Goal: Task Accomplishment & Management: Manage account settings

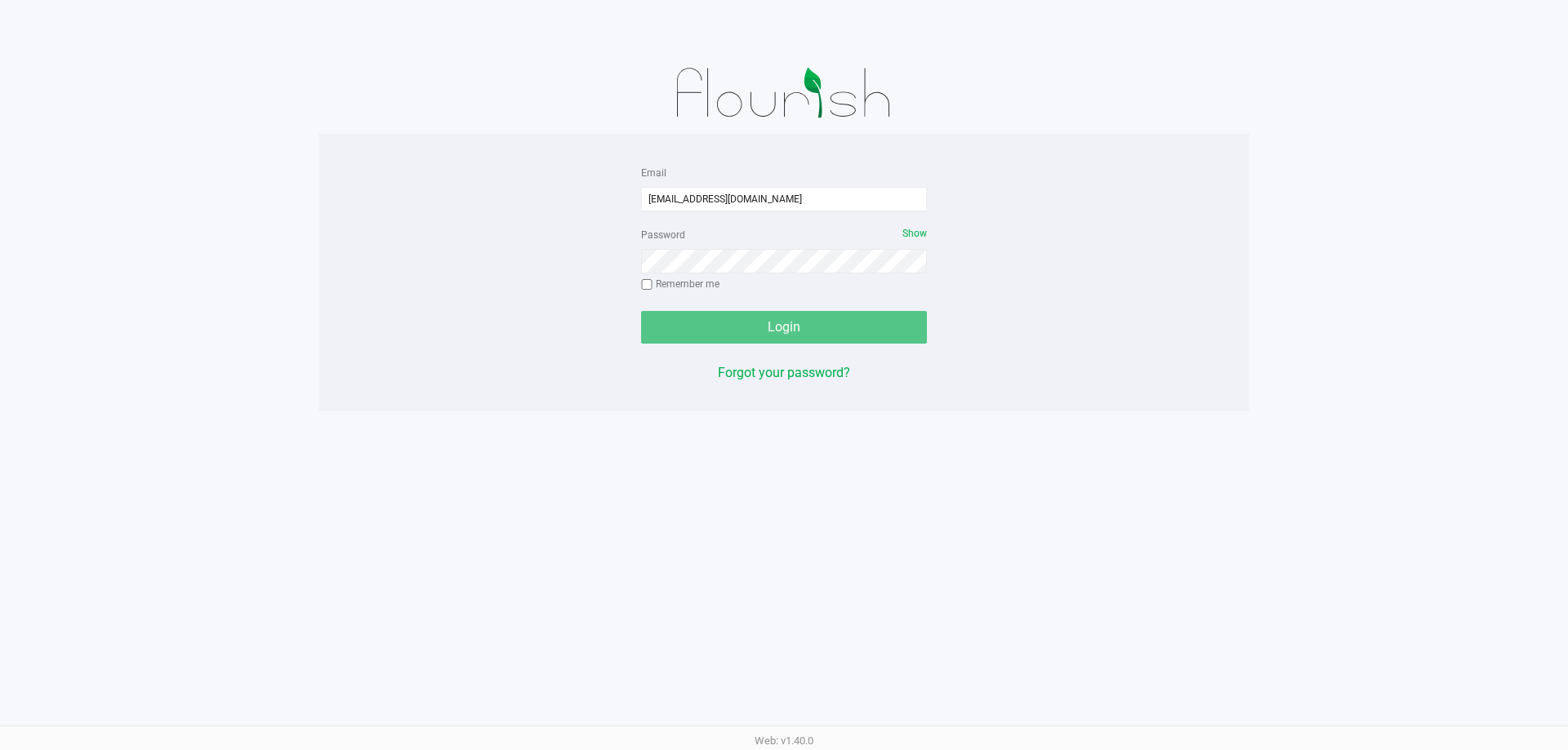
type input "[EMAIL_ADDRESS][DOMAIN_NAME]"
click at [760, 242] on div "Password Show Remember me" at bounding box center [784, 261] width 286 height 73
click at [752, 243] on div "Password Show Remember me" at bounding box center [784, 261] width 286 height 73
click at [641, 311] on button "Login" at bounding box center [784, 327] width 286 height 33
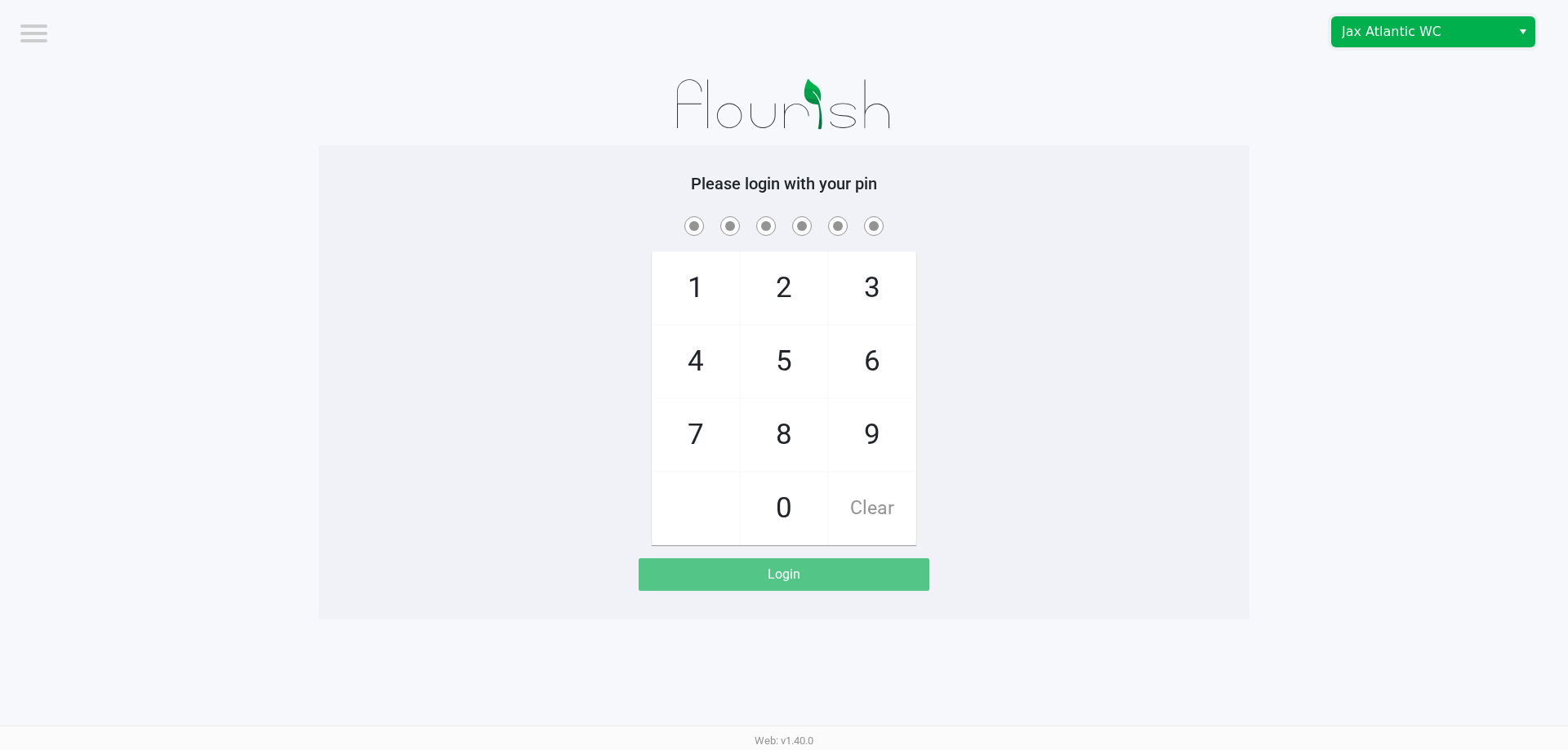
click at [1353, 30] on span "Jax Atlantic WC" at bounding box center [1421, 31] width 160 height 19
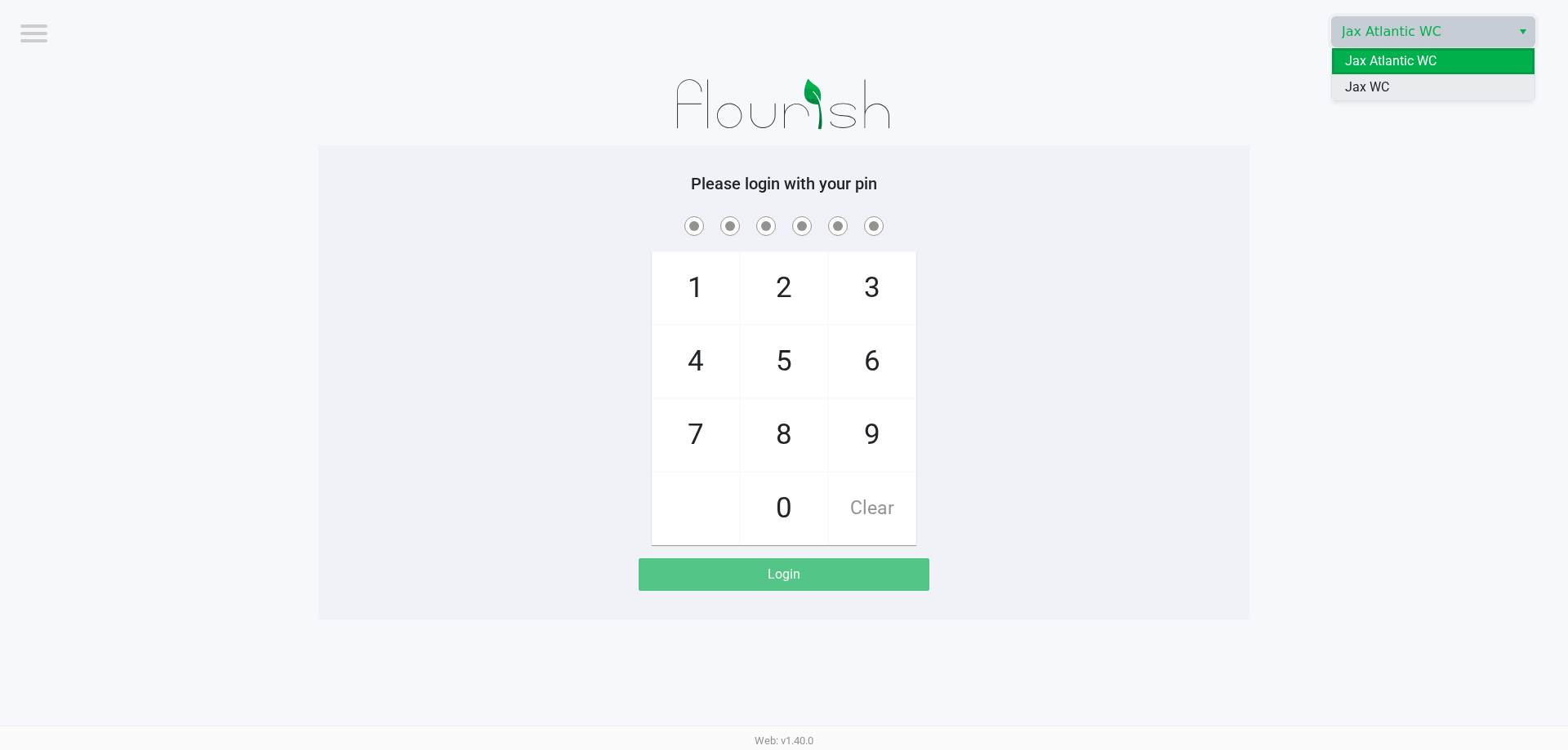
click at [1368, 99] on li "Jax WC" at bounding box center [1432, 87] width 203 height 26
checkbox input "true"
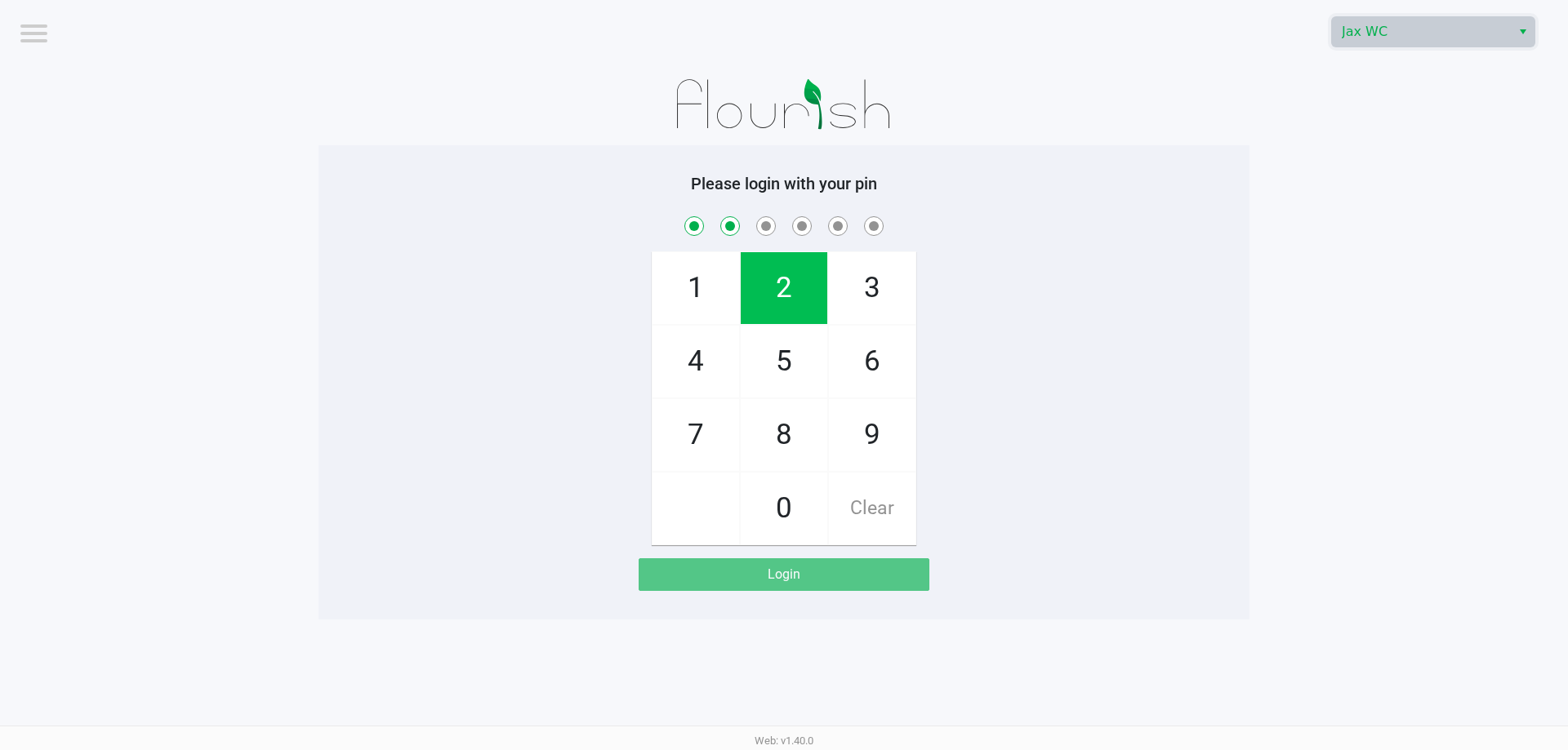
checkbox input "true"
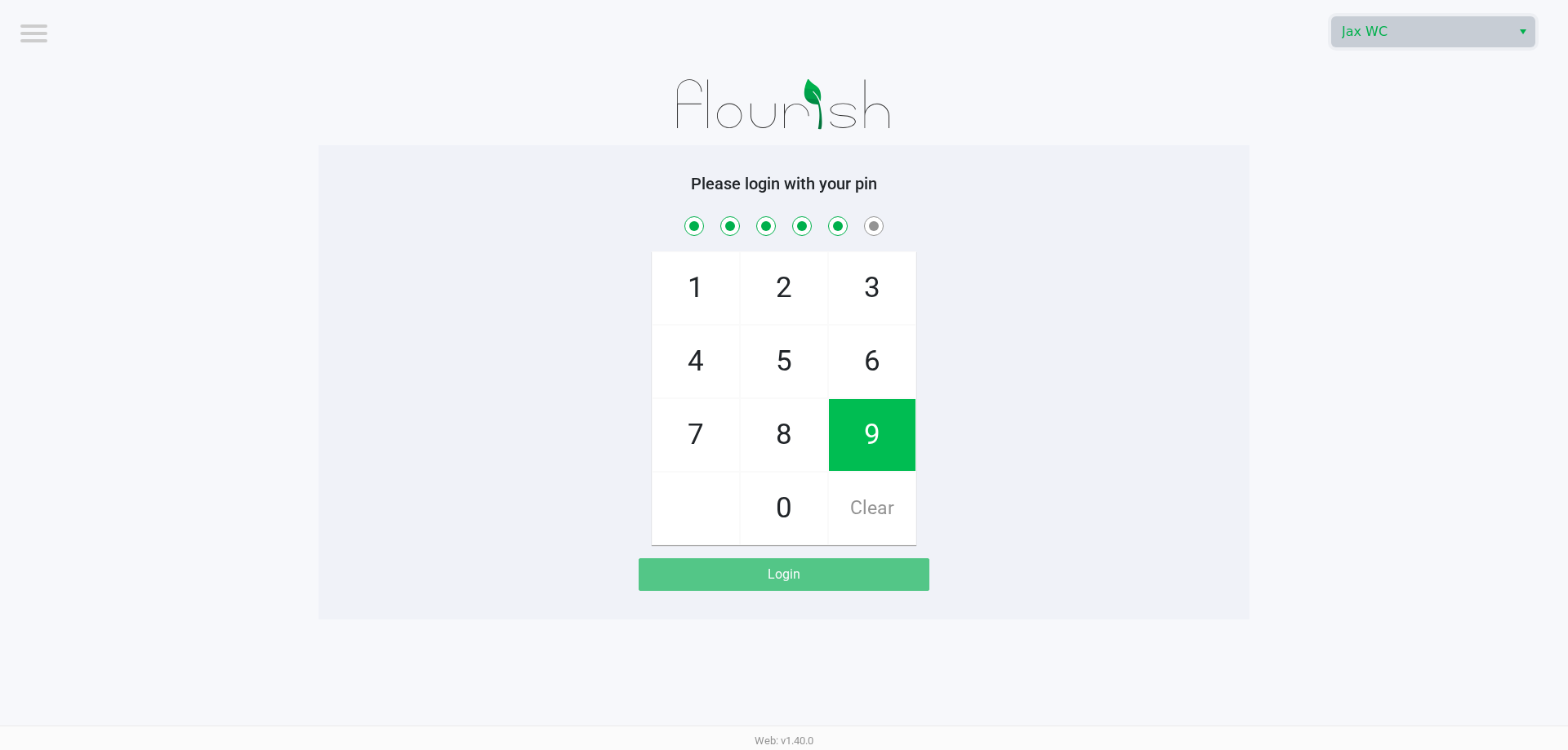
checkbox input "true"
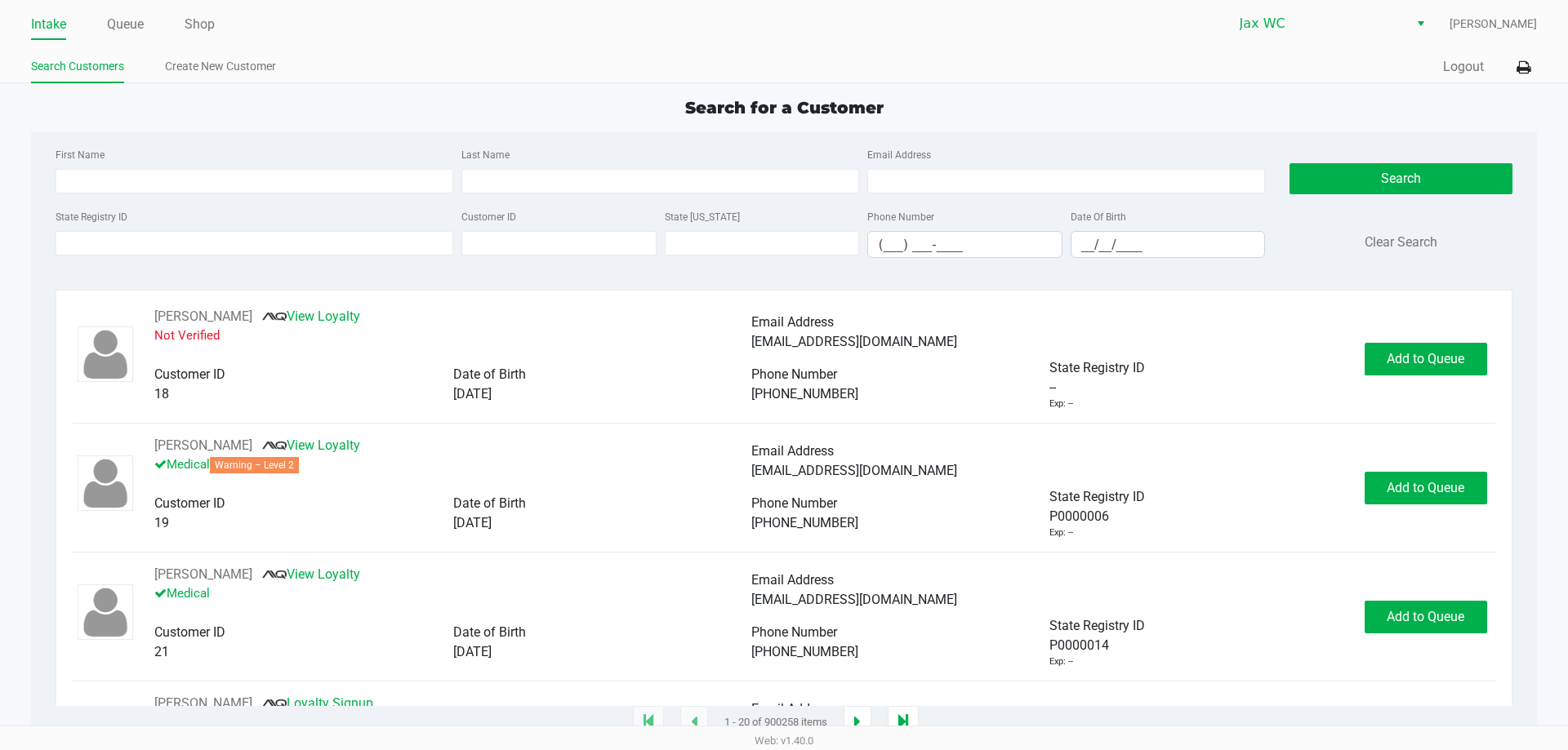
click at [192, 258] on div "State Registry ID" at bounding box center [254, 232] width 406 height 51
click at [189, 247] on input "State Registry ID" at bounding box center [255, 243] width 398 height 25
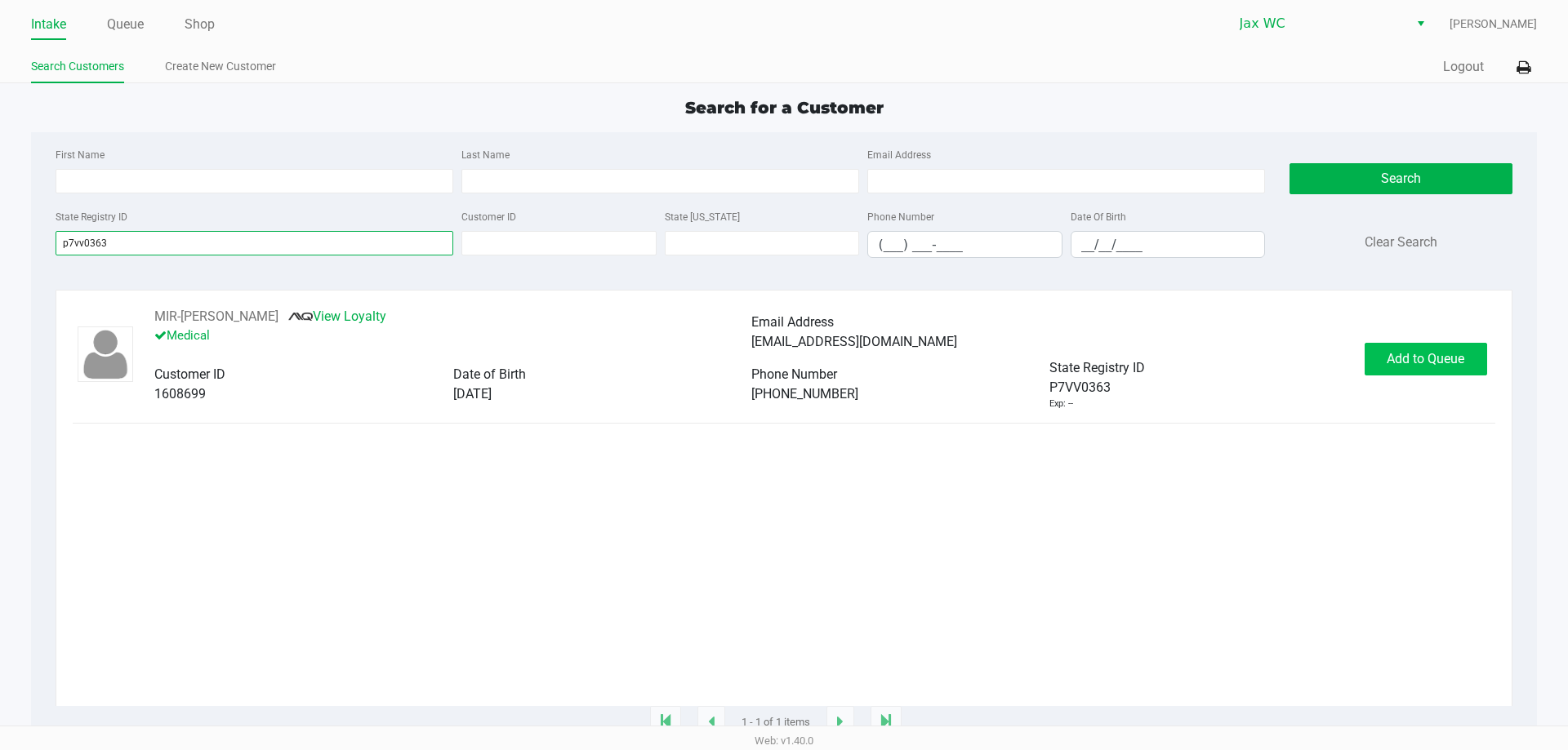
type input "p7vv0363"
click at [1411, 361] on span "Add to Queue" at bounding box center [1425, 358] width 78 height 16
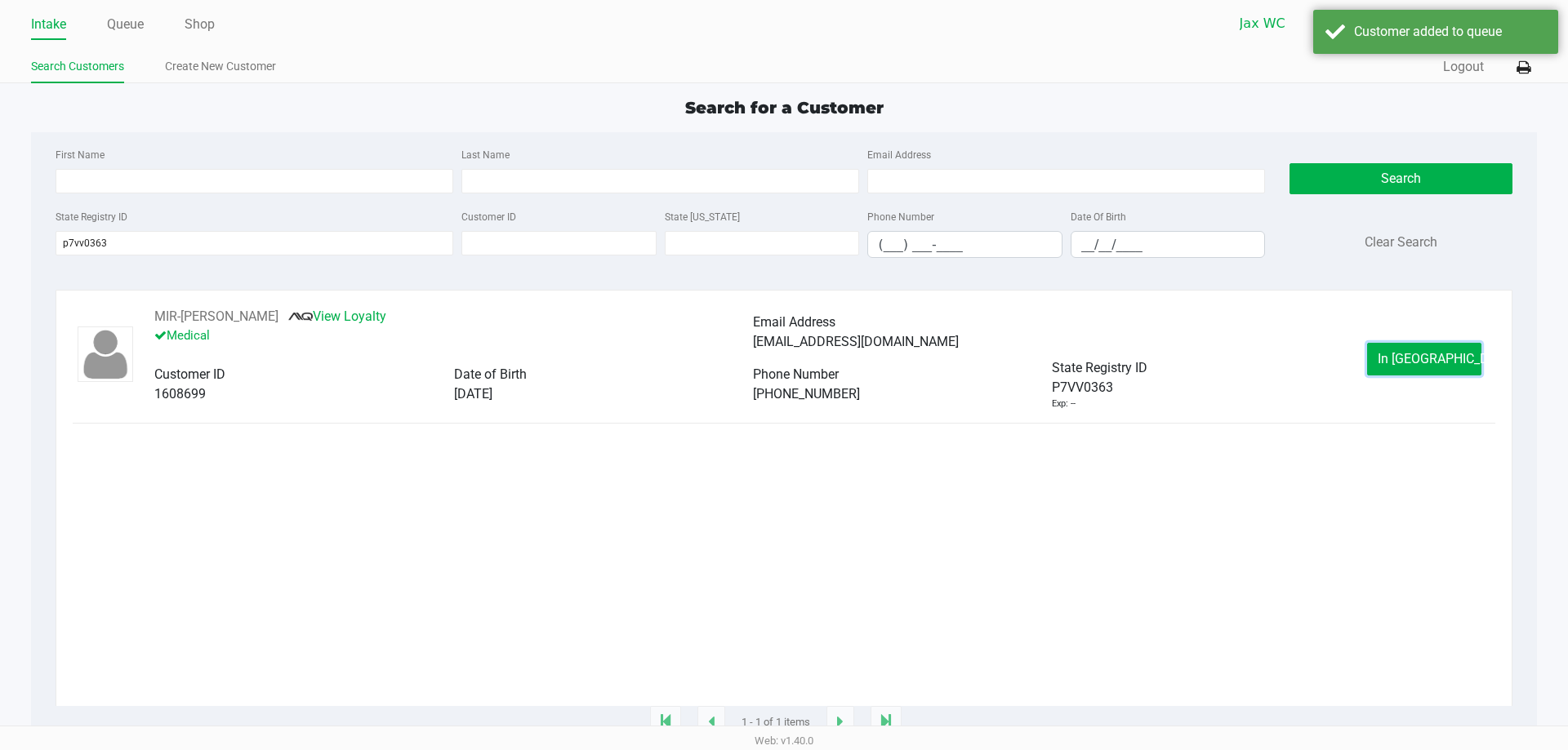
click at [1411, 361] on span "In [GEOGRAPHIC_DATA]" at bounding box center [1446, 358] width 138 height 16
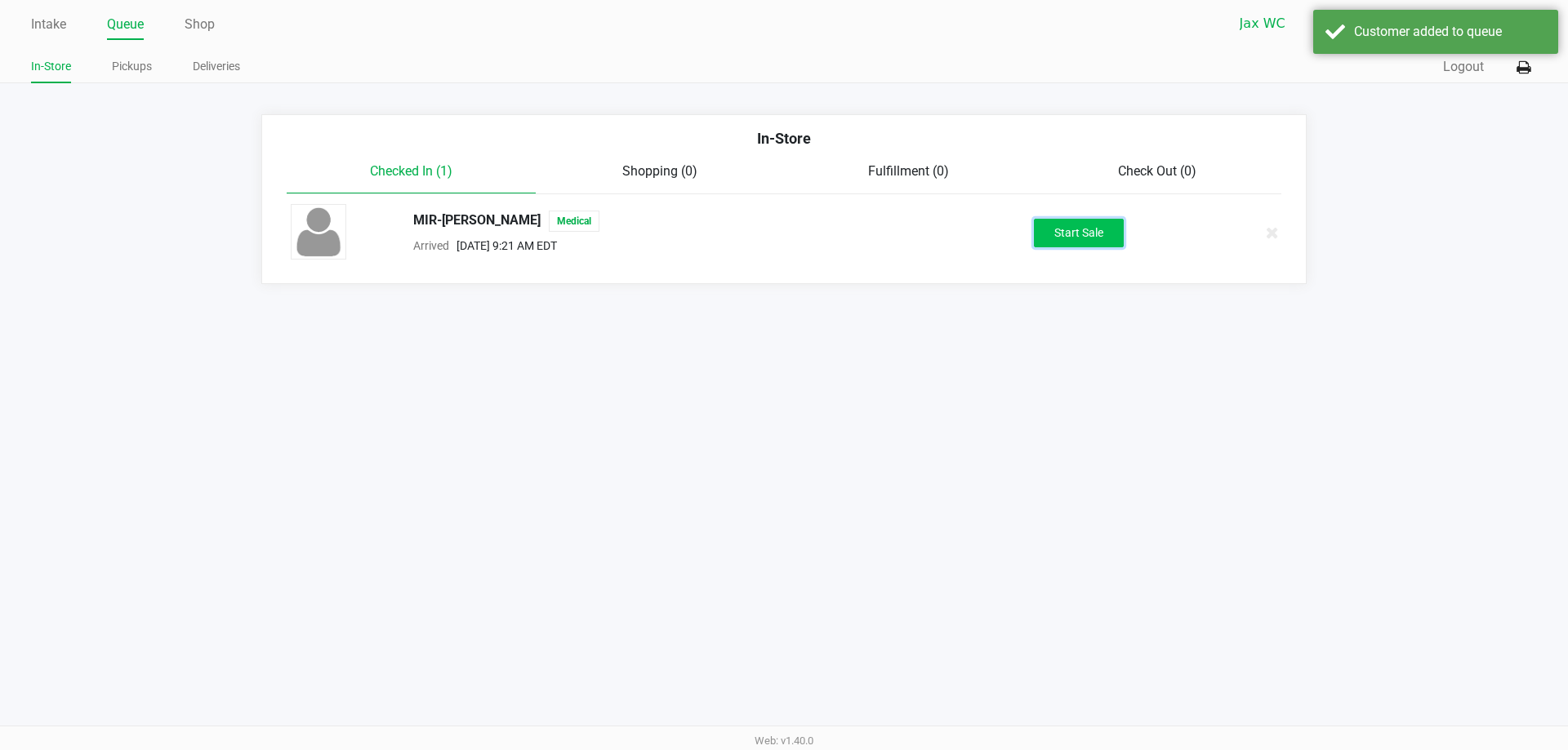
click at [1062, 225] on button "Start Sale" at bounding box center [1078, 233] width 90 height 28
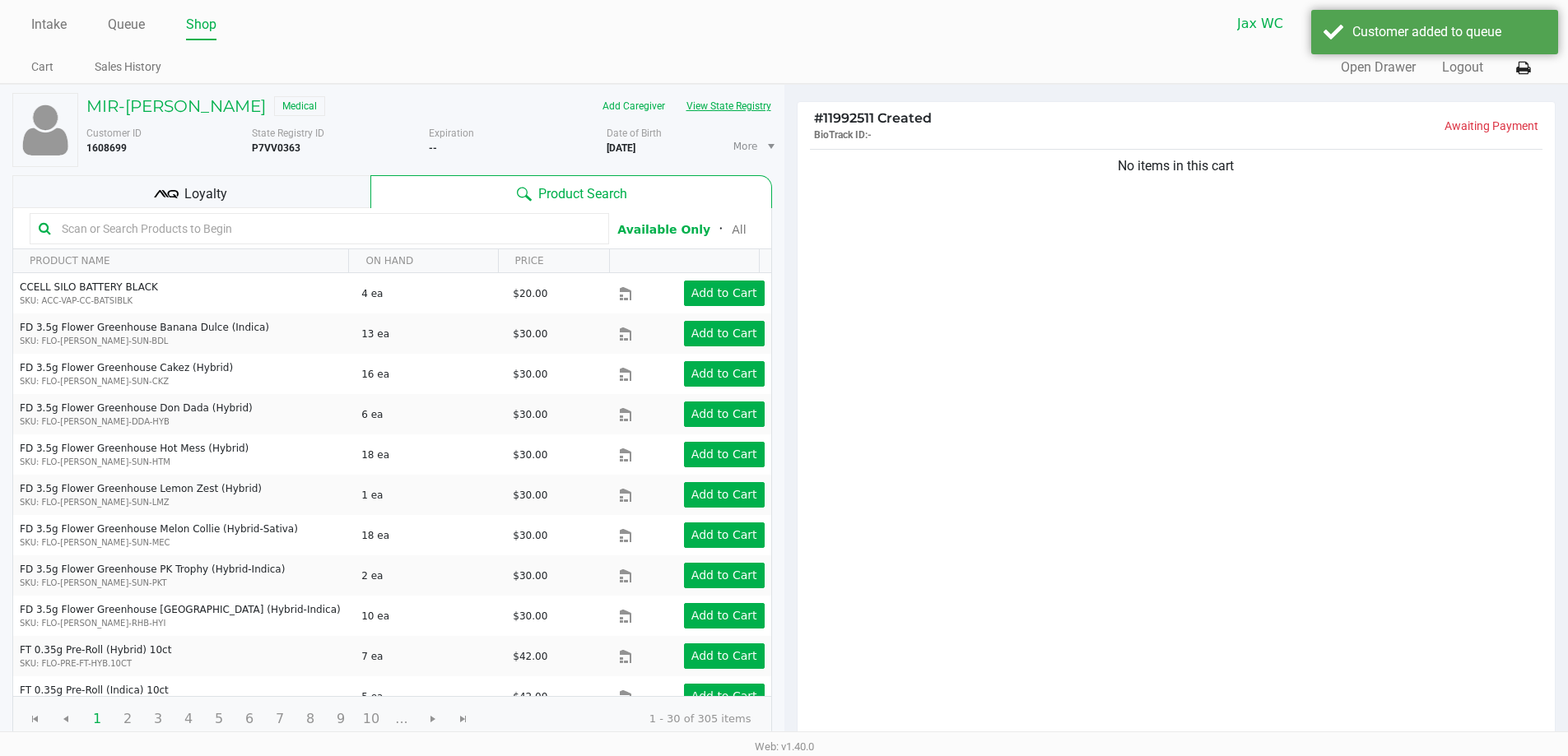
click at [745, 111] on button "View State Registry" at bounding box center [724, 106] width 96 height 26
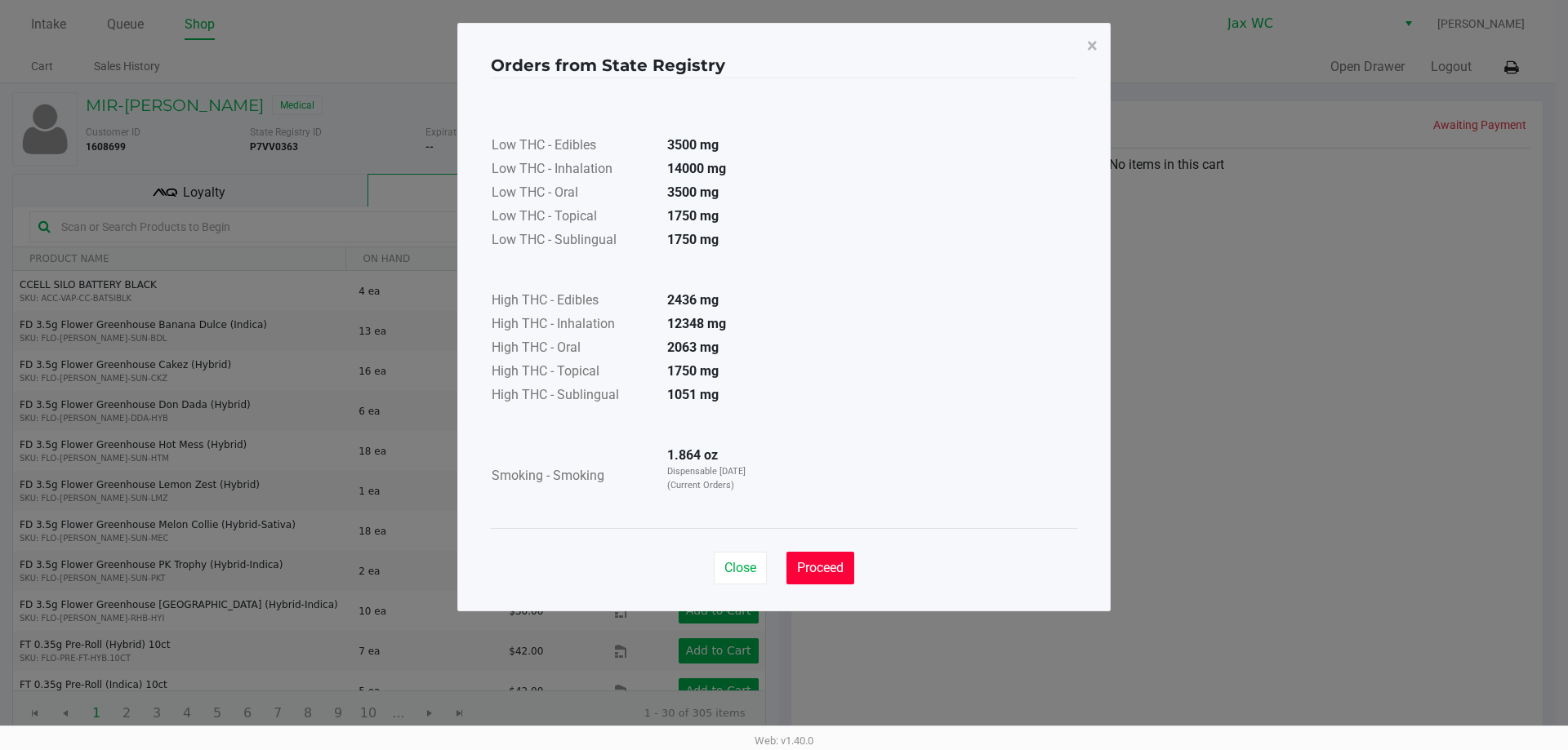
click at [805, 557] on button "Proceed" at bounding box center [821, 568] width 68 height 33
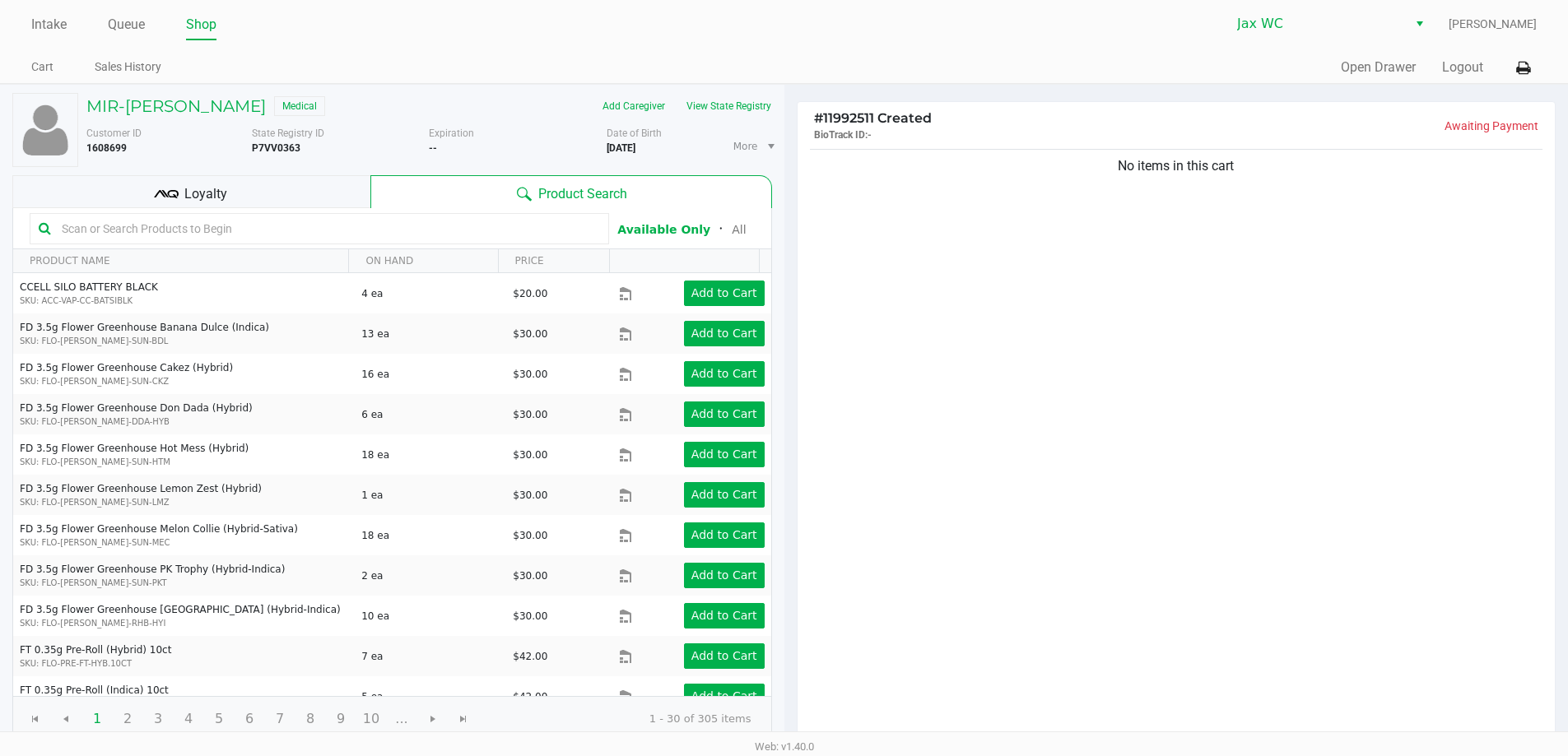
click at [295, 197] on div "Loyalty" at bounding box center [190, 192] width 358 height 33
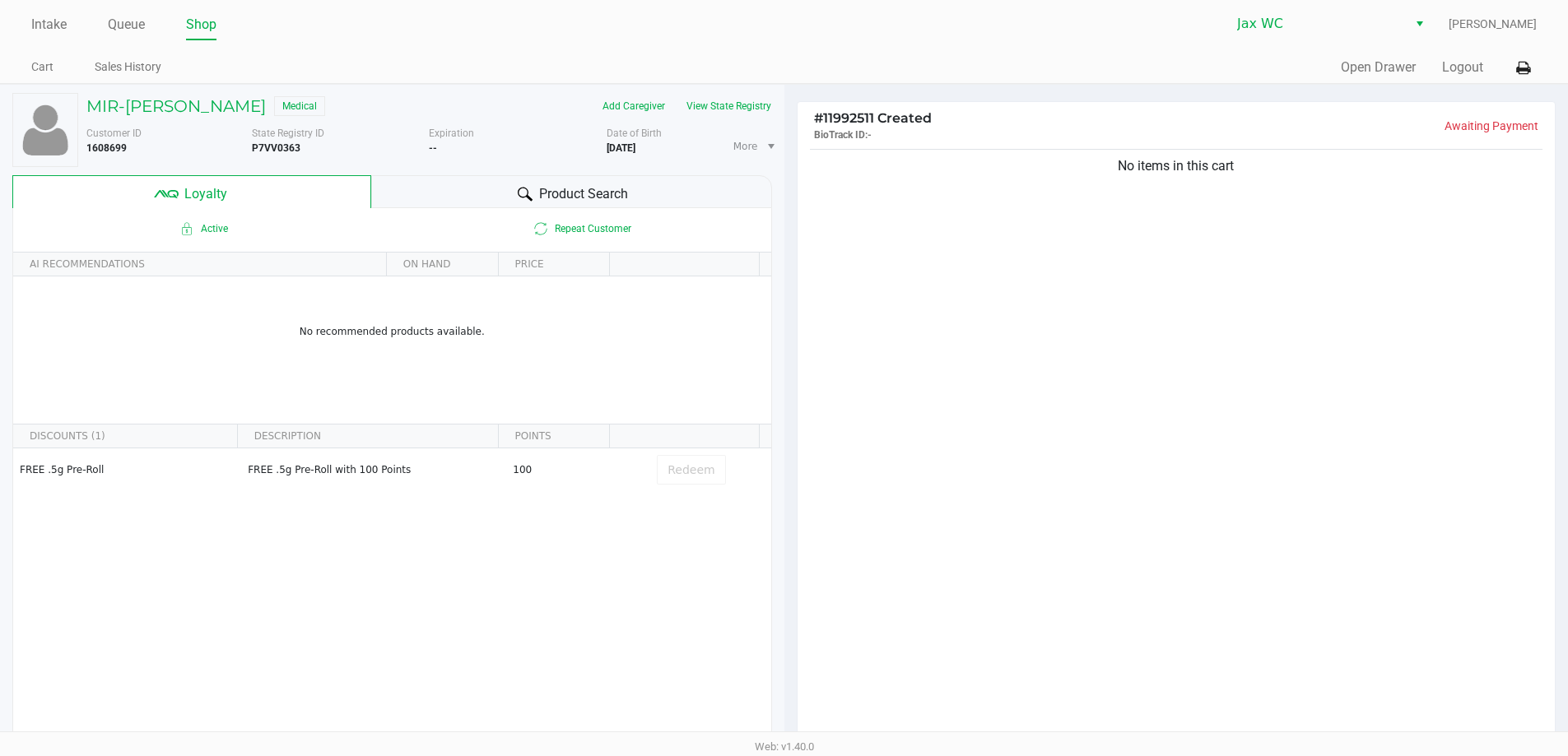
click at [524, 191] on div "Product Search" at bounding box center [572, 192] width 401 height 33
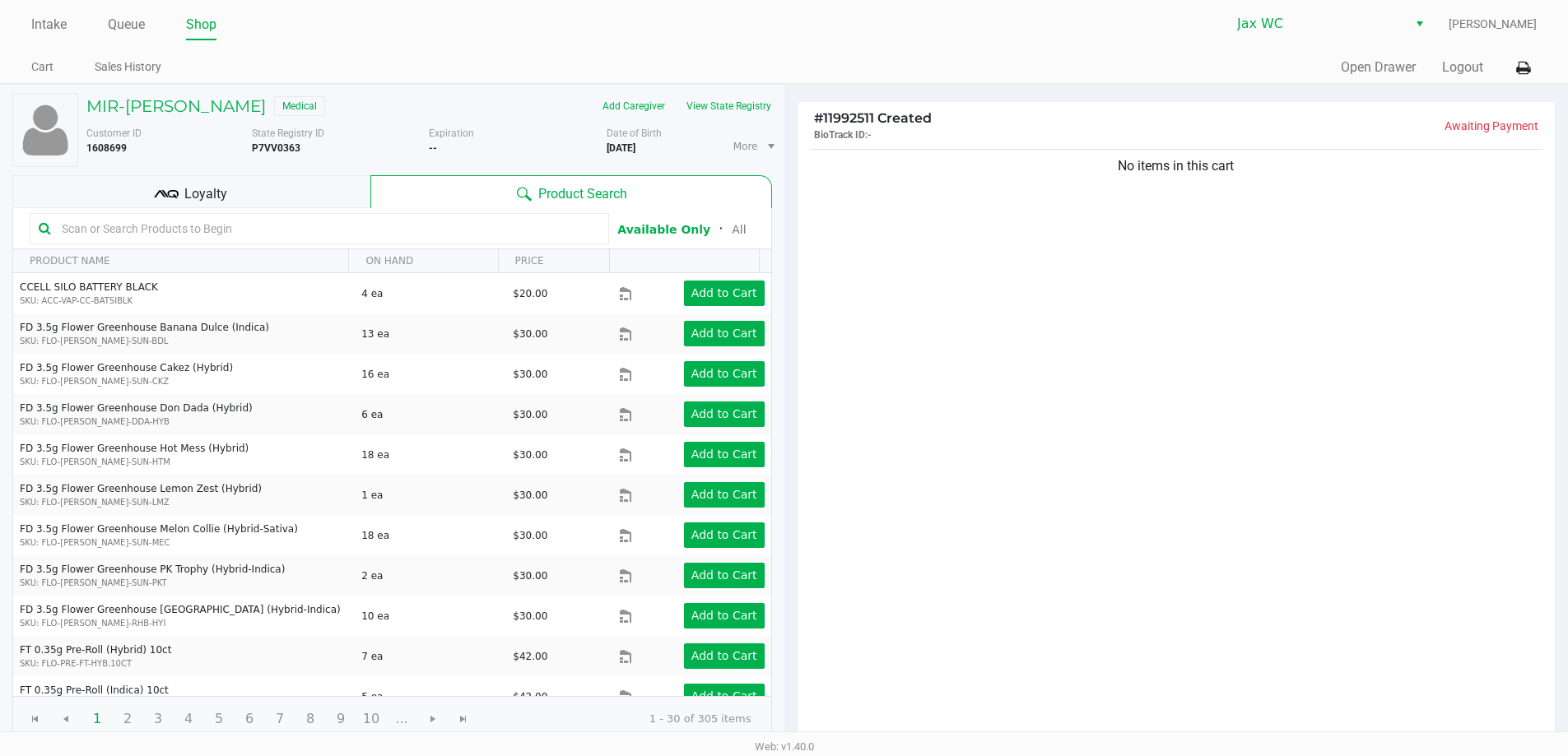
click at [455, 240] on input "text" at bounding box center [328, 228] width 545 height 25
click at [1210, 311] on div "No items in this cart" at bounding box center [1177, 445] width 758 height 598
click at [1054, 464] on div "No items in this cart" at bounding box center [1177, 445] width 758 height 598
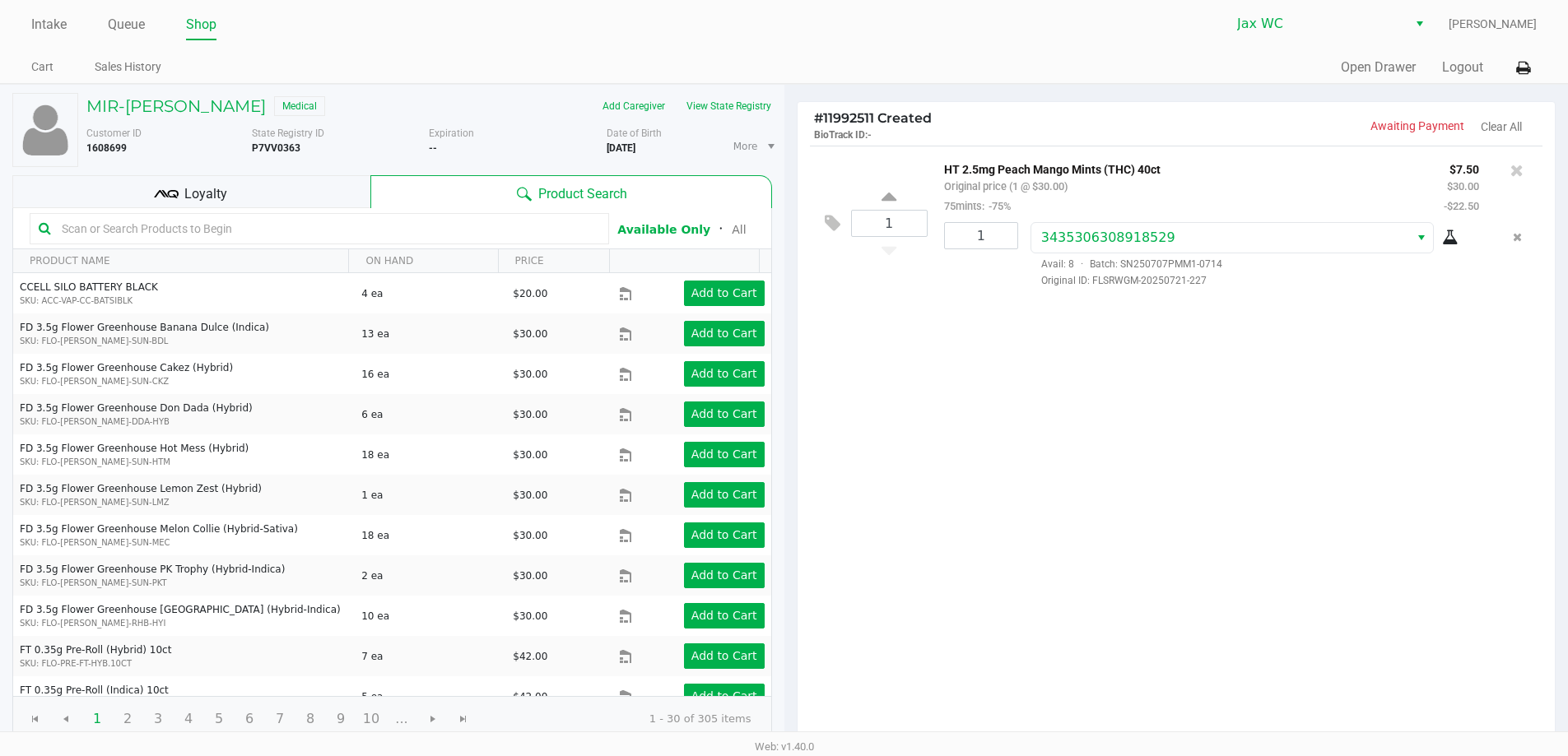
click at [1207, 524] on div "1 HT 2.5mg Peach Mango Mints (THC) 40ct Original price (1 @ $30.00) 75mints: -7…" at bounding box center [1177, 445] width 758 height 598
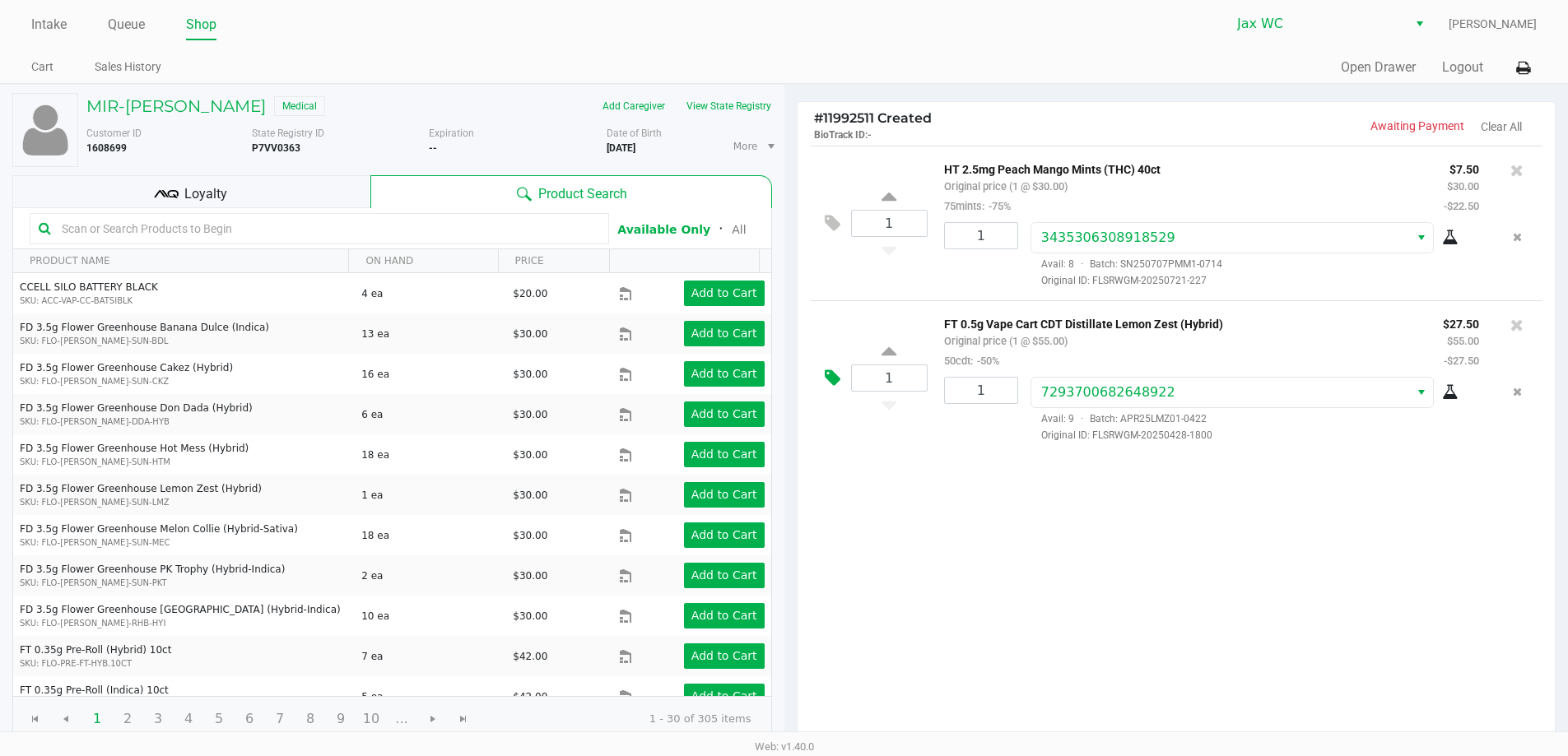
click at [833, 379] on icon at bounding box center [832, 378] width 16 height 18
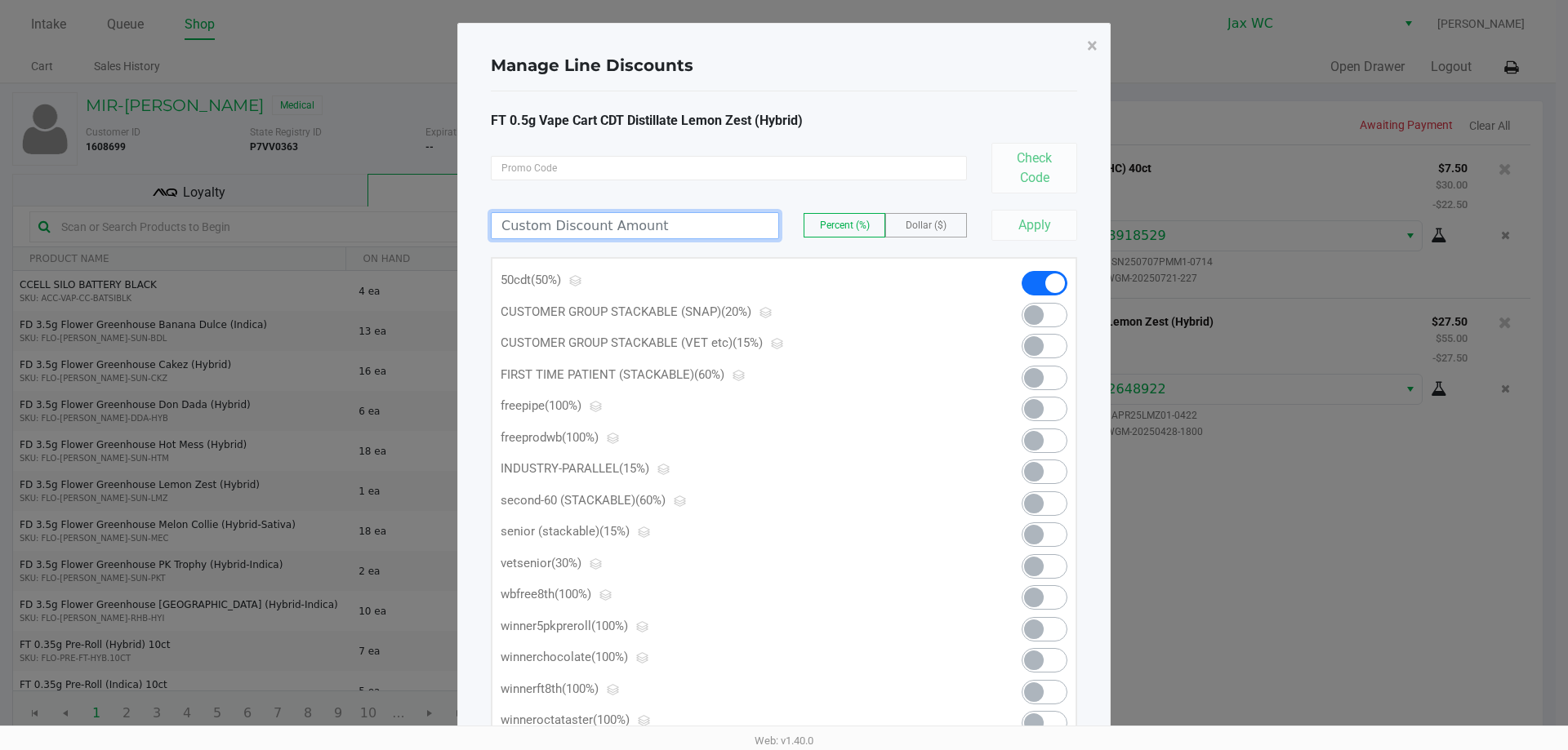
click at [550, 226] on input at bounding box center [635, 226] width 287 height 26
type input "100.00"
click at [1038, 233] on button "Apply" at bounding box center [1034, 226] width 86 height 31
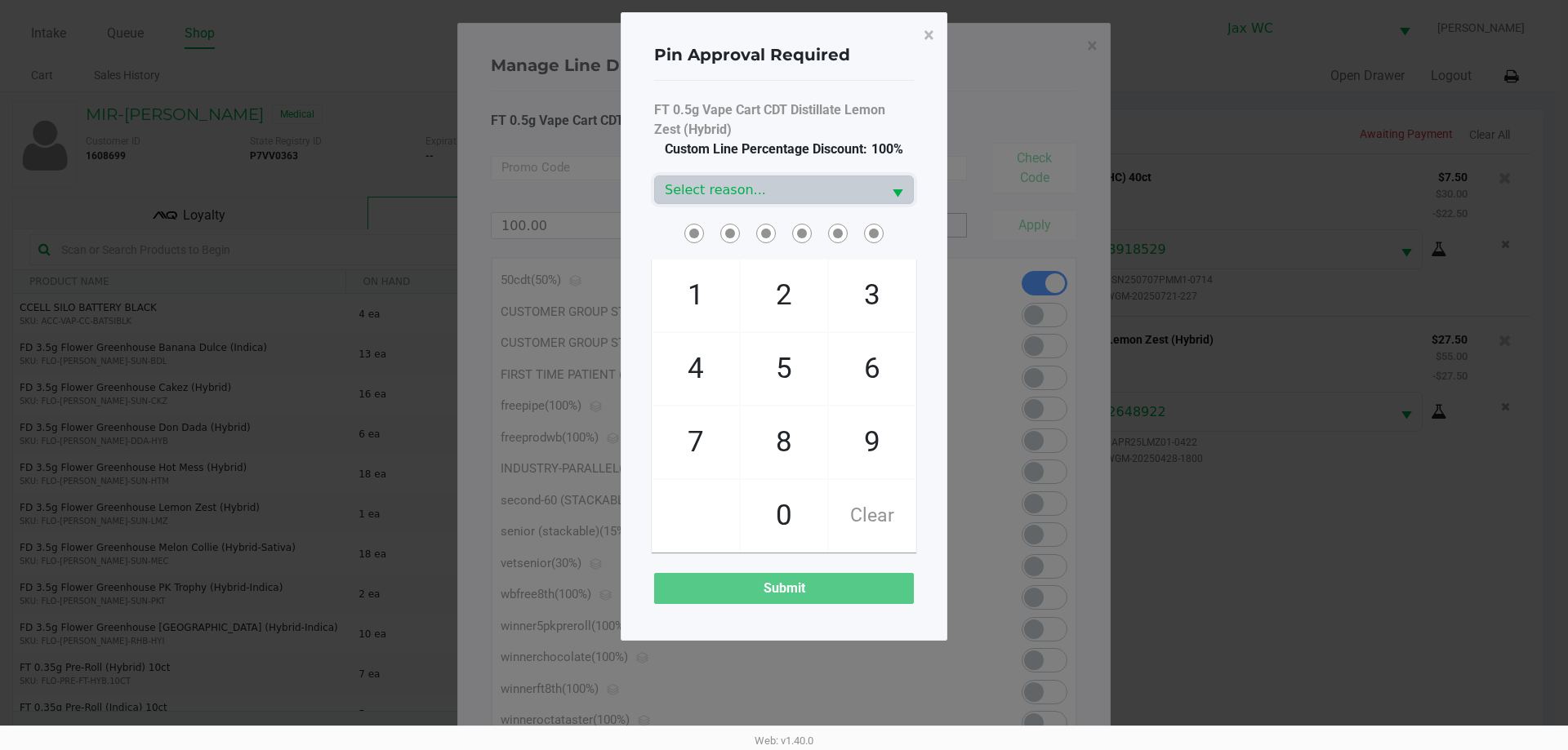
click at [777, 303] on span "2" at bounding box center [784, 295] width 86 height 72
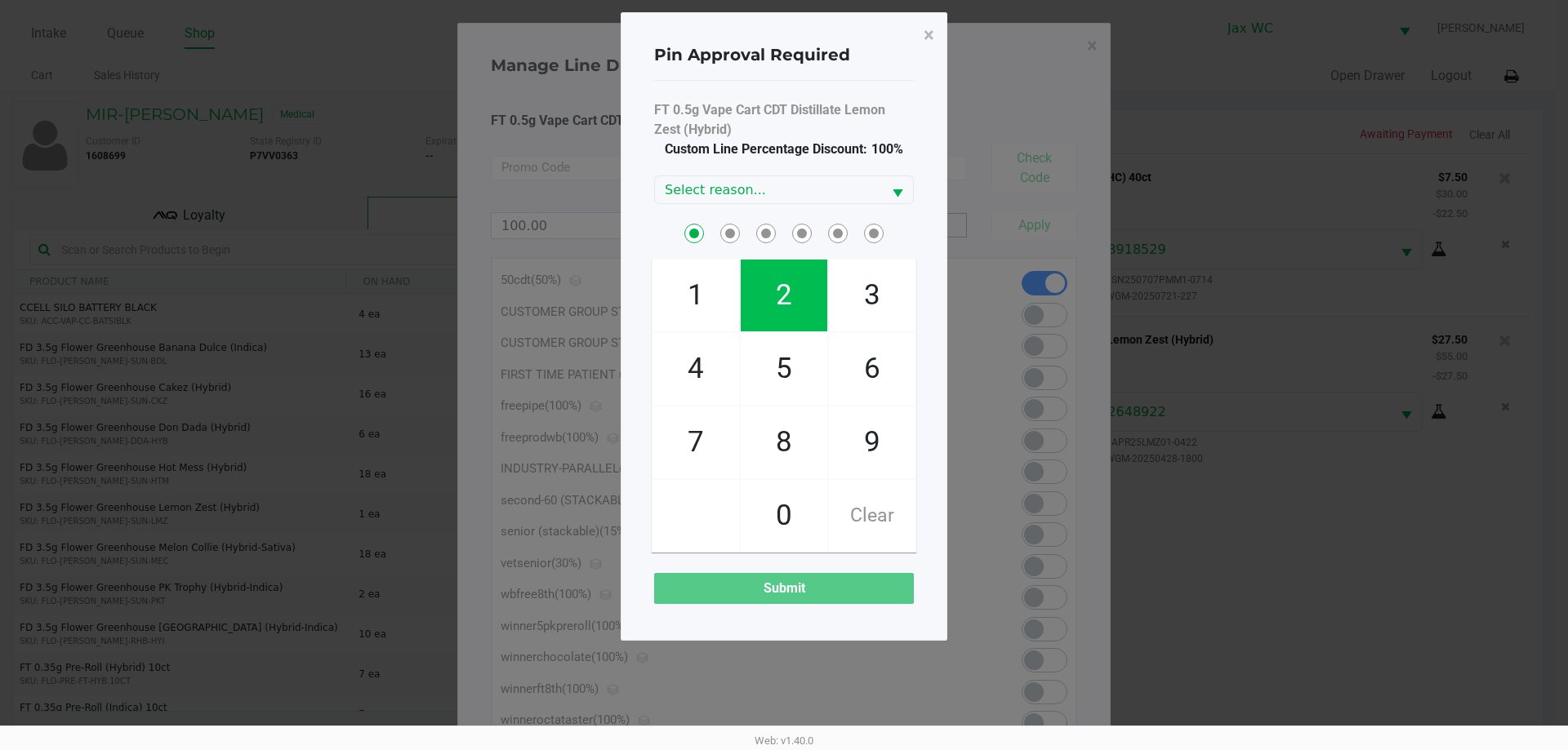
checkbox input "true"
click at [781, 303] on span "2" at bounding box center [784, 295] width 86 height 72
checkbox input "true"
click at [702, 297] on span "1" at bounding box center [696, 295] width 86 height 72
checkbox input "true"
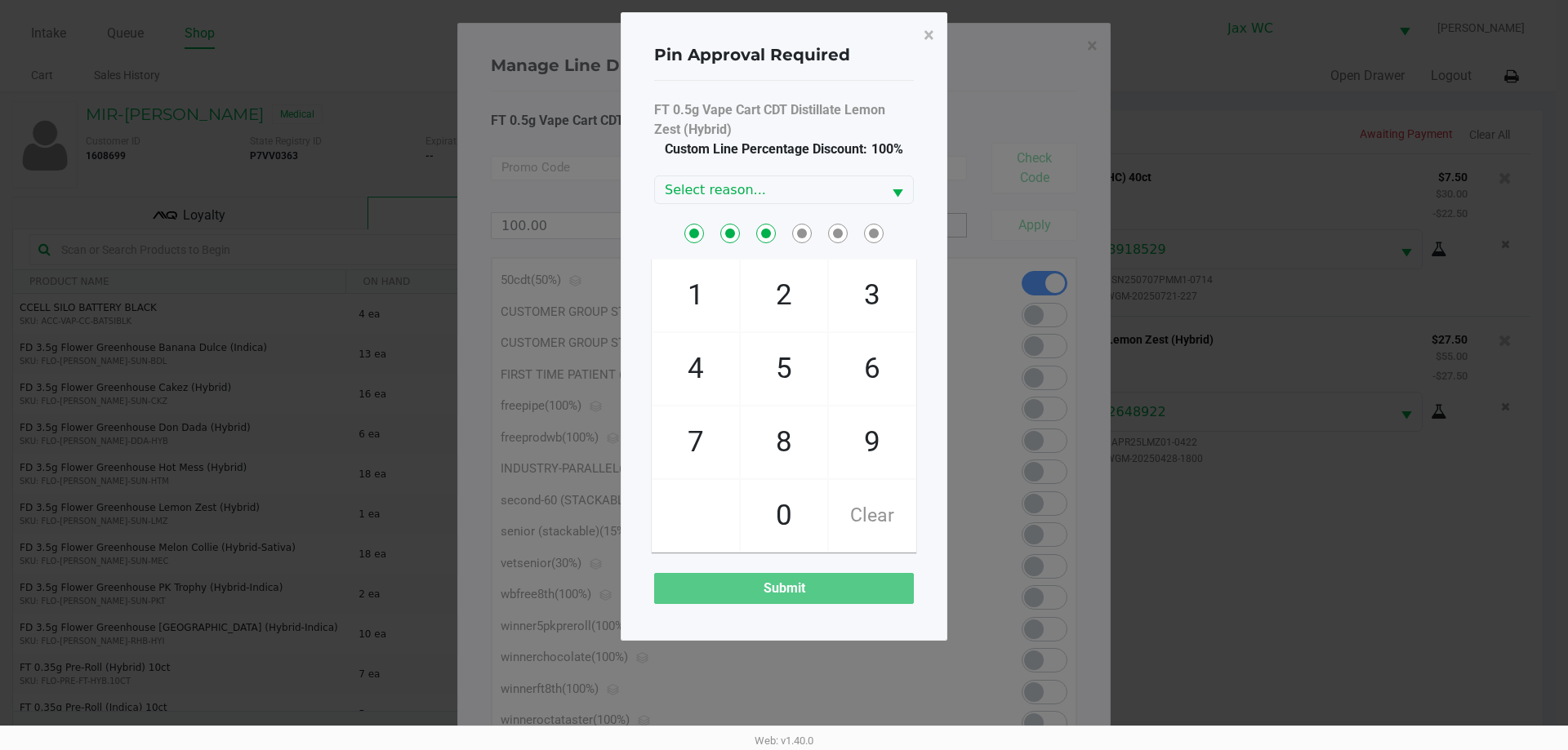
click at [872, 454] on span "9" at bounding box center [872, 442] width 86 height 72
checkbox input "true"
click at [800, 445] on span "8" at bounding box center [784, 442] width 86 height 72
checkbox input "true"
click at [668, 444] on span "7" at bounding box center [696, 442] width 86 height 72
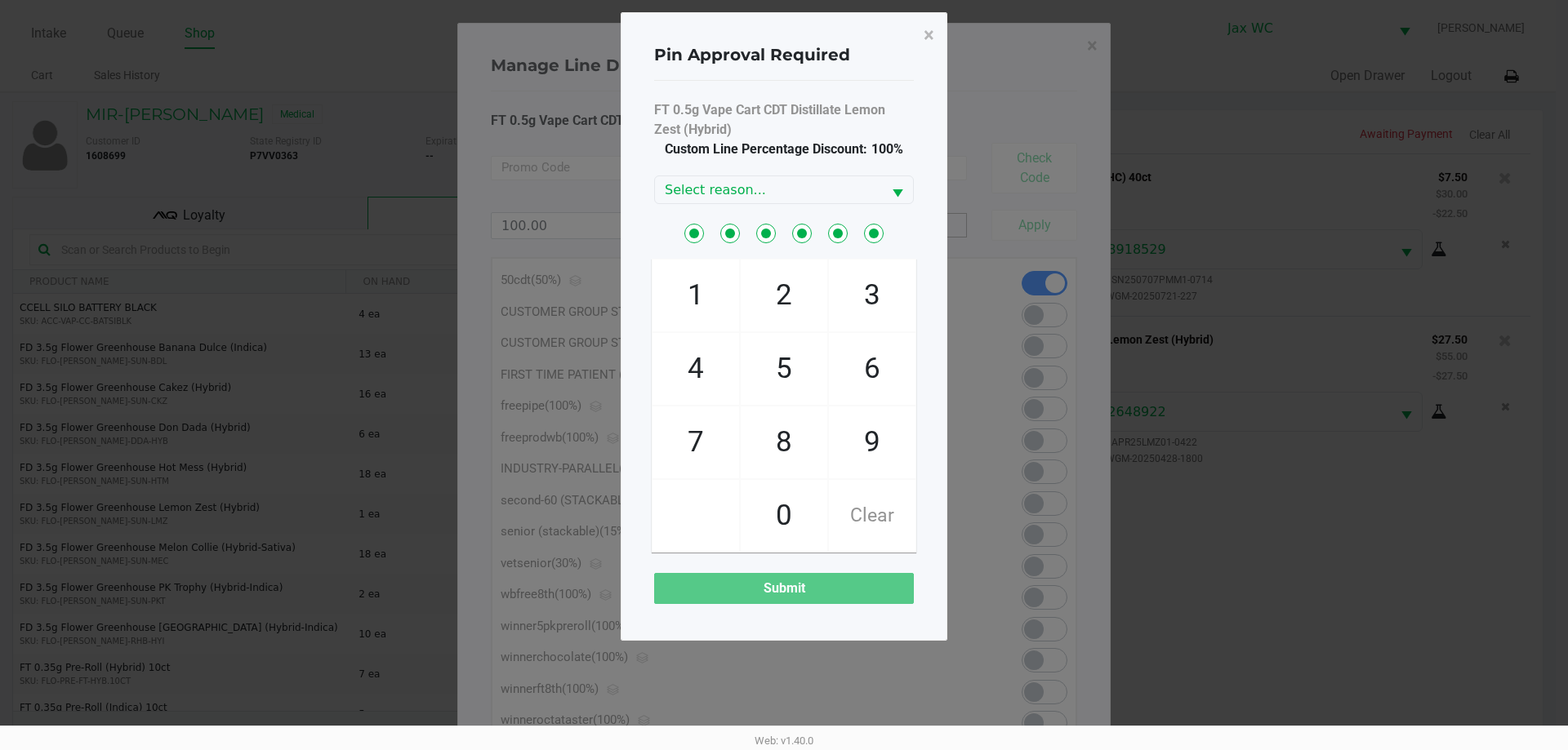
checkbox input "true"
click at [868, 183] on span "Select reason..." at bounding box center [768, 190] width 207 height 19
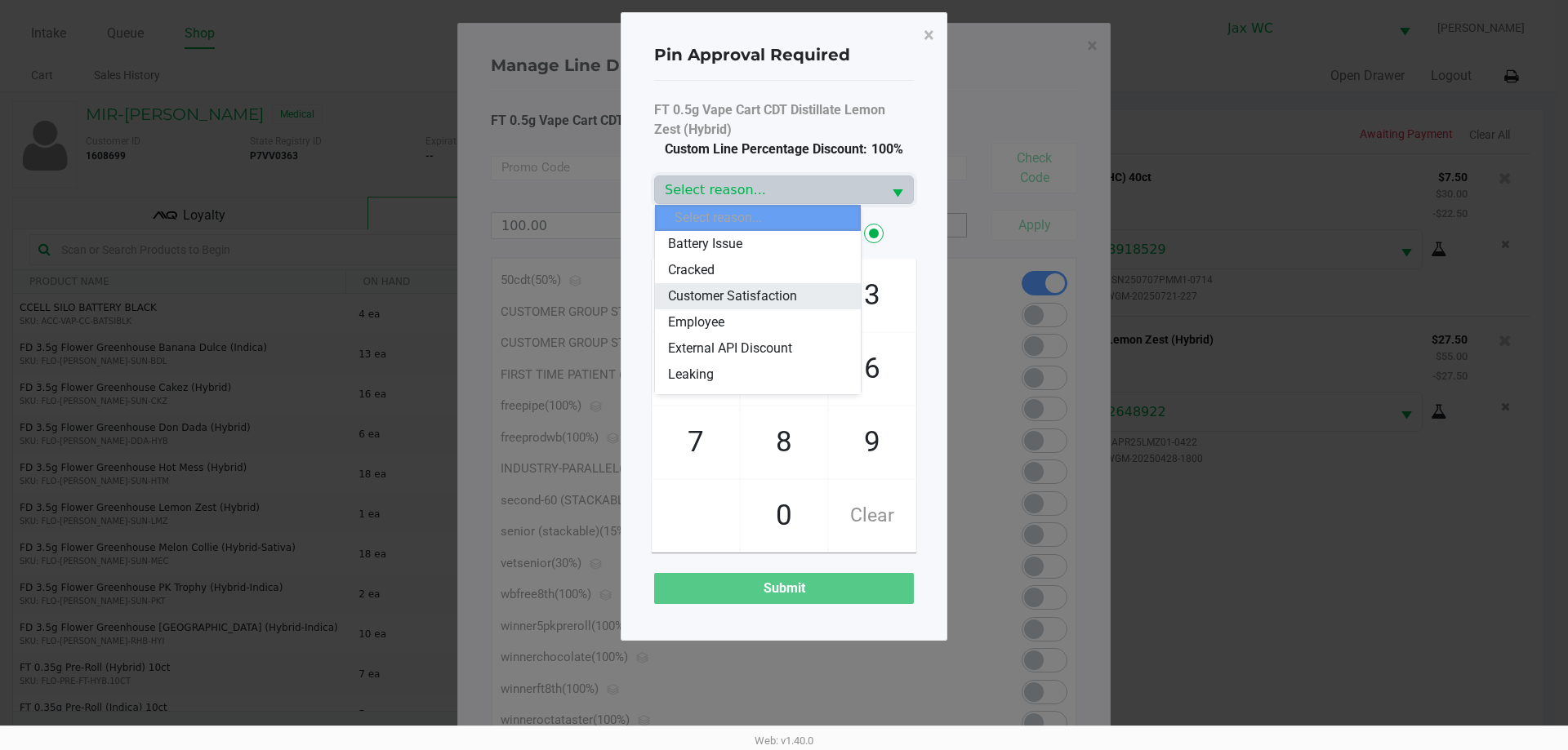
click at [709, 291] on span "Customer Satisfaction" at bounding box center [732, 296] width 129 height 19
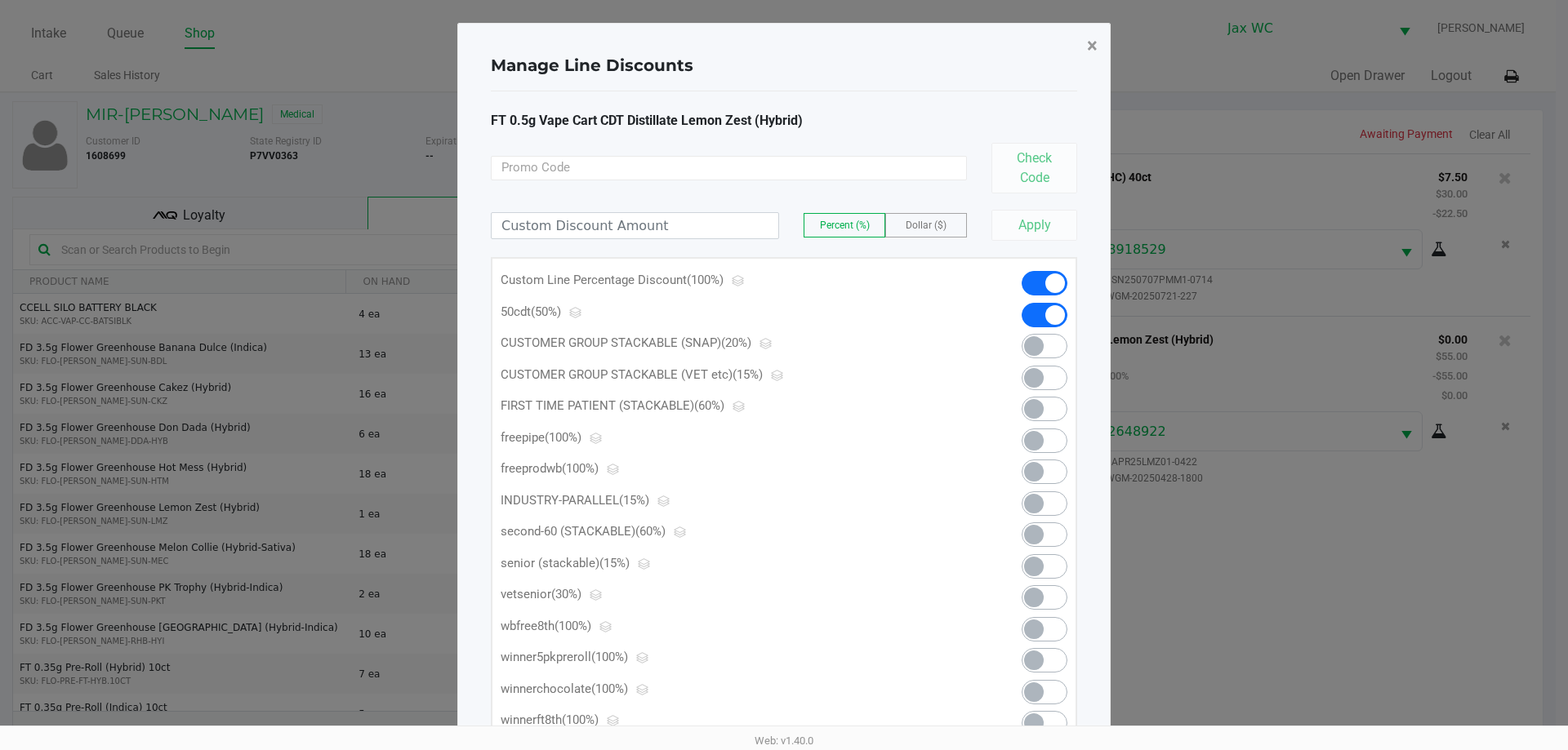
click at [1085, 34] on button "×" at bounding box center [1092, 46] width 37 height 46
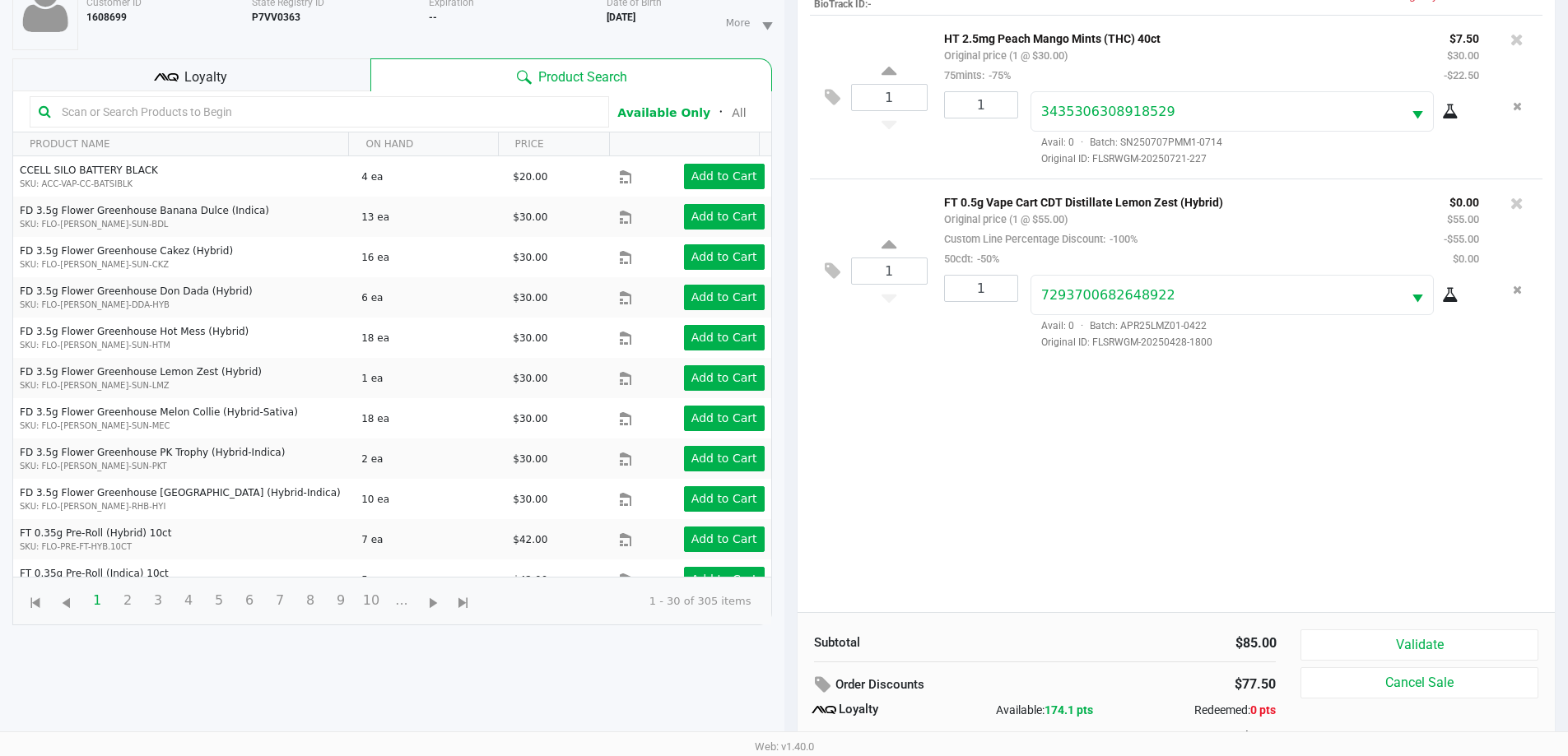
scroll to position [198, 0]
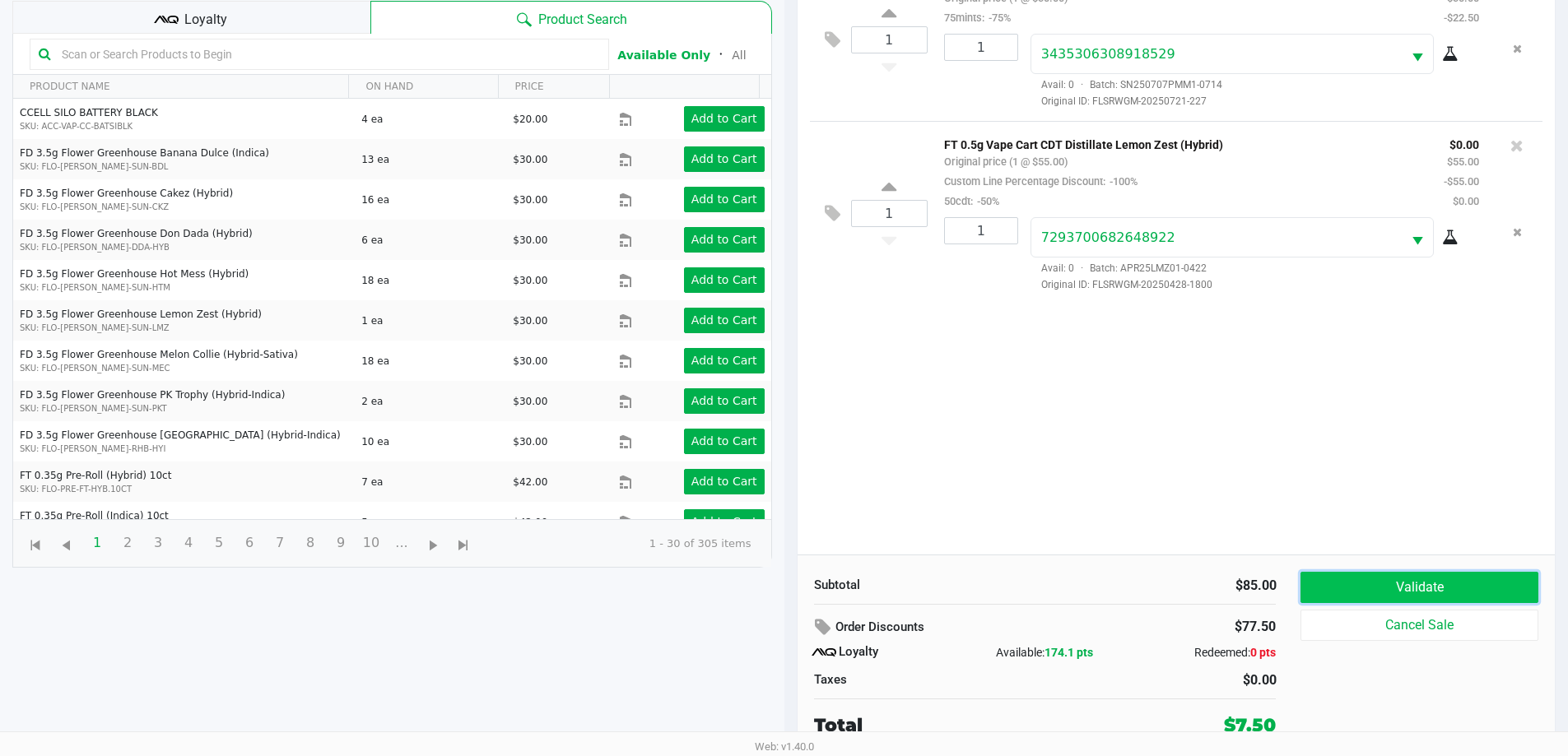
click at [1467, 593] on button "Validate" at bounding box center [1419, 588] width 237 height 31
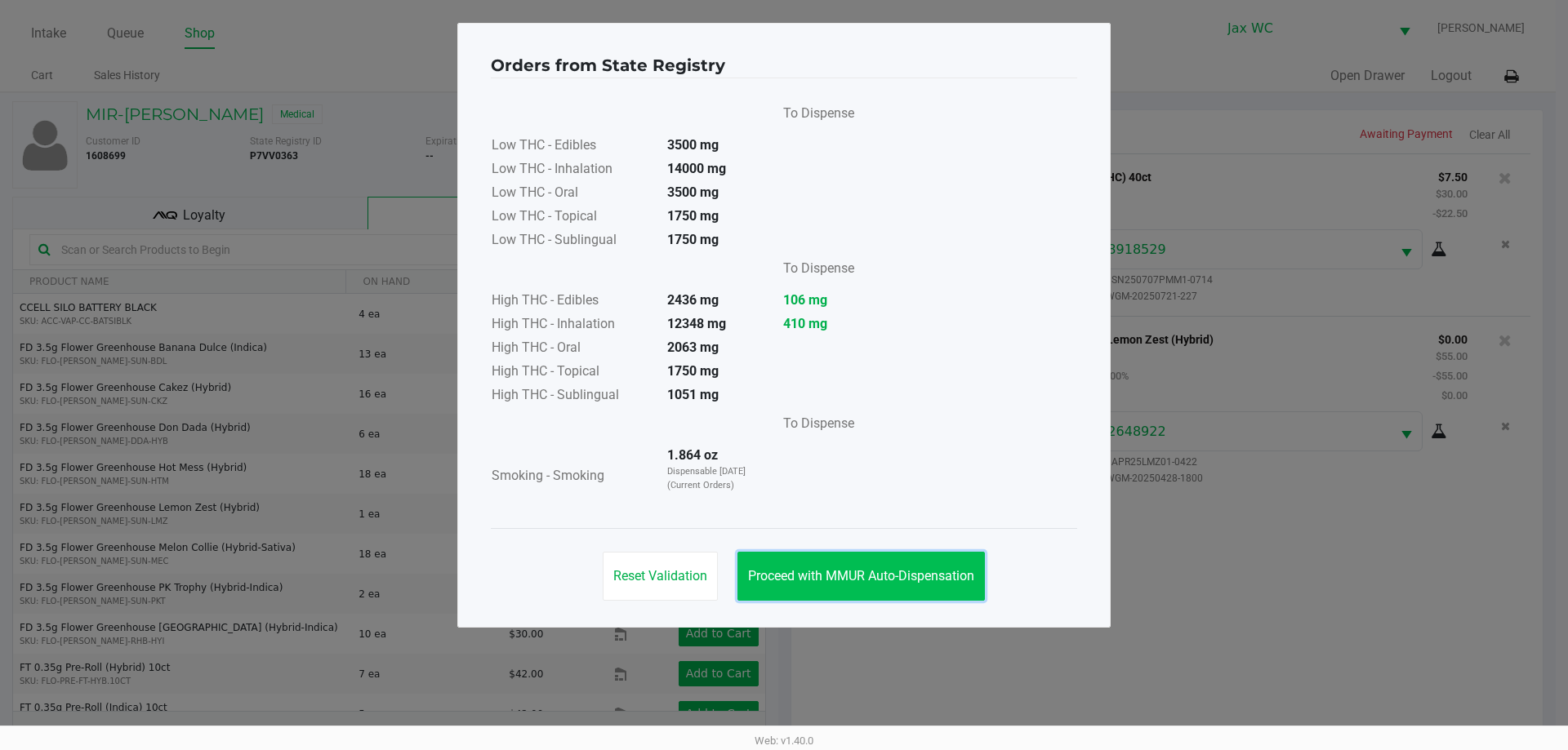
click at [912, 557] on button "Proceed with MMUR Auto-Dispensation" at bounding box center [861, 576] width 248 height 49
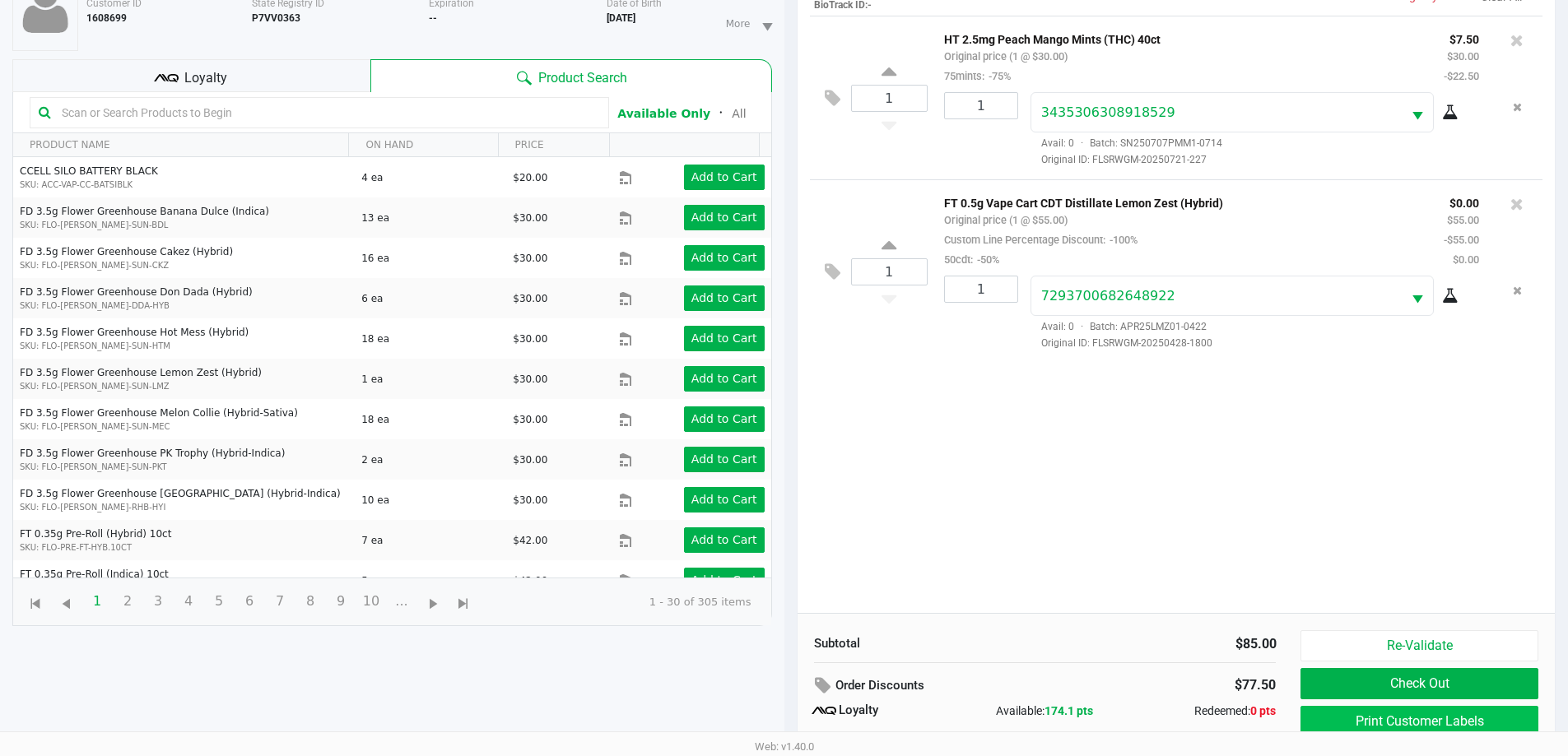
scroll to position [198, 0]
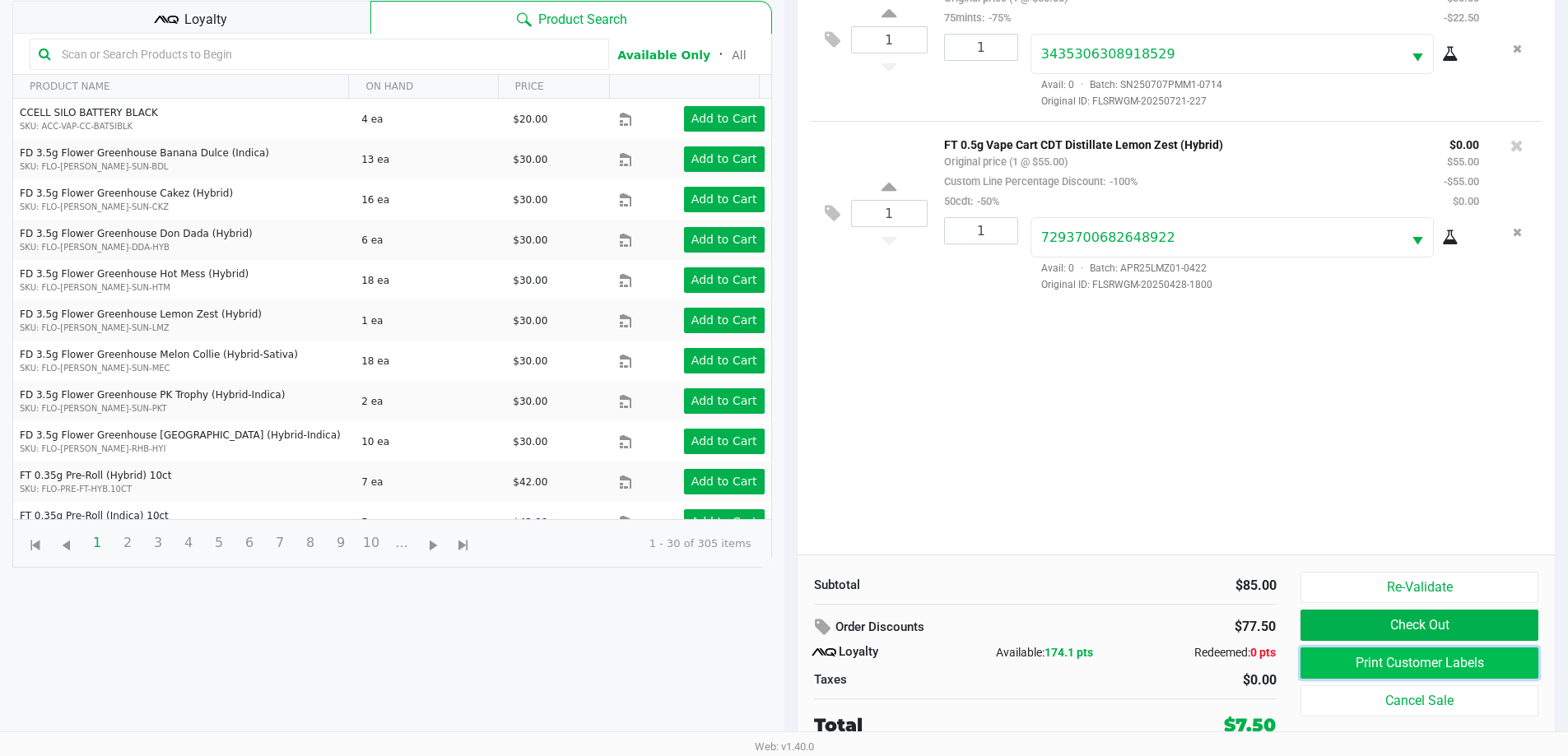
click at [1430, 665] on button "Print Customer Labels" at bounding box center [1419, 664] width 237 height 31
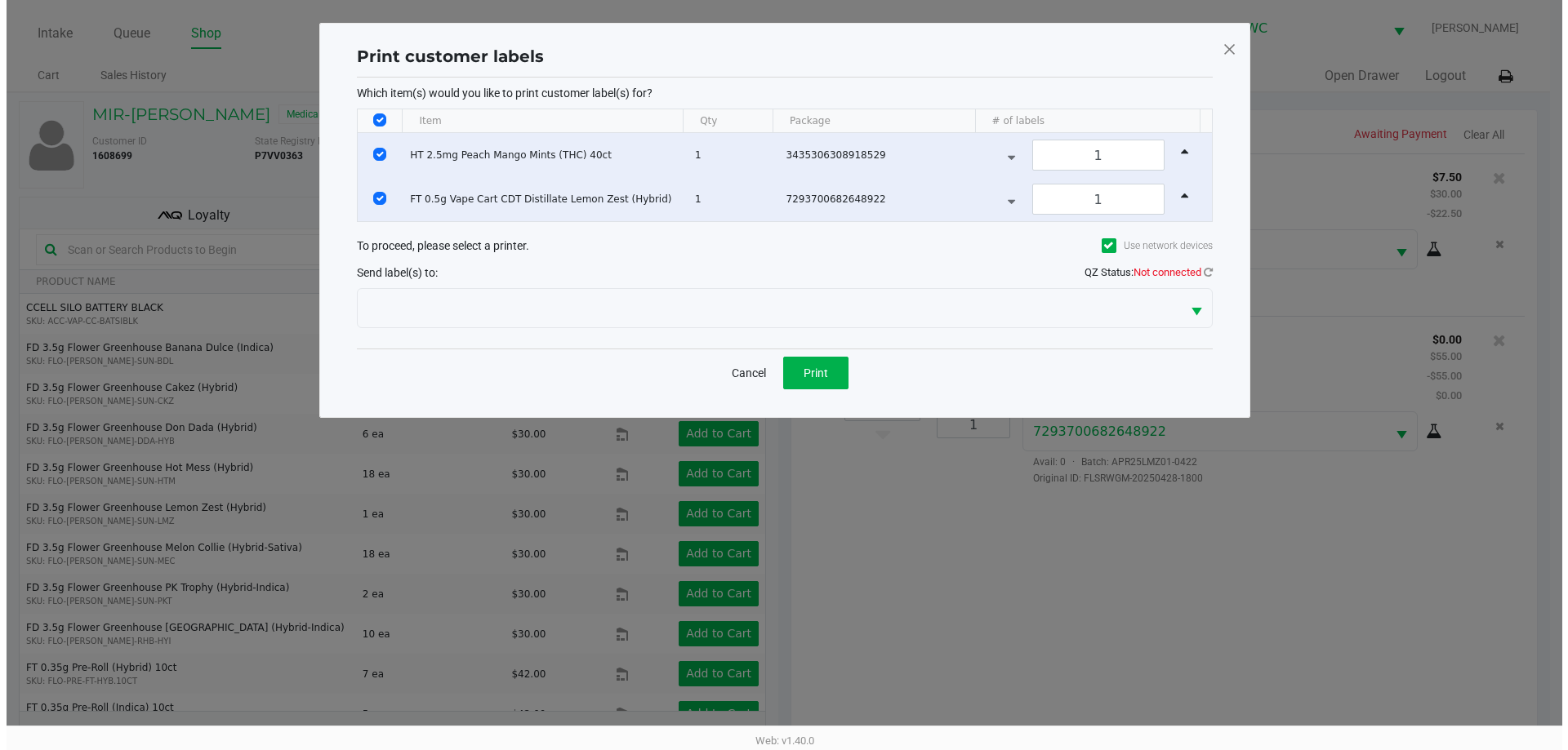
scroll to position [0, 0]
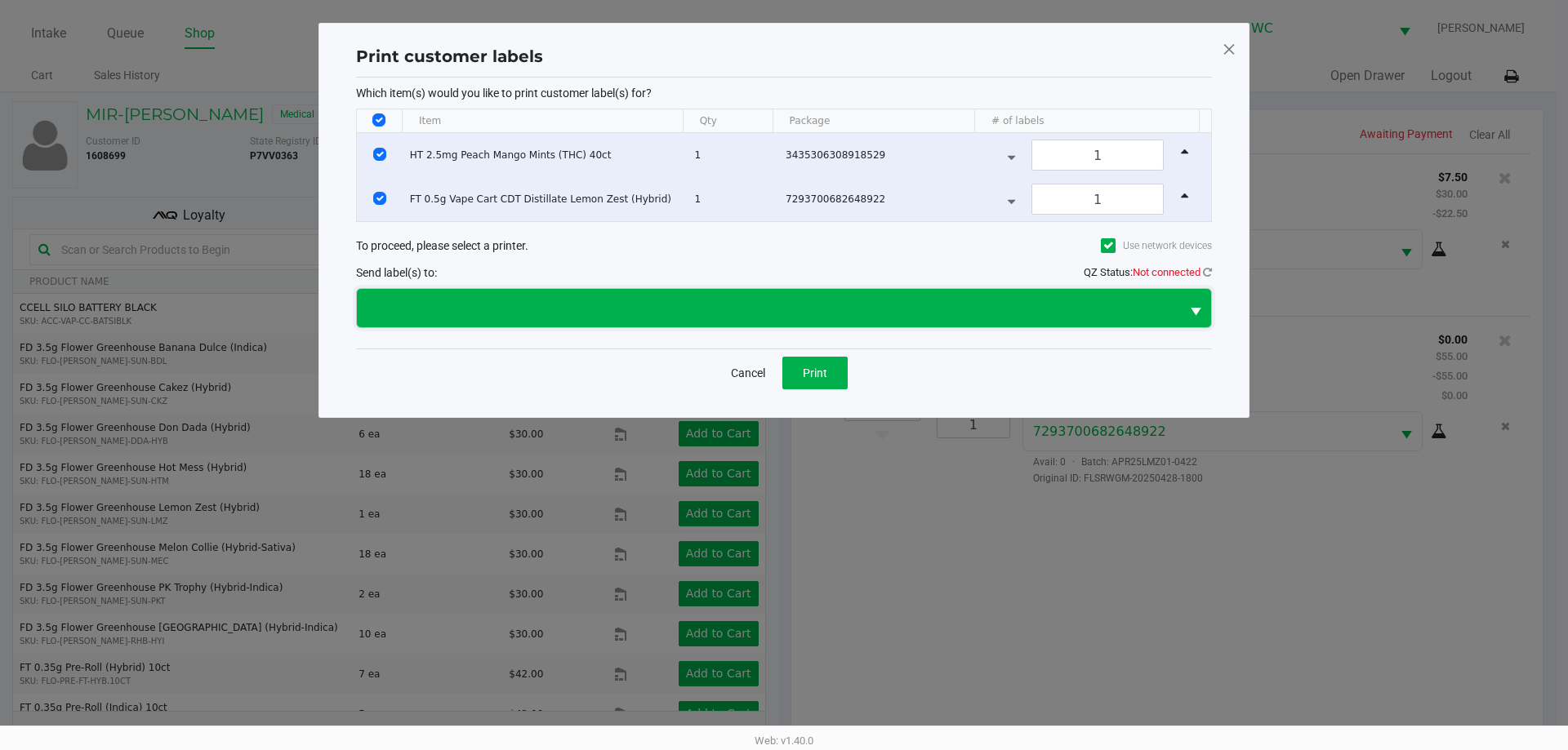
click at [740, 304] on span at bounding box center [768, 308] width 803 height 19
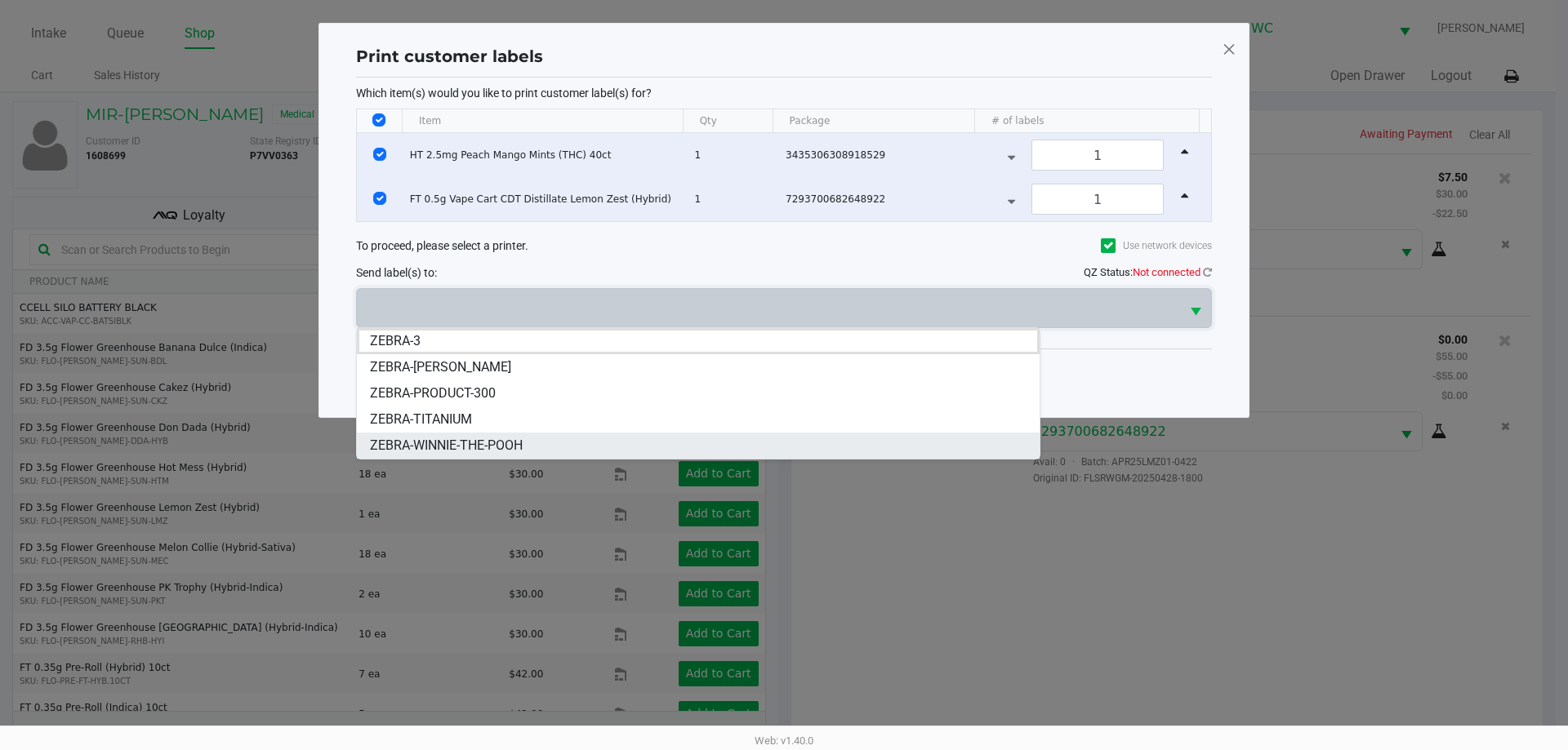
click at [402, 441] on span "ZEBRA-WINNIE-THE-POOH" at bounding box center [446, 446] width 153 height 19
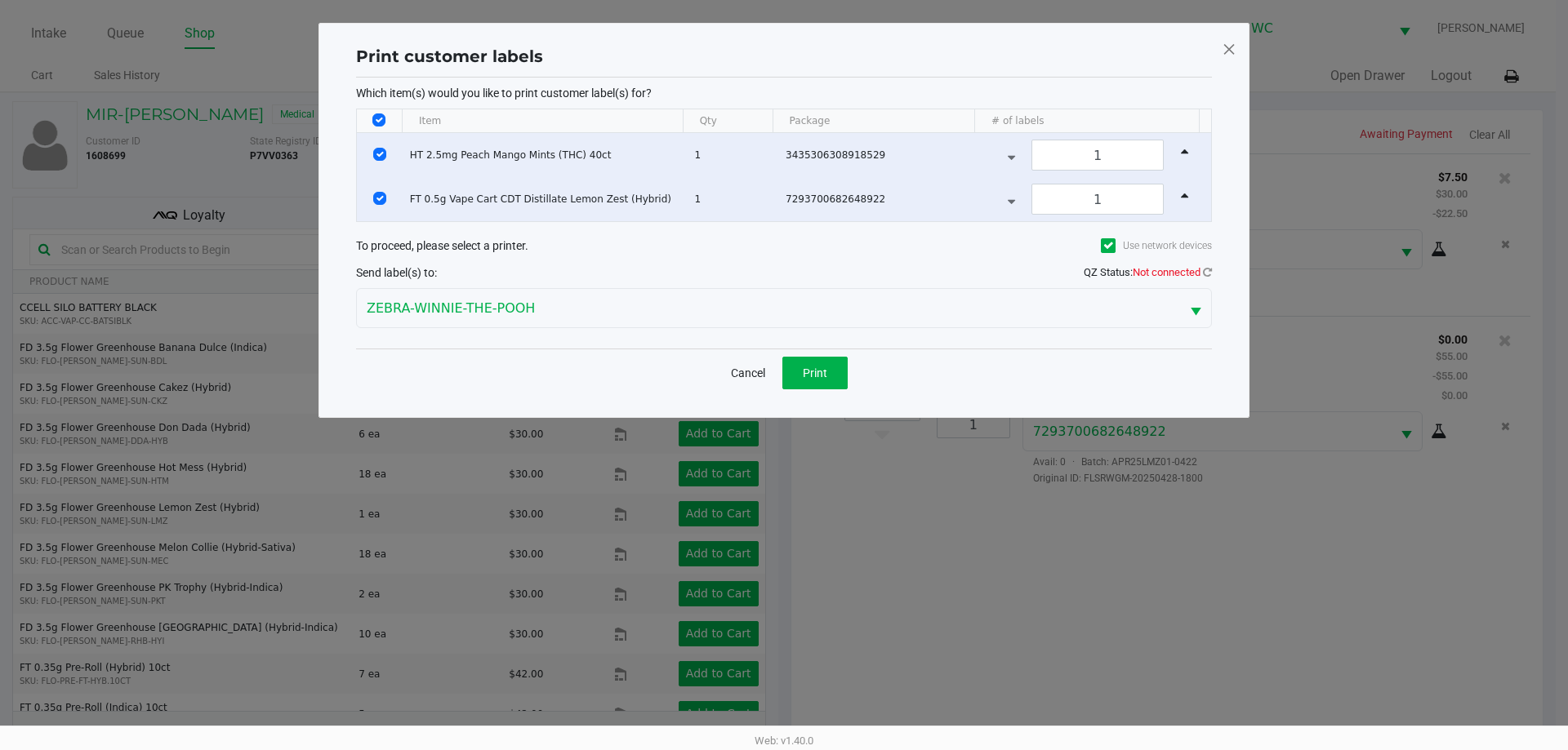
click at [1212, 272] on div "Print customer labels Which item(s) would you like to print customer label(s) f…" at bounding box center [784, 221] width 864 height 361
click at [1206, 272] on icon at bounding box center [1208, 272] width 9 height 11
click at [742, 364] on button "Cancel" at bounding box center [747, 373] width 56 height 33
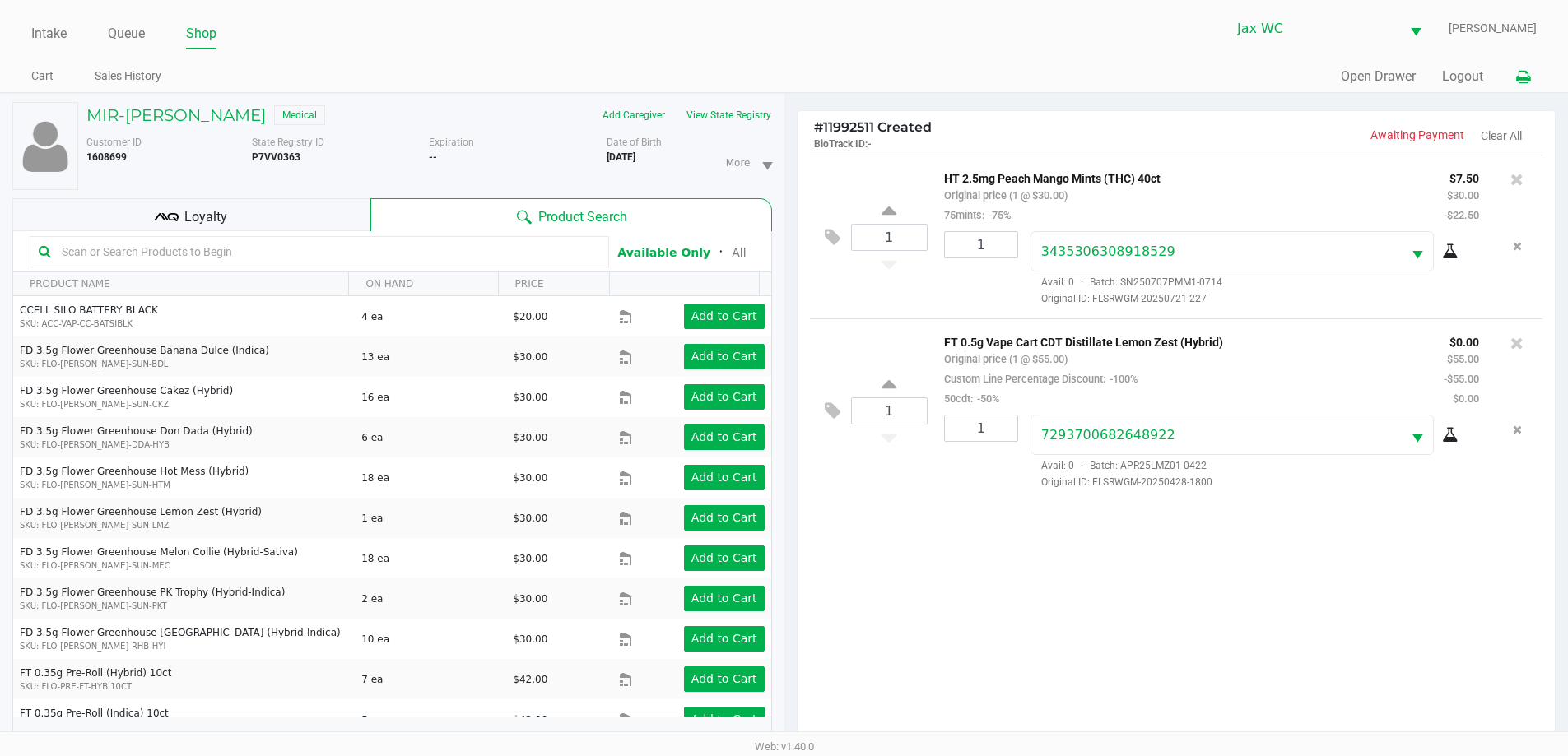
click at [1520, 85] on button at bounding box center [1523, 77] width 27 height 30
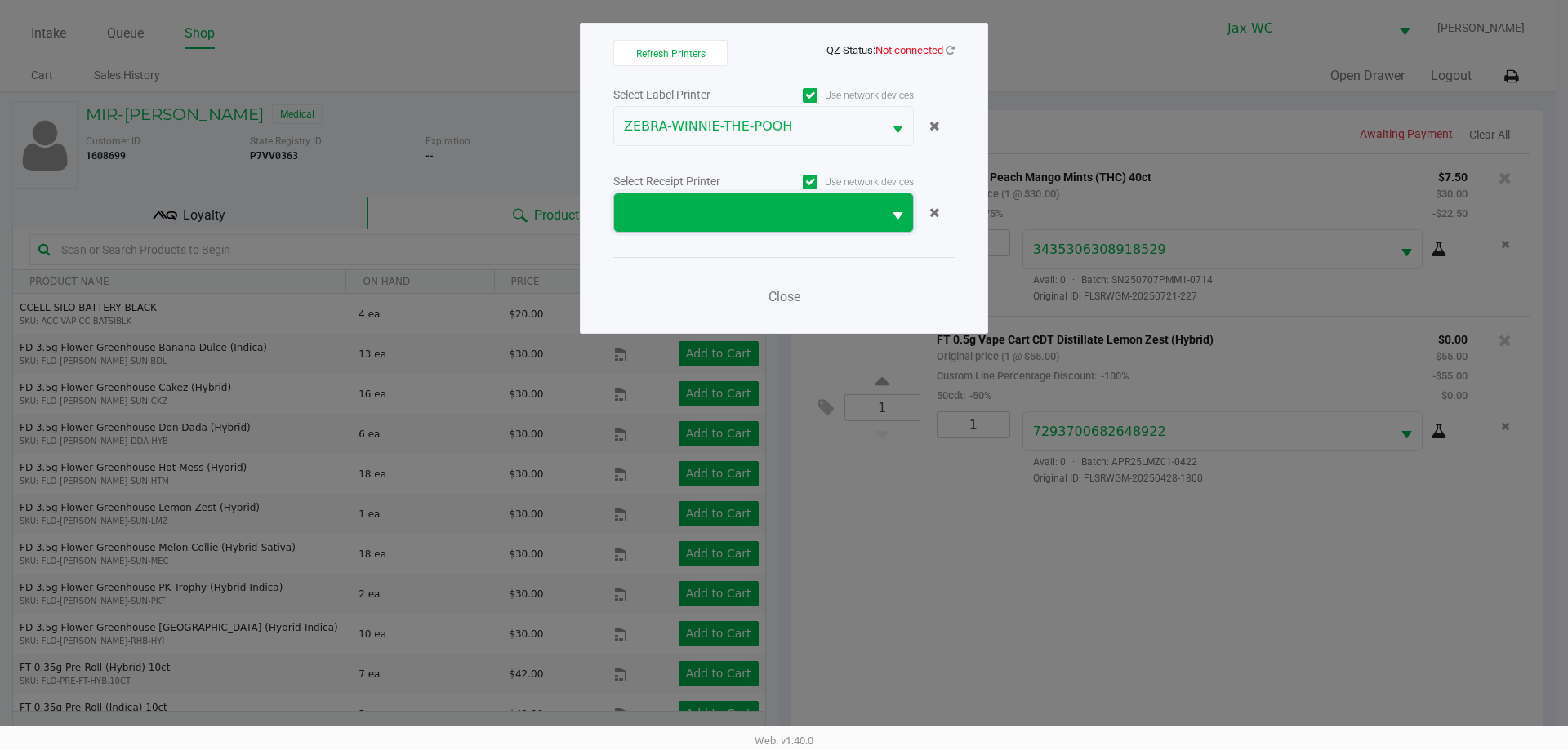
click at [814, 213] on span at bounding box center [747, 213] width 248 height 19
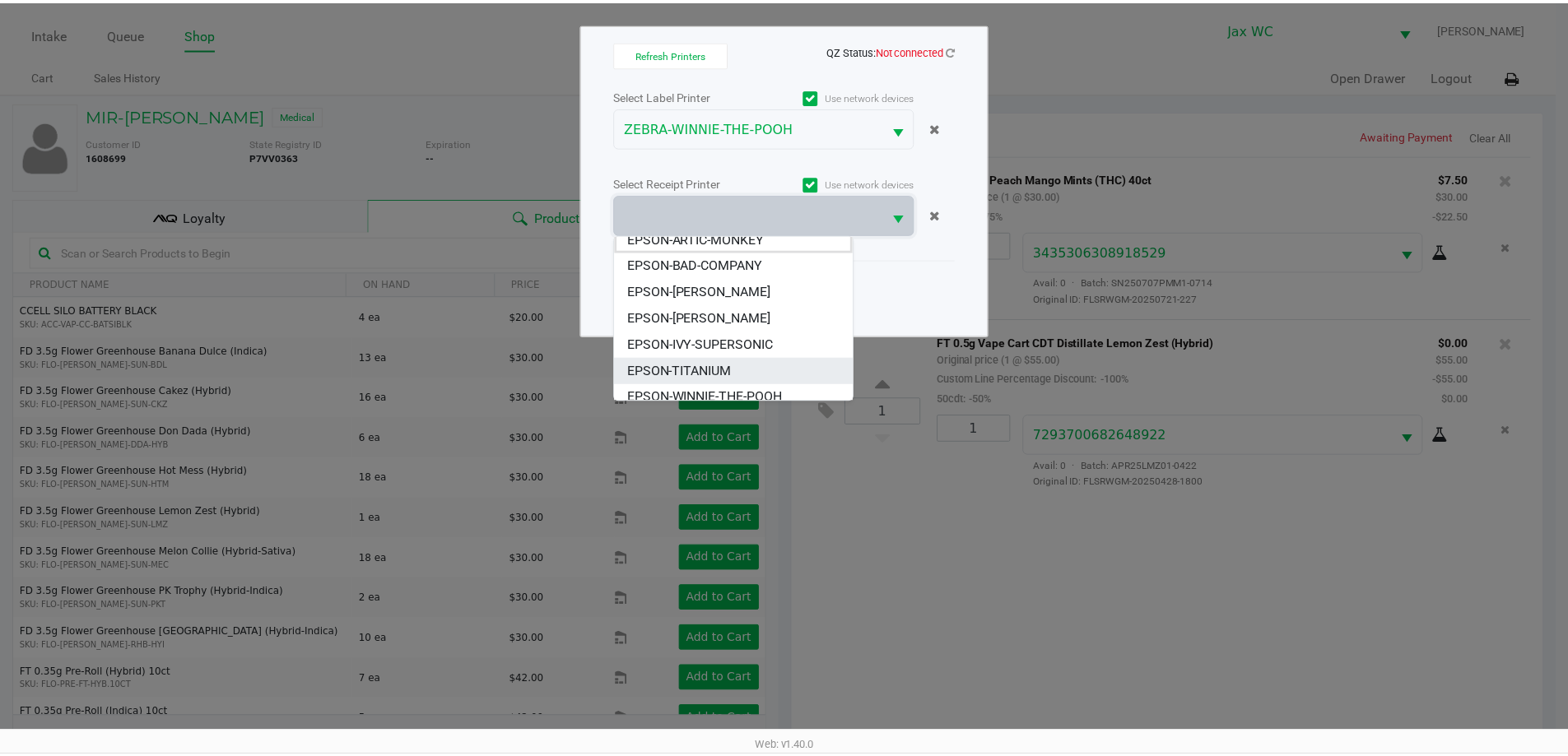
scroll to position [19, 0]
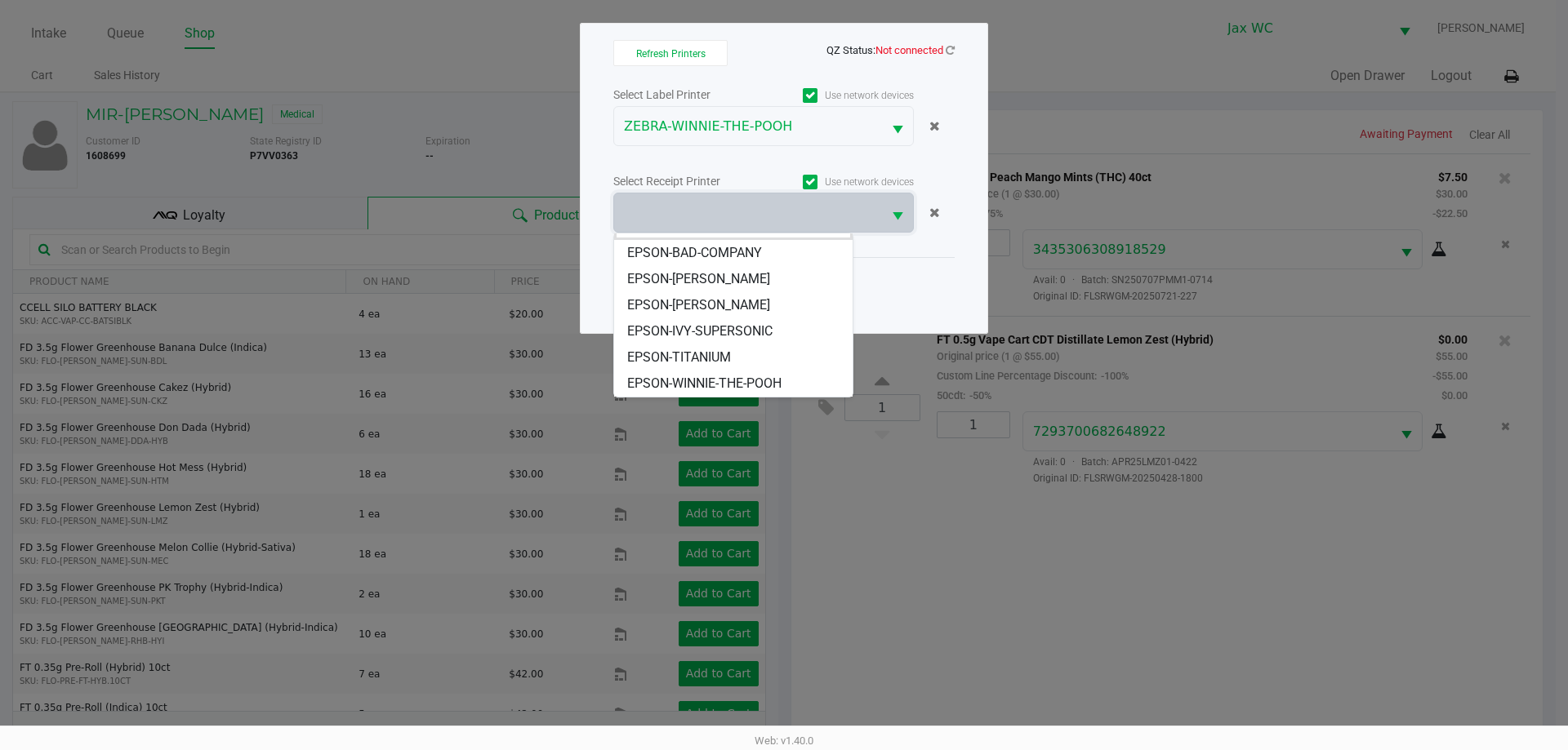
click at [723, 380] on span "EPSON-WINNIE-THE-POOH" at bounding box center [704, 383] width 154 height 19
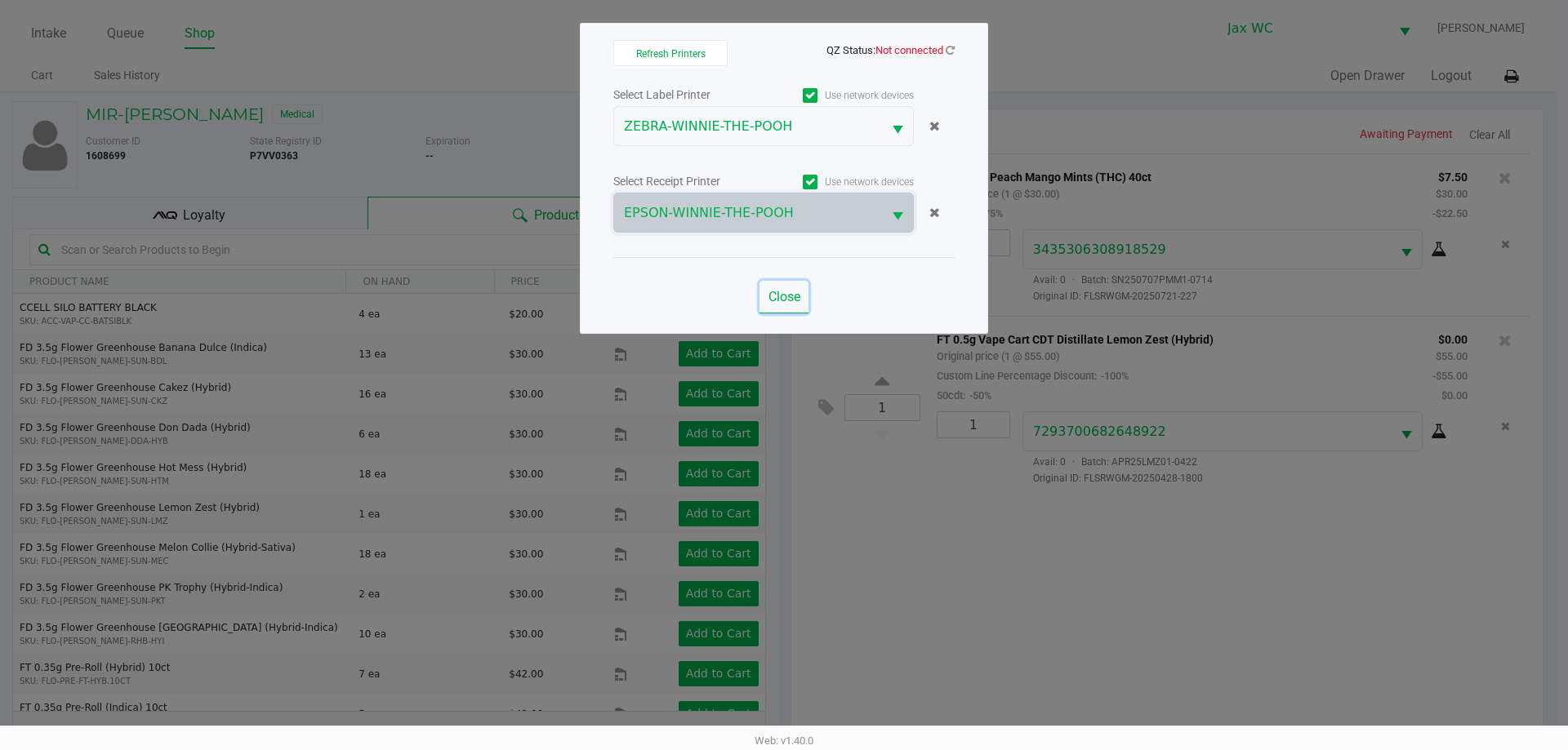
click at [781, 309] on button "Close" at bounding box center [783, 297] width 49 height 33
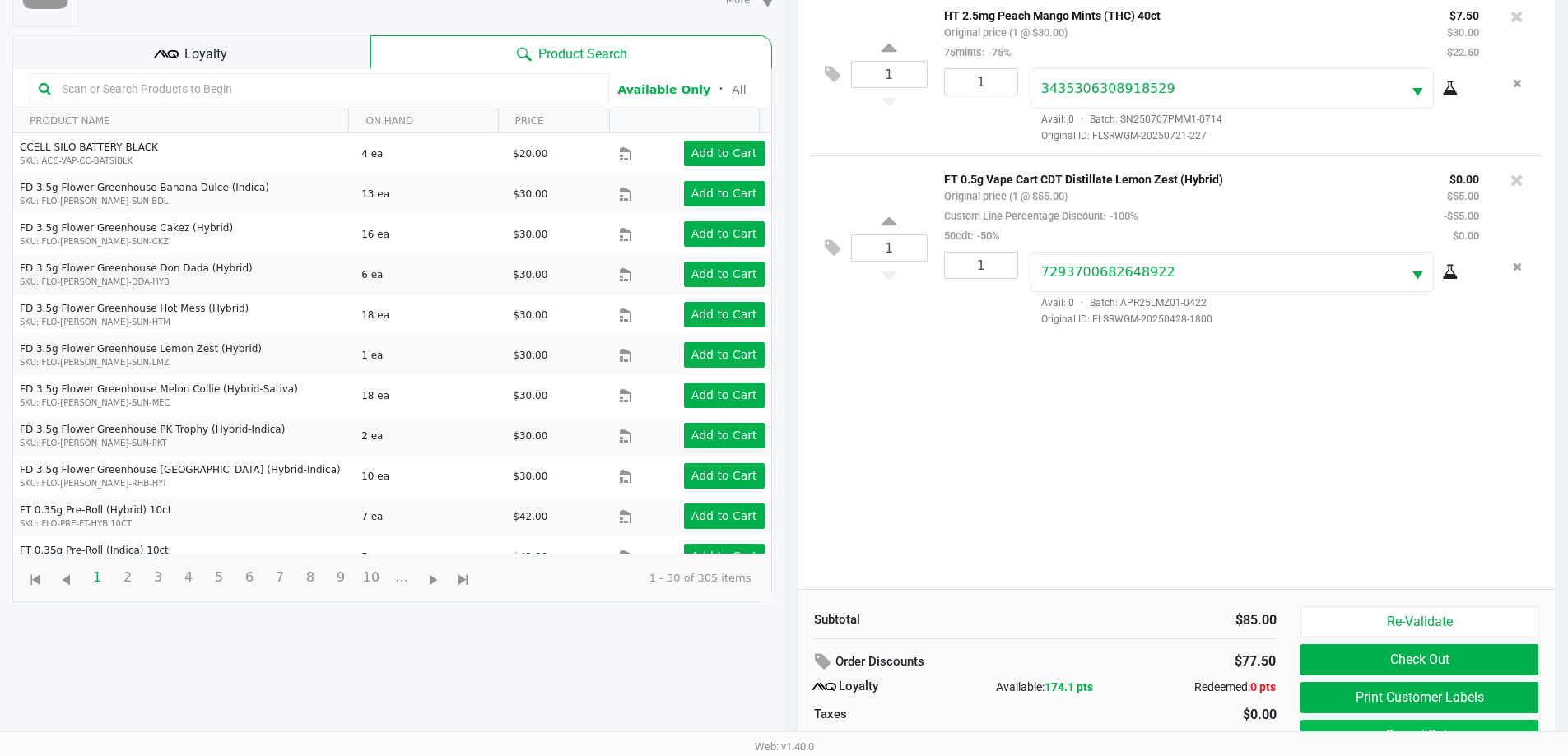
scroll to position [198, 0]
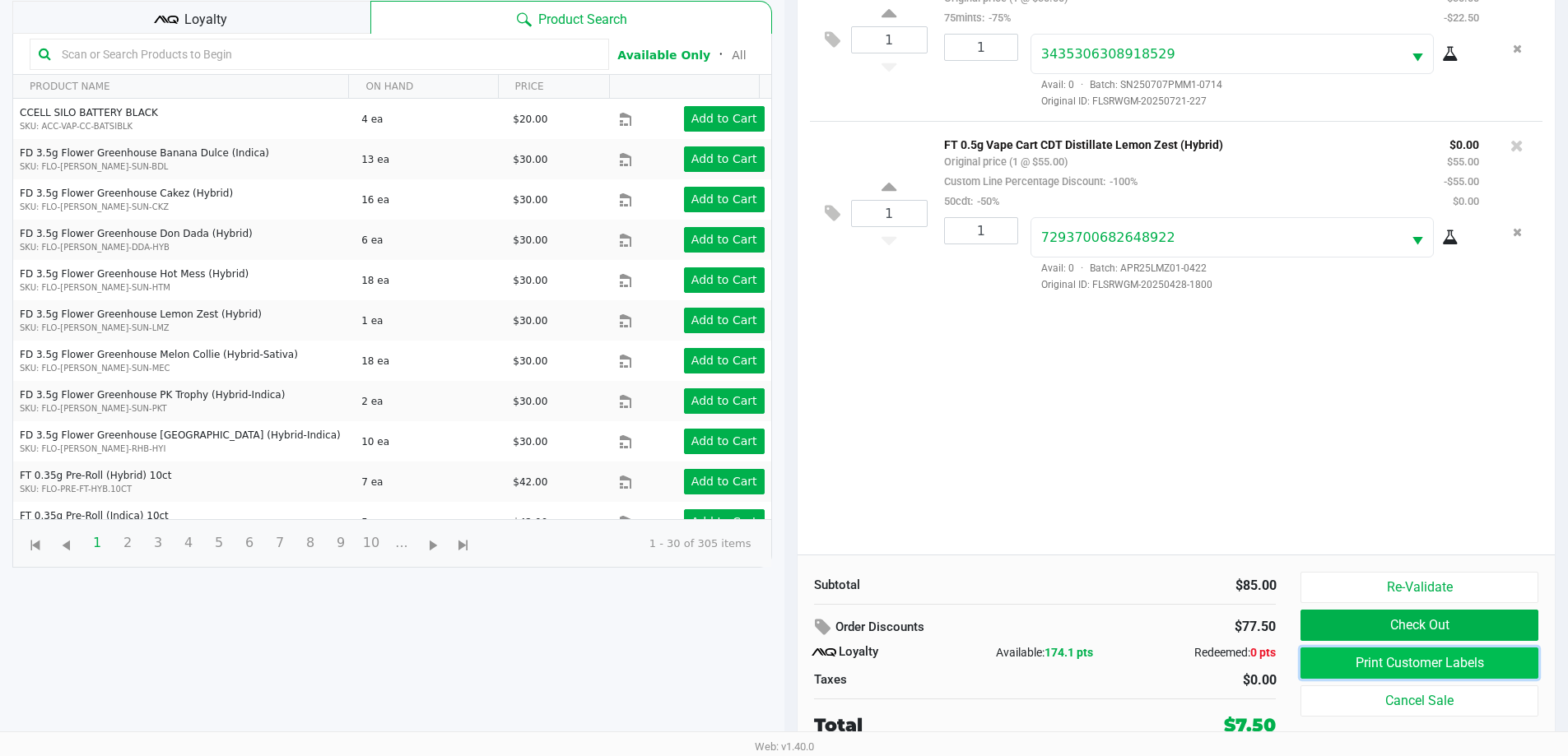
click at [1410, 662] on button "Print Customer Labels" at bounding box center [1419, 664] width 237 height 31
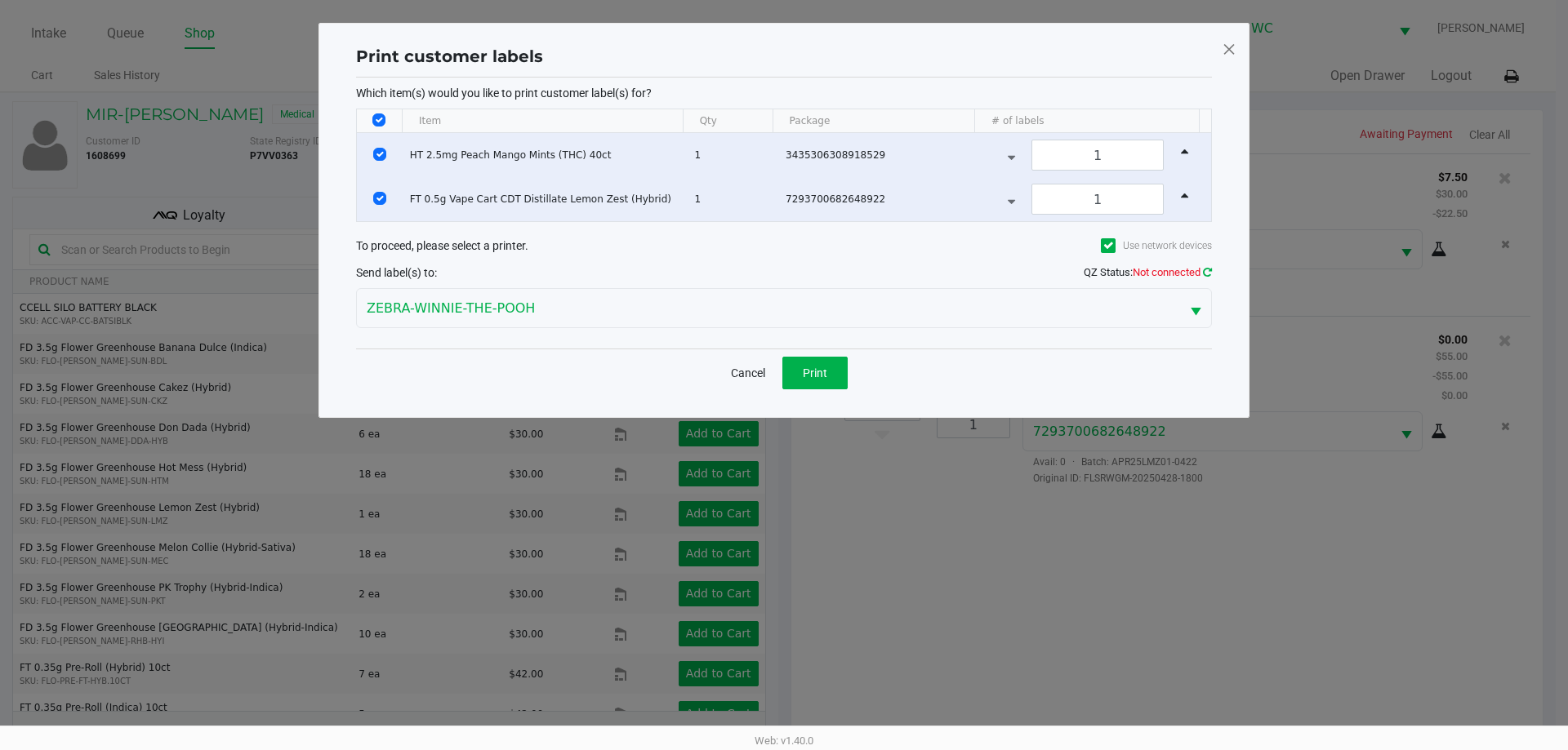
click at [1204, 271] on icon at bounding box center [1208, 272] width 9 height 11
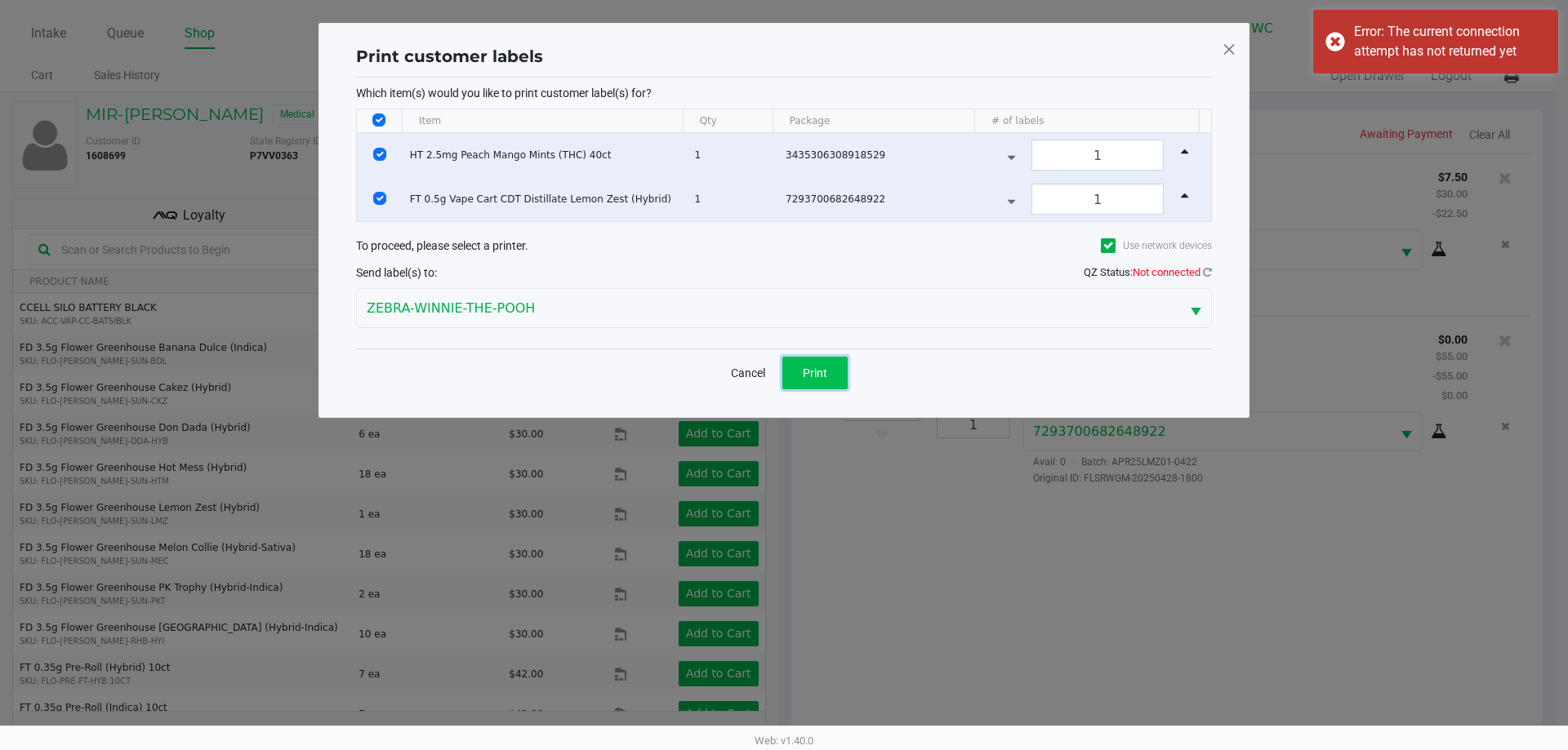
click at [819, 378] on span "Print" at bounding box center [814, 373] width 25 height 13
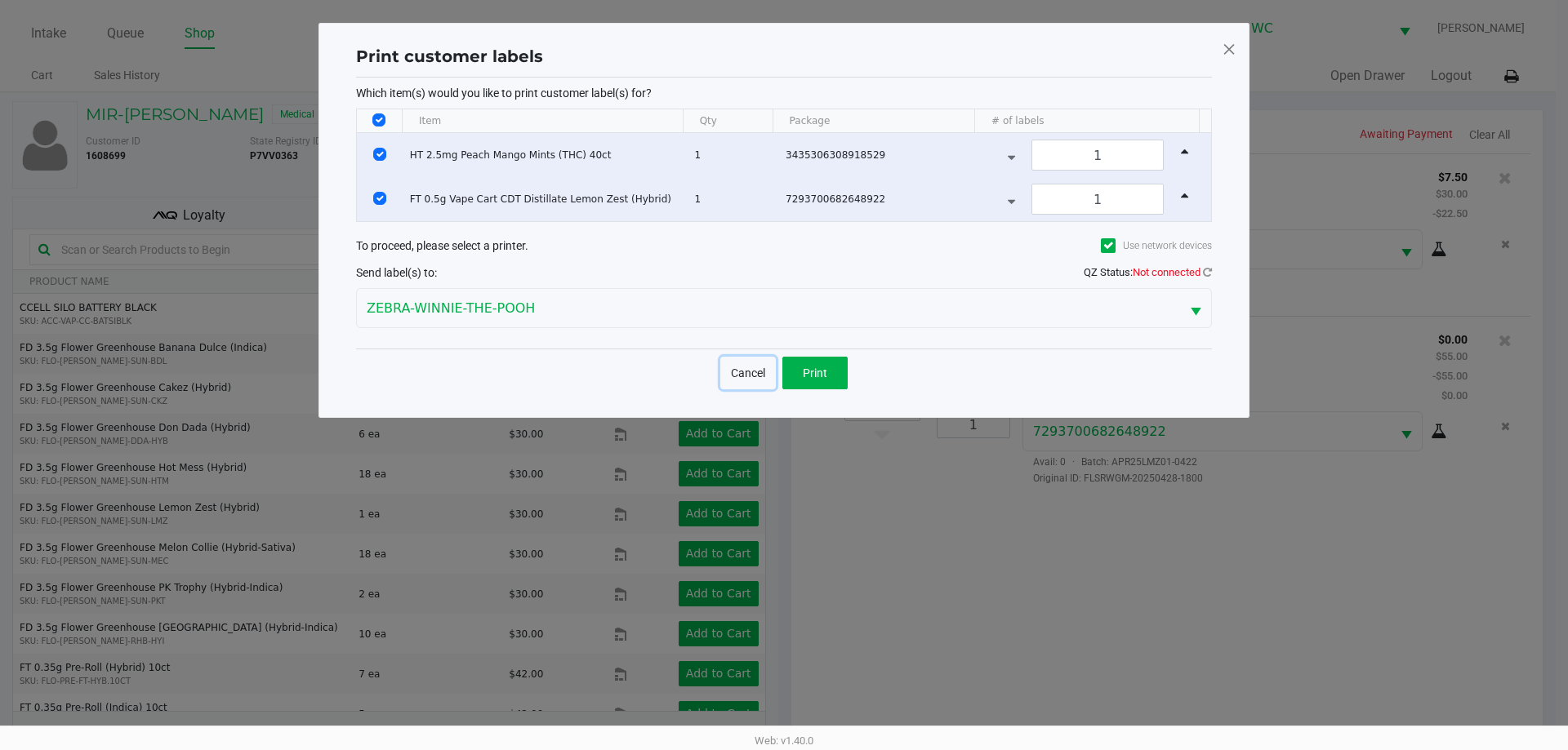
click at [747, 381] on button "Cancel" at bounding box center [747, 373] width 56 height 33
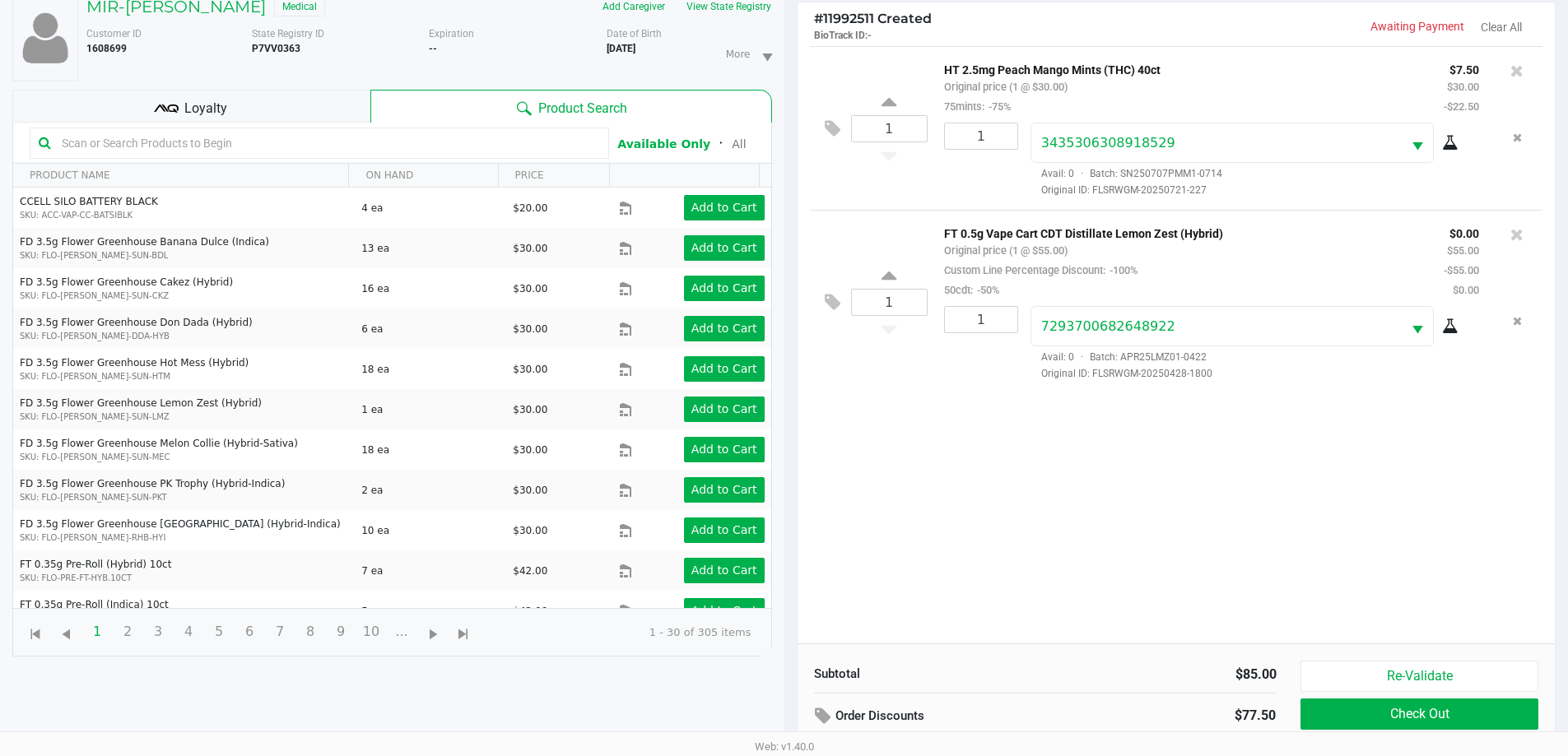
scroll to position [198, 0]
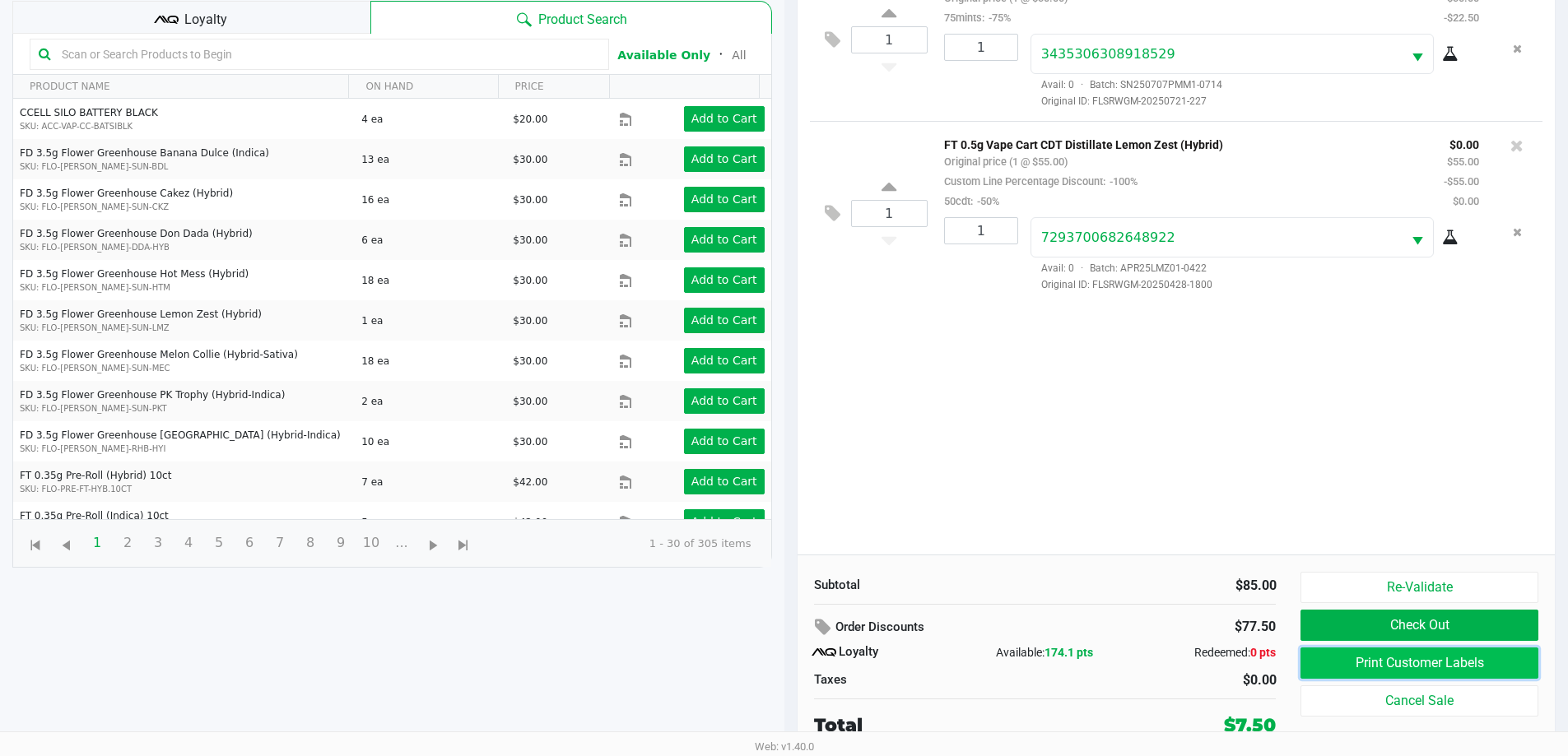
click at [1455, 663] on button "Print Customer Labels" at bounding box center [1419, 664] width 237 height 31
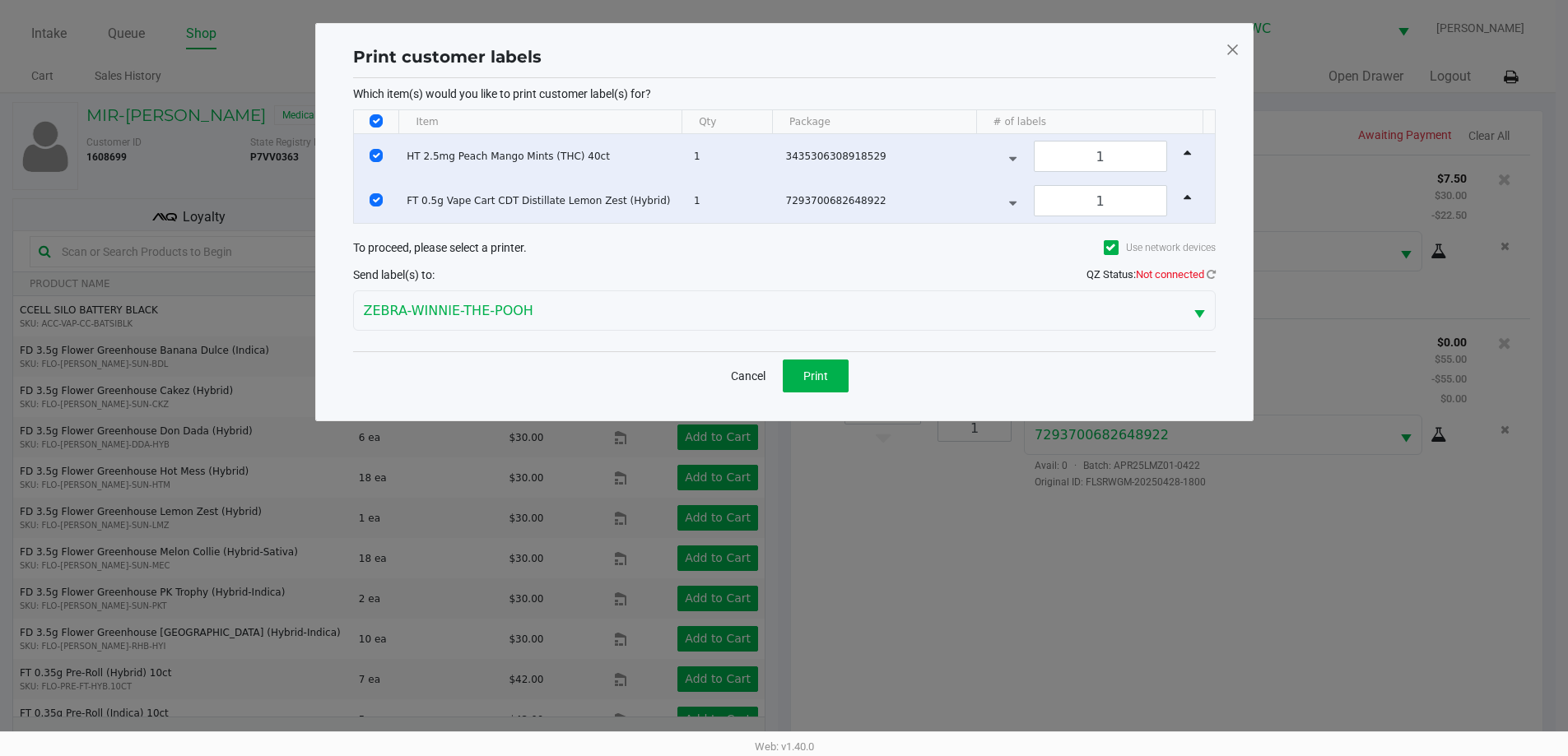
scroll to position [0, 0]
click at [1215, 274] on icon at bounding box center [1218, 274] width 9 height 11
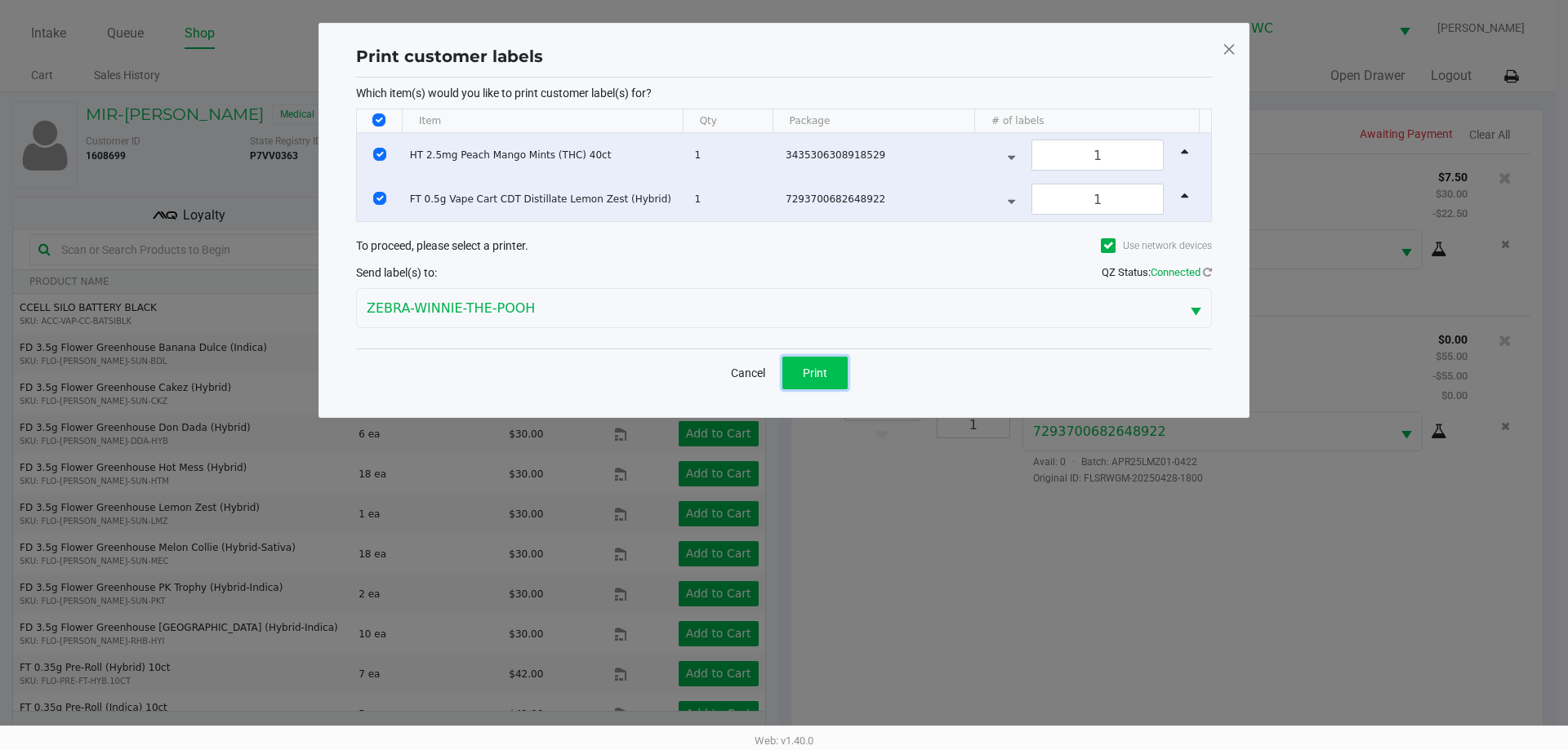
click at [809, 363] on button "Print" at bounding box center [814, 373] width 65 height 33
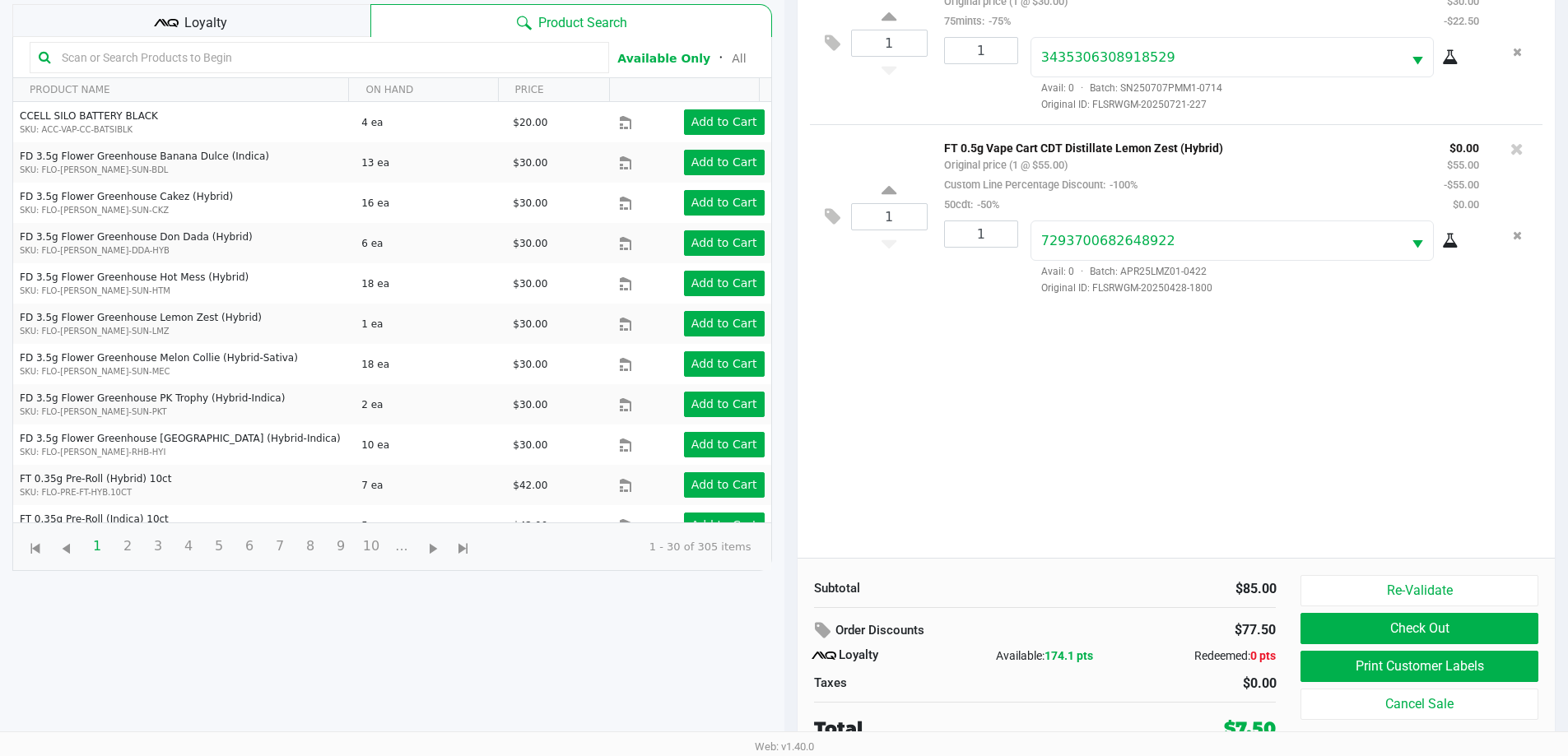
scroll to position [198, 0]
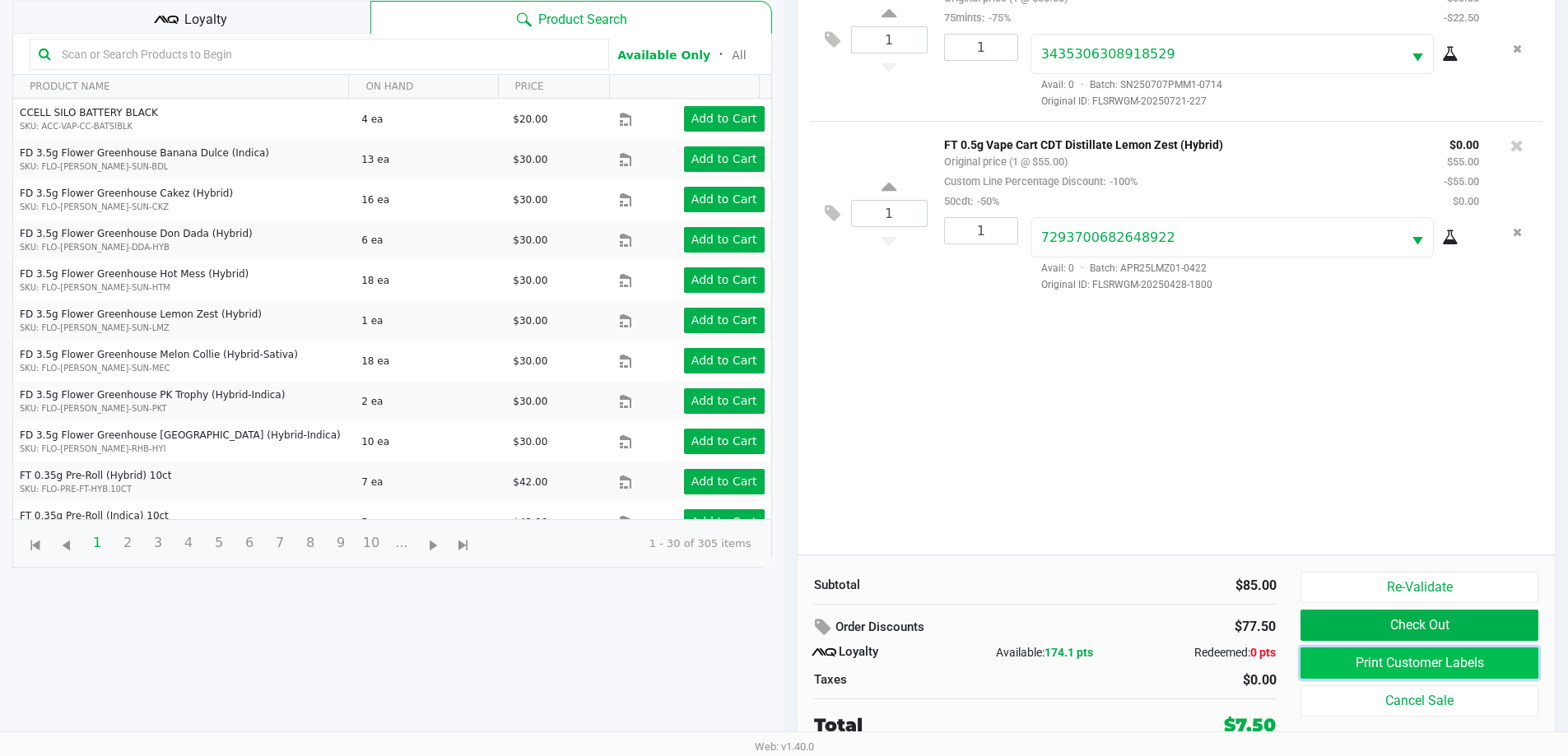
click at [1349, 661] on button "Print Customer Labels" at bounding box center [1419, 664] width 237 height 31
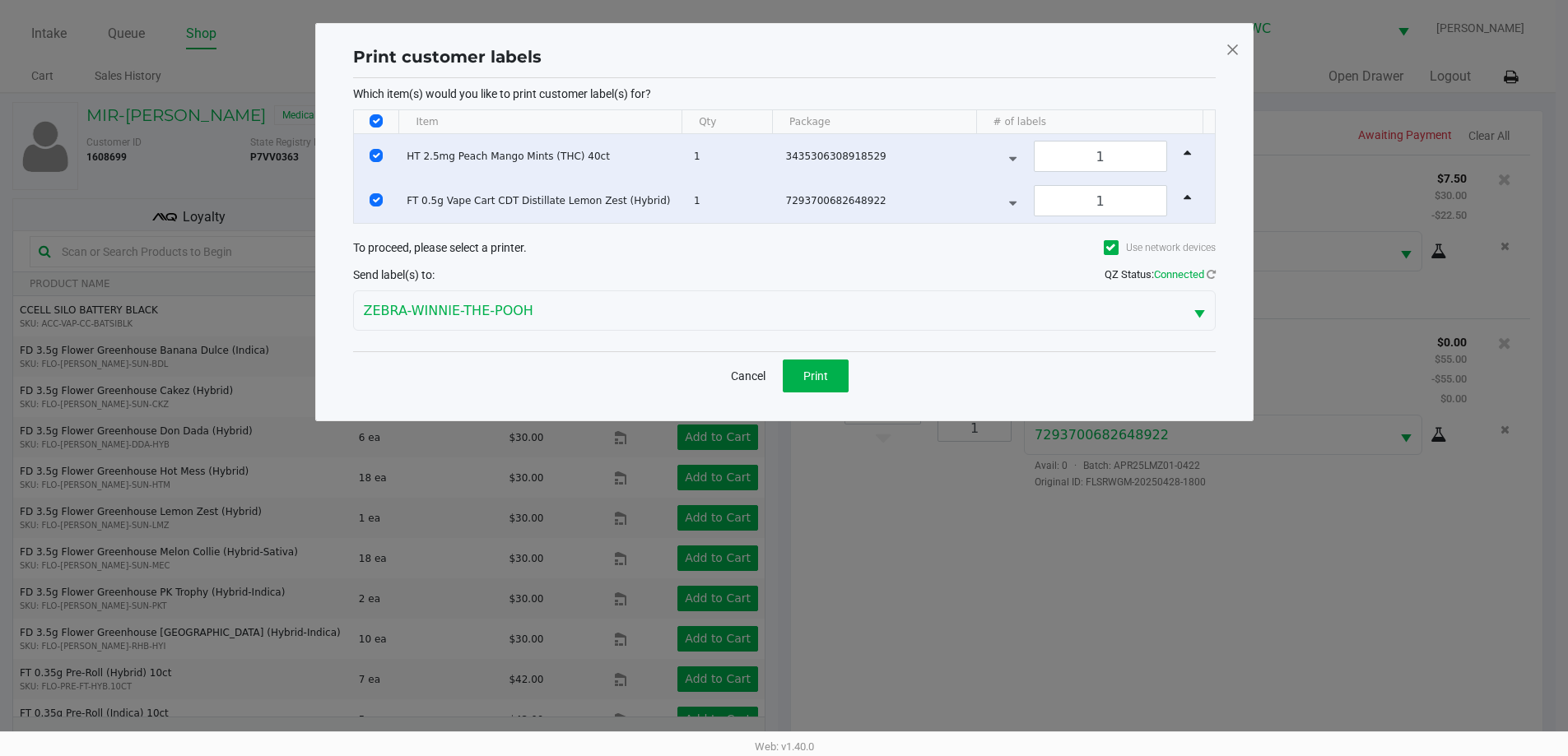
scroll to position [0, 0]
click at [793, 373] on button "Print" at bounding box center [821, 376] width 66 height 33
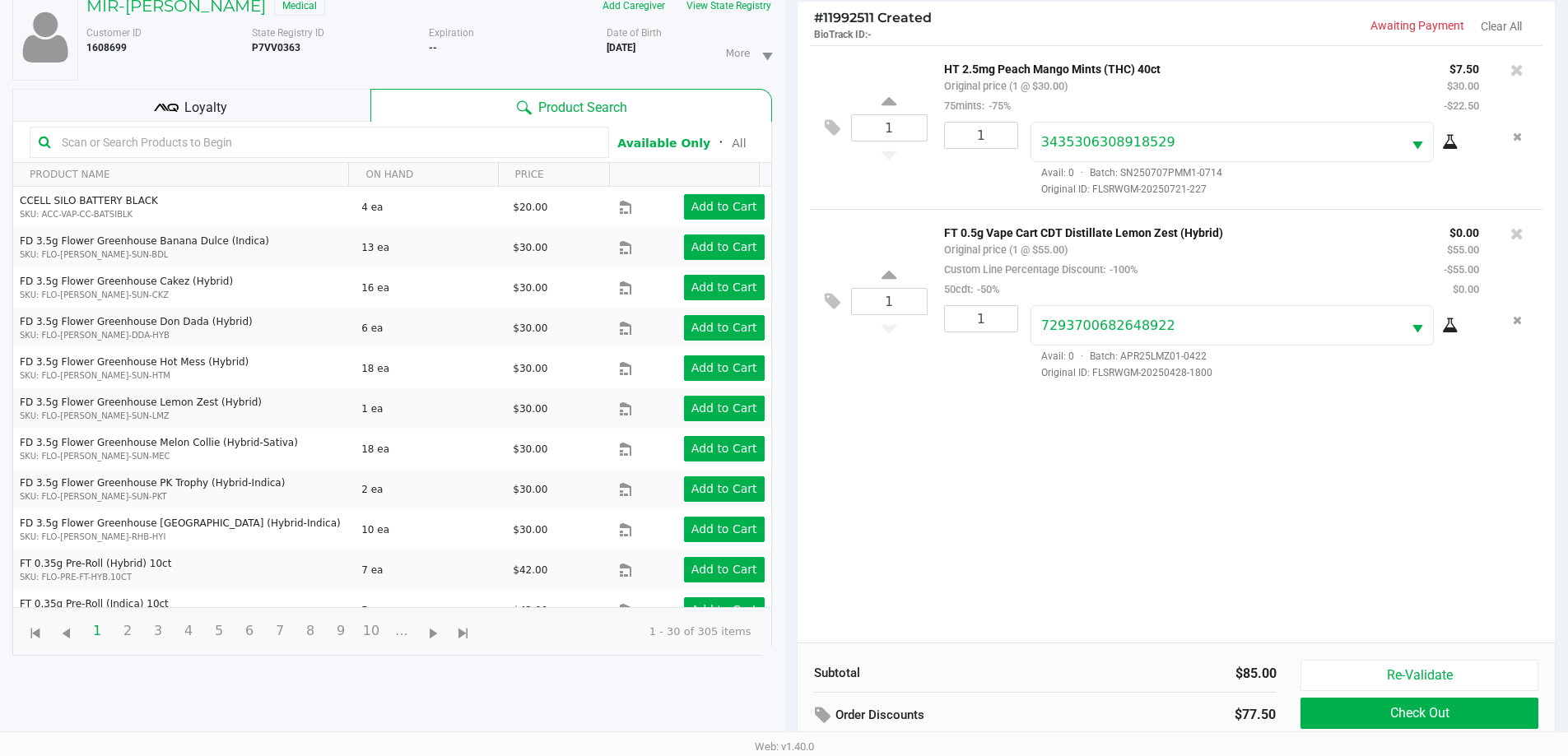
scroll to position [198, 0]
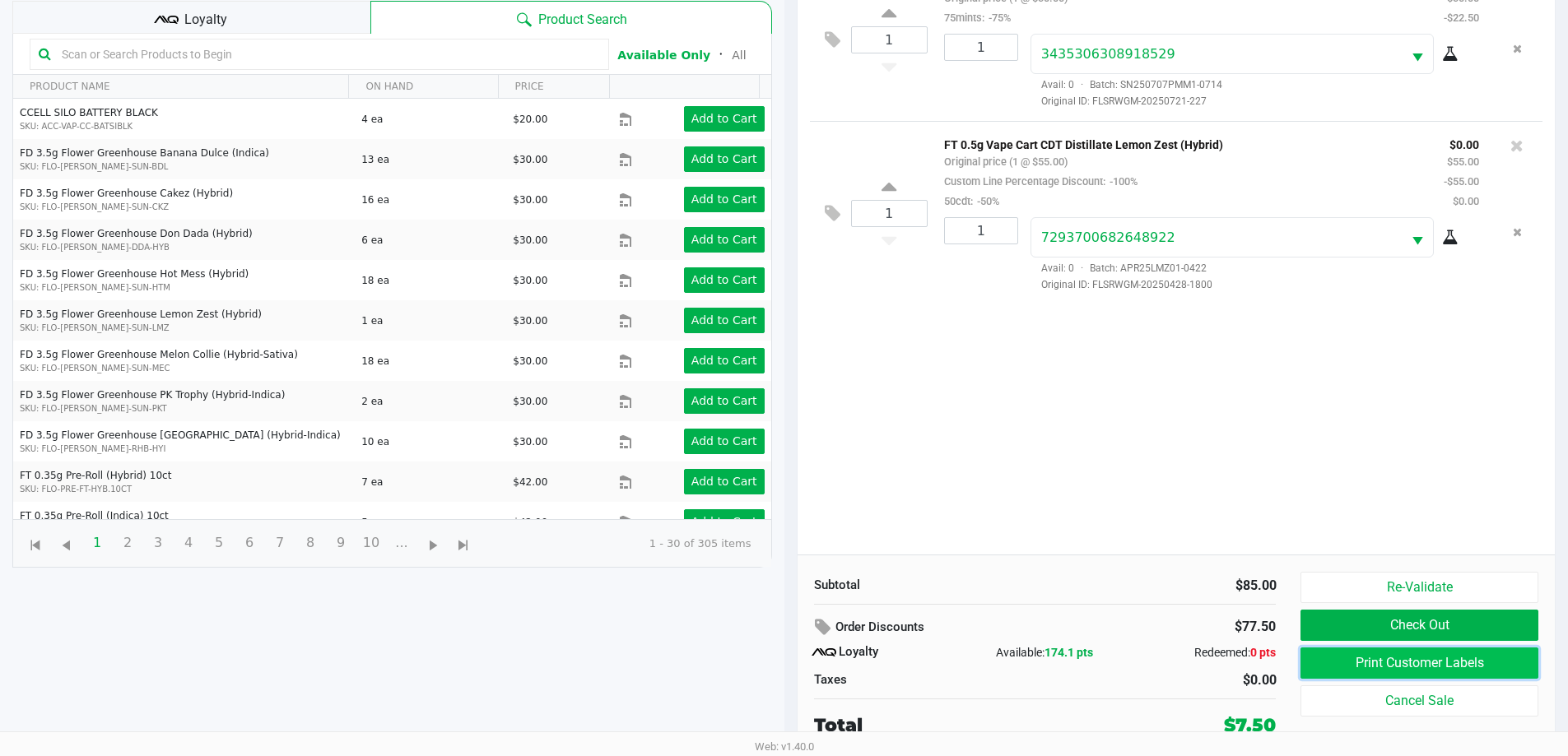
click at [1371, 649] on button "Print Customer Labels" at bounding box center [1419, 664] width 237 height 31
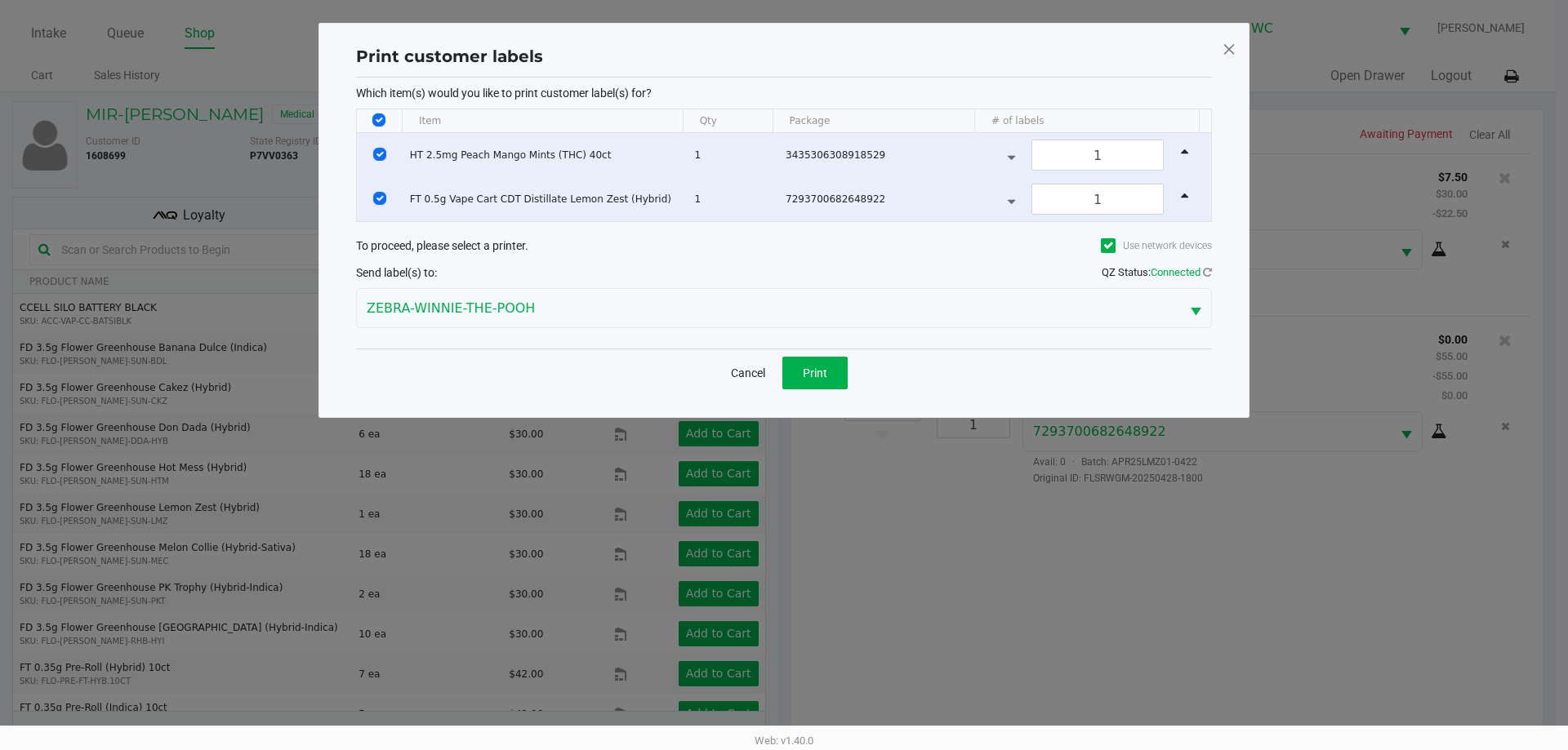
click at [817, 354] on div "Cancel Print" at bounding box center [783, 372] width 856 height 49
click at [823, 375] on span "Print" at bounding box center [814, 373] width 25 height 13
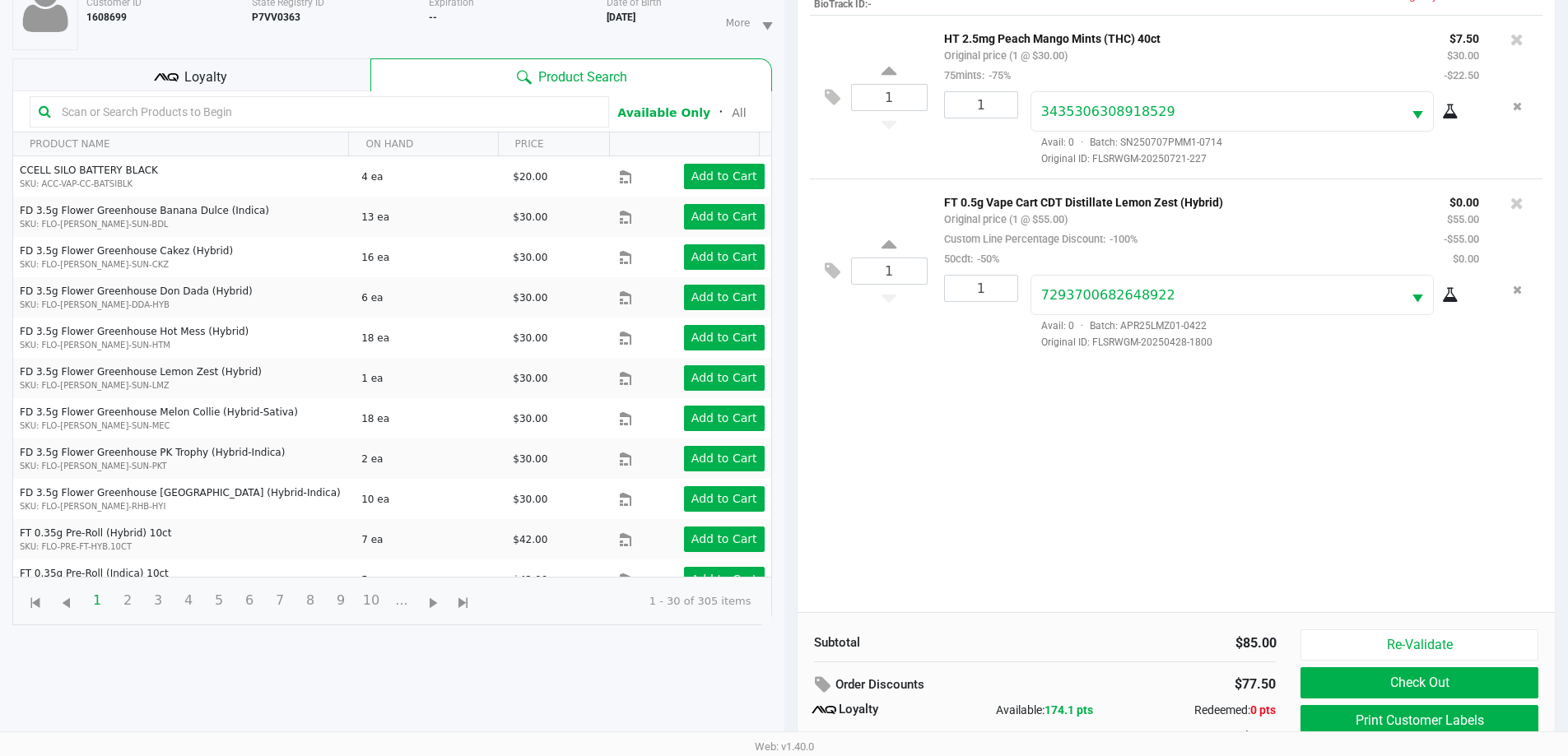
scroll to position [198, 0]
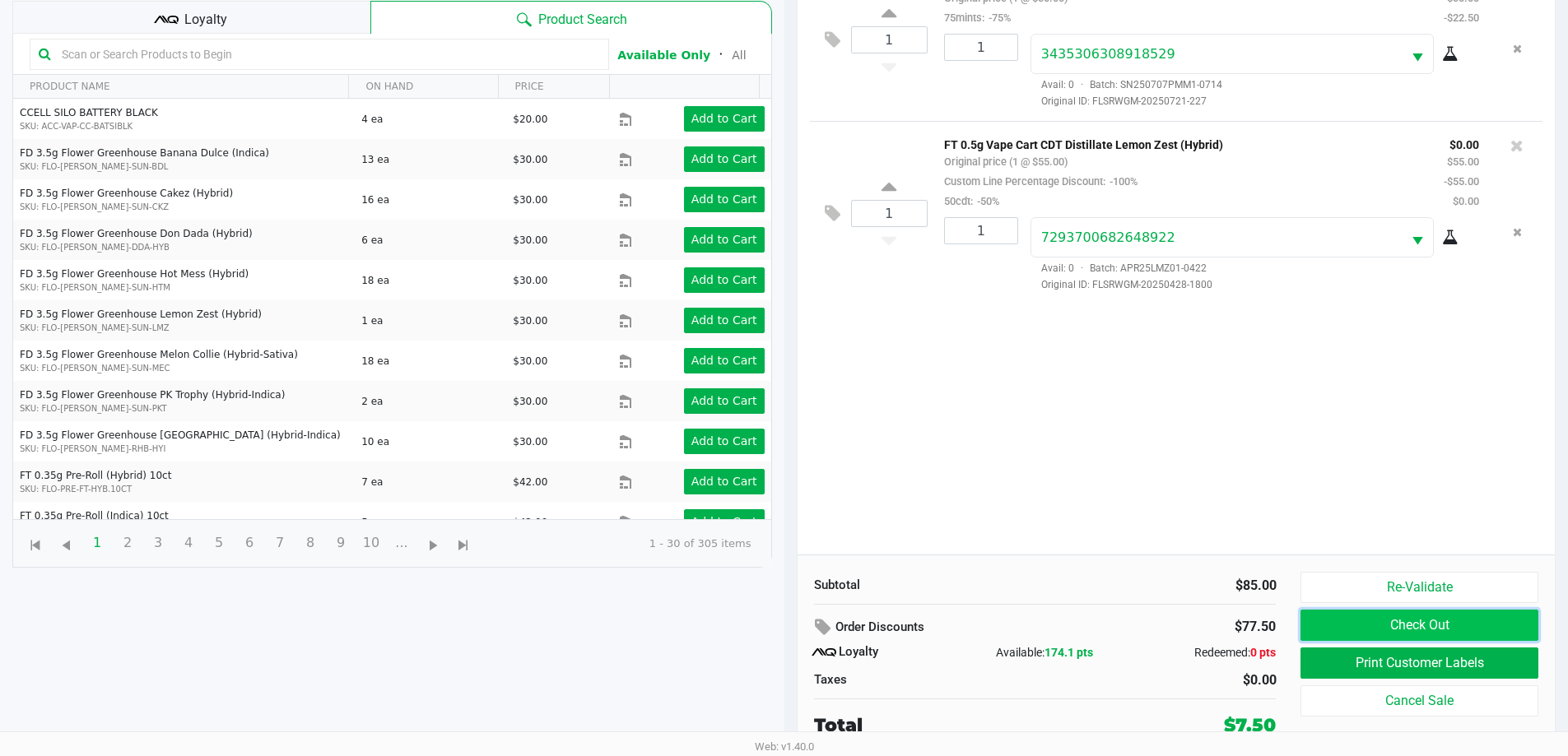
click at [1394, 624] on button "Check Out" at bounding box center [1419, 626] width 237 height 31
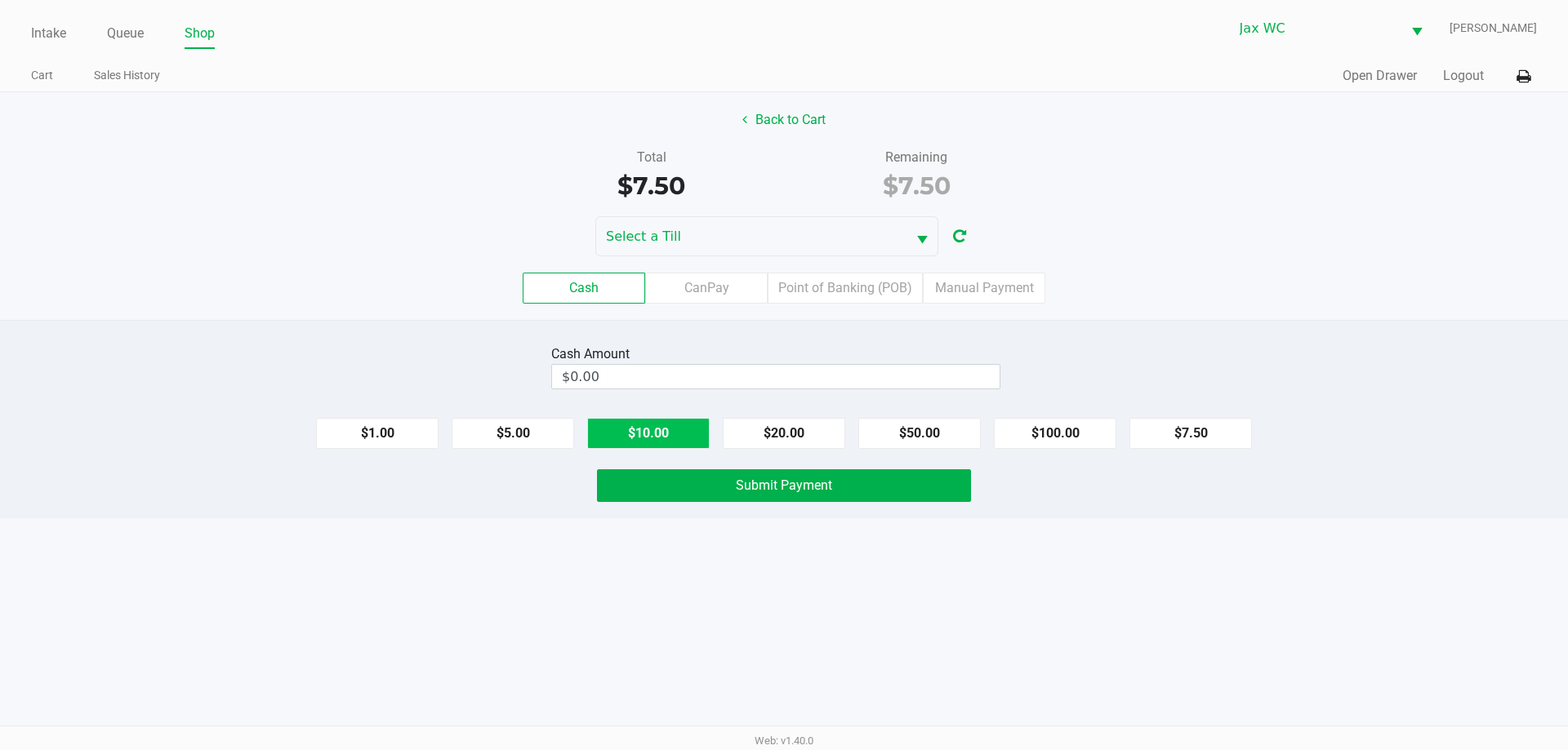
click at [621, 420] on button "$10.00" at bounding box center [648, 434] width 123 height 31
type input "$10.00"
click at [681, 503] on div "Cash Amount $10.00 Clear $1.00 $5.00 $10.00 $20.00 $50.00 $100.00 $7.50 Submit …" at bounding box center [784, 419] width 1568 height 198
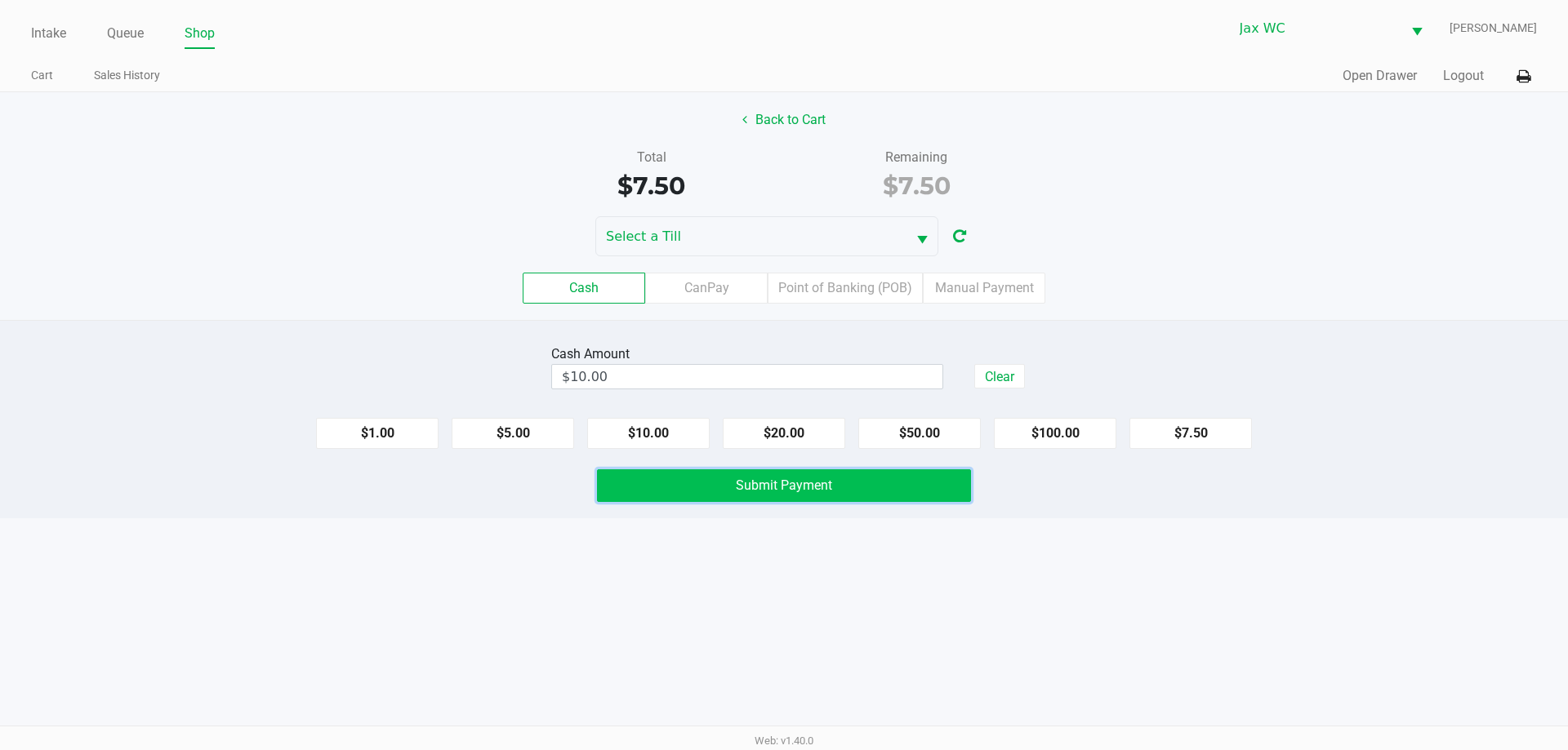
click at [694, 486] on button "Submit Payment" at bounding box center [784, 486] width 374 height 33
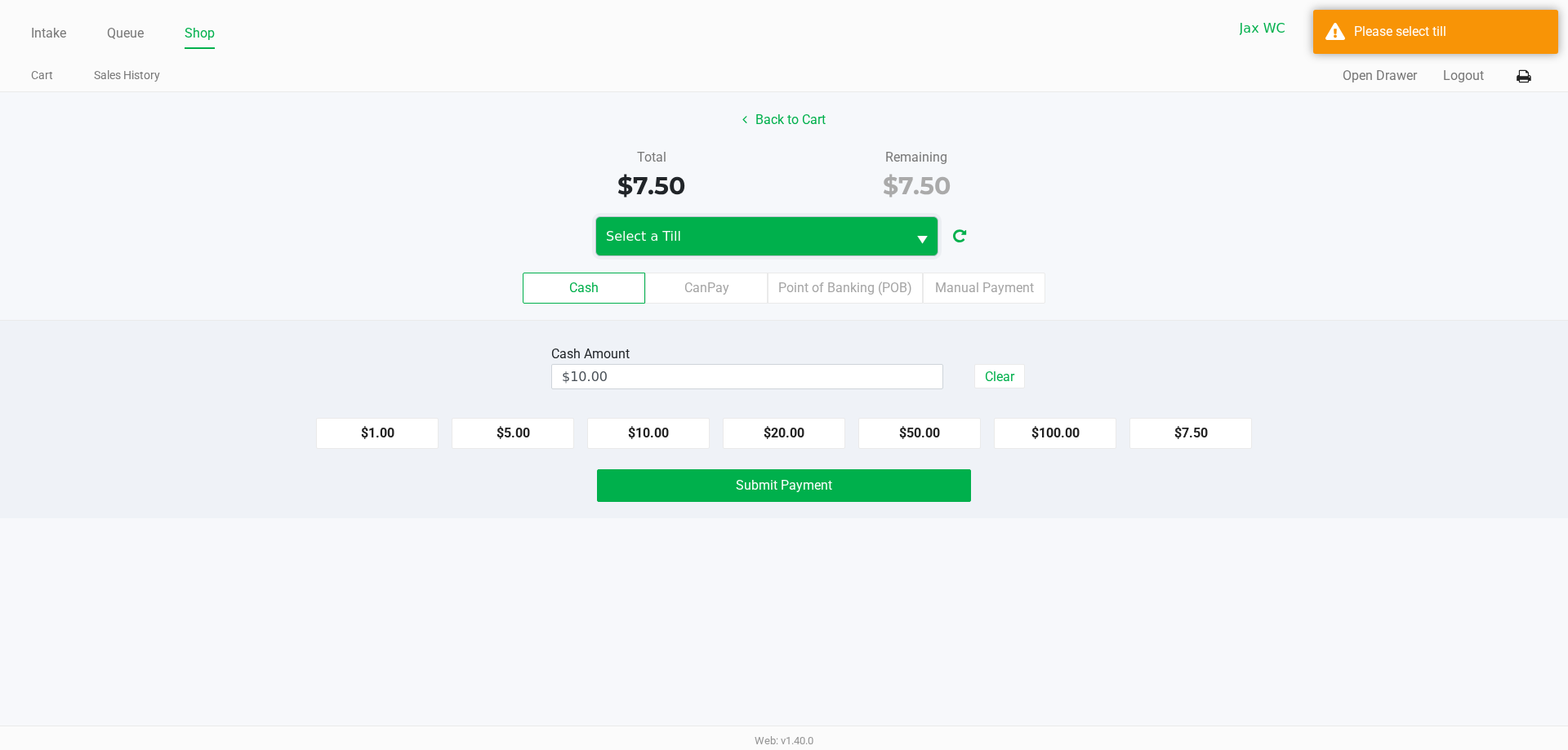
drag, startPoint x: 825, startPoint y: 239, endPoint x: 779, endPoint y: 252, distance: 47.8
click at [824, 239] on span "Select a Till" at bounding box center [751, 237] width 291 height 19
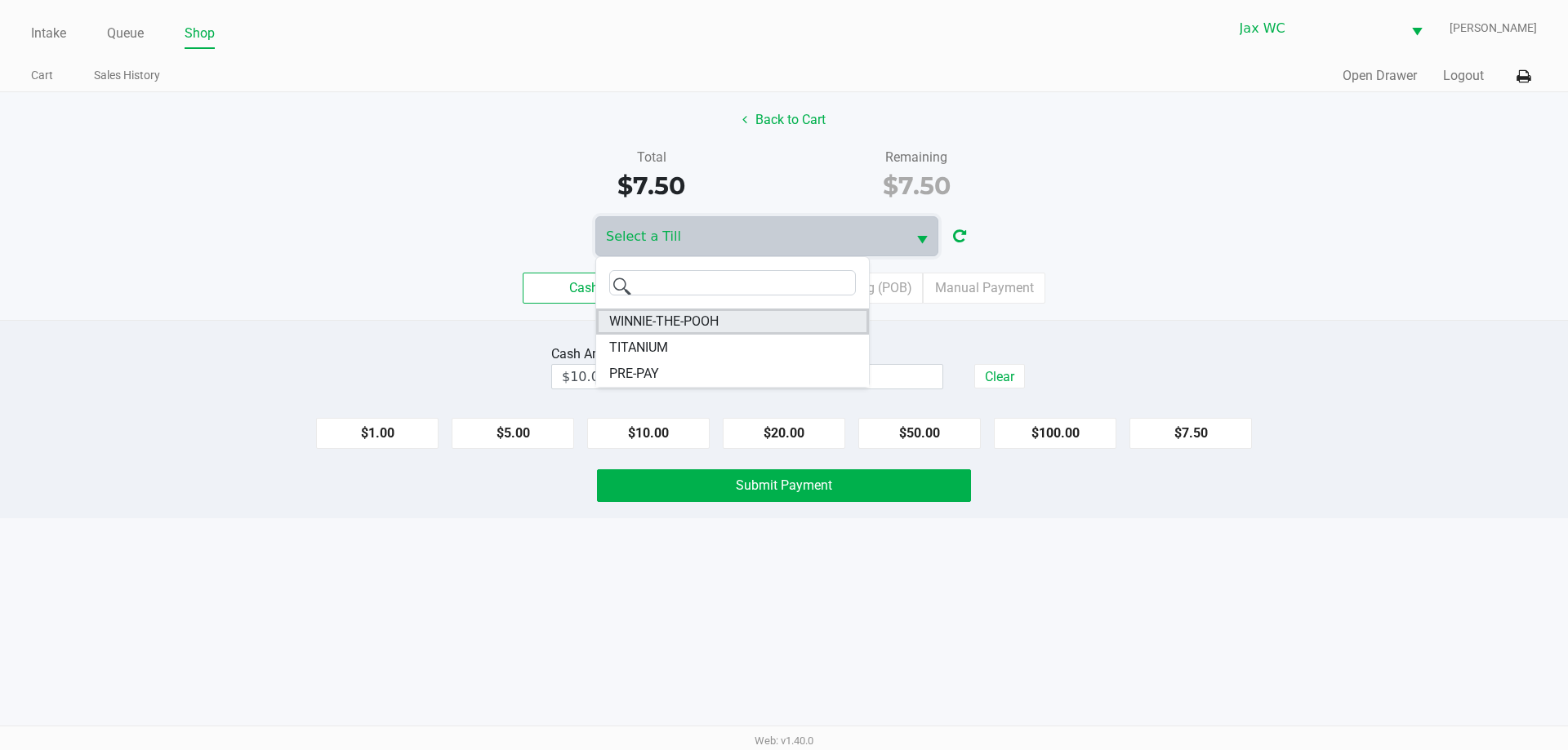
click at [659, 325] on span "WINNIE-THE-POOH" at bounding box center [663, 321] width 109 height 19
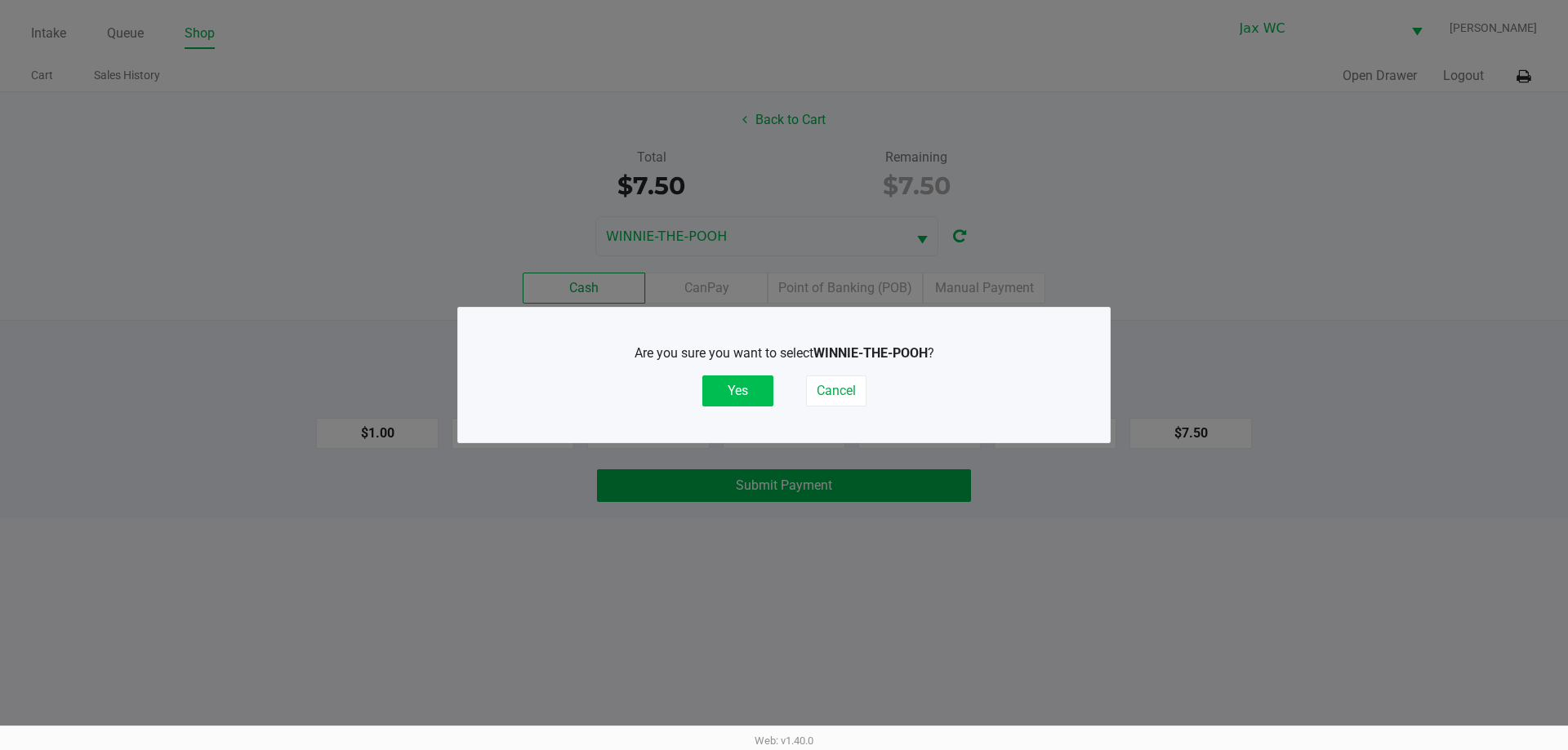
click at [743, 384] on button "Yes" at bounding box center [737, 392] width 71 height 31
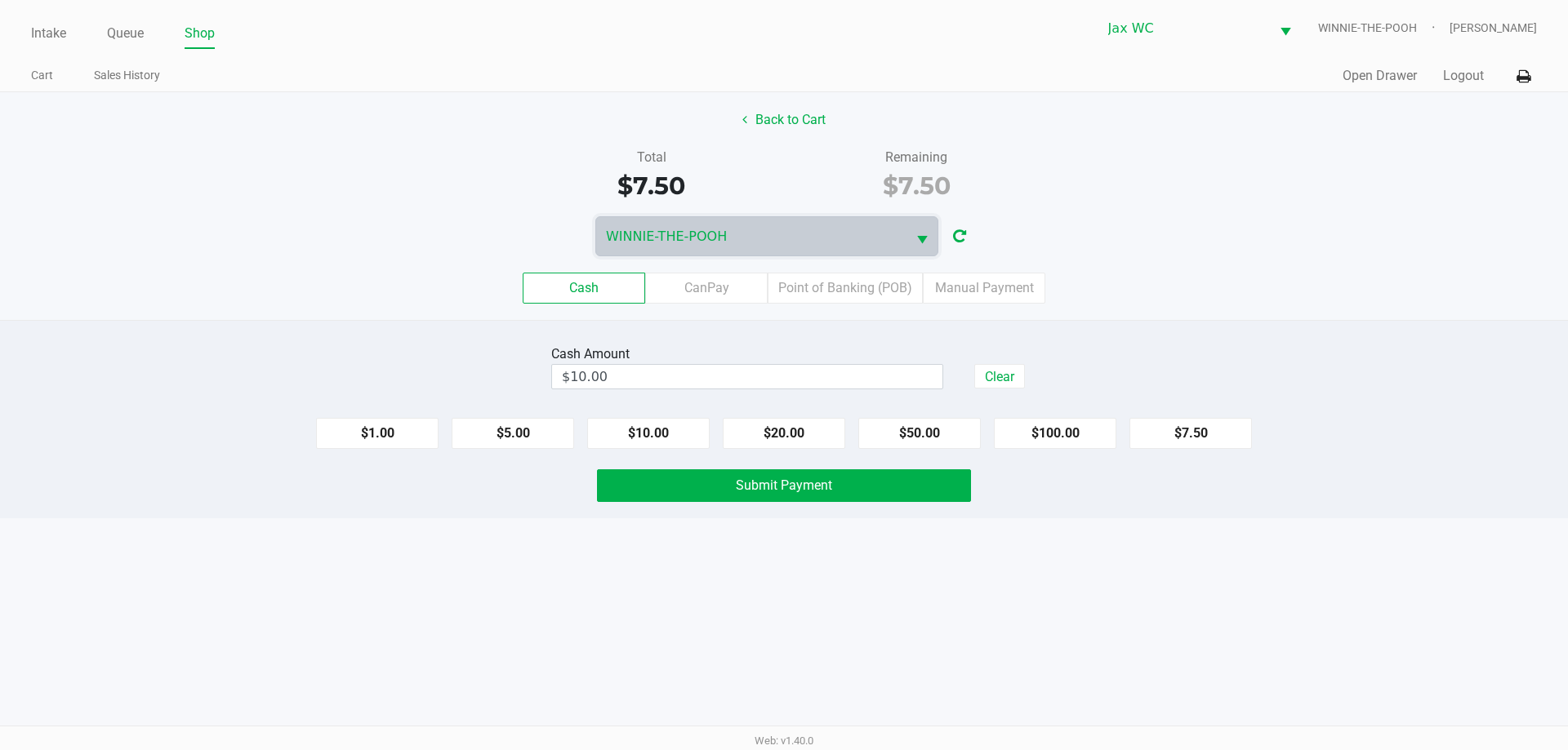
click at [815, 502] on div "Cash Amount $10.00 Clear $1.00 $5.00 $10.00 $20.00 $50.00 $100.00 $7.50 Submit …" at bounding box center [784, 419] width 1568 height 198
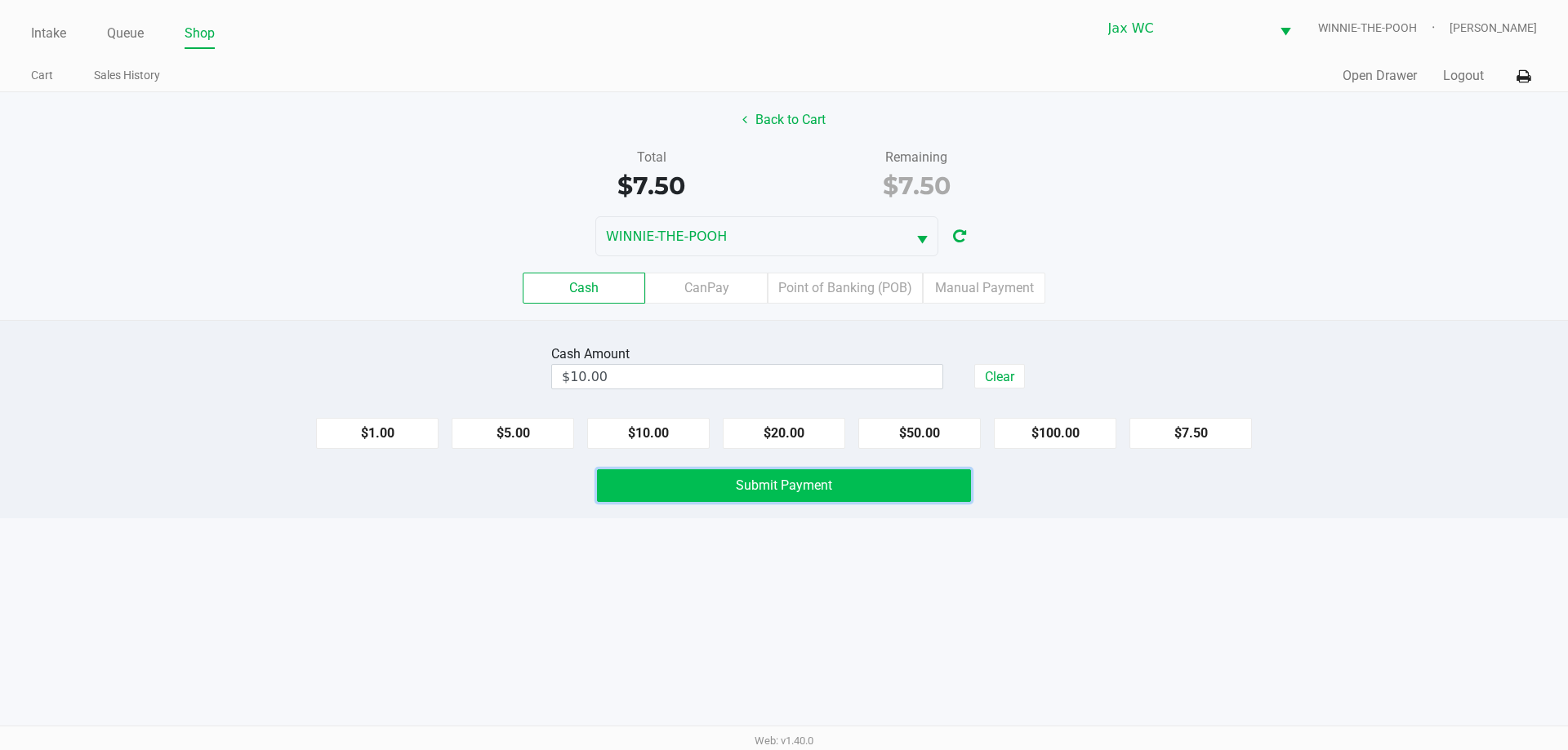
click at [817, 491] on span "Submit Payment" at bounding box center [783, 485] width 96 height 16
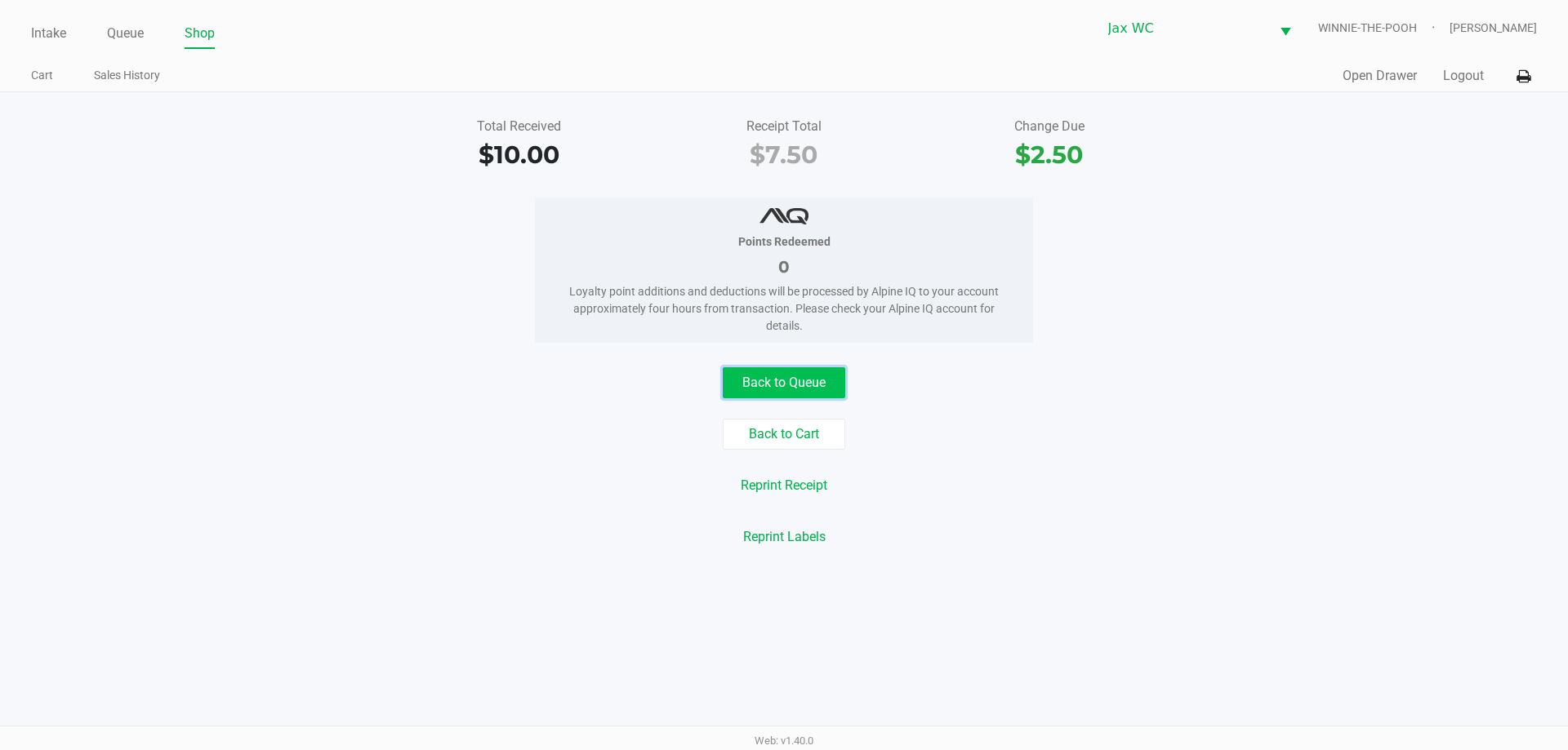
click at [779, 377] on button "Back to Queue" at bounding box center [784, 383] width 123 height 31
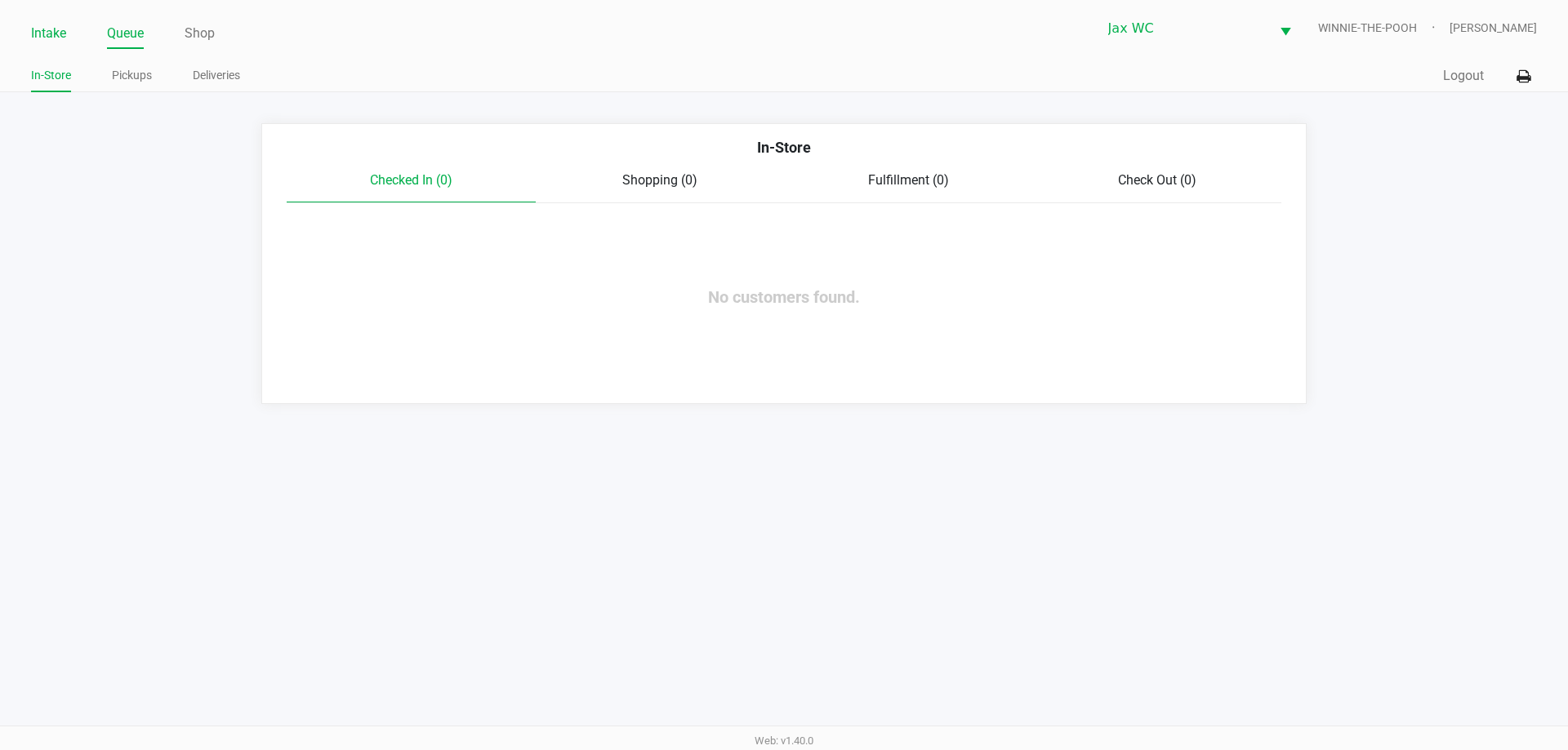
click at [54, 24] on link "Intake" at bounding box center [49, 33] width 35 height 23
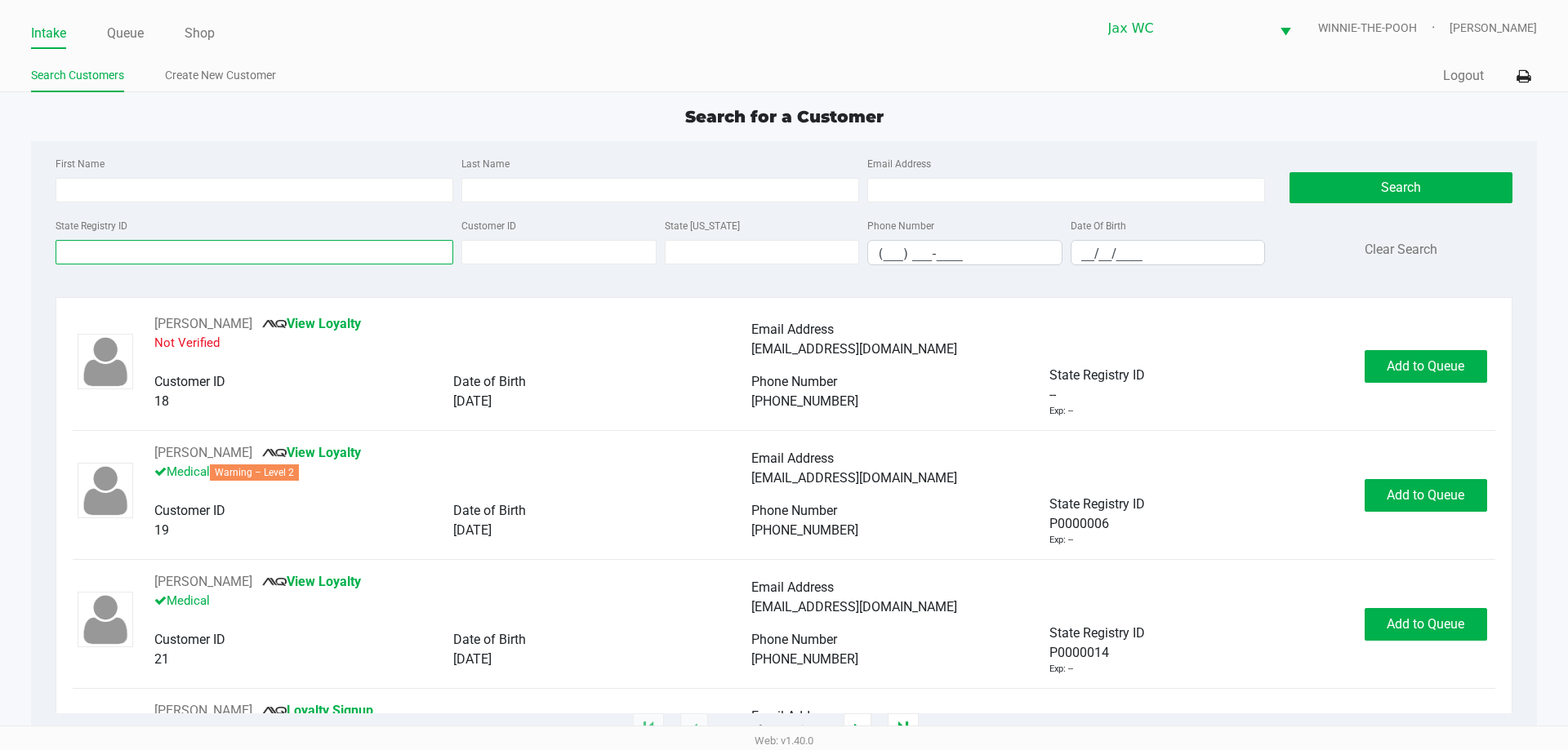
click at [138, 259] on input "State Registry ID" at bounding box center [255, 252] width 398 height 25
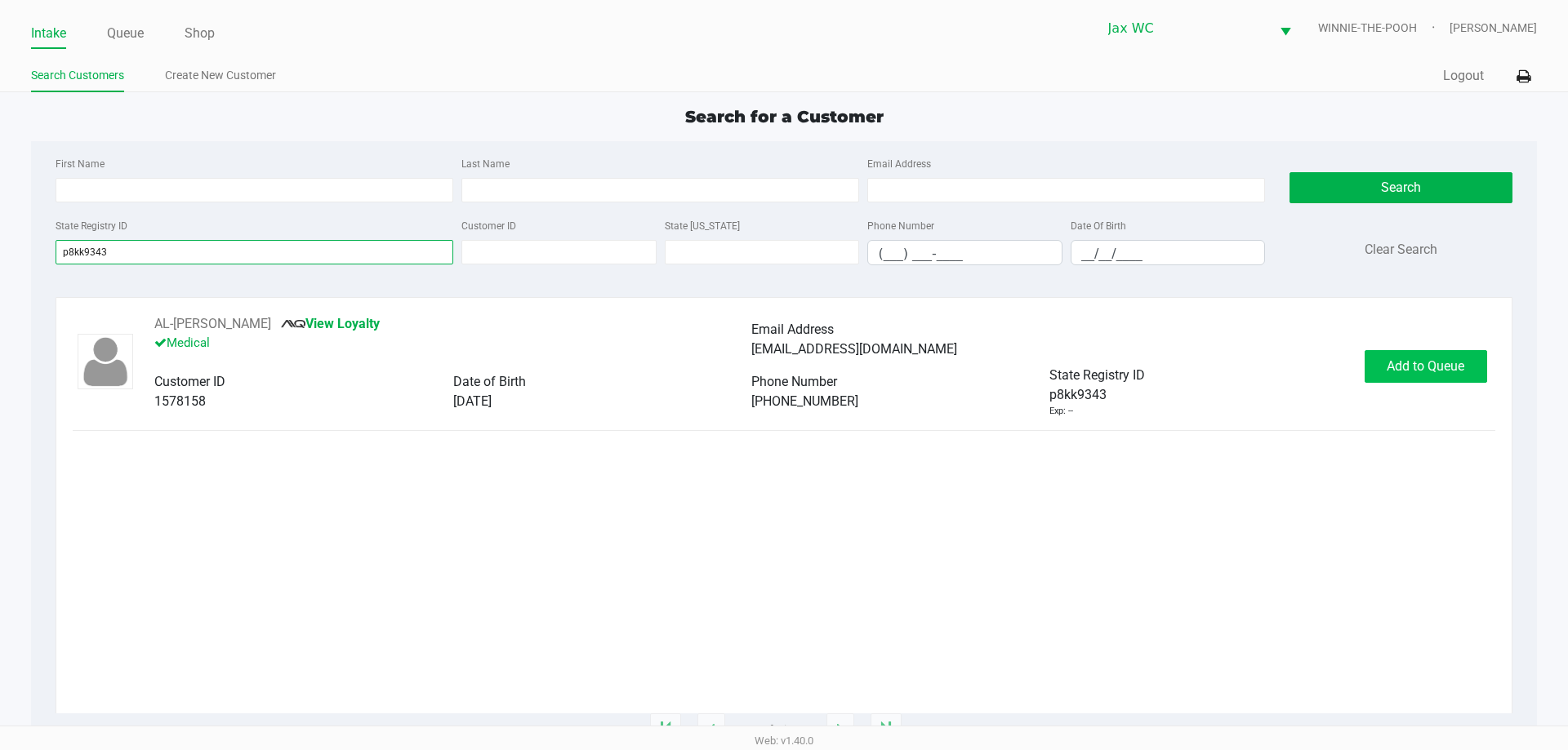
type input "p8kk9343"
click at [1401, 362] on span "Add to Queue" at bounding box center [1425, 366] width 78 height 16
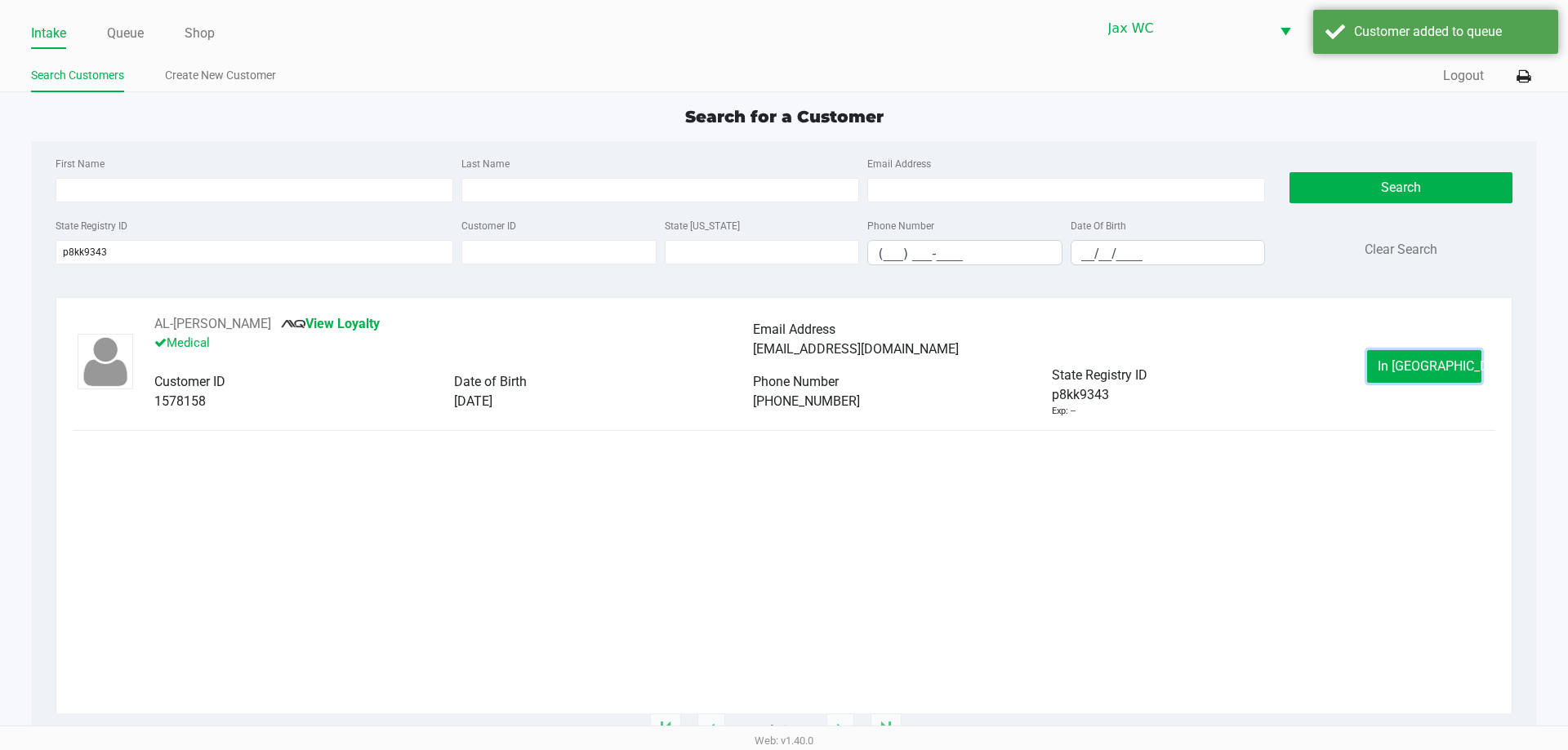
click at [1401, 362] on span "In [GEOGRAPHIC_DATA]" at bounding box center [1446, 366] width 138 height 16
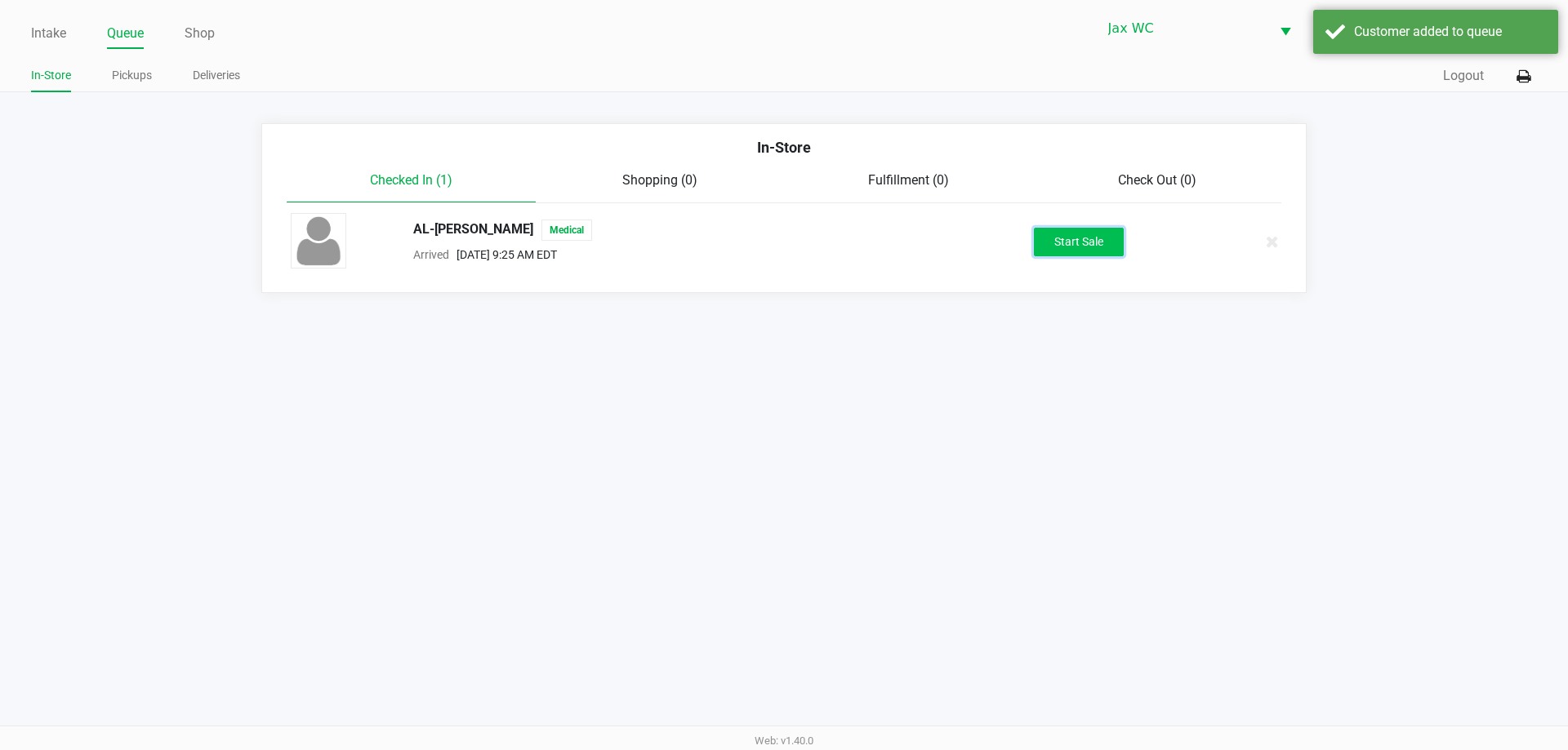
click at [1063, 236] on button "Start Sale" at bounding box center [1078, 241] width 90 height 28
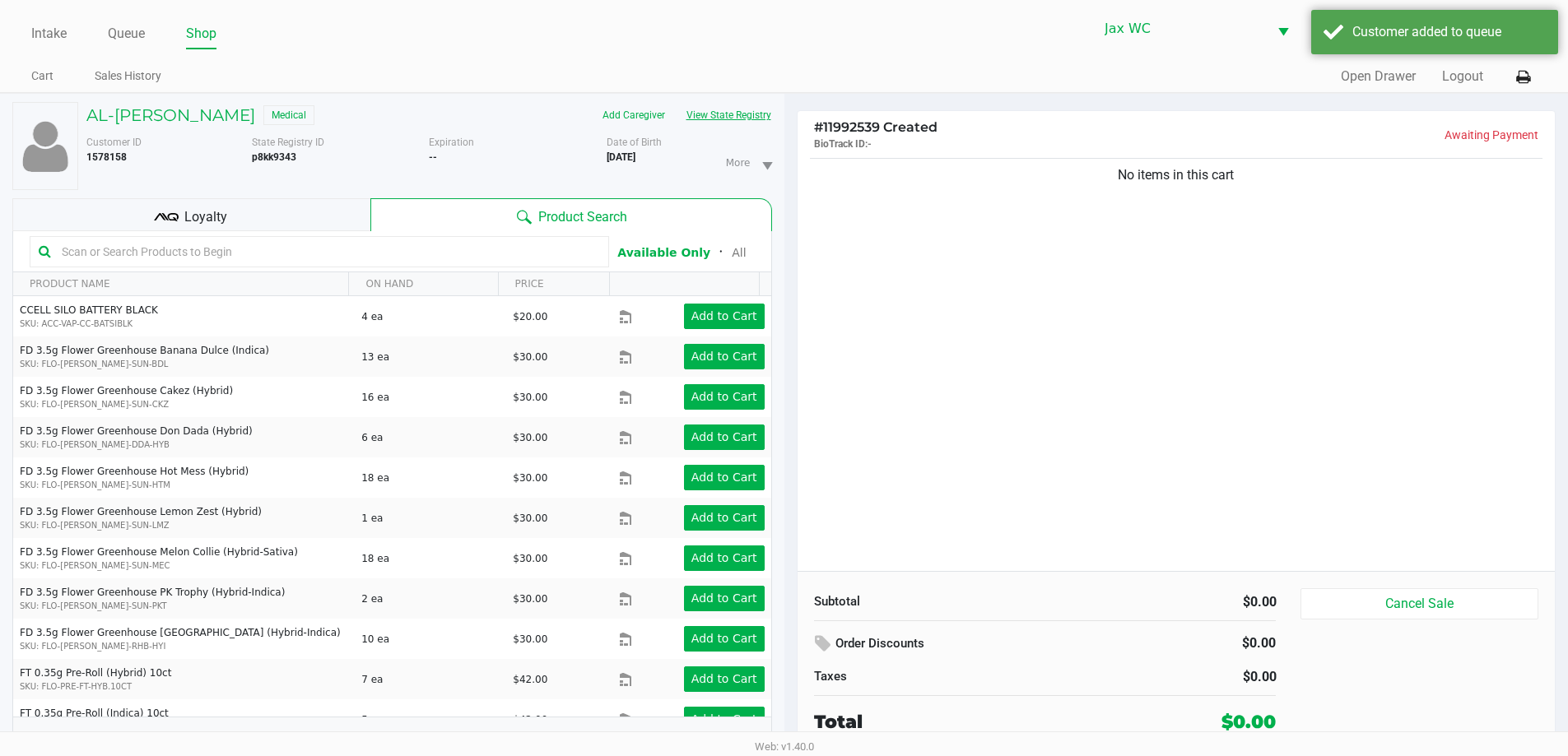
click at [716, 114] on button "View State Registry" at bounding box center [724, 115] width 96 height 26
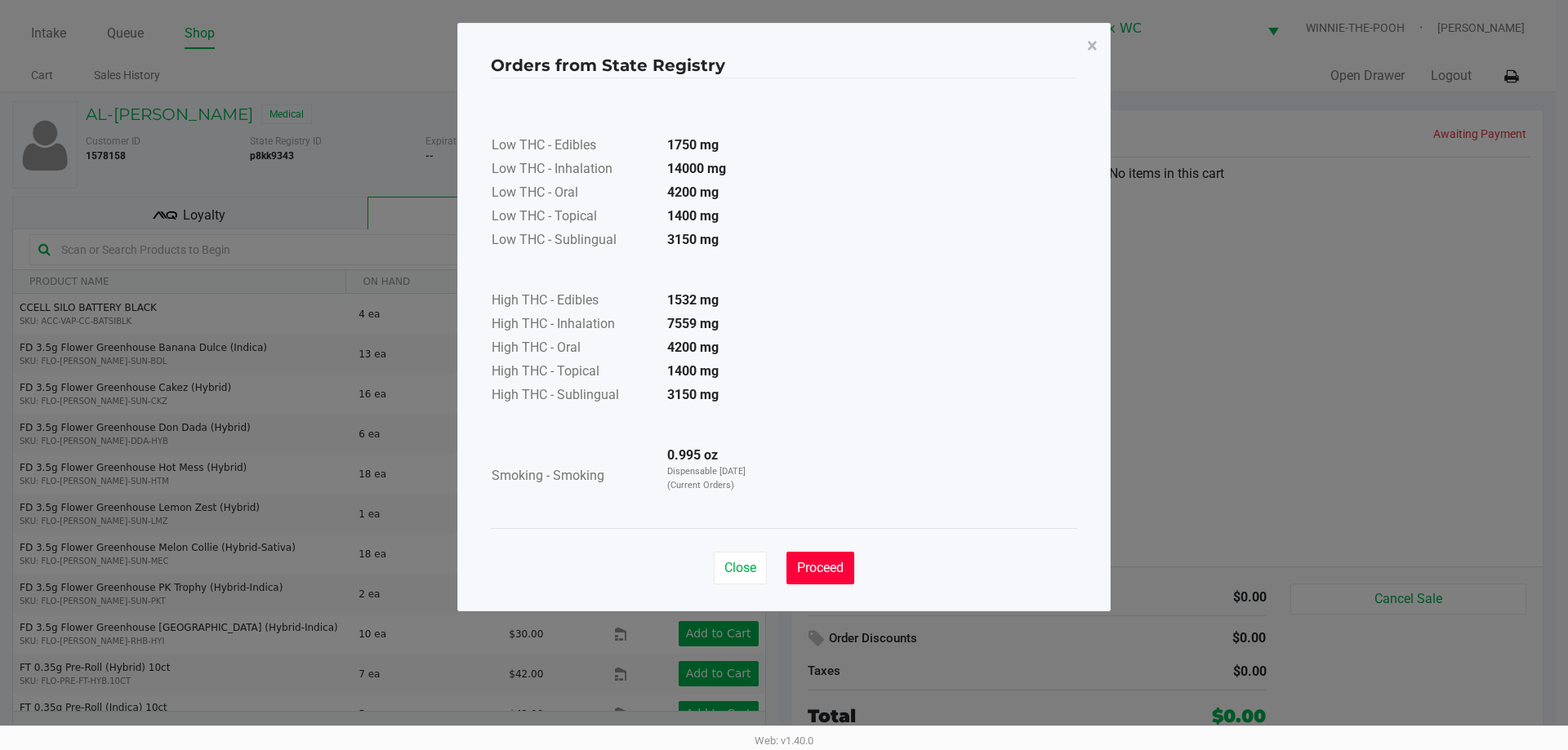
click at [812, 557] on button "Proceed" at bounding box center [821, 568] width 68 height 33
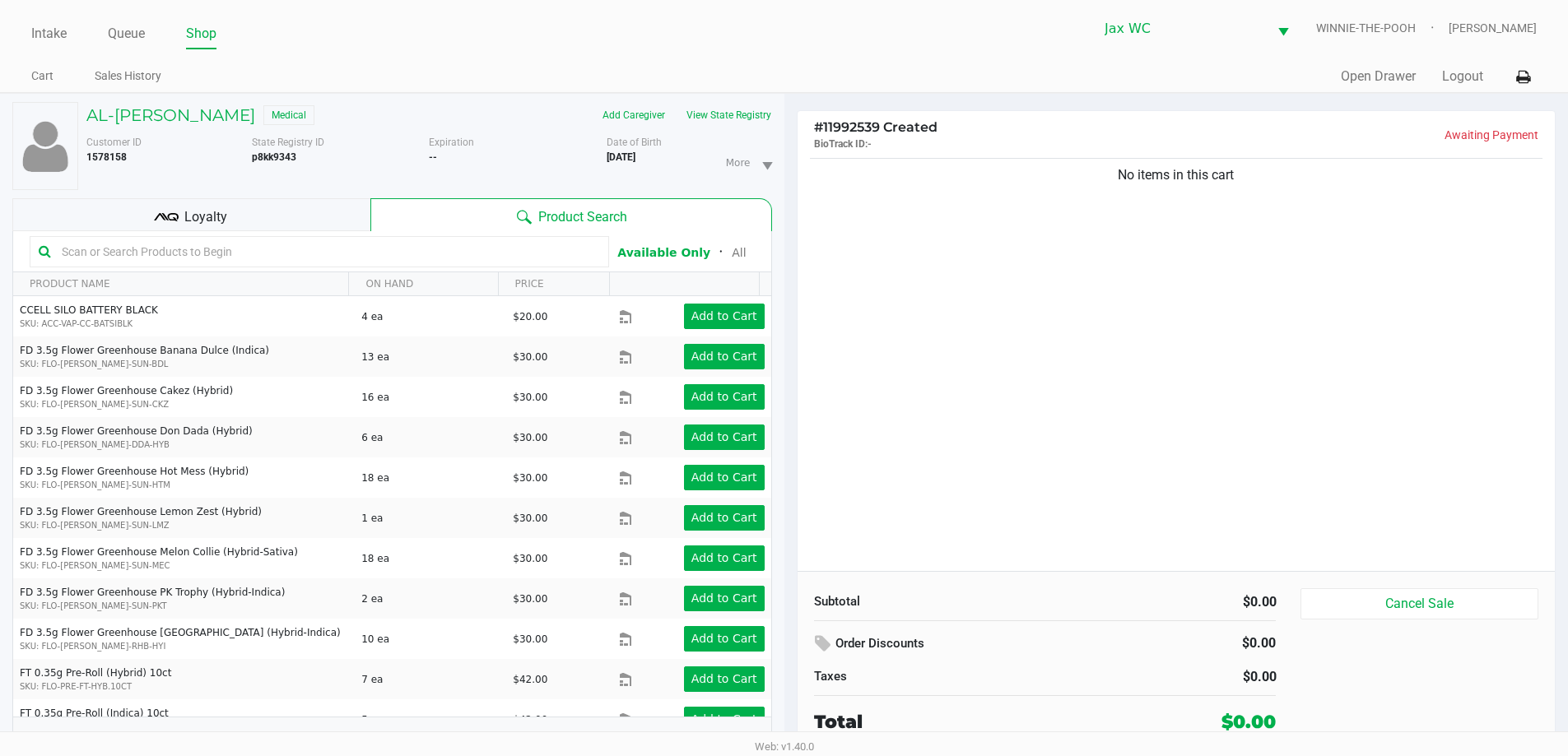
drag, startPoint x: 928, startPoint y: 413, endPoint x: 937, endPoint y: 411, distance: 9.2
click at [932, 413] on div "No items in this cart" at bounding box center [1177, 362] width 758 height 417
click at [1224, 226] on div "No items in this cart" at bounding box center [1177, 362] width 758 height 417
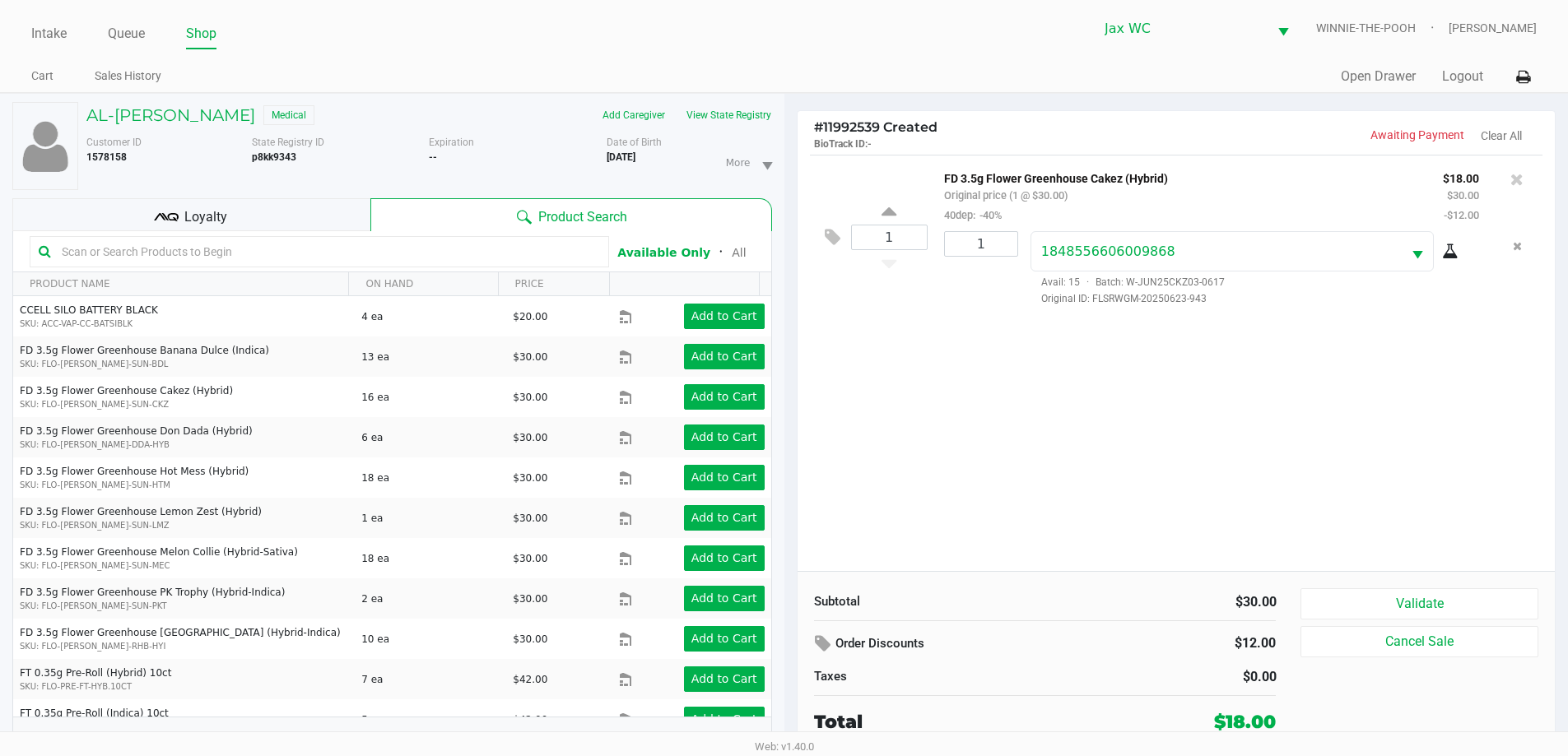
click at [913, 409] on div "1 FD 3.5g Flower Greenhouse Cakez (Hybrid) Original price (1 @ $30.00) 40dep: -…" at bounding box center [1177, 362] width 758 height 417
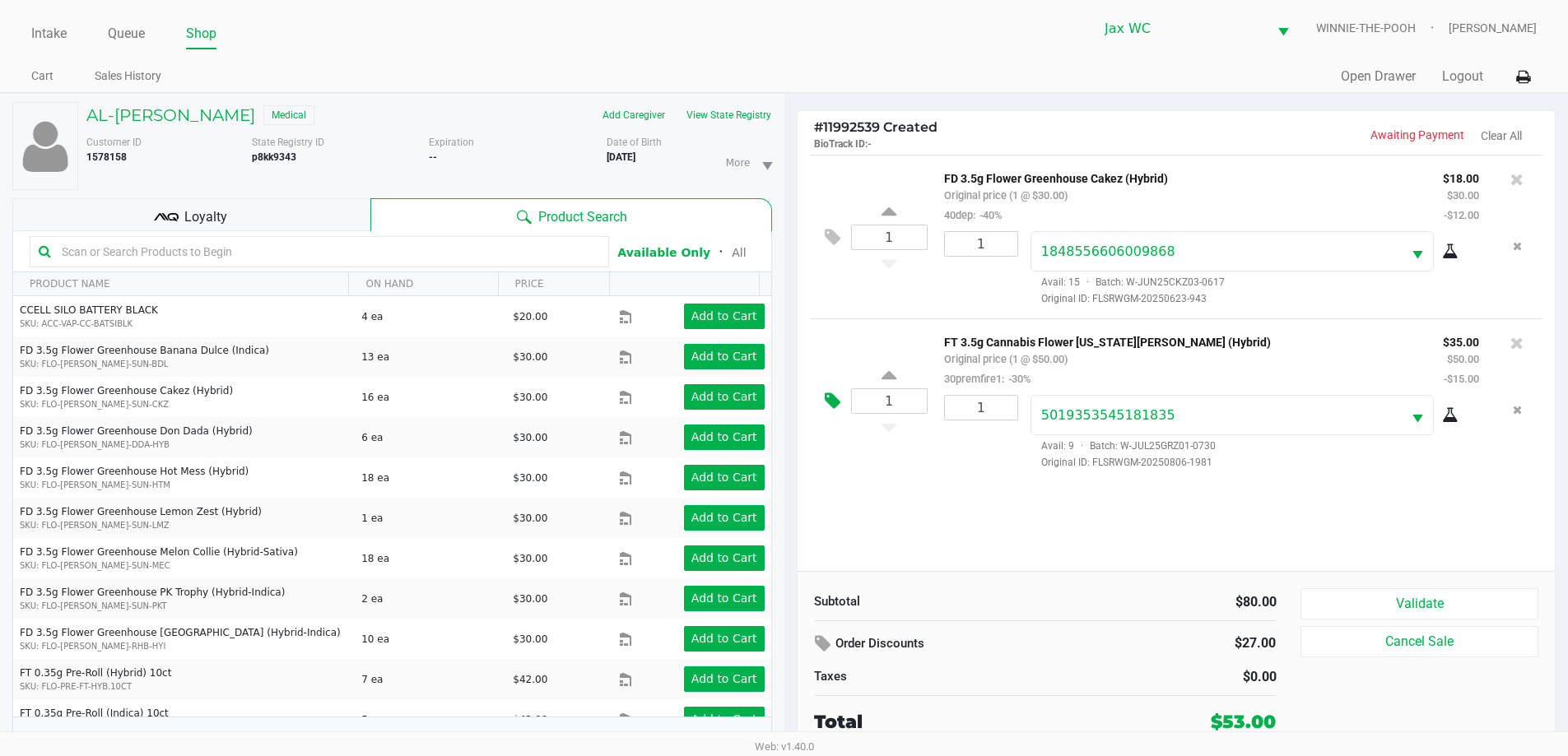
click at [837, 405] on icon at bounding box center [832, 401] width 16 height 18
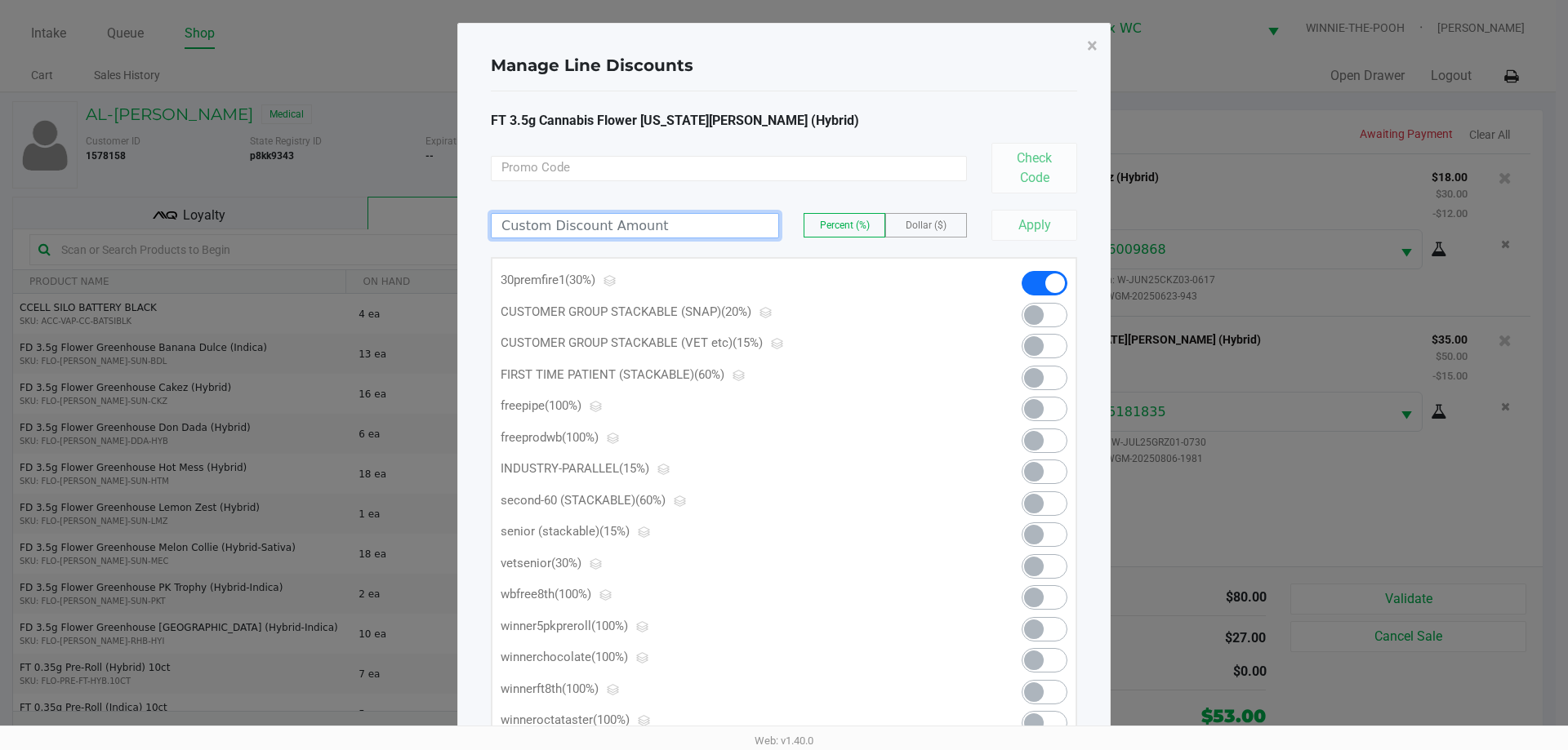
click at [599, 216] on input at bounding box center [635, 226] width 287 height 24
type input "100.00"
click at [1035, 219] on button "Apply" at bounding box center [1034, 226] width 86 height 31
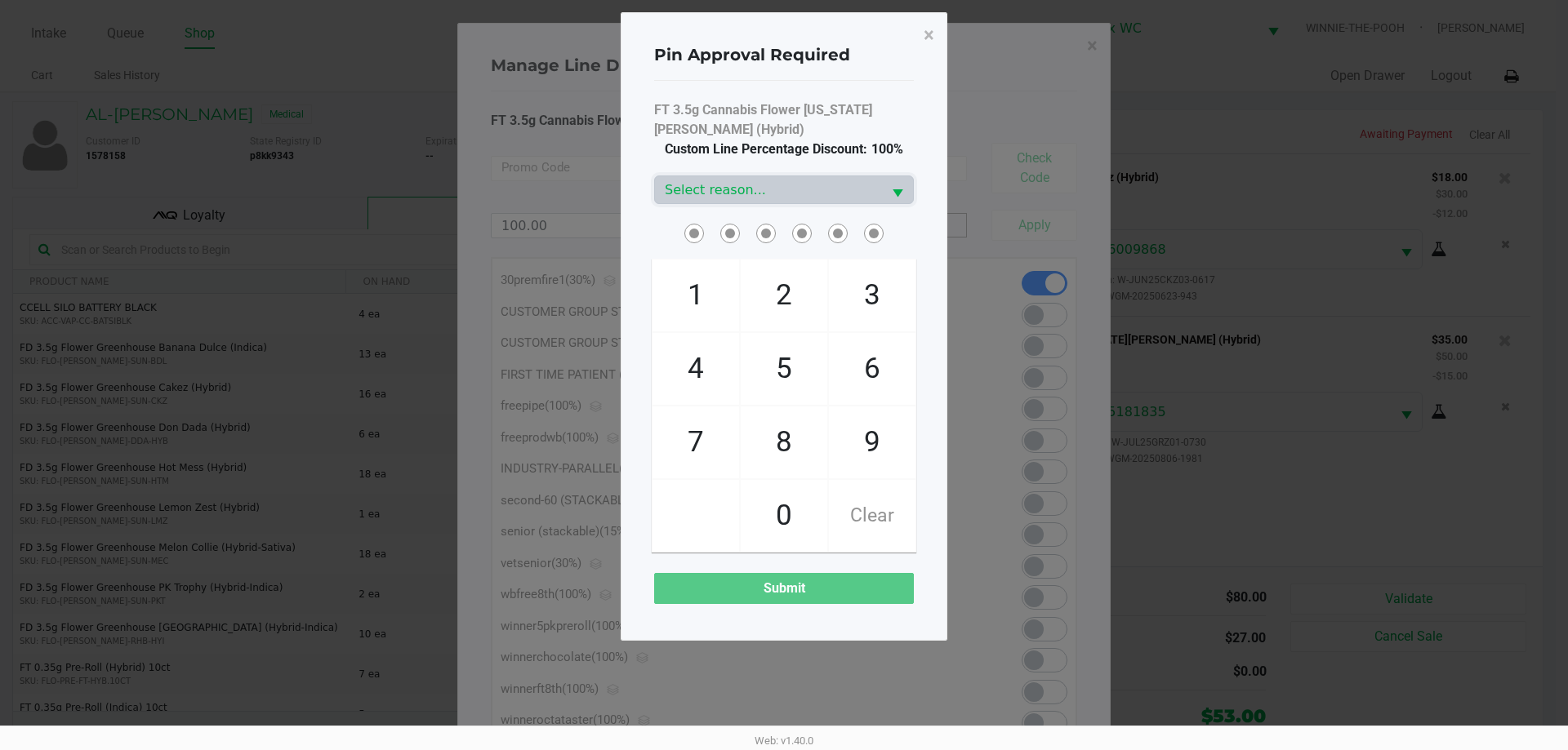
click at [778, 312] on span "2" at bounding box center [784, 295] width 86 height 72
checkbox input "true"
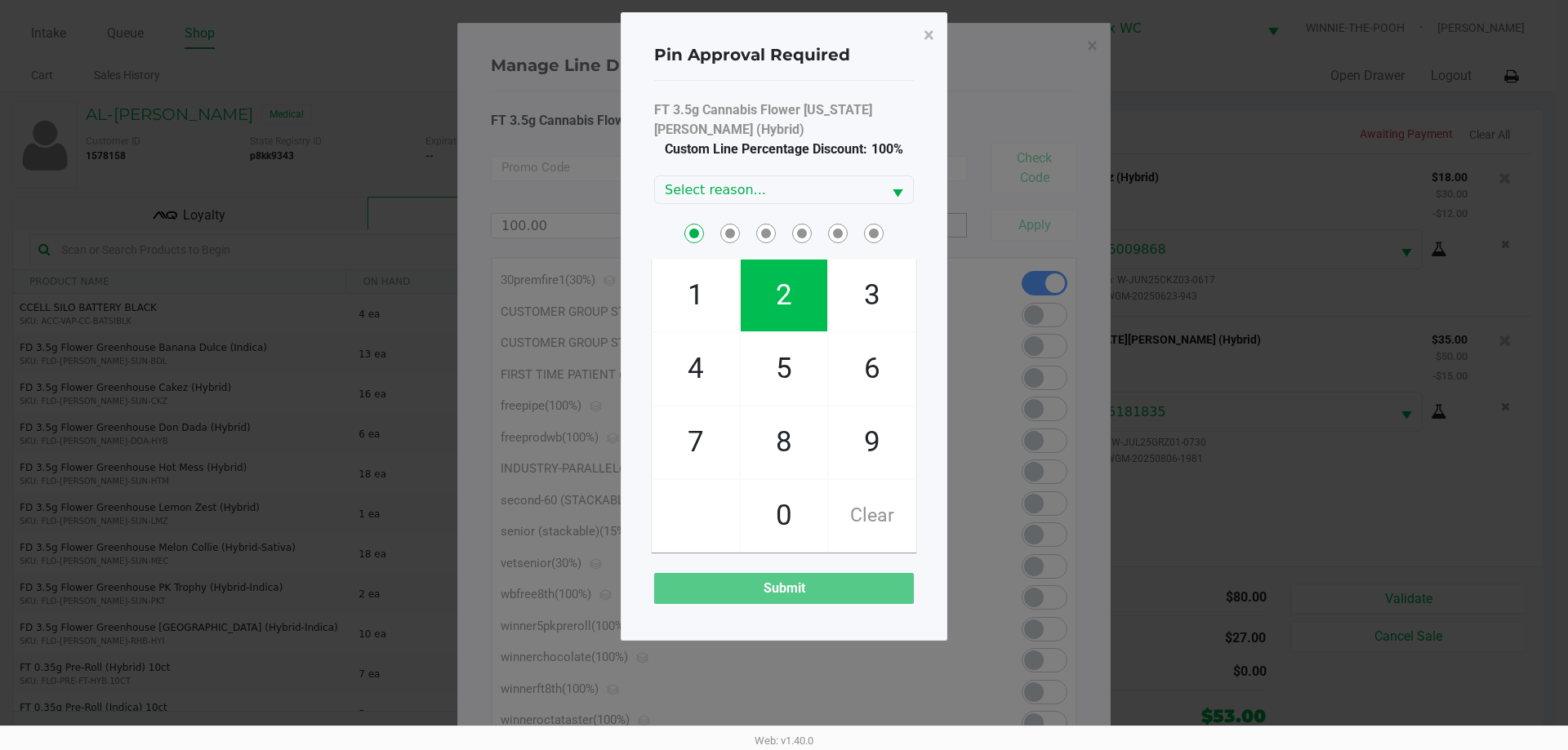
click at [778, 310] on span "2" at bounding box center [784, 295] width 86 height 72
checkbox input "true"
click at [668, 281] on span "1" at bounding box center [696, 295] width 86 height 72
checkbox input "true"
click at [848, 458] on span "9" at bounding box center [872, 442] width 86 height 72
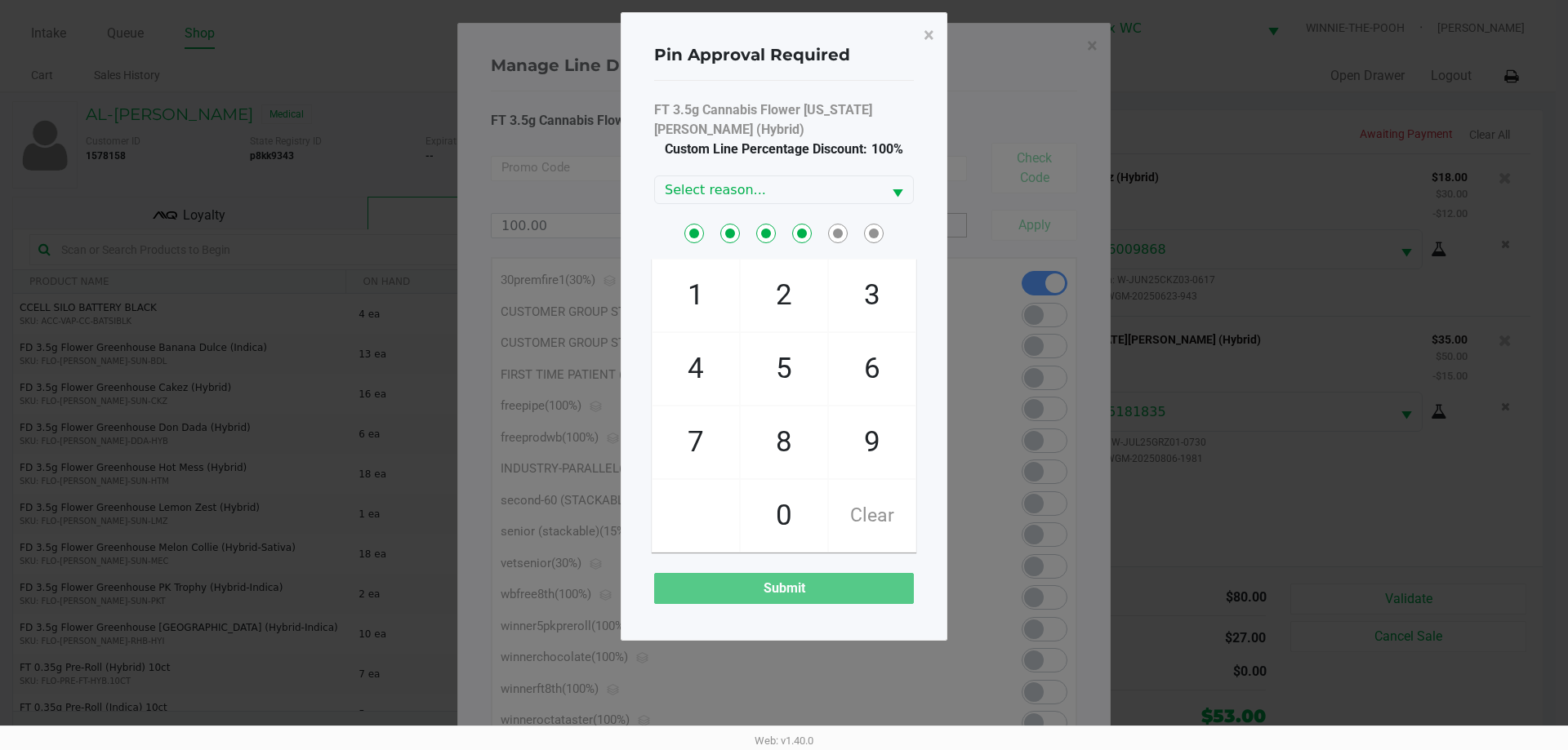
checkbox input "true"
click at [798, 447] on span "8" at bounding box center [784, 442] width 86 height 72
checkbox input "true"
click at [667, 440] on span "7" at bounding box center [696, 442] width 86 height 72
checkbox input "true"
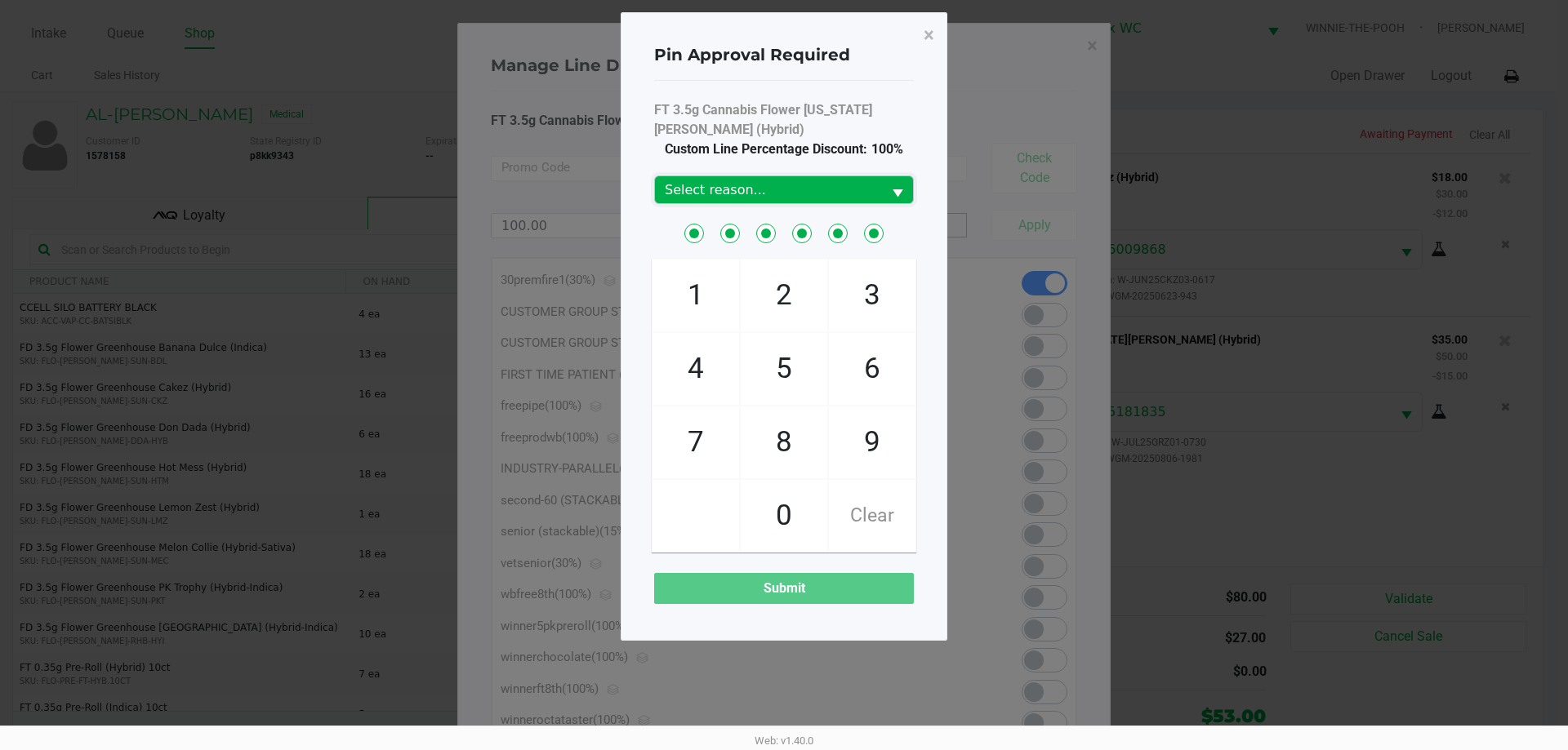
click at [870, 195] on span "Select reason..." at bounding box center [768, 190] width 207 height 19
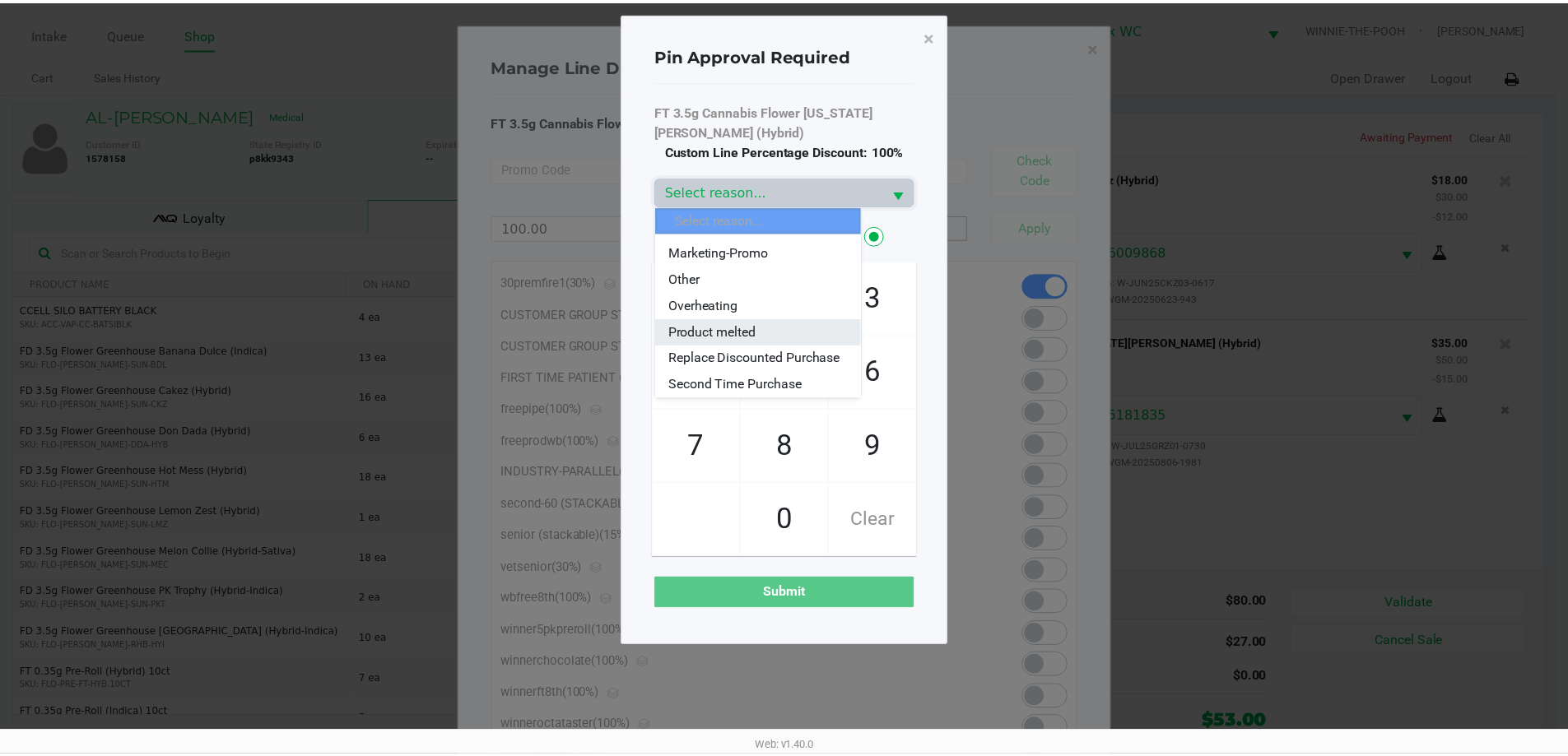
scroll to position [33, 0]
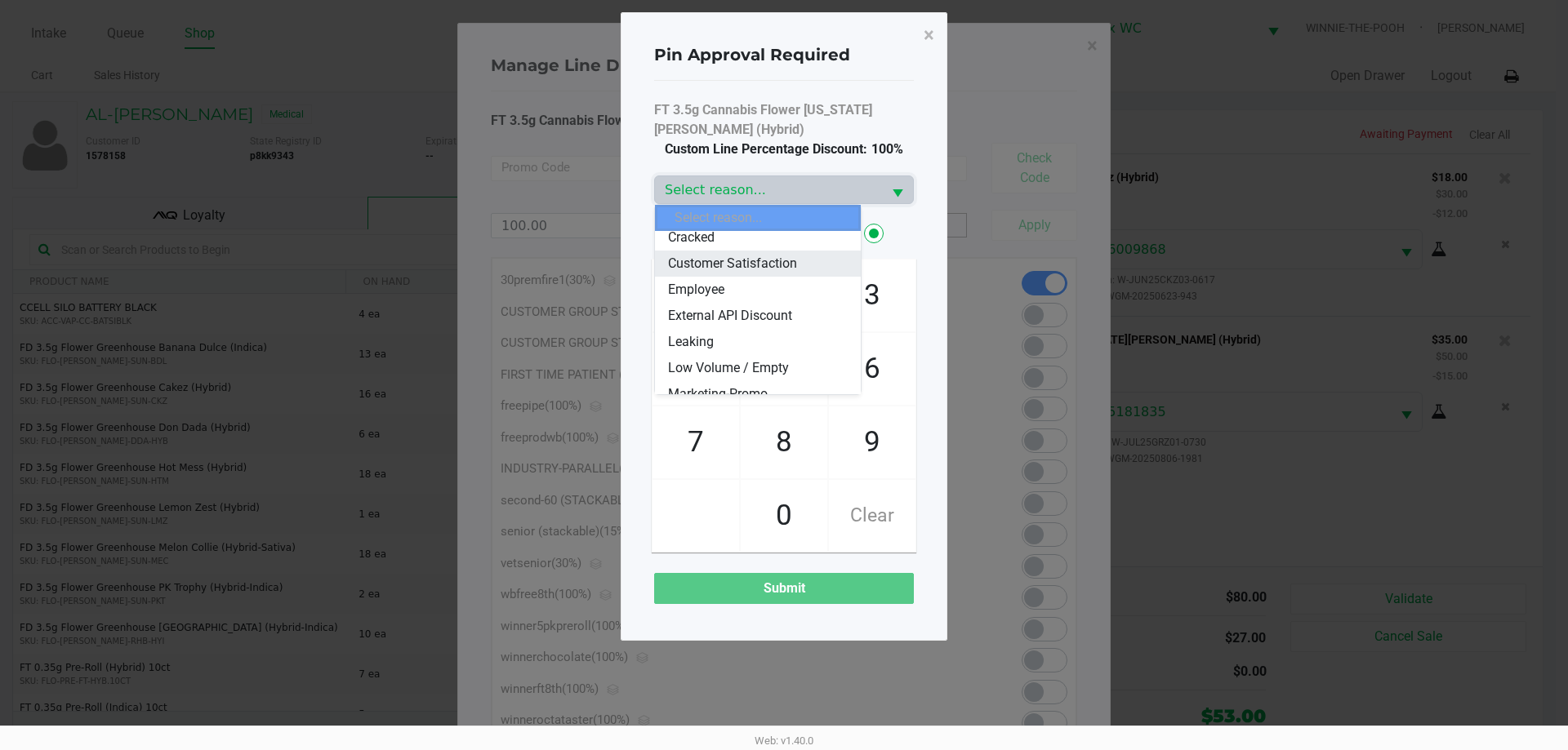
click at [732, 260] on span "Customer Satisfaction" at bounding box center [732, 263] width 129 height 19
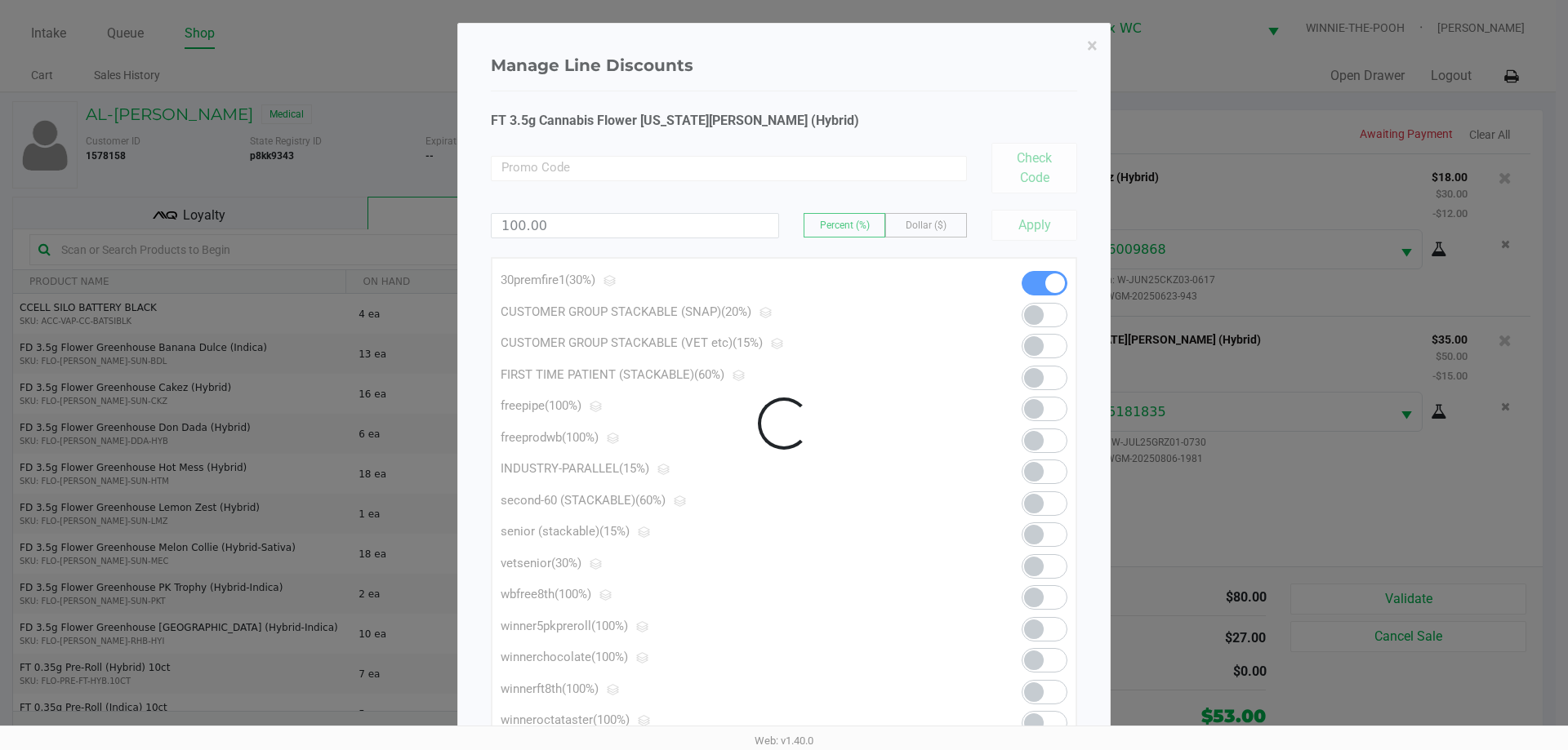
click at [1093, 48] on div at bounding box center [784, 424] width 652 height 800
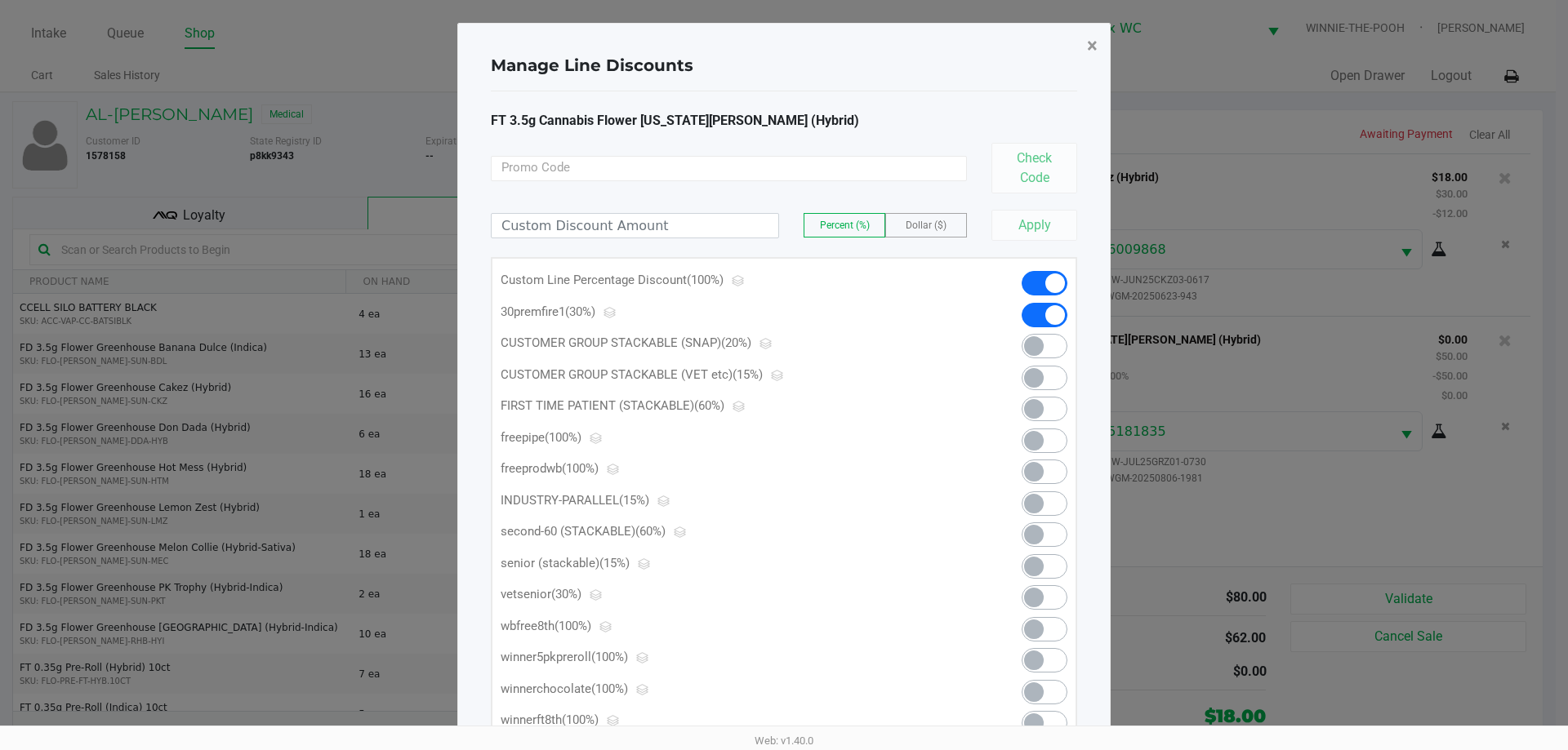
click at [1092, 46] on span "×" at bounding box center [1092, 45] width 11 height 23
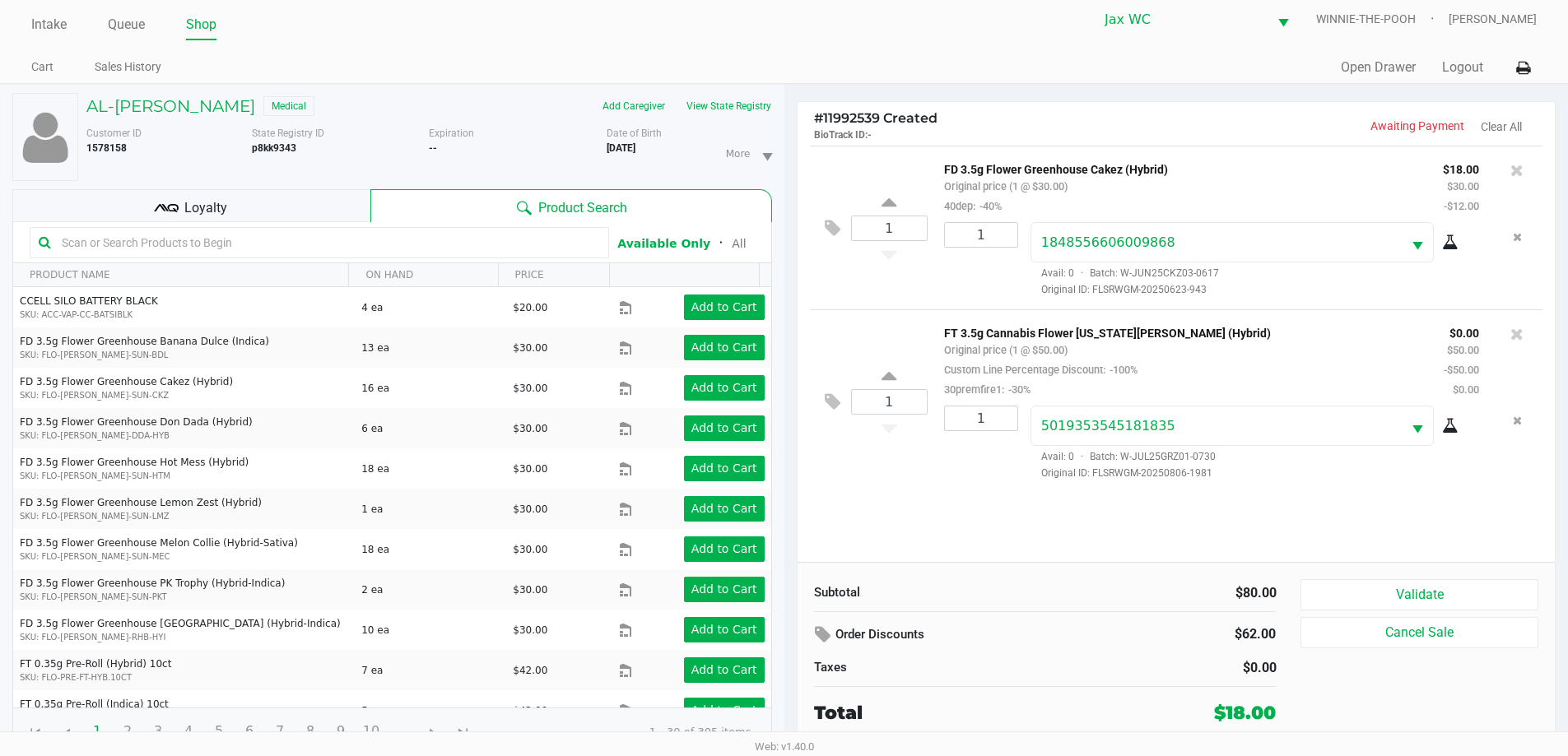
scroll to position [18, 0]
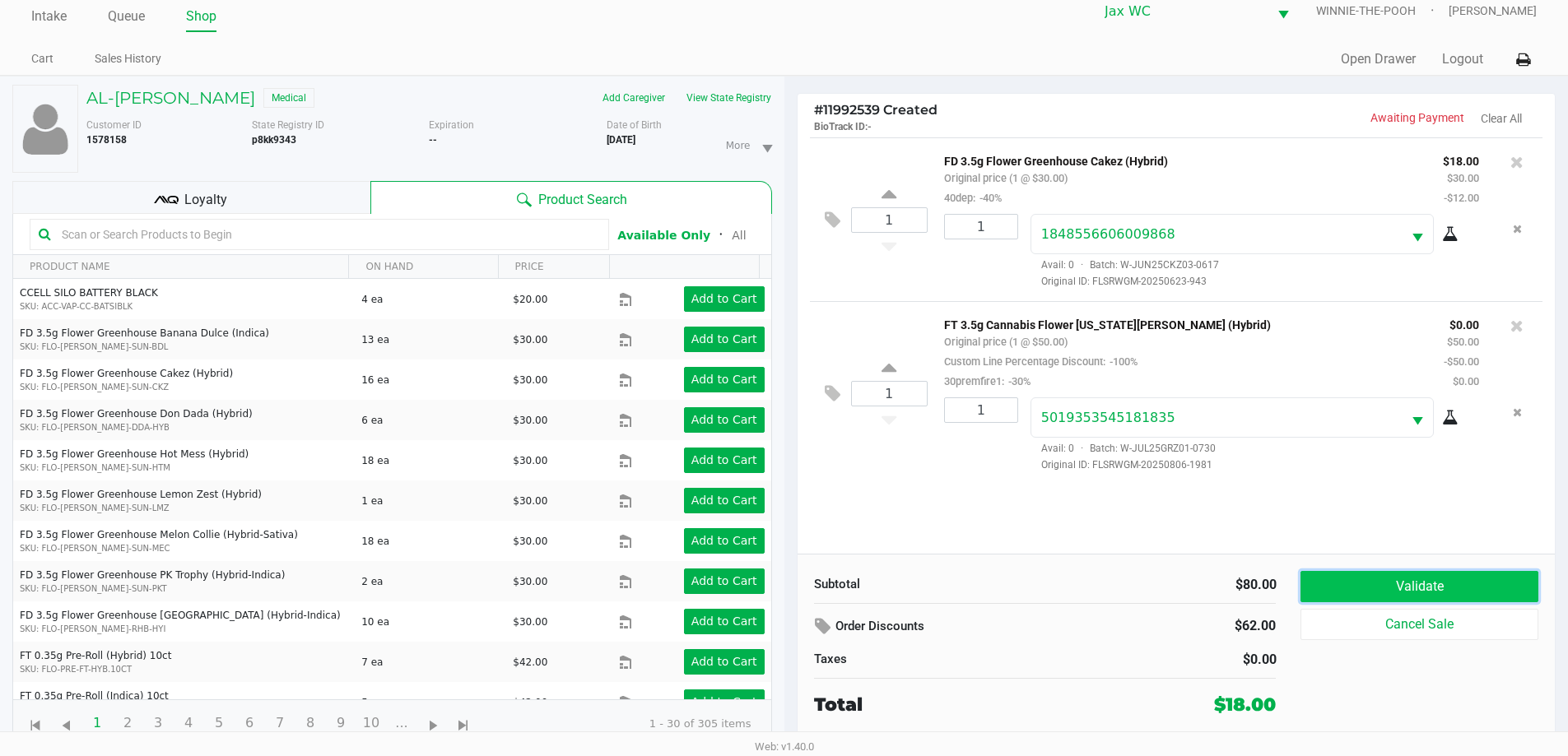
click at [1469, 591] on button "Validate" at bounding box center [1419, 587] width 237 height 31
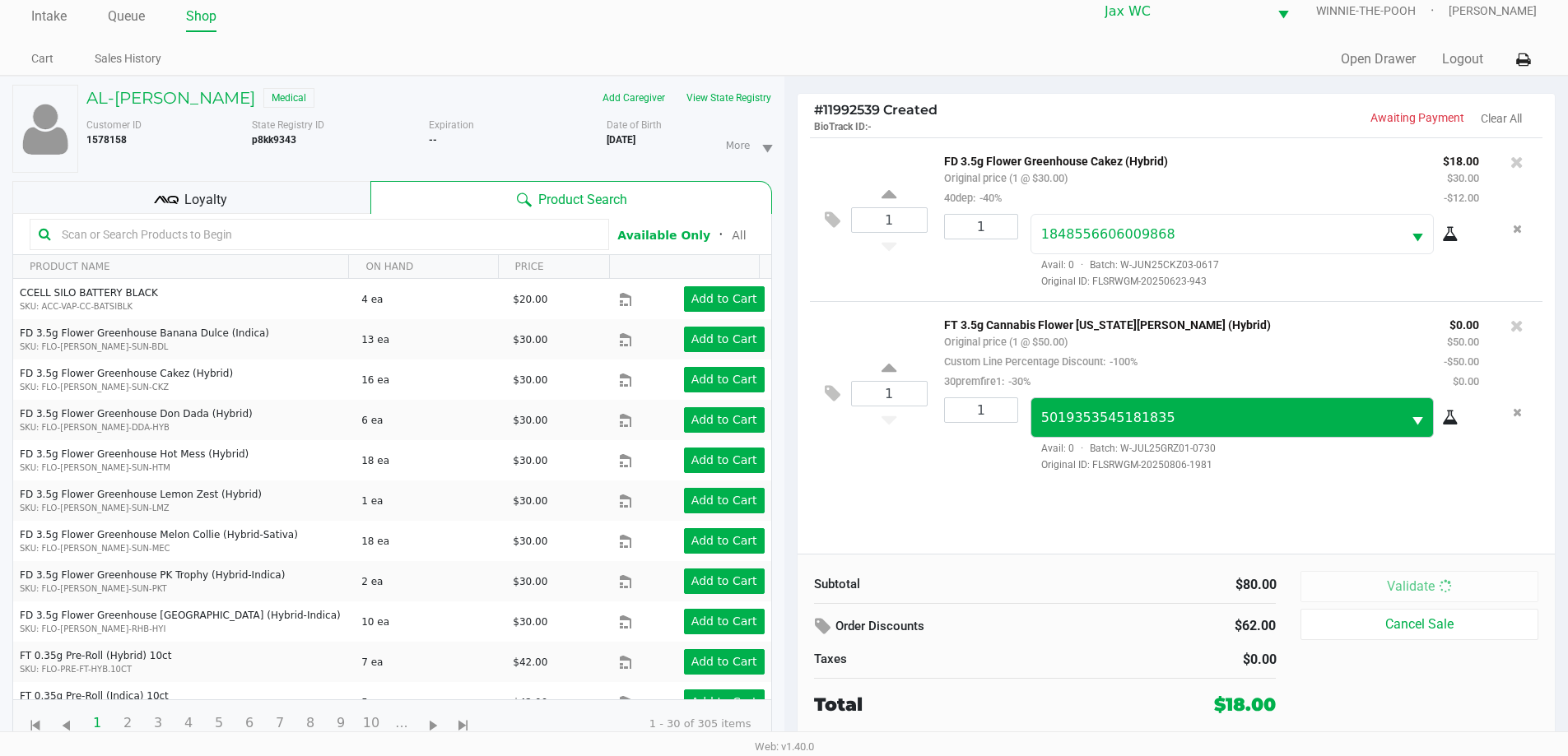
scroll to position [0, 0]
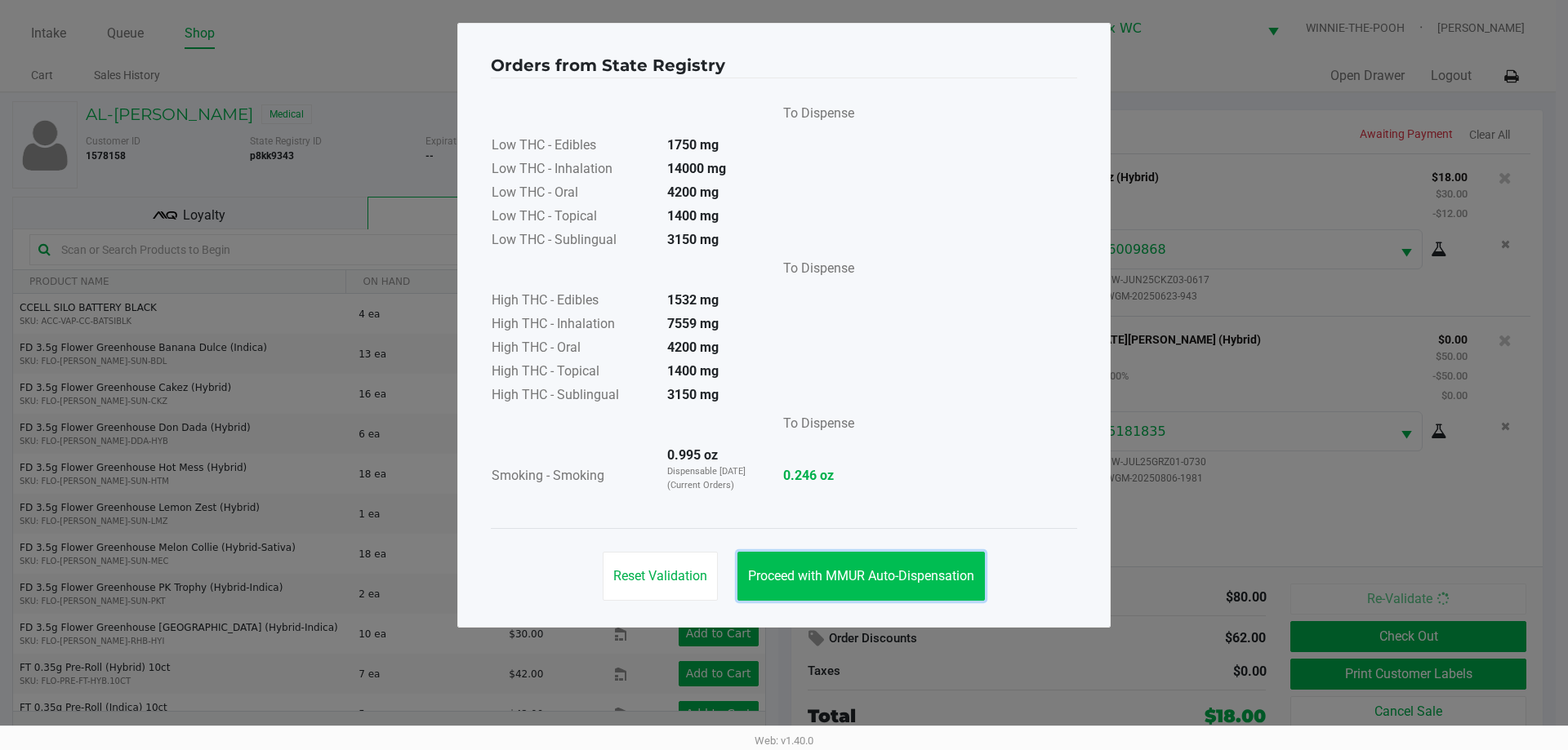
click at [908, 581] on span "Proceed with MMUR Auto-Dispensation" at bounding box center [861, 576] width 226 height 16
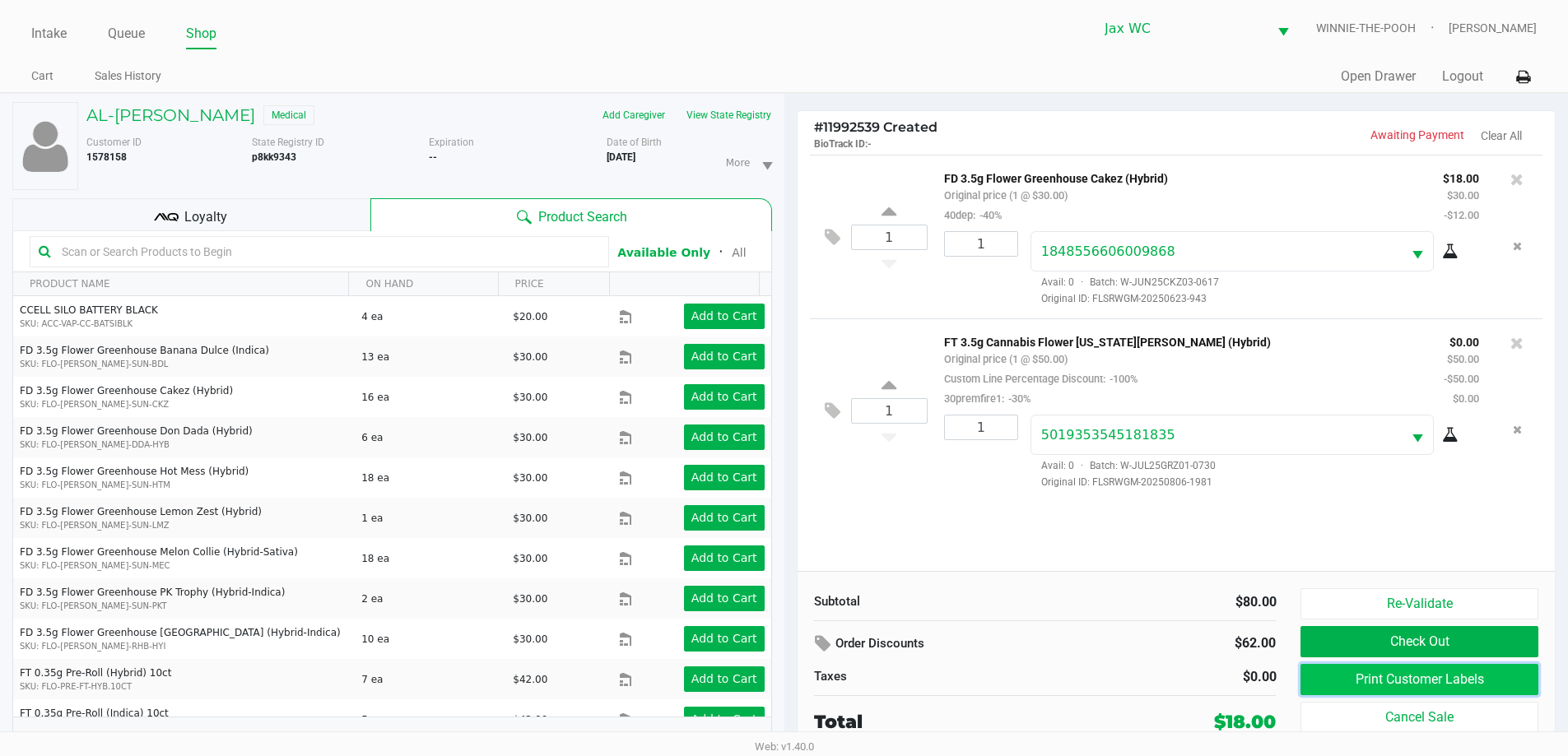
click at [1490, 687] on button "Print Customer Labels" at bounding box center [1419, 680] width 237 height 31
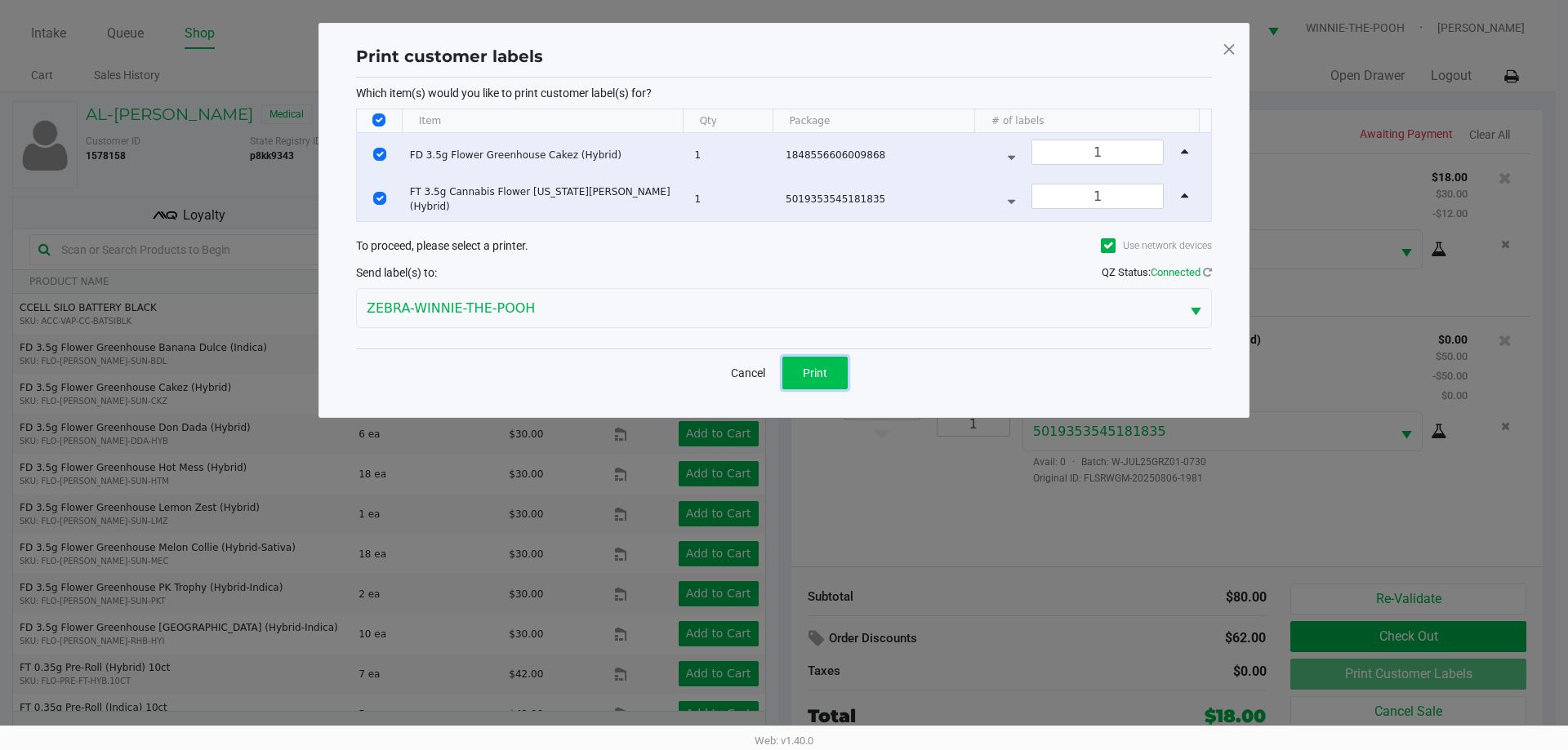
click at [832, 381] on button "Print" at bounding box center [814, 373] width 65 height 33
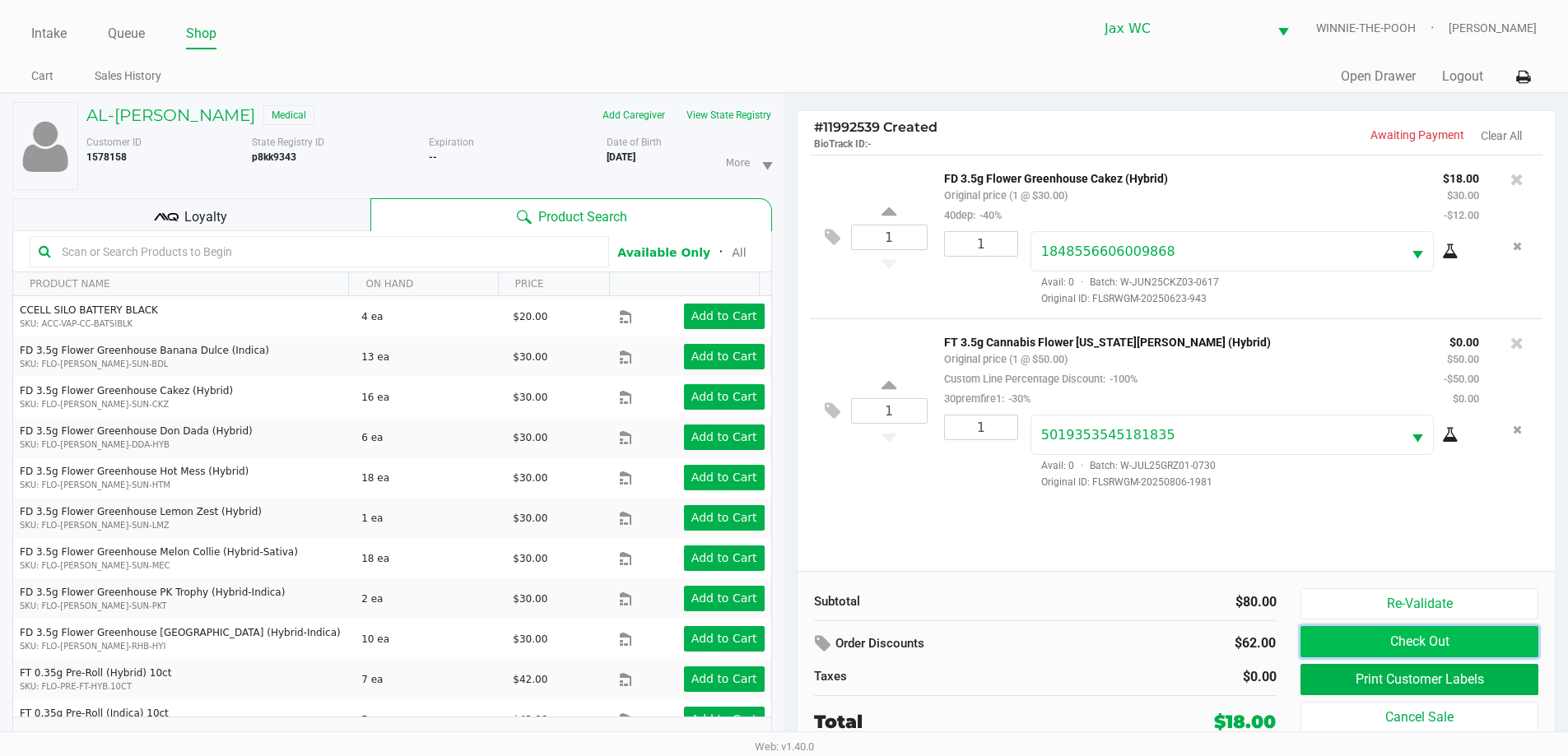
click at [1483, 644] on button "Check Out" at bounding box center [1419, 642] width 237 height 31
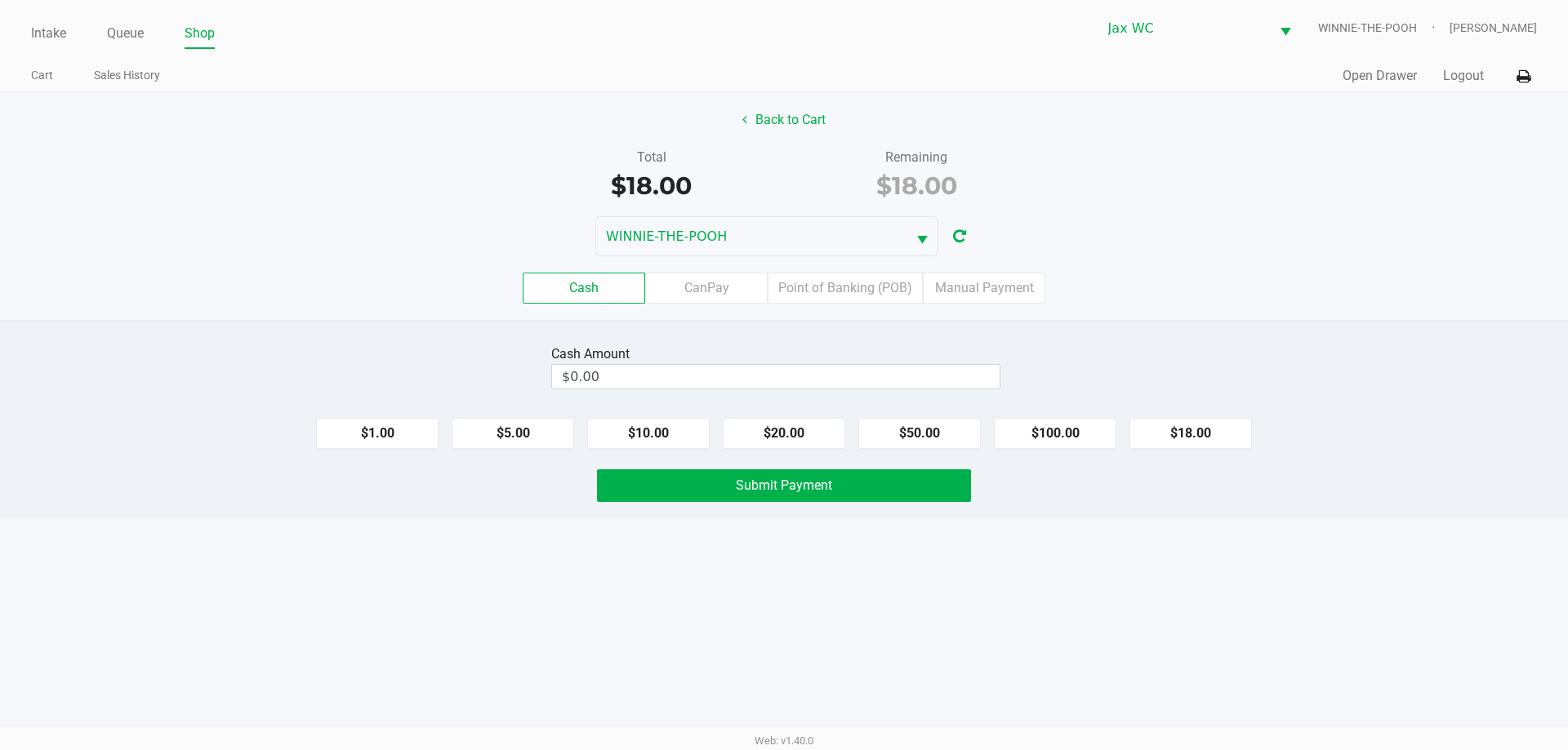
click at [778, 411] on div "$1.00 $5.00 $10.00 $20.00 $50.00 $100.00 $18.00" at bounding box center [784, 427] width 1568 height 44
click at [780, 430] on button "$20.00" at bounding box center [784, 434] width 123 height 31
type input "$20.00"
click at [783, 502] on button "Submit Payment" at bounding box center [784, 486] width 374 height 33
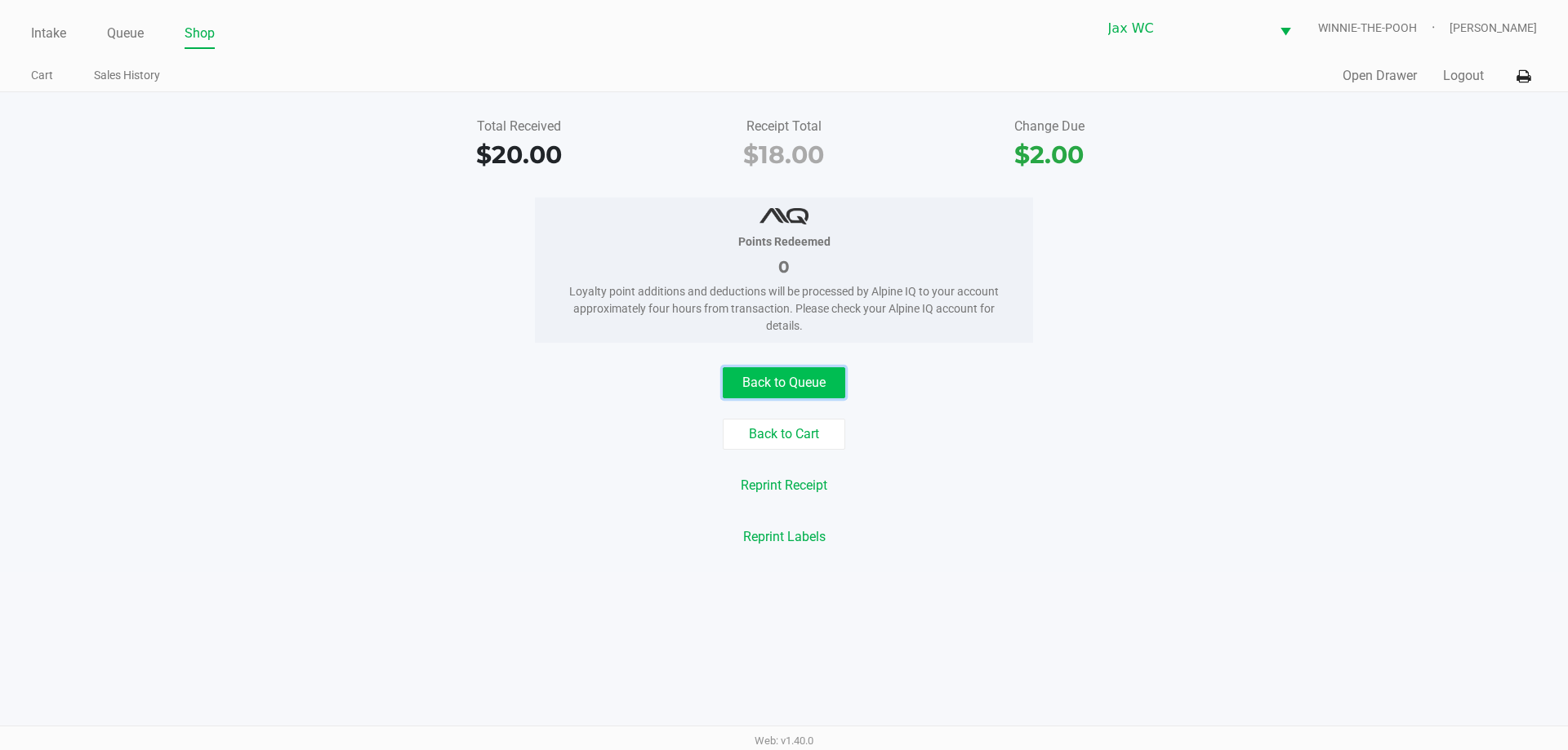
click at [801, 394] on button "Back to Queue" at bounding box center [784, 383] width 123 height 31
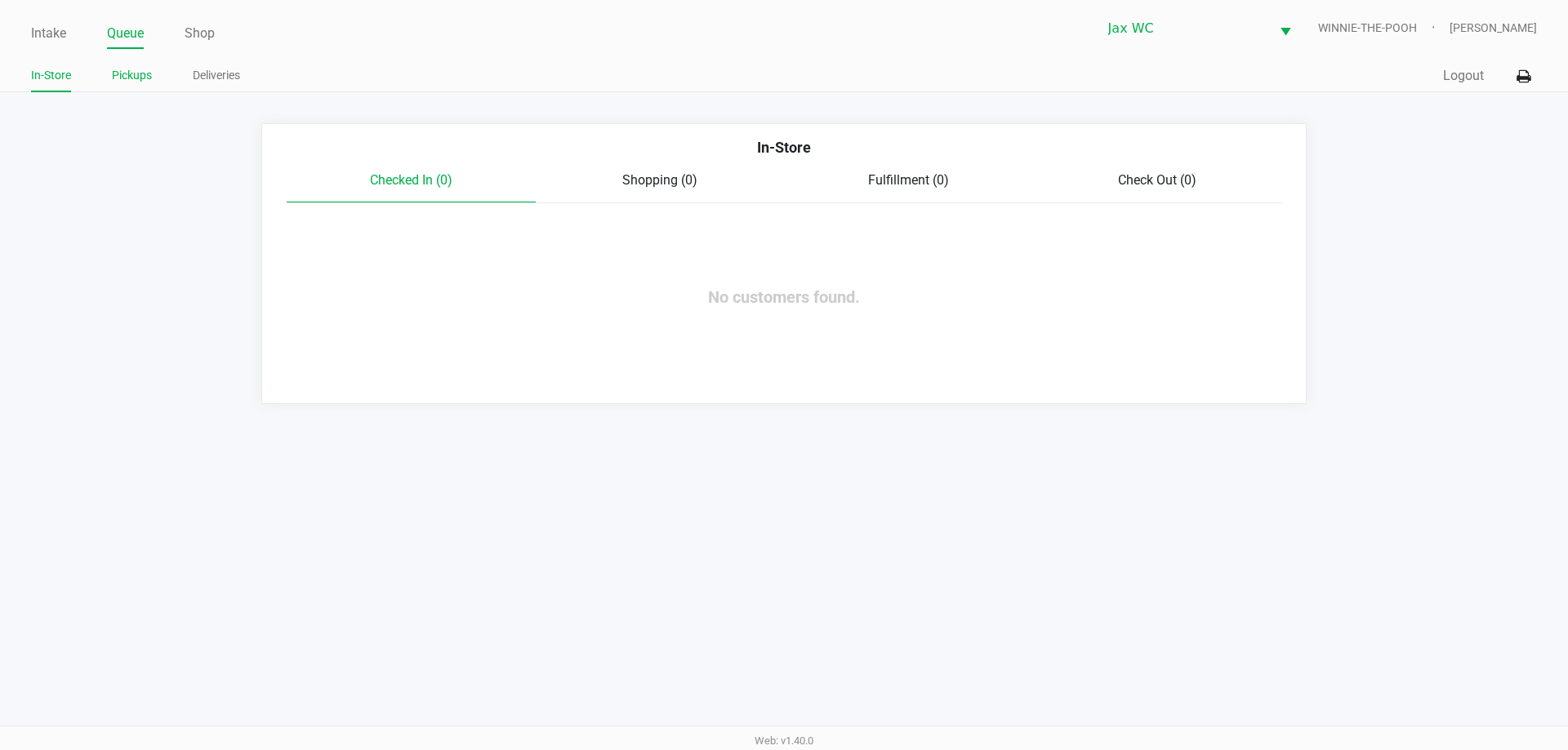
click at [144, 78] on link "Pickups" at bounding box center [132, 75] width 40 height 20
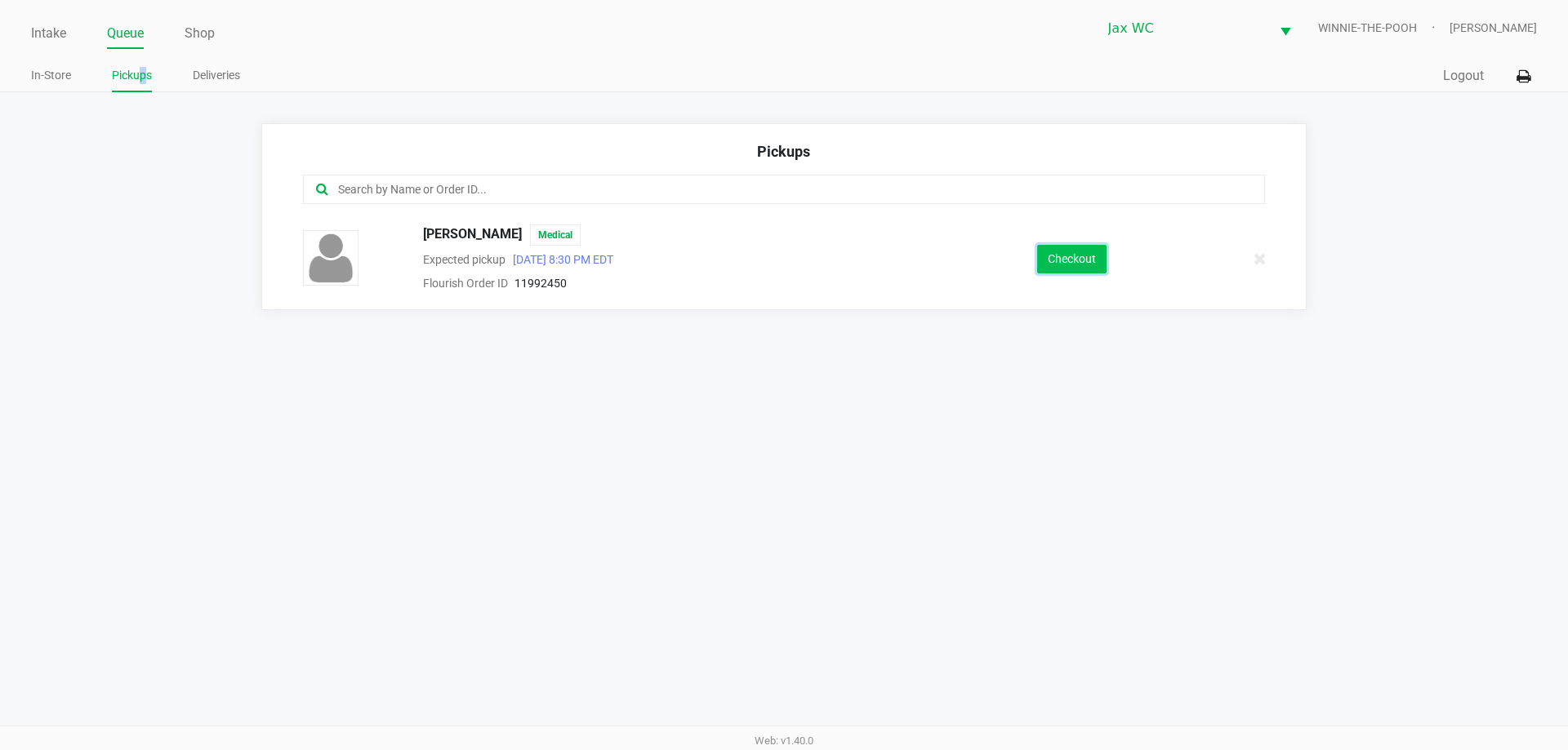
click at [1071, 245] on button "Checkout" at bounding box center [1072, 259] width 70 height 28
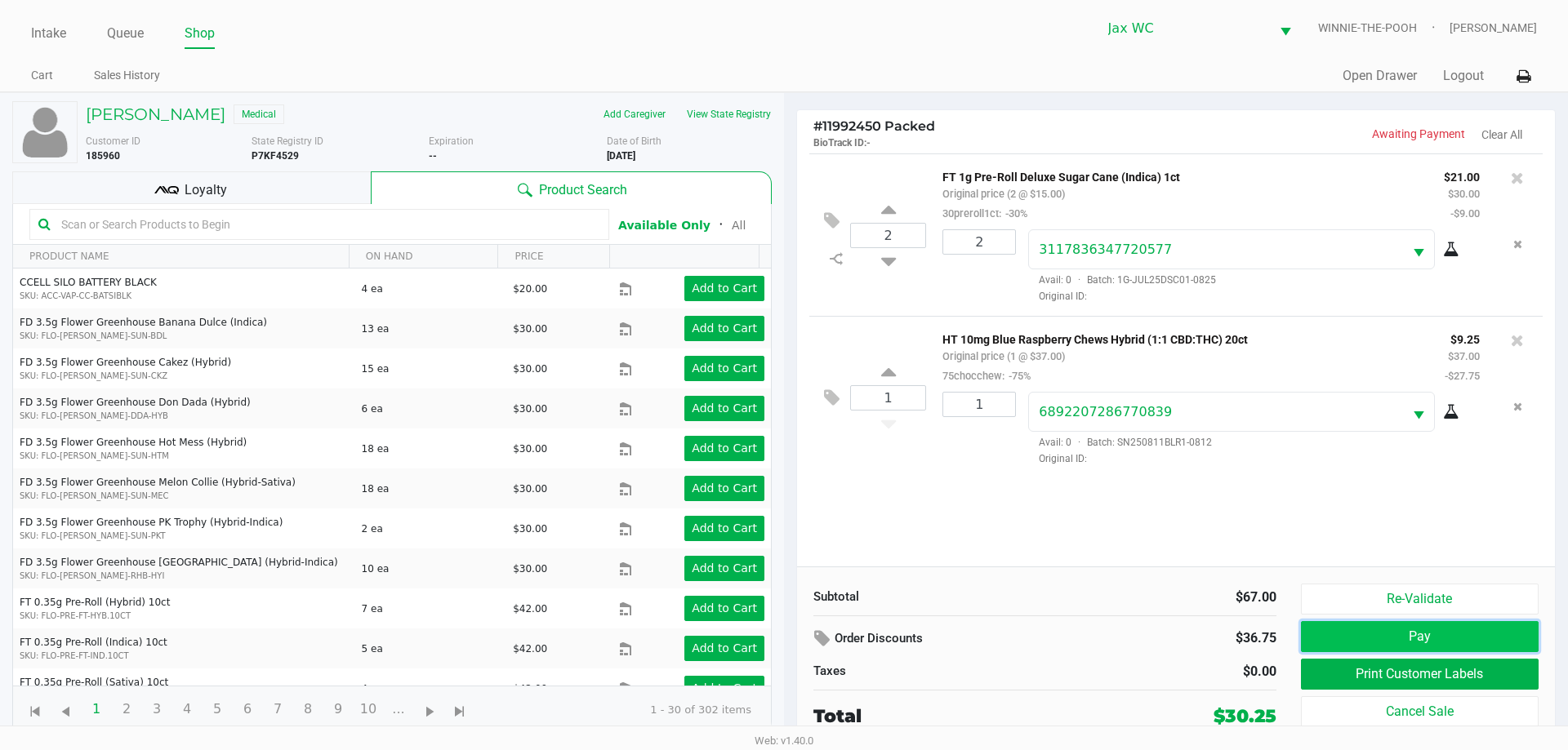
click at [1451, 626] on button "Pay" at bounding box center [1419, 637] width 237 height 31
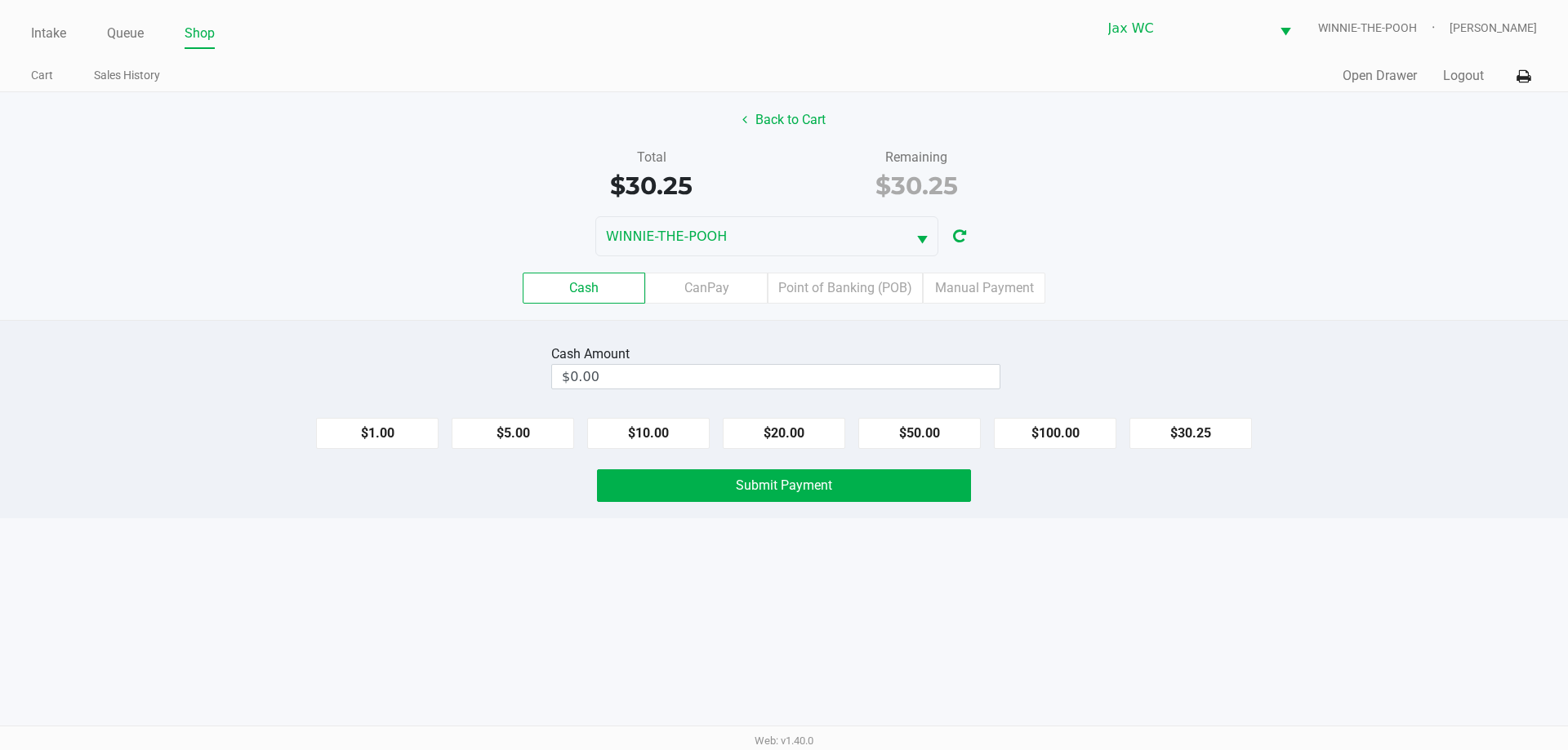
click at [789, 414] on div "$1.00 $5.00 $10.00 $20.00 $50.00 $100.00 $30.25" at bounding box center [784, 427] width 1568 height 44
click at [787, 425] on div "$1.00 $5.00 $10.00 $20.00 $50.00 $100.00 $30.25" at bounding box center [784, 427] width 1568 height 44
click at [787, 425] on button "$20.00" at bounding box center [784, 434] width 123 height 31
click at [786, 429] on button "$20.00" at bounding box center [784, 434] width 123 height 31
type input "$40.00"
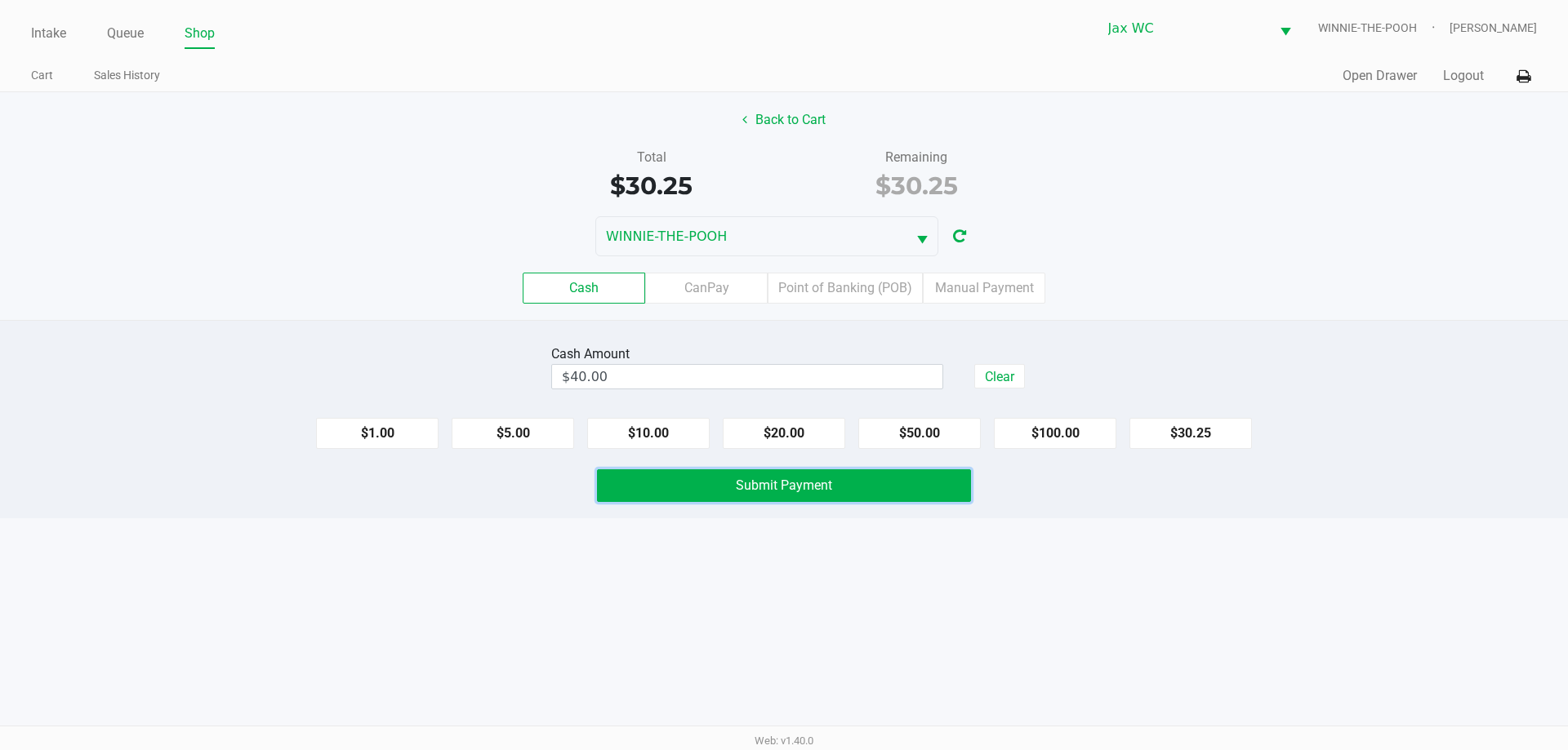
click at [790, 491] on span "Submit Payment" at bounding box center [783, 485] width 96 height 16
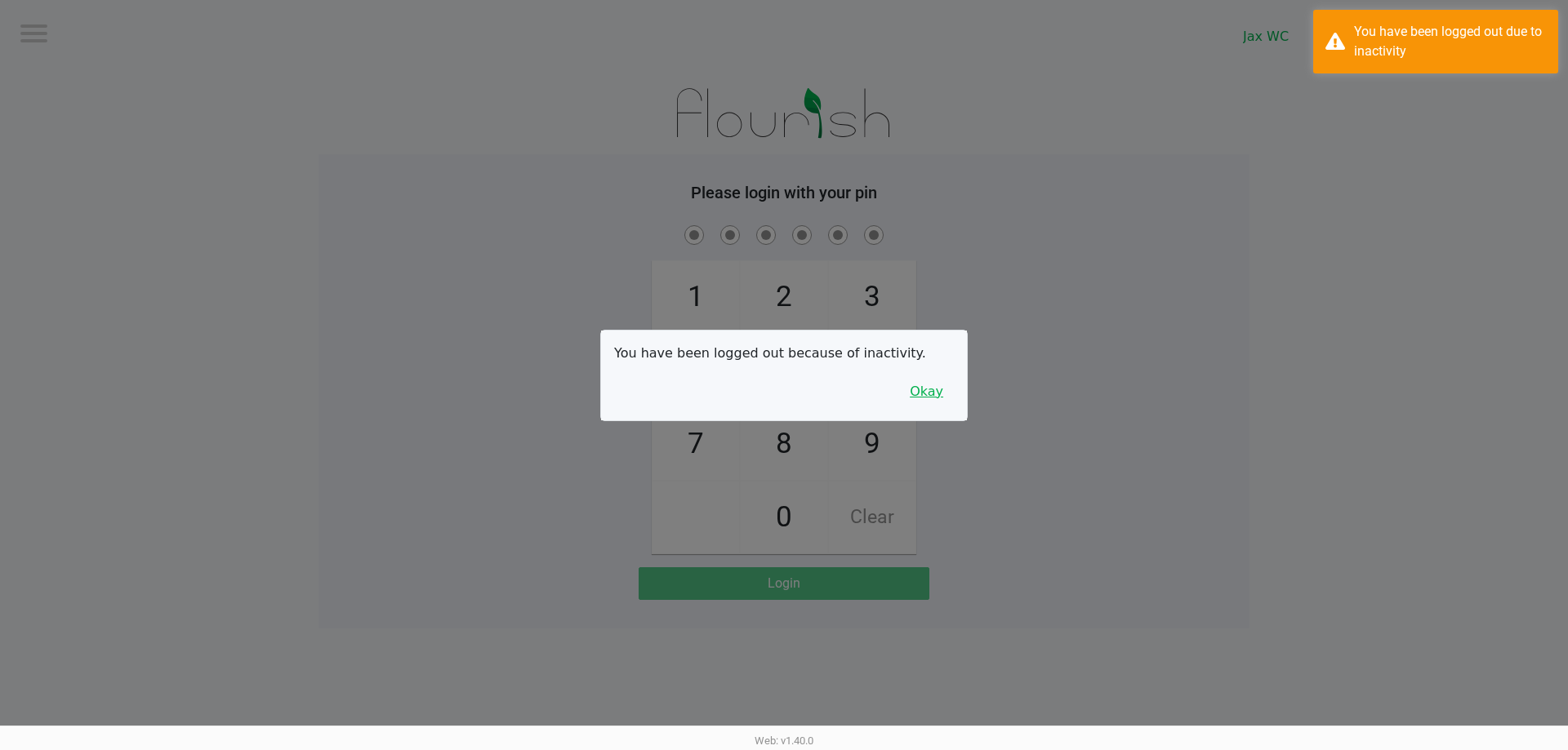
click at [918, 392] on button "Okay" at bounding box center [926, 392] width 55 height 31
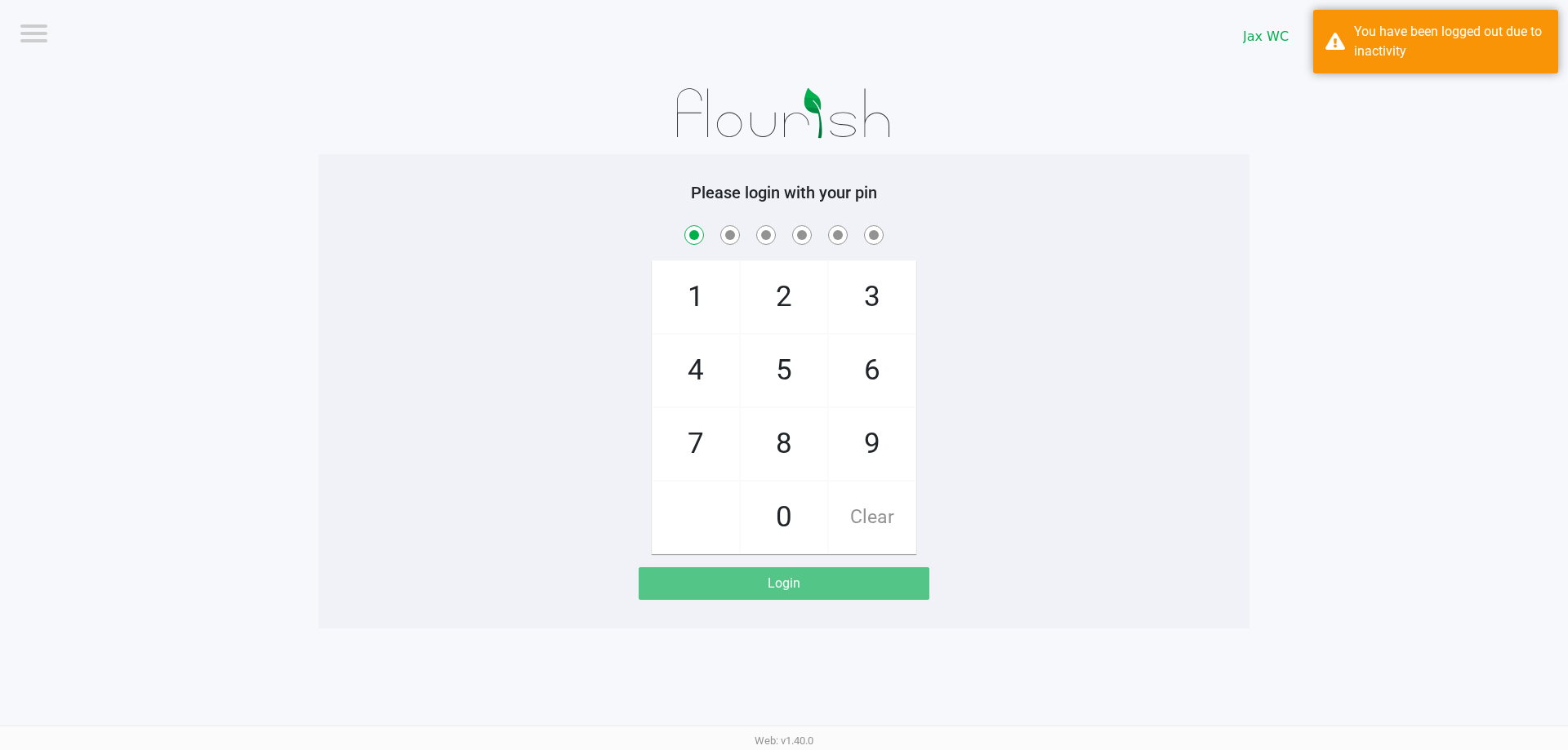
checkbox input "true"
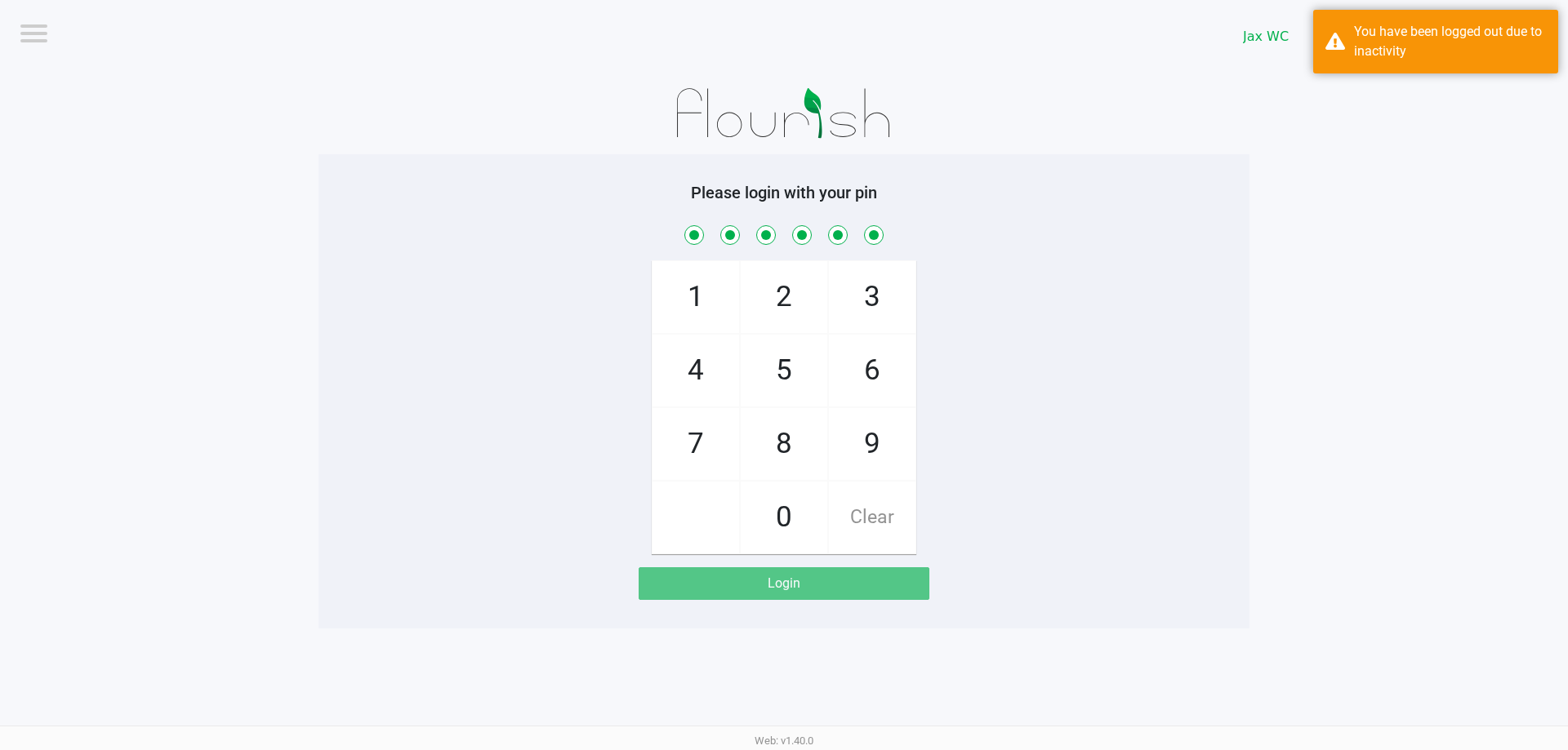
checkbox input "true"
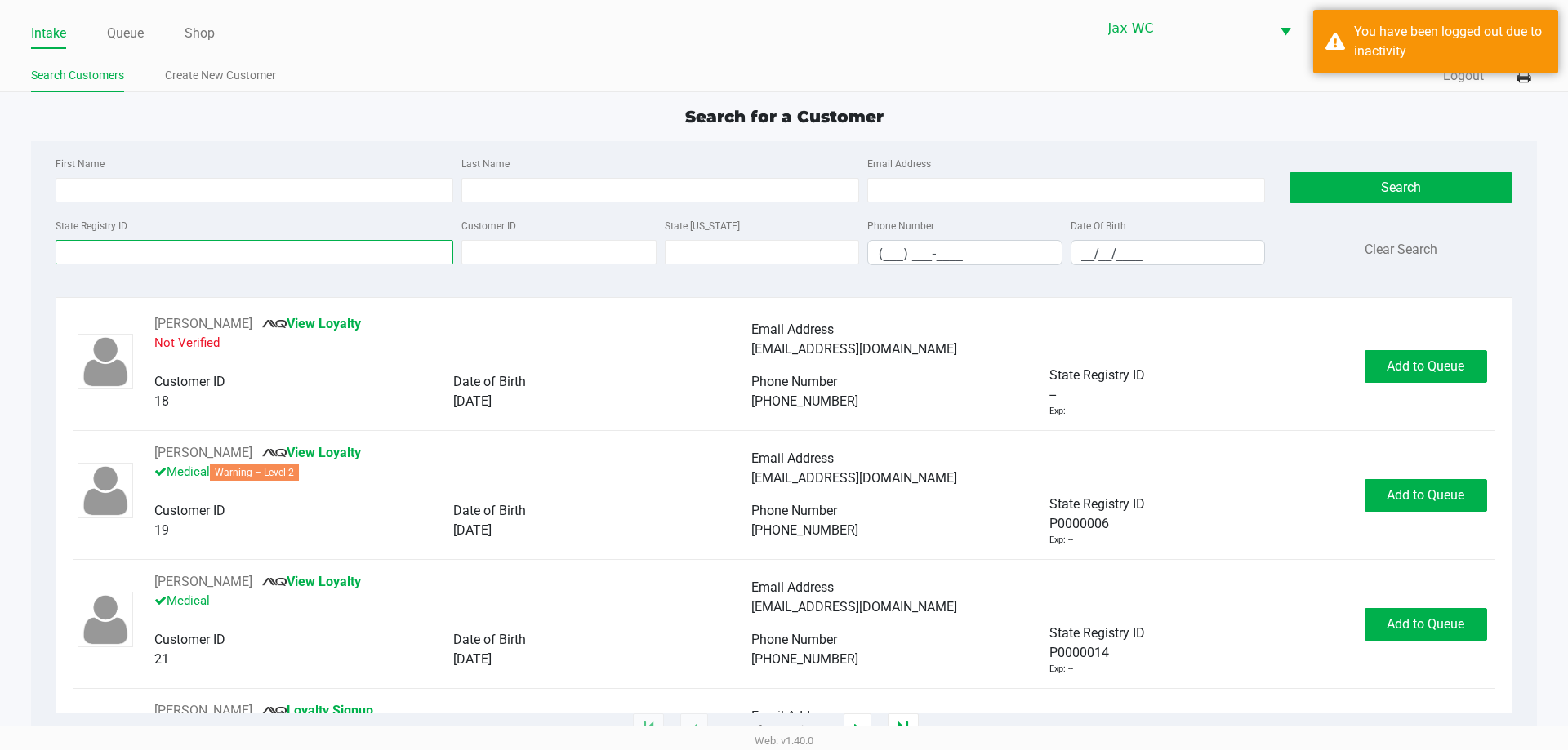
click at [164, 250] on input "State Registry ID" at bounding box center [255, 252] width 398 height 25
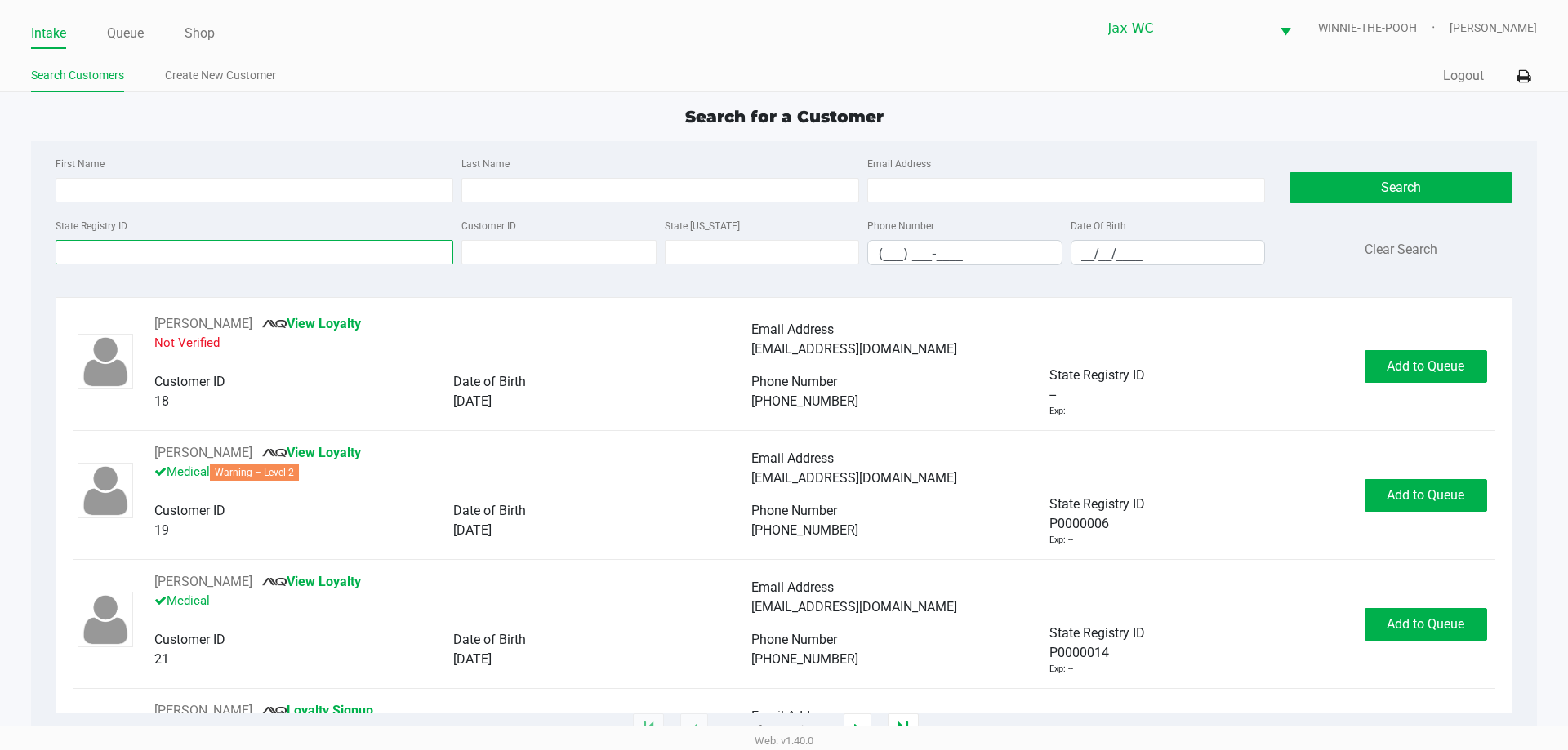
click at [185, 249] on input "State Registry ID" at bounding box center [255, 252] width 398 height 25
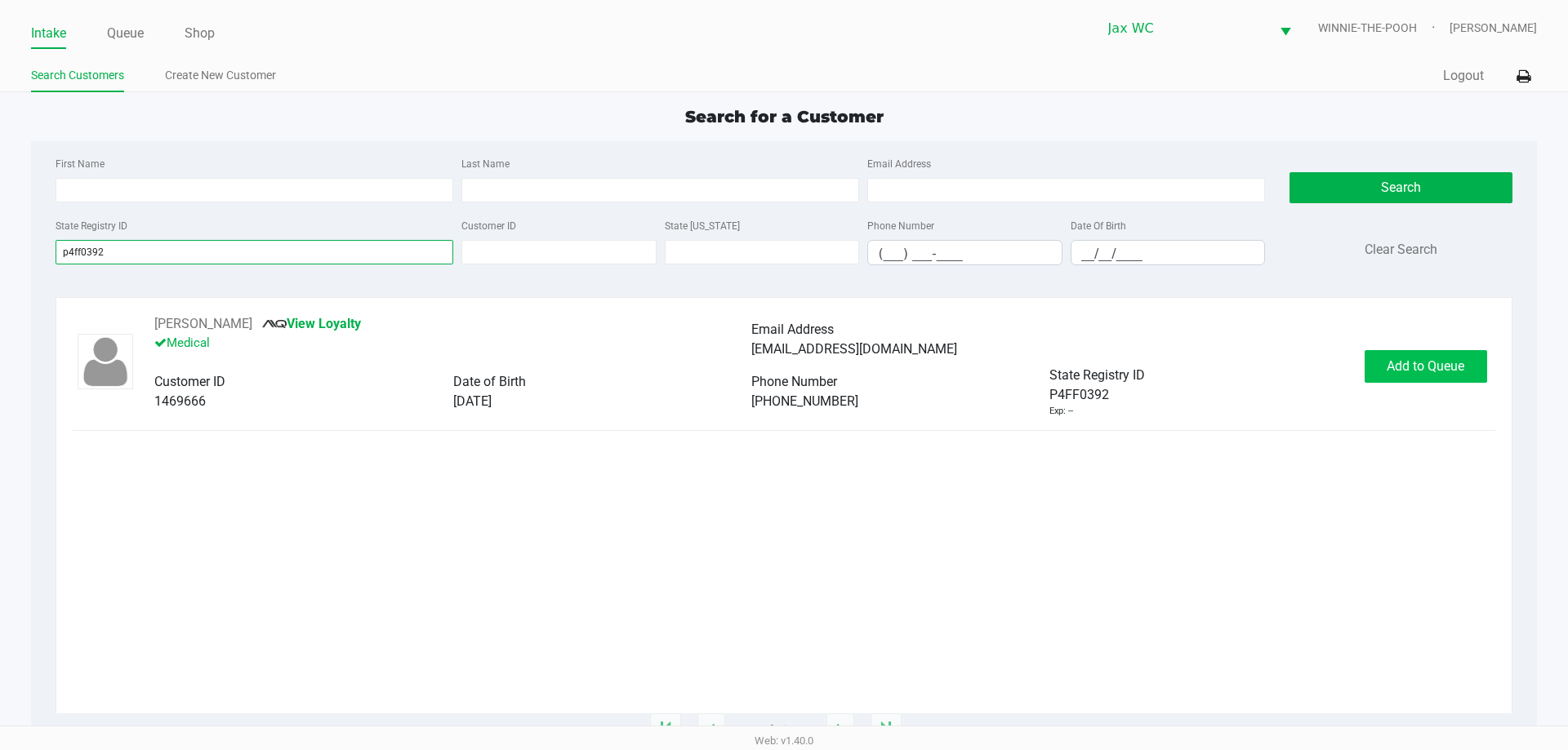
type input "p4ff0392"
click at [1413, 372] on span "Add to Queue" at bounding box center [1425, 366] width 78 height 16
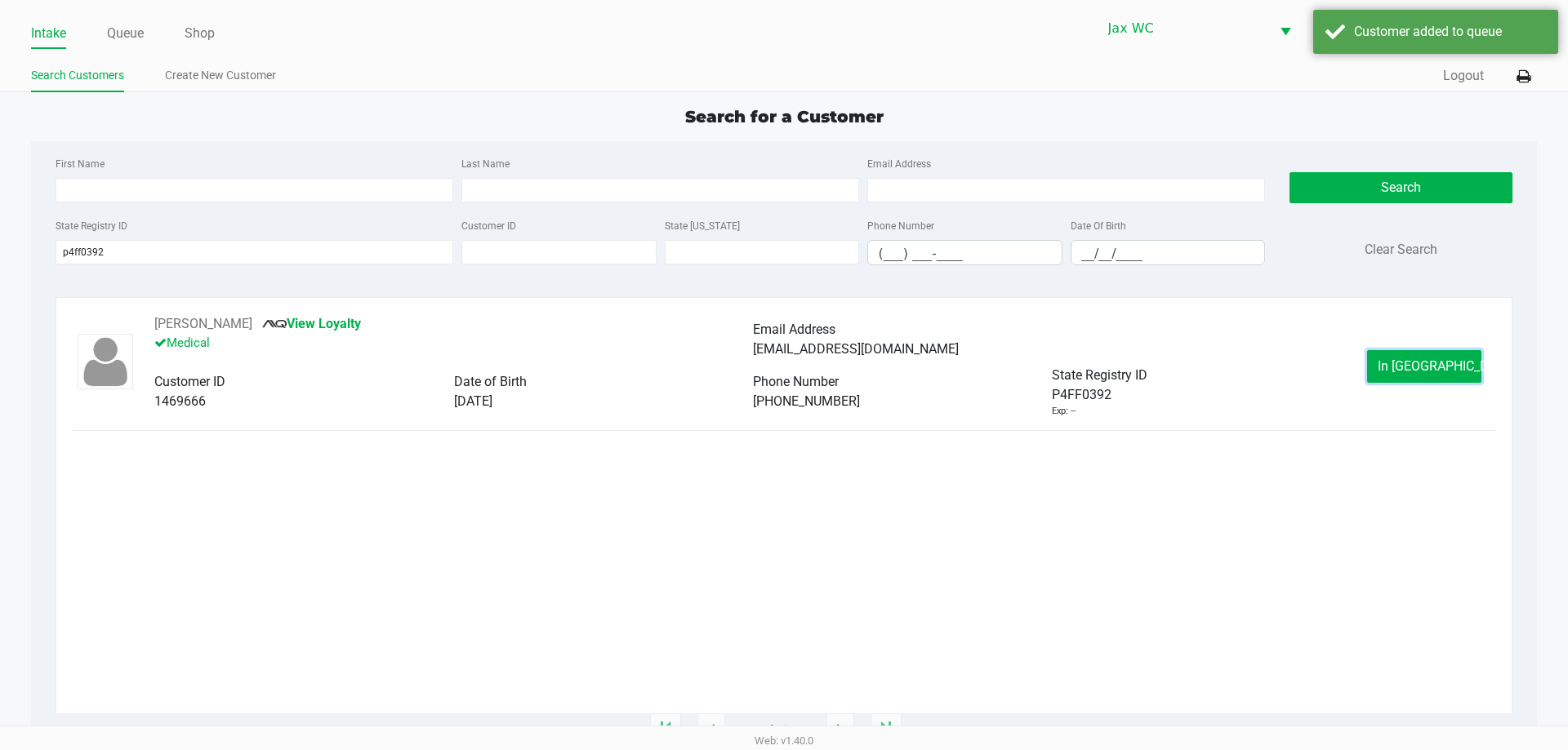
click at [1413, 372] on span "In [GEOGRAPHIC_DATA]" at bounding box center [1446, 366] width 138 height 16
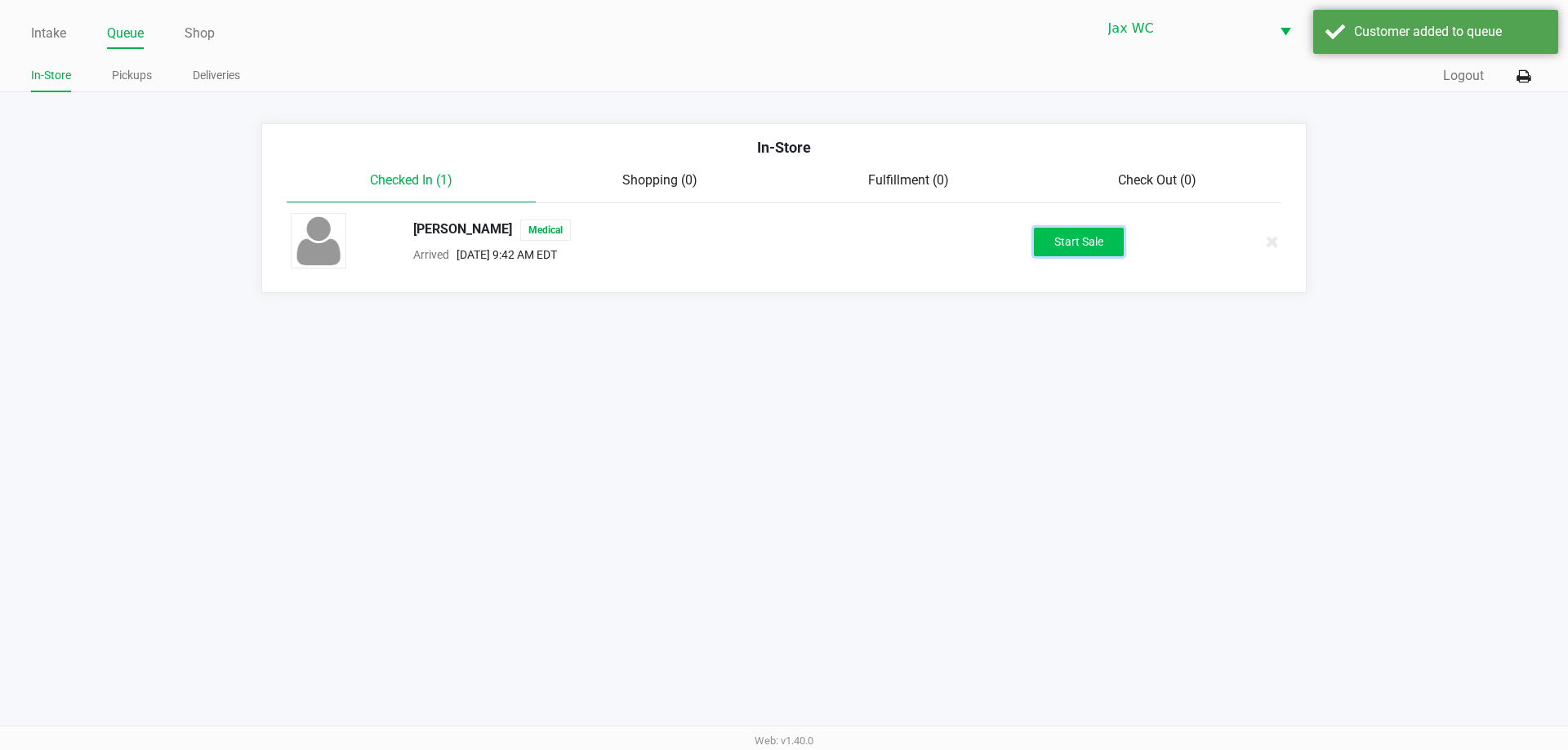
click at [1104, 248] on button "Start Sale" at bounding box center [1078, 241] width 90 height 28
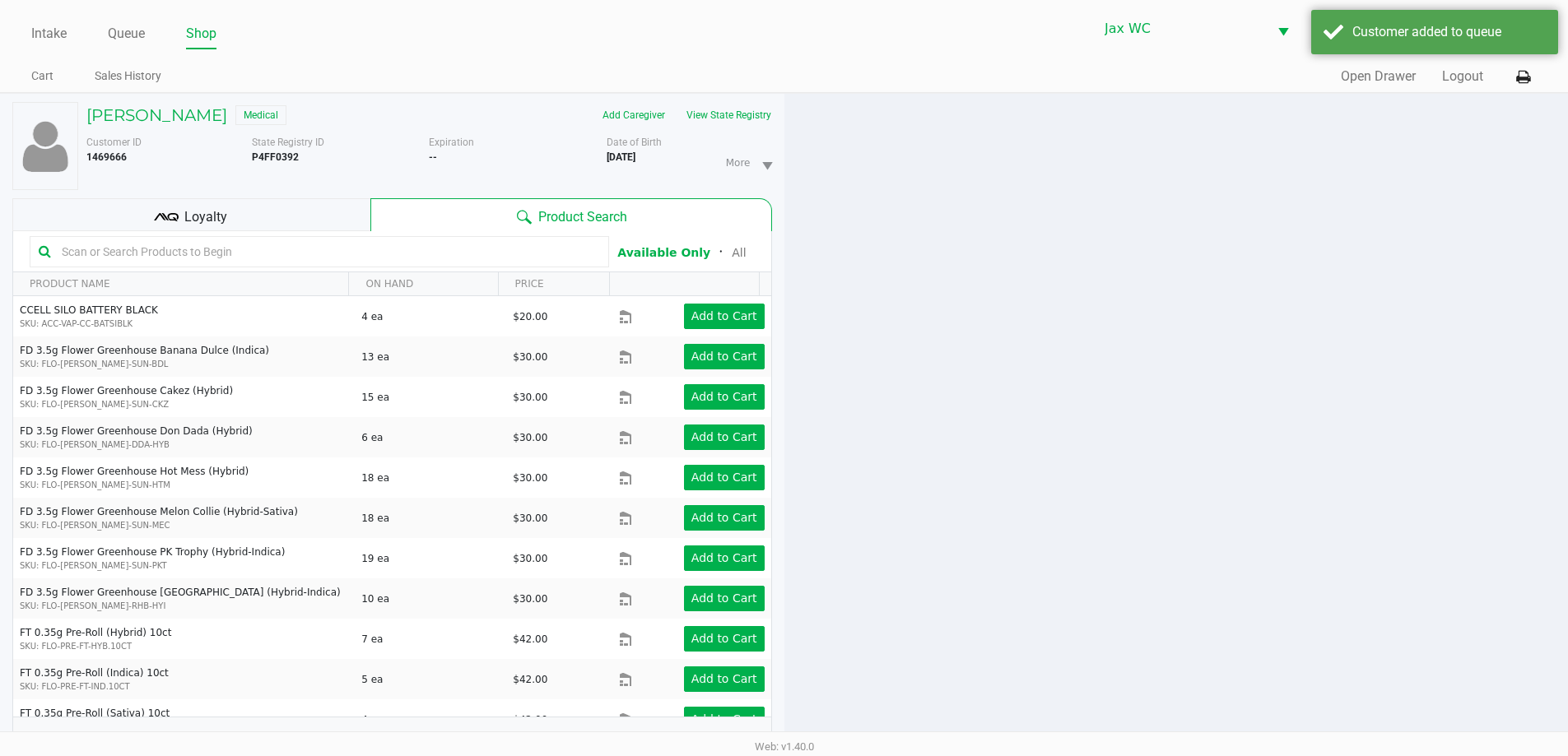
click at [1074, 427] on div at bounding box center [1177, 434] width 785 height 680
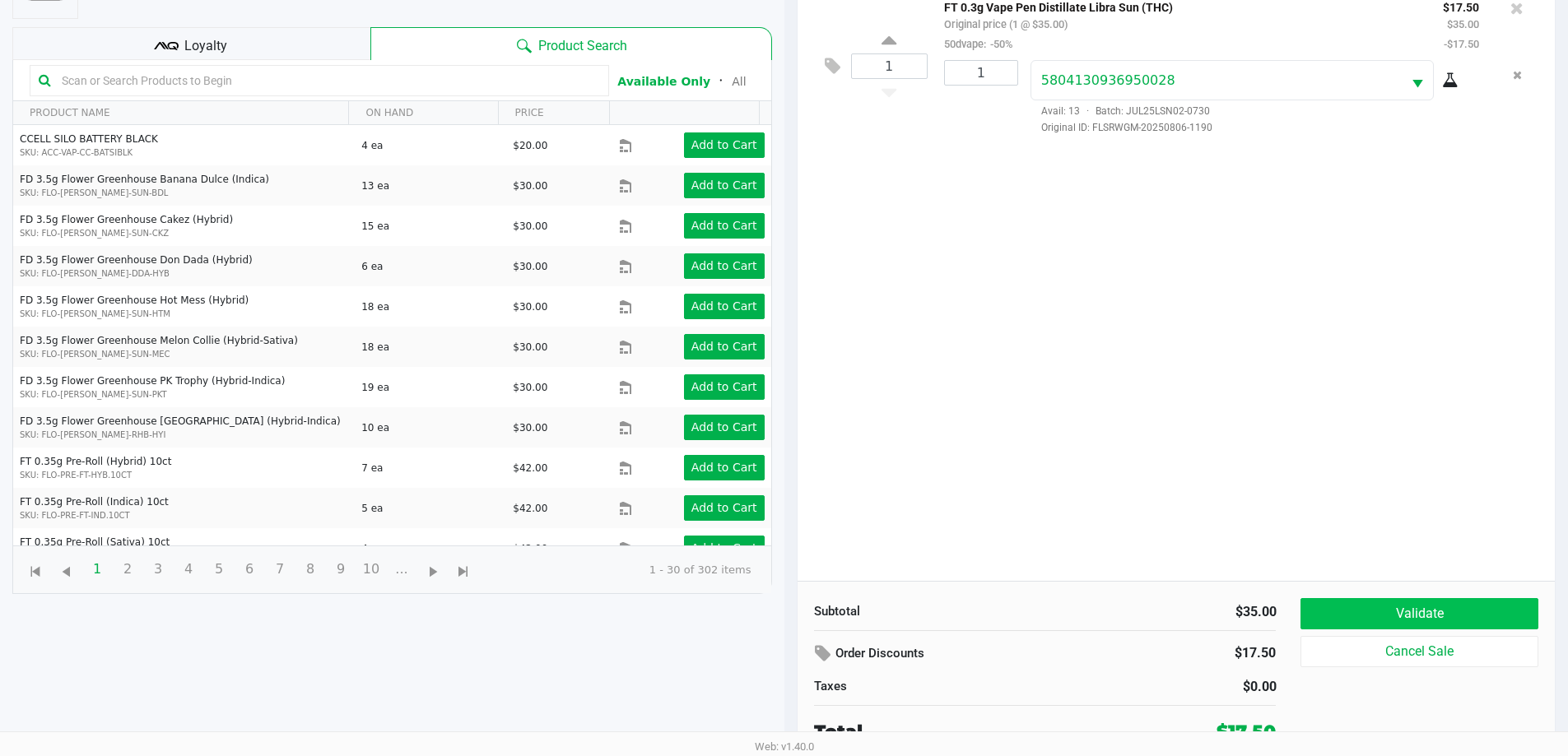
scroll to position [177, 0]
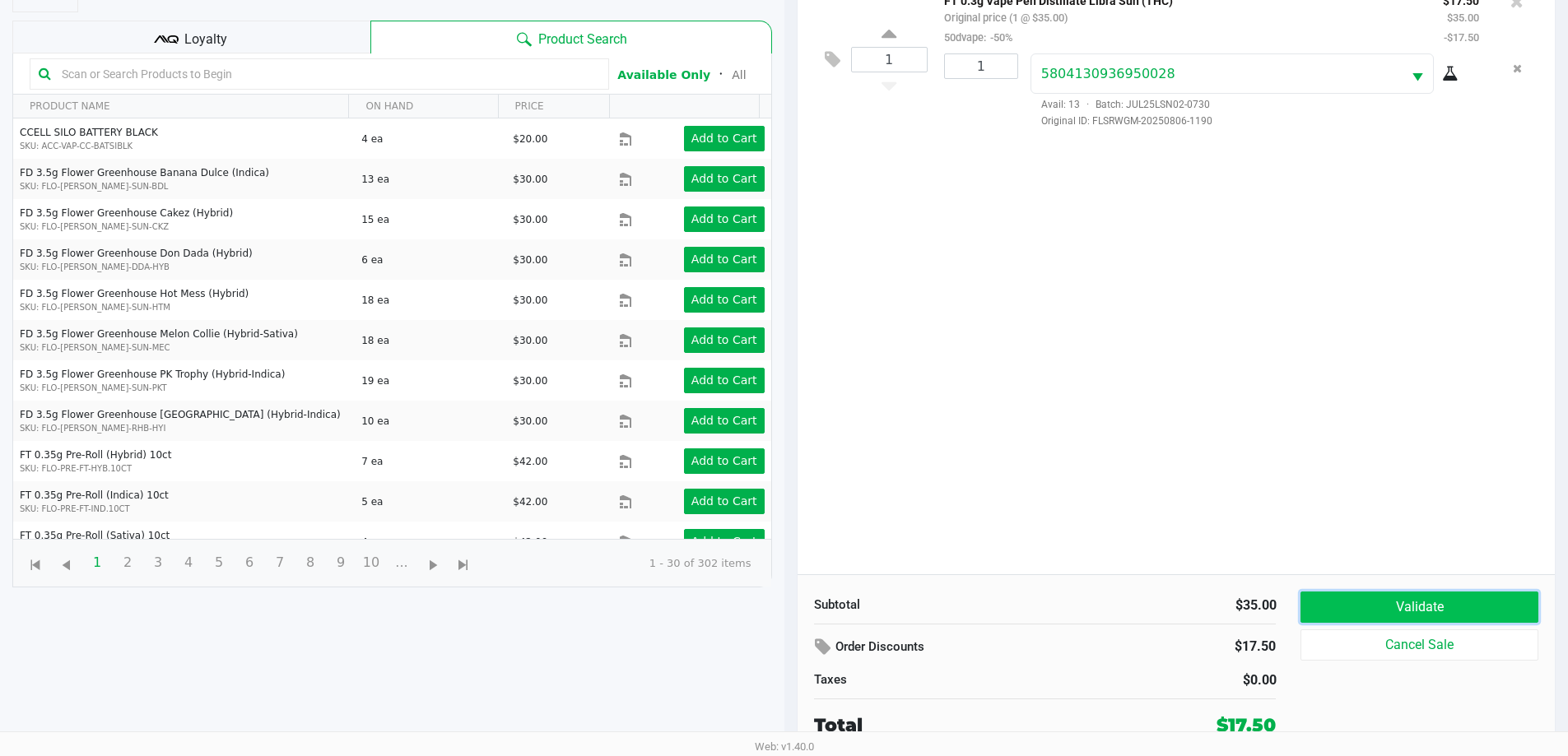
click at [1488, 604] on button "Validate" at bounding box center [1419, 607] width 237 height 31
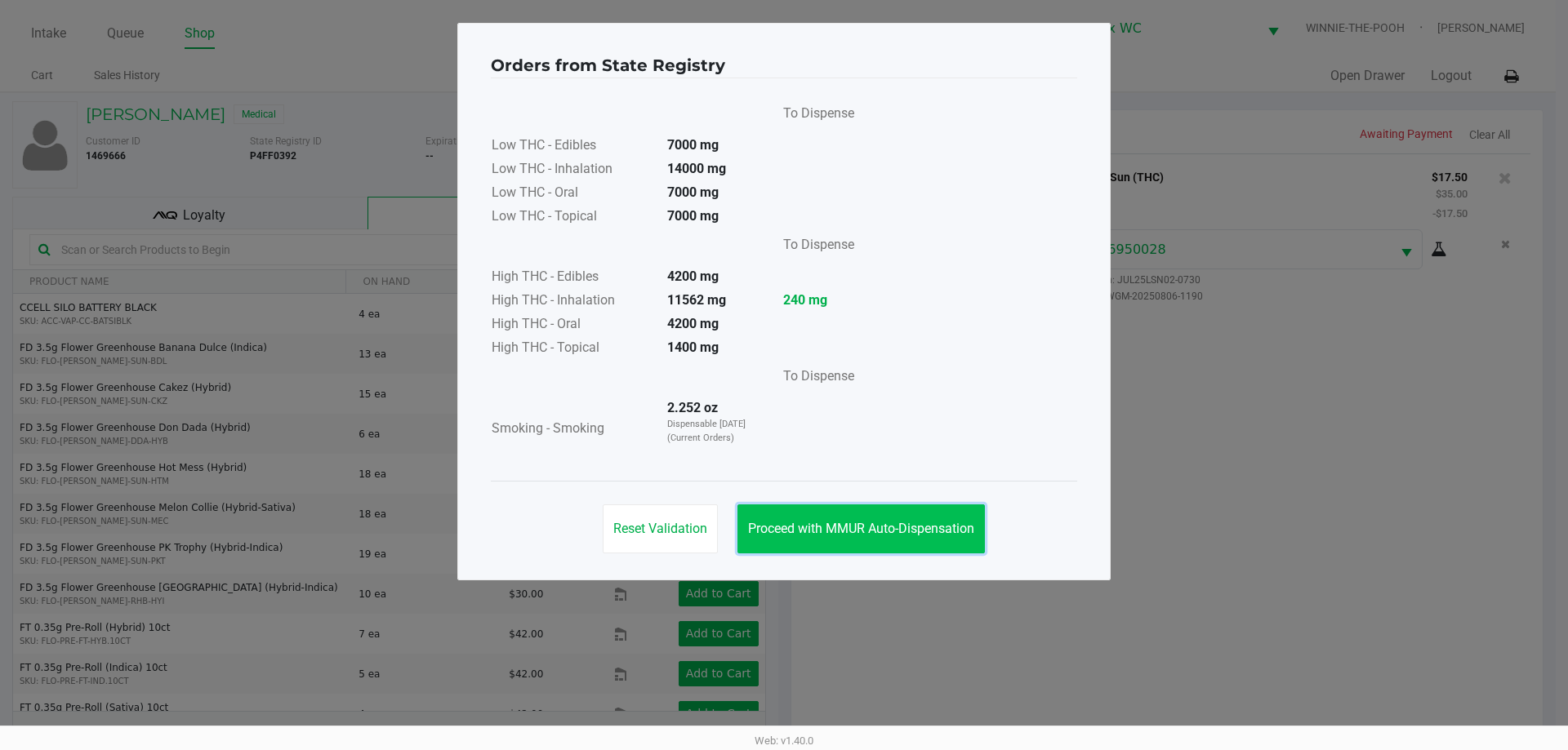
click at [901, 511] on button "Proceed with MMUR Auto-Dispensation" at bounding box center [861, 528] width 248 height 49
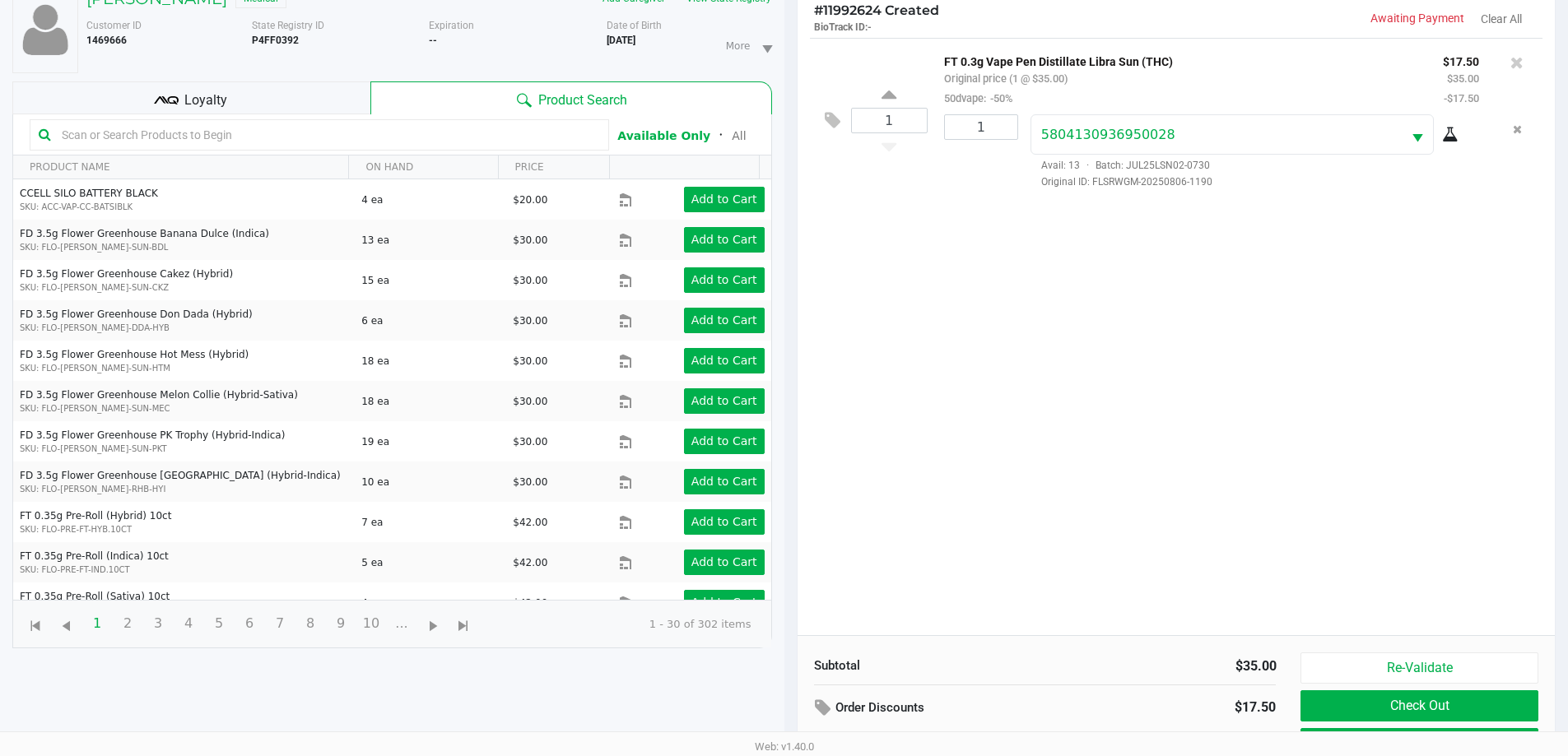
scroll to position [177, 0]
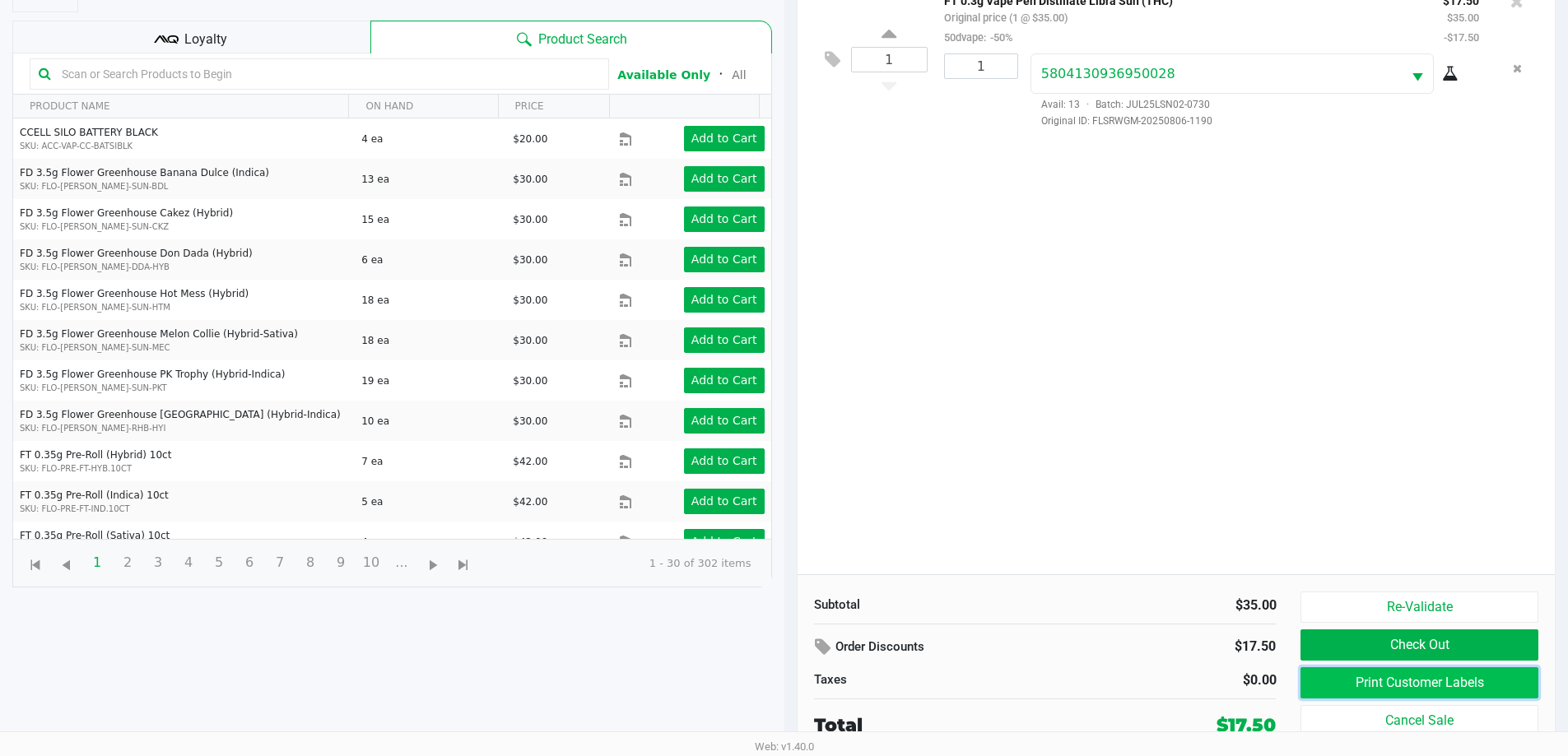
click at [1374, 677] on button "Print Customer Labels" at bounding box center [1419, 683] width 237 height 31
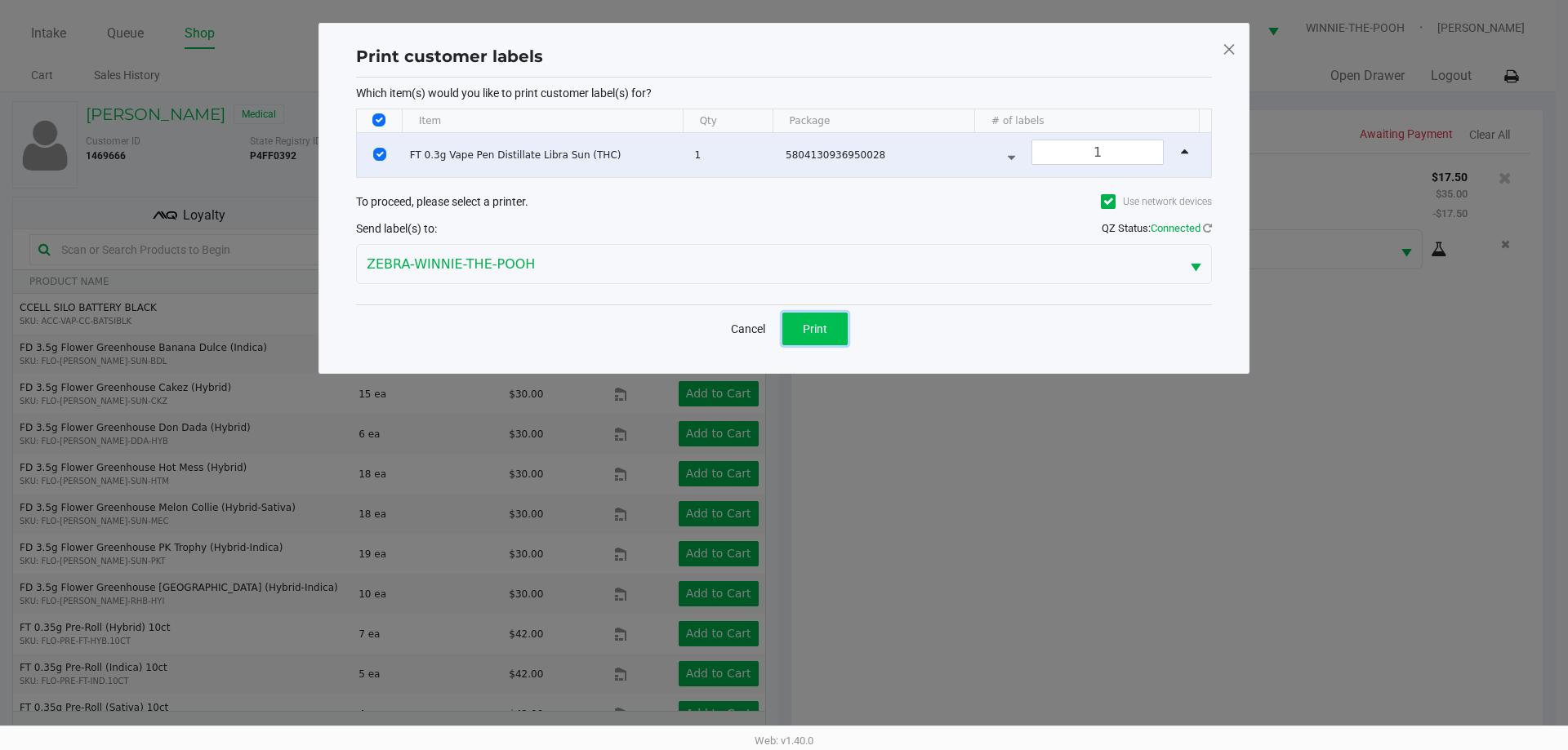
click at [817, 325] on span "Print" at bounding box center [814, 329] width 25 height 13
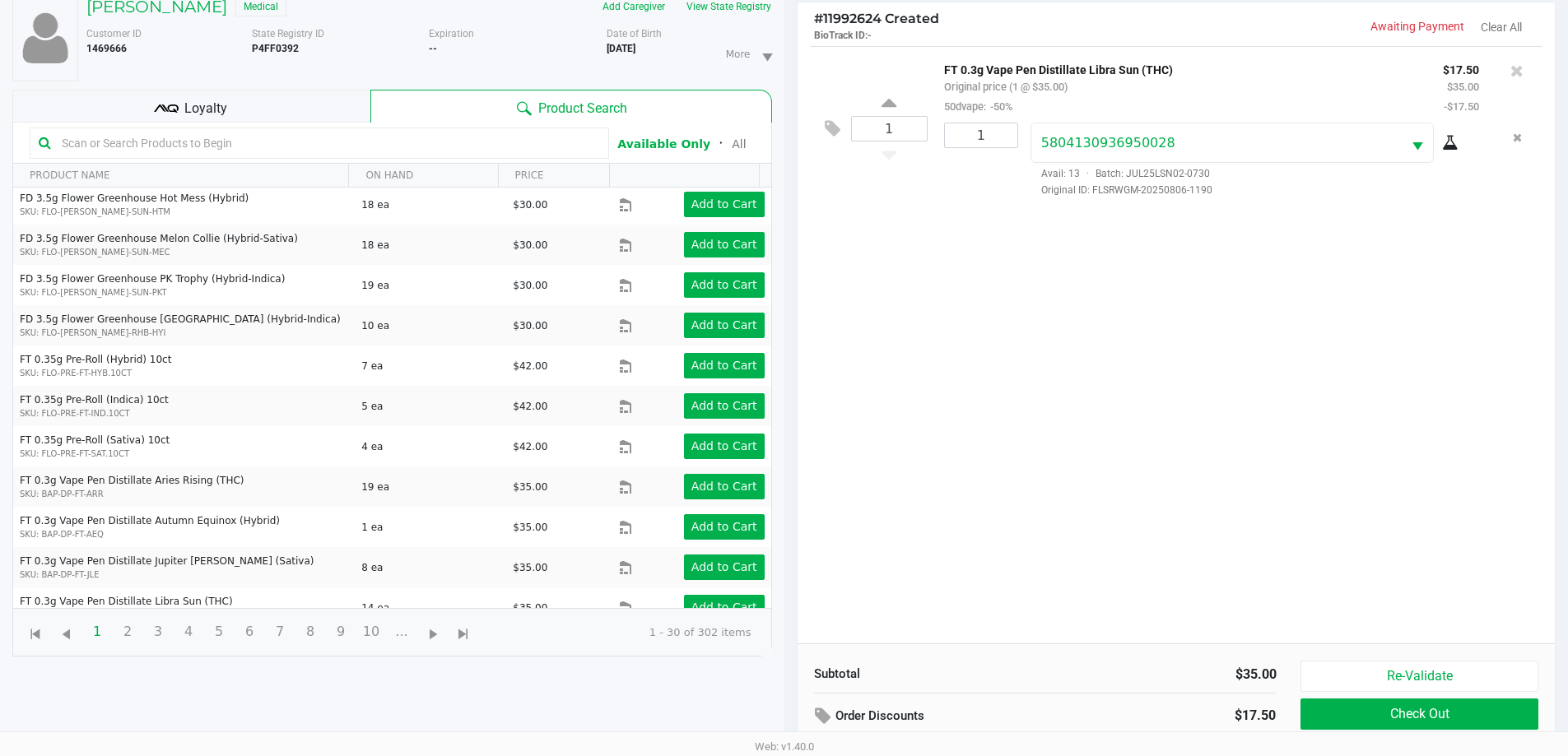
scroll to position [177, 0]
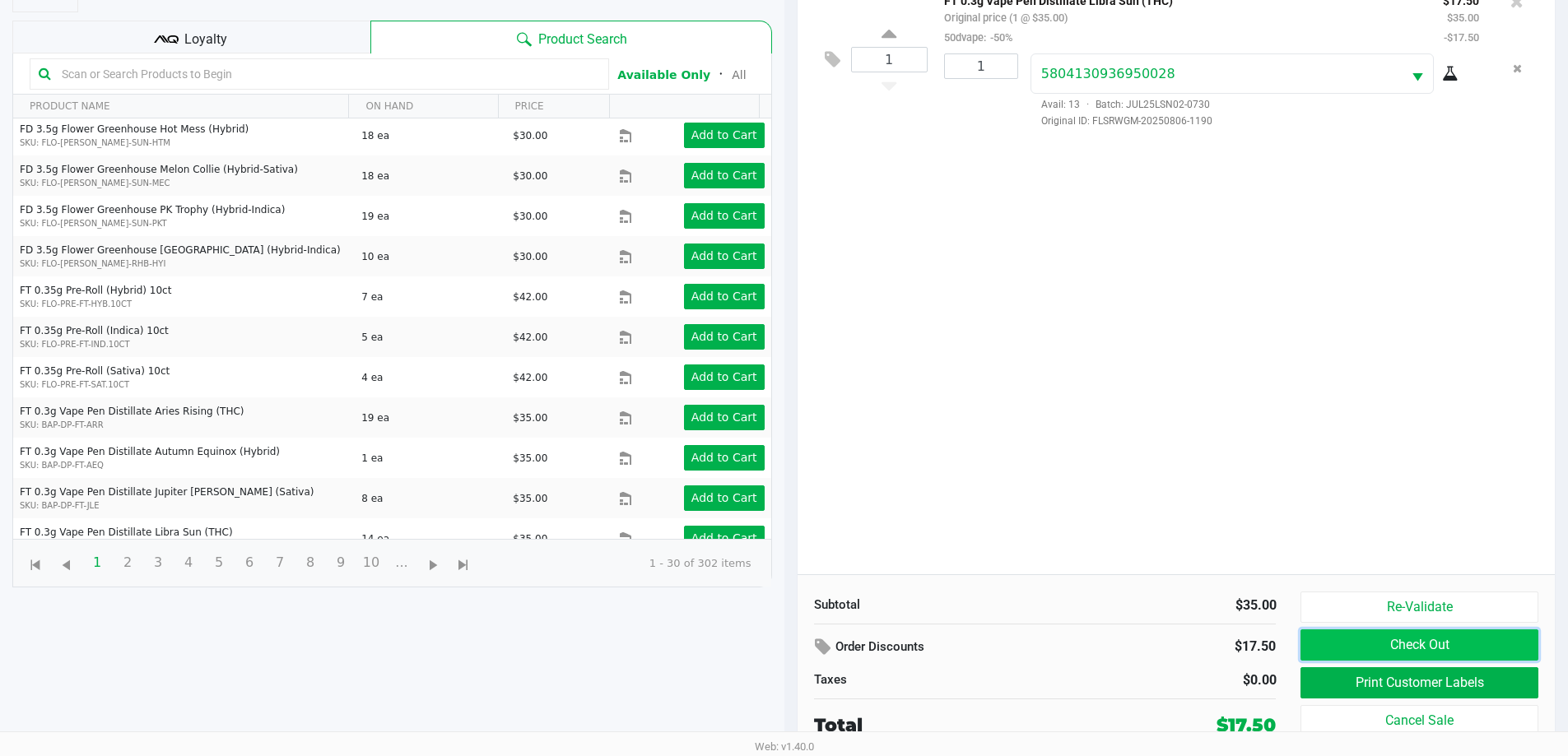
click at [1441, 638] on button "Check Out" at bounding box center [1419, 645] width 237 height 31
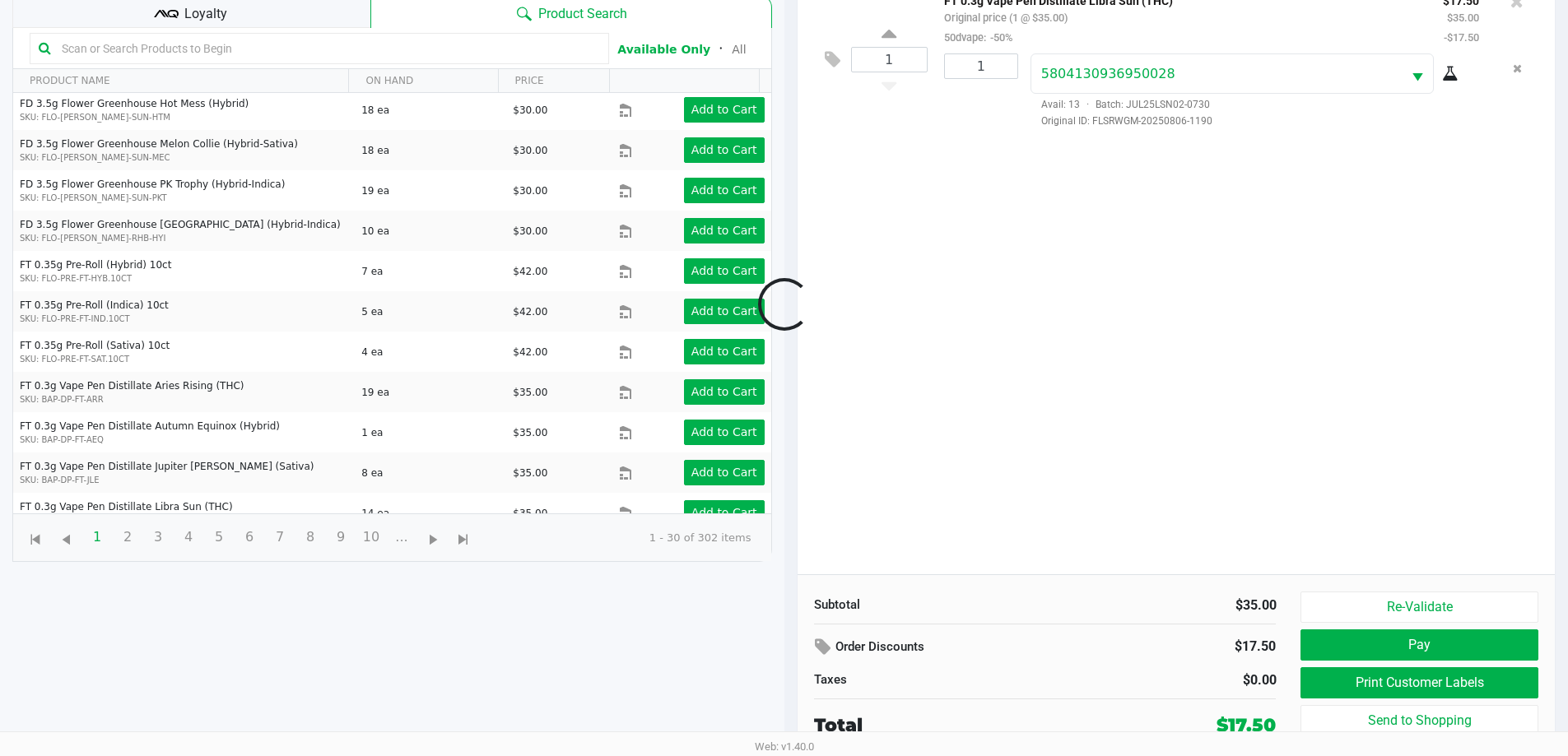
click at [1434, 649] on button "Pay" at bounding box center [1419, 645] width 237 height 31
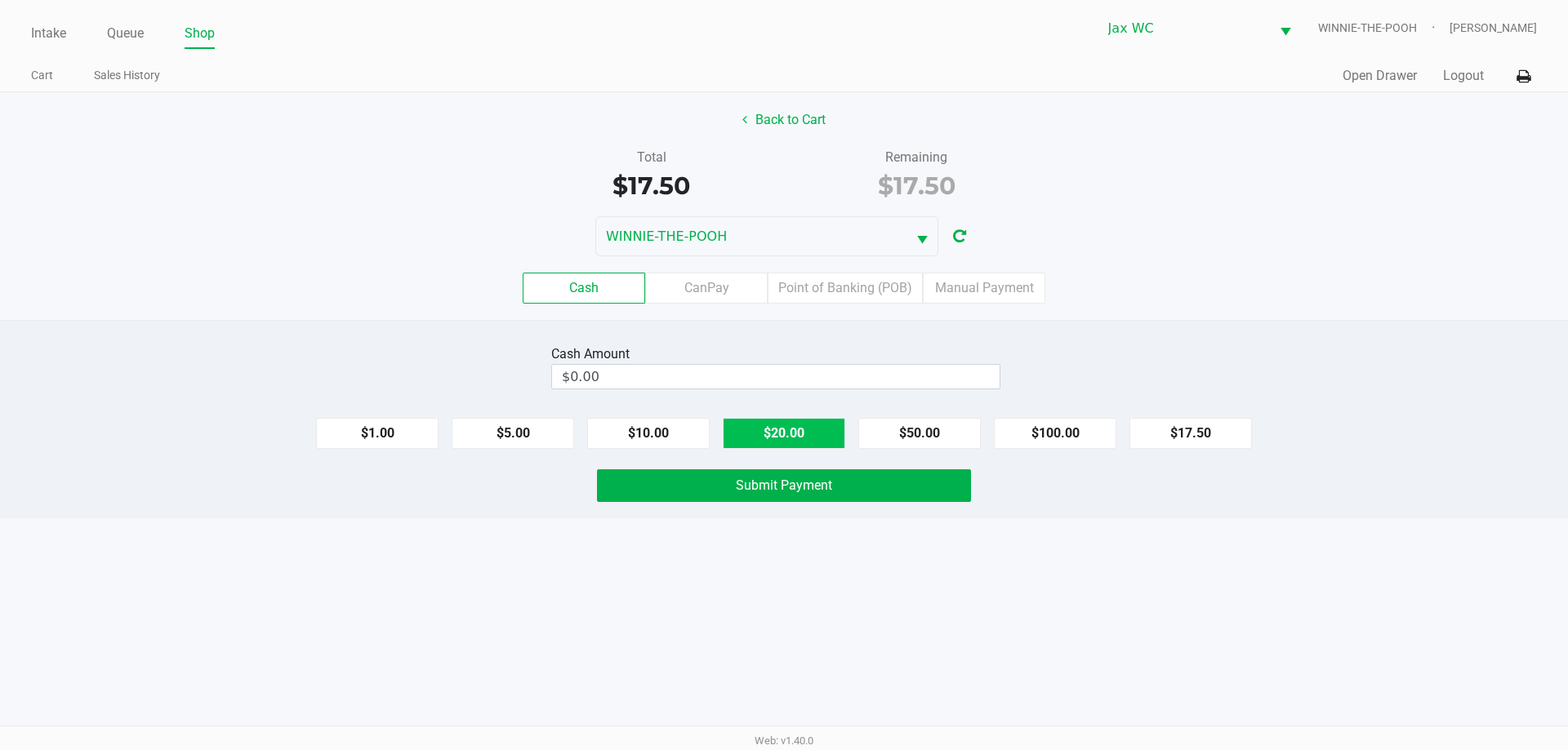
click at [801, 435] on button "$20.00" at bounding box center [784, 434] width 123 height 31
type input "$20.00"
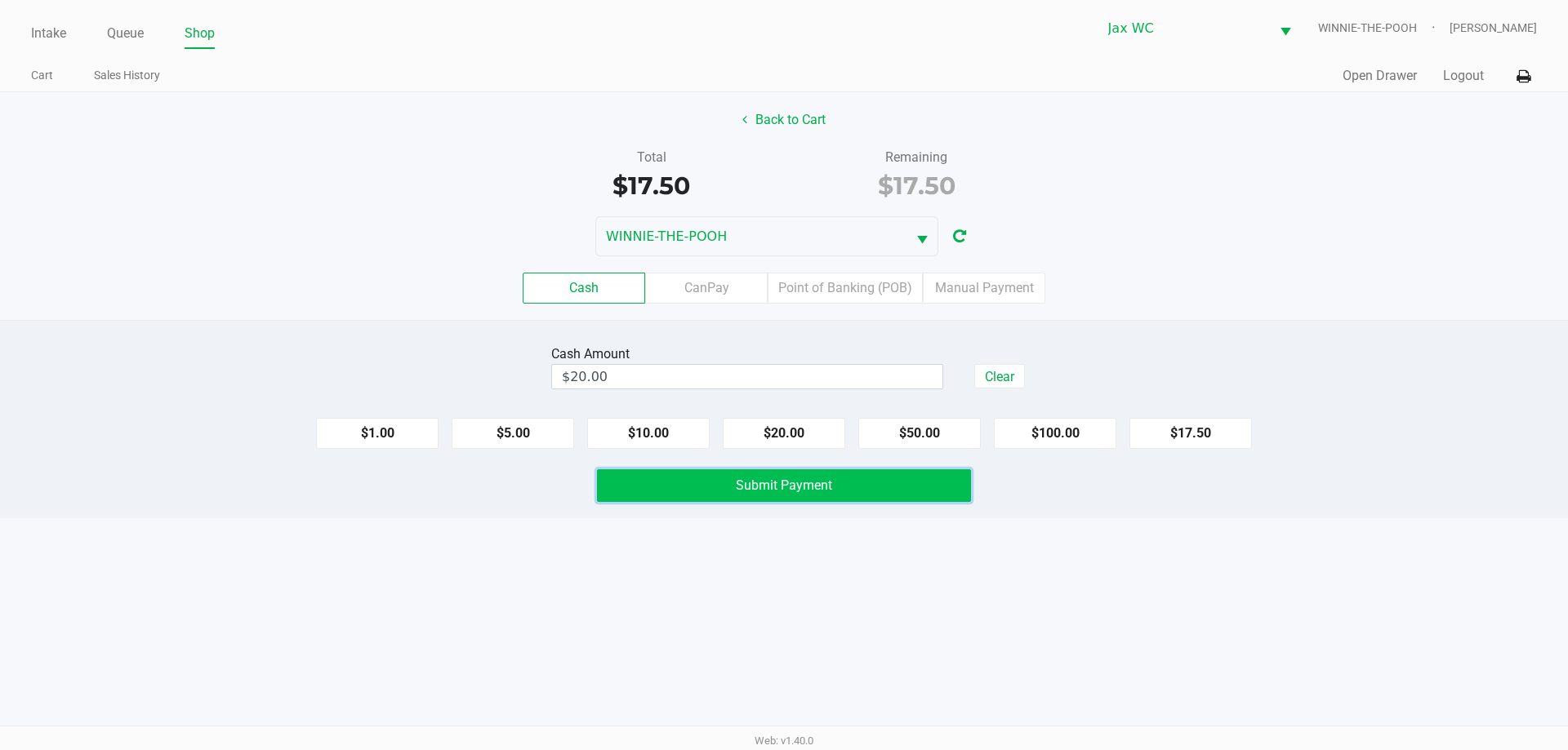
click at [802, 481] on span "Submit Payment" at bounding box center [783, 485] width 96 height 16
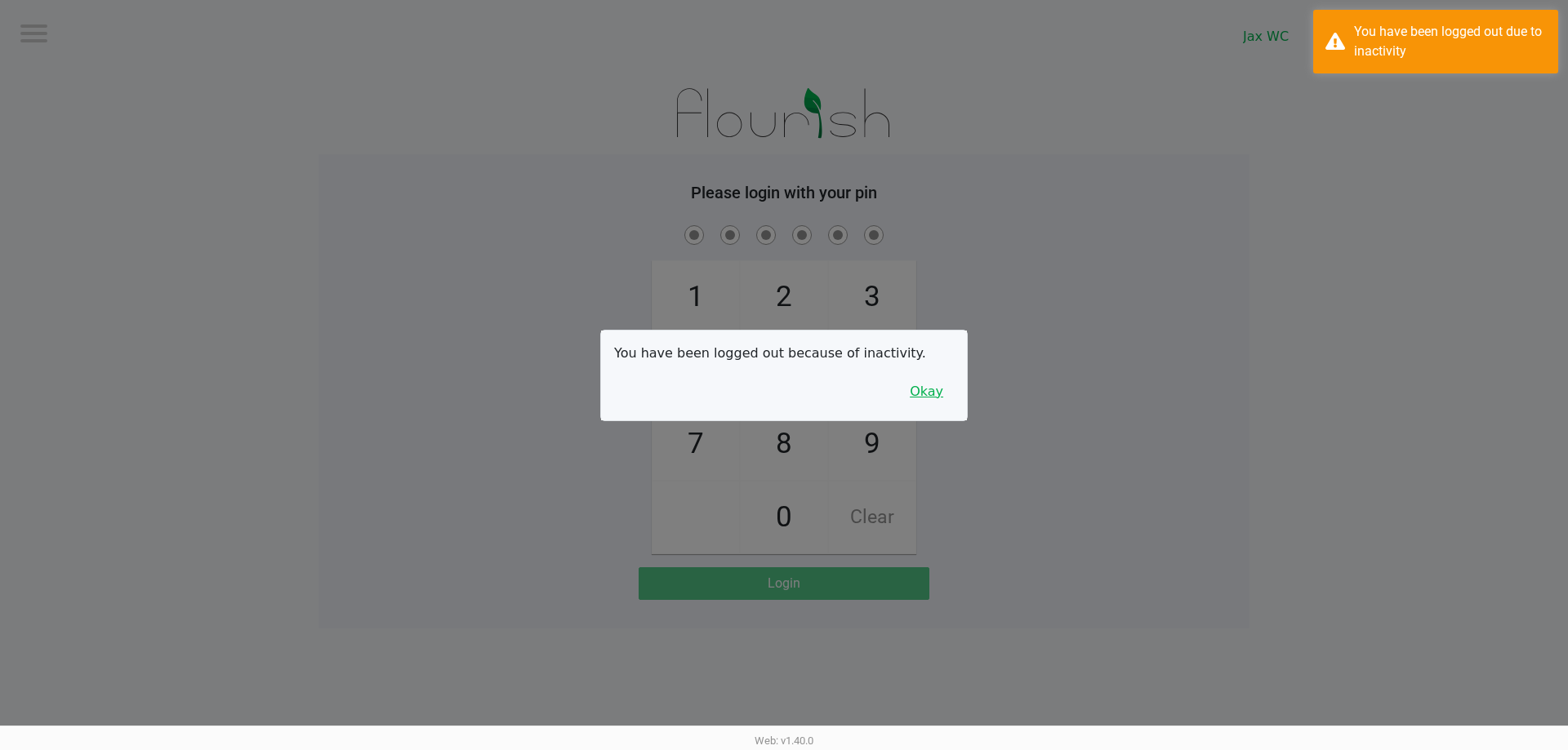
click at [938, 386] on button "Okay" at bounding box center [926, 392] width 55 height 31
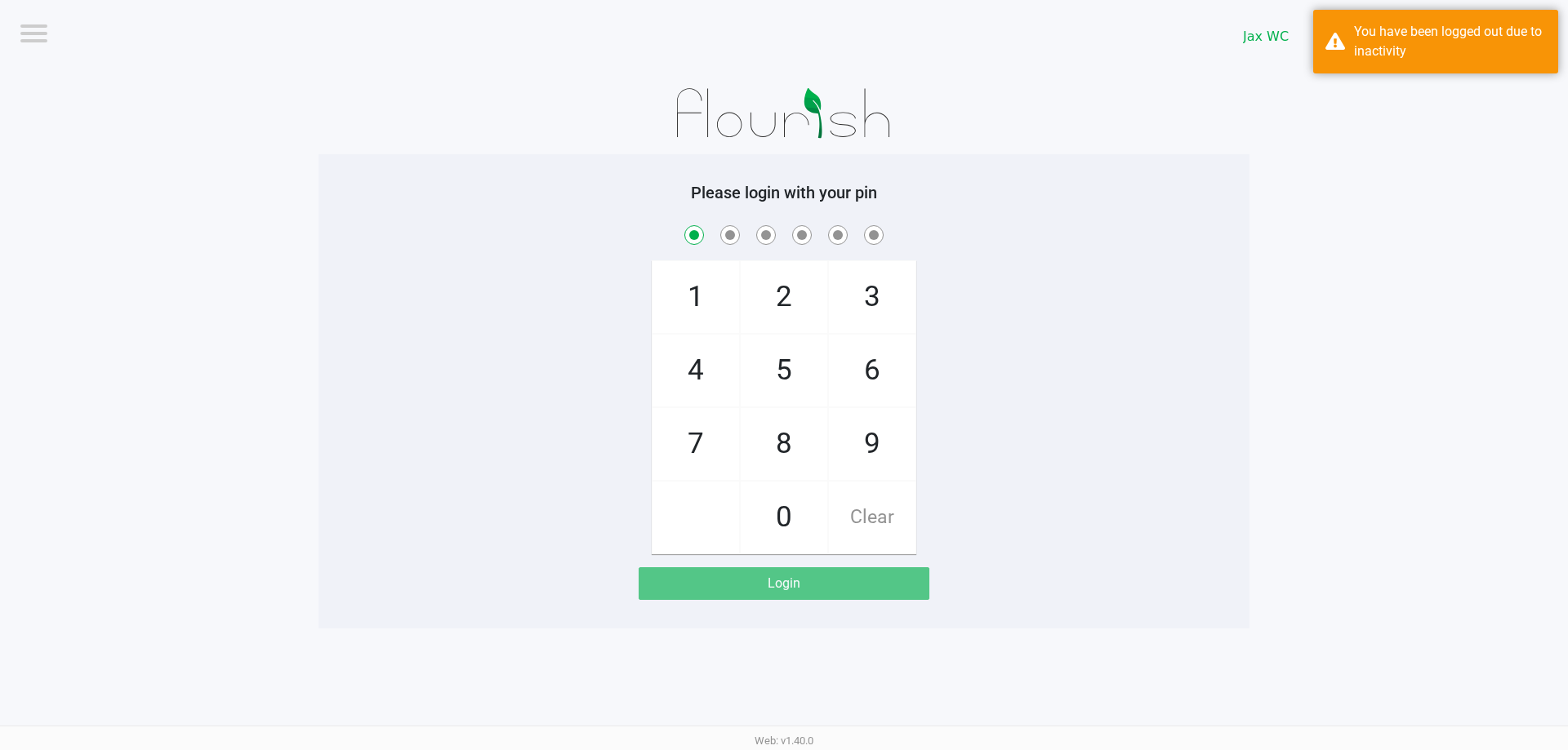
checkbox input "true"
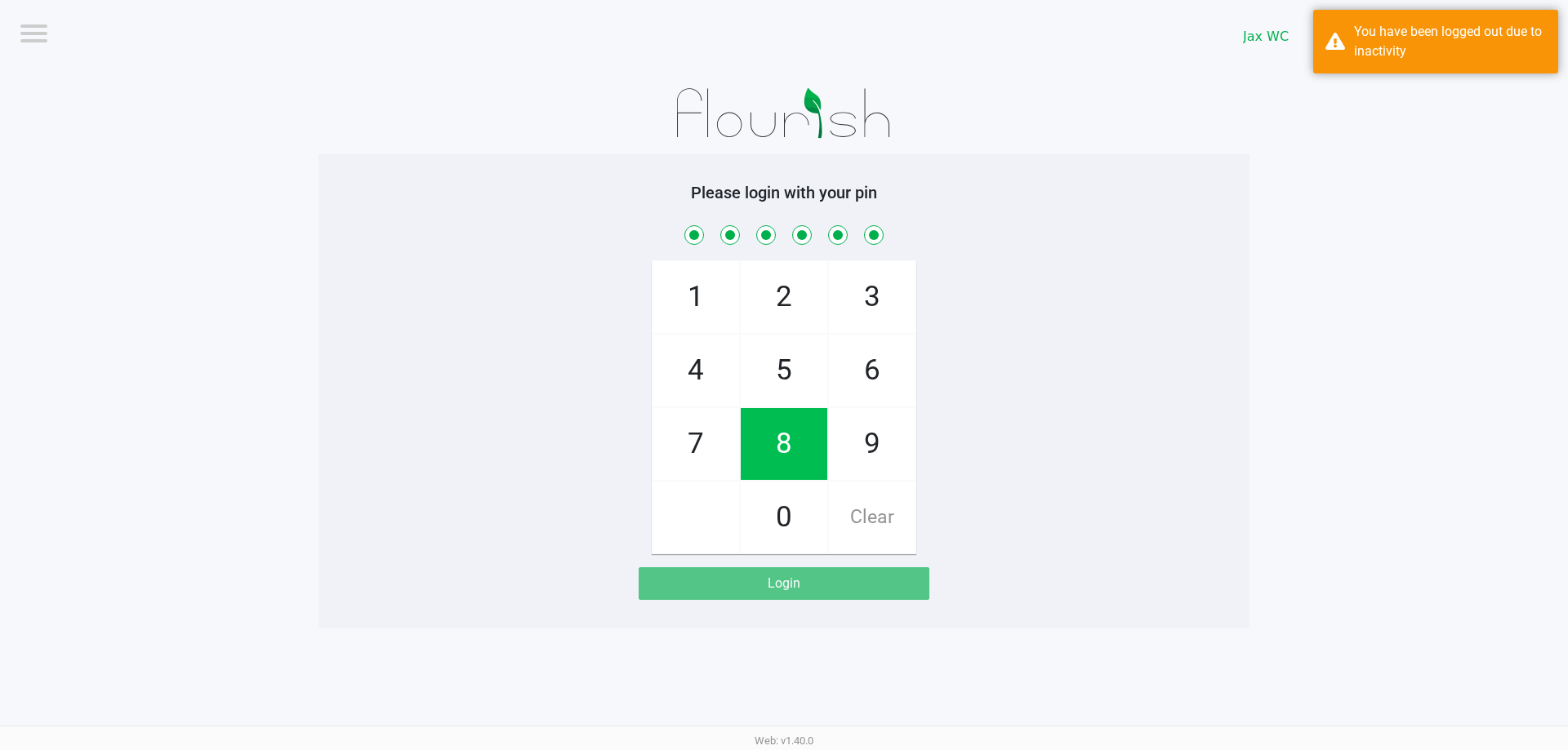
checkbox input "true"
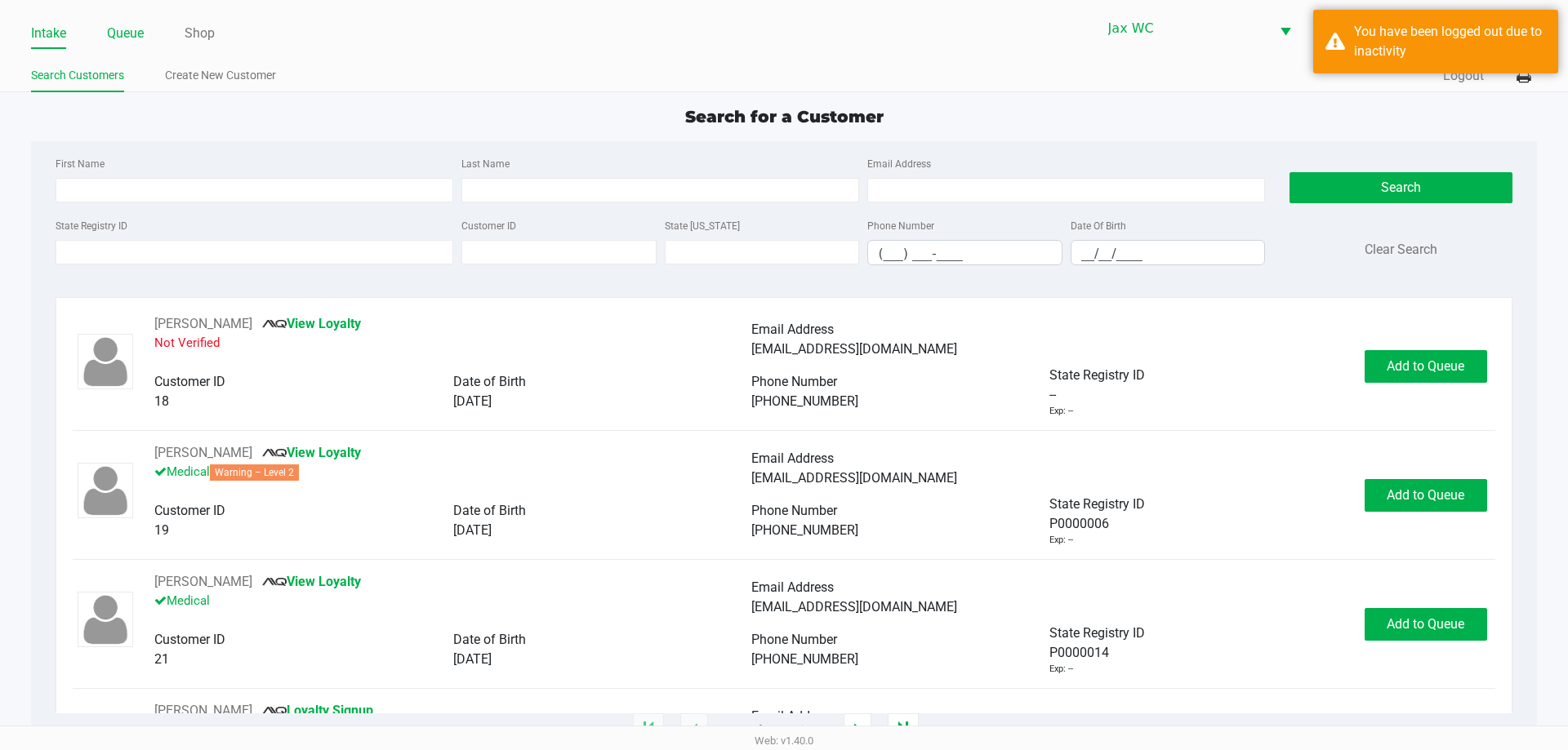
click at [144, 39] on link "Queue" at bounding box center [126, 33] width 37 height 23
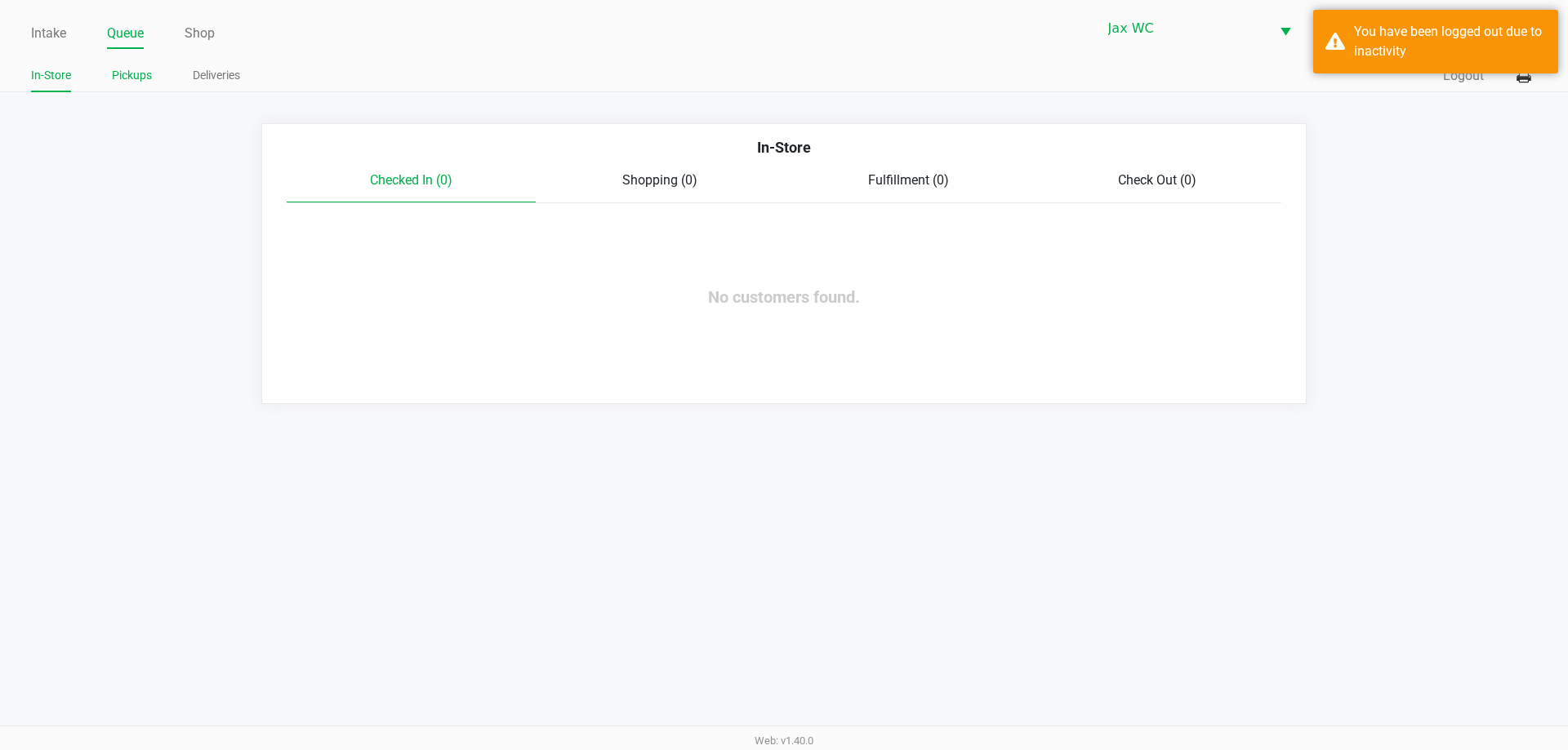
click at [135, 75] on link "Pickups" at bounding box center [132, 75] width 40 height 20
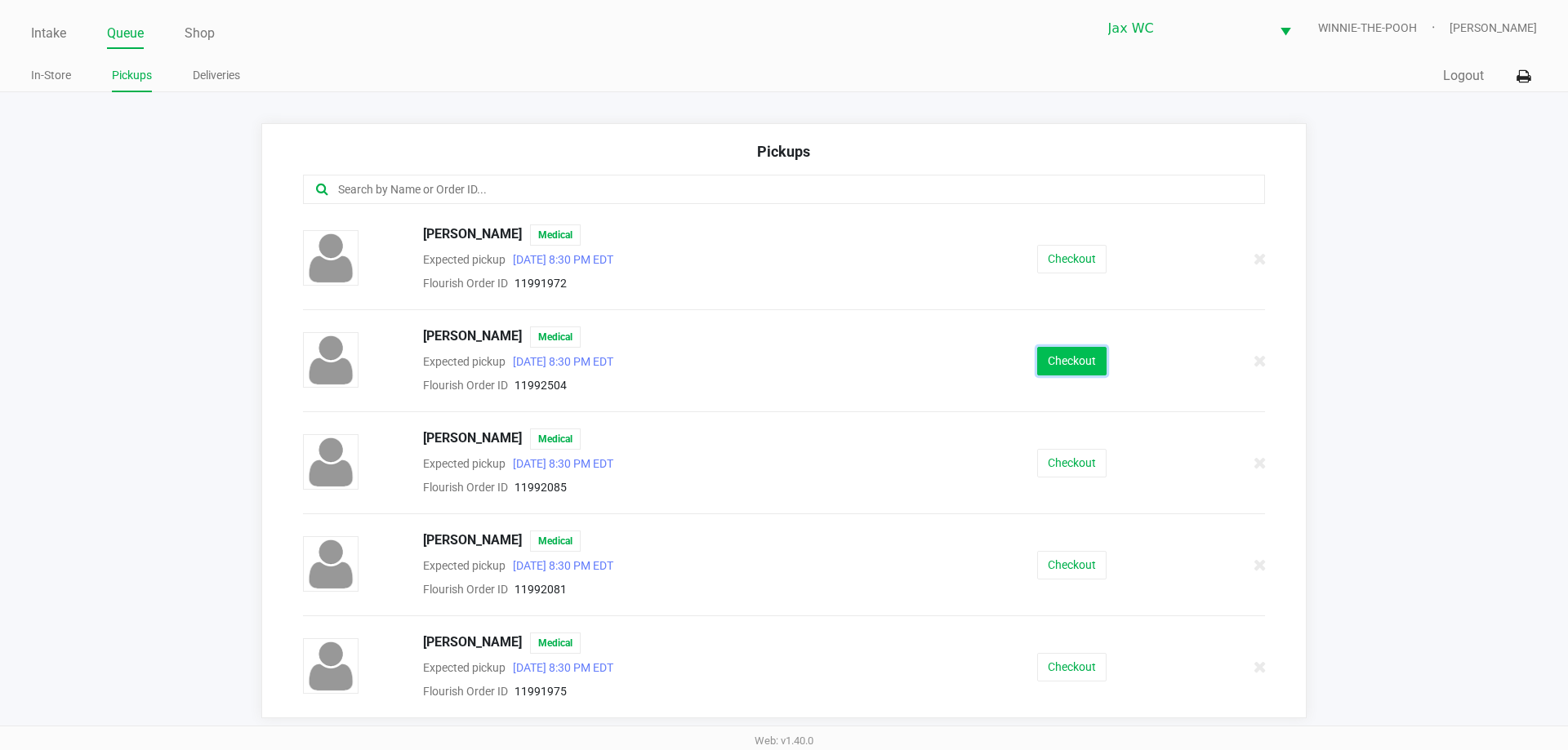
click at [1073, 368] on button "Checkout" at bounding box center [1072, 360] width 70 height 28
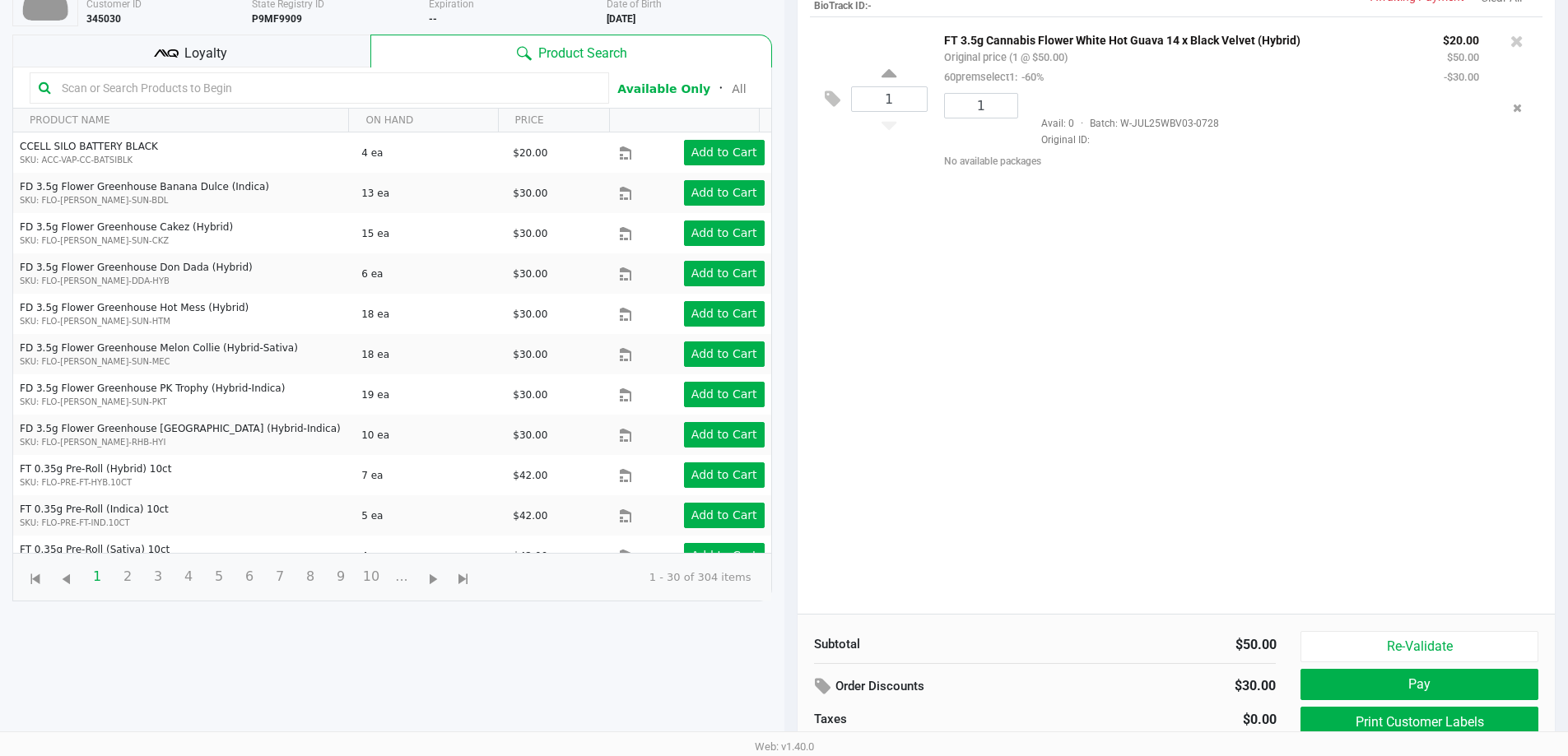
scroll to position [177, 0]
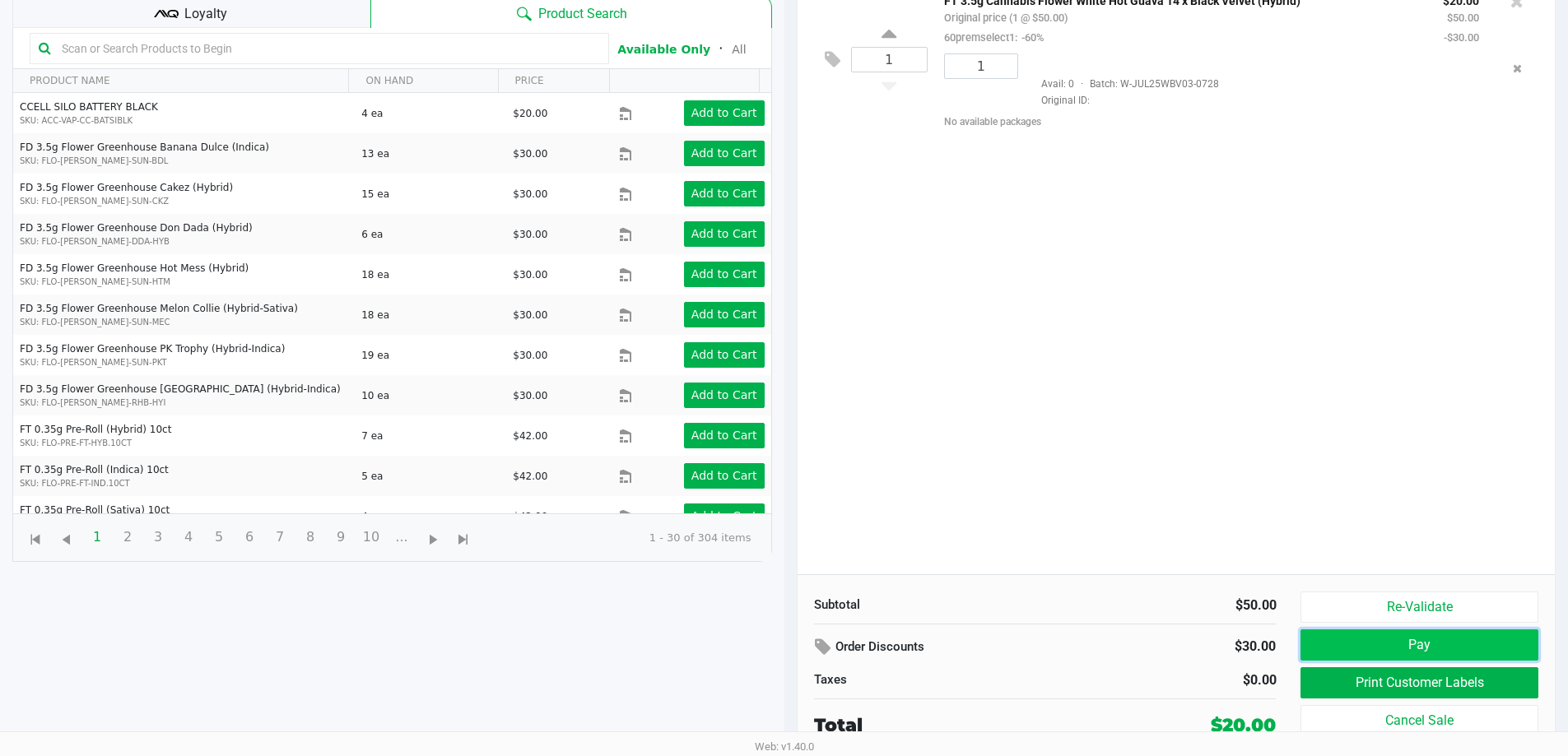
click at [1378, 639] on button "Pay" at bounding box center [1419, 645] width 237 height 31
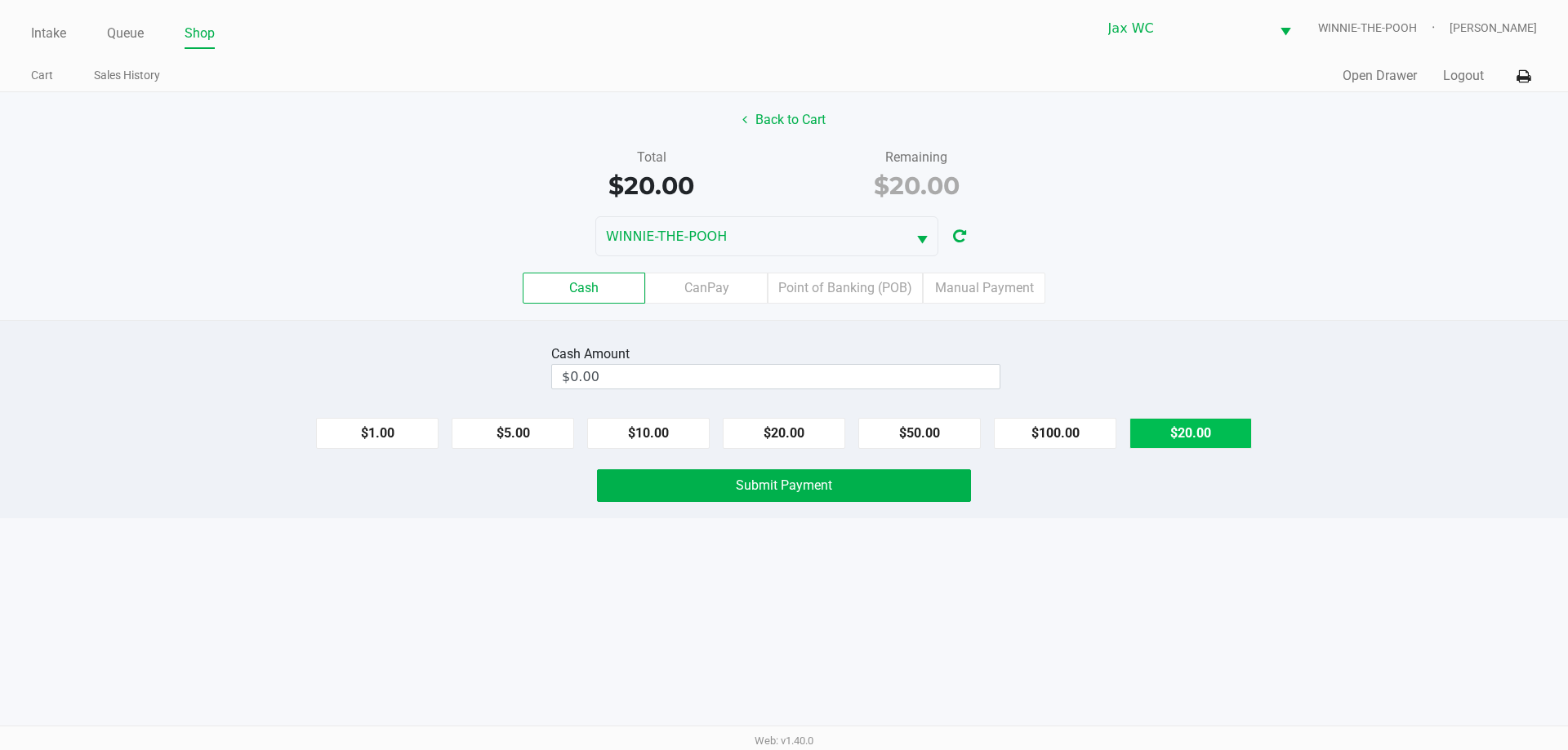
click at [1212, 436] on button "$20.00" at bounding box center [1191, 434] width 123 height 31
type input "$20.00"
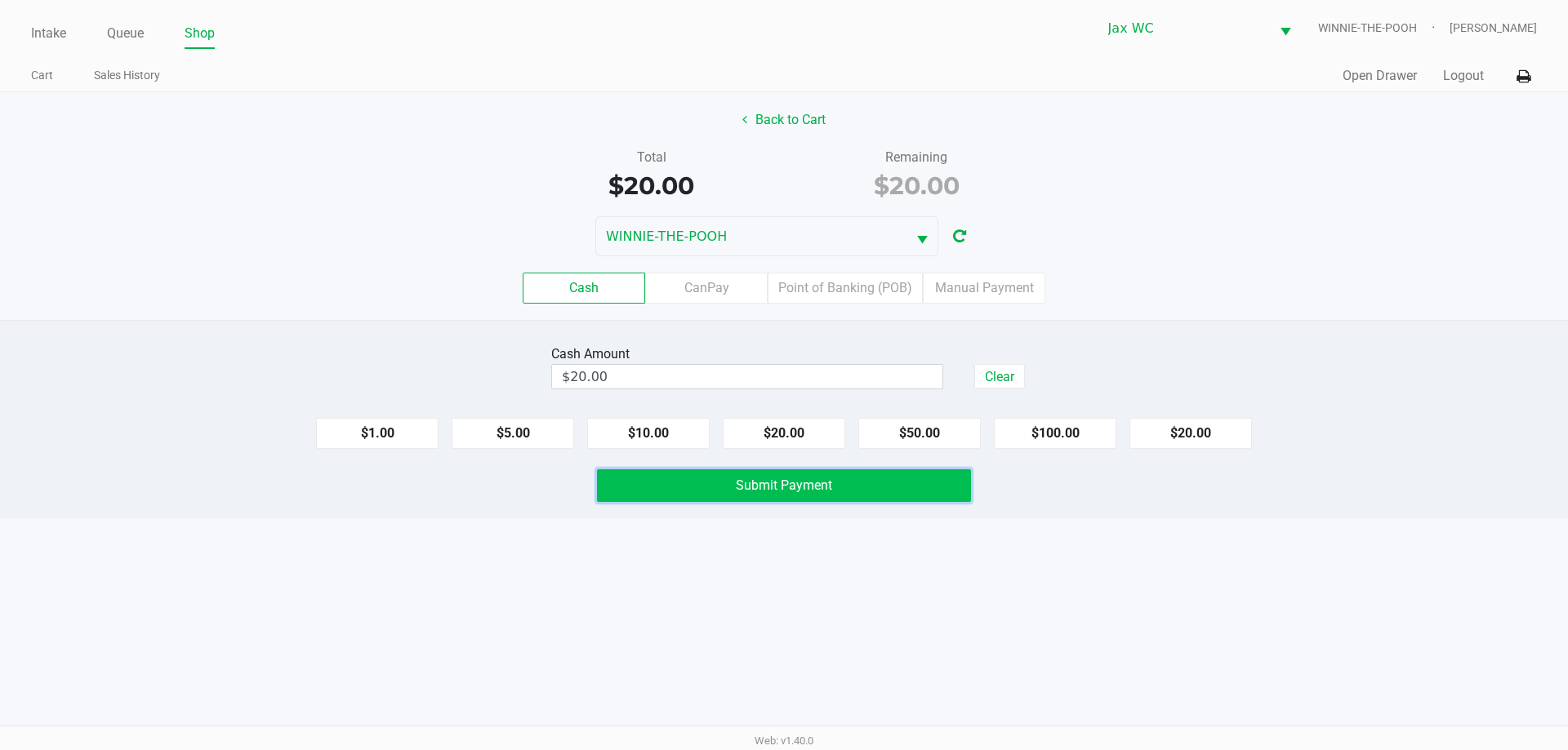
click at [810, 472] on button "Submit Payment" at bounding box center [784, 486] width 374 height 33
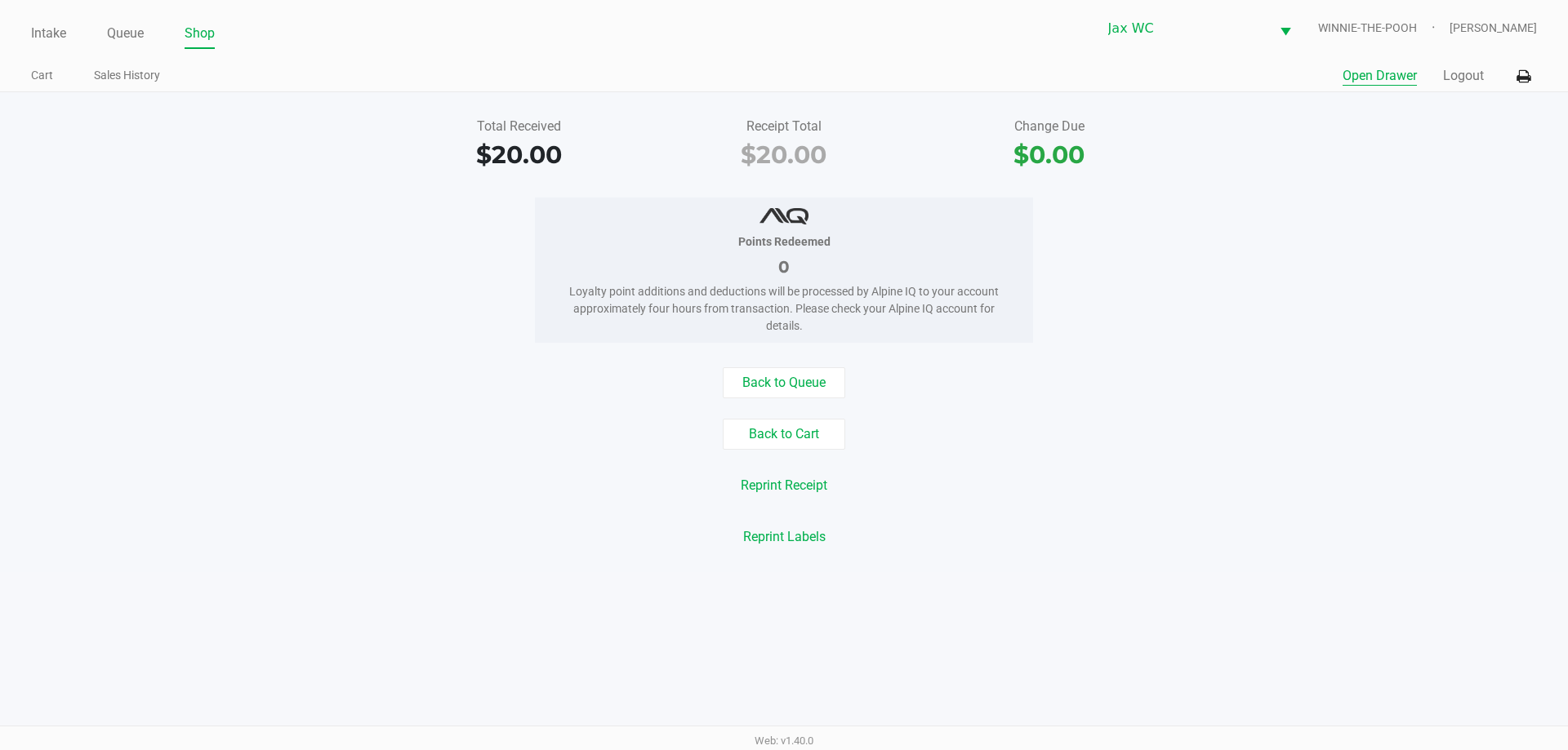
click at [1380, 76] on button "Open Drawer" at bounding box center [1379, 75] width 74 height 19
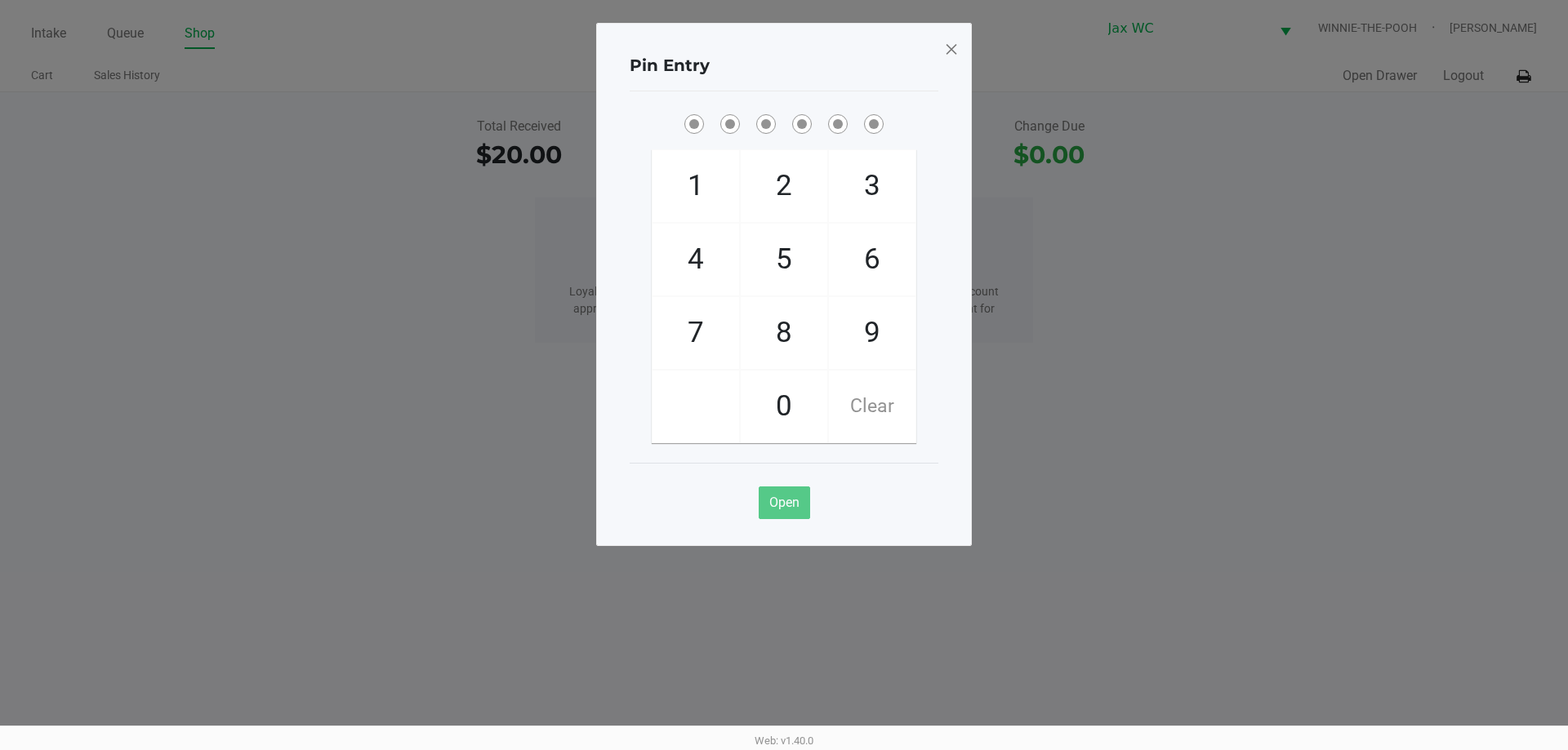
drag, startPoint x: 942, startPoint y: 56, endPoint x: 958, endPoint y: 56, distance: 16.0
click at [944, 56] on div "Pin Entry 1 4 7 2 5 8 0 3 6 9 Clear Open" at bounding box center [784, 284] width 376 height 524
click at [961, 56] on div "Pin Entry 1 4 7 2 5 8 0 3 6 9 Clear Open" at bounding box center [784, 284] width 376 height 524
click at [942, 48] on div "Pin Entry 1 4 7 2 5 8 0 3 6 9 Clear Open" at bounding box center [784, 284] width 376 height 524
click at [953, 53] on span at bounding box center [951, 49] width 15 height 26
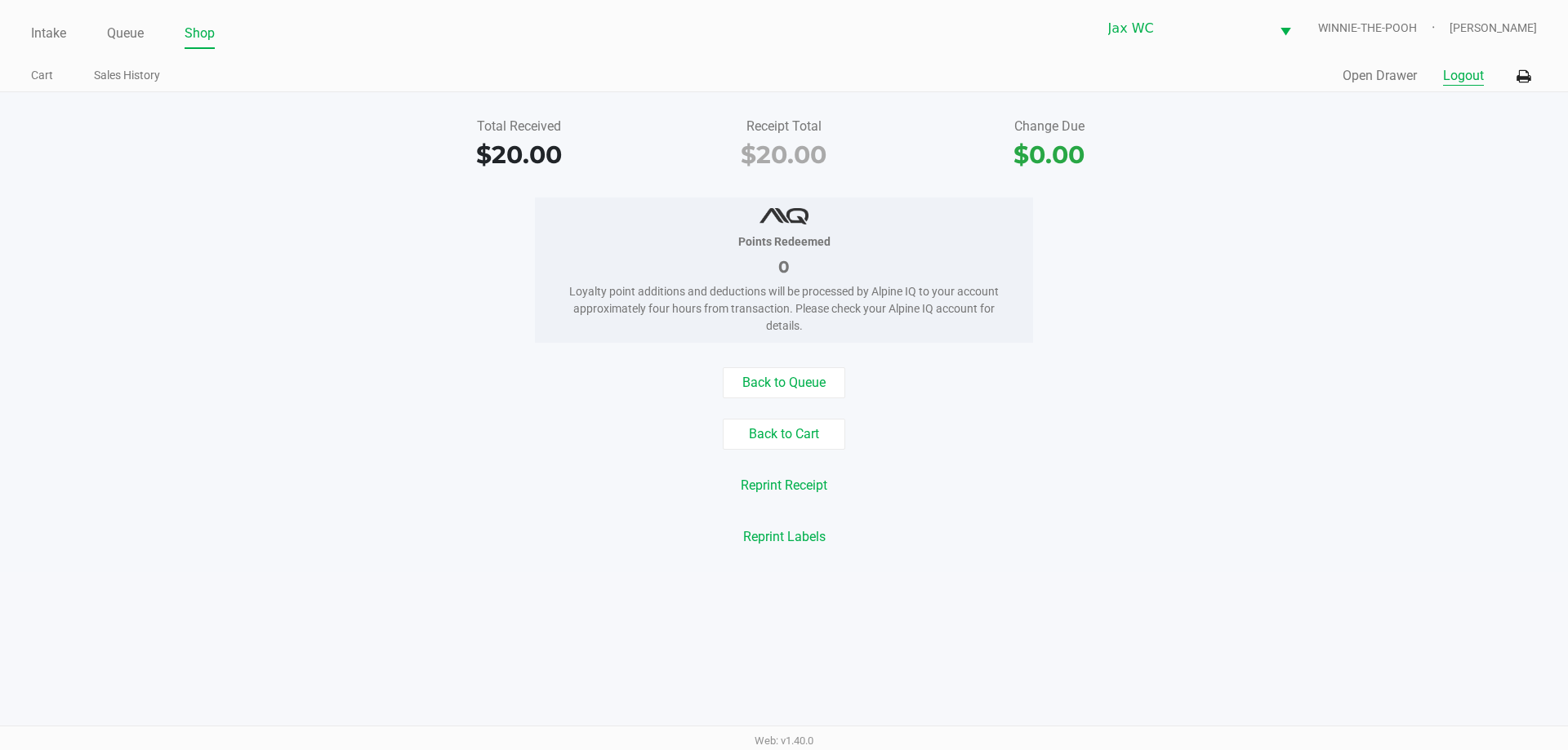
click at [1461, 72] on button "Logout" at bounding box center [1463, 75] width 41 height 19
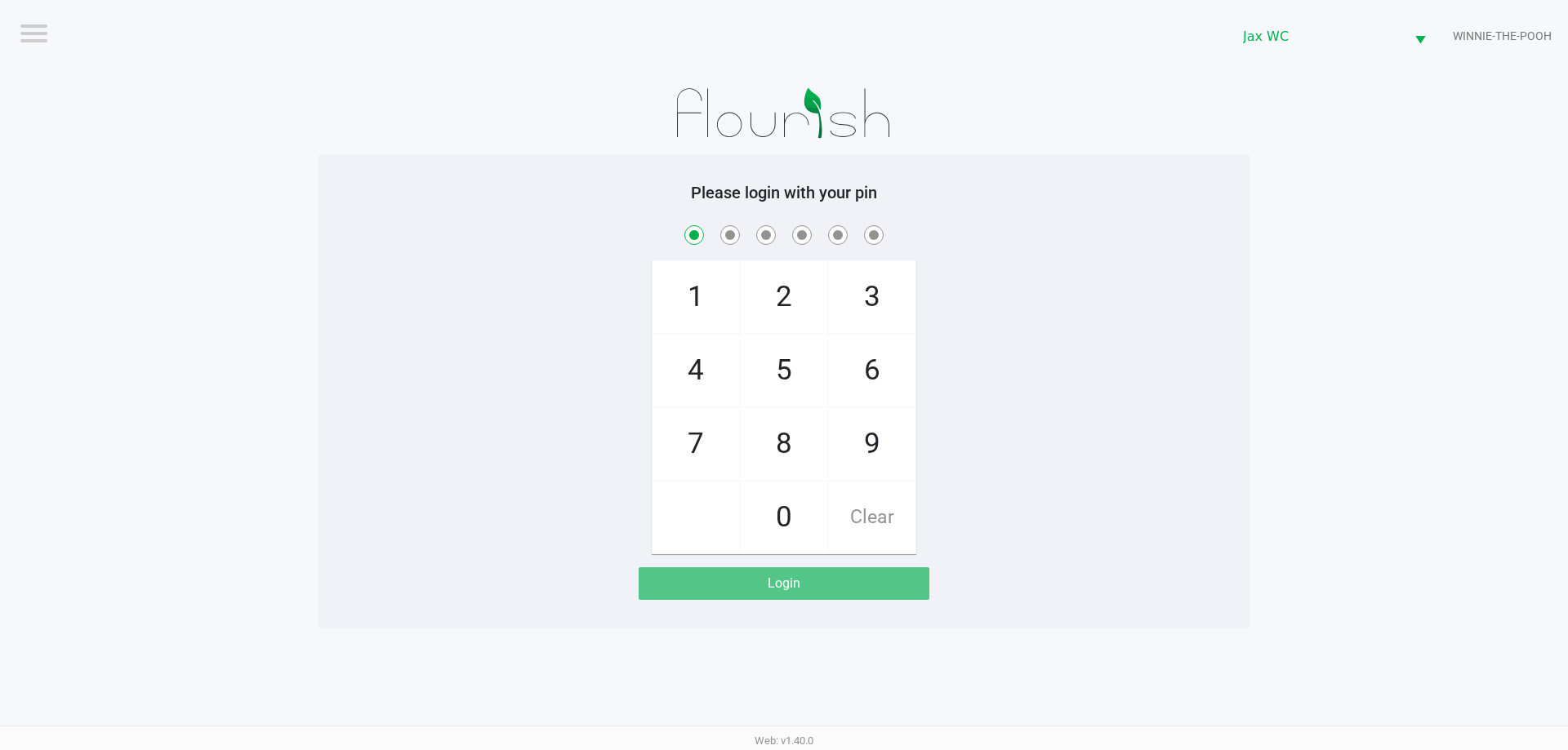
checkbox input "true"
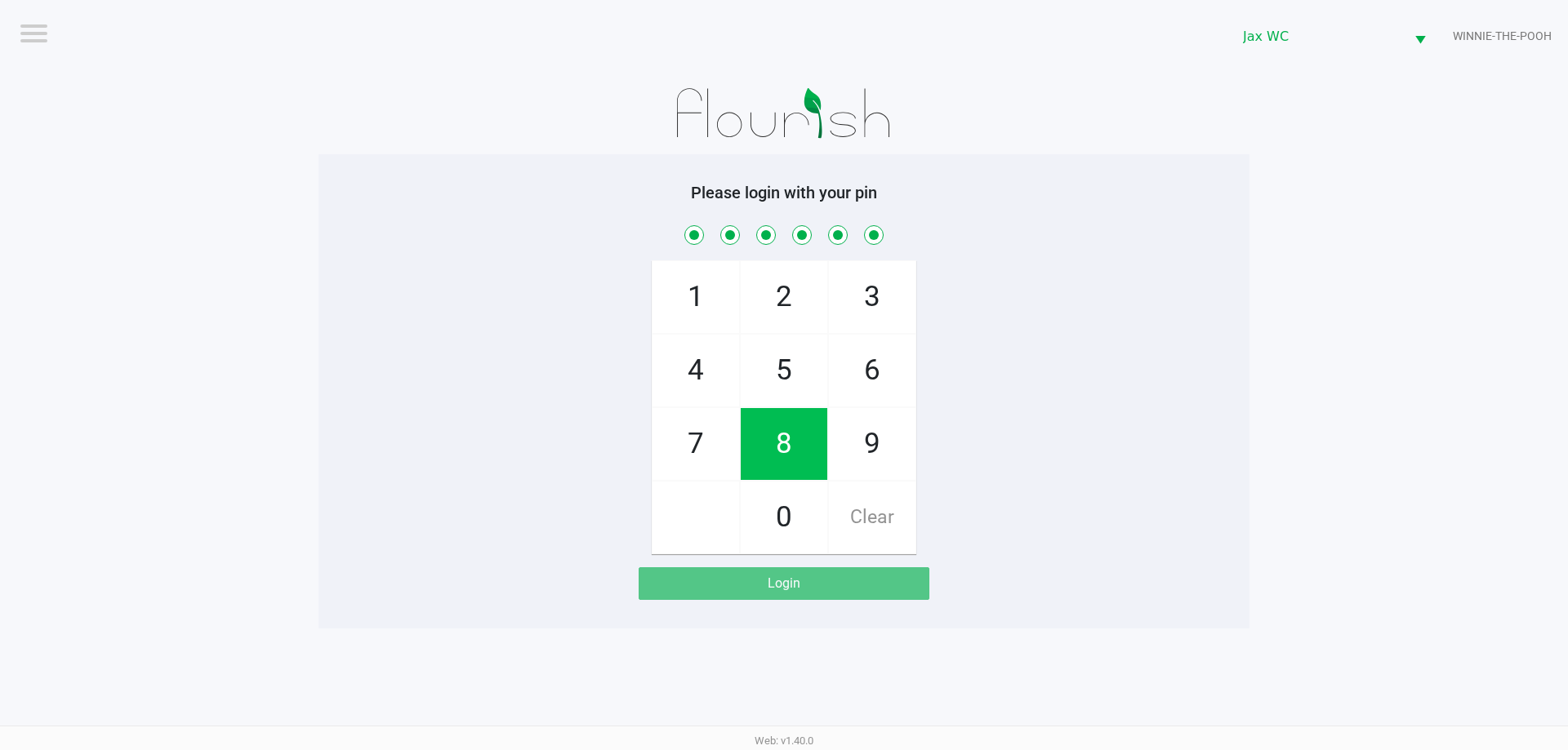
checkbox input "true"
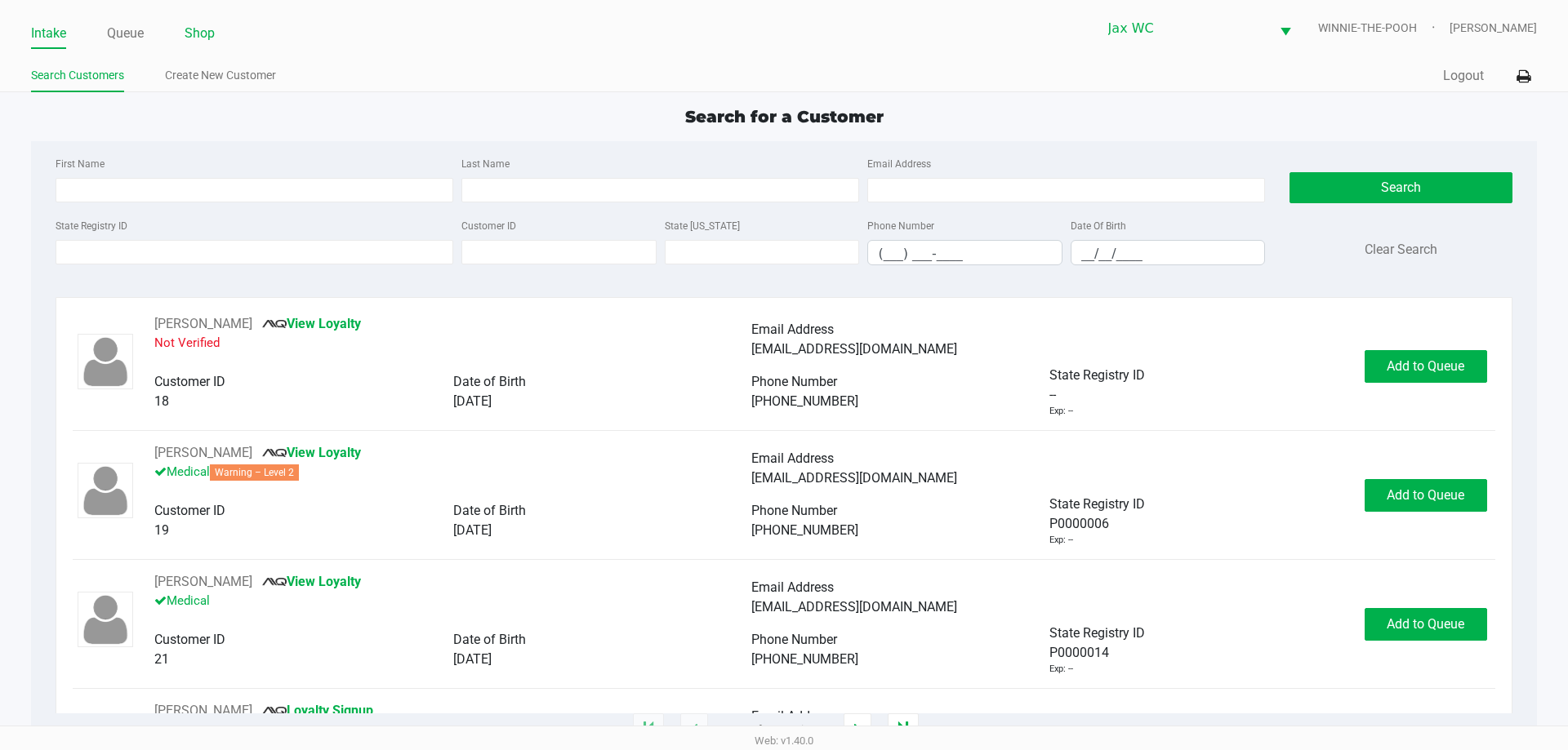
click at [206, 34] on link "Shop" at bounding box center [199, 33] width 30 height 23
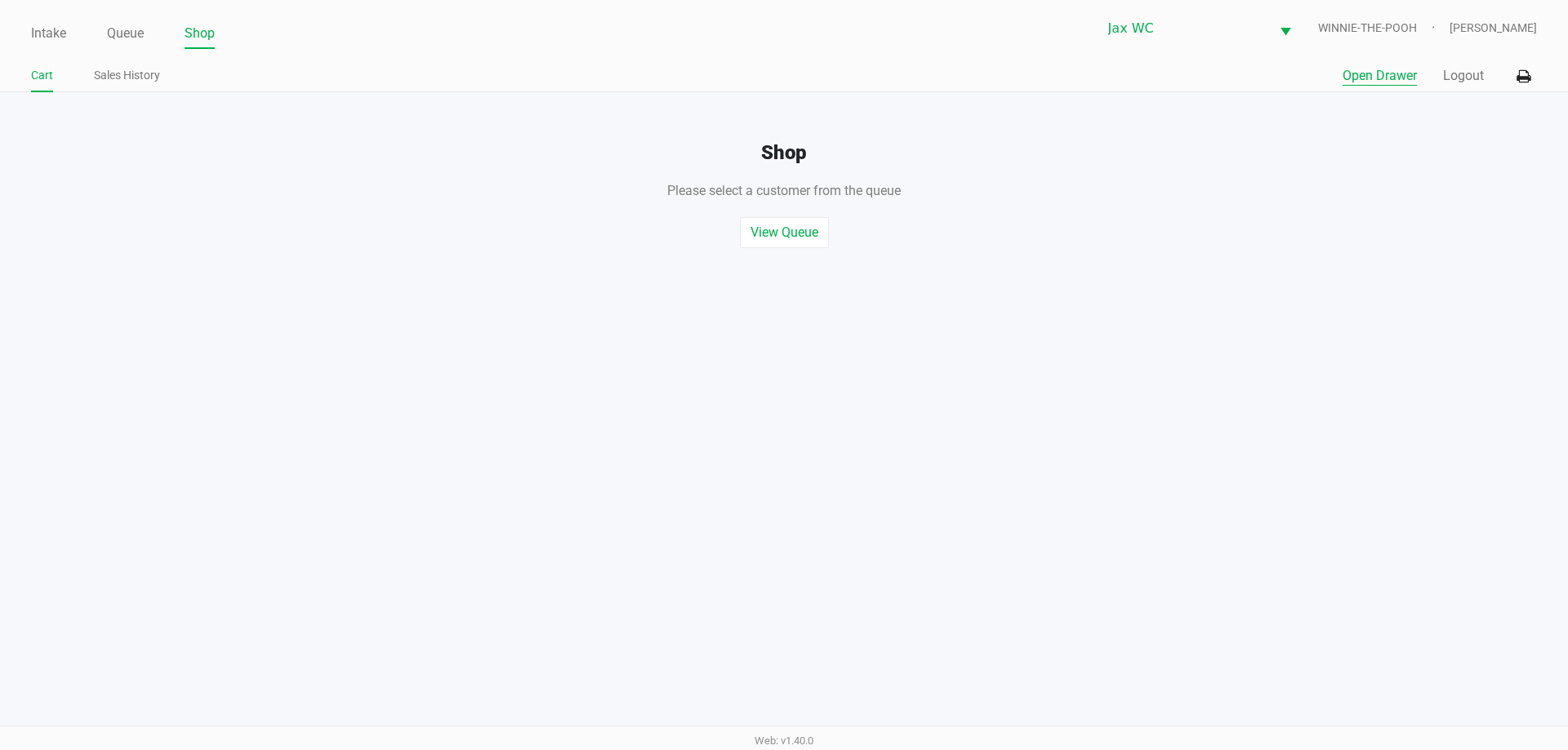
click at [1405, 81] on button "Open Drawer" at bounding box center [1379, 75] width 74 height 19
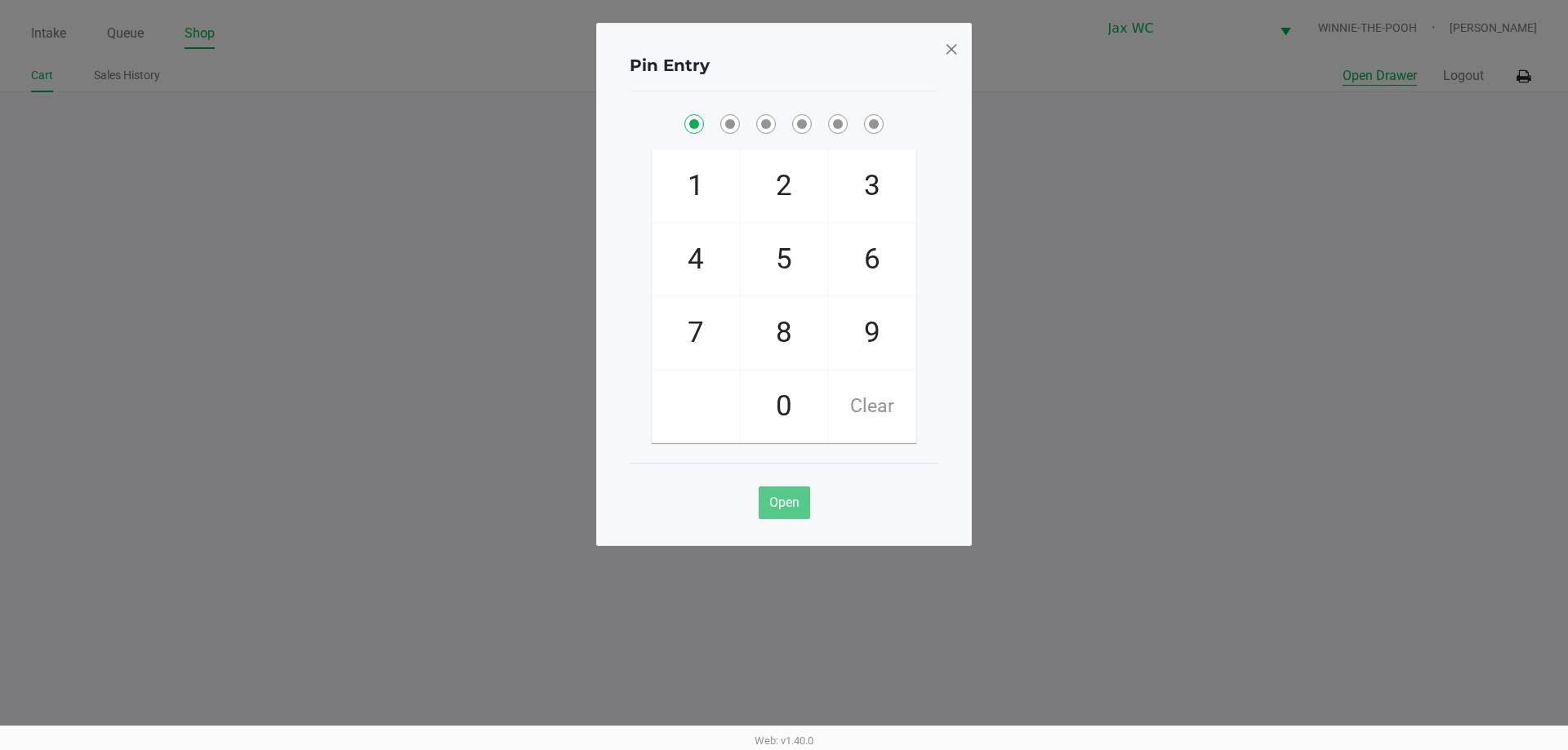
checkbox input "true"
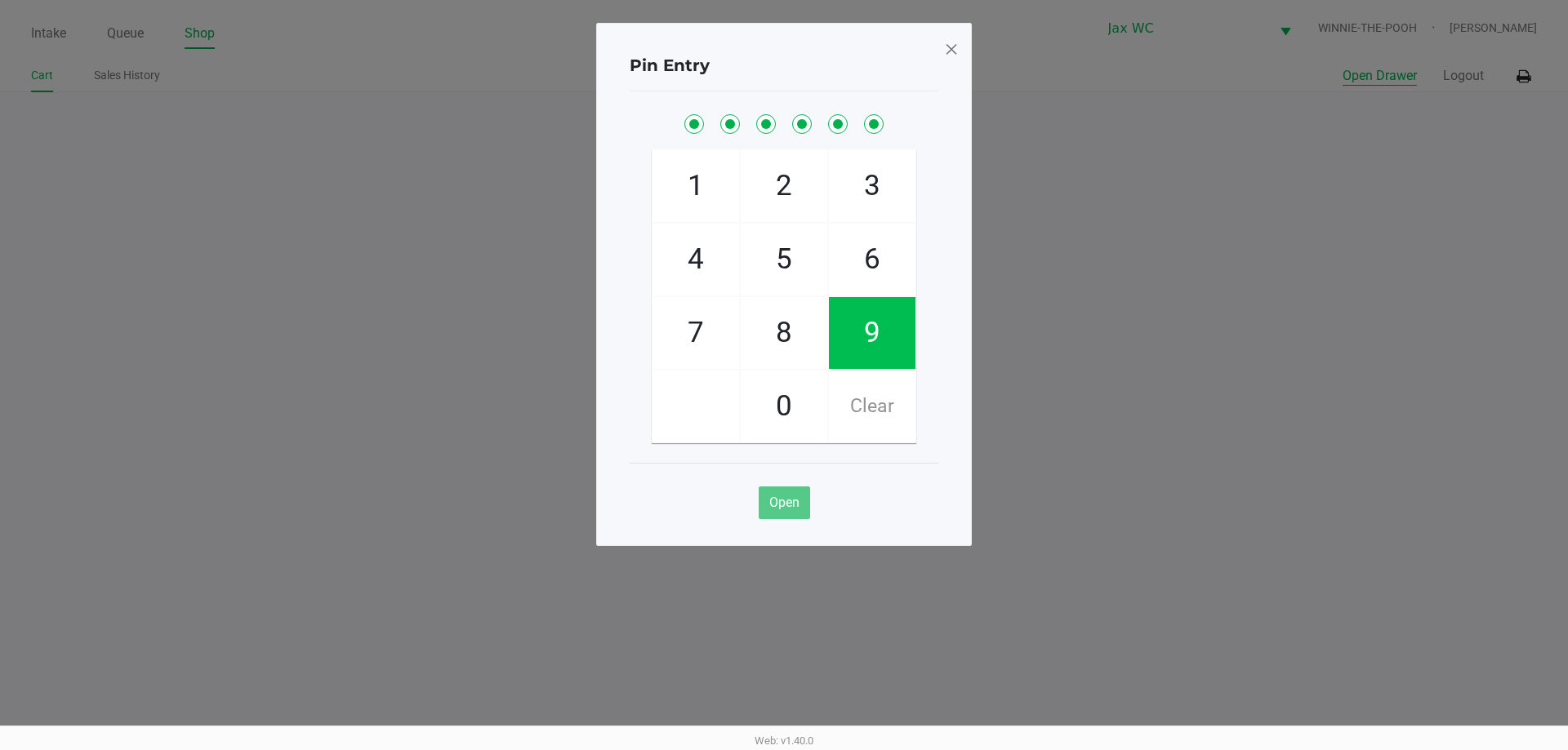
checkbox input "true"
click at [938, 48] on div "Pin Entry 1 4 7 2 5 8 0 3 6 9 Clear Open" at bounding box center [784, 284] width 376 height 524
click at [949, 49] on span at bounding box center [951, 49] width 15 height 26
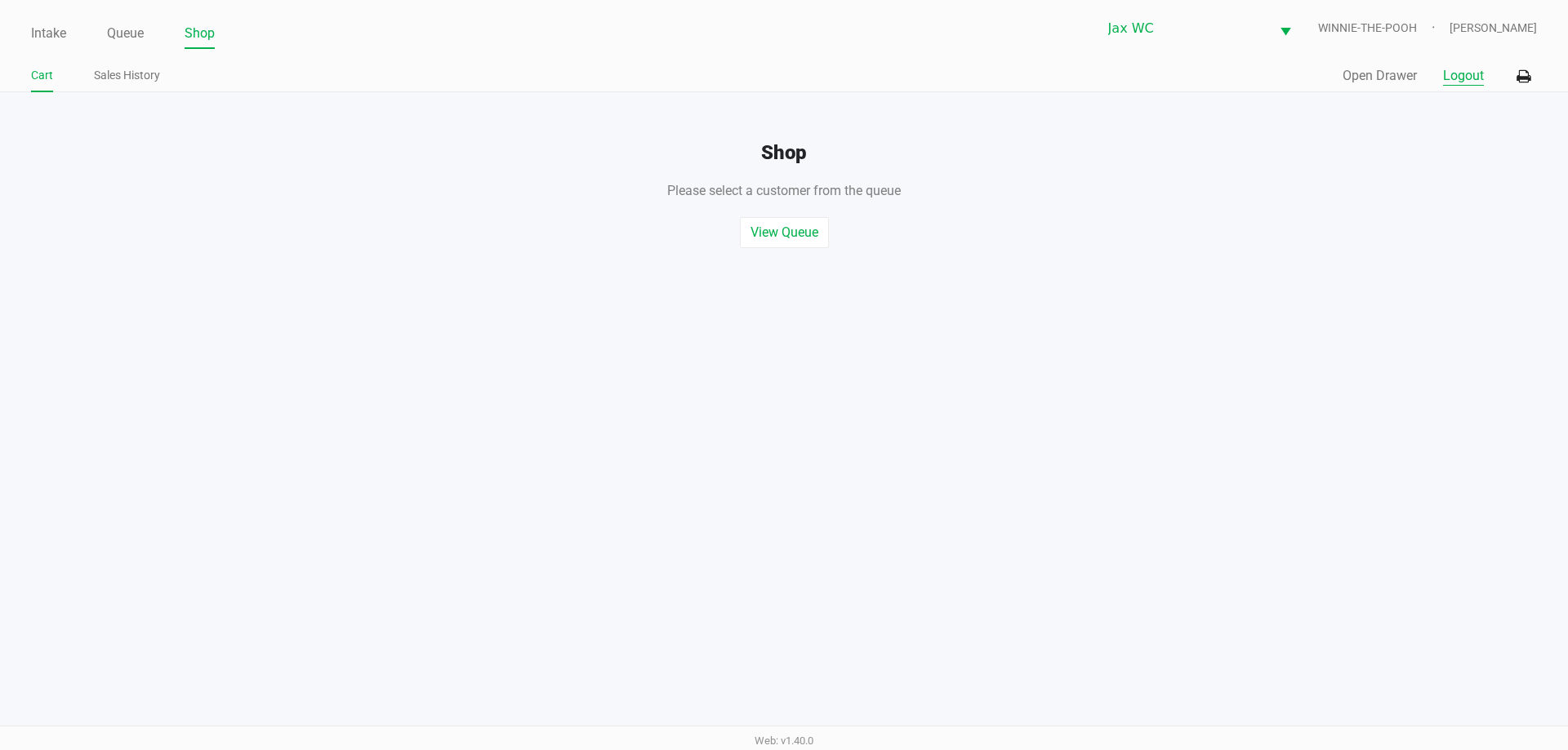
click at [1473, 78] on button "Logout" at bounding box center [1463, 75] width 41 height 19
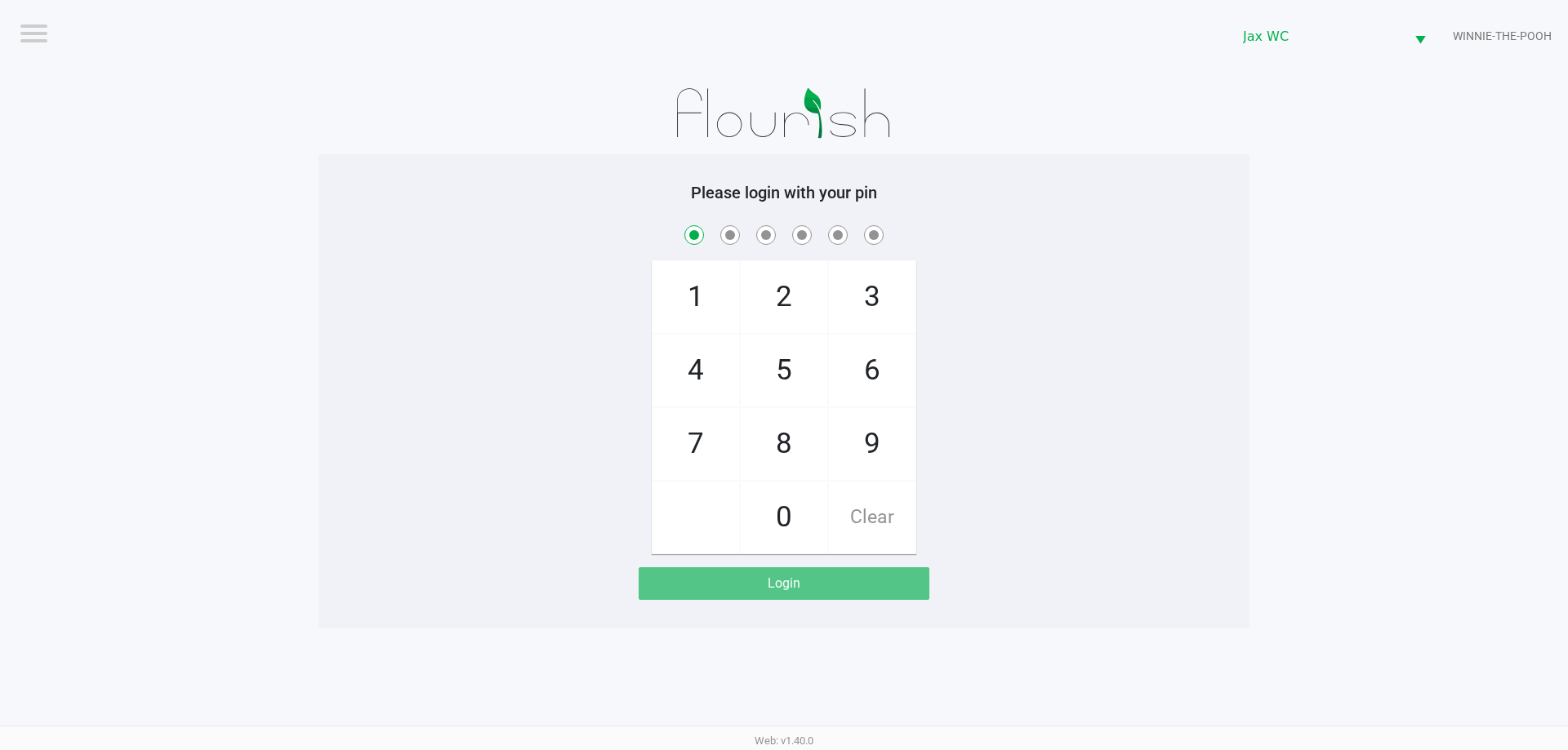
checkbox input "true"
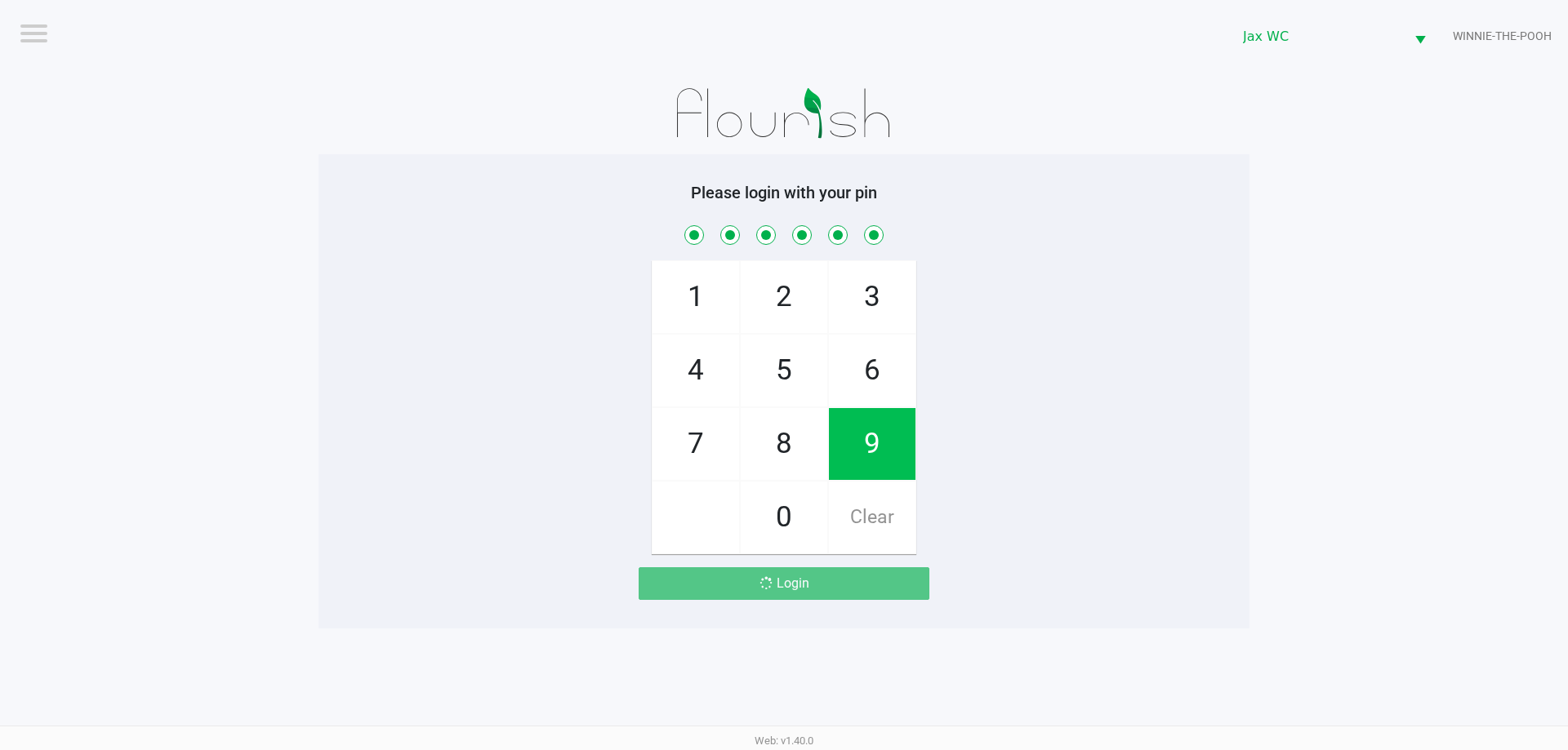
checkbox input "true"
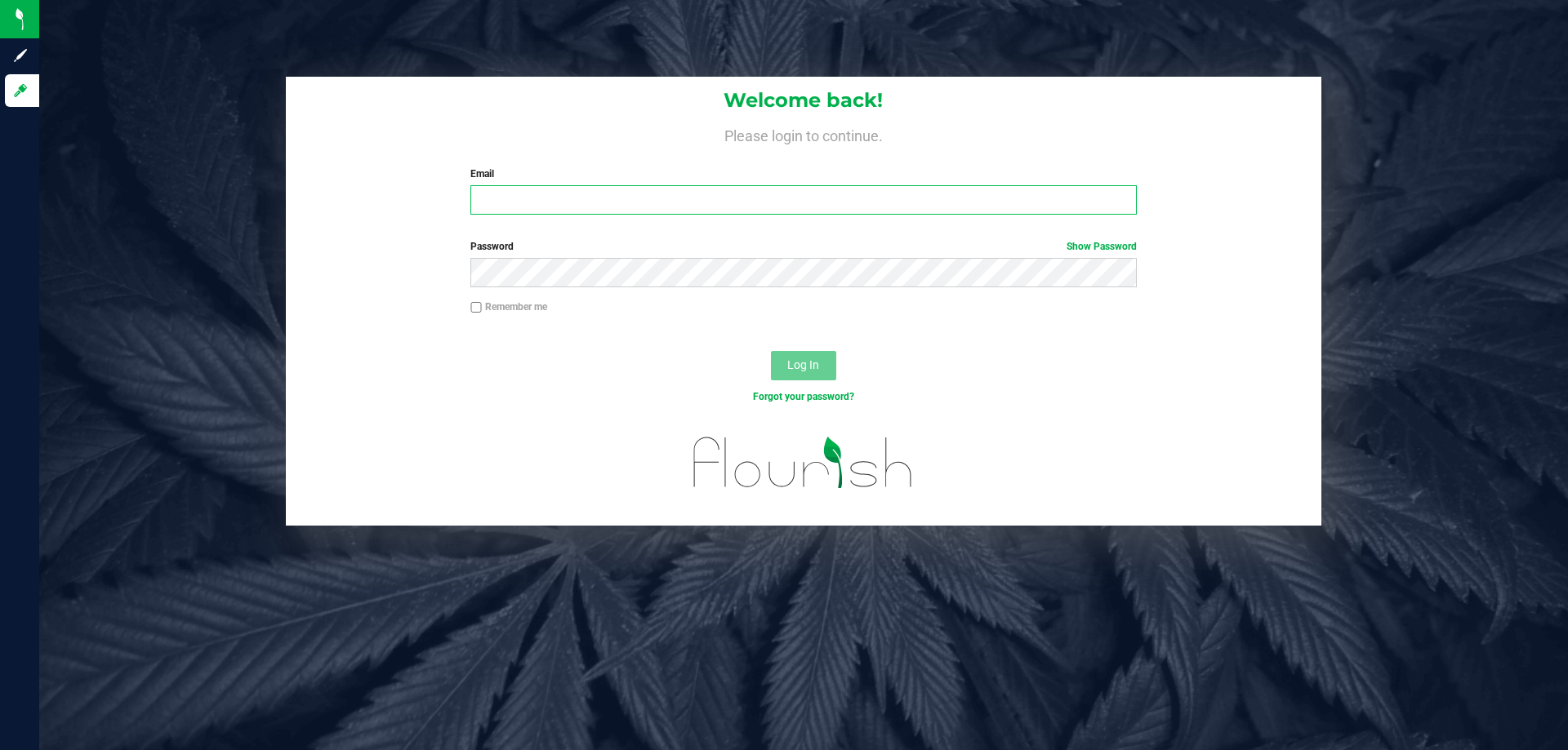
click at [662, 209] on input "Email" at bounding box center [803, 200] width 666 height 29
type input "[EMAIL_ADDRESS][DOMAIN_NAME]"
click at [787, 287] on div "Password Show Password" at bounding box center [803, 270] width 1035 height 61
click at [771, 351] on button "Log In" at bounding box center [803, 366] width 65 height 29
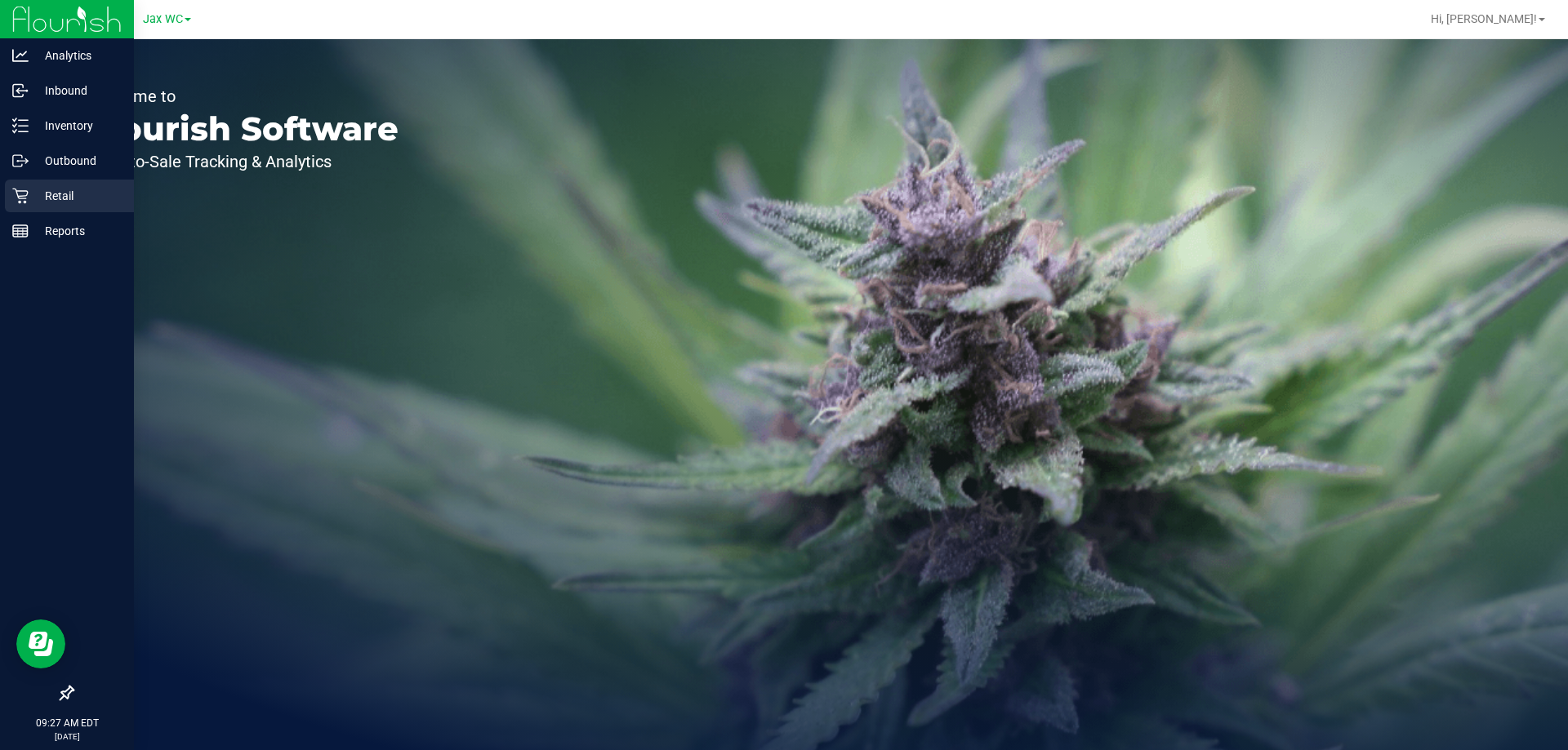
click at [35, 200] on p "Retail" at bounding box center [77, 195] width 98 height 19
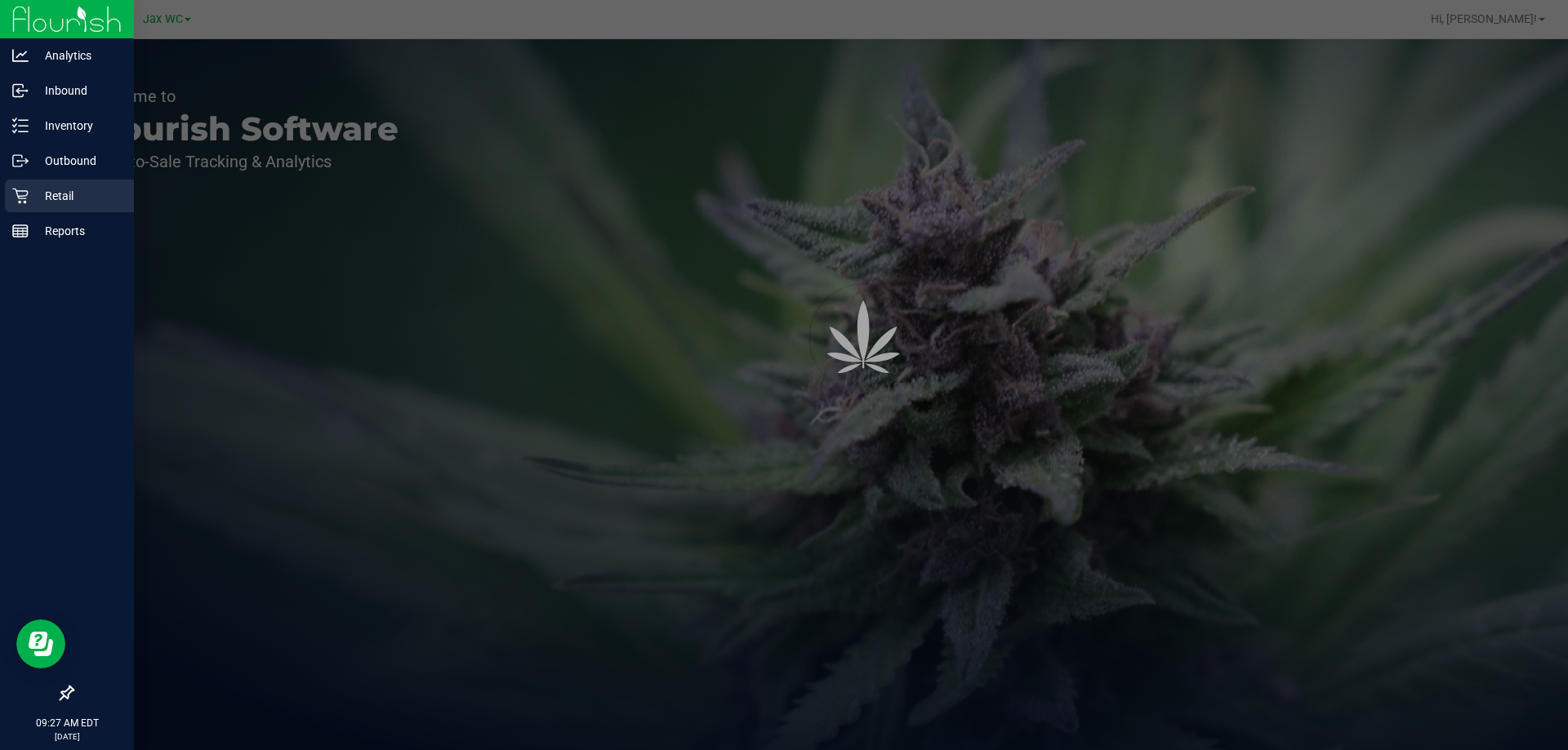
click at [65, 198] on p "Retail" at bounding box center [77, 195] width 98 height 19
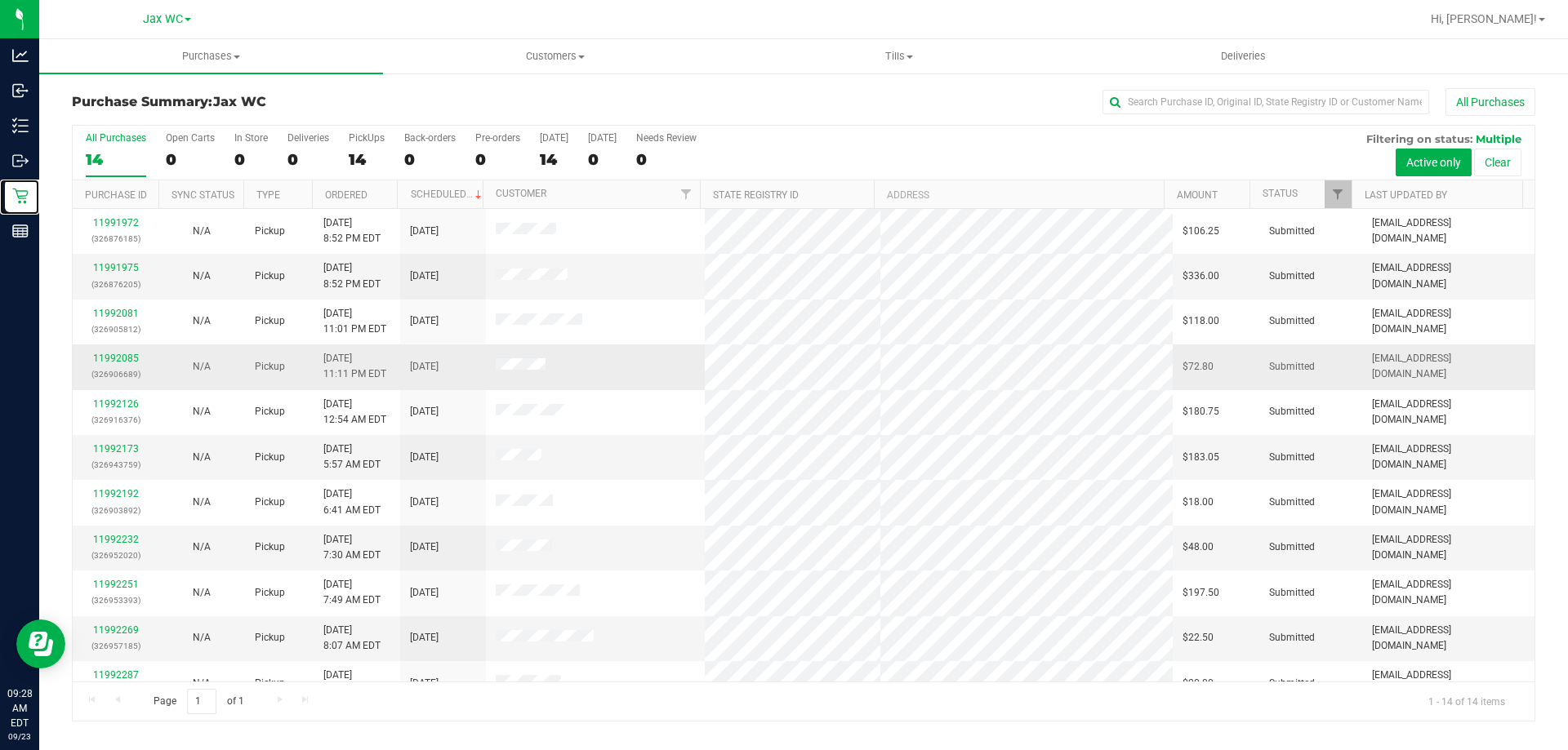
scroll to position [160, 0]
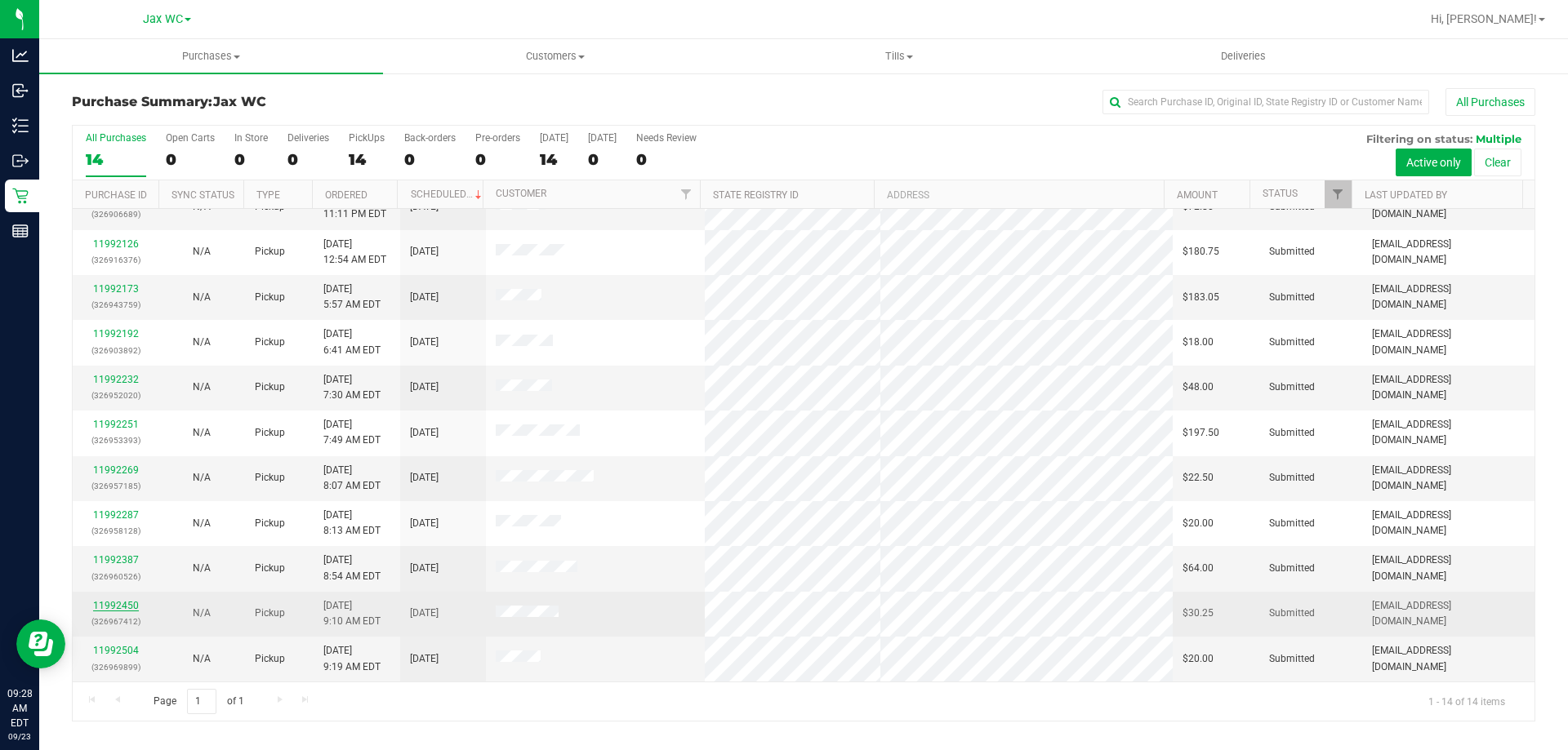
click at [126, 610] on link "11992450" at bounding box center [116, 606] width 46 height 11
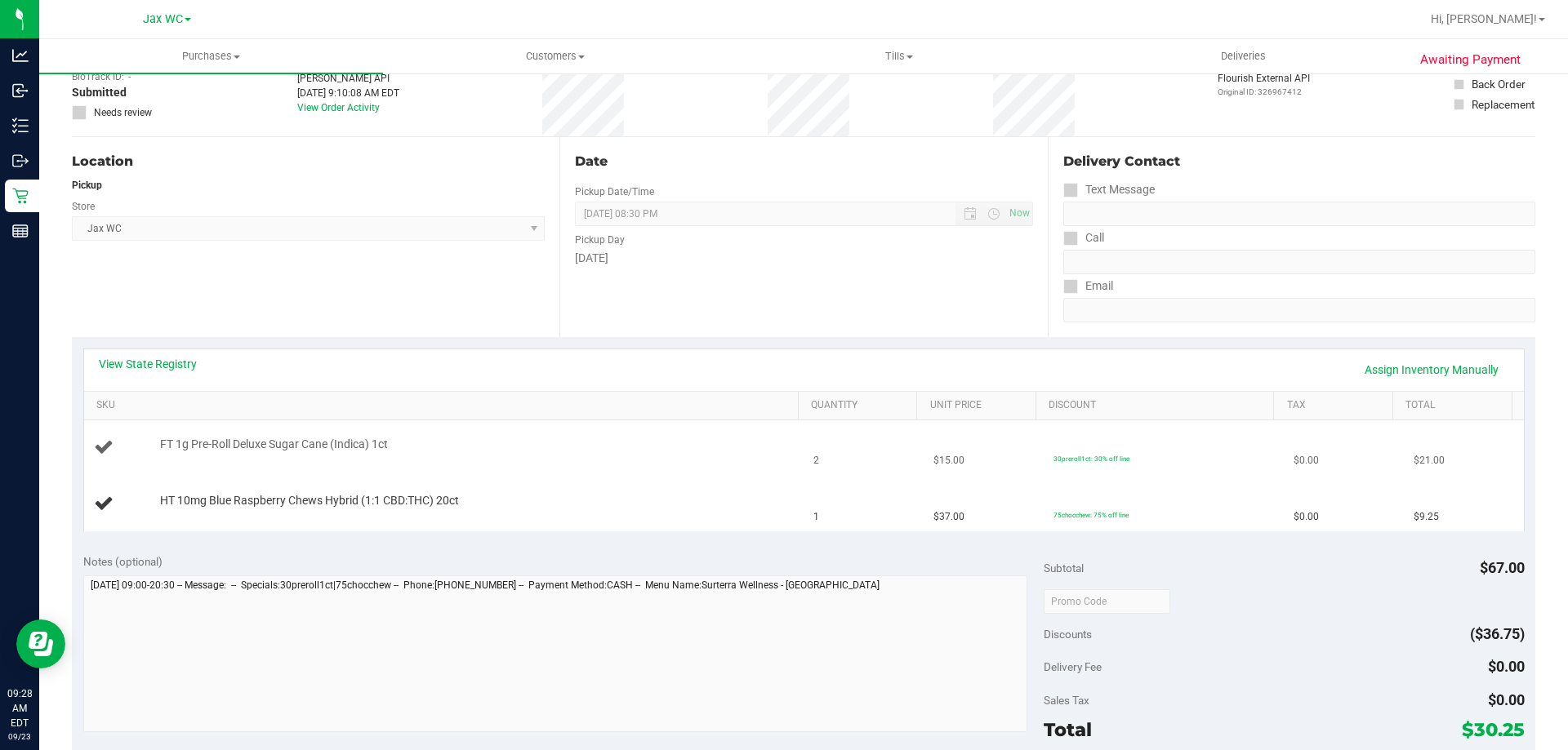
scroll to position [163, 0]
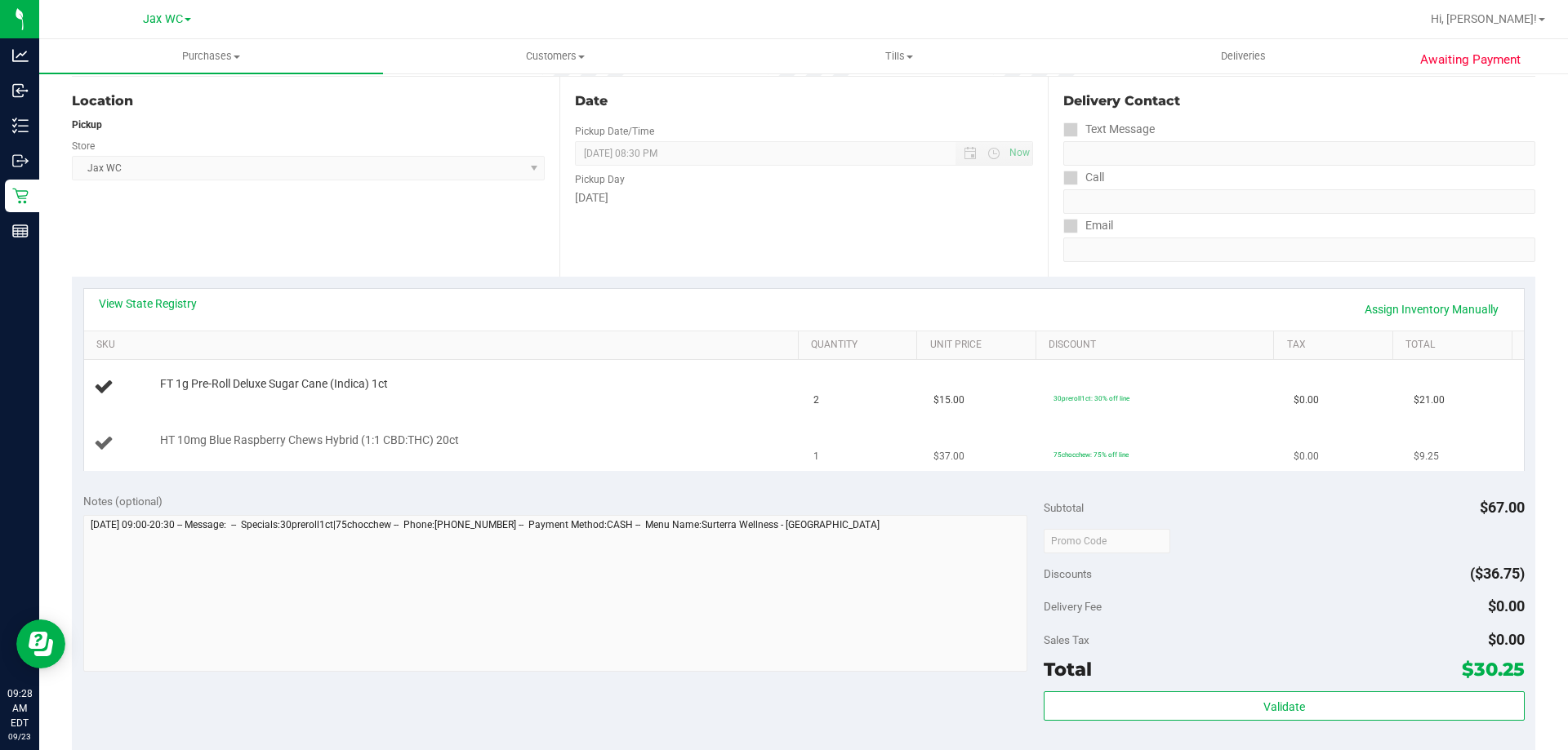
click at [528, 416] on td "HT 10mg Blue Raspberry Chews Hybrid (1:1 CBD:THC) 20ct" at bounding box center [444, 444] width 720 height 55
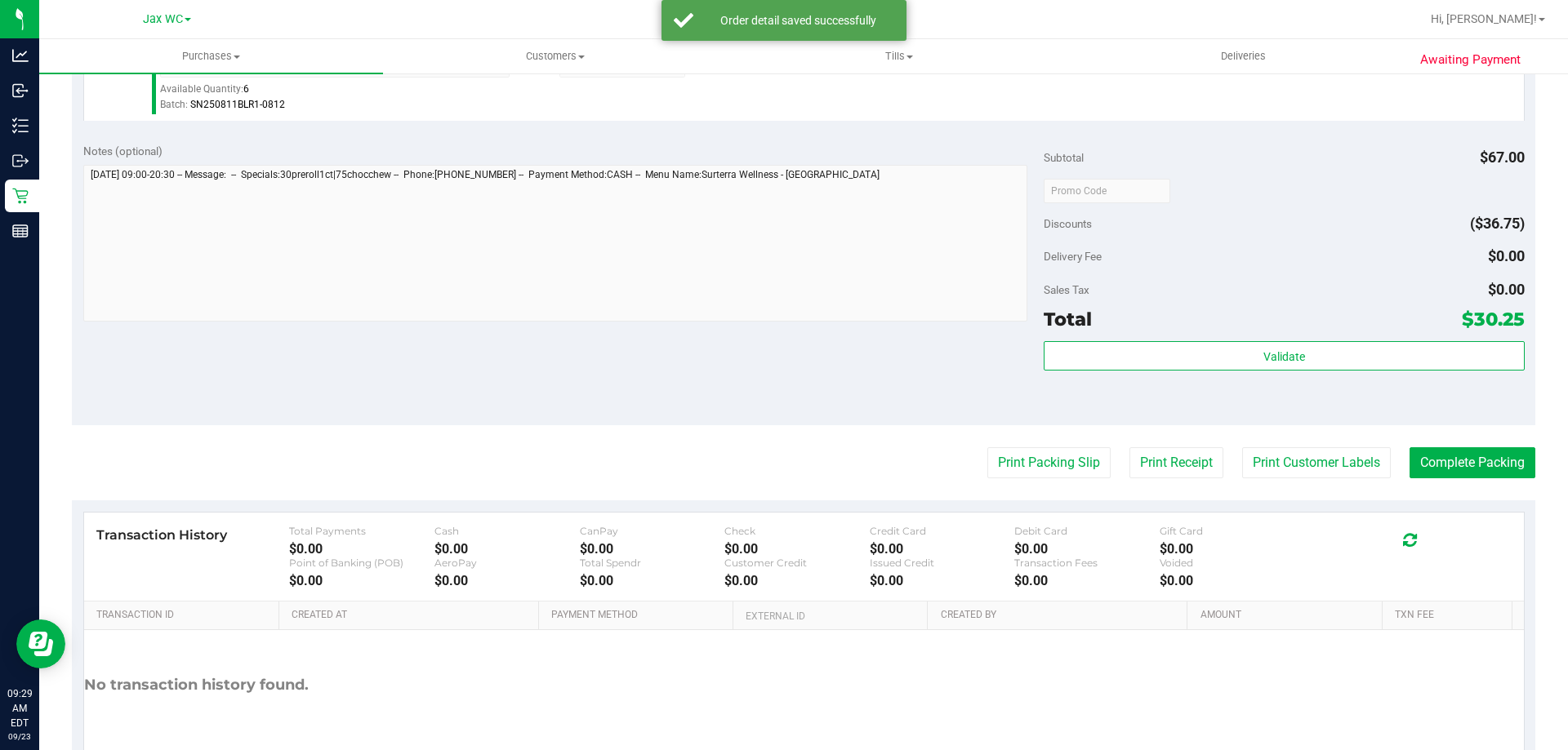
scroll to position [679, 0]
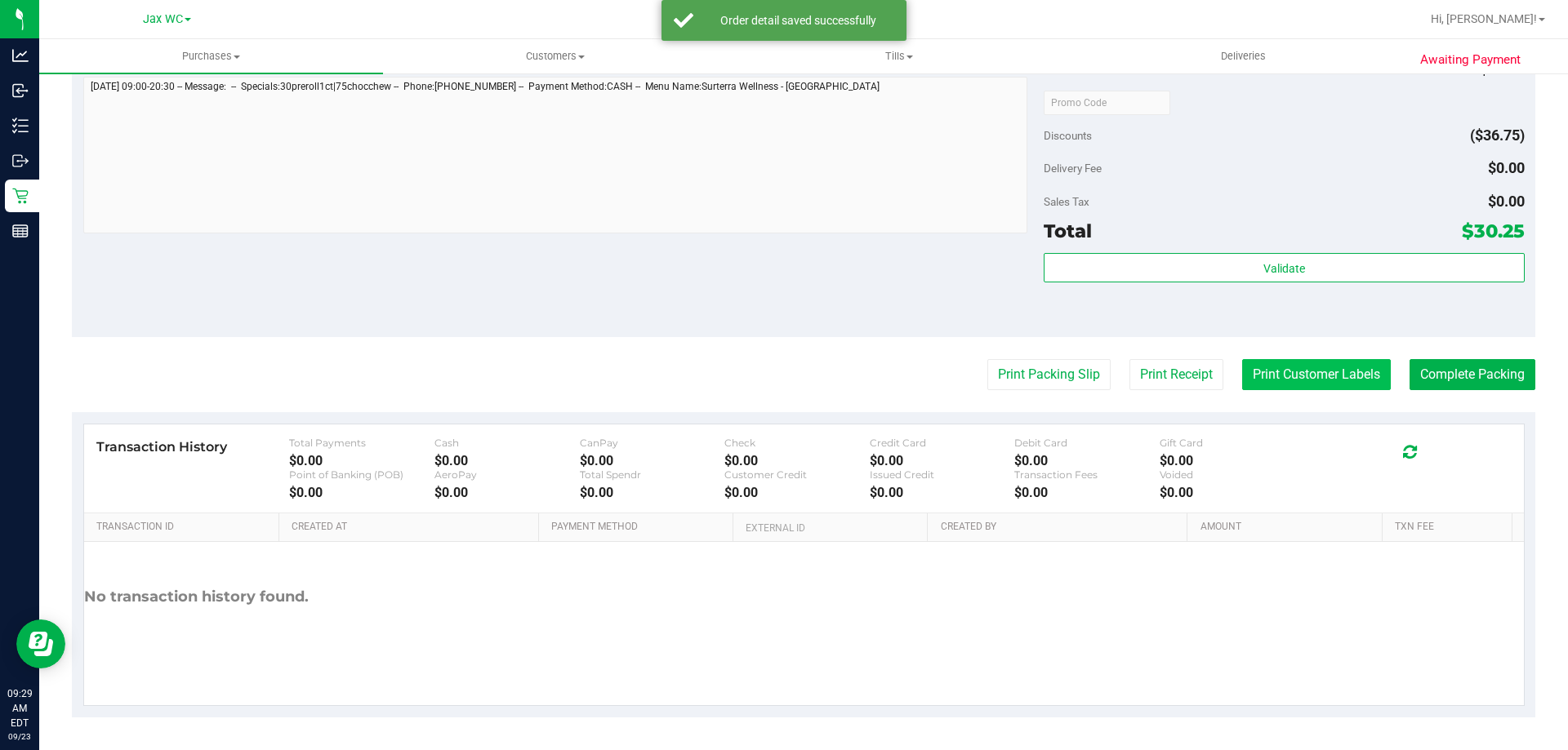
click at [1304, 369] on button "Print Customer Labels" at bounding box center [1316, 375] width 149 height 31
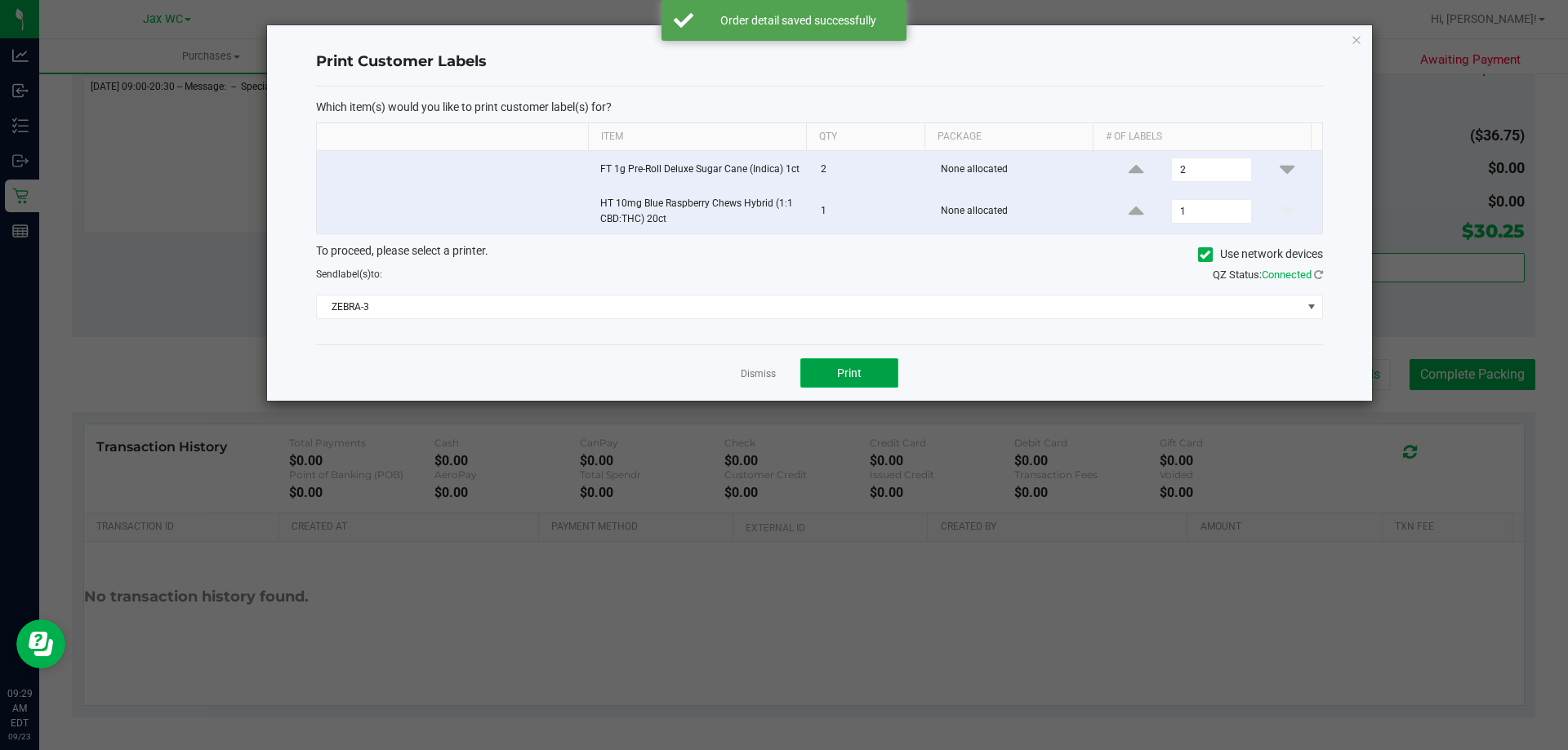
click at [845, 381] on button "Print" at bounding box center [849, 373] width 98 height 29
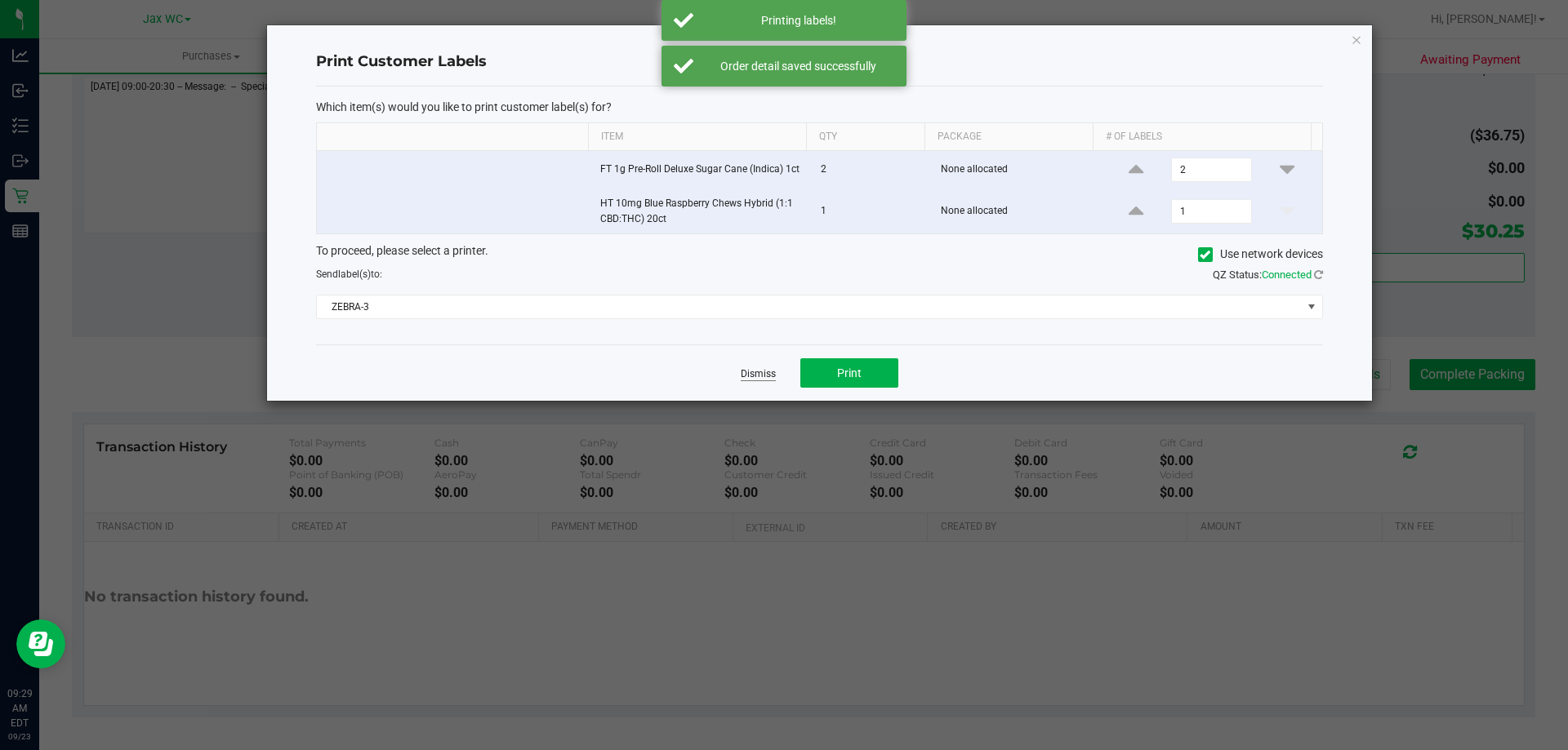
click at [743, 373] on link "Dismiss" at bounding box center [758, 374] width 35 height 14
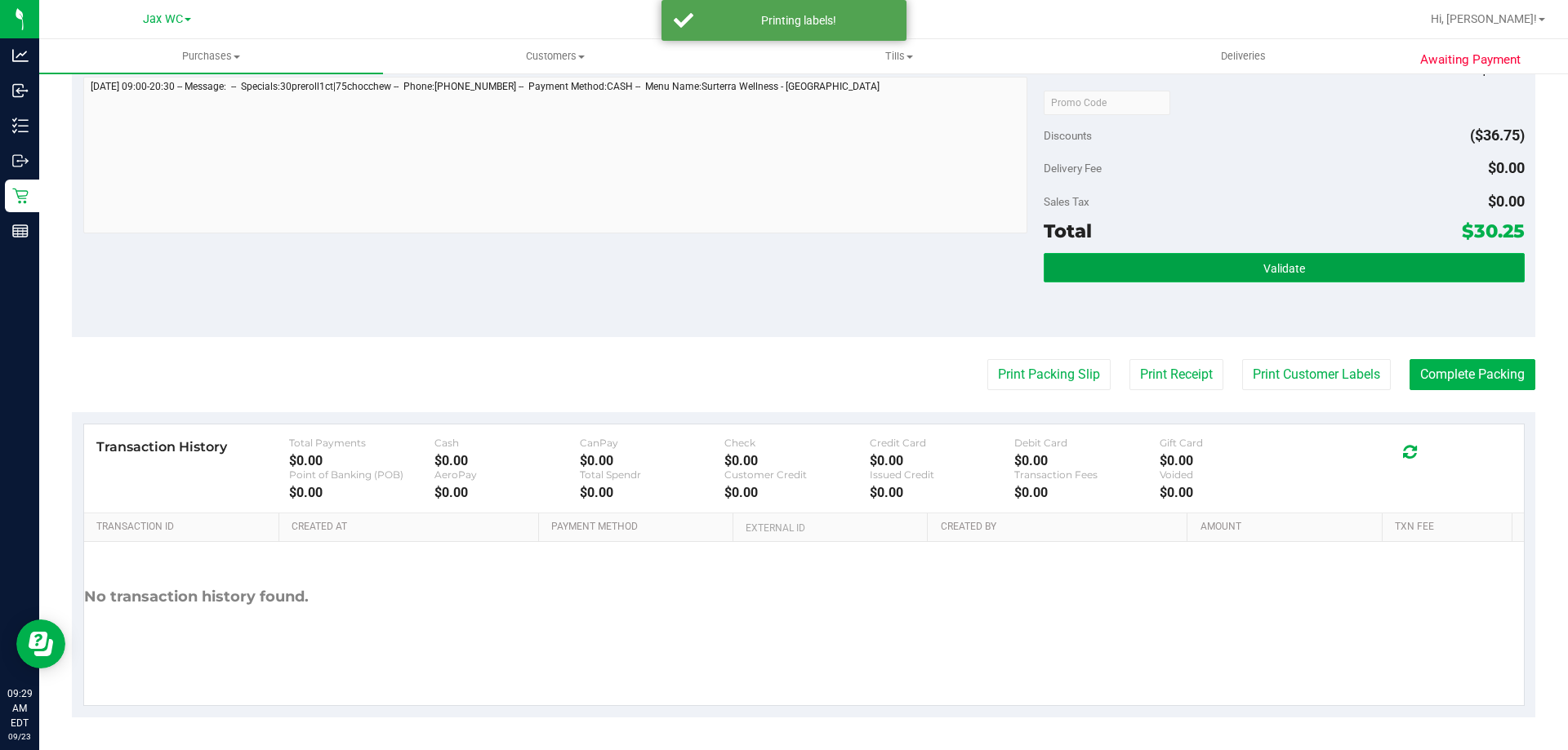
click at [1249, 270] on button "Validate" at bounding box center [1284, 268] width 480 height 29
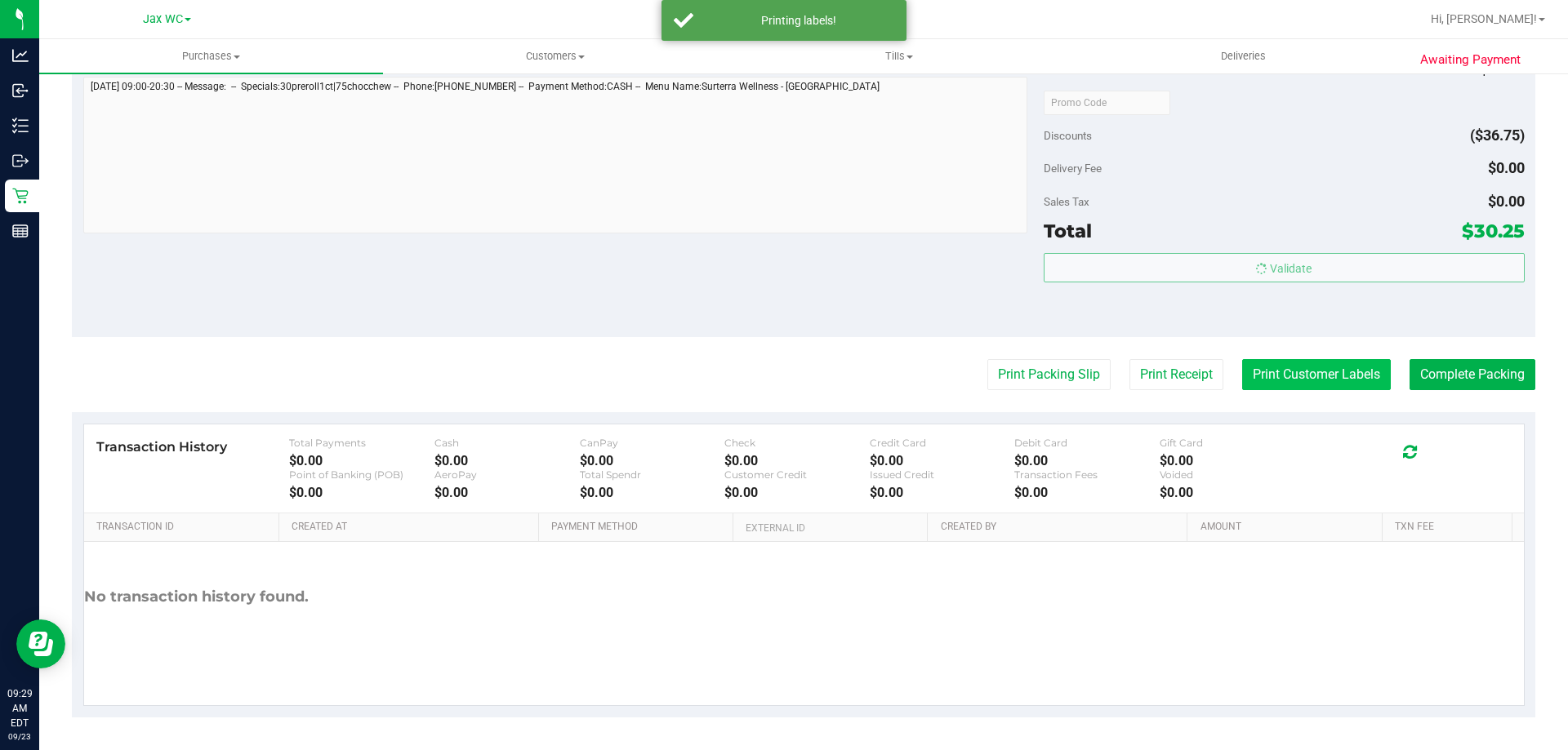
click at [1282, 366] on button "Print Customer Labels" at bounding box center [1316, 375] width 149 height 31
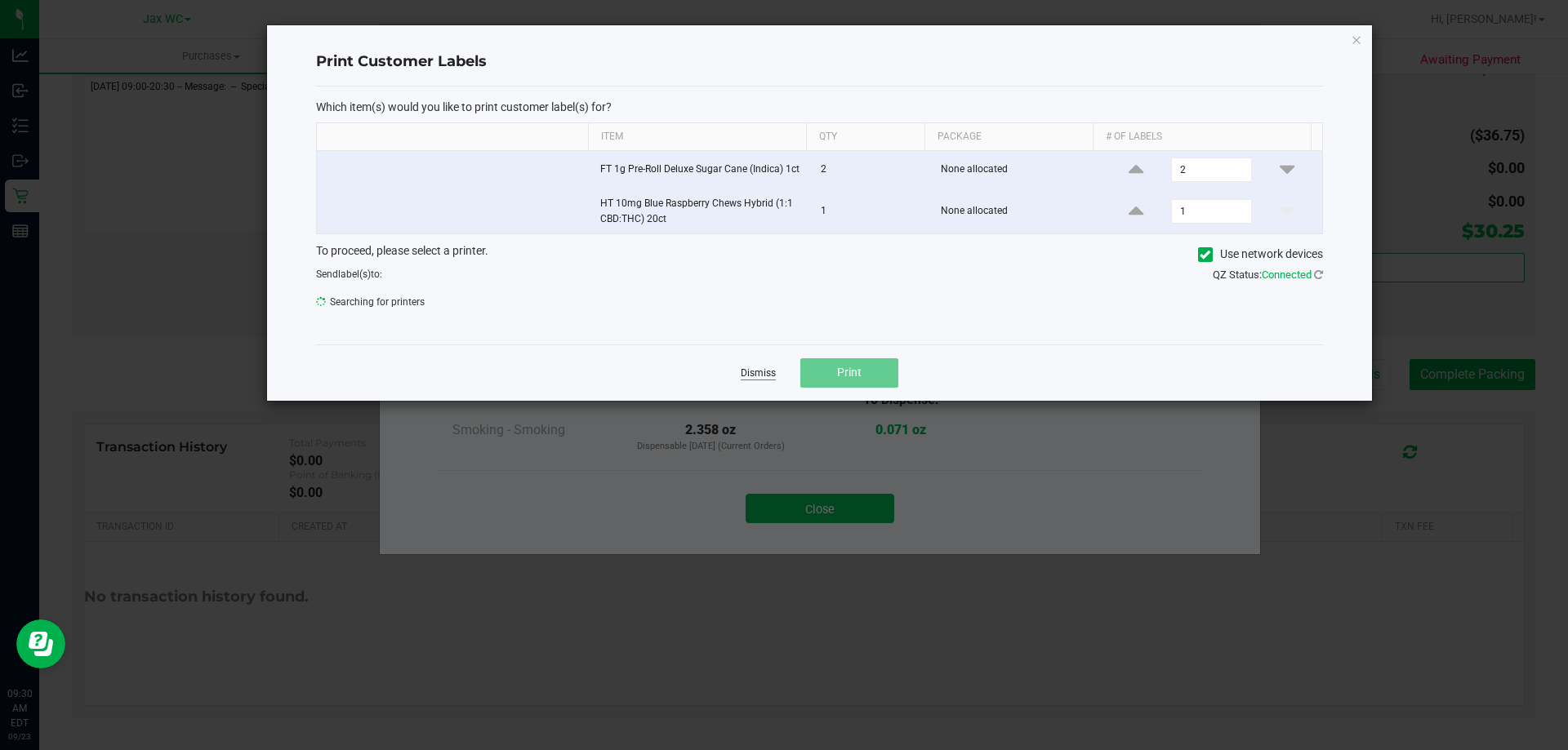
click at [748, 374] on link "Dismiss" at bounding box center [758, 373] width 35 height 14
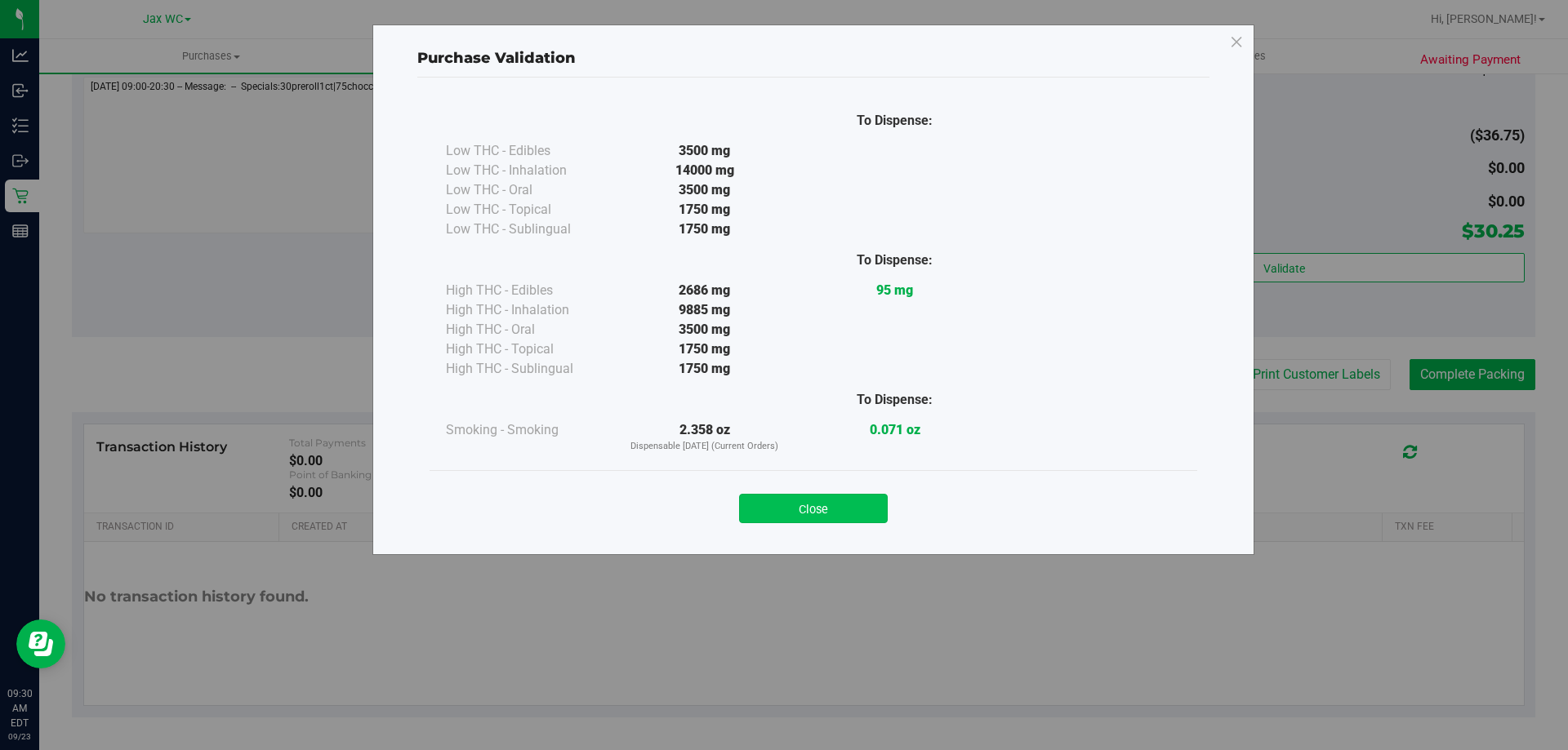
click at [815, 520] on button "Close" at bounding box center [813, 509] width 149 height 29
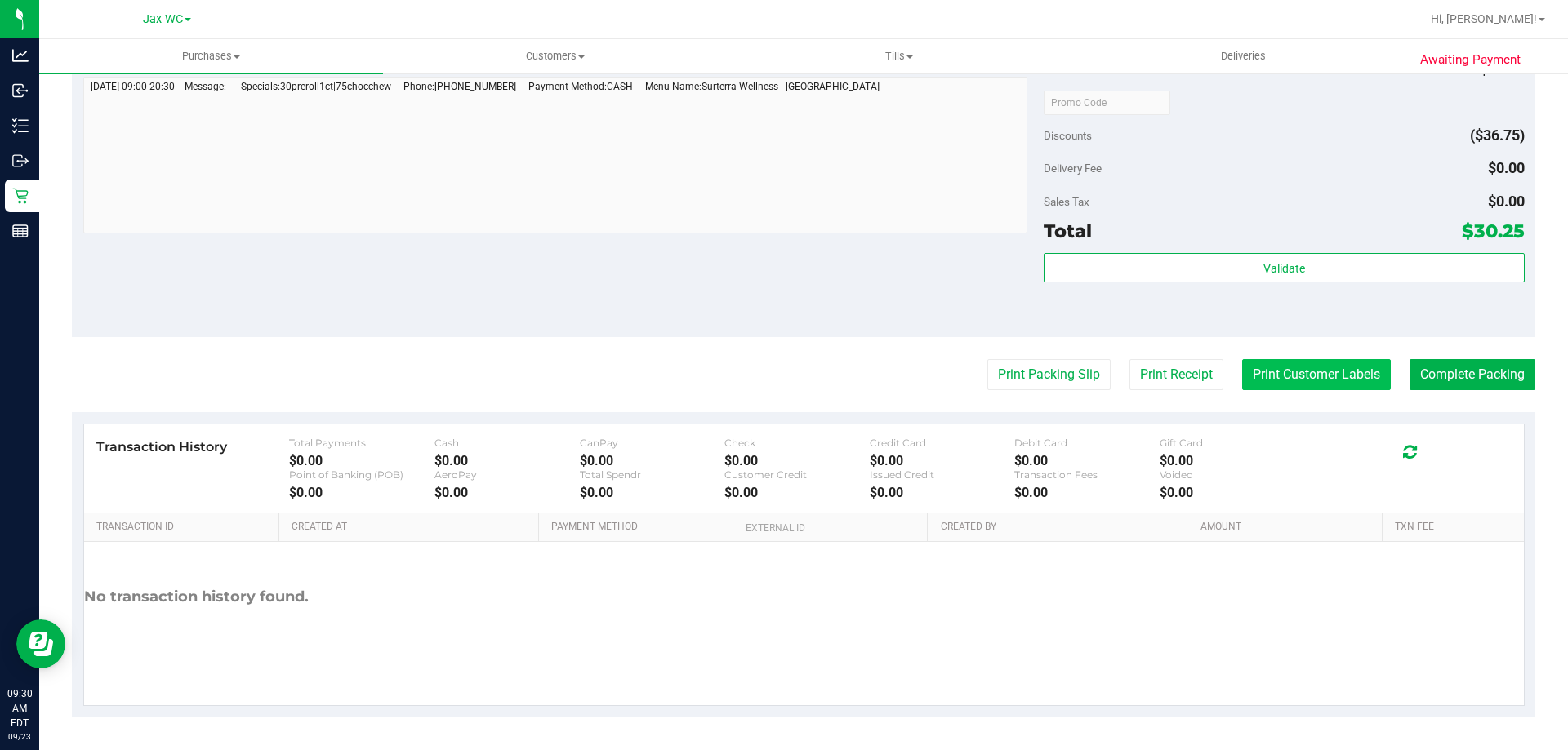
click at [1285, 383] on button "Print Customer Labels" at bounding box center [1316, 375] width 149 height 31
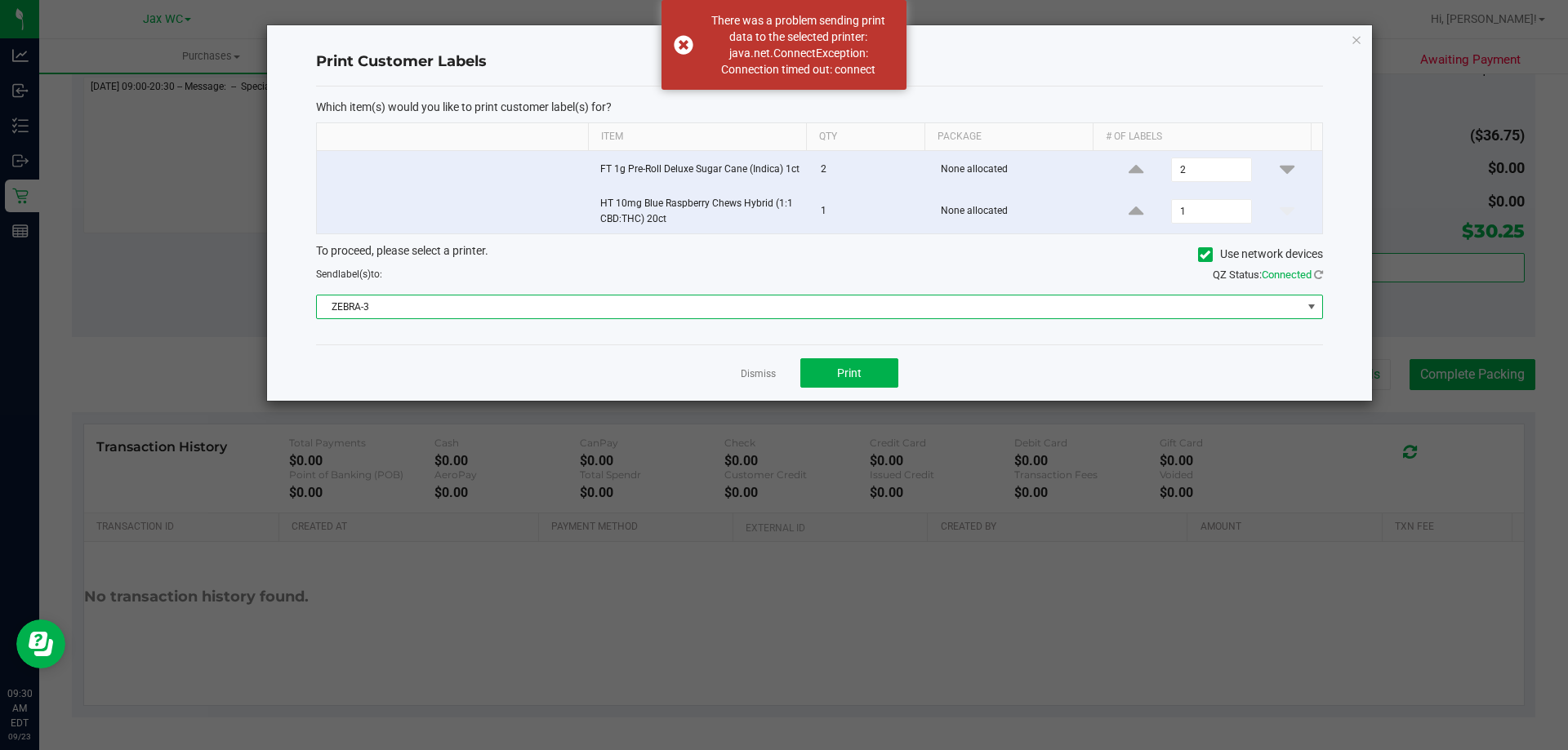
click at [437, 309] on span "ZEBRA-3" at bounding box center [810, 306] width 985 height 23
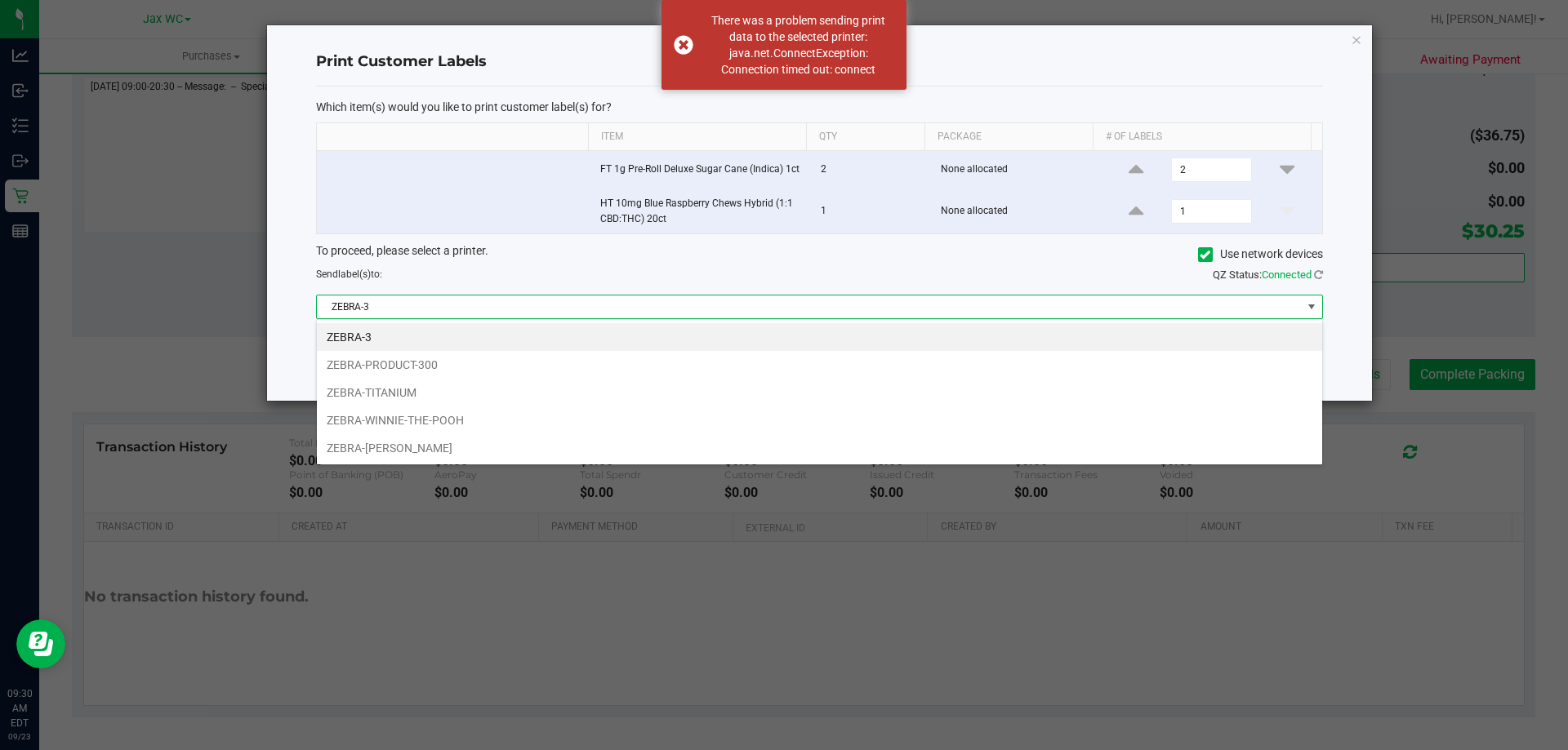
scroll to position [25, 1006]
click at [416, 444] on li "ZEBRA-[PERSON_NAME]" at bounding box center [820, 448] width 1005 height 28
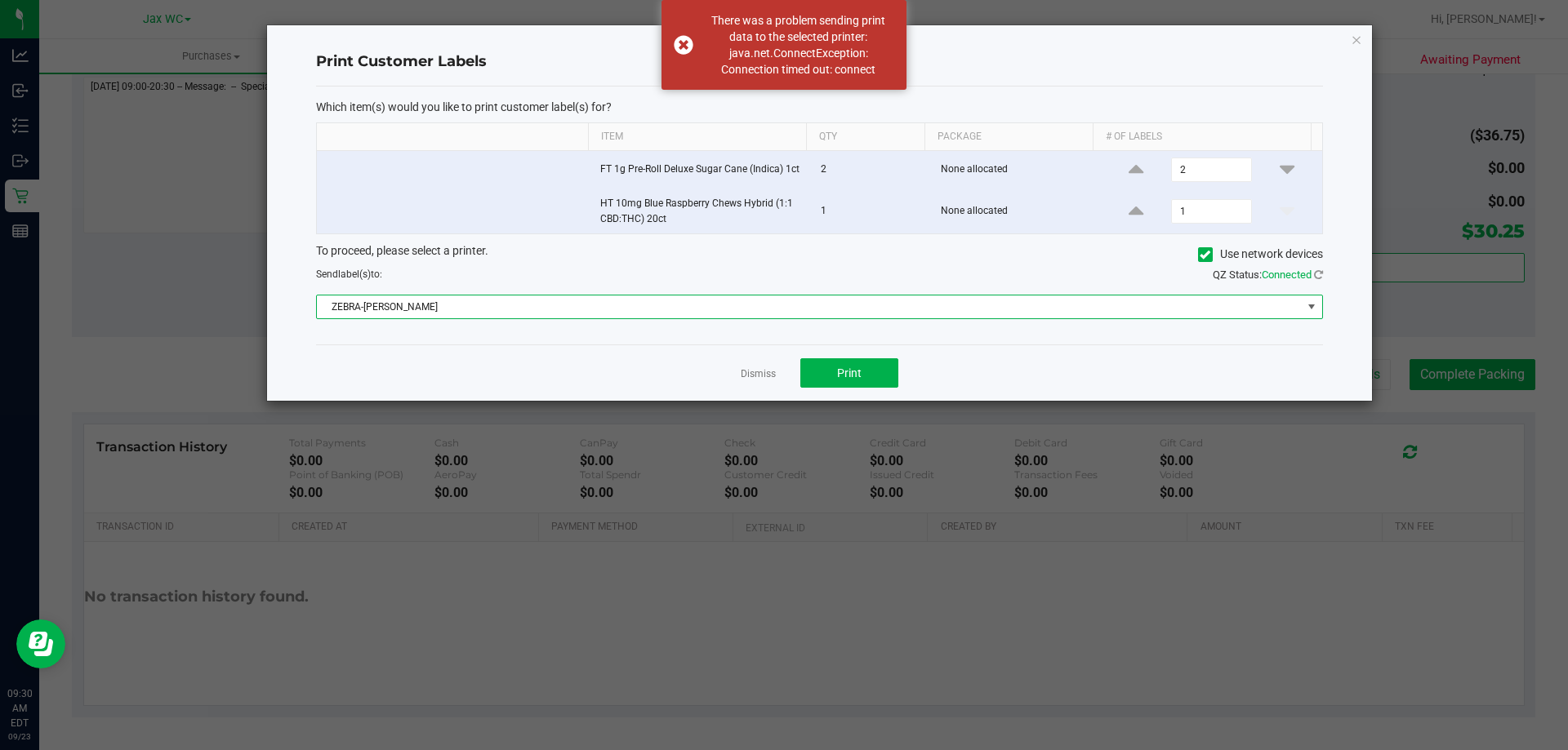
click at [432, 310] on span "ZEBRA-[PERSON_NAME]" at bounding box center [810, 306] width 985 height 23
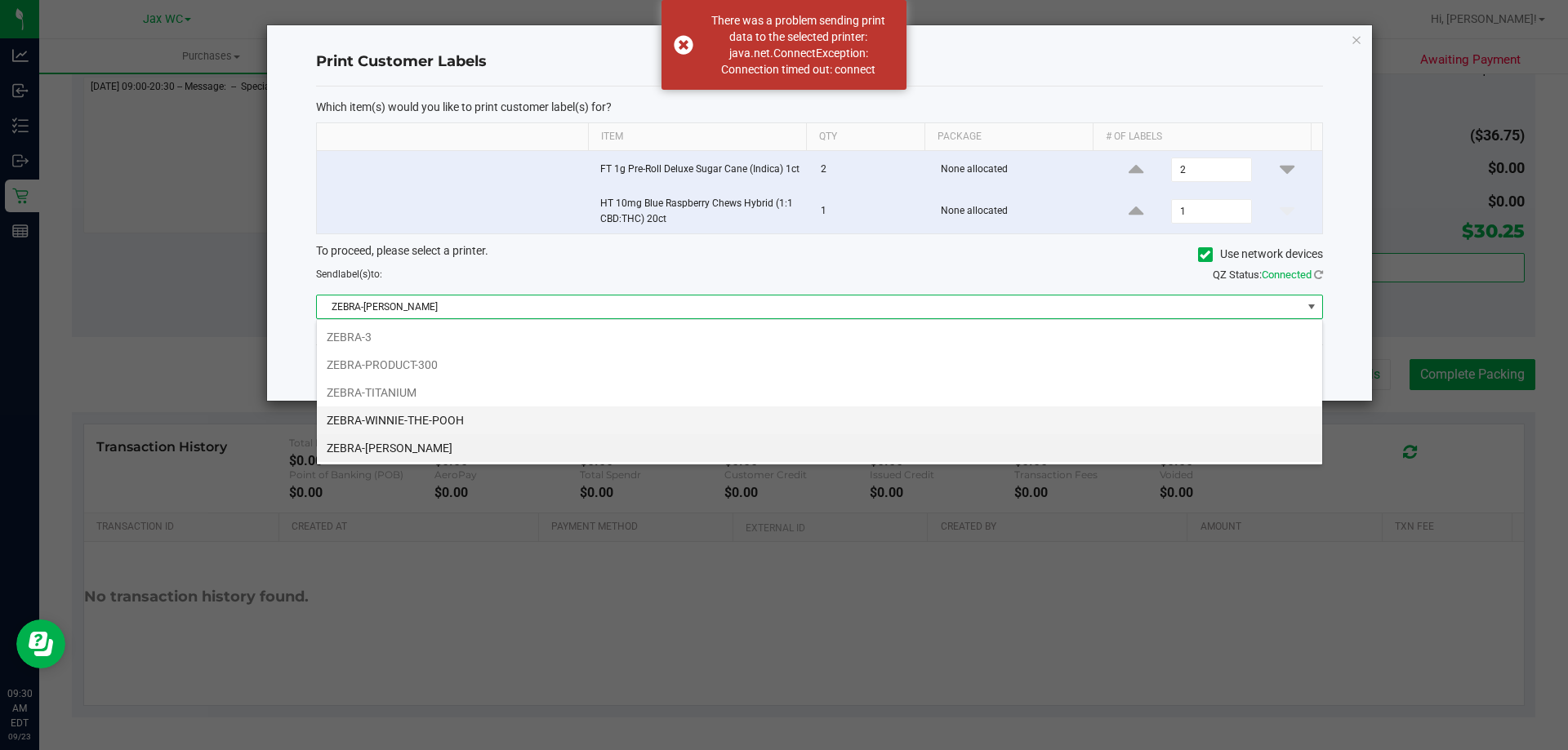
click at [425, 428] on li "ZEBRA-WINNIE-THE-POOH" at bounding box center [820, 420] width 1005 height 28
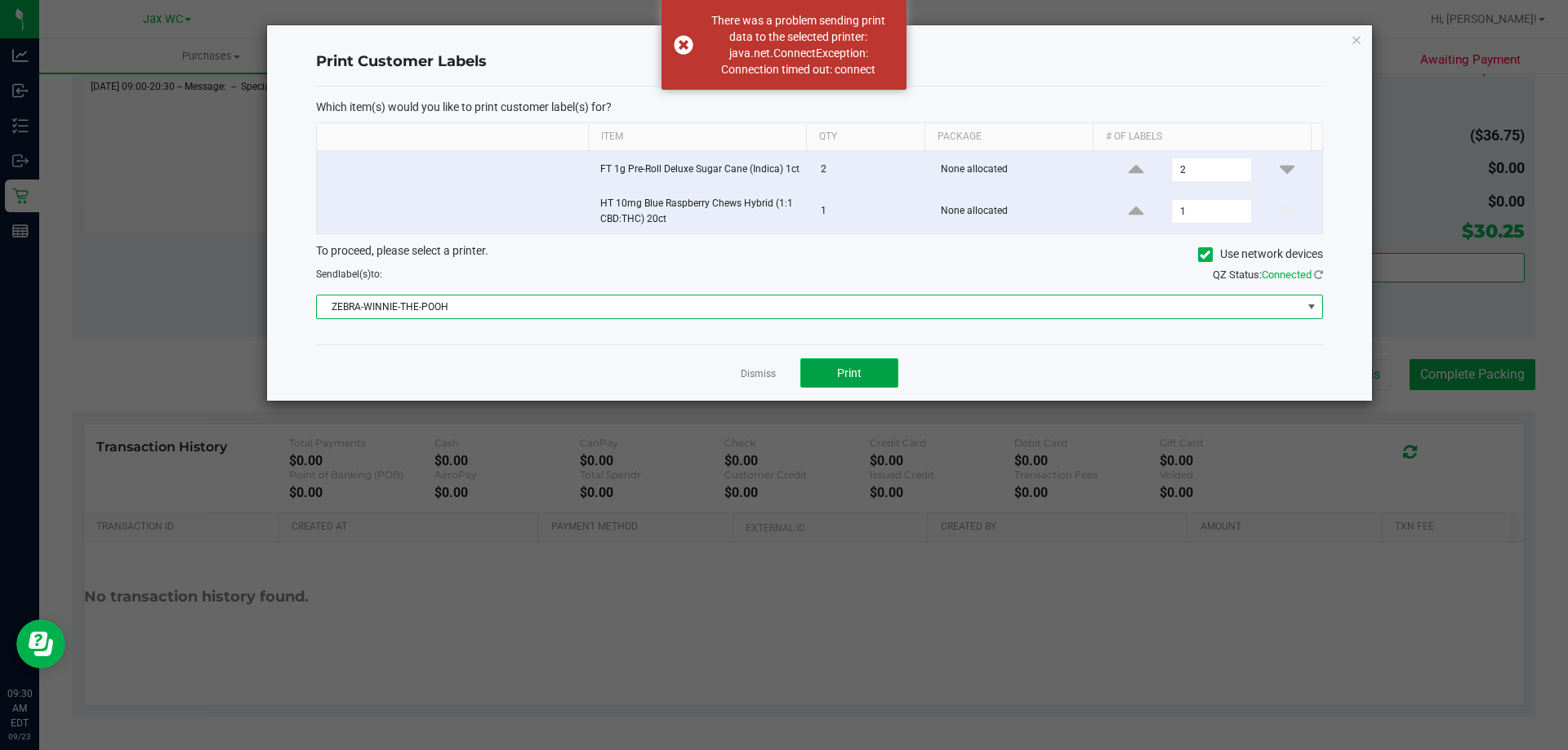
click at [832, 361] on button "Print" at bounding box center [849, 373] width 98 height 29
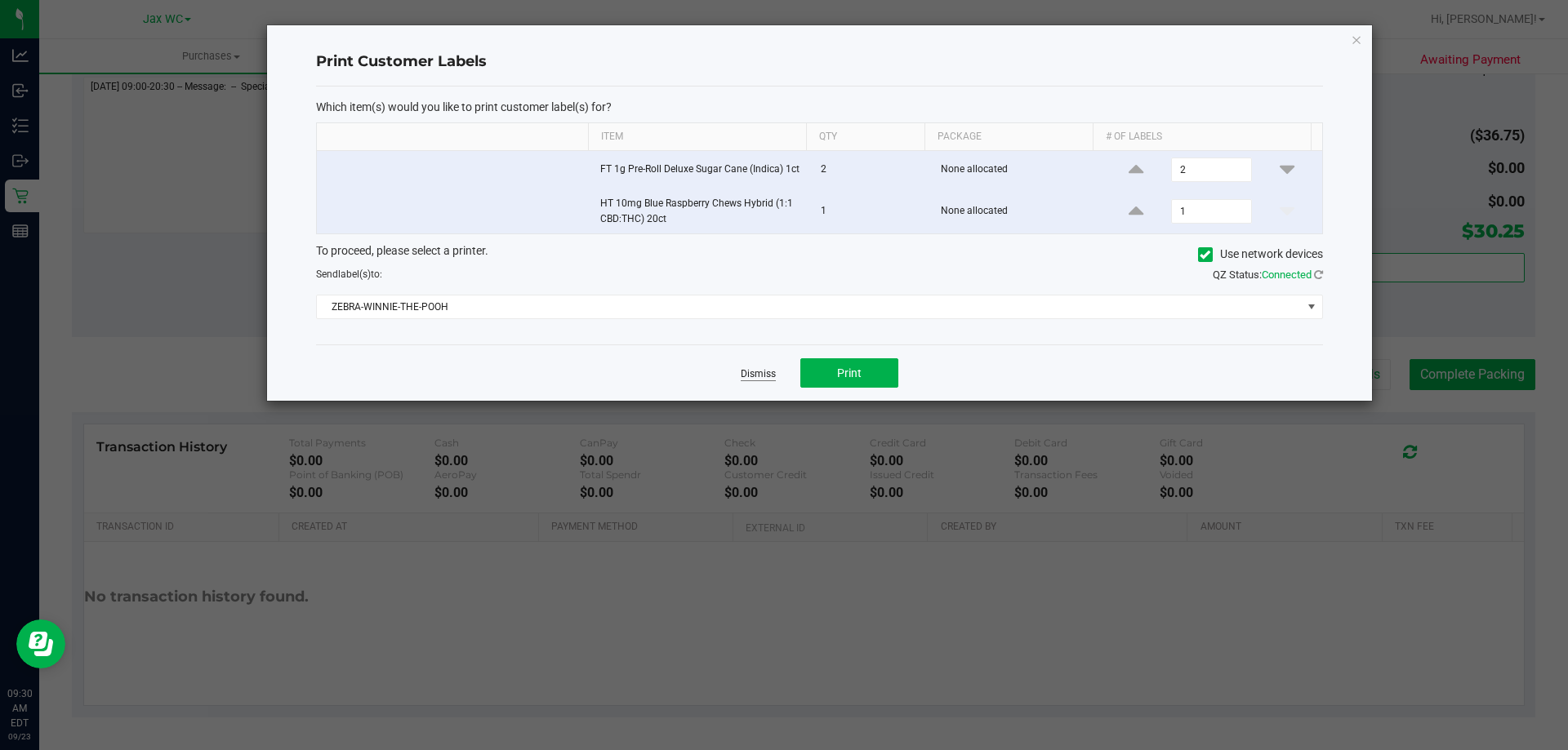
click at [764, 377] on link "Dismiss" at bounding box center [758, 374] width 35 height 14
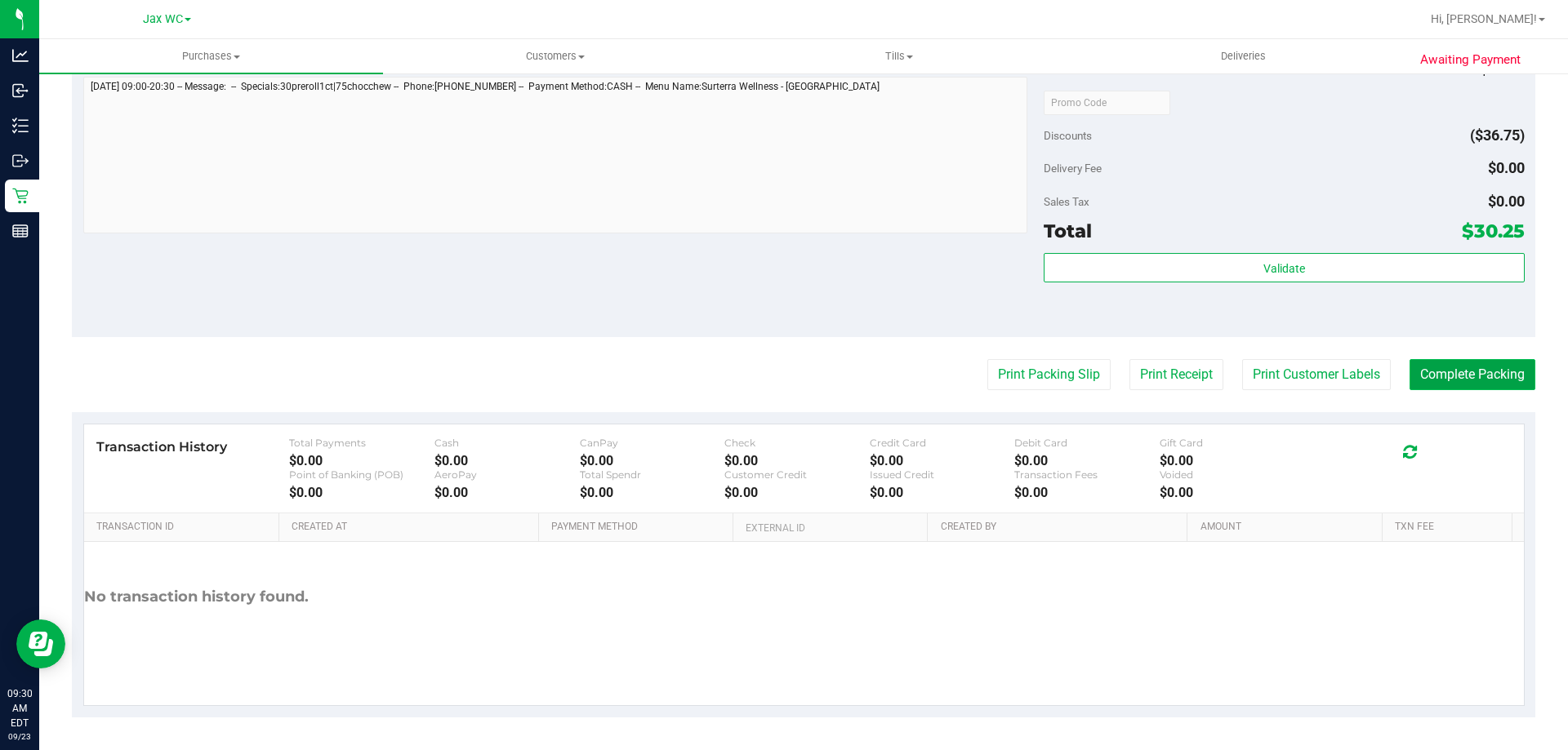
click at [1461, 373] on button "Complete Packing" at bounding box center [1472, 375] width 126 height 31
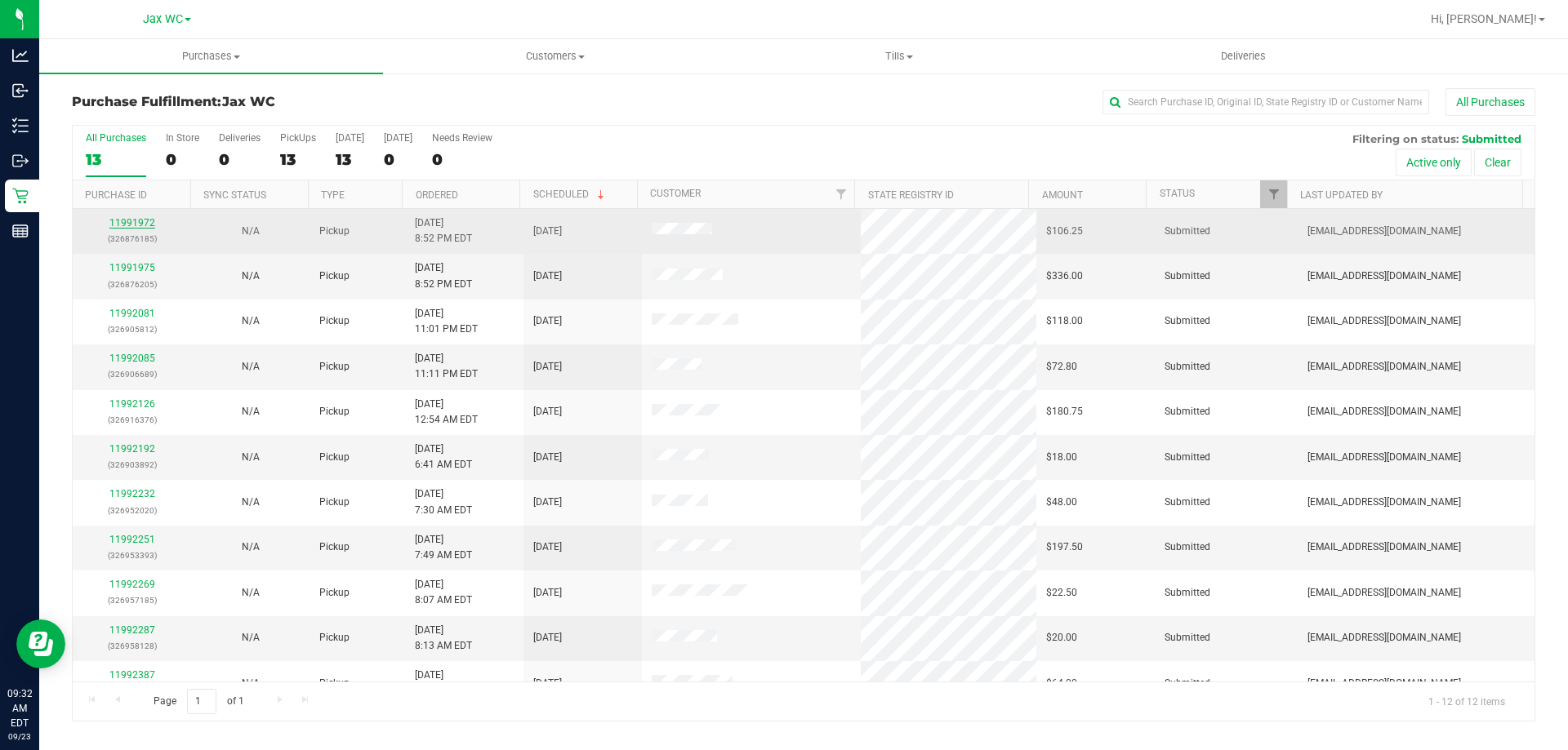
click at [126, 220] on link "11991972" at bounding box center [132, 223] width 46 height 11
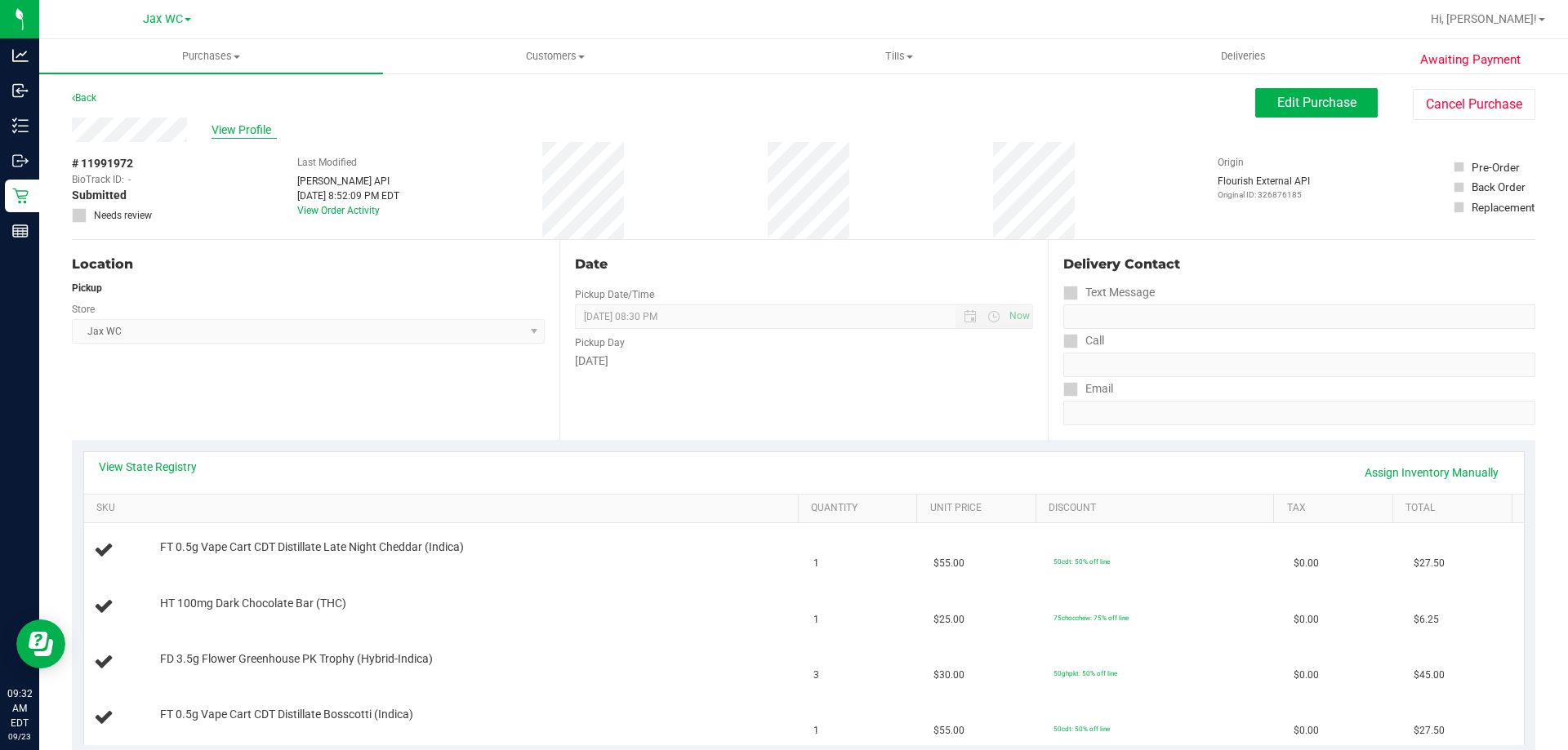
click at [272, 129] on span "View Profile" at bounding box center [244, 130] width 65 height 17
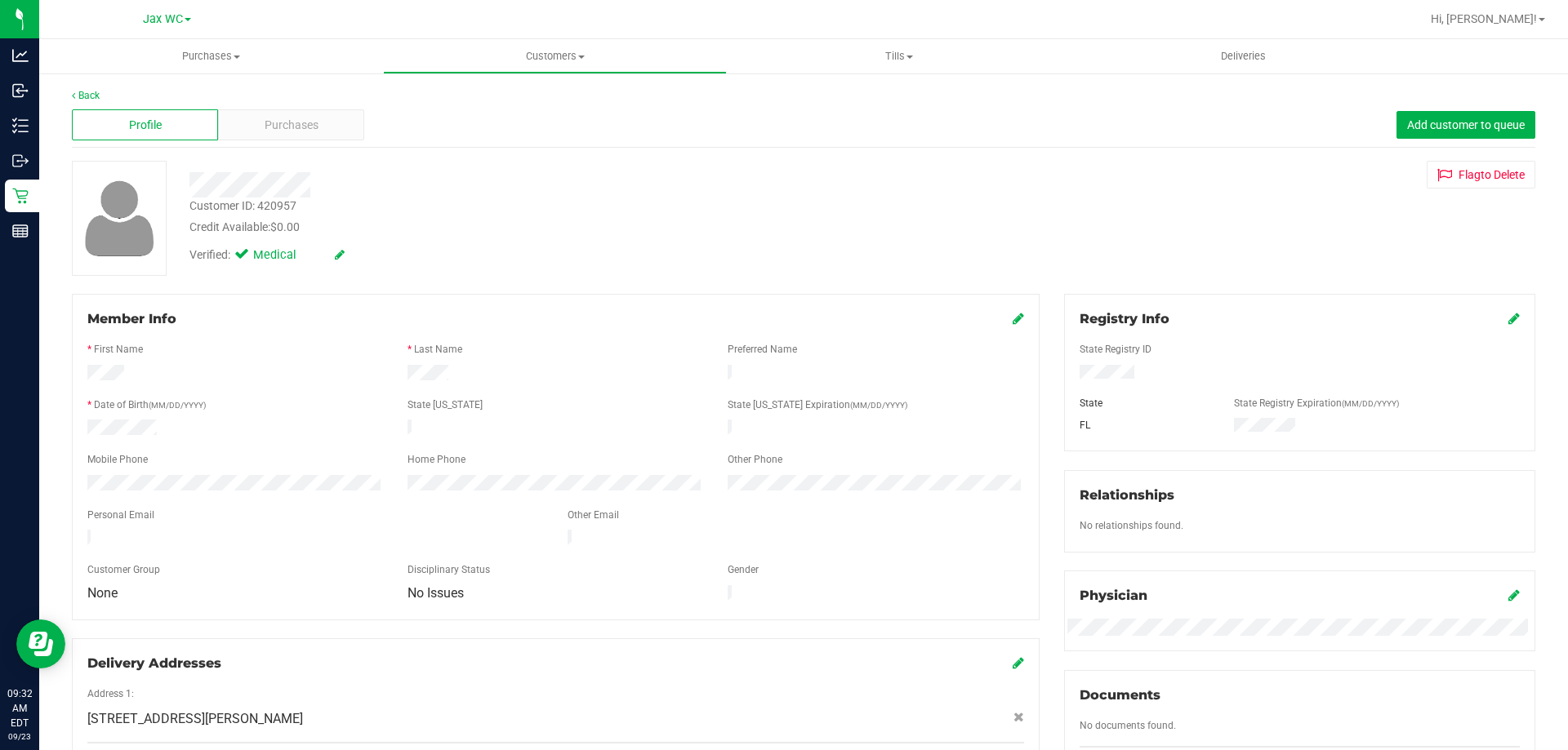
click at [1508, 320] on icon at bounding box center [1514, 318] width 11 height 13
click at [1503, 329] on span at bounding box center [1499, 319] width 41 height 19
click at [1490, 310] on span at bounding box center [1499, 319] width 41 height 19
drag, startPoint x: 1496, startPoint y: 317, endPoint x: 1488, endPoint y: 332, distance: 17.0
click at [1505, 318] on icon at bounding box center [1512, 320] width 15 height 13
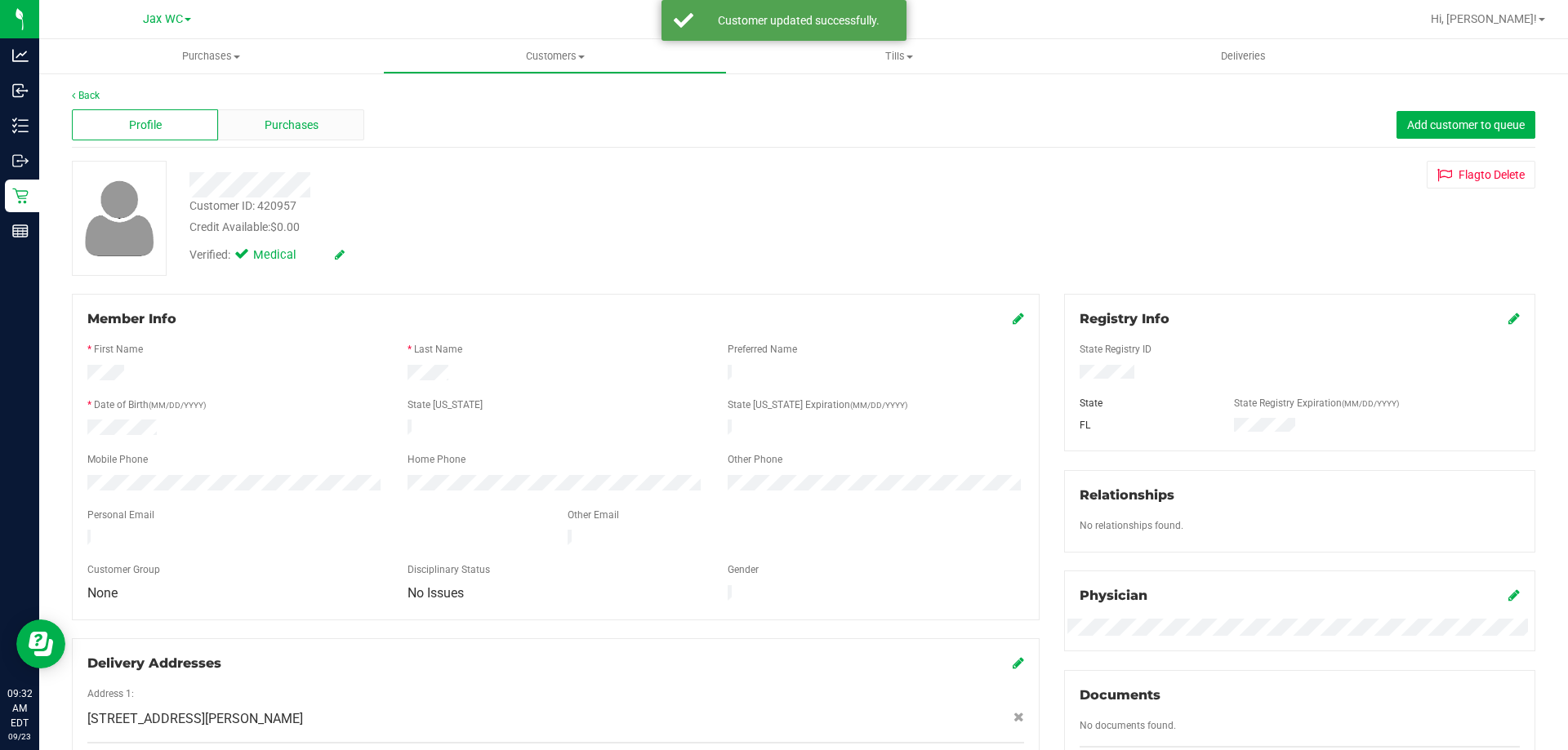
click at [308, 131] on span "Purchases" at bounding box center [292, 125] width 54 height 17
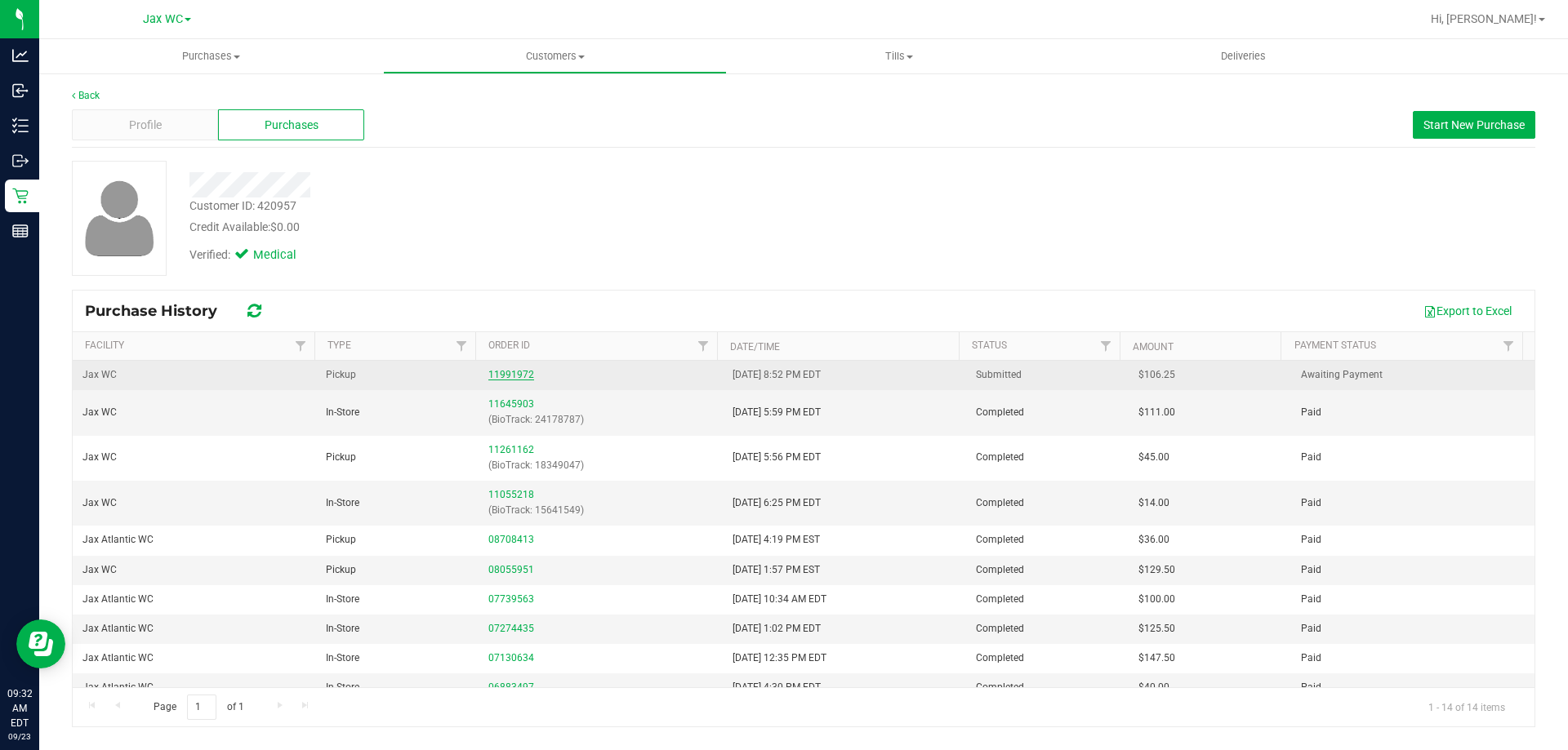
click at [506, 373] on link "11991972" at bounding box center [512, 375] width 46 height 11
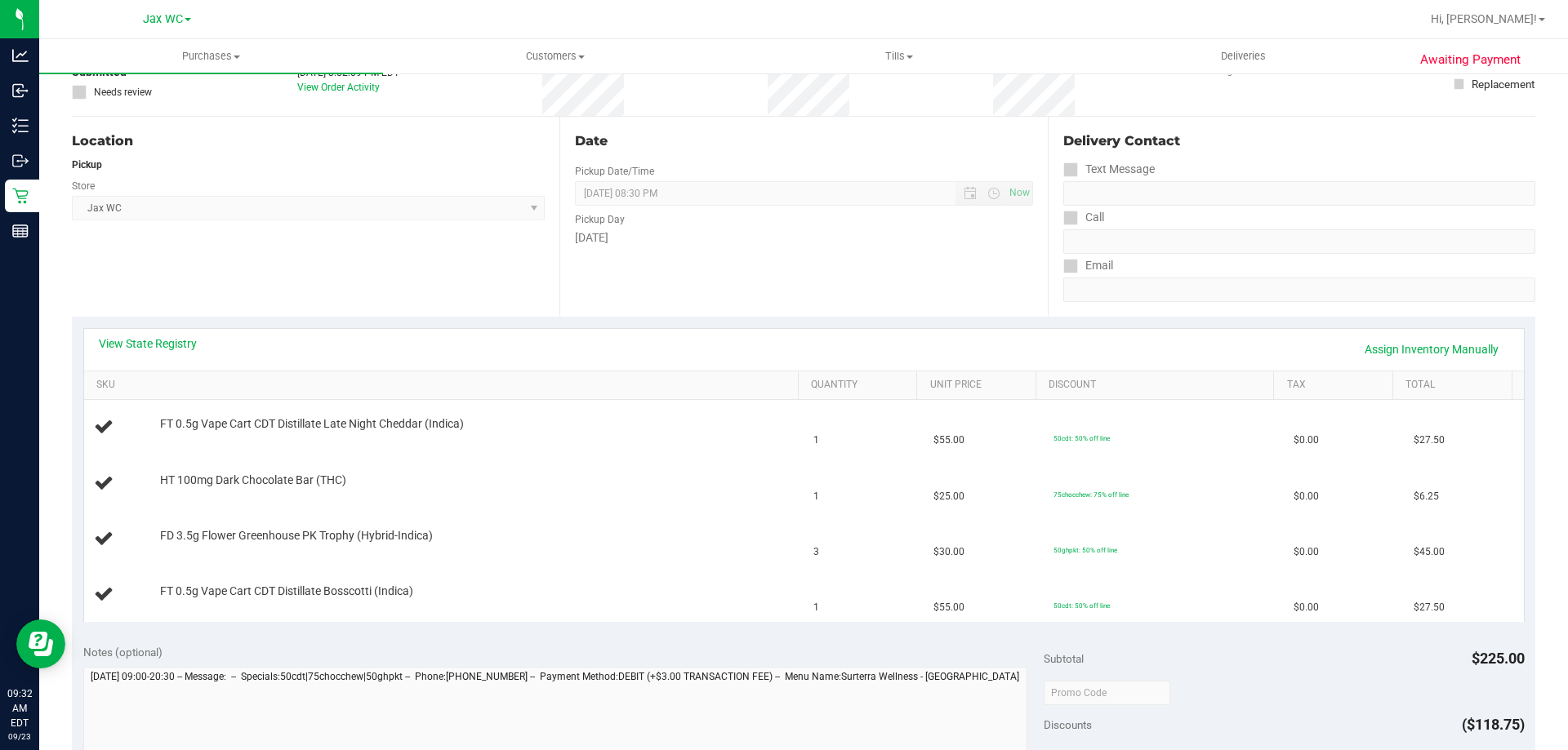
scroll to position [163, 0]
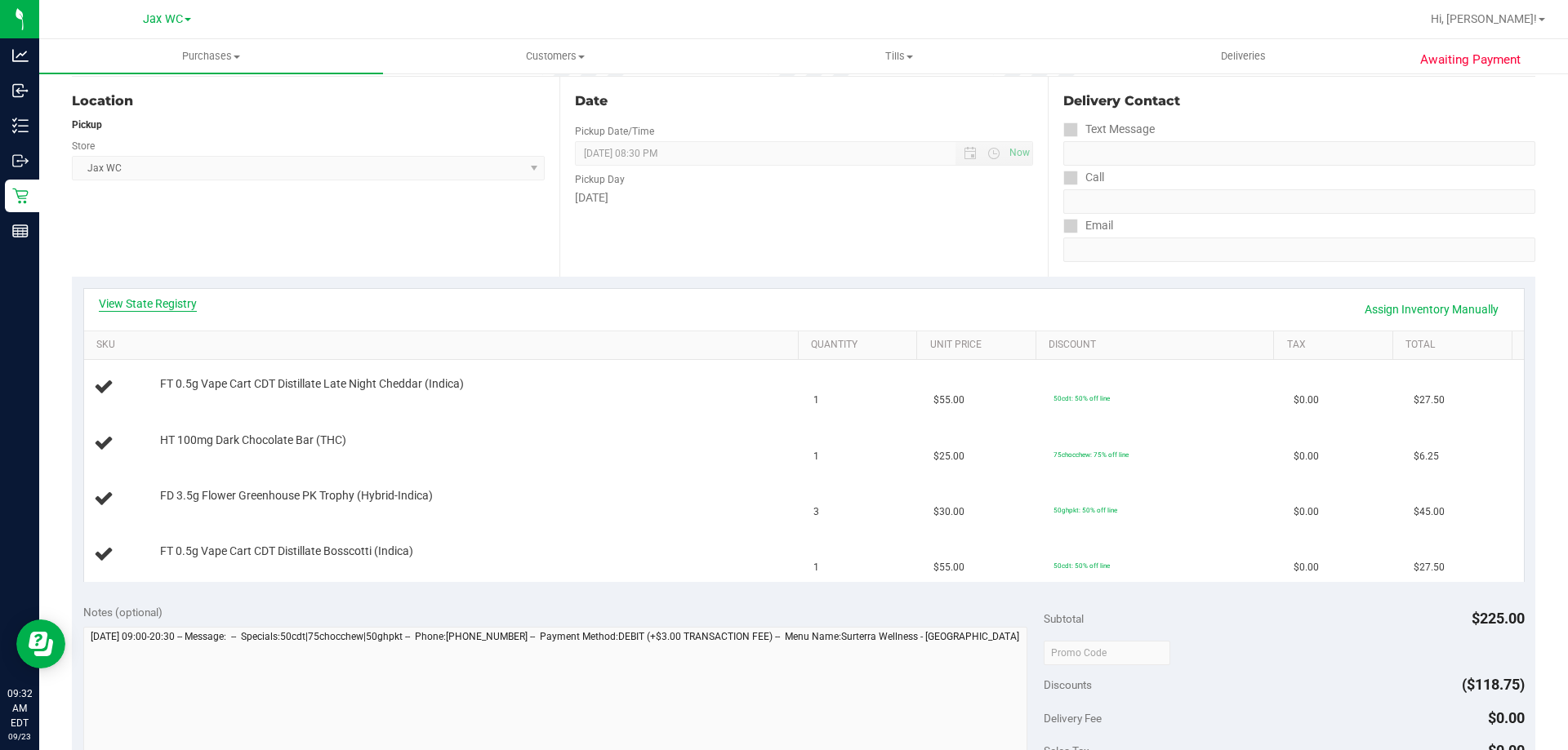
click at [166, 297] on link "View State Registry" at bounding box center [148, 303] width 98 height 17
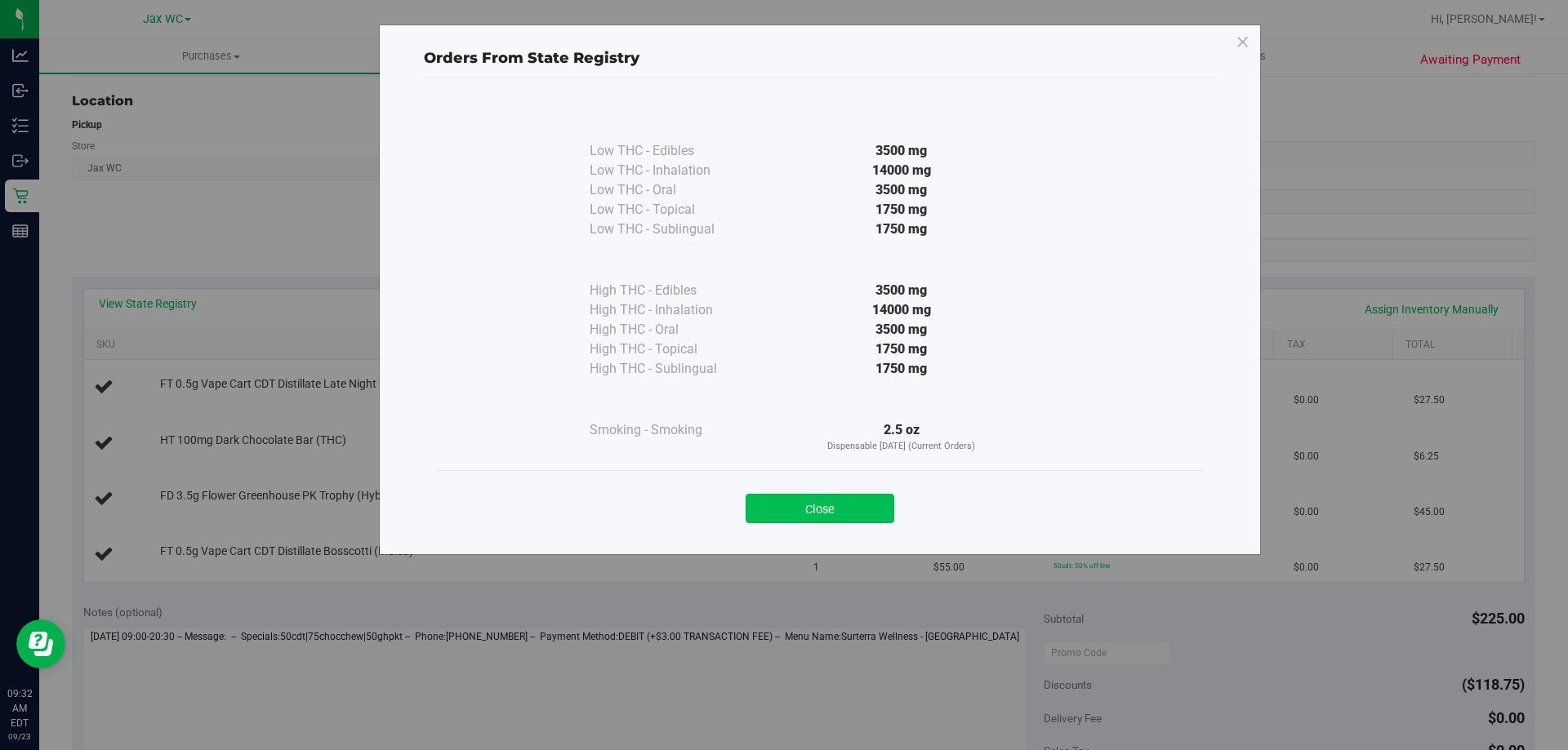
click at [881, 520] on button "Close" at bounding box center [820, 509] width 149 height 29
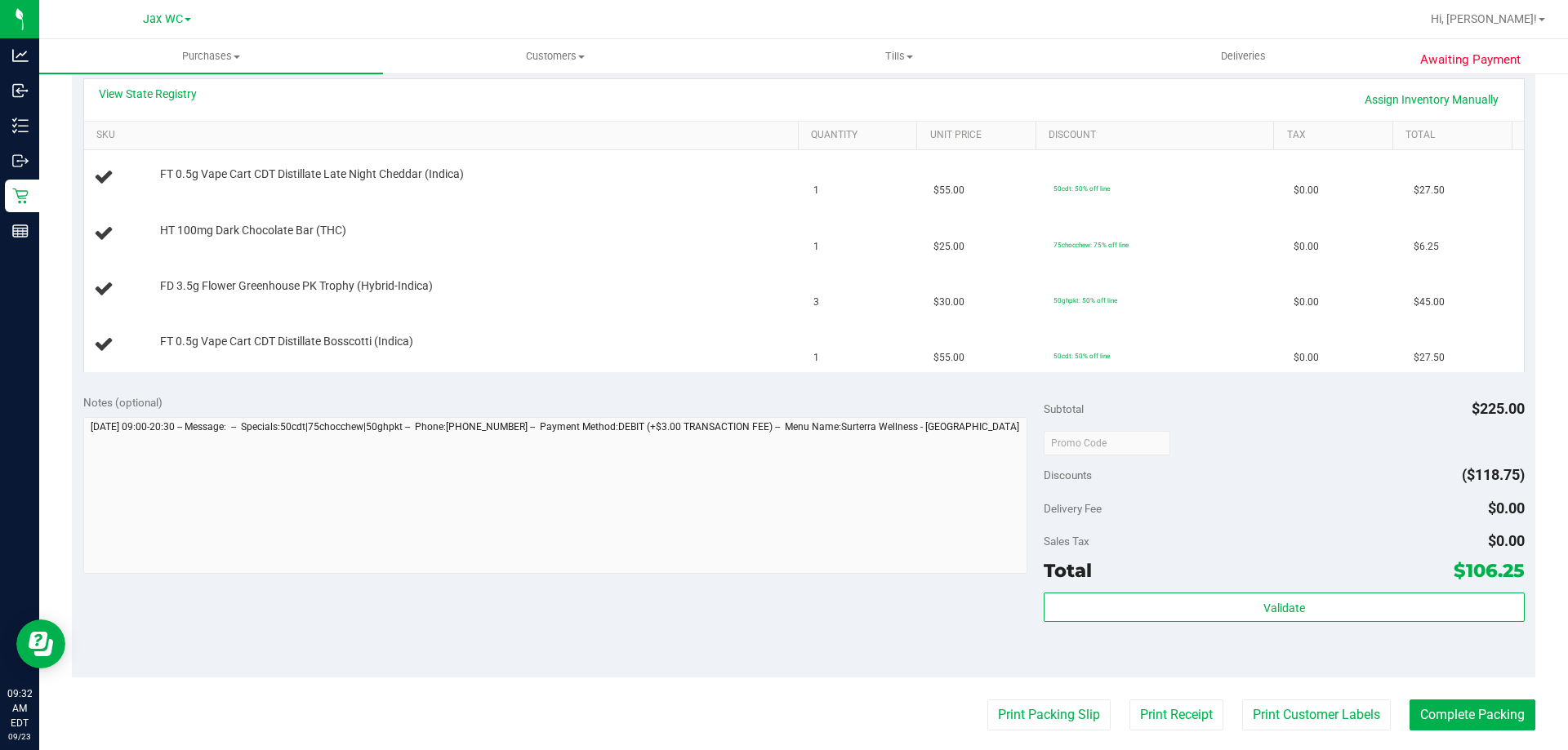
scroll to position [653, 0]
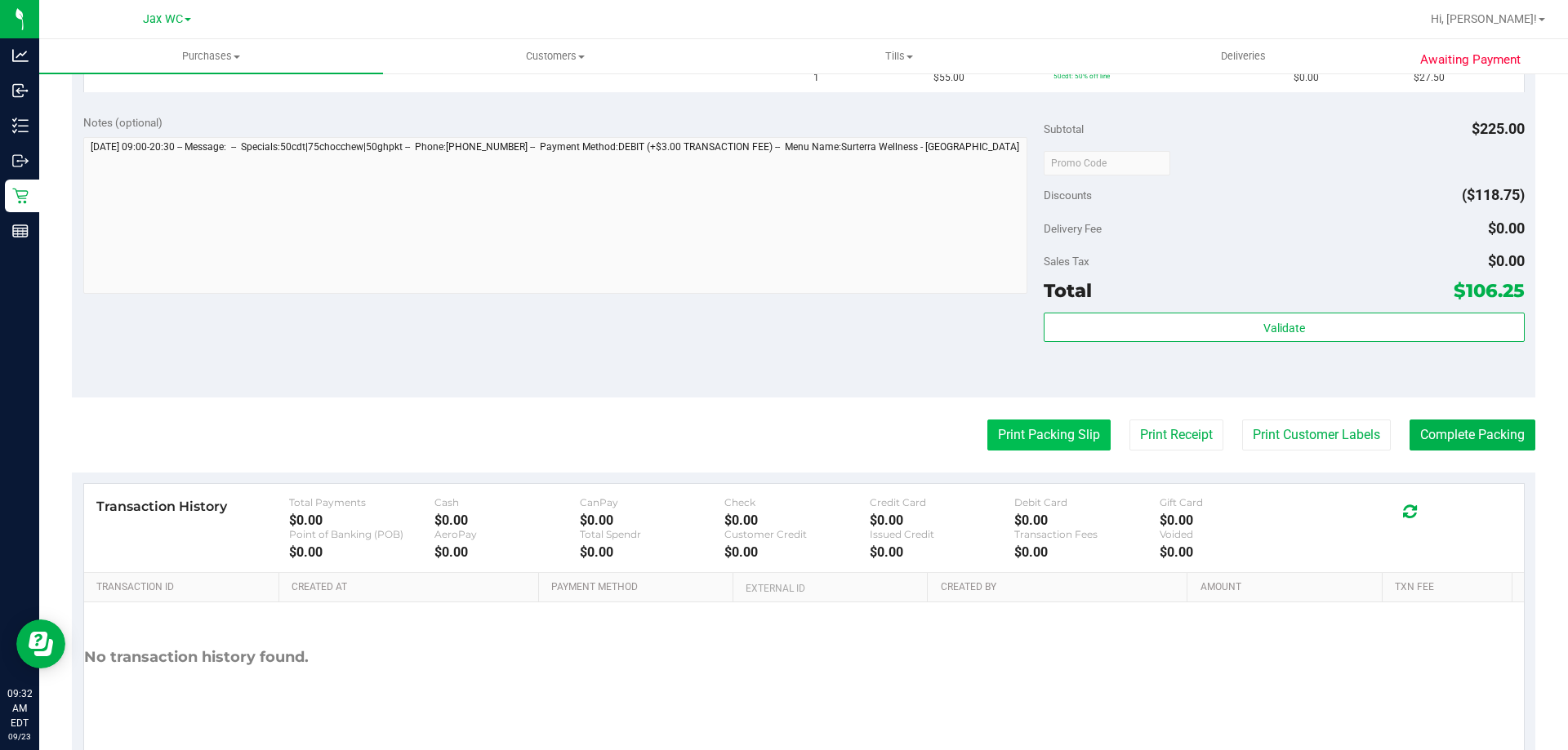
click at [1052, 435] on button "Print Packing Slip" at bounding box center [1049, 436] width 123 height 31
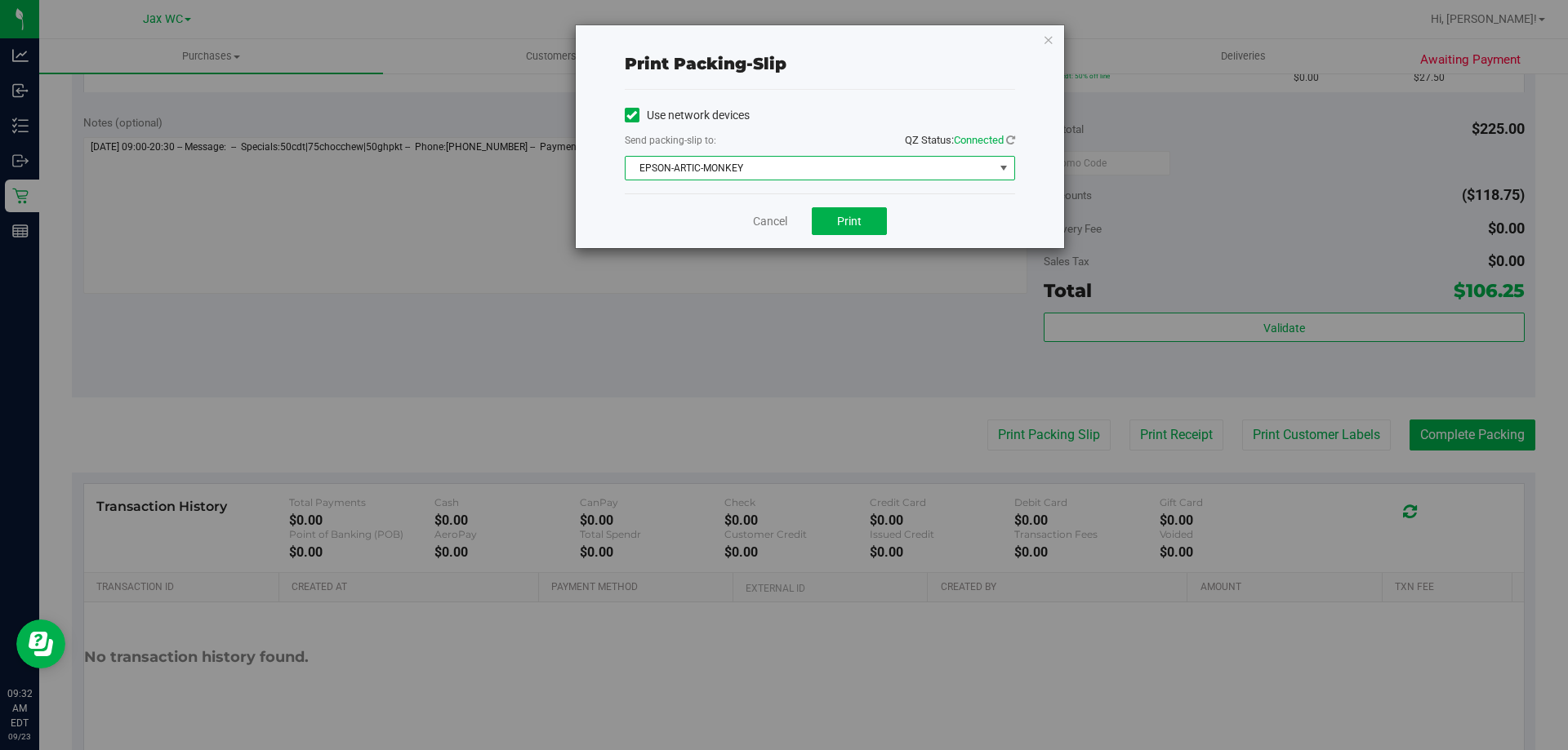
click at [818, 162] on span "EPSON-ARTIC-MONKEY" at bounding box center [810, 168] width 369 height 23
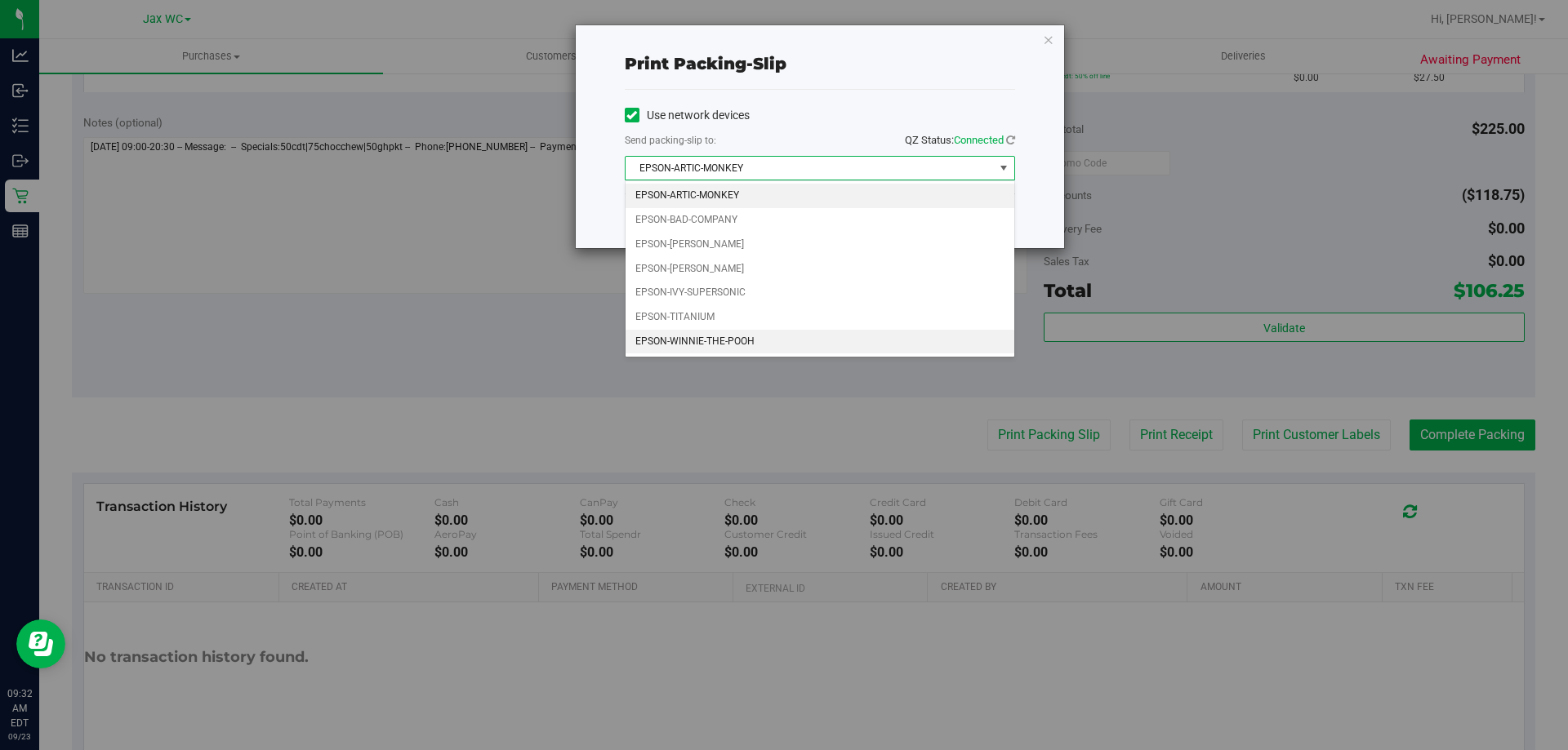
click at [696, 344] on li "EPSON-WINNIE-THE-POOH" at bounding box center [820, 342] width 389 height 25
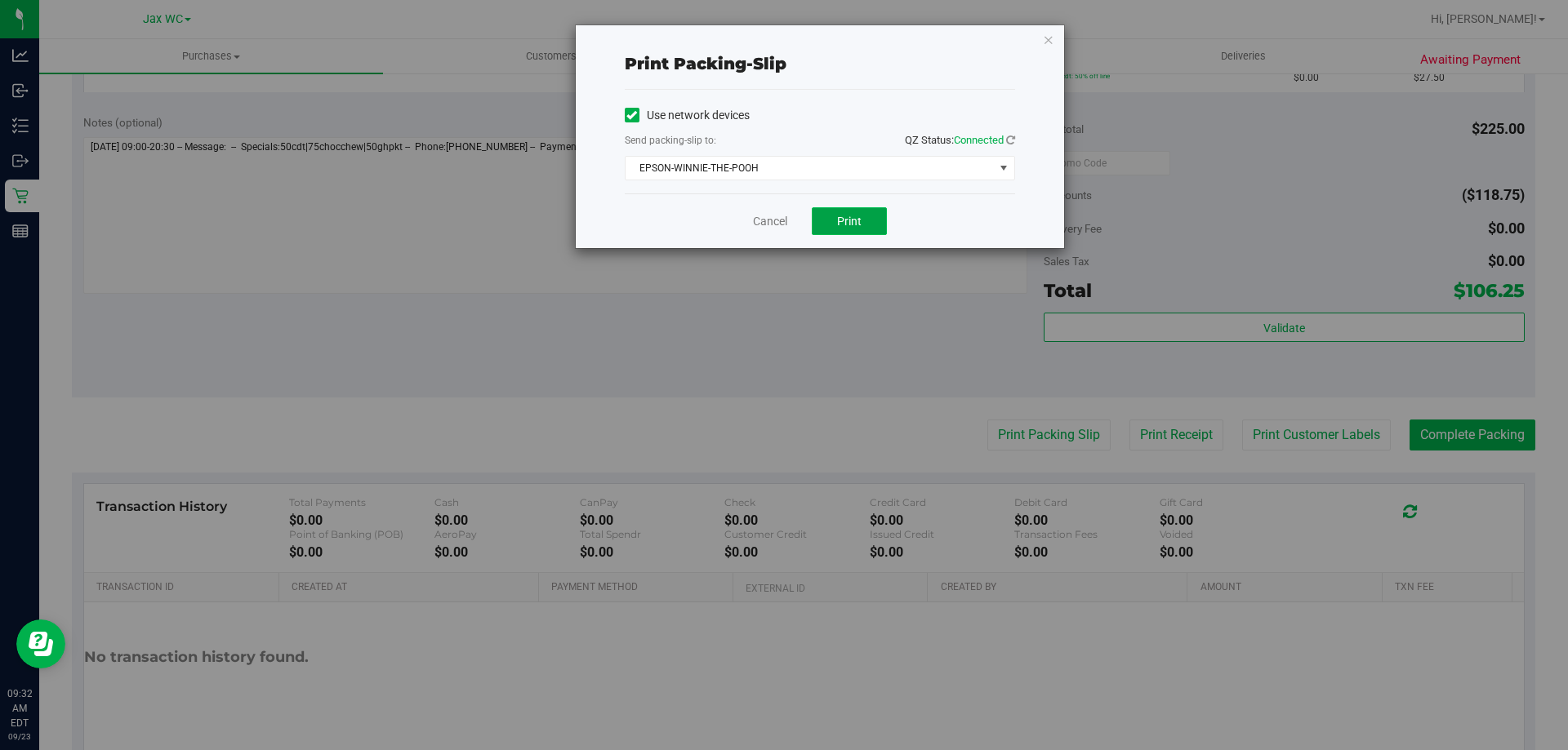
click at [865, 227] on button "Print" at bounding box center [849, 221] width 75 height 28
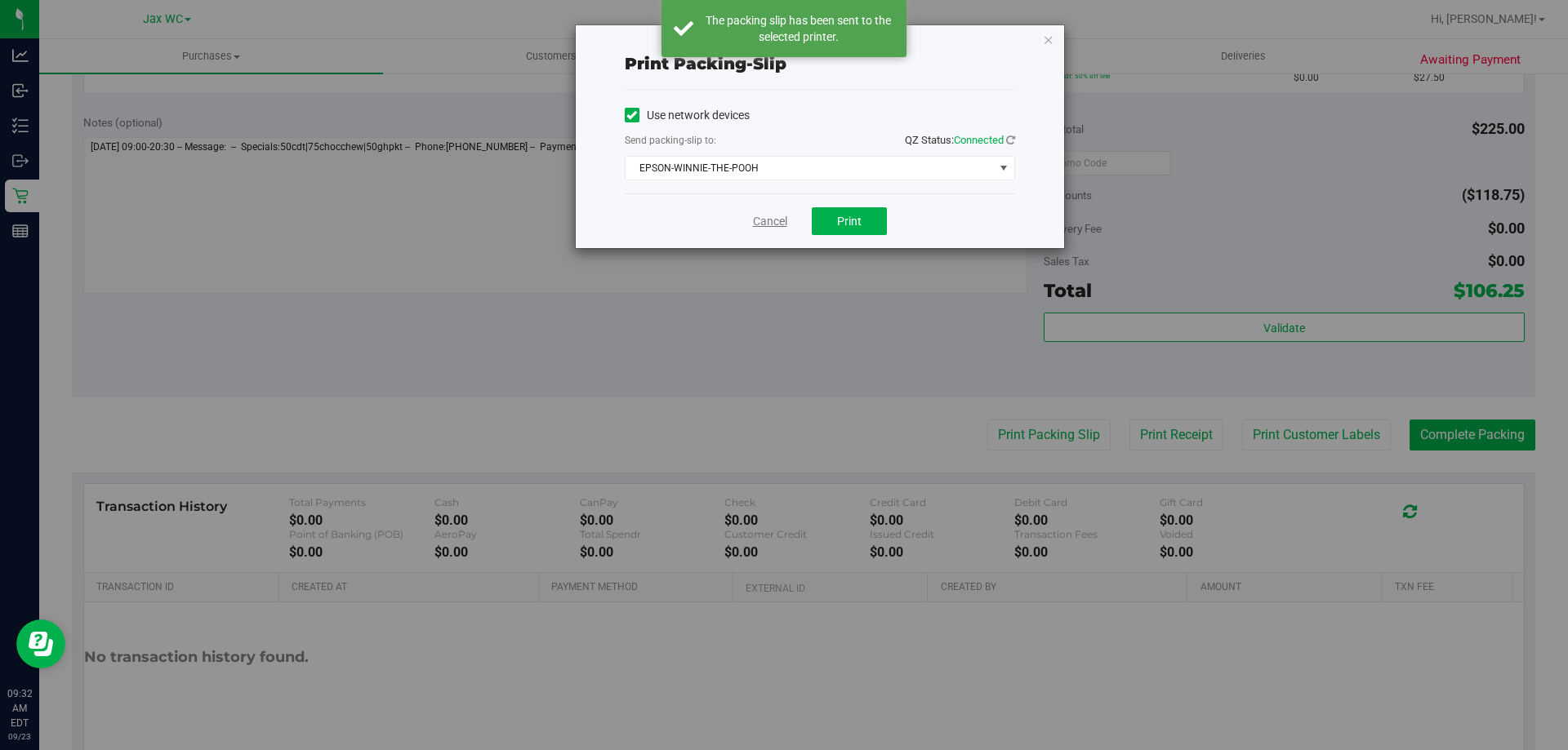
click at [756, 224] on link "Cancel" at bounding box center [769, 221] width 34 height 17
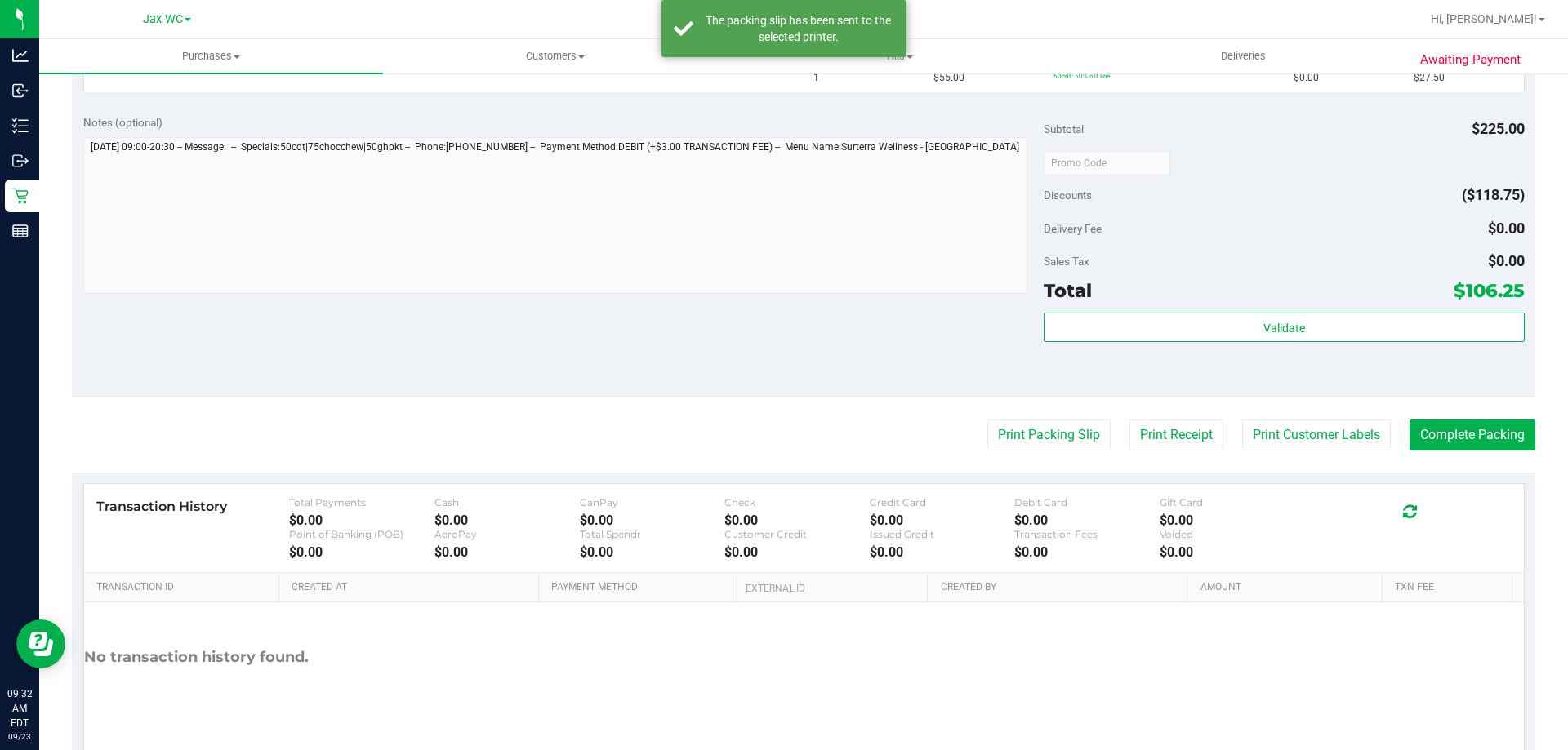
scroll to position [163, 0]
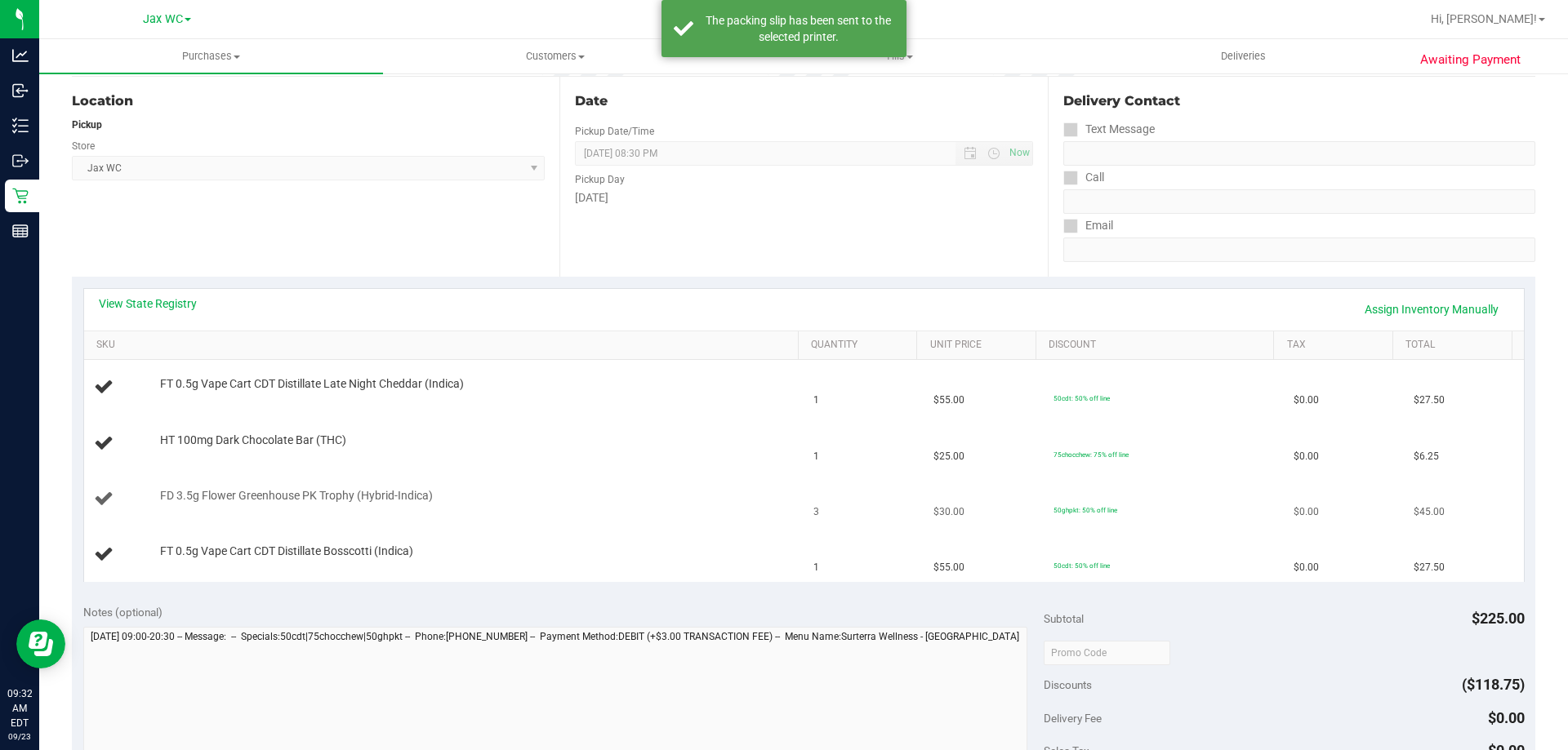
click at [643, 491] on div "FD 3.5g Flower Greenhouse PK Trophy (Hybrid-Indica)" at bounding box center [471, 497] width 638 height 17
click at [167, 309] on link "View State Registry" at bounding box center [148, 303] width 98 height 17
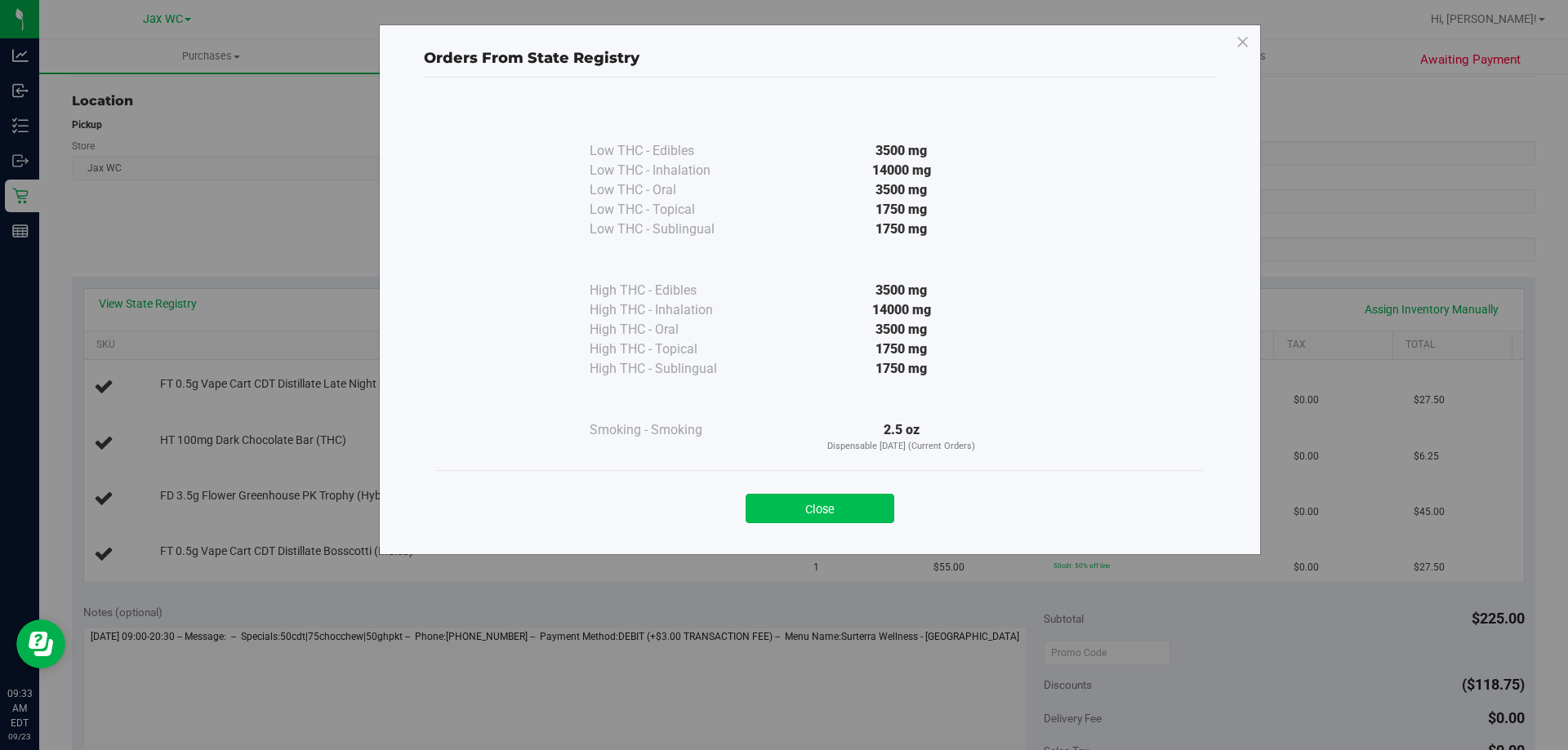
click at [803, 510] on button "Close" at bounding box center [820, 509] width 149 height 29
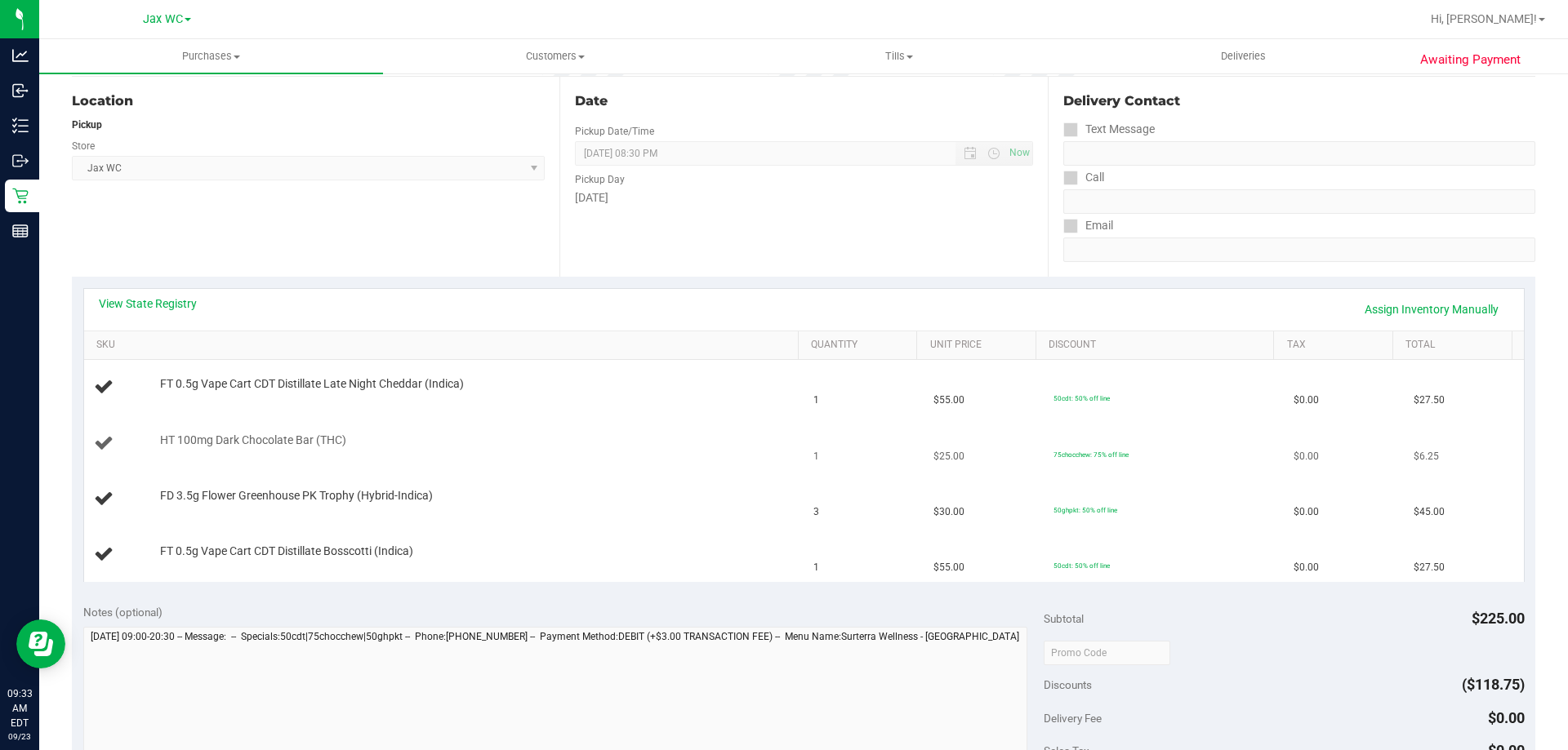
click at [633, 460] on td "HT 100mg Dark Chocolate Bar (THC)" at bounding box center [444, 444] width 720 height 56
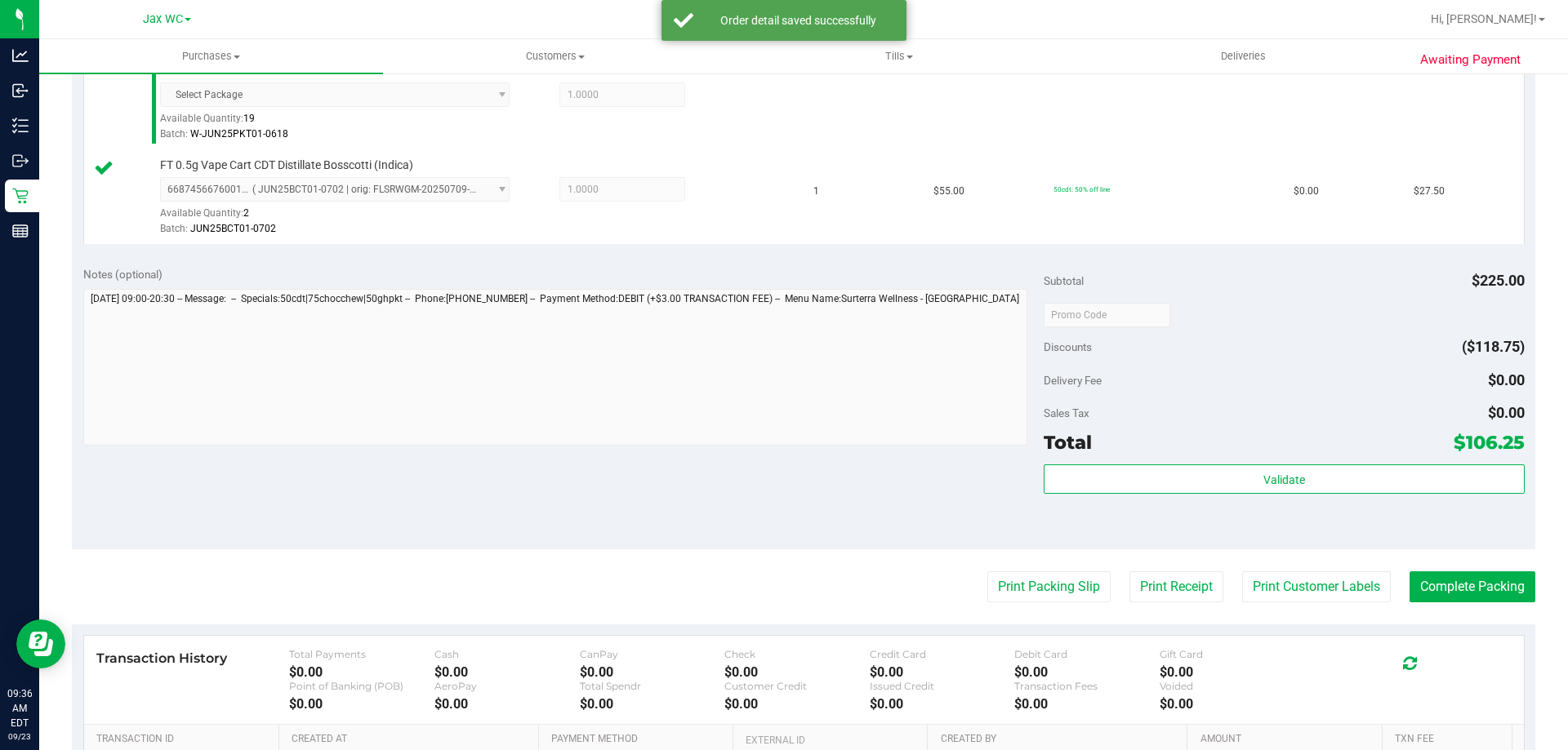
scroll to position [932, 0]
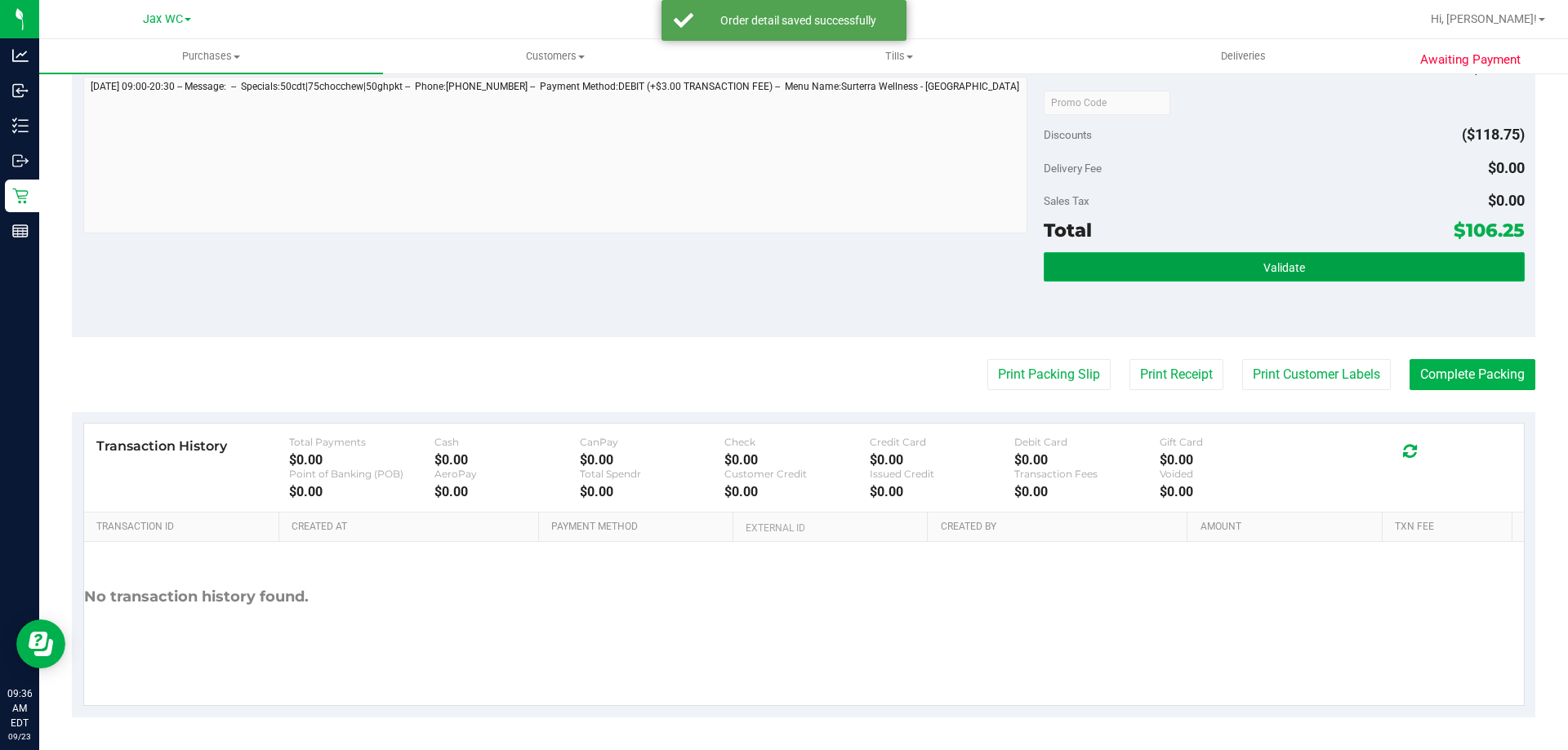
click at [1304, 262] on button "Validate" at bounding box center [1284, 267] width 480 height 29
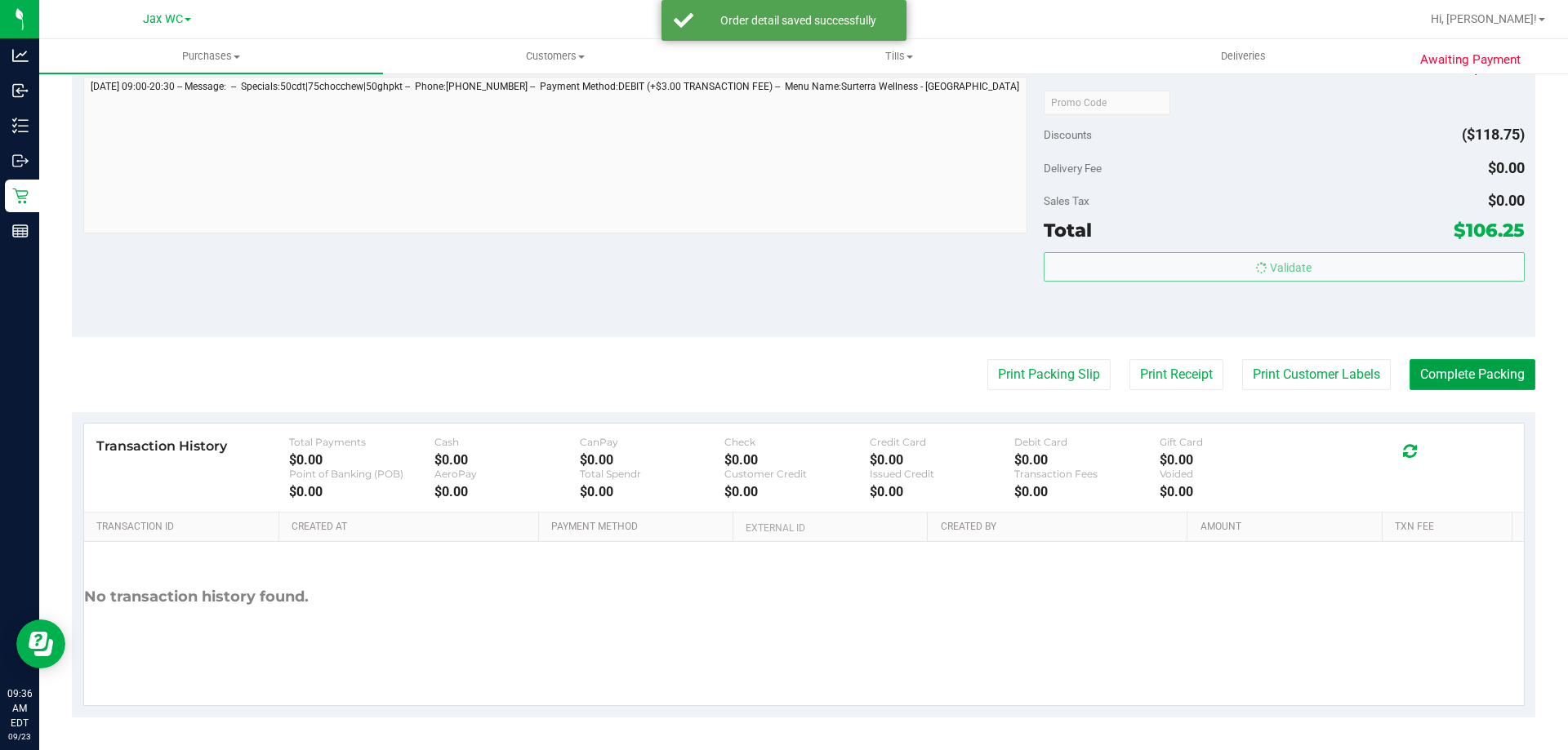
click at [1437, 368] on body "Analytics Inbound Inventory Outbound Retail Reports 09:36 AM EDT 09/23/2025 09/…" at bounding box center [784, 375] width 1568 height 750
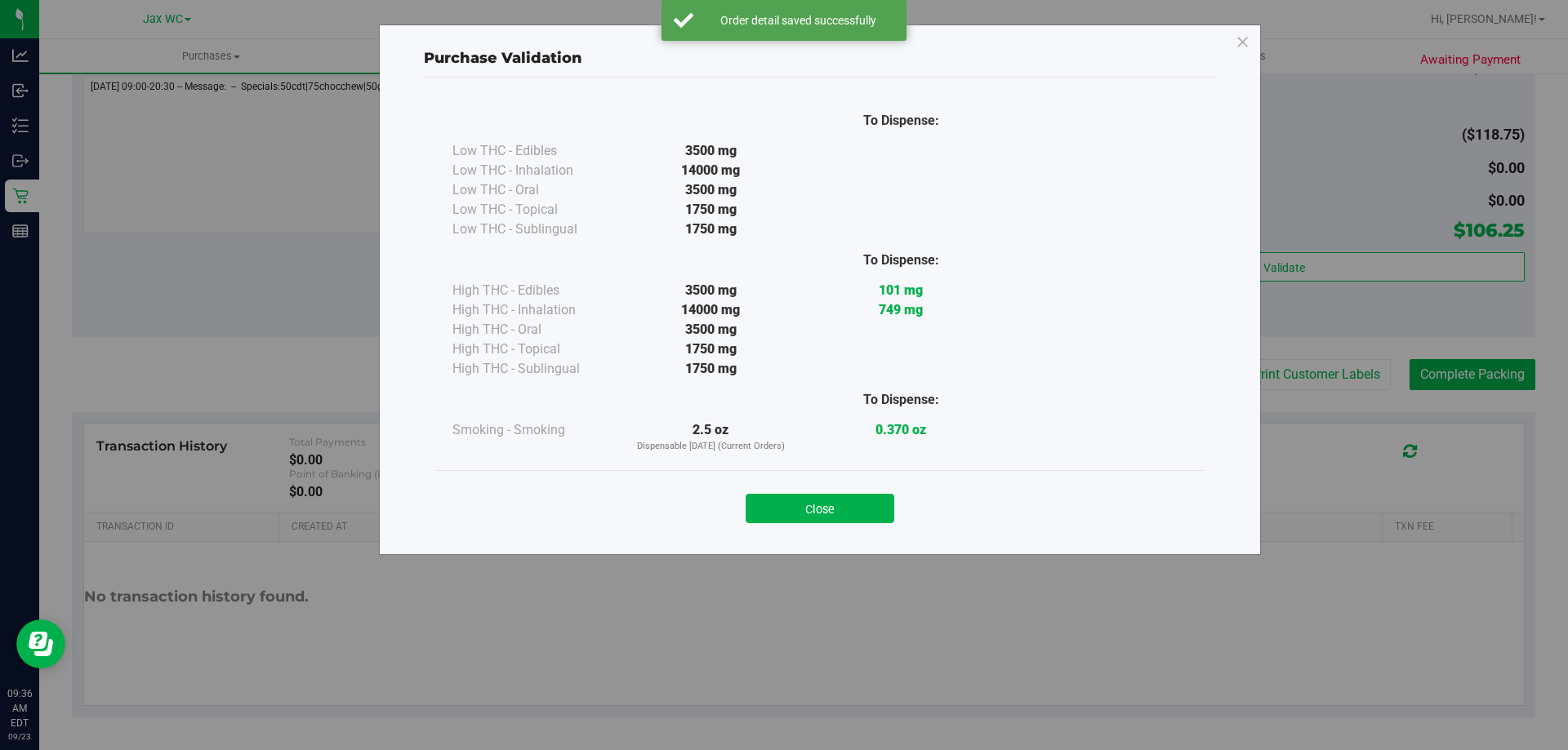
click at [1465, 376] on div "Purchase Validation To Dispense: Low THC - Edibles 3500 mg" at bounding box center [790, 375] width 1580 height 750
click at [836, 525] on div "Close" at bounding box center [820, 503] width 767 height 66
click at [856, 508] on button "Close" at bounding box center [820, 509] width 149 height 29
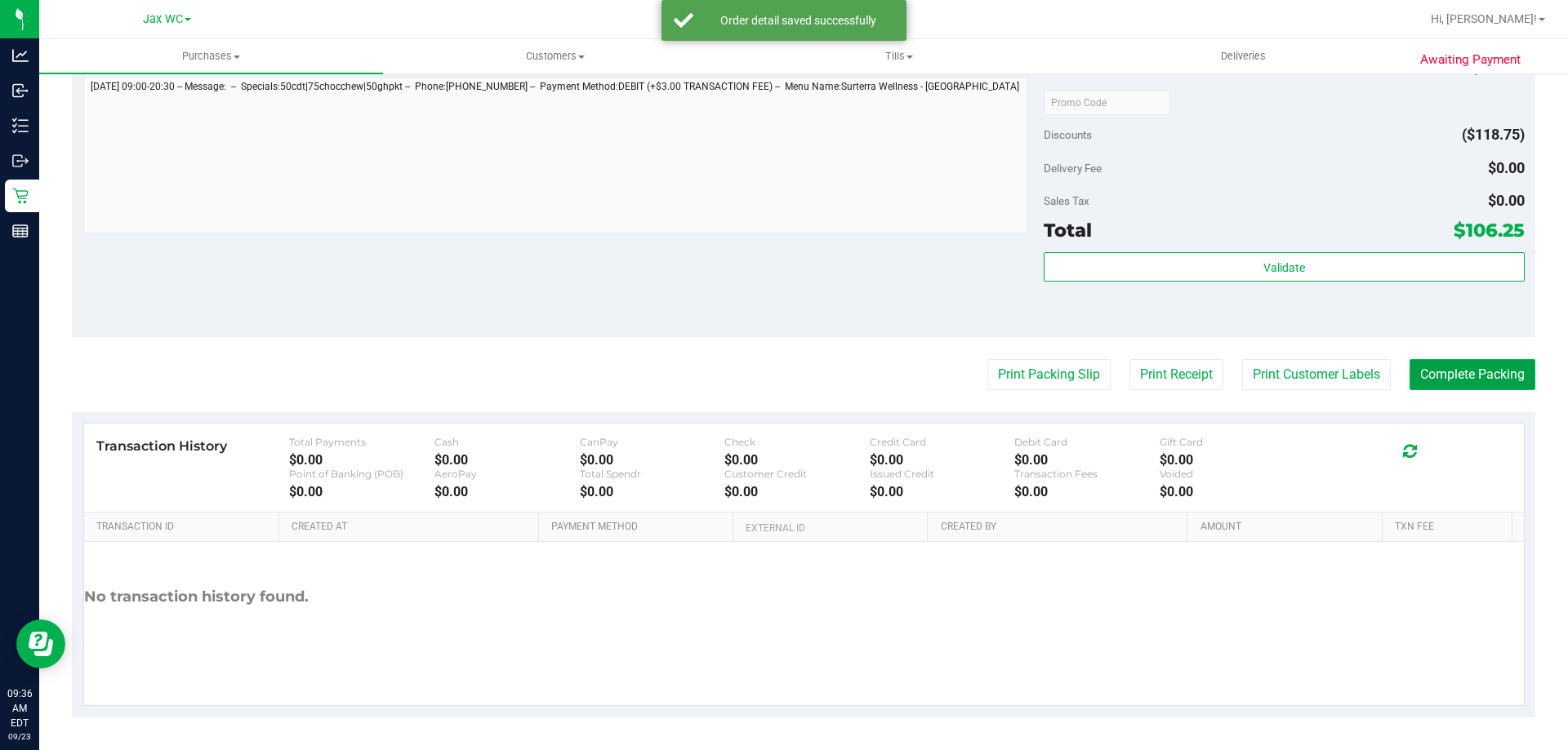
click at [1457, 363] on button "Complete Packing" at bounding box center [1472, 375] width 126 height 31
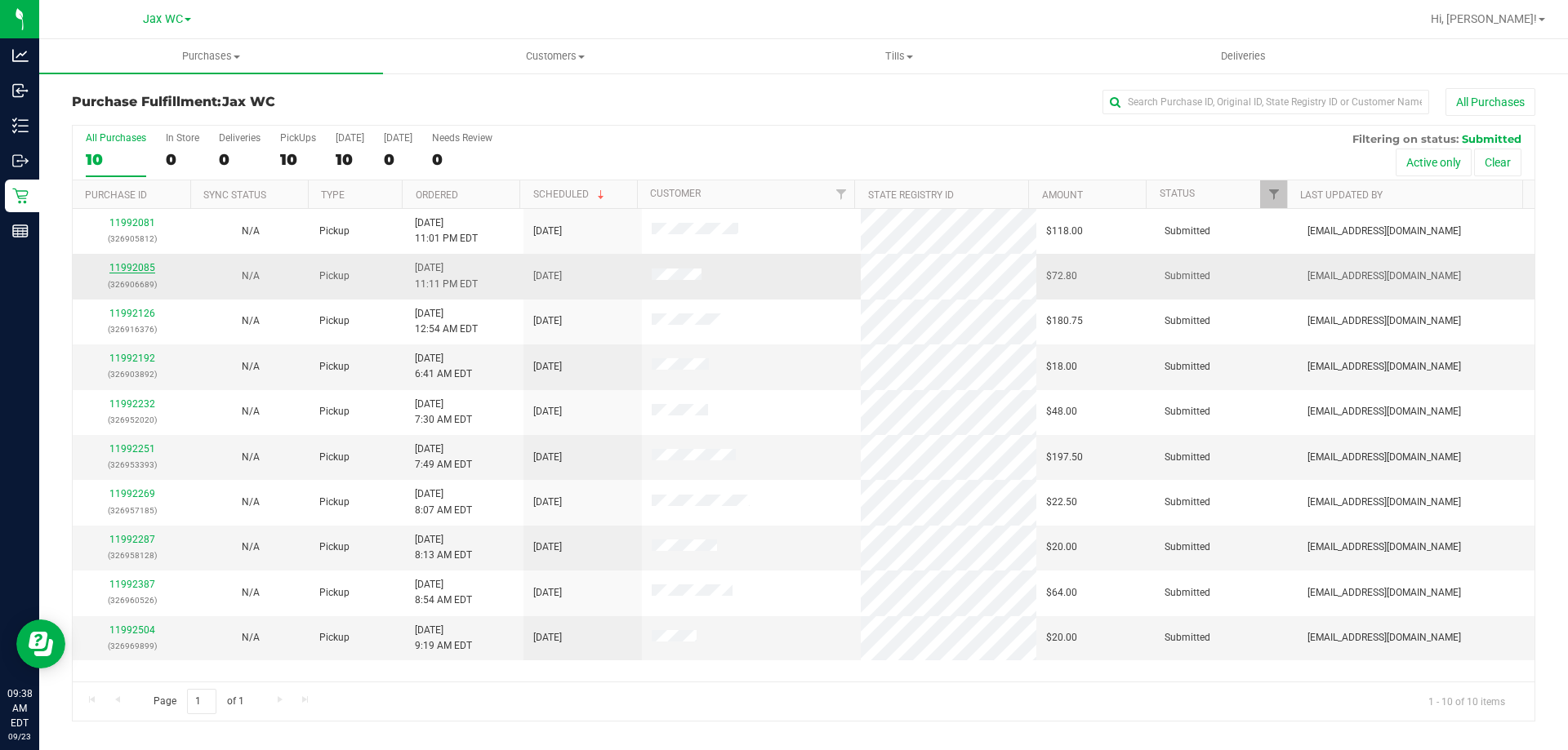
click at [138, 268] on link "11992085" at bounding box center [132, 268] width 46 height 11
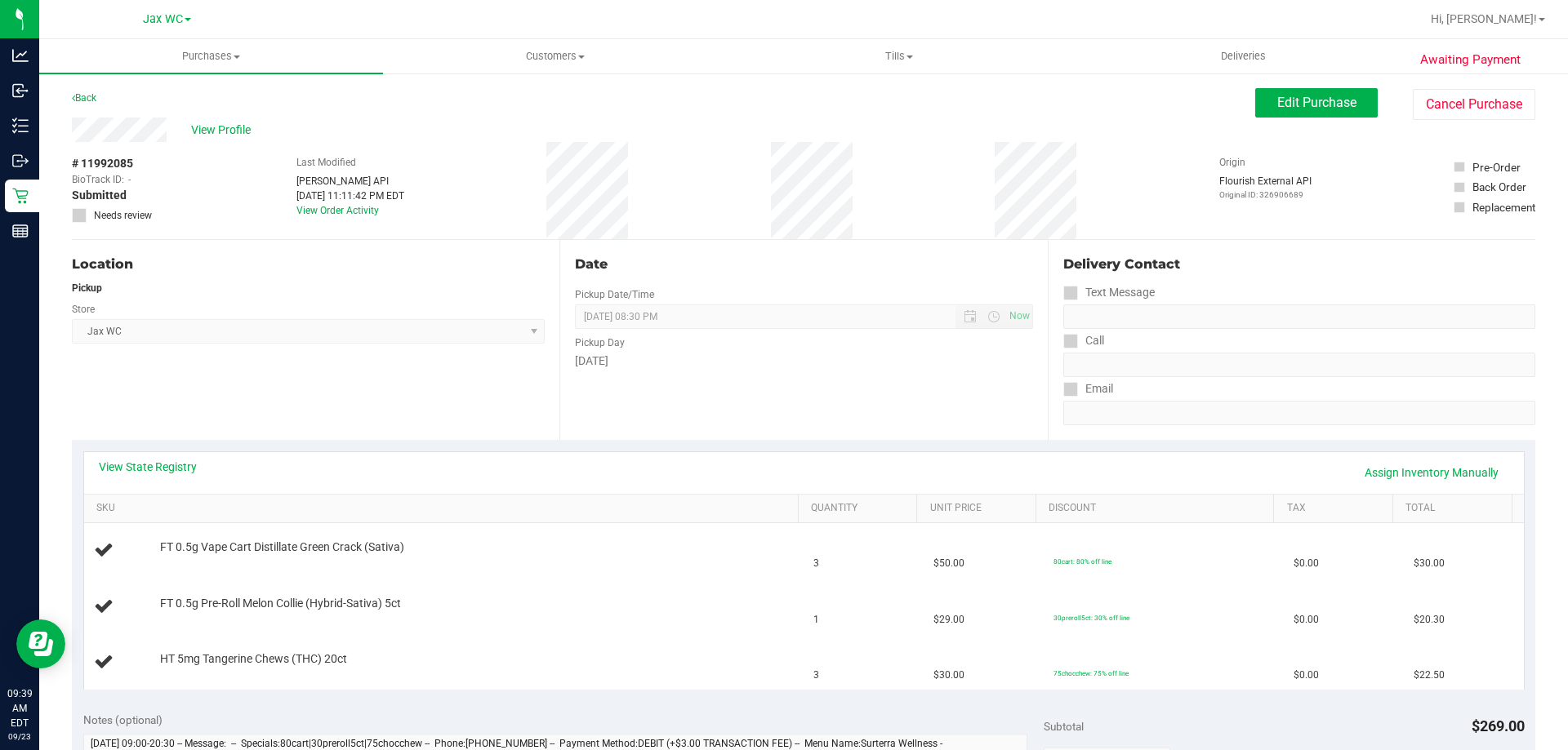
click at [168, 449] on div "View State Registry Assign Inventory Manually SKU Quantity Unit Price Discount …" at bounding box center [803, 570] width 1463 height 260
click at [168, 464] on link "View State Registry" at bounding box center [148, 467] width 98 height 17
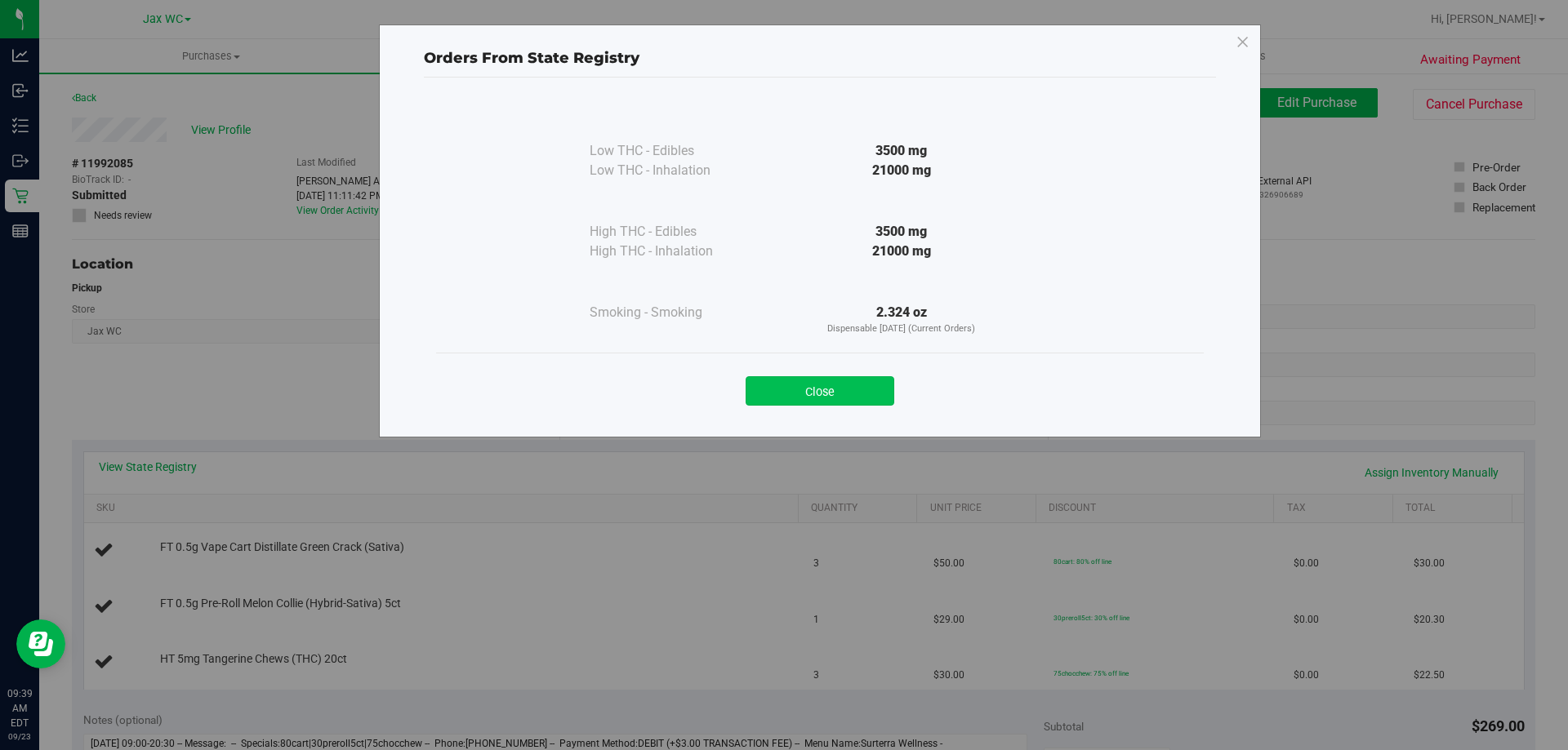
click at [817, 395] on button "Close" at bounding box center [820, 392] width 149 height 29
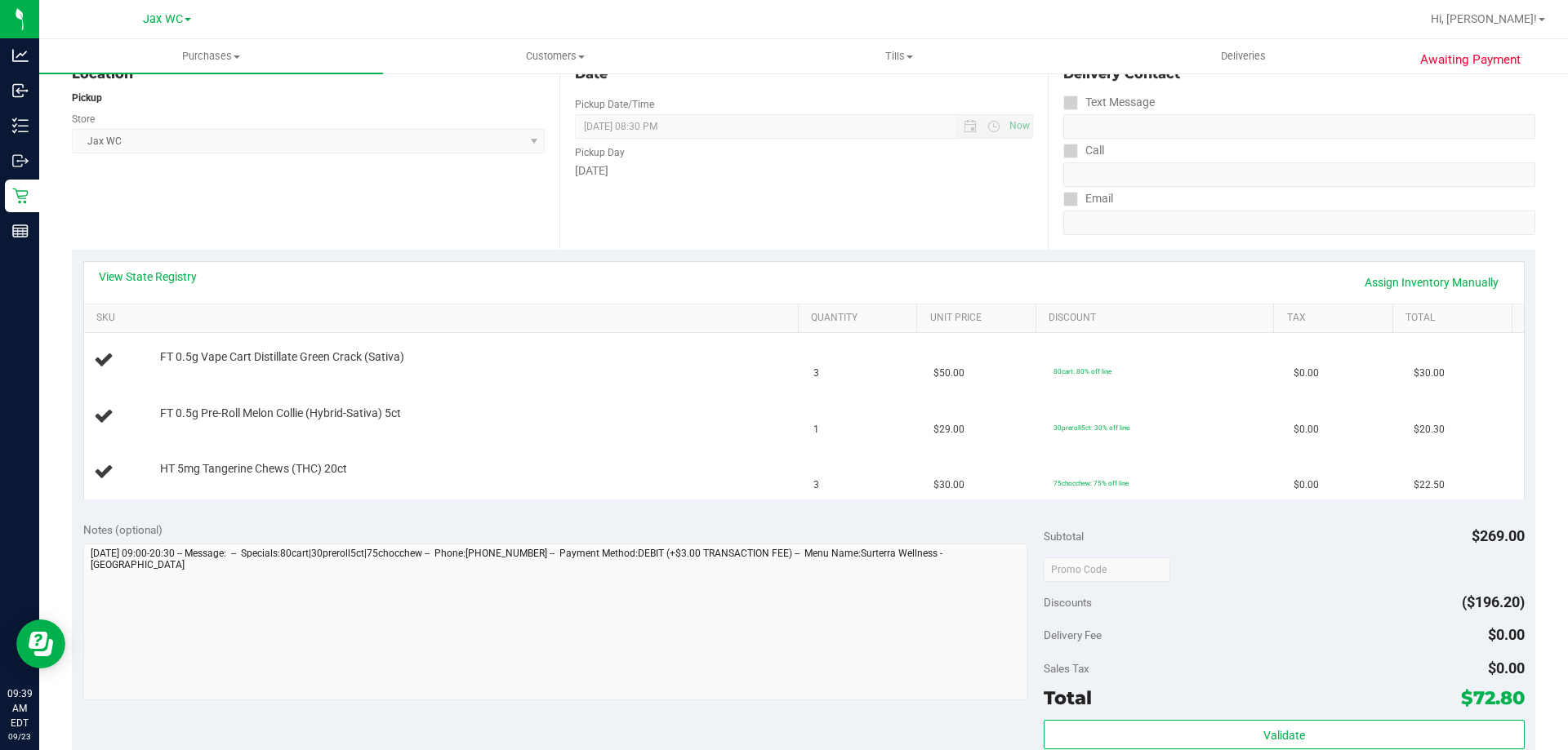
scroll to position [653, 0]
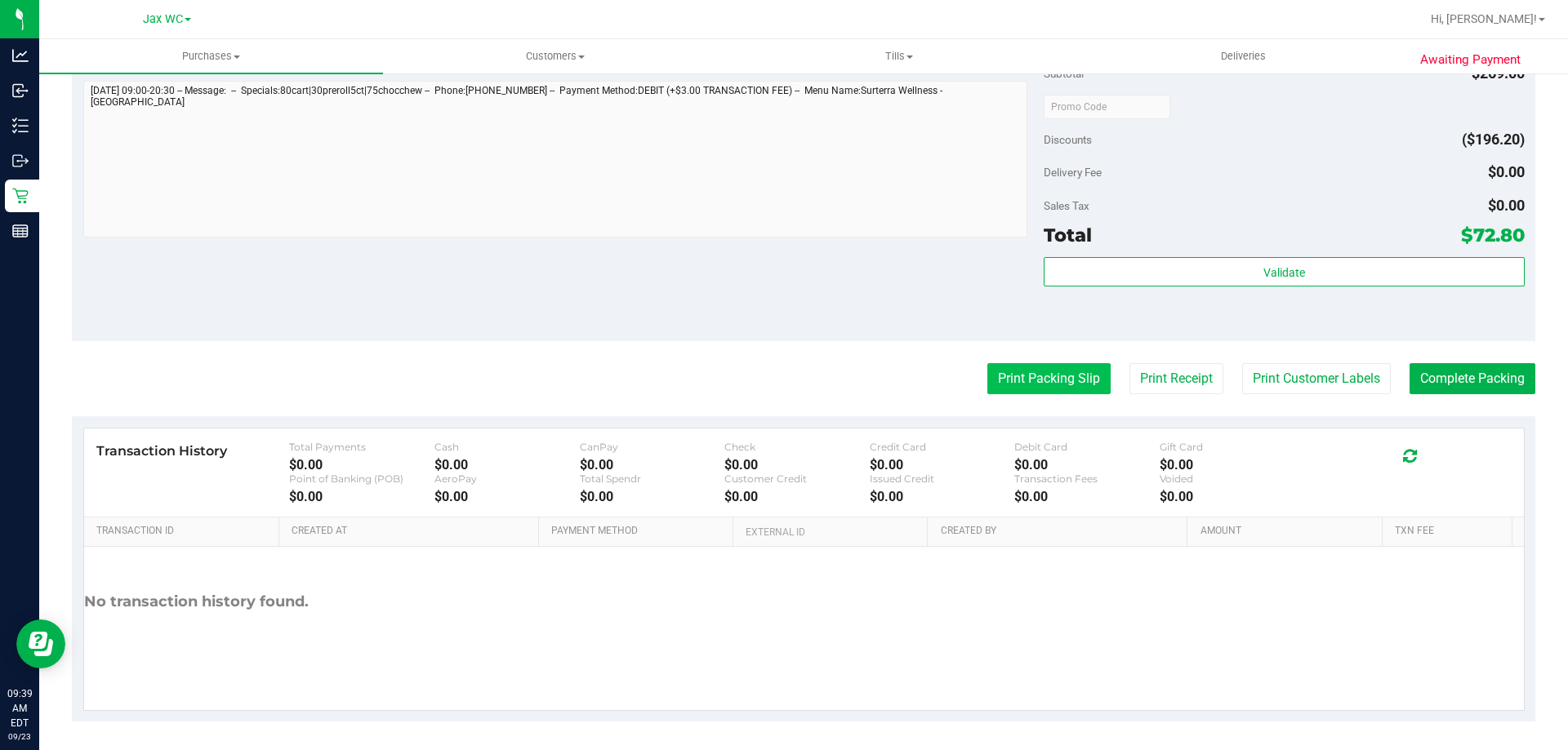
click at [1047, 369] on button "Print Packing Slip" at bounding box center [1049, 379] width 123 height 31
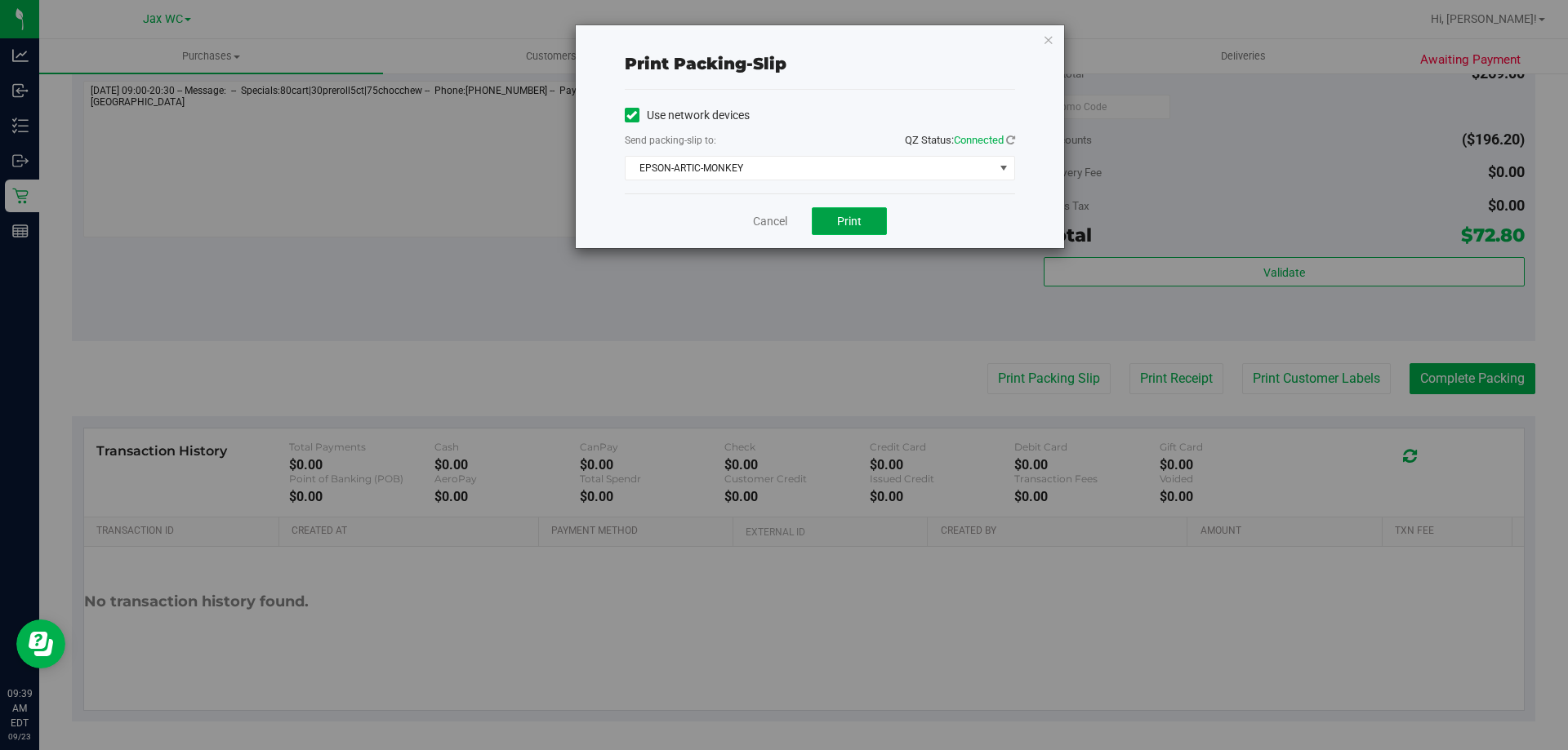
click at [846, 216] on span "Print" at bounding box center [849, 221] width 25 height 13
click at [842, 183] on div "Use network devices Send packing-slip to: QZ Status: Connected EPSON-ARTIC-MONK…" at bounding box center [820, 141] width 391 height 104
click at [858, 154] on div "Use network devices Send packing-slip to: QZ Status: Connected EPSON-ARTIC-MONK…" at bounding box center [820, 141] width 391 height 78
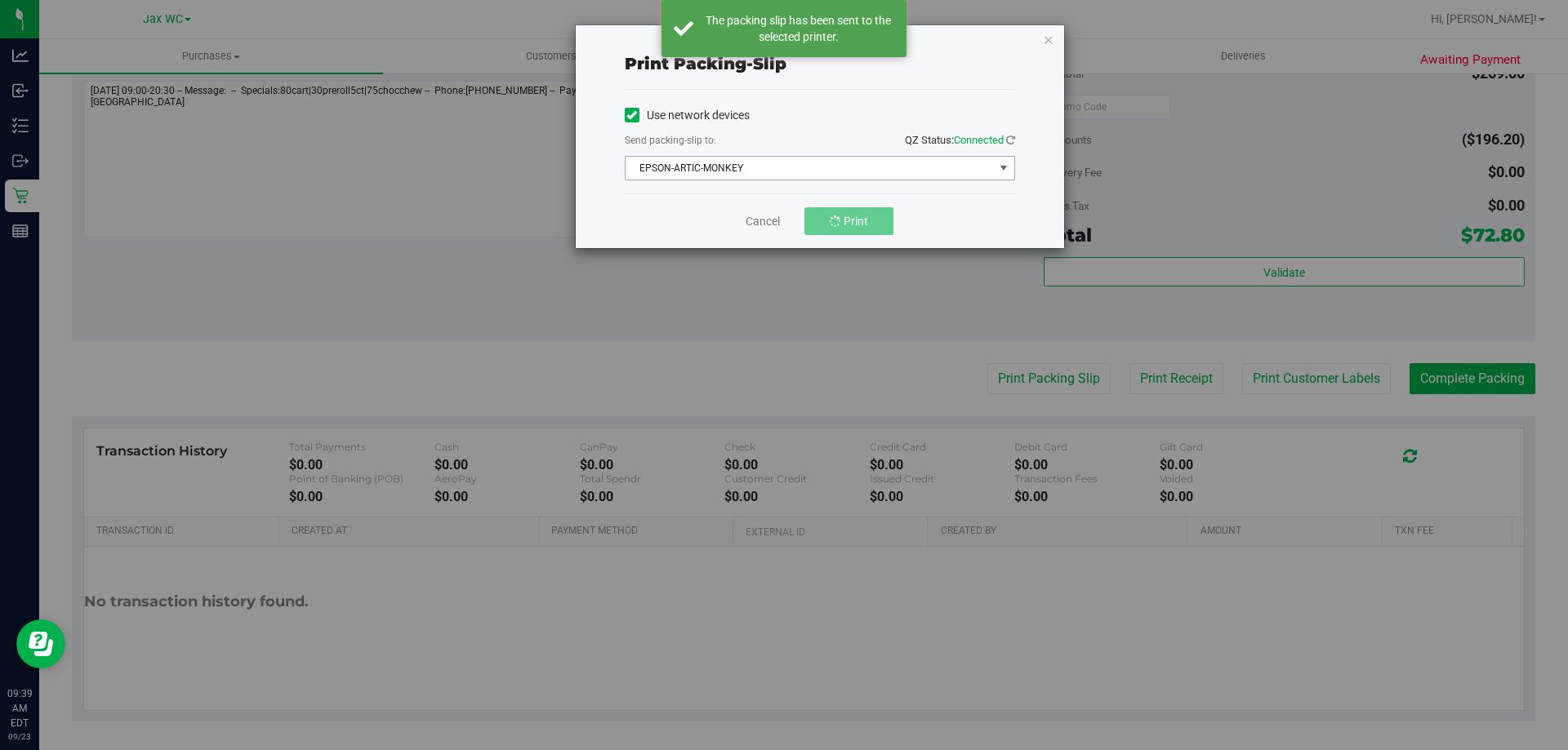
click at [853, 168] on span "EPSON-ARTIC-MONKEY" at bounding box center [810, 168] width 369 height 23
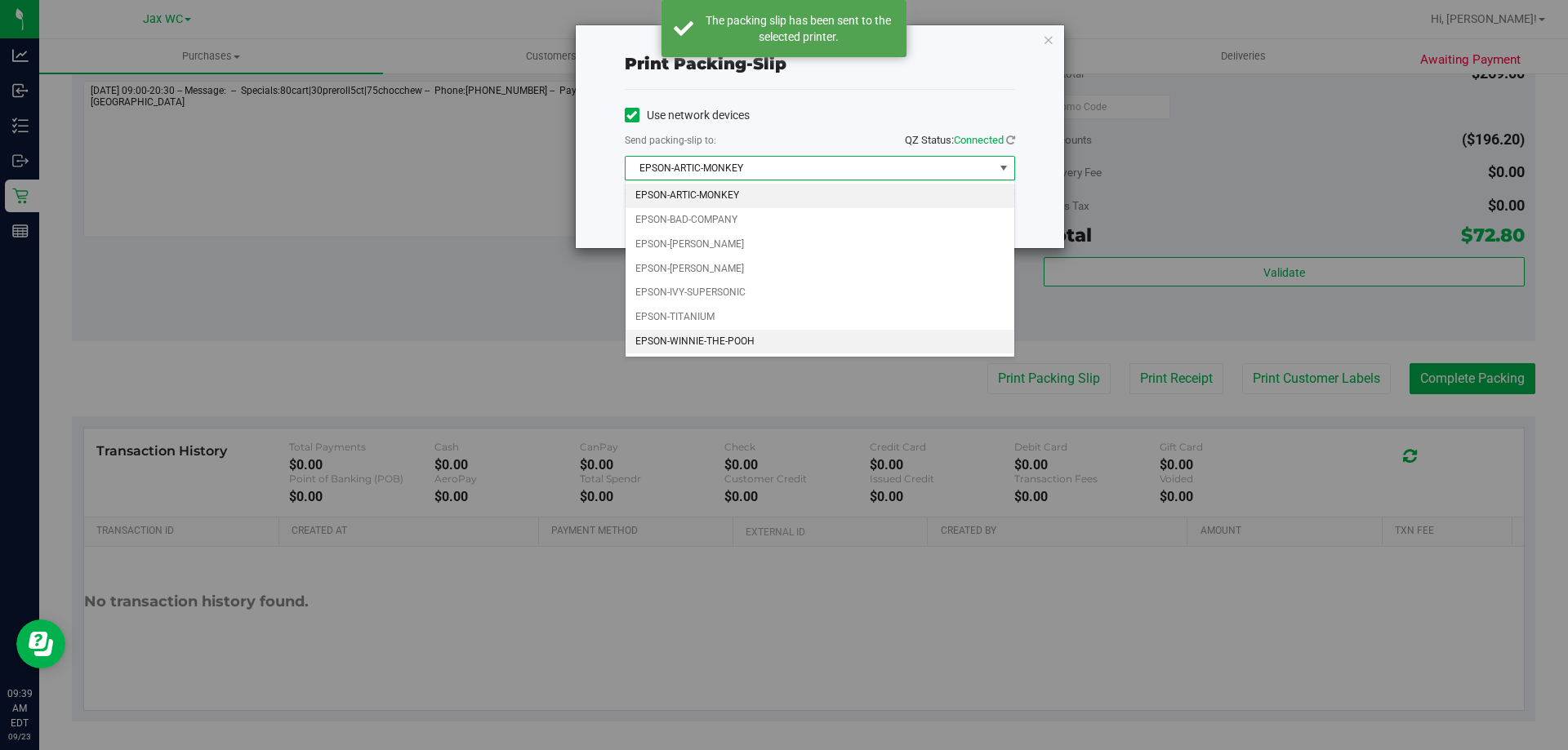
click at [717, 339] on li "EPSON-WINNIE-THE-POOH" at bounding box center [820, 342] width 389 height 25
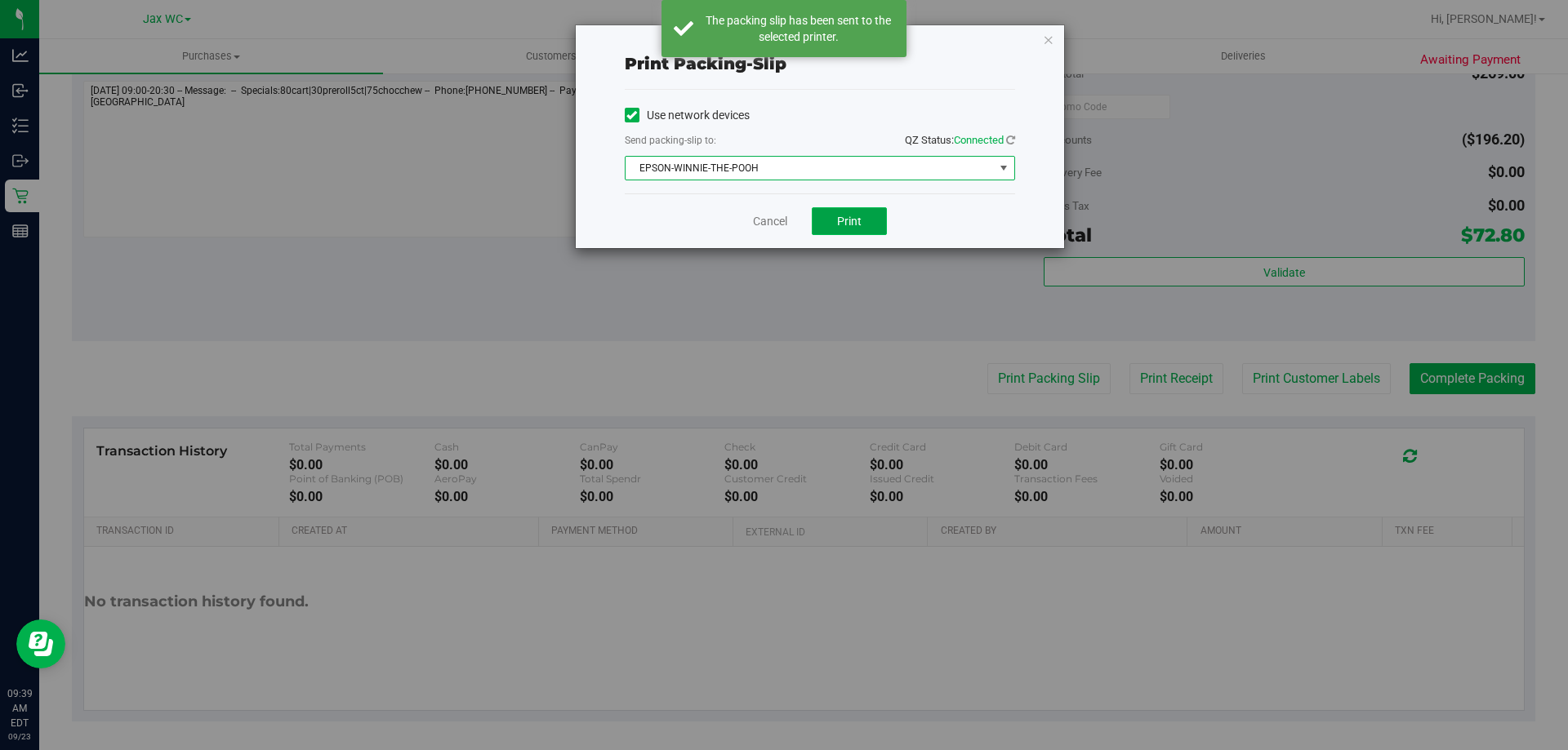
click at [830, 220] on button "Print" at bounding box center [849, 221] width 75 height 28
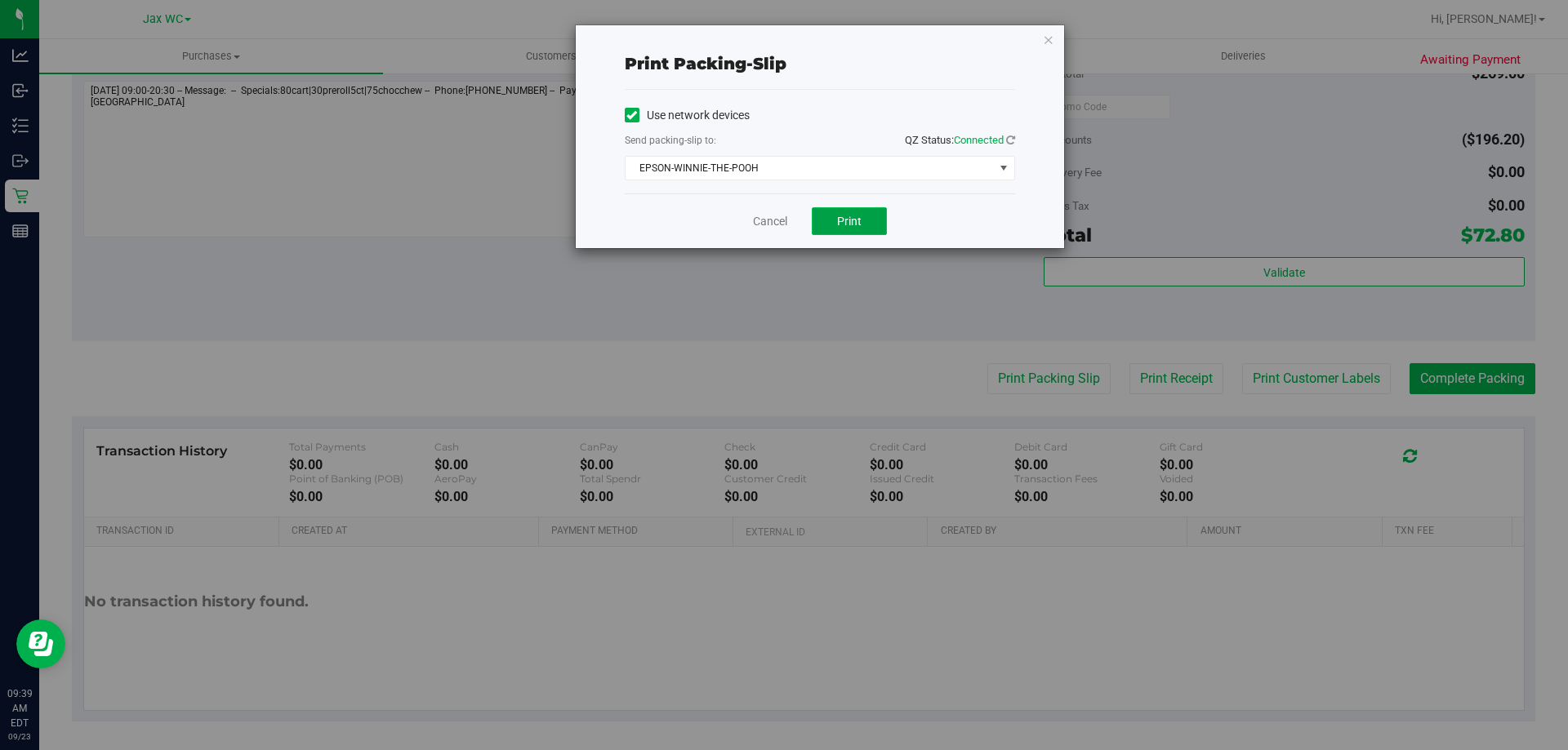
click at [869, 224] on button "Print" at bounding box center [849, 221] width 75 height 28
click at [854, 213] on button "Print" at bounding box center [849, 221] width 75 height 28
click at [764, 226] on link "Cancel" at bounding box center [769, 221] width 34 height 17
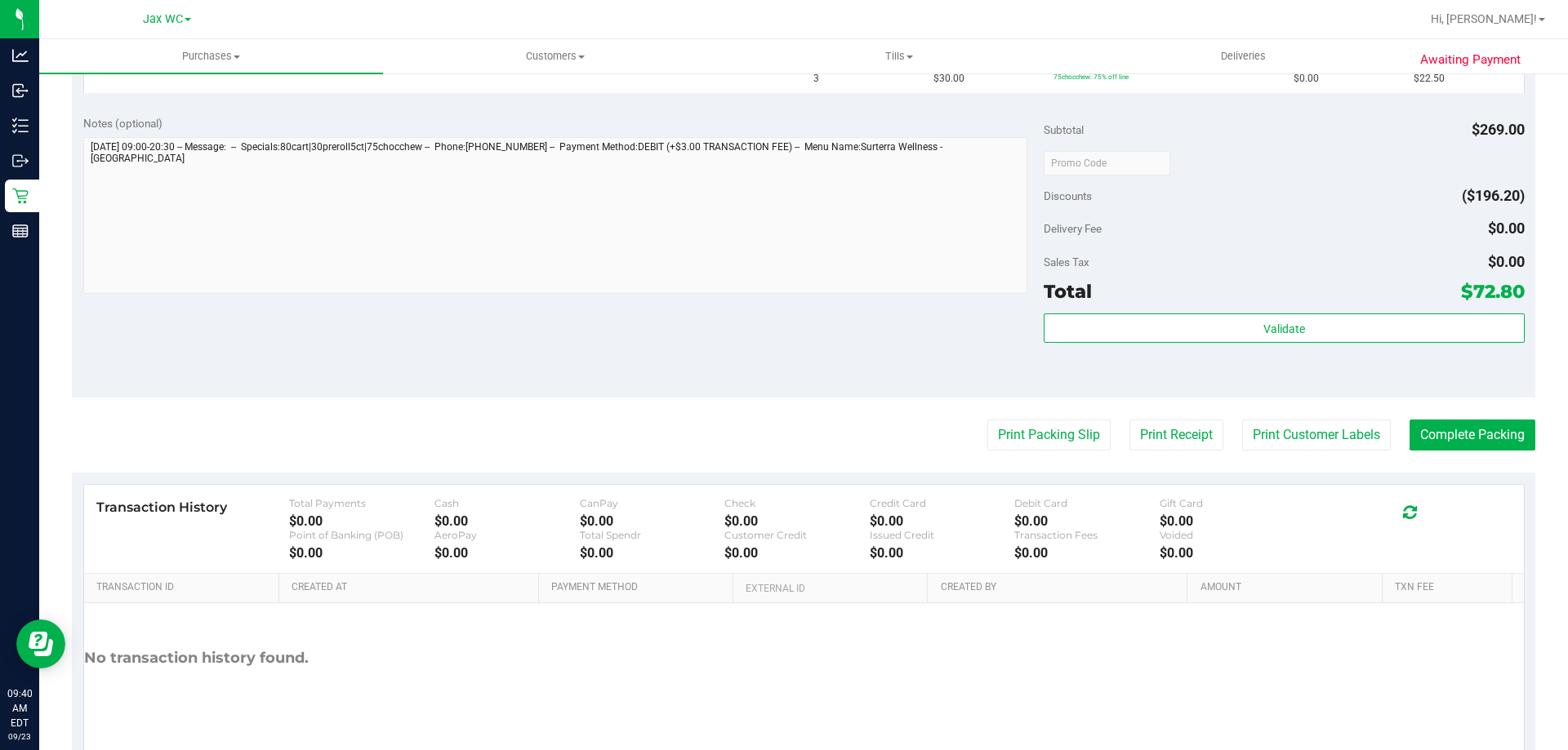
scroll to position [163, 0]
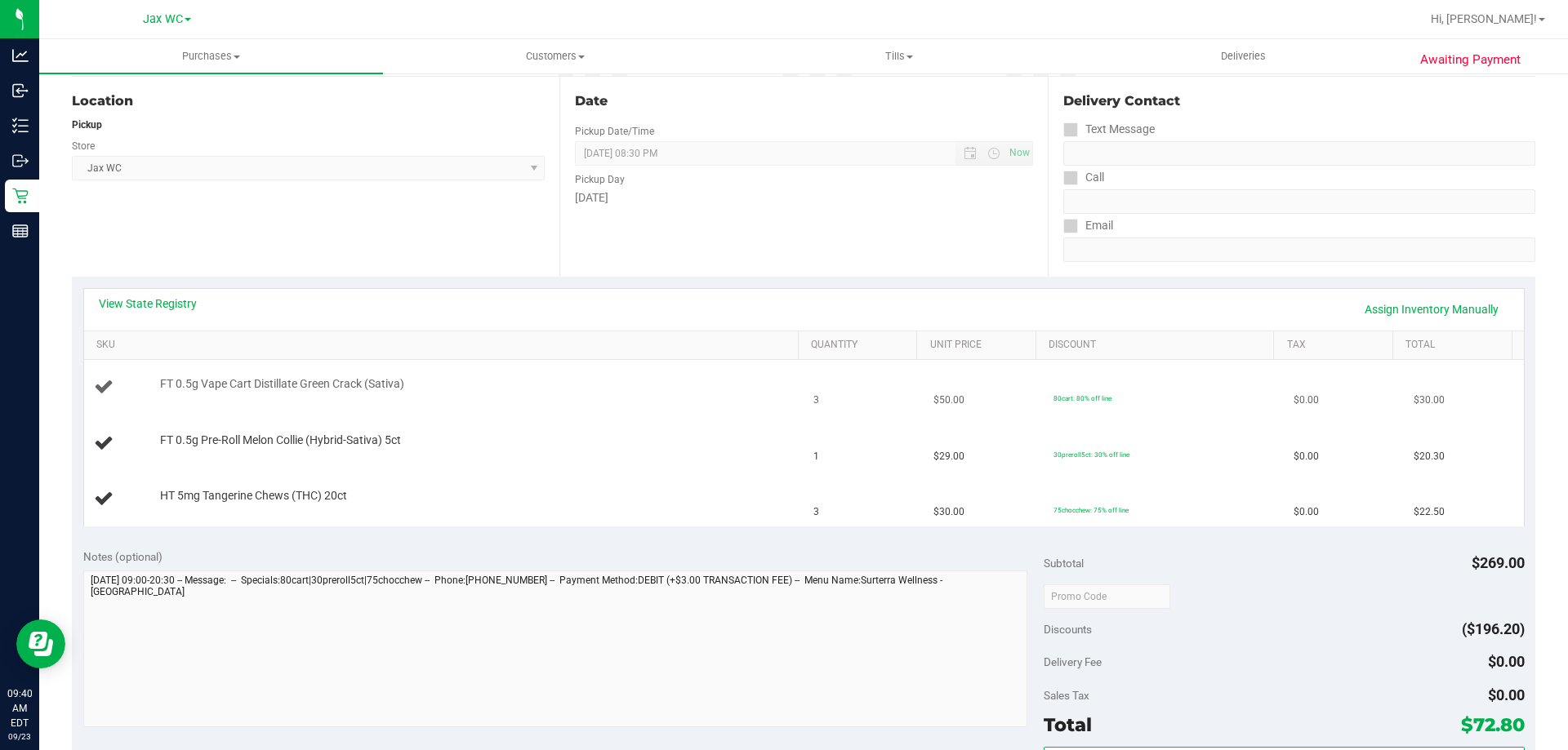
click at [486, 414] on td "FT 0.5g Vape Cart Distillate Green Crack (Sativa)" at bounding box center [444, 388] width 720 height 56
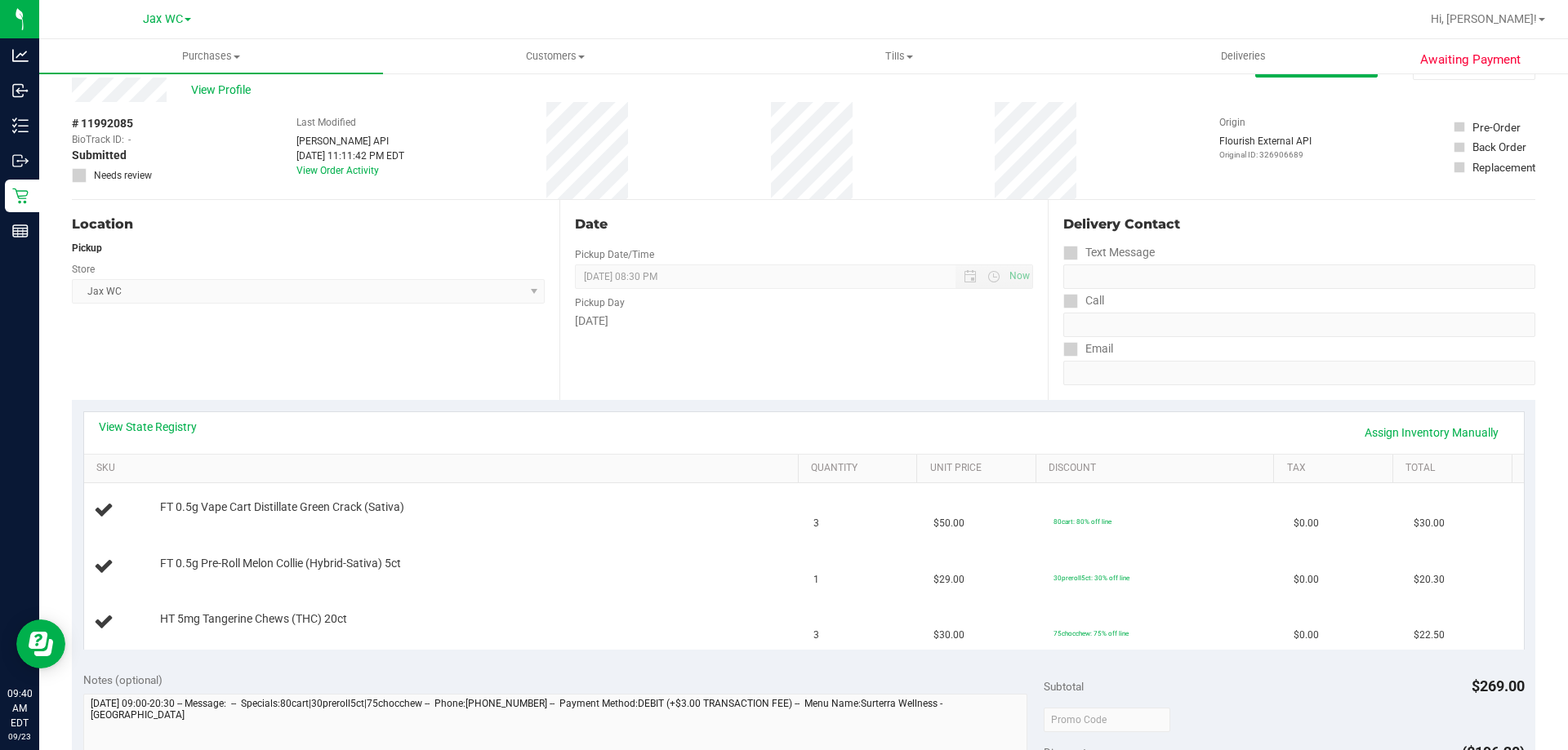
scroll to position [0, 0]
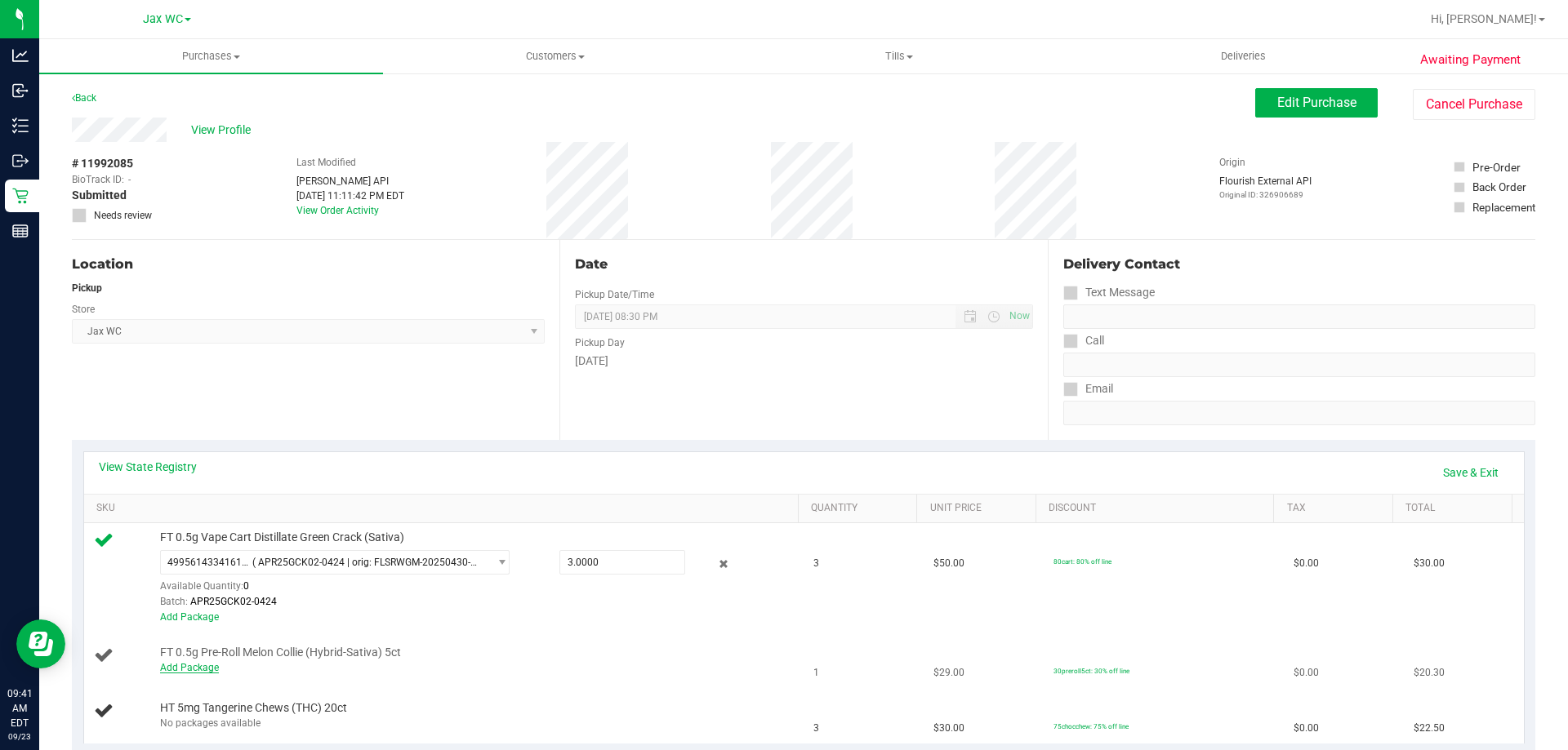
click at [179, 664] on link "Add Package" at bounding box center [190, 667] width 59 height 11
click at [310, 668] on span "Select Package" at bounding box center [335, 656] width 349 height 25
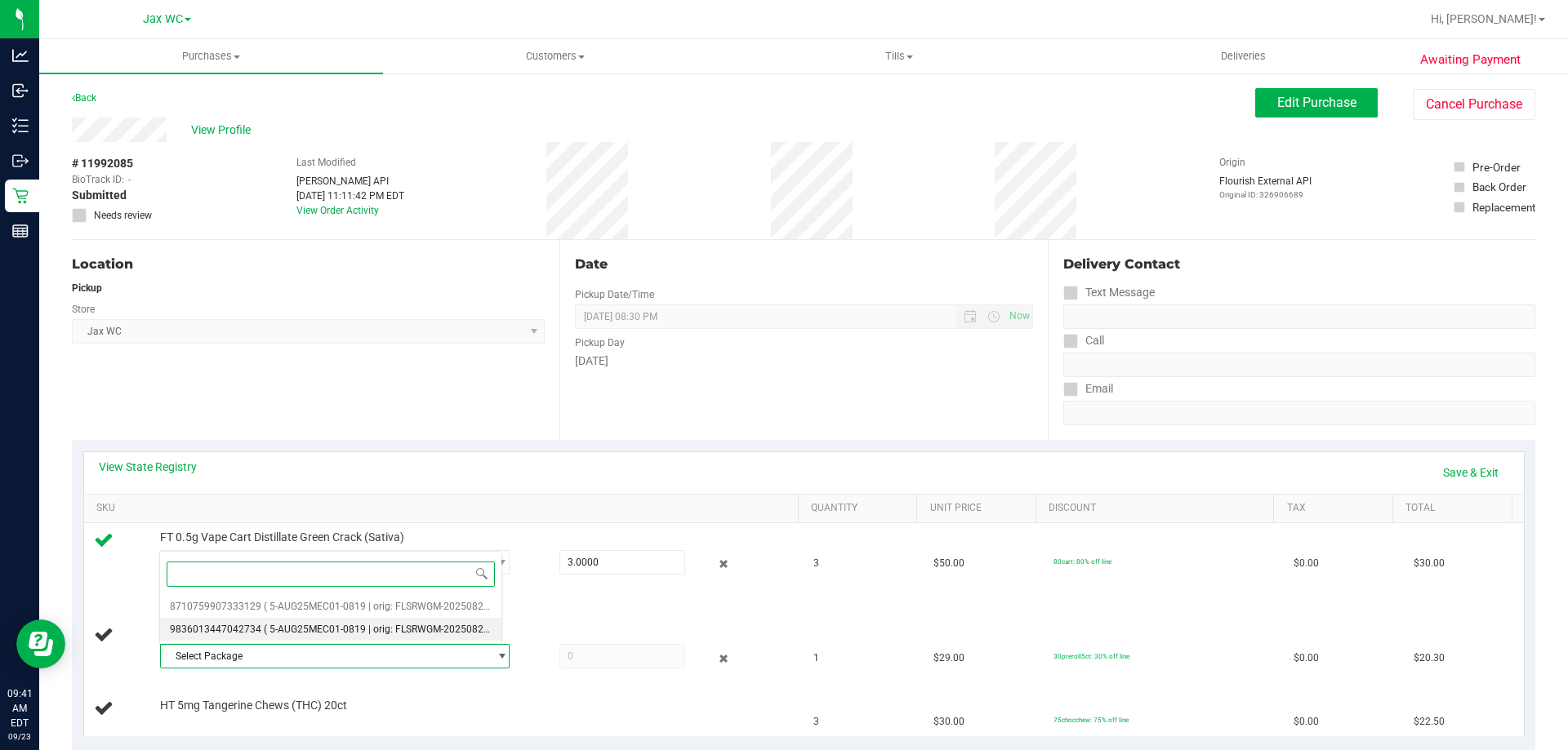
click at [329, 621] on li "9836013447042734 ( 5-AUG25MEC01-0819 | orig: FLSRWGM-20250825-2593 )" at bounding box center [331, 629] width 341 height 23
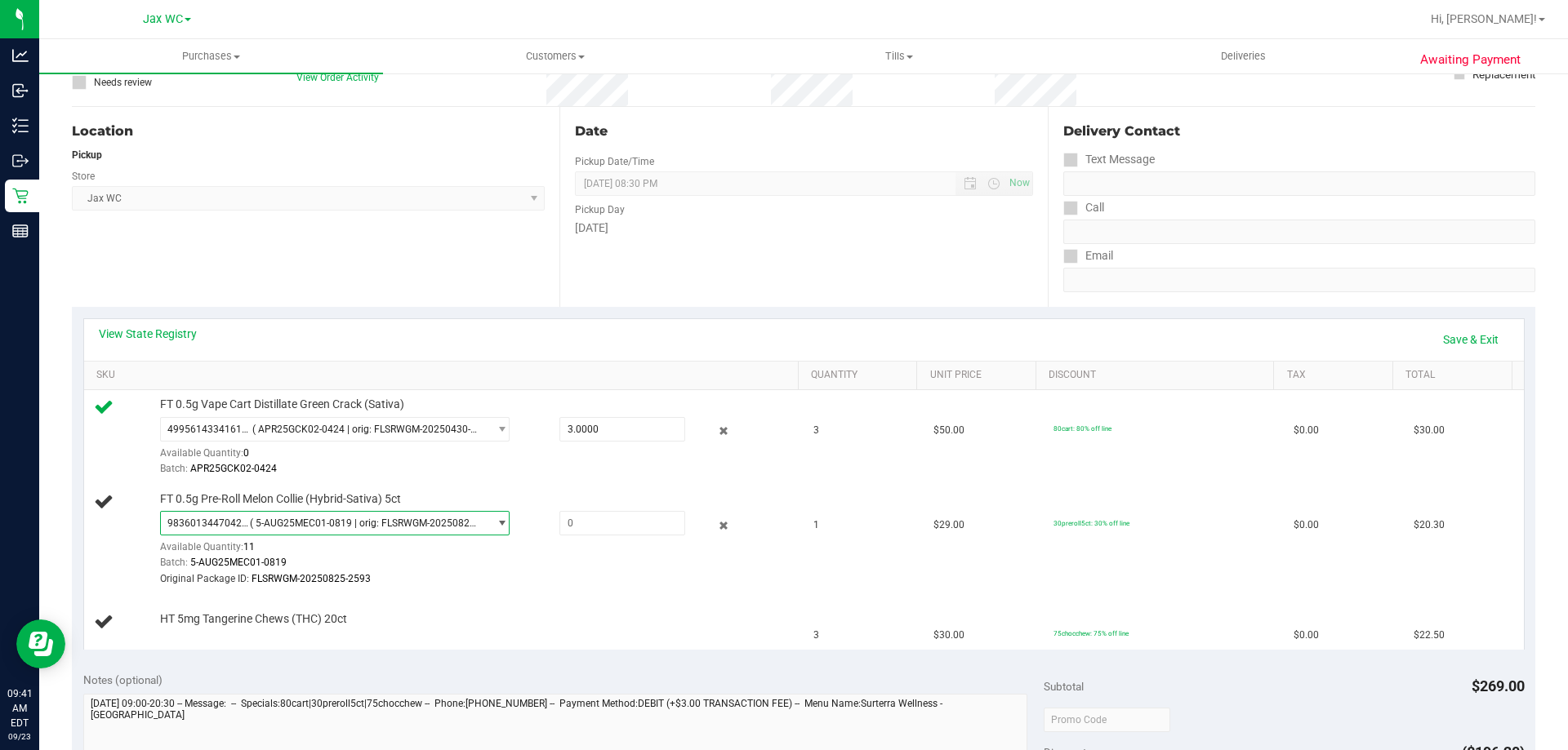
scroll to position [490, 0]
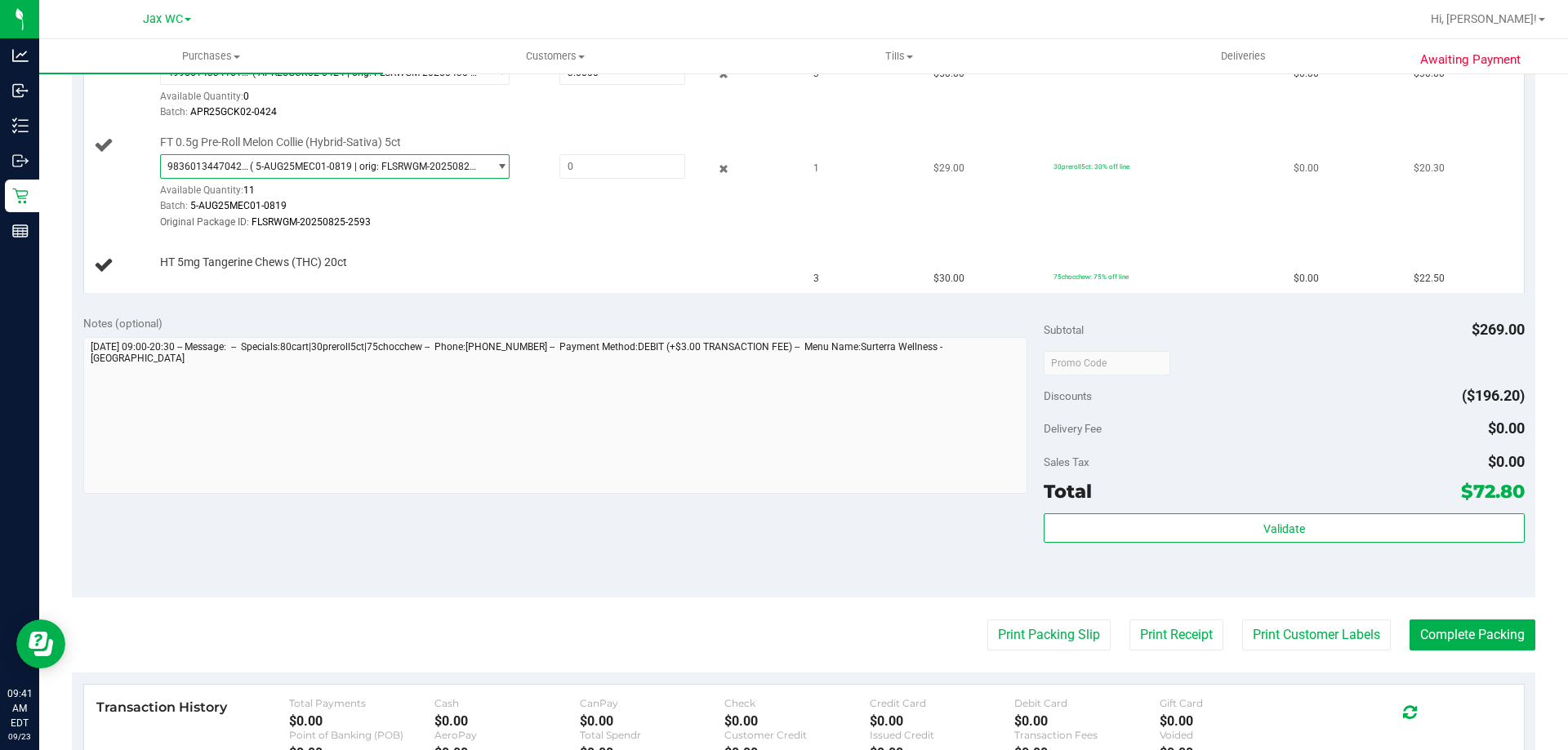
click at [386, 168] on span "( 5-AUG25MEC01-0819 | orig: FLSRWGM-20250825-2593 )" at bounding box center [365, 166] width 232 height 11
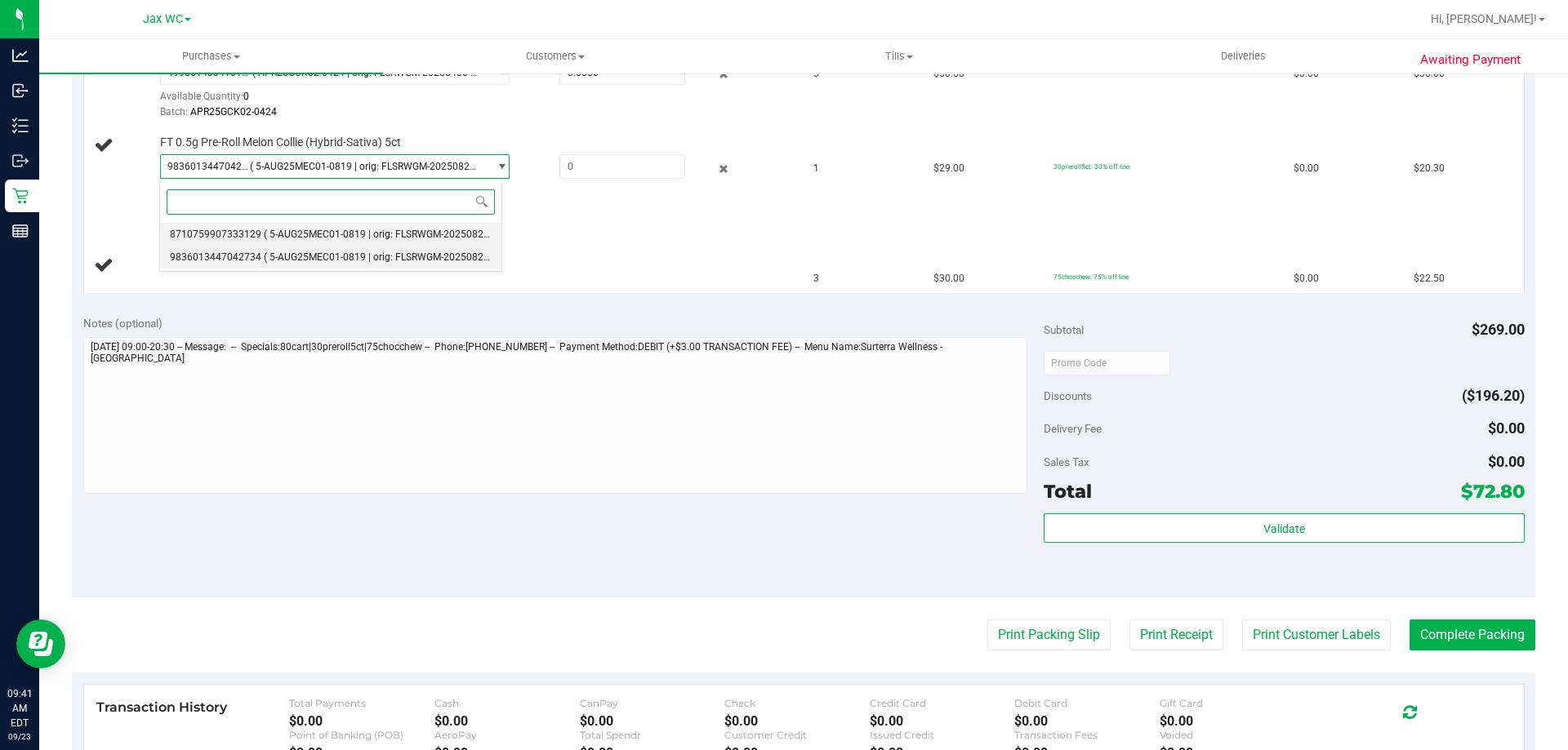
click at [348, 231] on span "( 5-AUG25MEC01-0819 | orig: FLSRWGM-20250825-2625 )" at bounding box center [392, 234] width 257 height 11
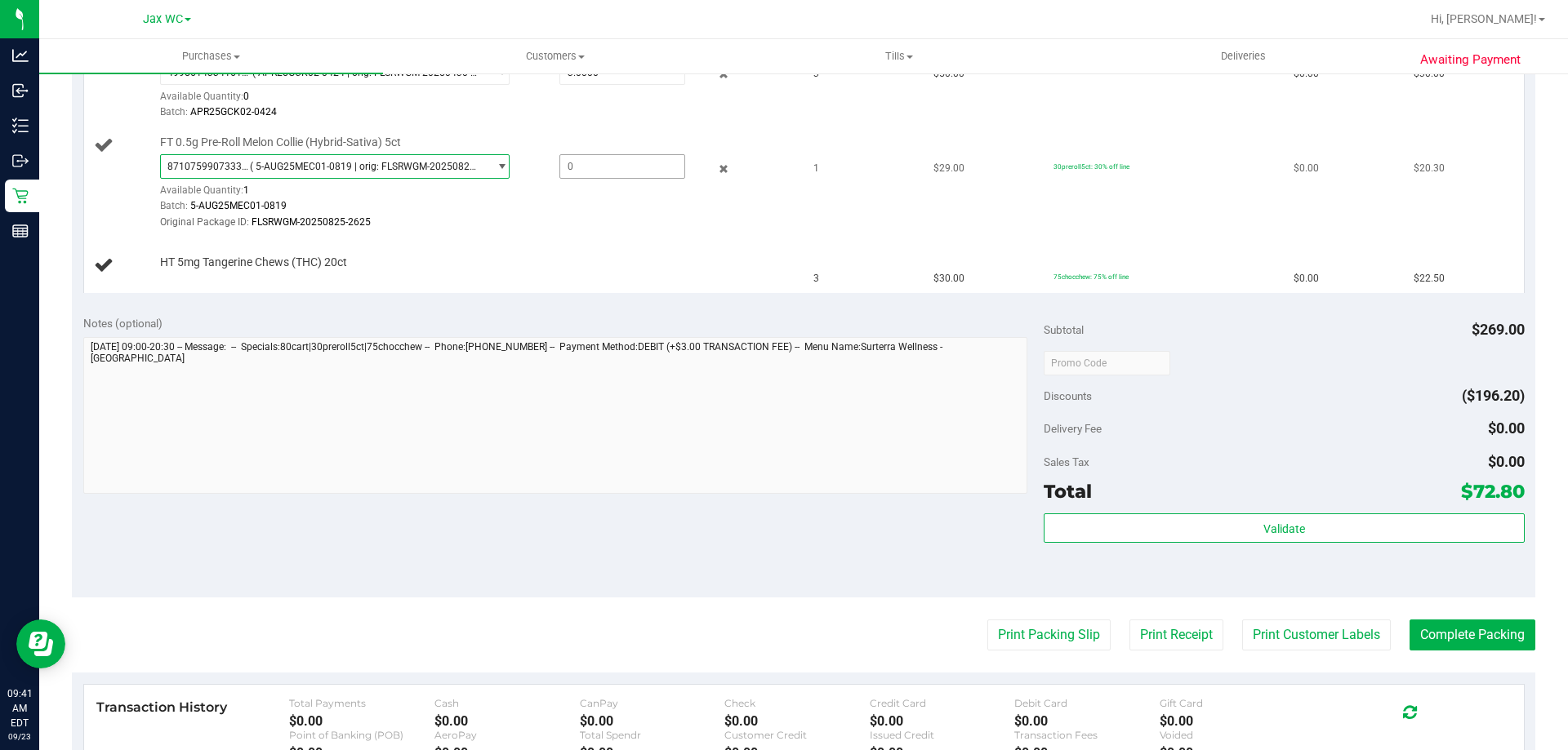
click at [610, 182] on div "8710759907333129 ( 5-AUG25MEC01-0819 | orig: FLSRWGM-20250825-2625 ) 8710759907…" at bounding box center [475, 192] width 630 height 76
click at [616, 172] on span at bounding box center [622, 166] width 126 height 25
type input "1"
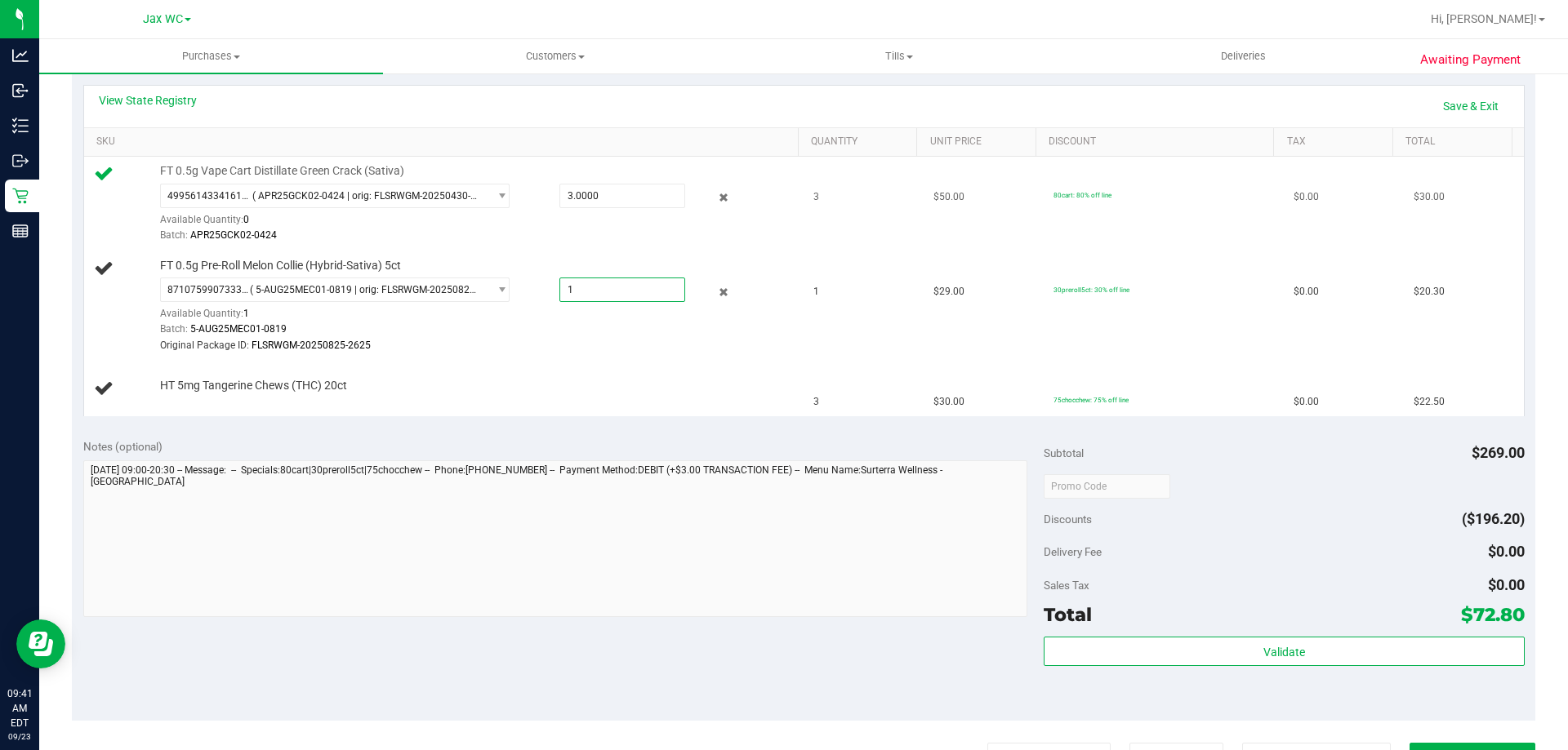
scroll to position [326, 0]
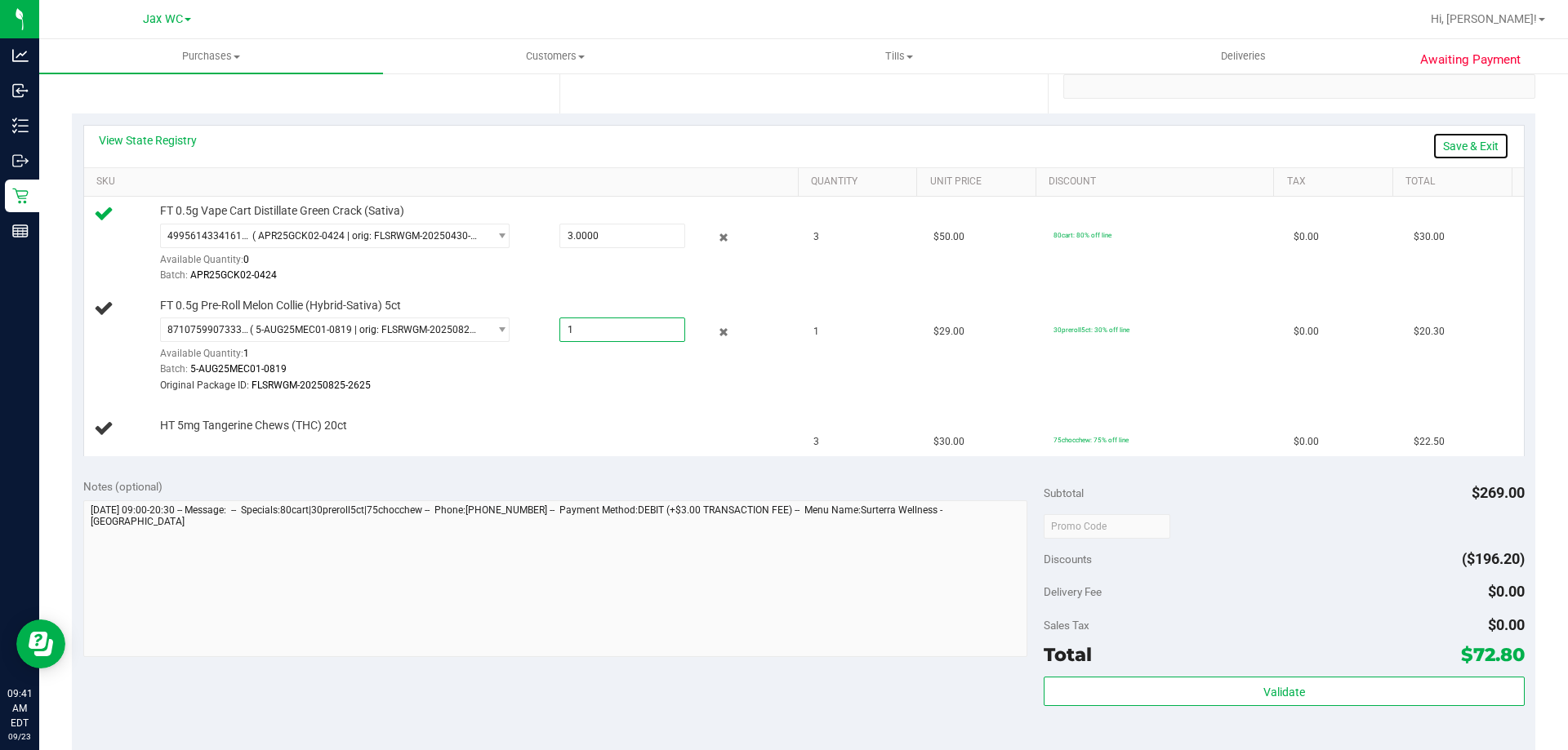
type input "1.0000"
click at [1462, 133] on link "Save & Exit" at bounding box center [1471, 146] width 77 height 28
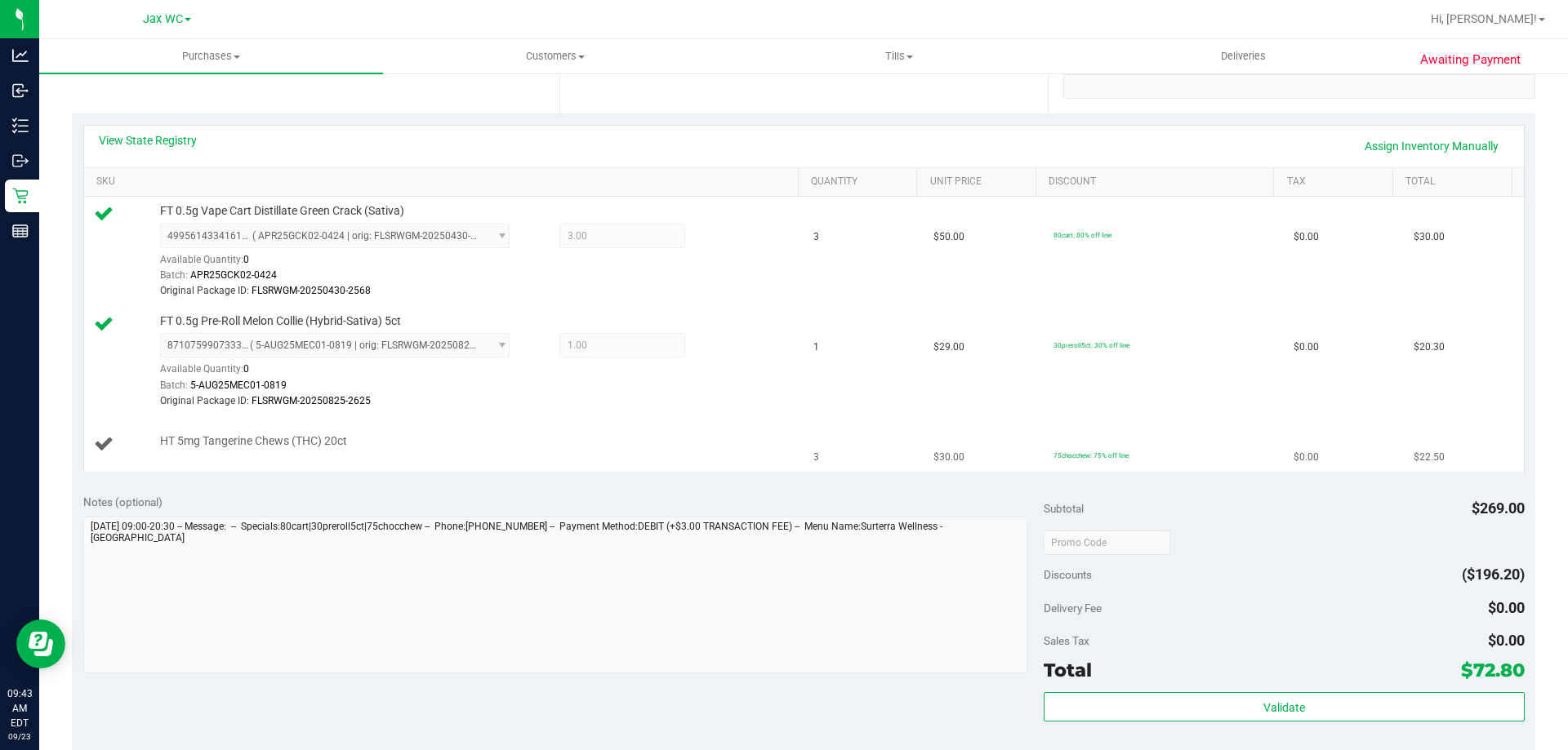
click at [523, 444] on div "HT 5mg Tangerine Chews (THC) 20ct" at bounding box center [471, 442] width 638 height 17
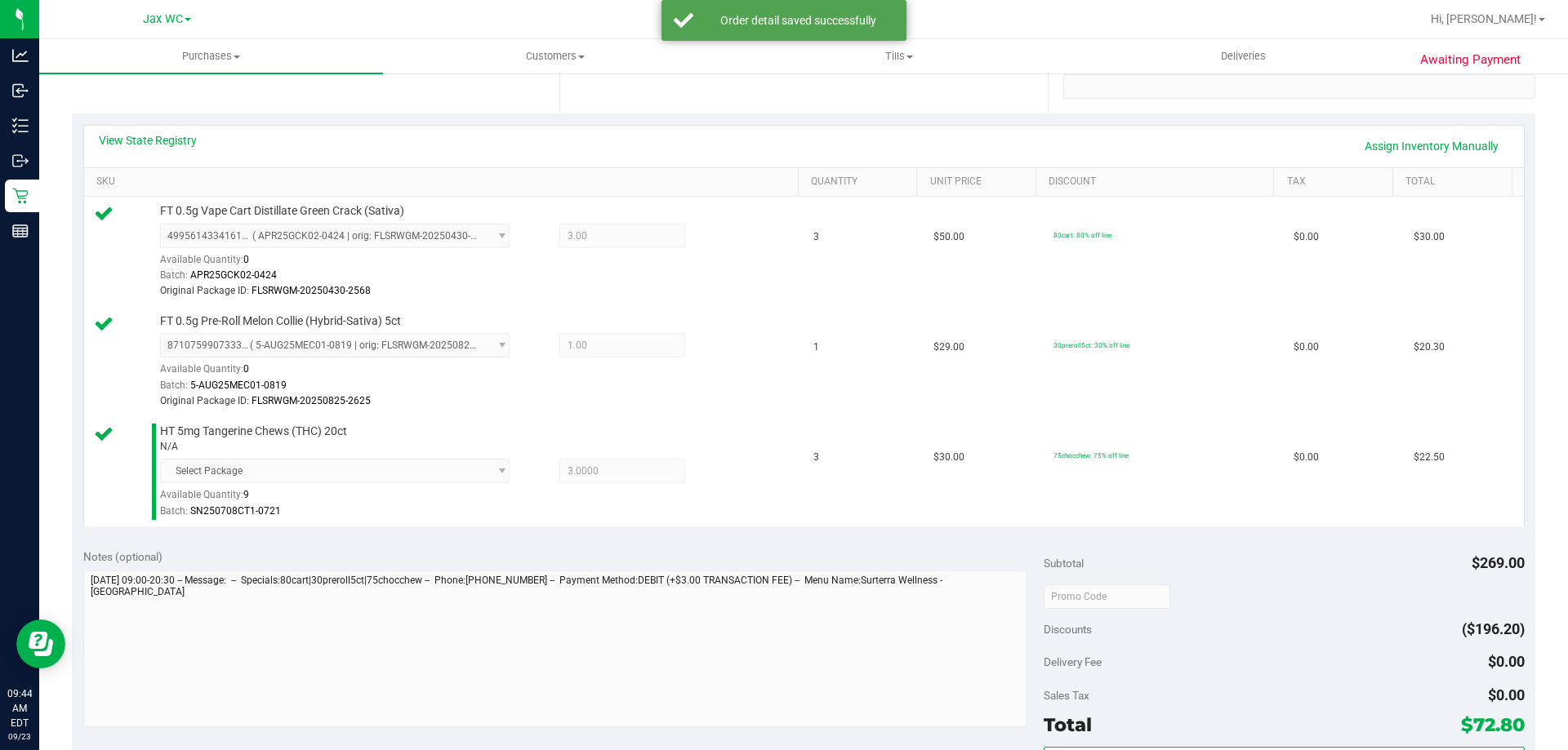
scroll to position [817, 0]
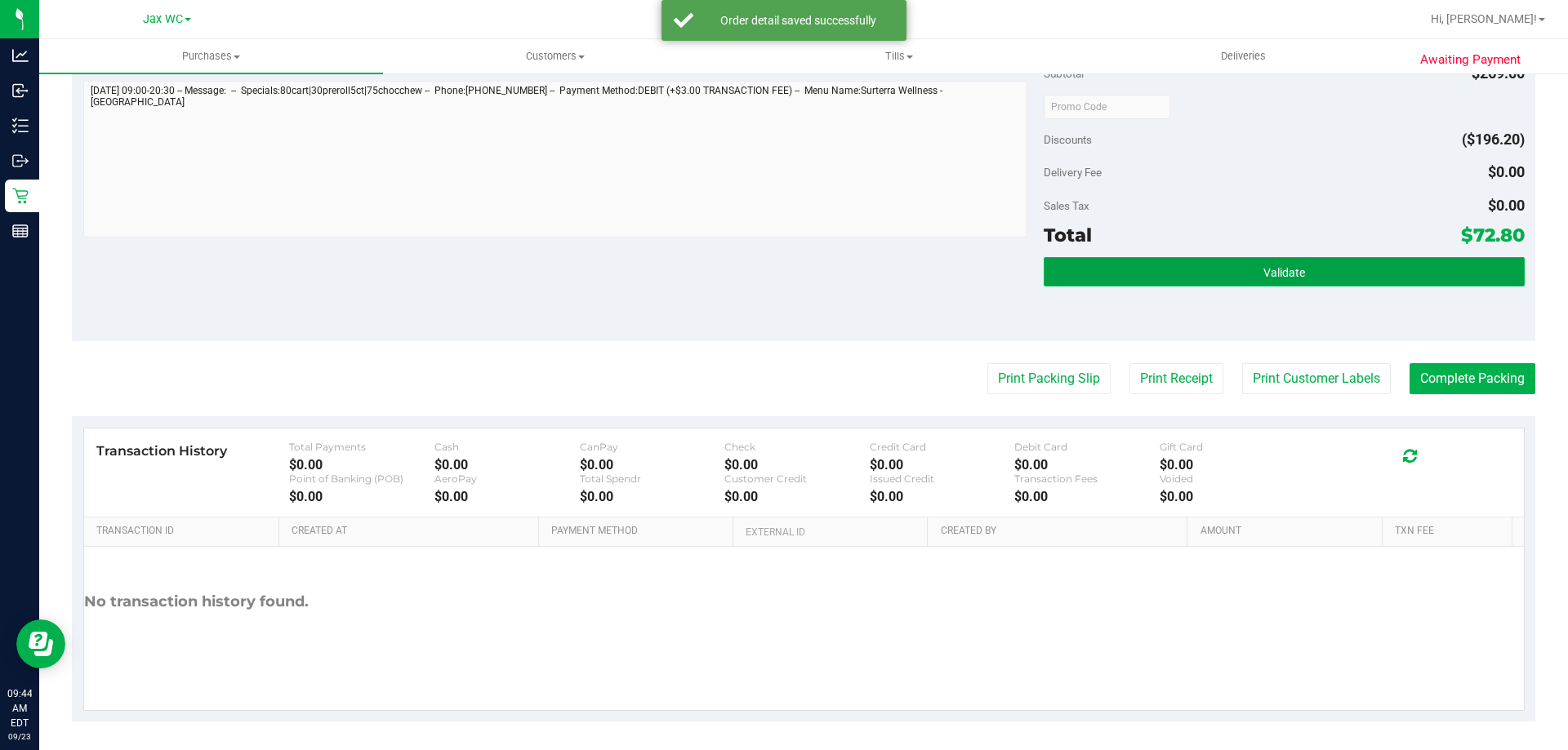
click at [1319, 265] on button "Validate" at bounding box center [1284, 272] width 480 height 29
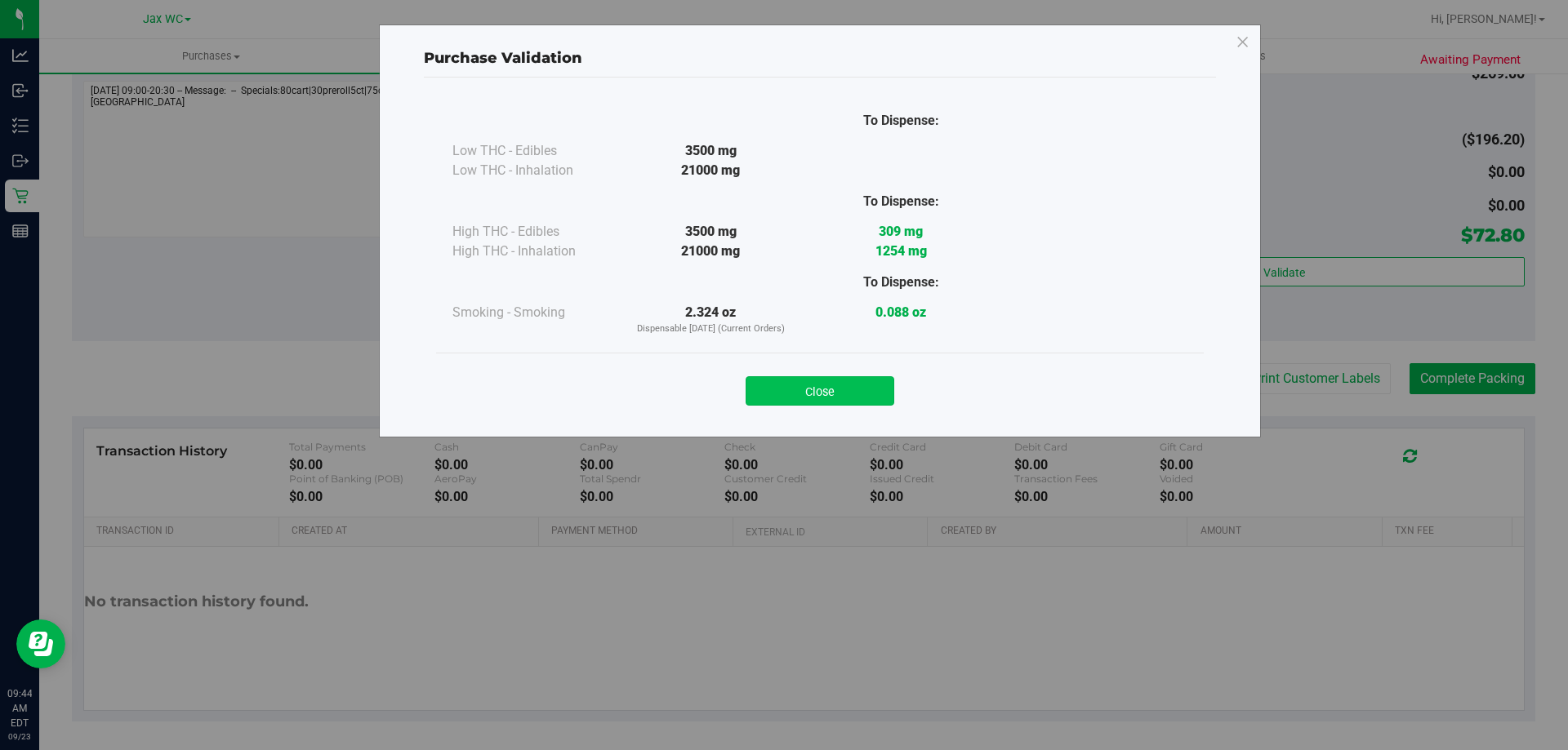
click at [813, 395] on button "Close" at bounding box center [820, 392] width 149 height 29
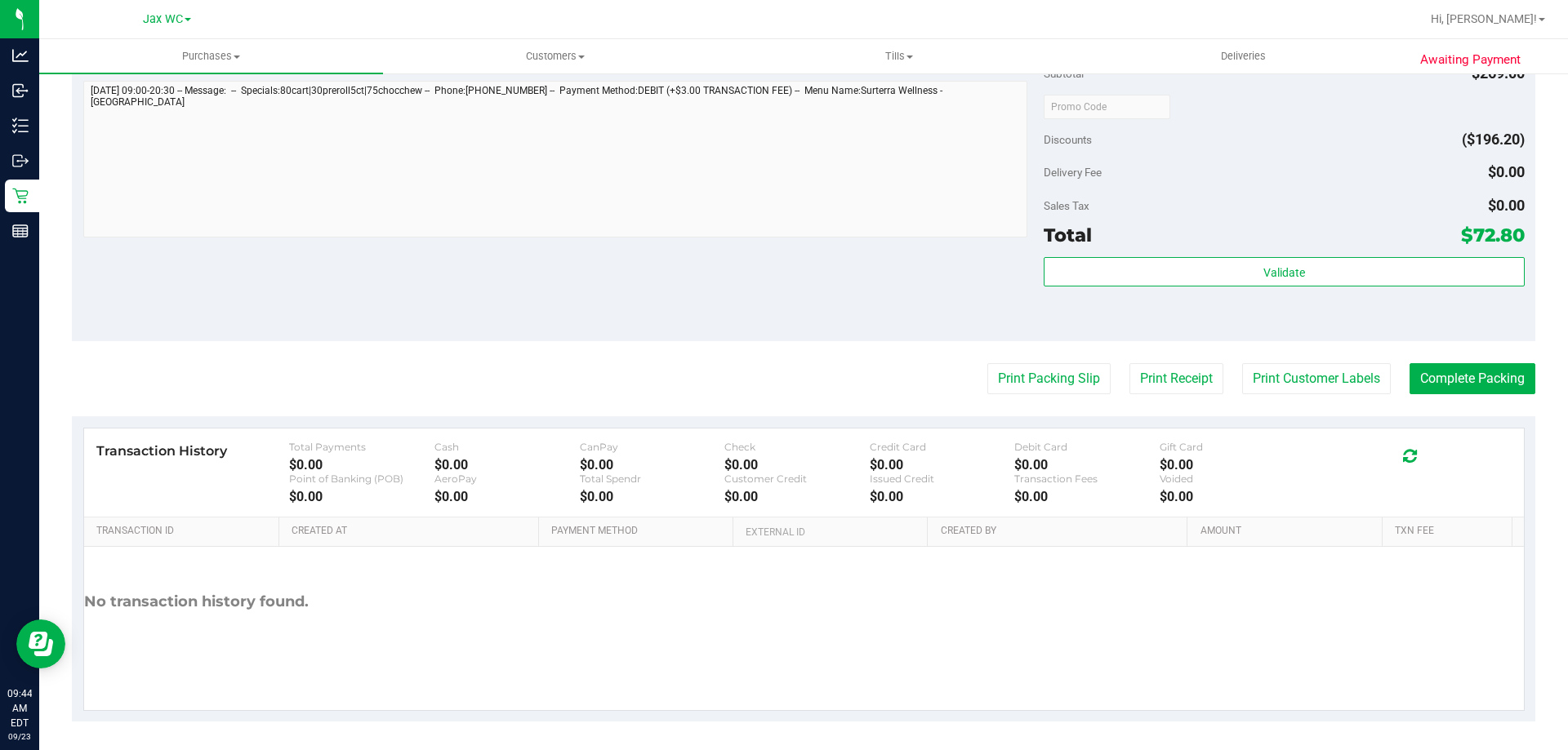
click at [1361, 248] on div "Total $72.80" at bounding box center [1284, 235] width 480 height 29
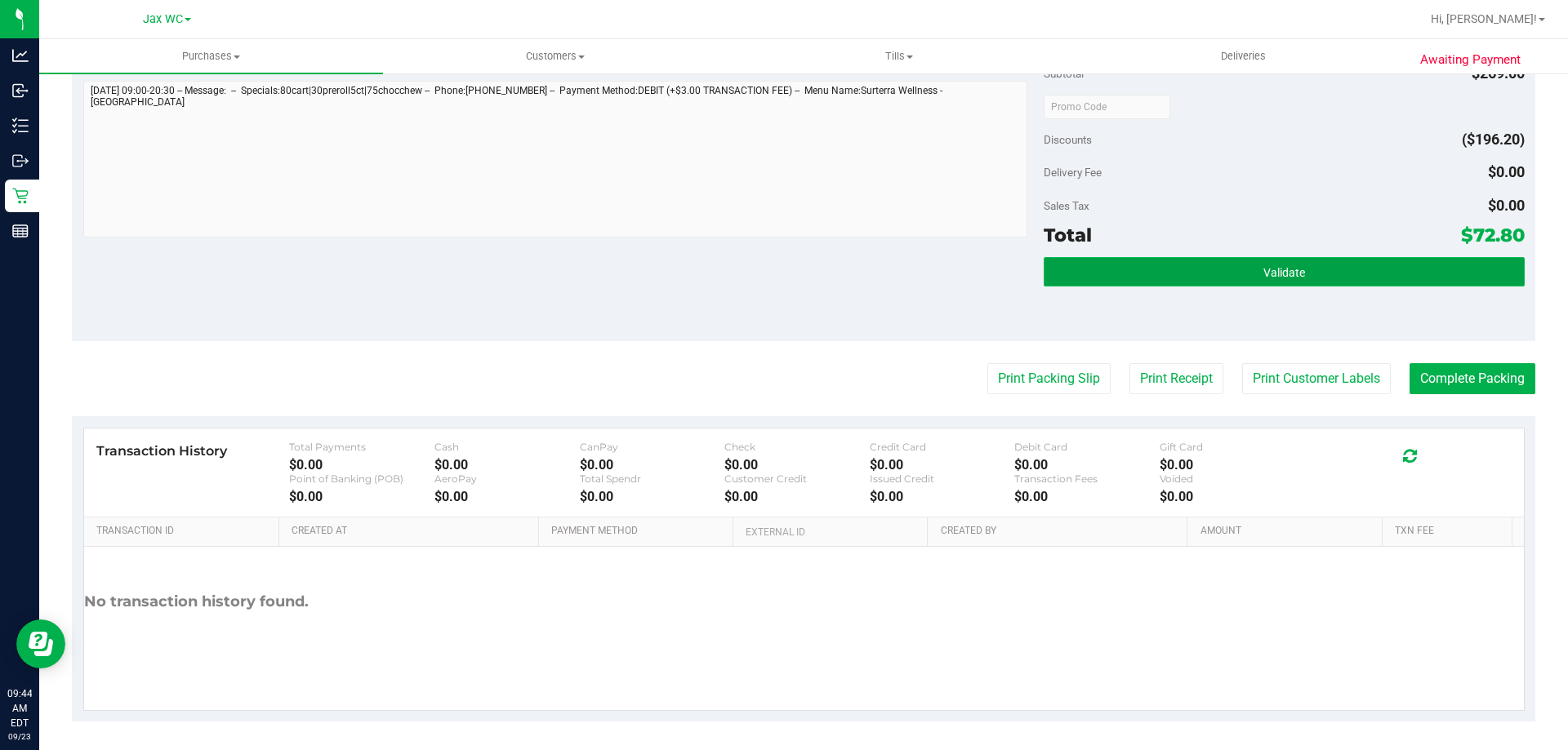
click at [1375, 267] on button "Validate" at bounding box center [1284, 272] width 480 height 29
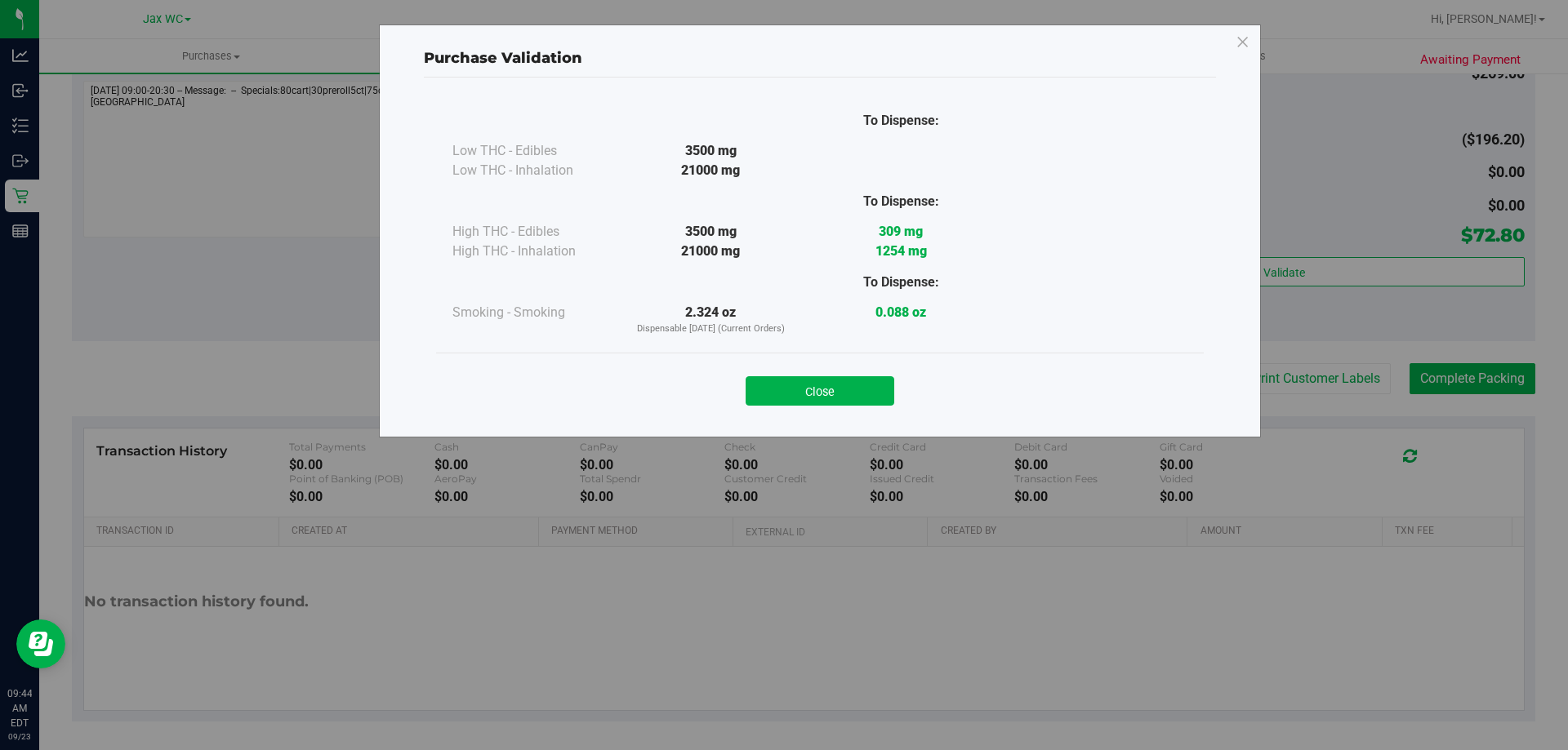
click at [1463, 362] on div "Purchase Validation To Dispense: Low THC - Edibles 3500 mg" at bounding box center [790, 375] width 1580 height 750
click at [884, 393] on button "Close" at bounding box center [820, 392] width 149 height 29
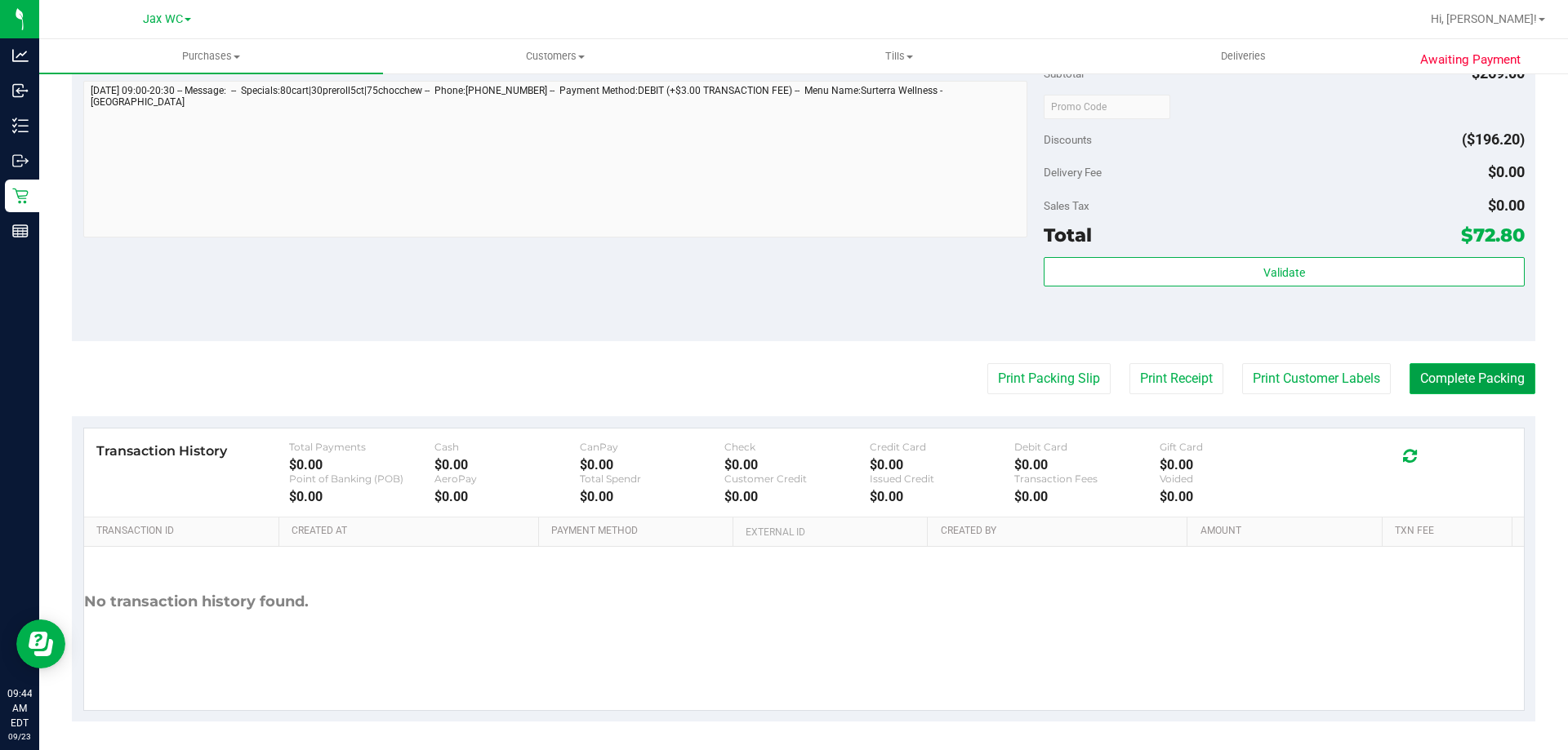
click at [1503, 386] on button "Complete Packing" at bounding box center [1472, 379] width 126 height 31
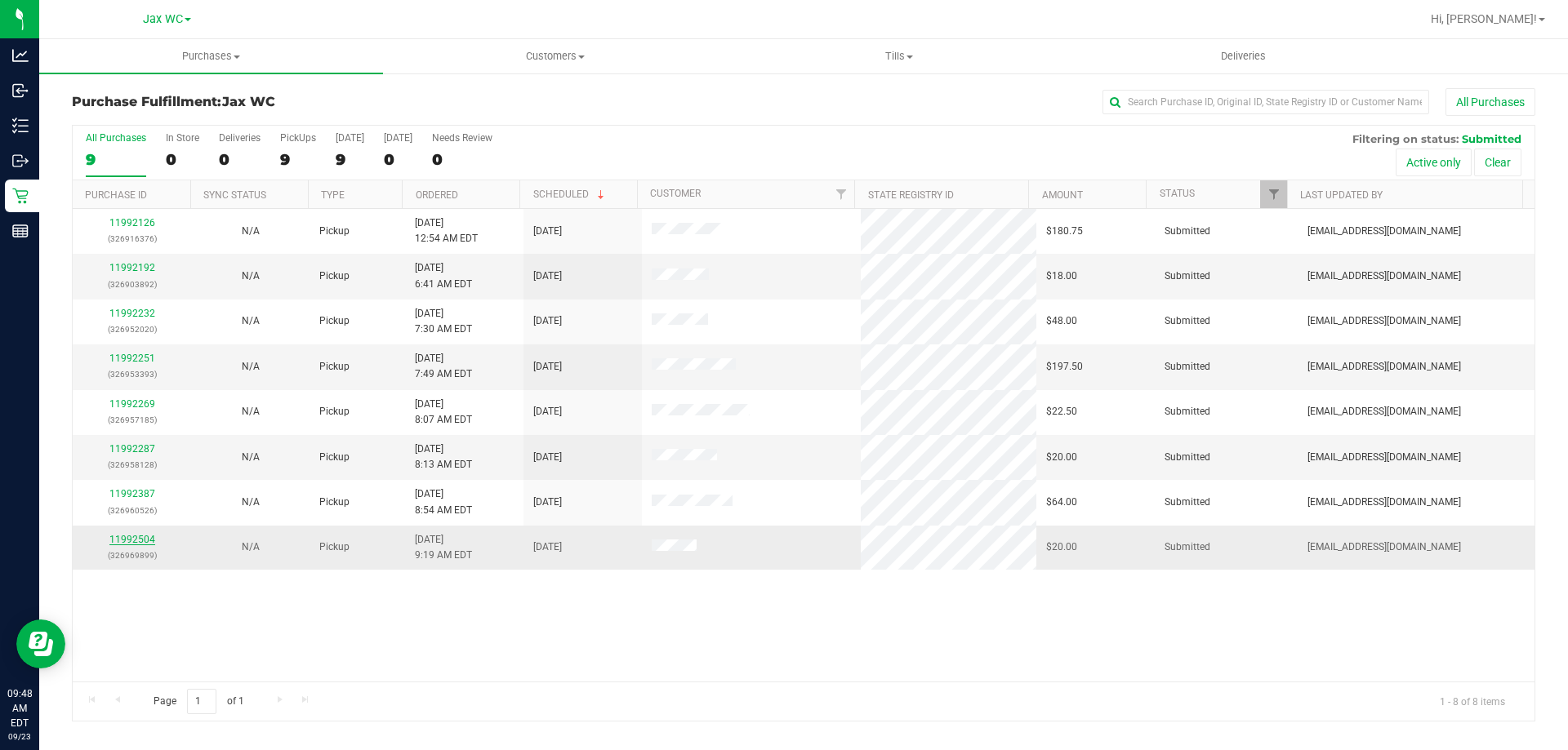
click at [128, 543] on link "11992504" at bounding box center [132, 539] width 46 height 11
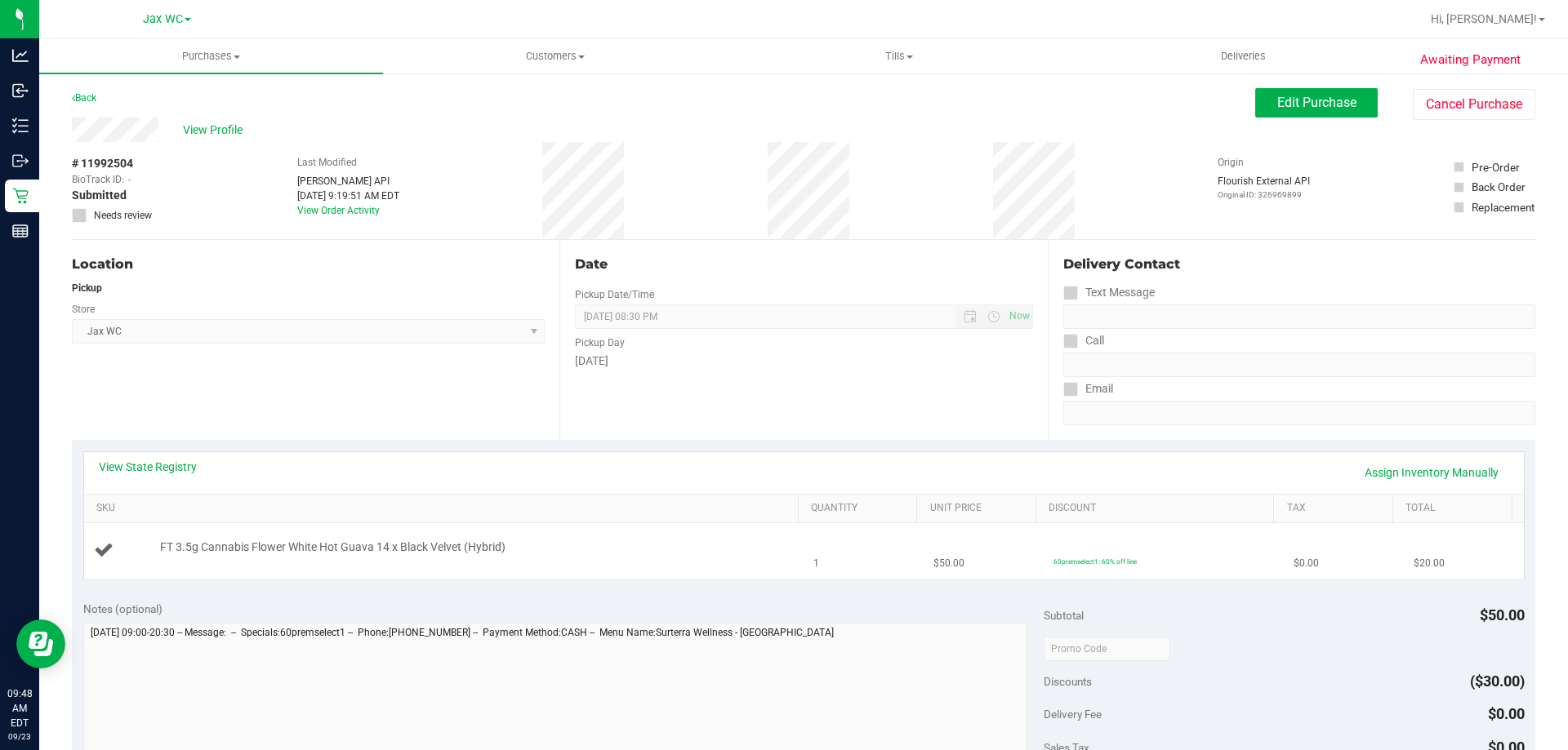
click at [675, 563] on td "FT 3.5g Cannabis Flower White Hot Guava 14 x Black Velvet (Hybrid)" at bounding box center [444, 551] width 720 height 55
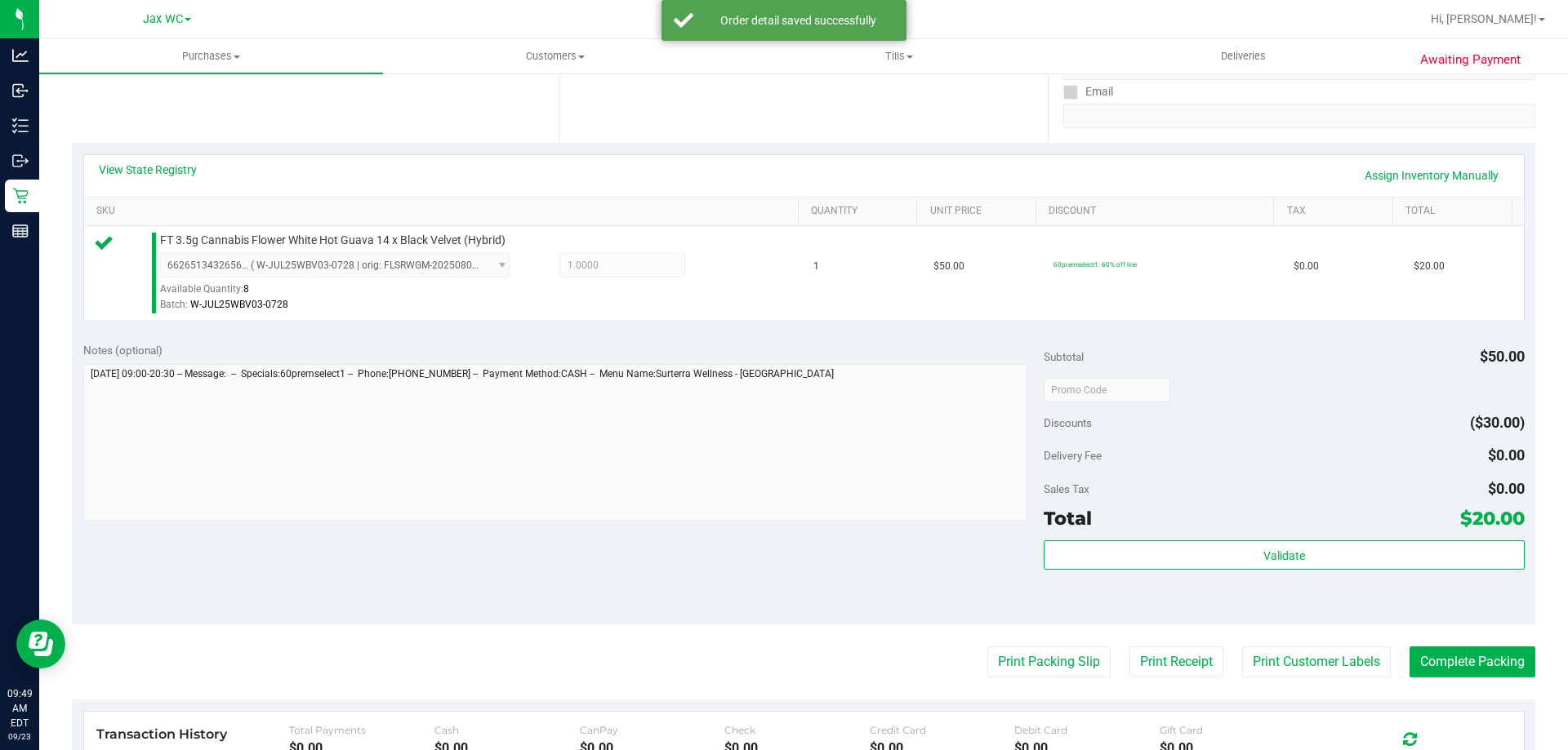
scroll to position [490, 0]
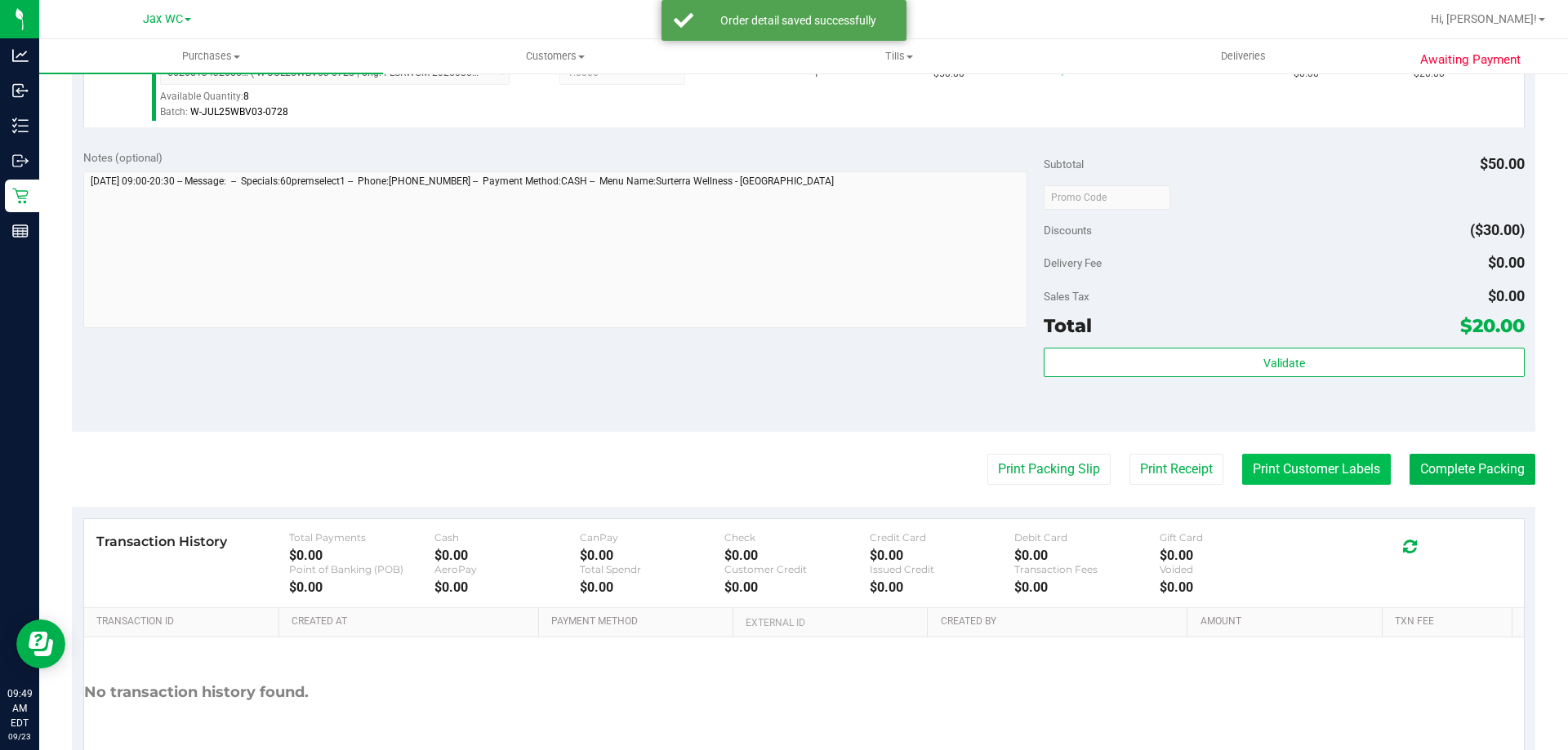
click at [1256, 470] on button "Print Customer Labels" at bounding box center [1316, 469] width 149 height 31
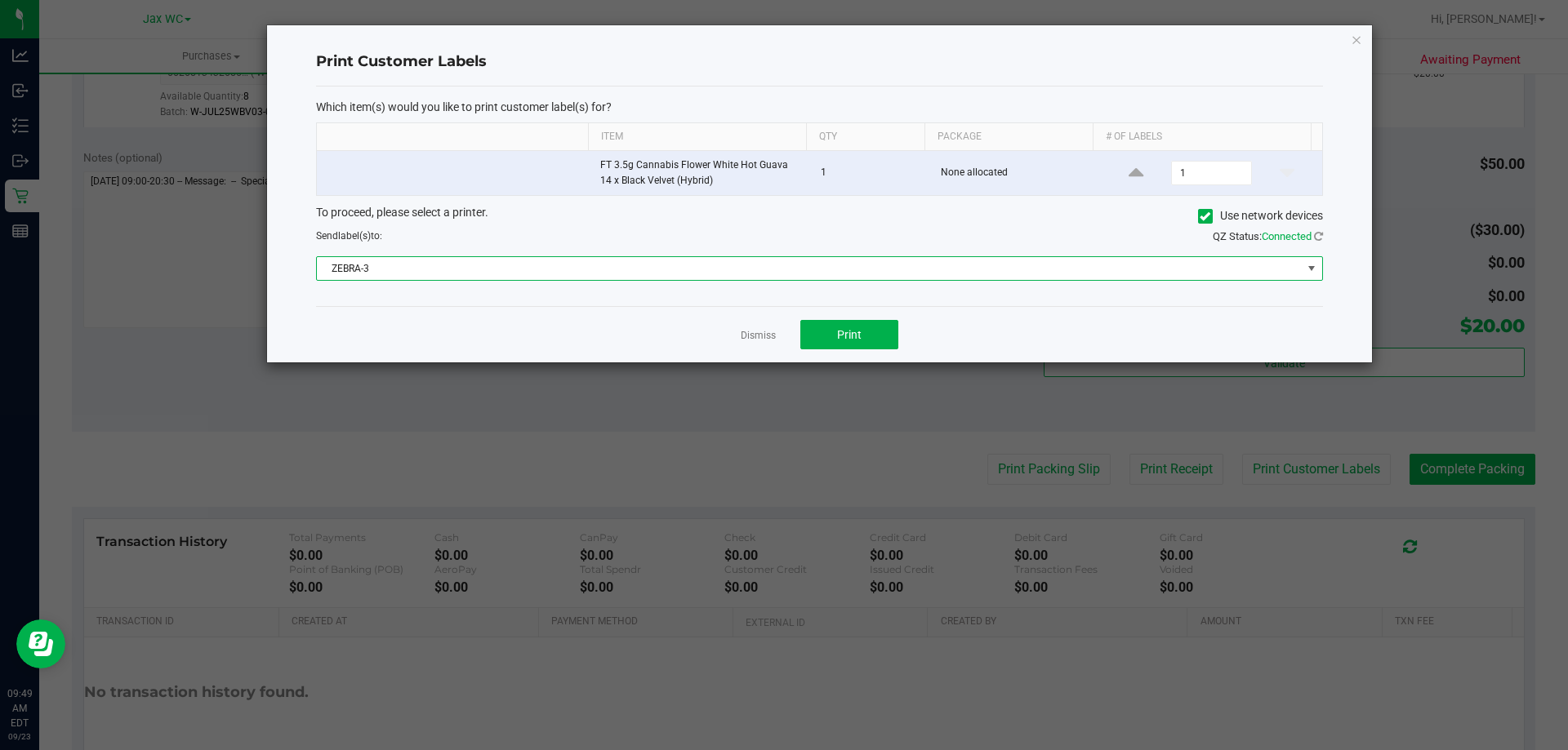
click at [505, 270] on span "ZEBRA-3" at bounding box center [810, 269] width 985 height 23
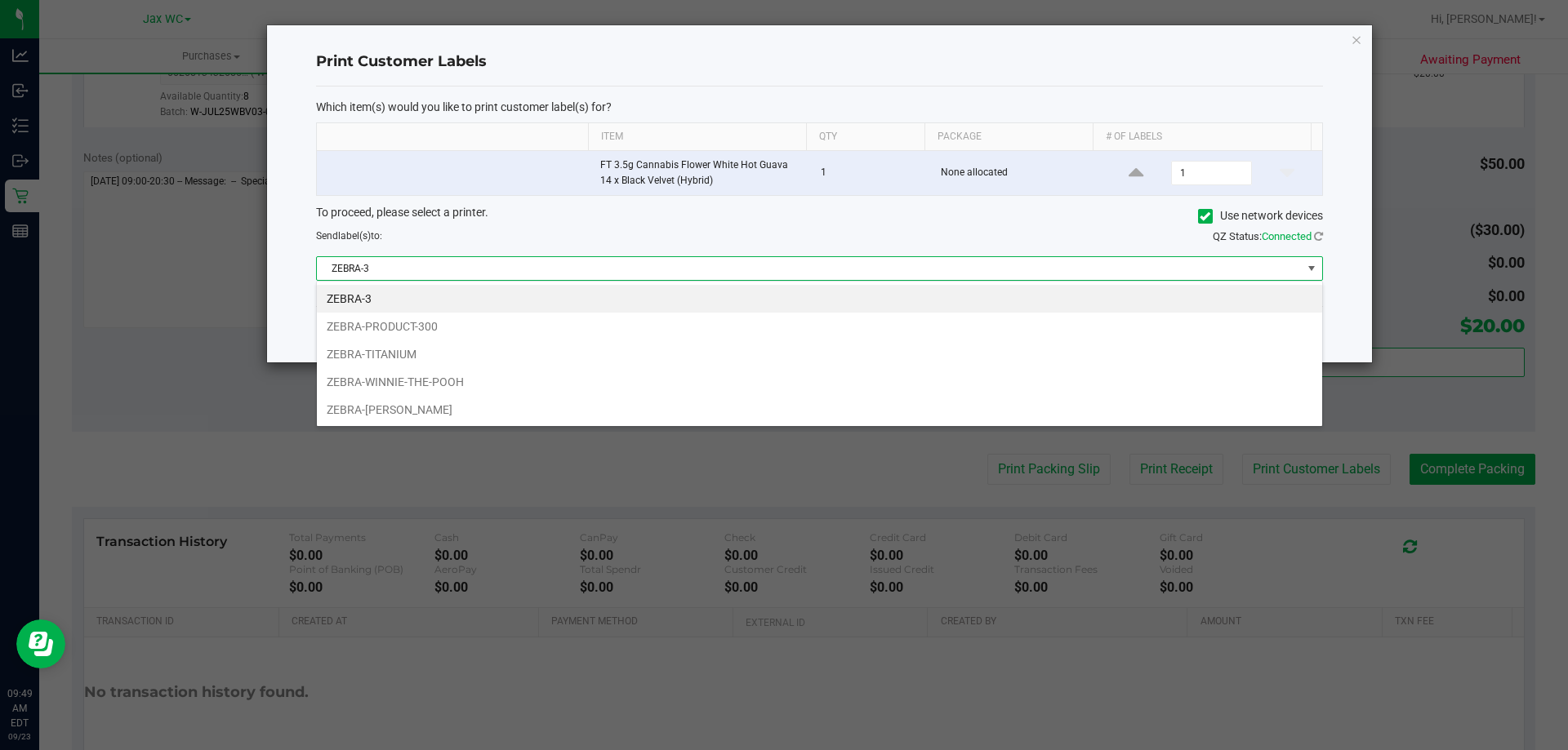
scroll to position [25, 1006]
click at [440, 381] on li "ZEBRA-WINNIE-THE-POOH" at bounding box center [820, 382] width 1005 height 28
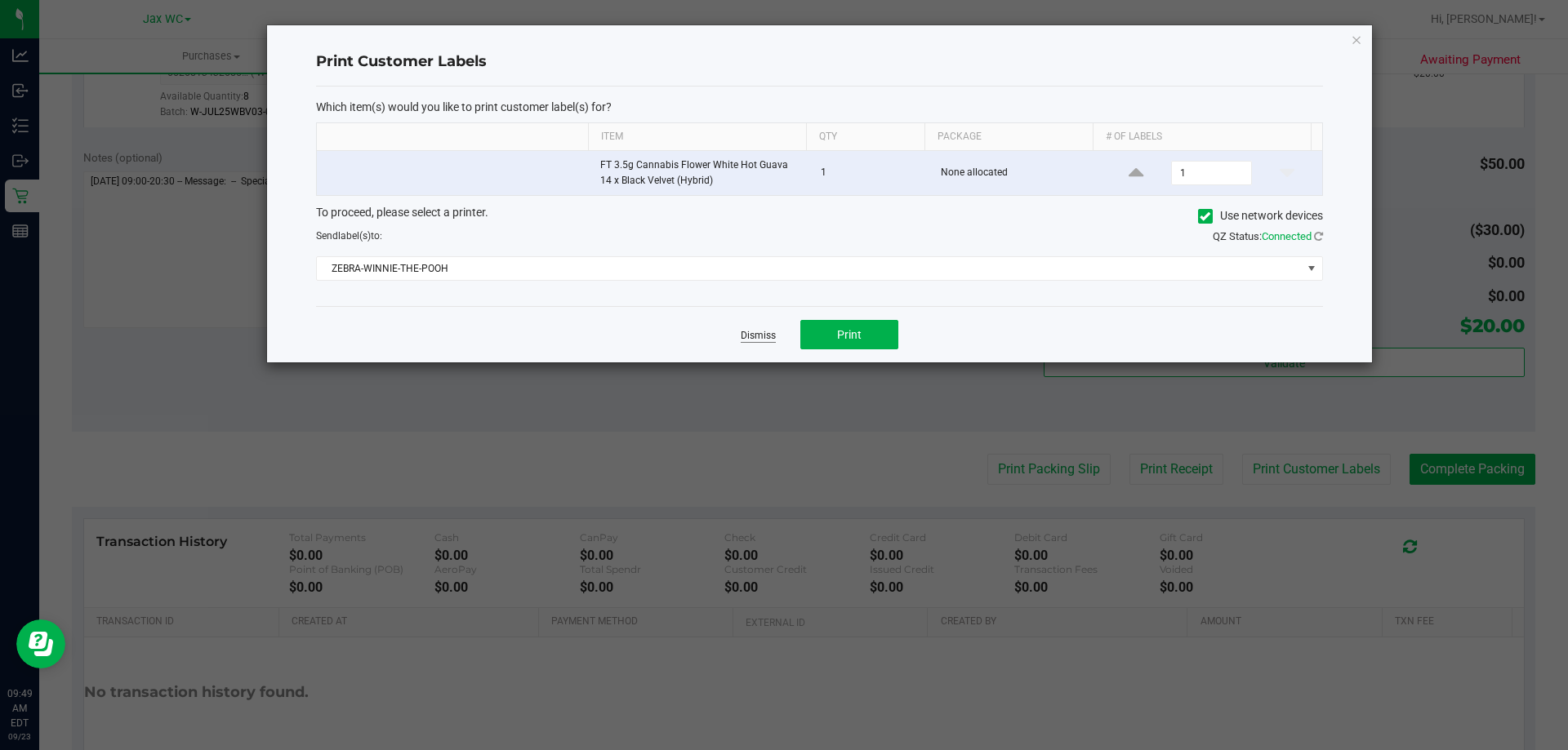
click at [757, 335] on link "Dismiss" at bounding box center [758, 336] width 35 height 14
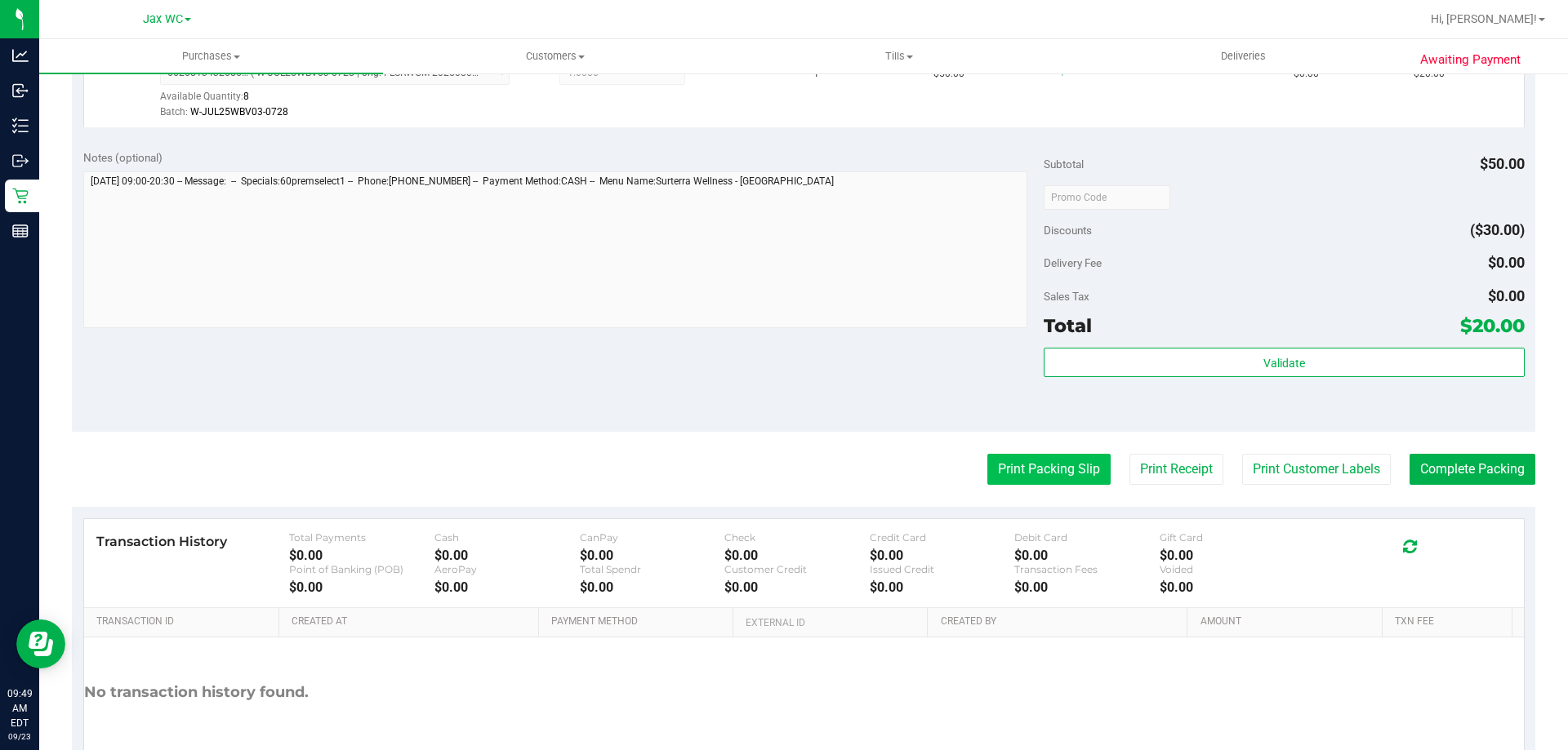
click at [1007, 463] on button "Print Packing Slip" at bounding box center [1049, 469] width 123 height 31
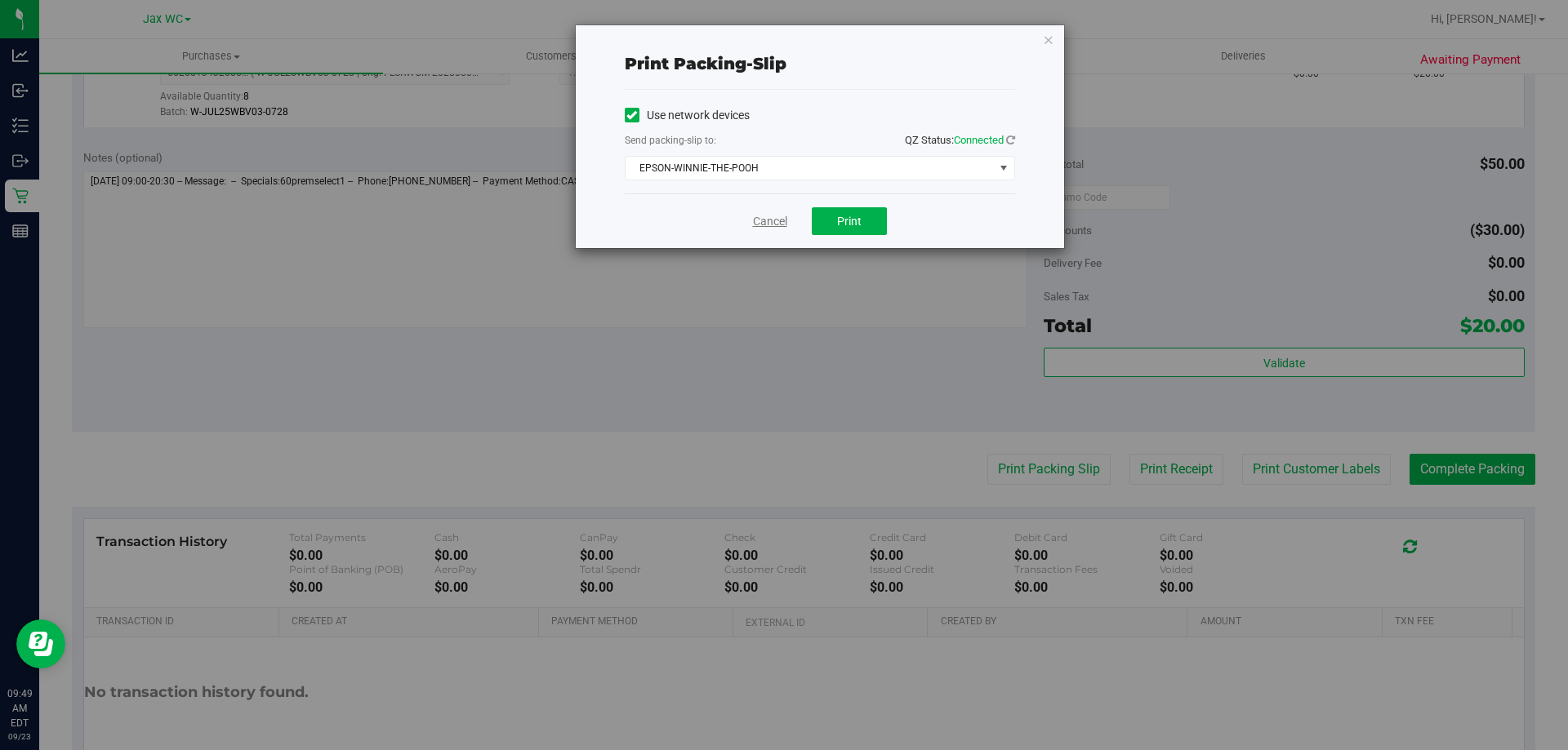
click at [764, 222] on link "Cancel" at bounding box center [769, 221] width 34 height 17
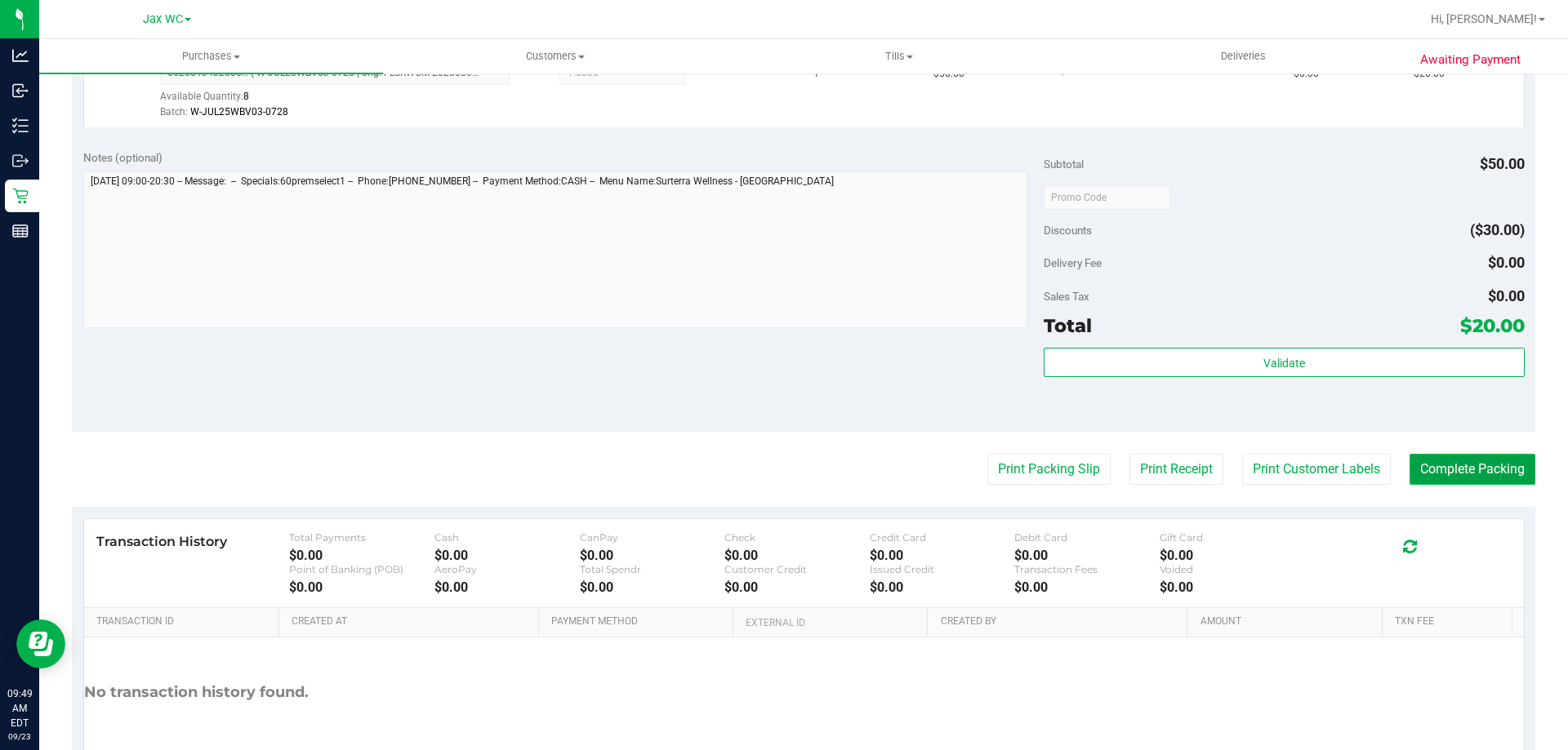
click at [1456, 461] on button "Complete Packing" at bounding box center [1472, 469] width 126 height 31
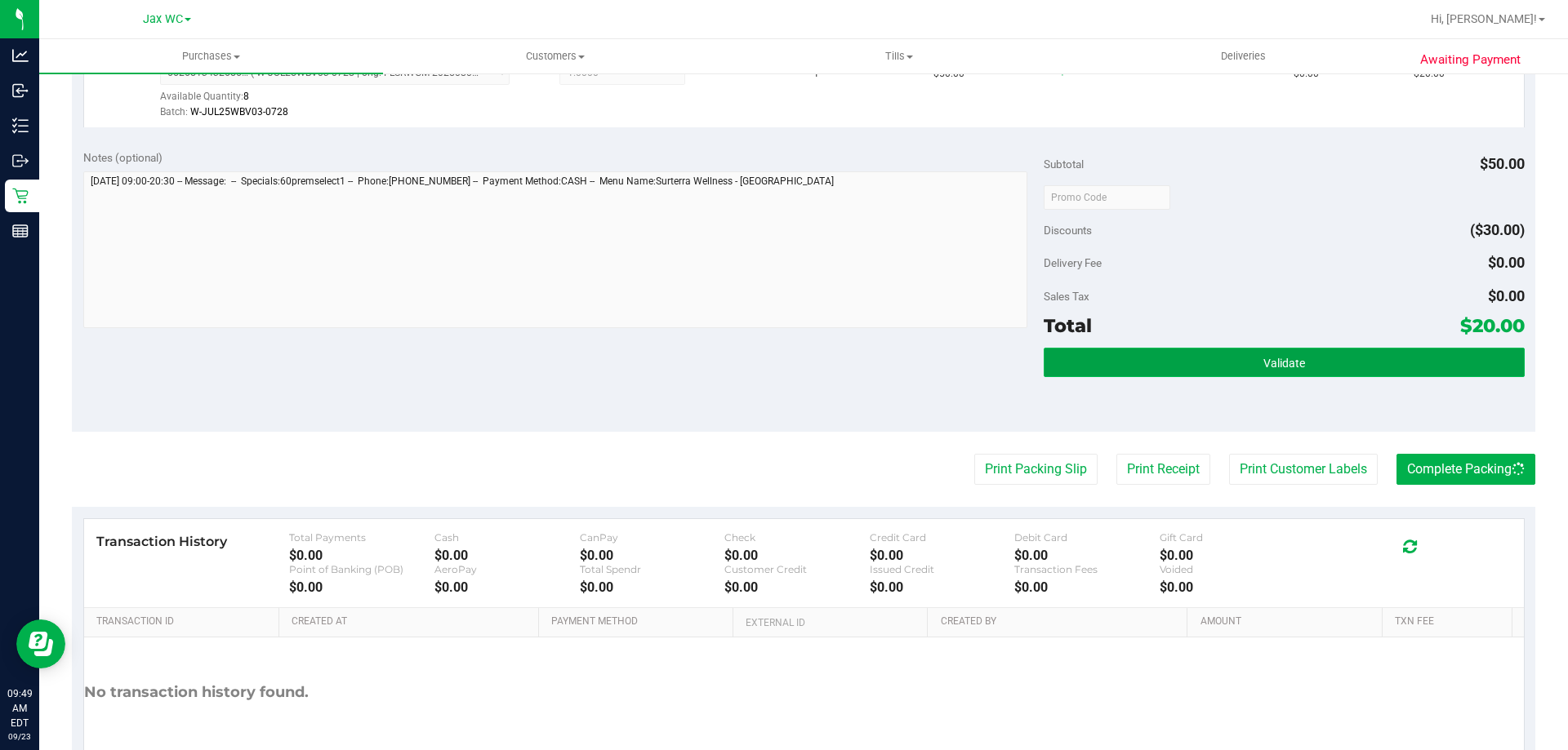
click at [1397, 370] on button "Validate" at bounding box center [1284, 362] width 480 height 29
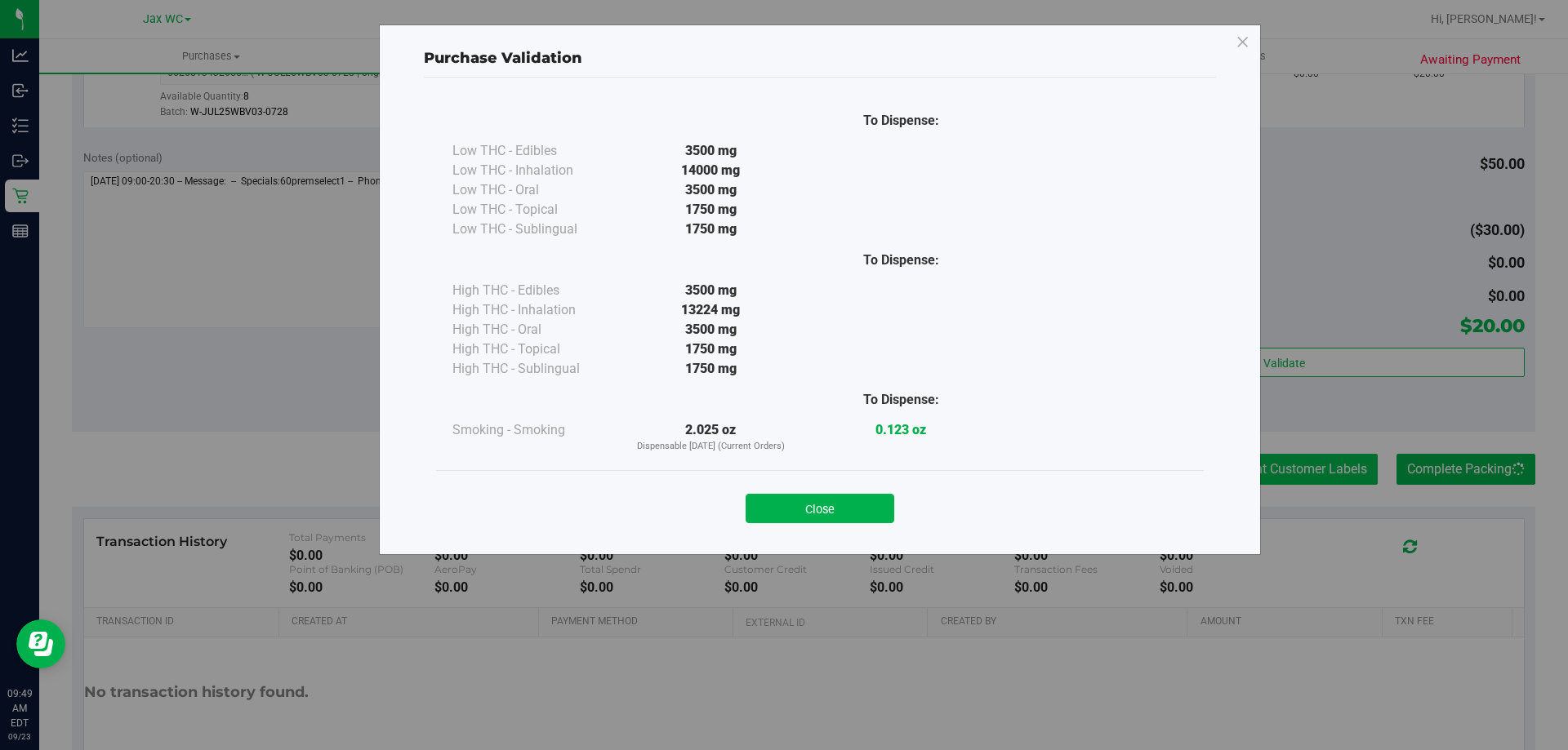
click at [1314, 458] on div "Purchase Validation To Dispense: Low THC - Edibles 3500 mg" at bounding box center [790, 375] width 1580 height 750
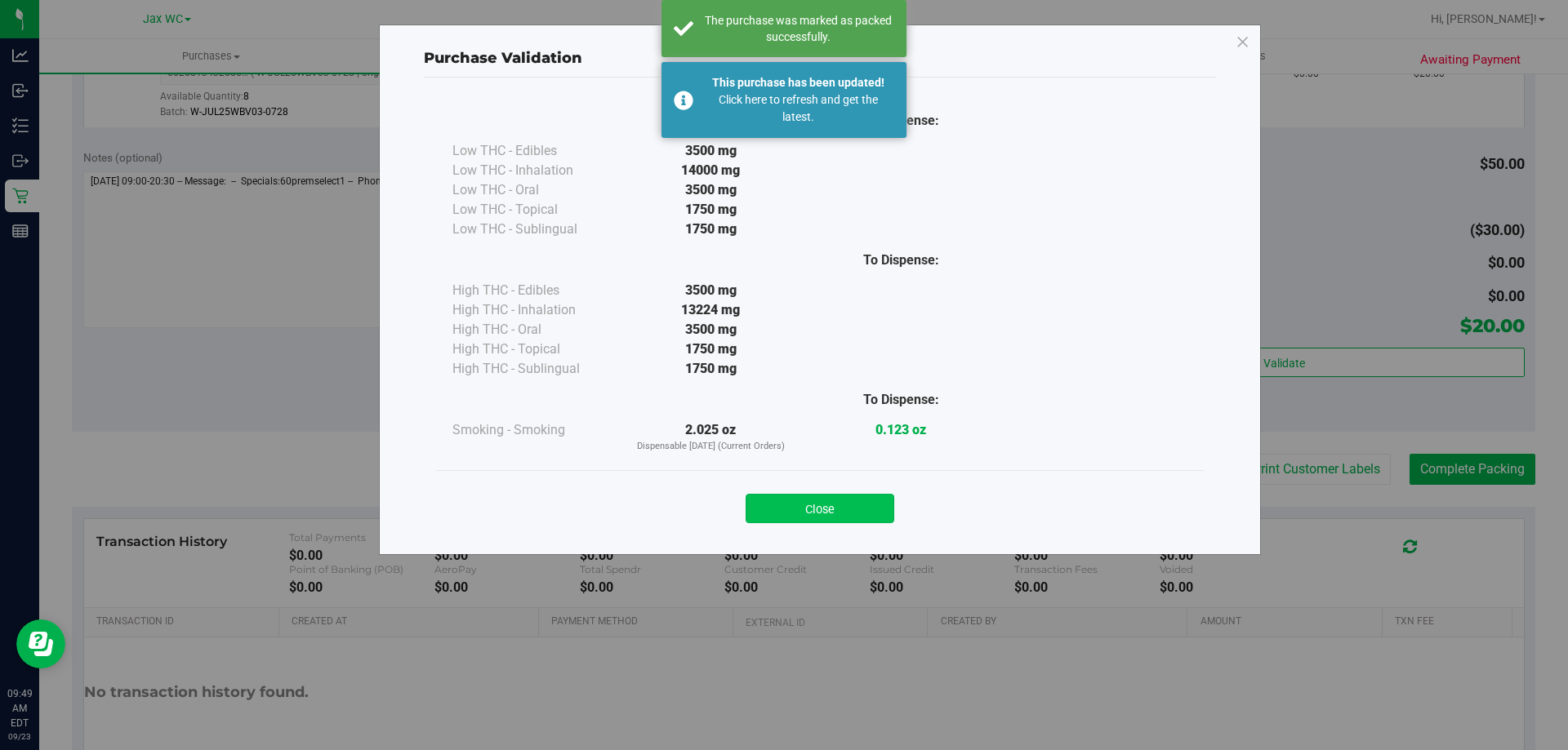
click at [834, 510] on button "Close" at bounding box center [820, 509] width 149 height 29
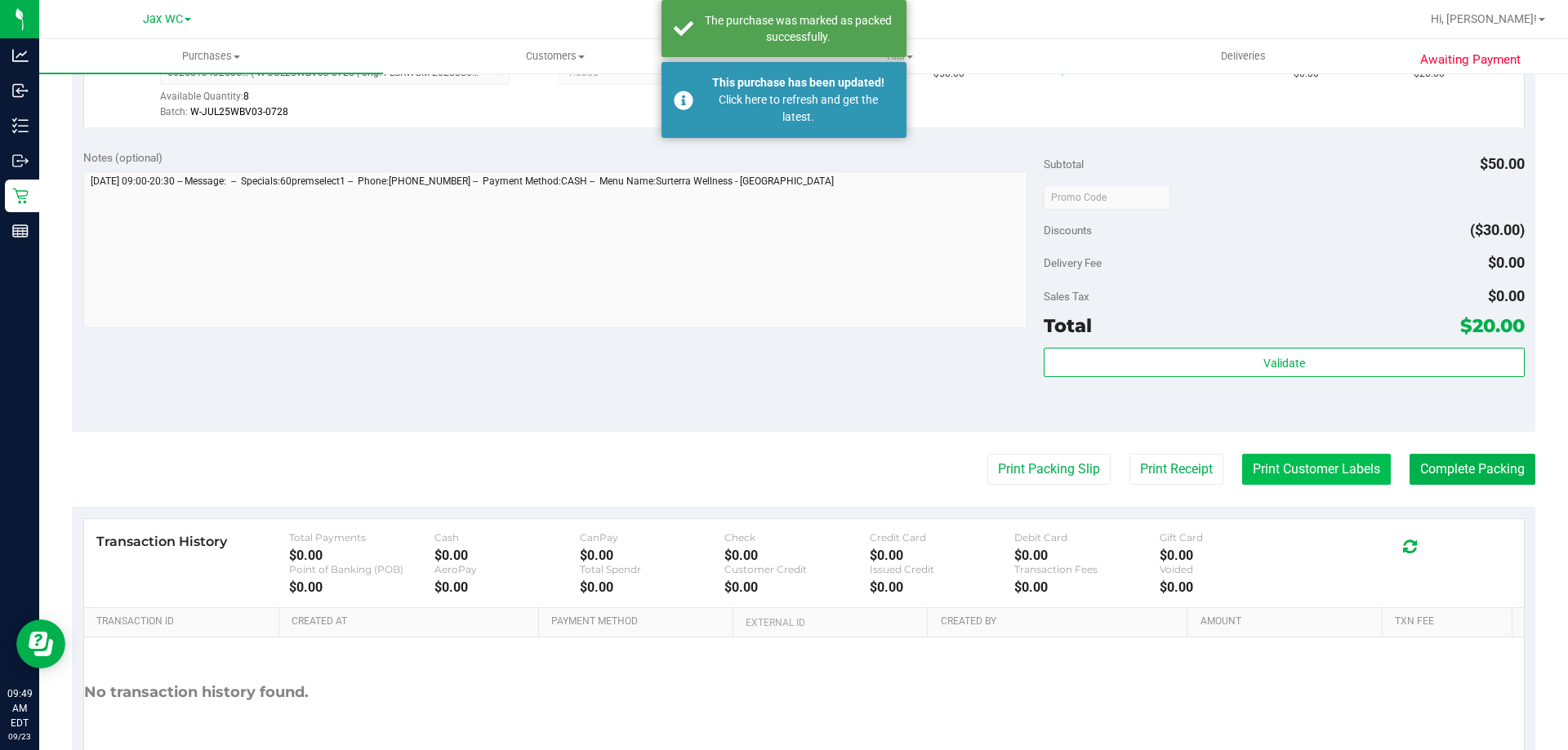
click at [1332, 468] on button "Print Customer Labels" at bounding box center [1316, 469] width 149 height 31
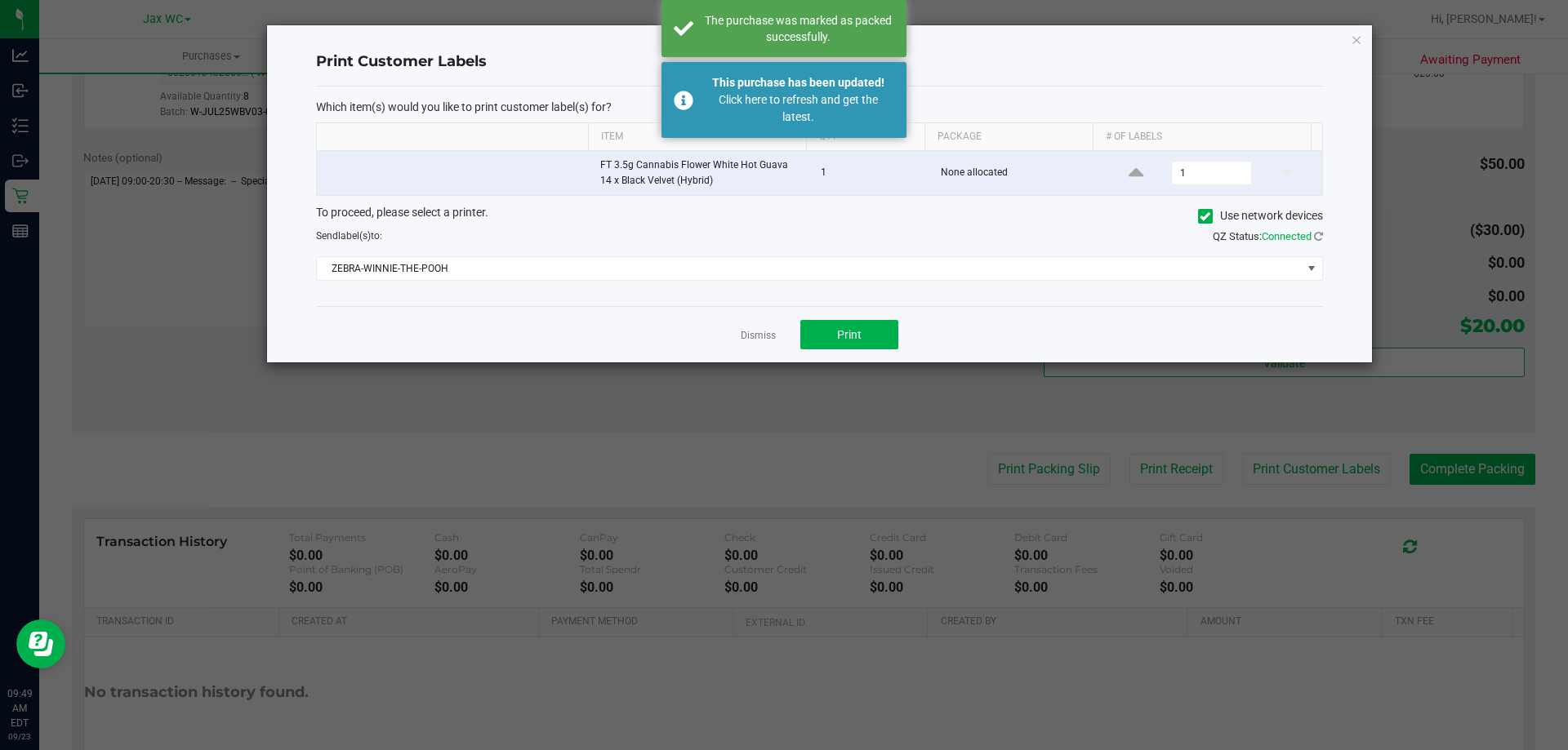
click at [883, 318] on div "Dismiss Print" at bounding box center [820, 334] width 1007 height 56
click at [870, 339] on button "Print" at bounding box center [849, 335] width 98 height 29
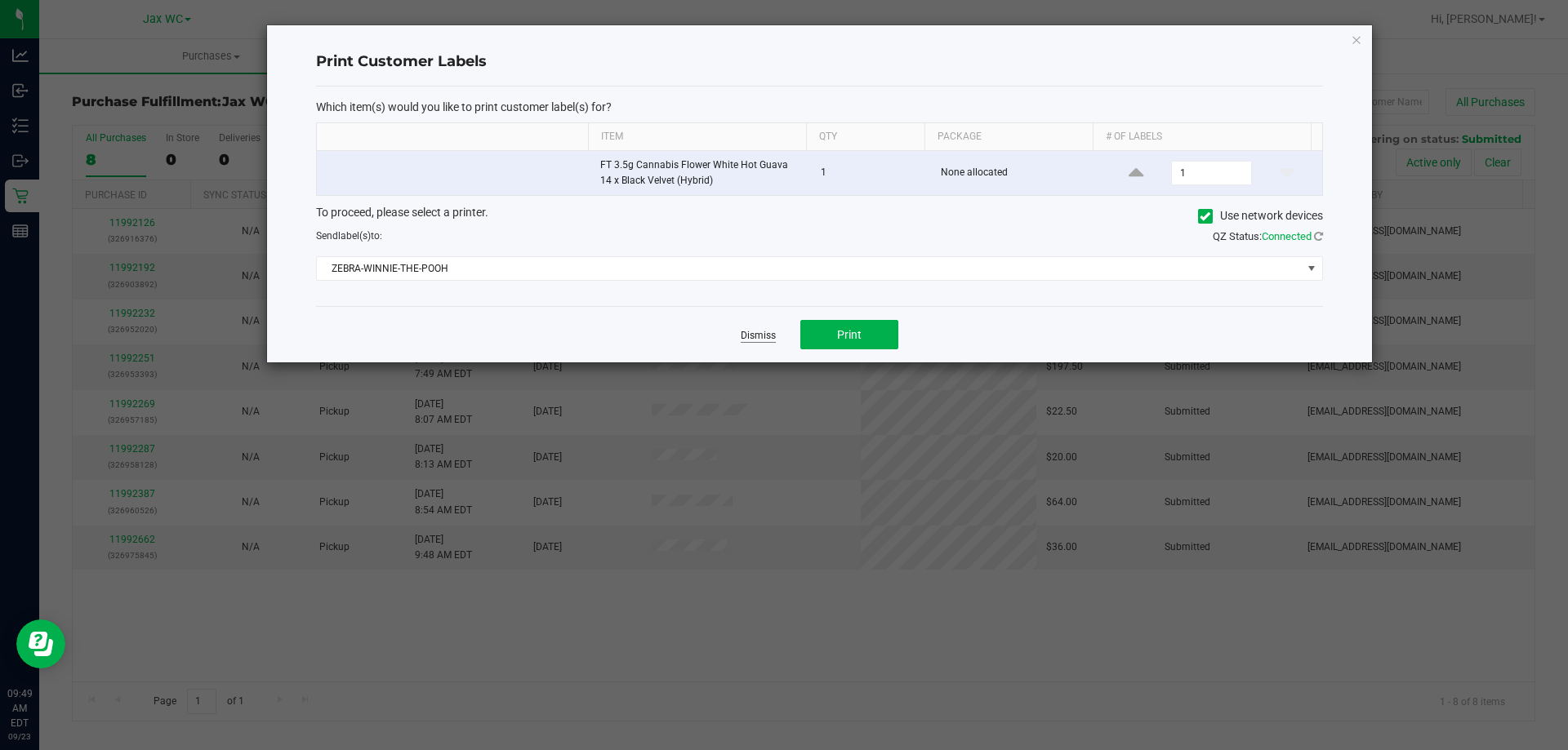
click at [754, 333] on link "Dismiss" at bounding box center [758, 336] width 35 height 14
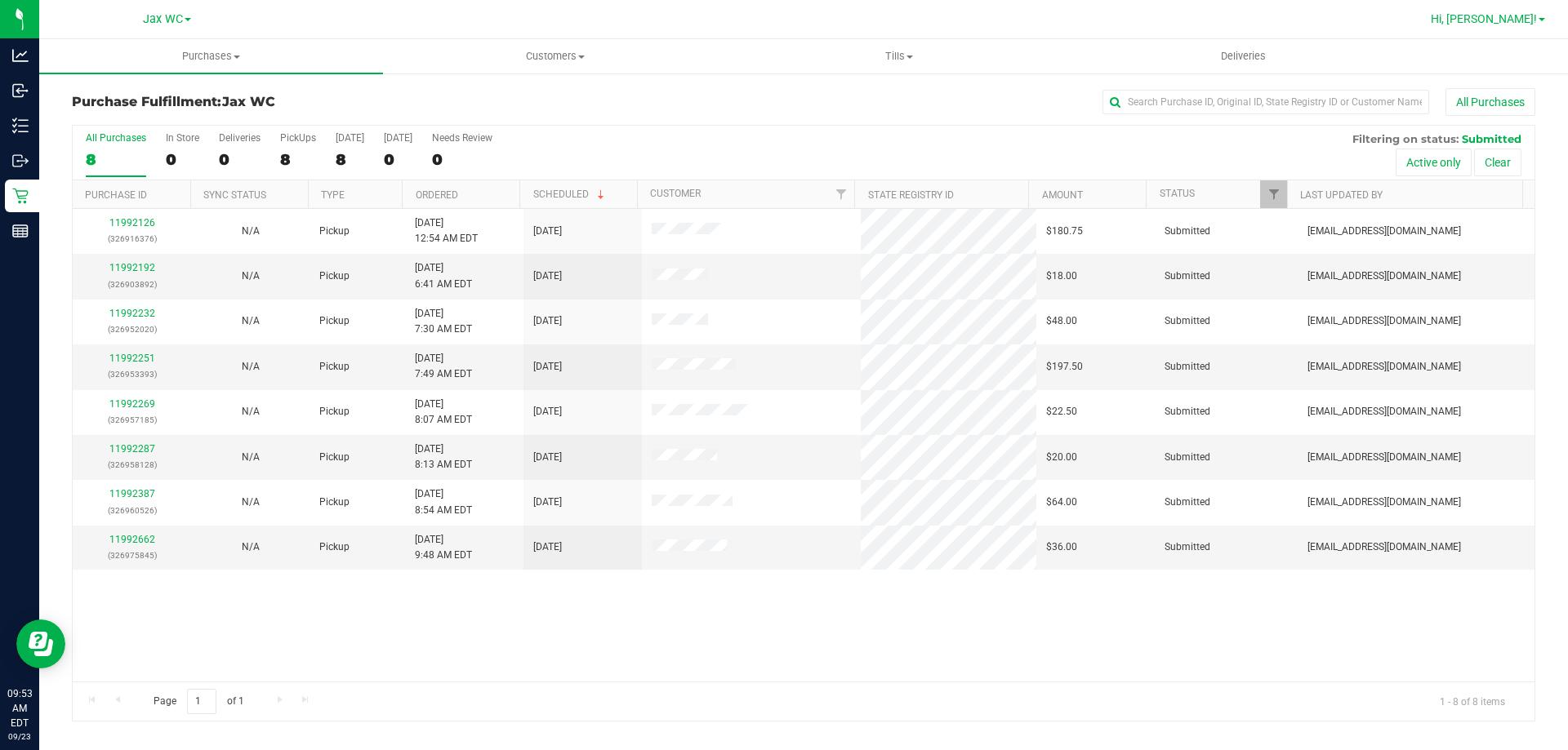
click at [1513, 19] on span "Hi, Jessica!" at bounding box center [1484, 18] width 106 height 13
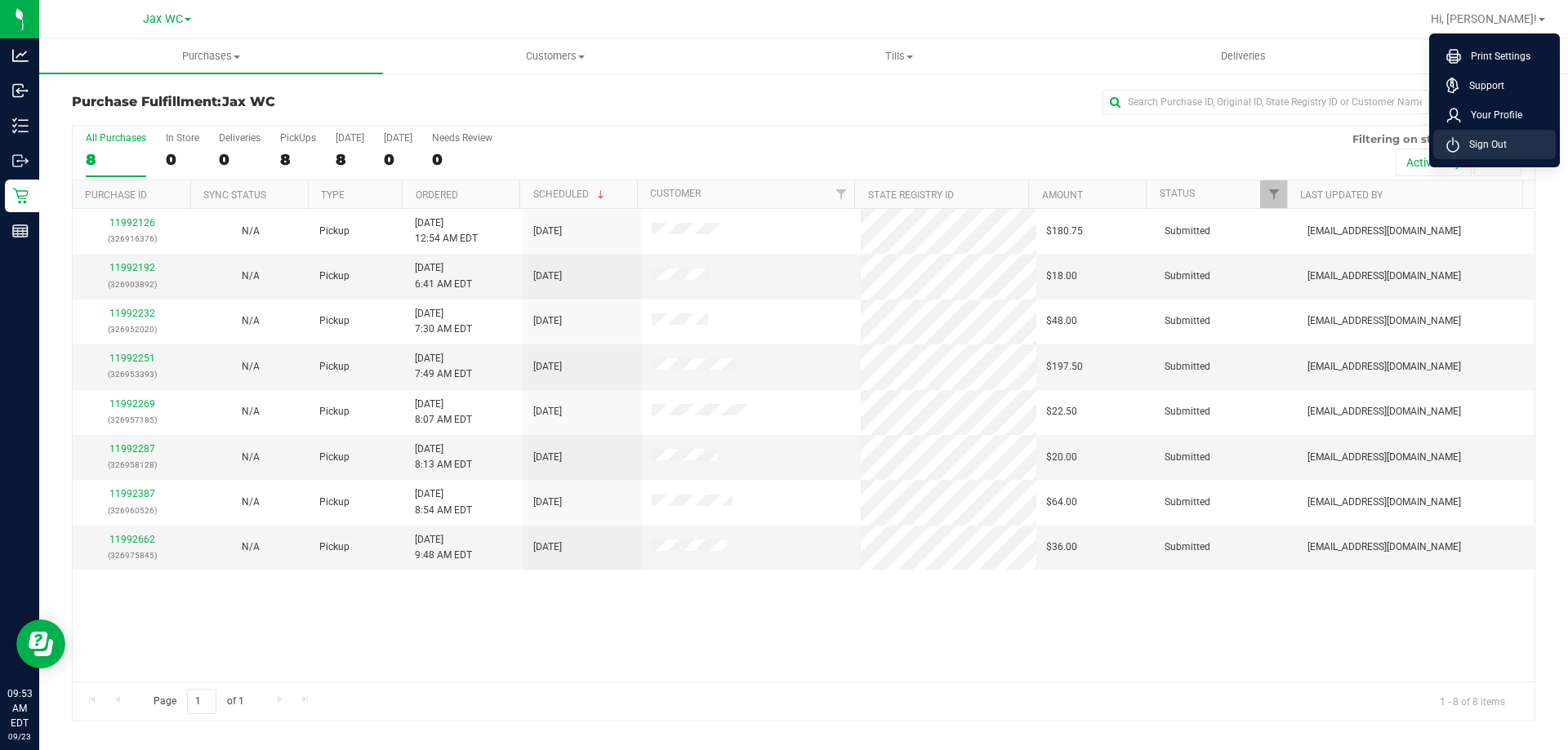
click at [1485, 146] on span "Sign Out" at bounding box center [1483, 145] width 48 height 17
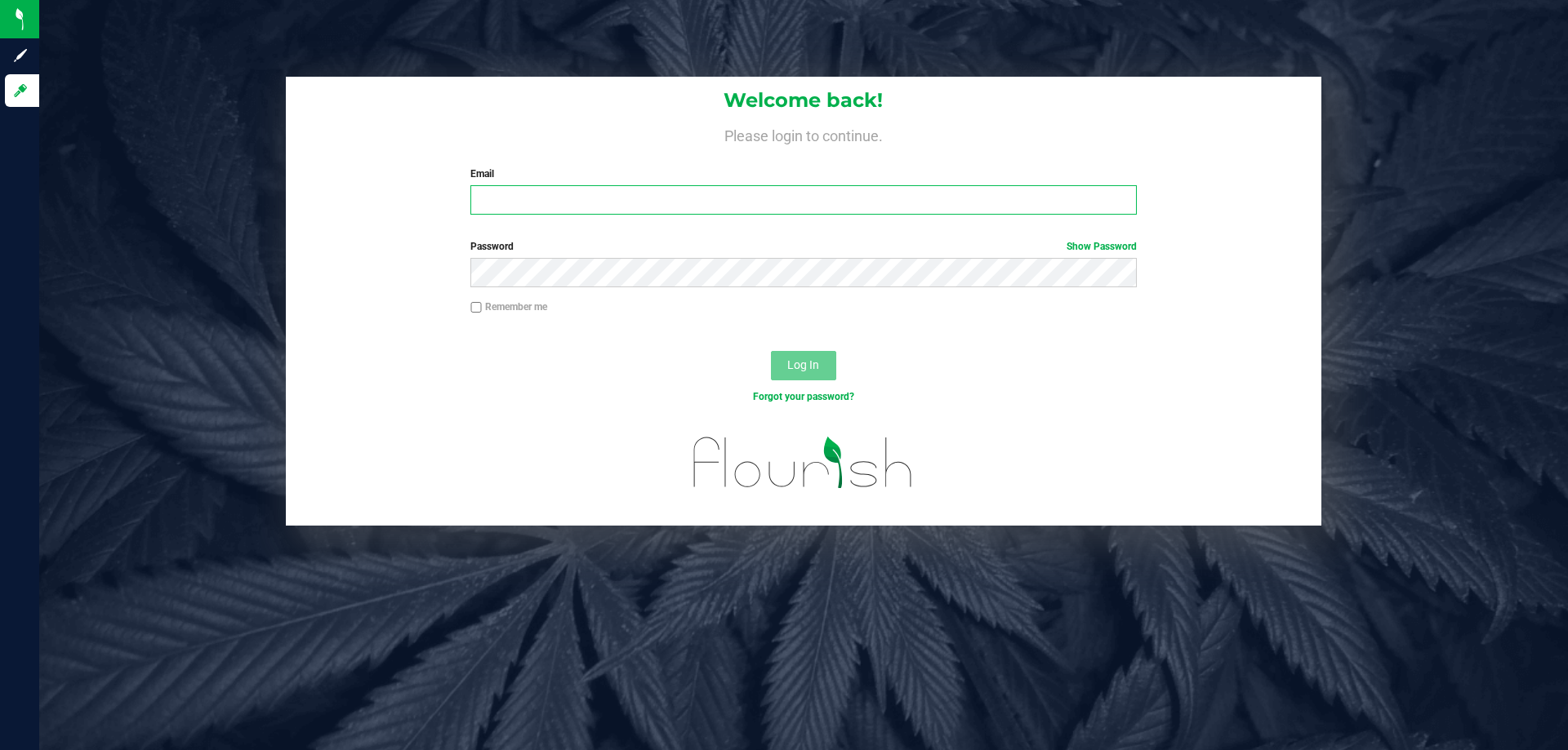
click at [972, 204] on input "Email" at bounding box center [803, 200] width 666 height 29
type input "josmith@liveparallel.com"
click at [771, 351] on button "Log In" at bounding box center [803, 366] width 65 height 29
click at [541, 197] on input "Email" at bounding box center [803, 200] width 666 height 29
type input "[EMAIL_ADDRESS][DOMAIN_NAME]"
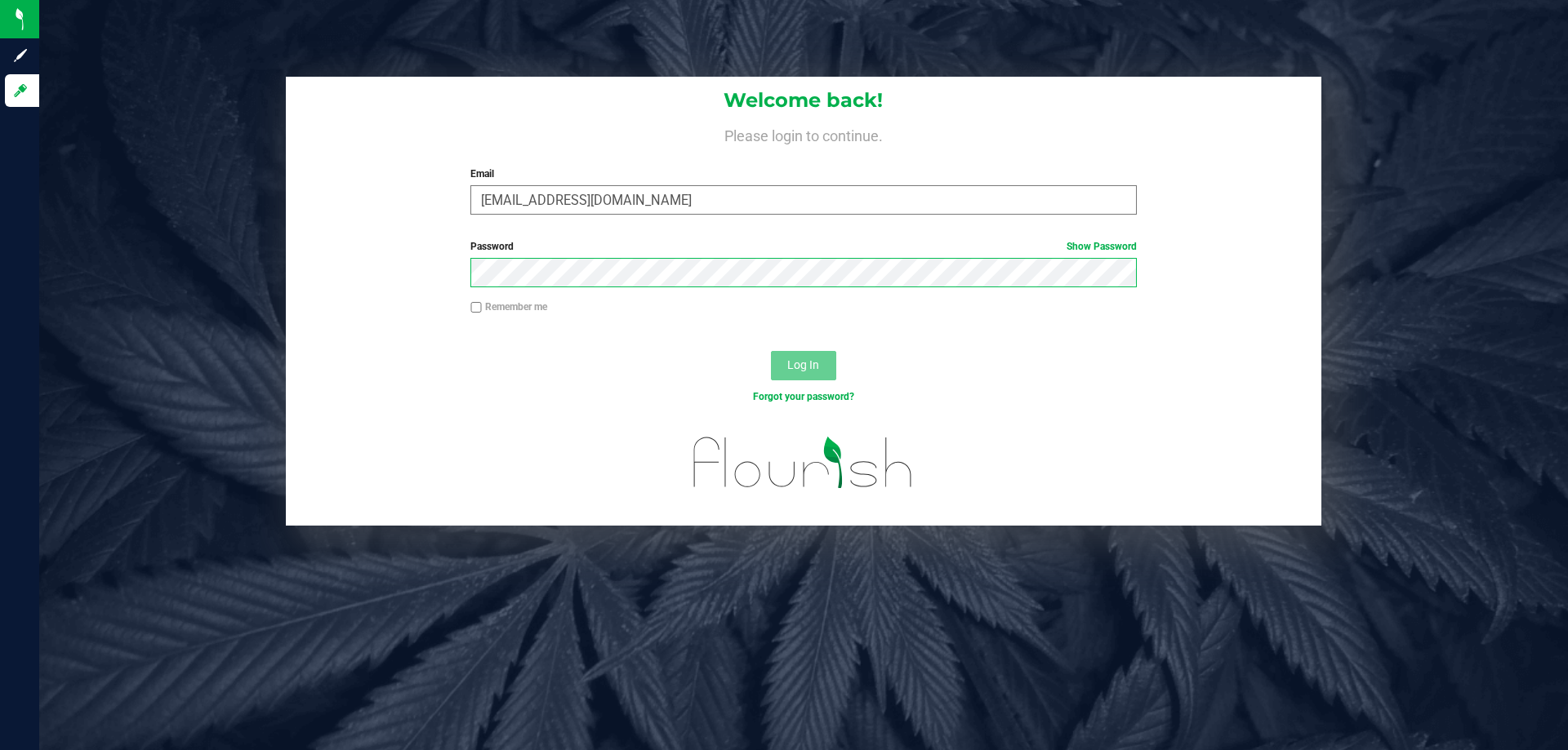
click at [771, 351] on button "Log In" at bounding box center [803, 366] width 65 height 29
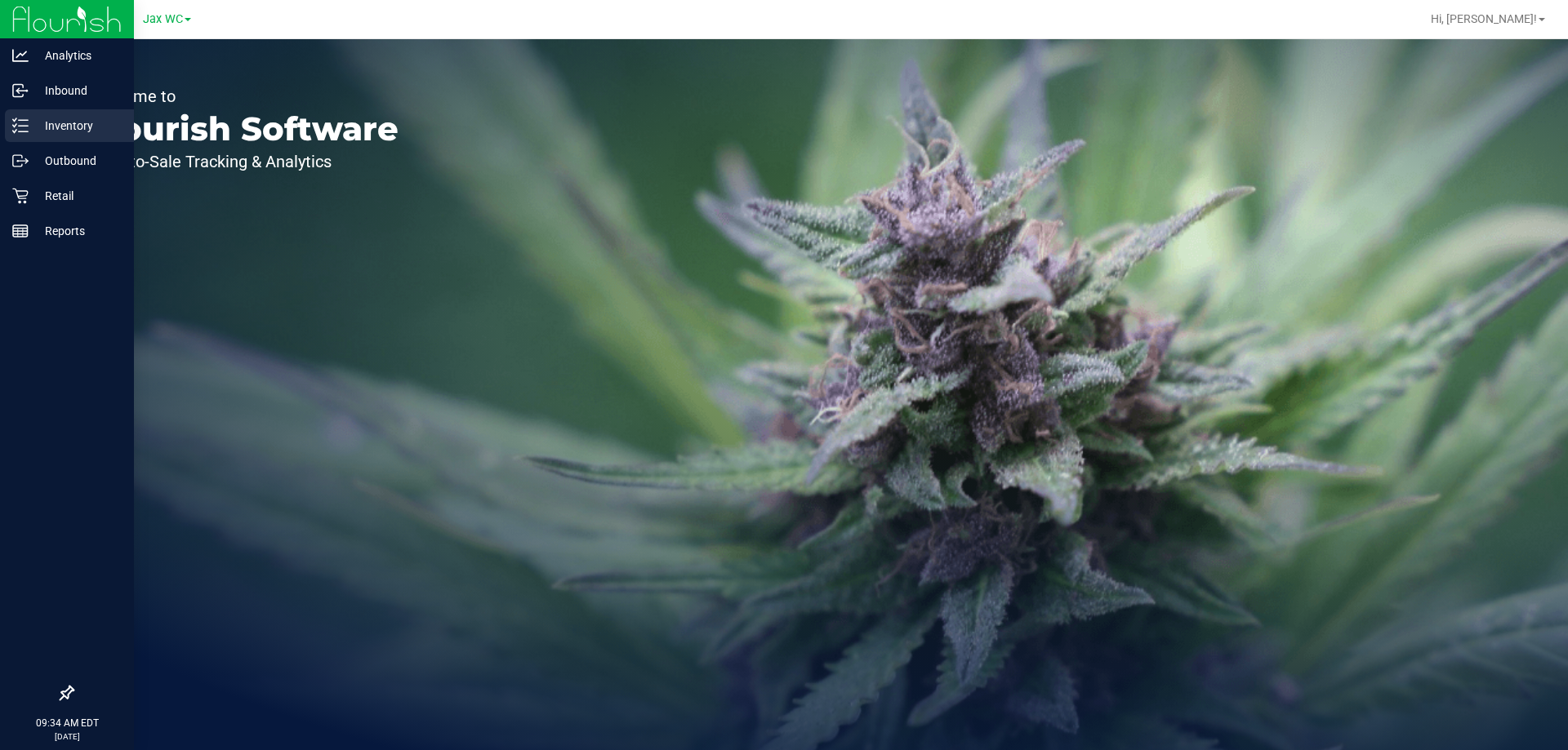
click at [49, 116] on p "Inventory" at bounding box center [77, 125] width 98 height 19
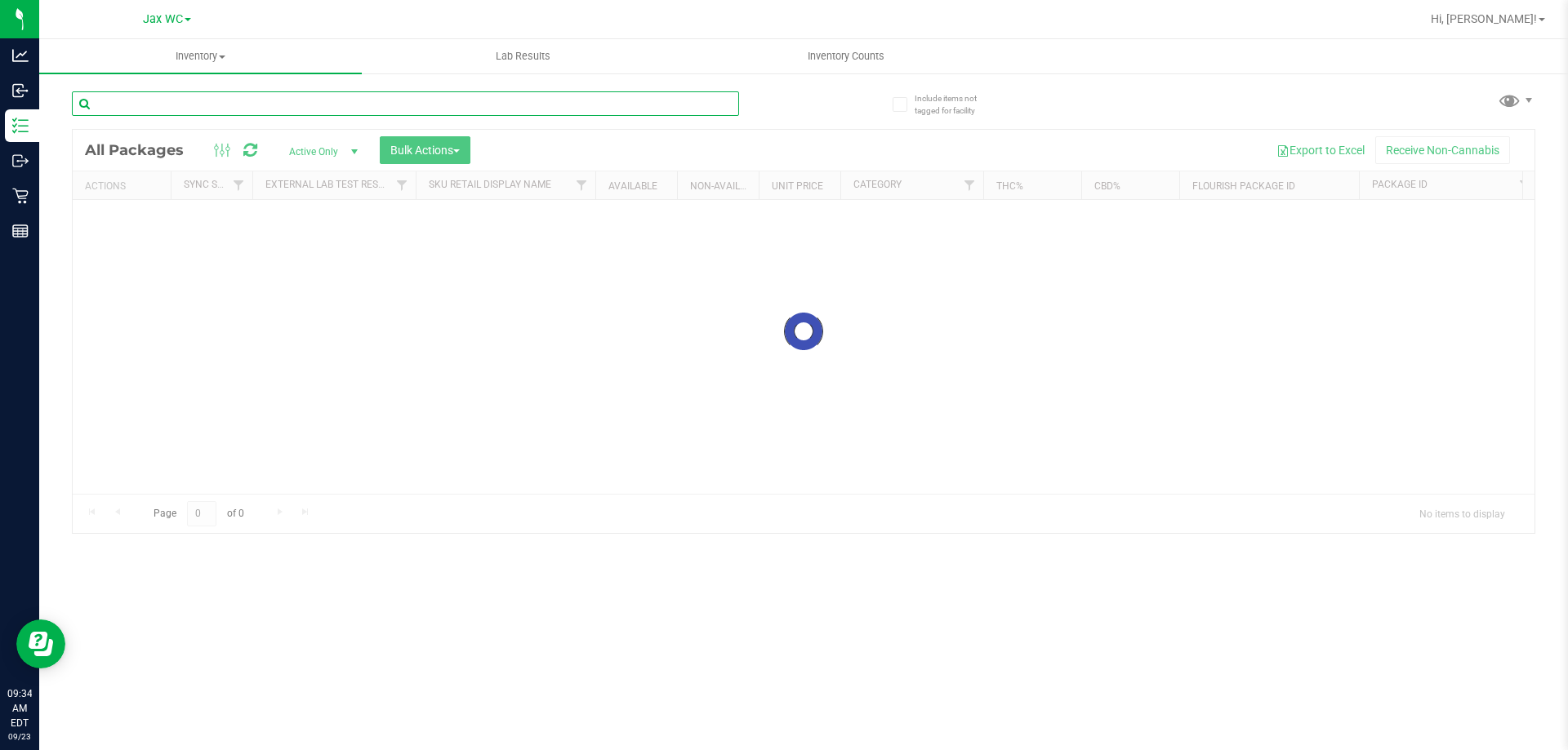
click at [226, 113] on input "text" at bounding box center [405, 104] width 668 height 25
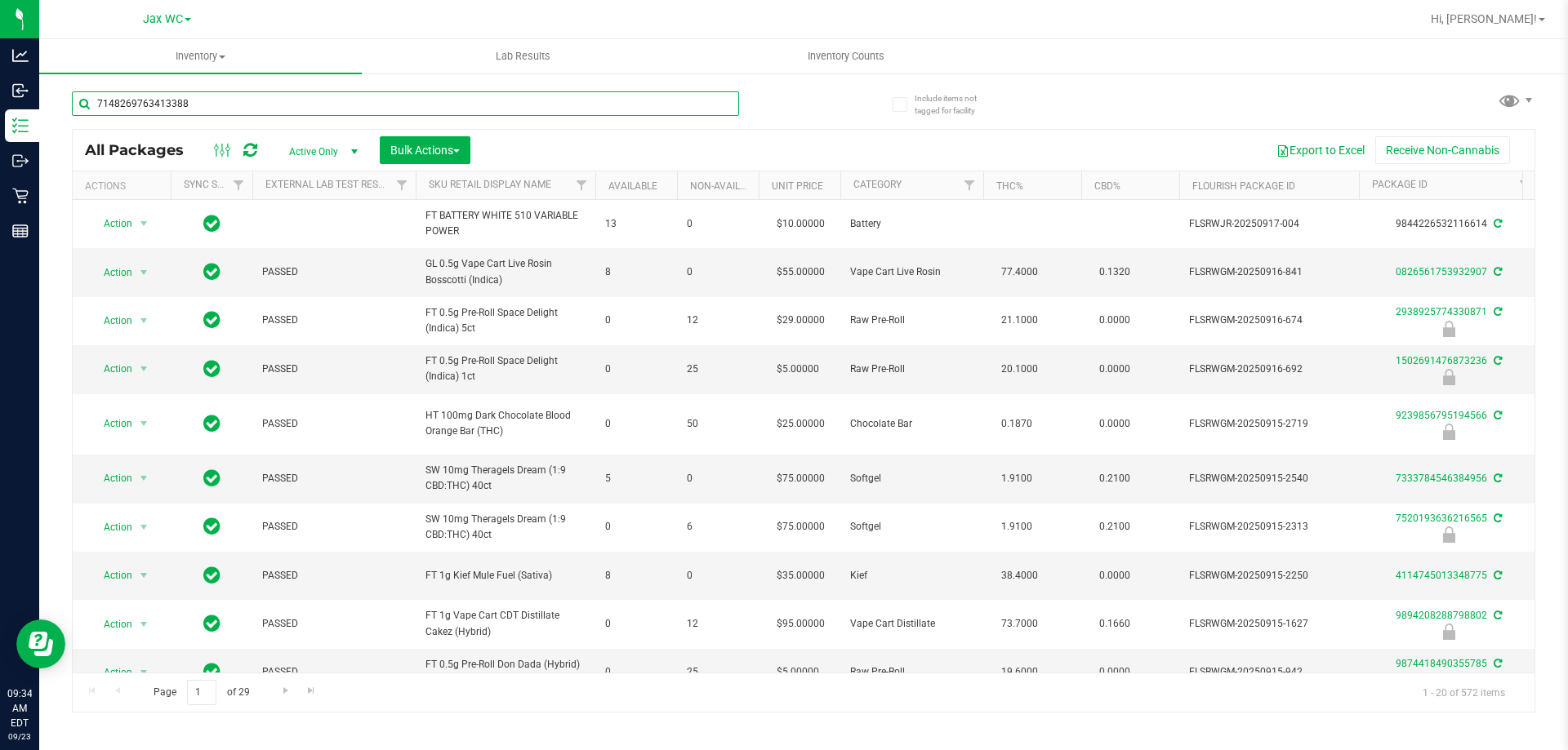
type input "7148269763413388"
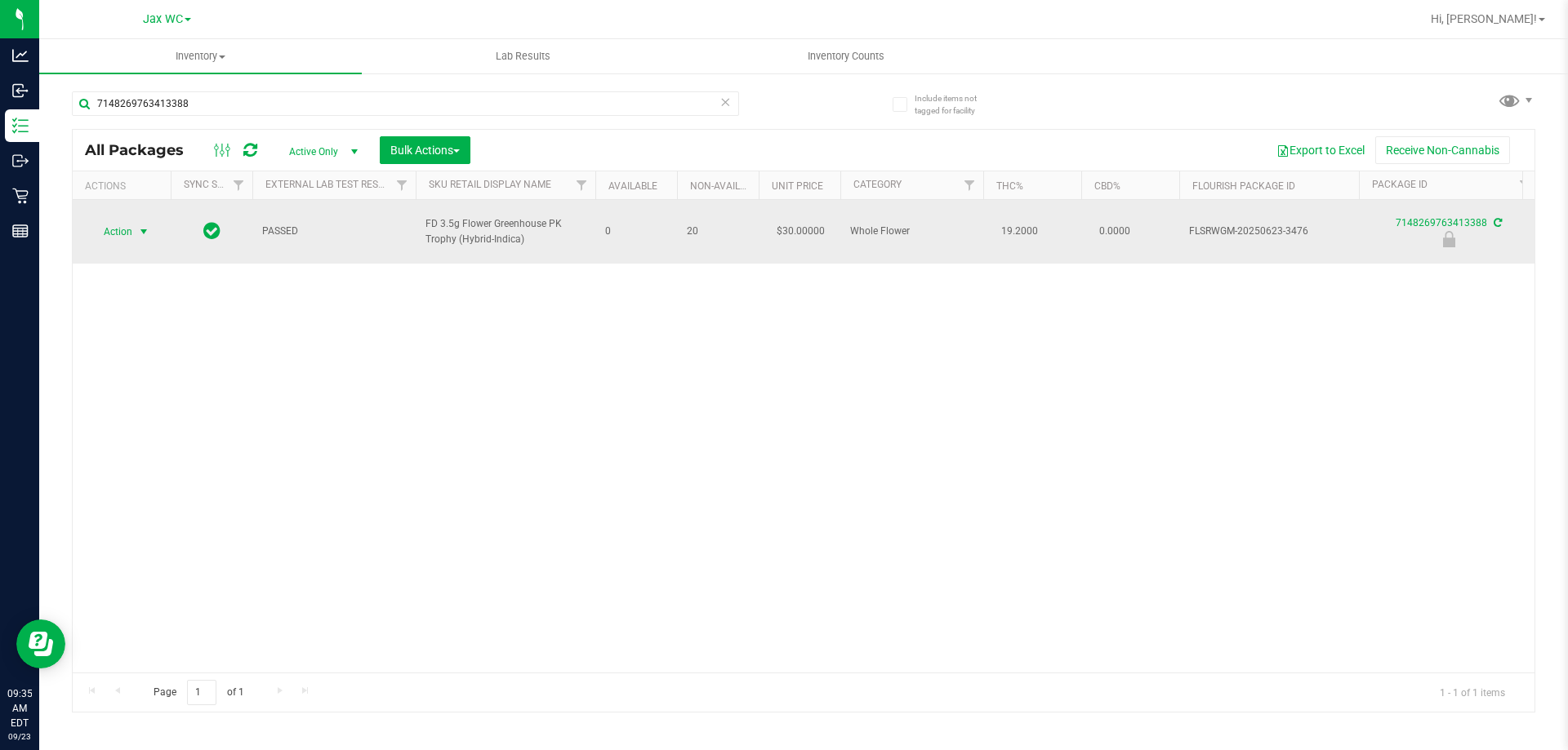
click at [145, 226] on span "select" at bounding box center [144, 232] width 13 height 13
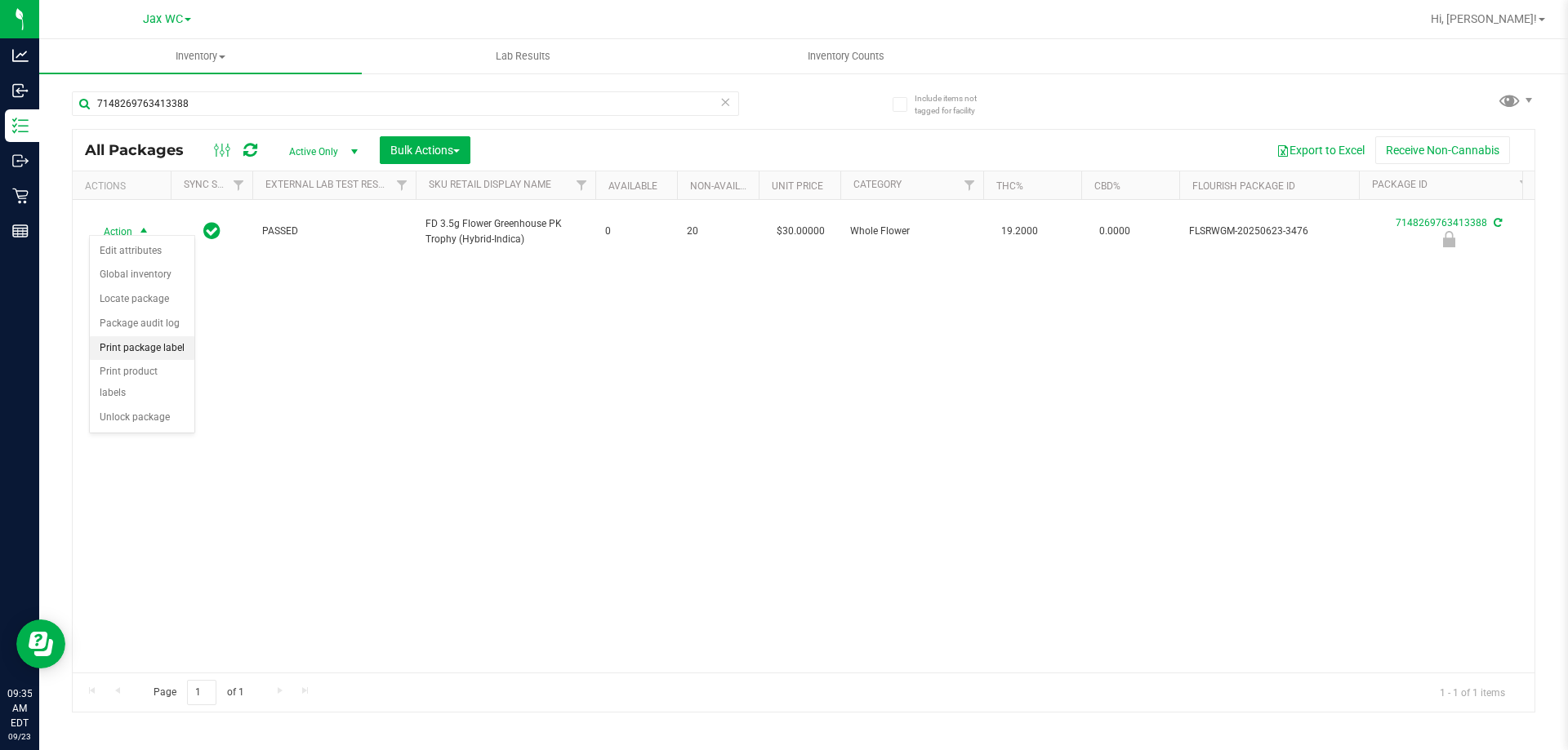
click at [140, 353] on li "Print package label" at bounding box center [142, 348] width 105 height 25
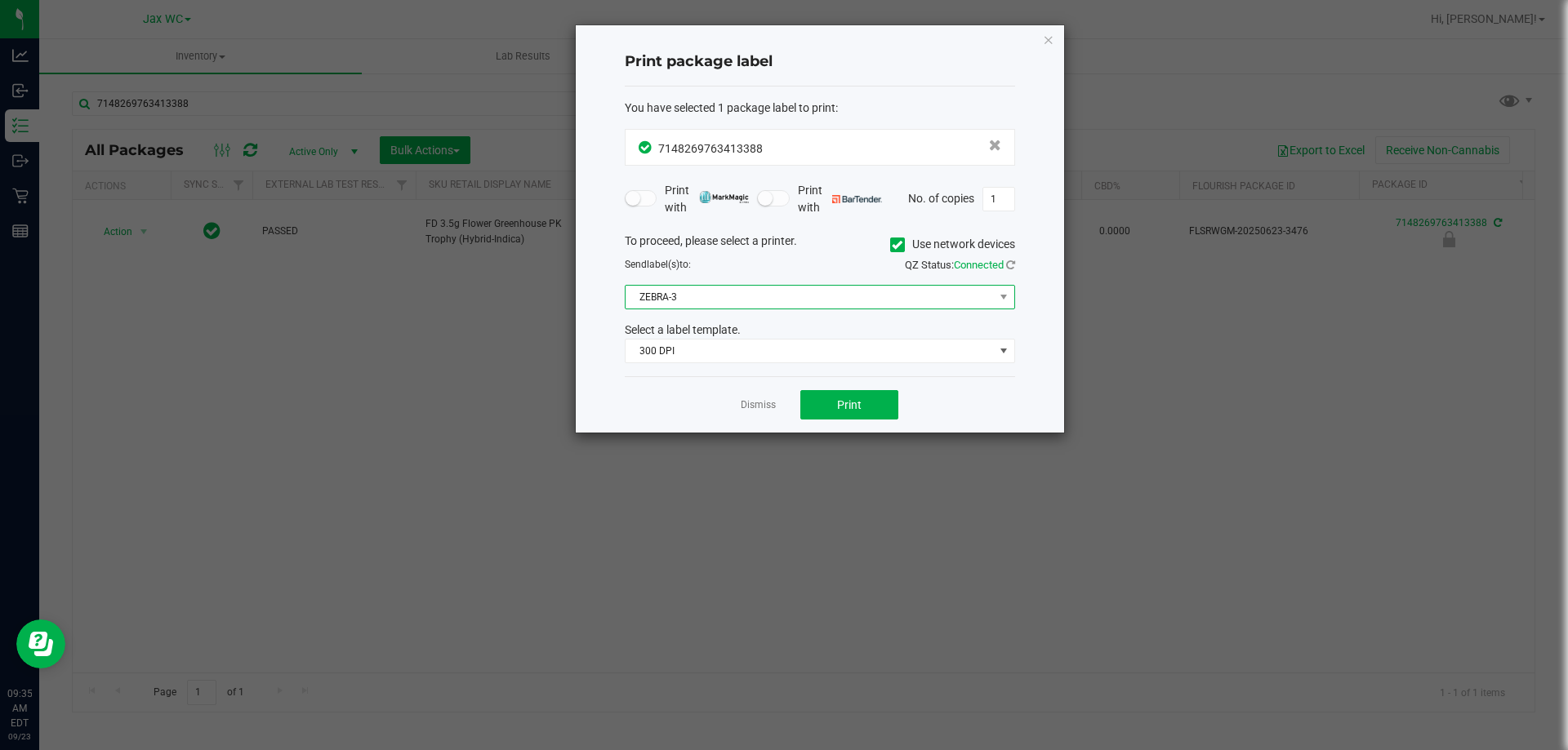
click at [744, 296] on span "ZEBRA-3" at bounding box center [810, 297] width 369 height 23
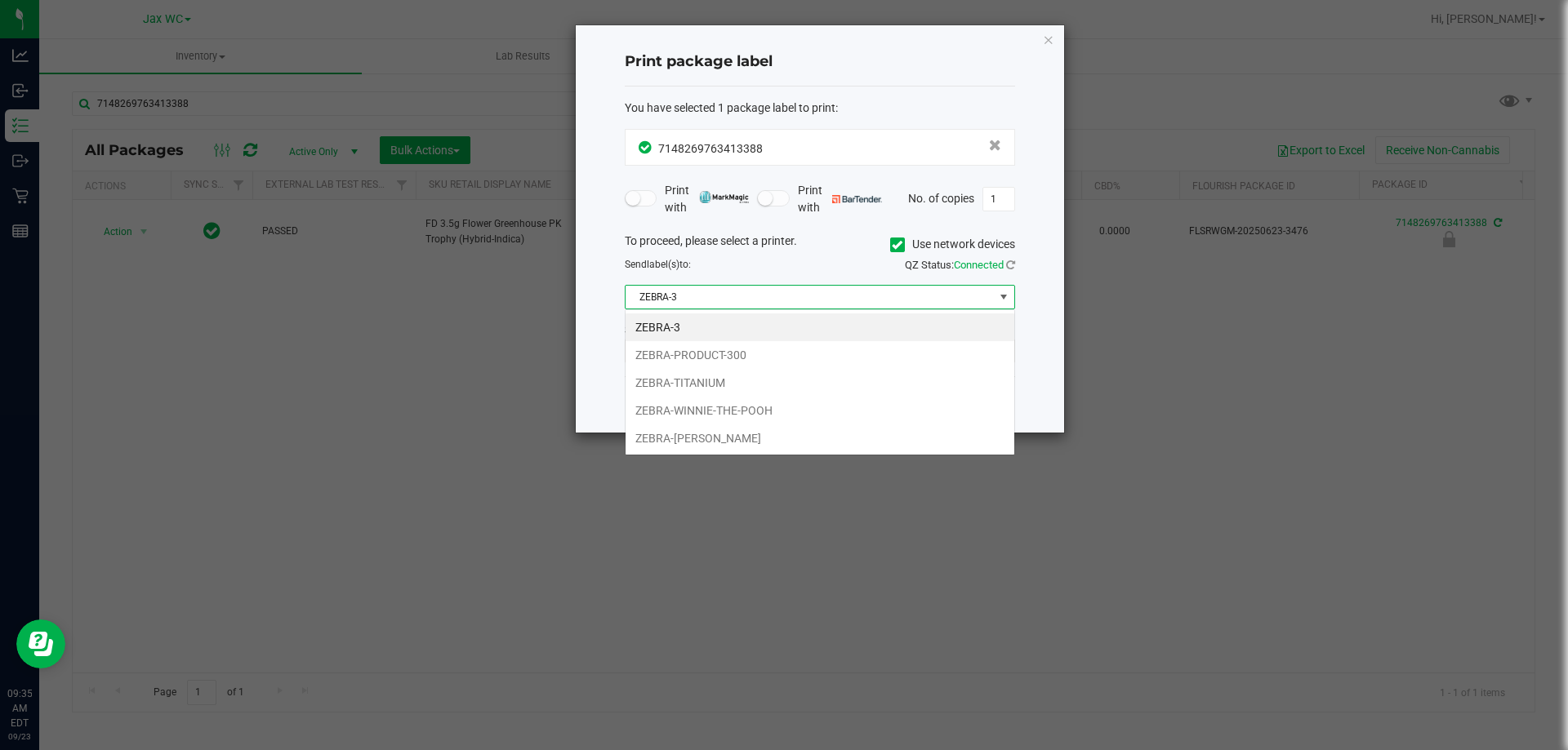
scroll to position [25, 391]
click at [673, 413] on li "ZEBRA-WINNIE-THE-POOH" at bounding box center [820, 411] width 389 height 28
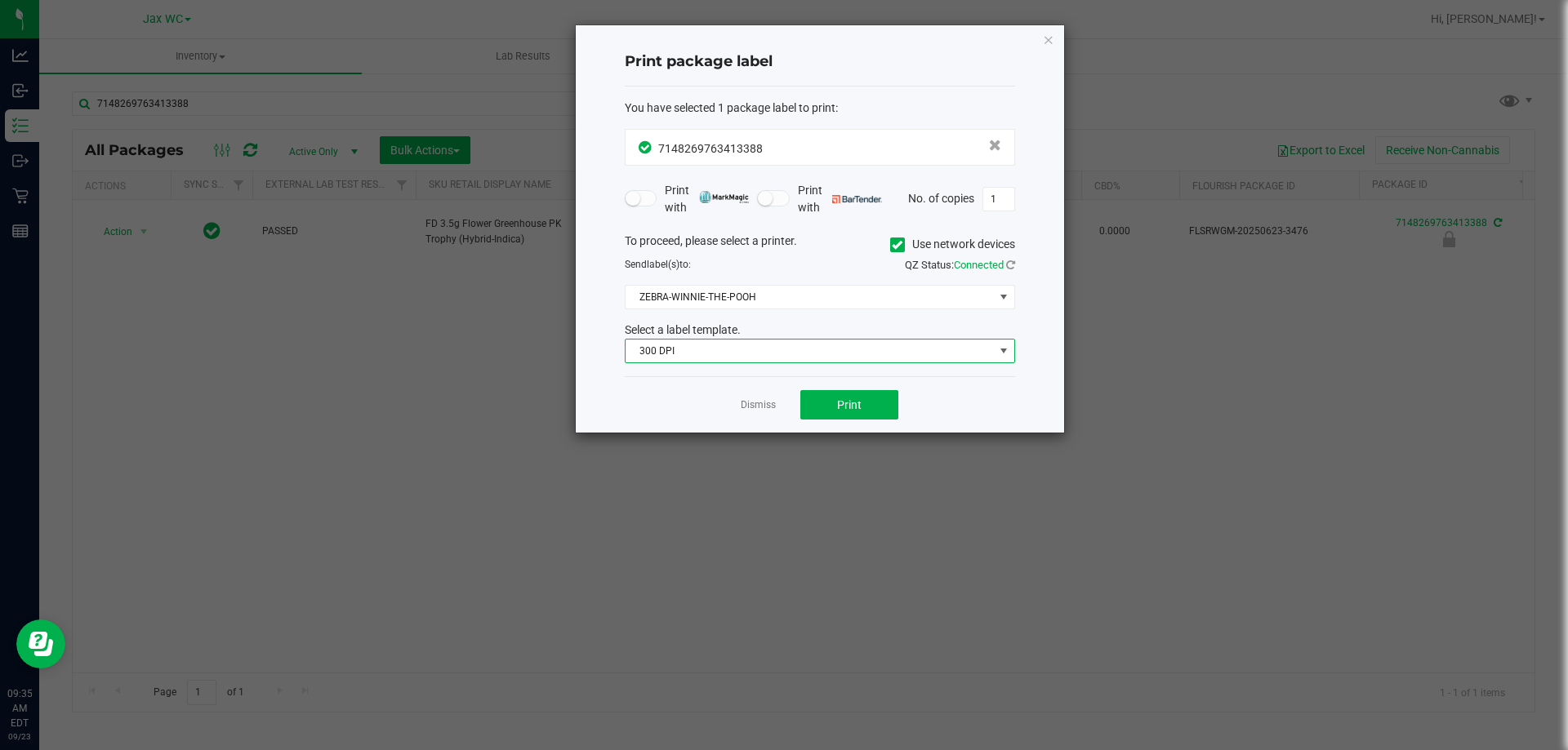
click at [673, 359] on span "300 DPI" at bounding box center [810, 350] width 369 height 23
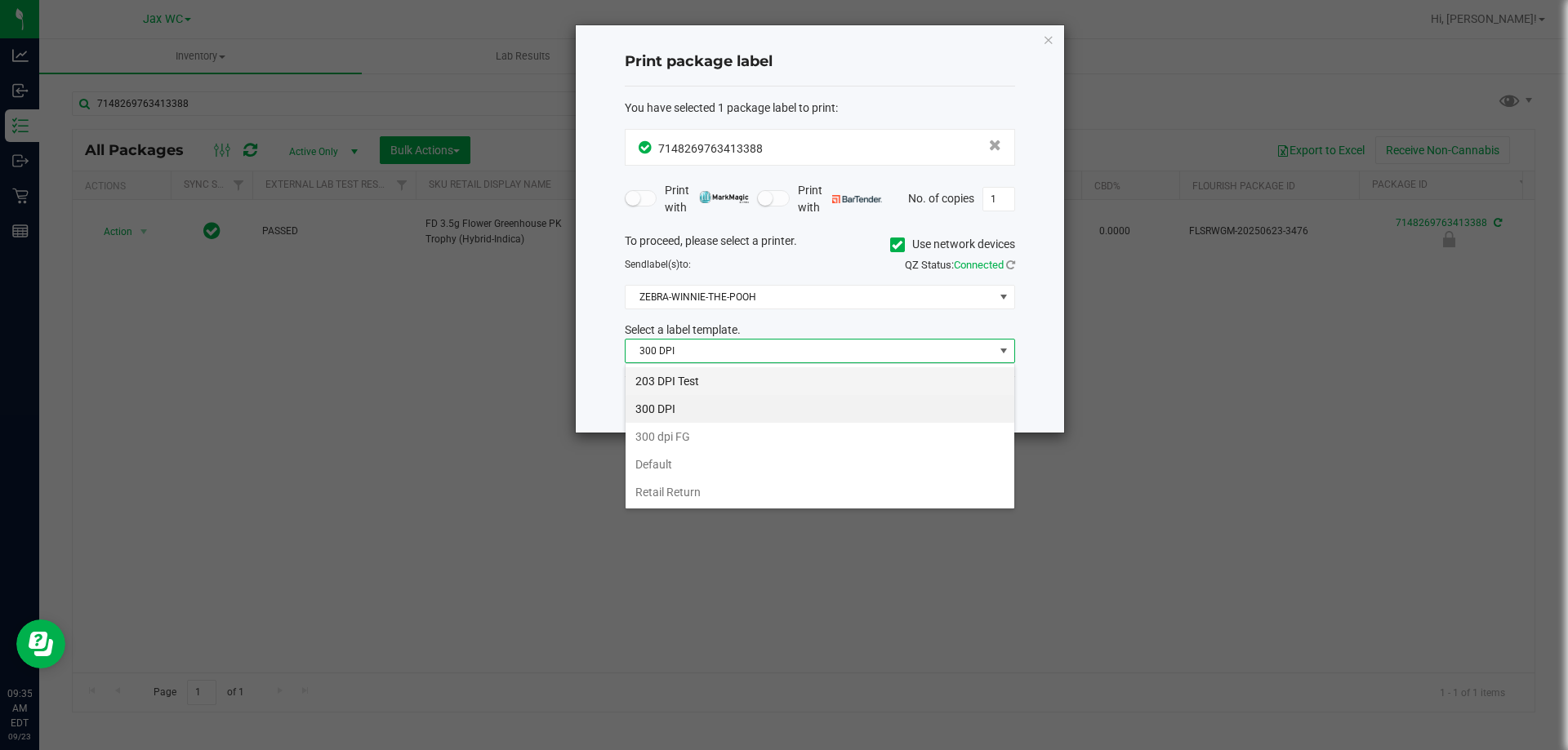
click at [667, 385] on li "203 DPI Test" at bounding box center [820, 381] width 389 height 28
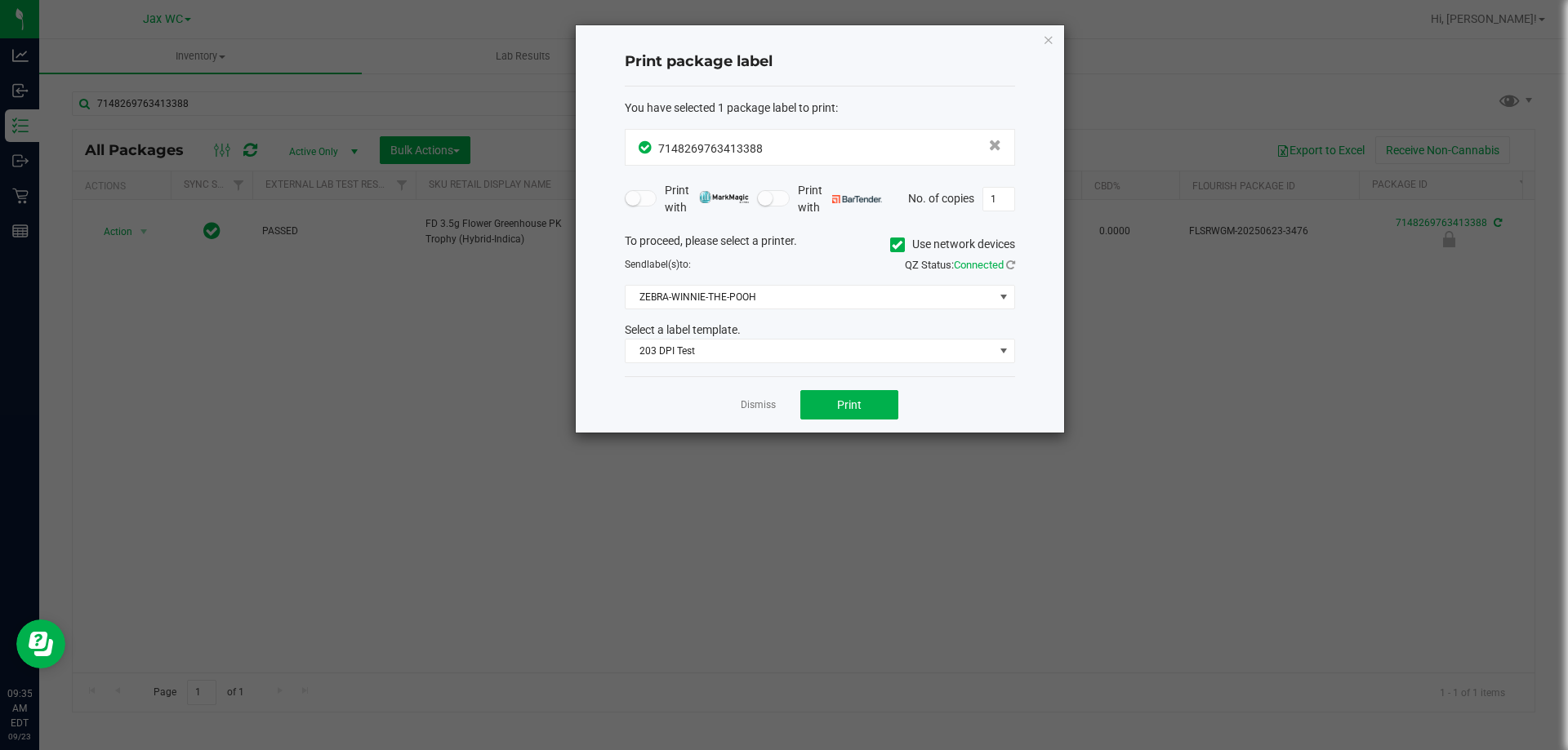
click at [921, 419] on div "Dismiss Print" at bounding box center [820, 404] width 391 height 56
click at [870, 410] on button "Print" at bounding box center [849, 405] width 98 height 29
click at [758, 400] on link "Dismiss" at bounding box center [758, 405] width 35 height 14
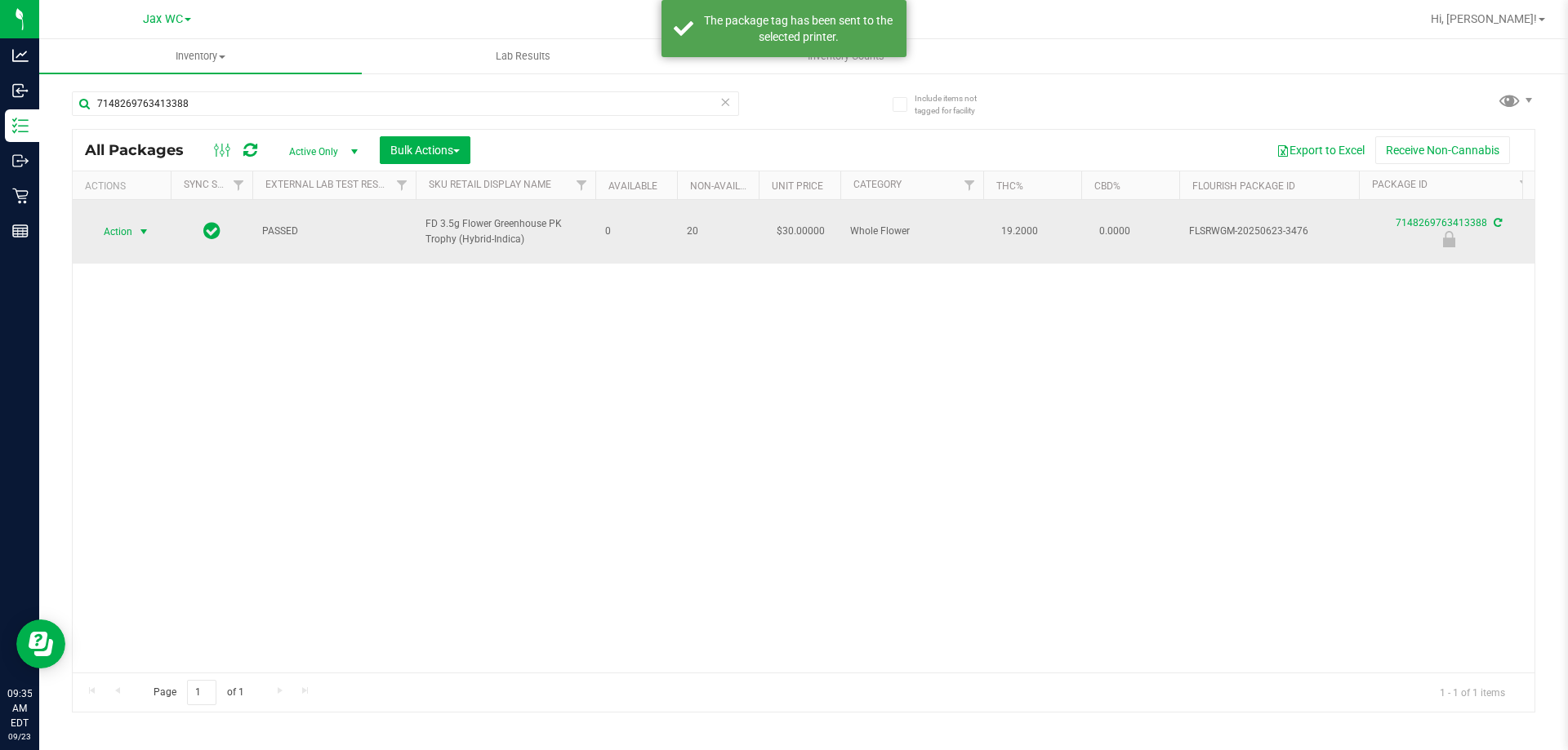
click at [107, 220] on span "Action" at bounding box center [111, 231] width 44 height 23
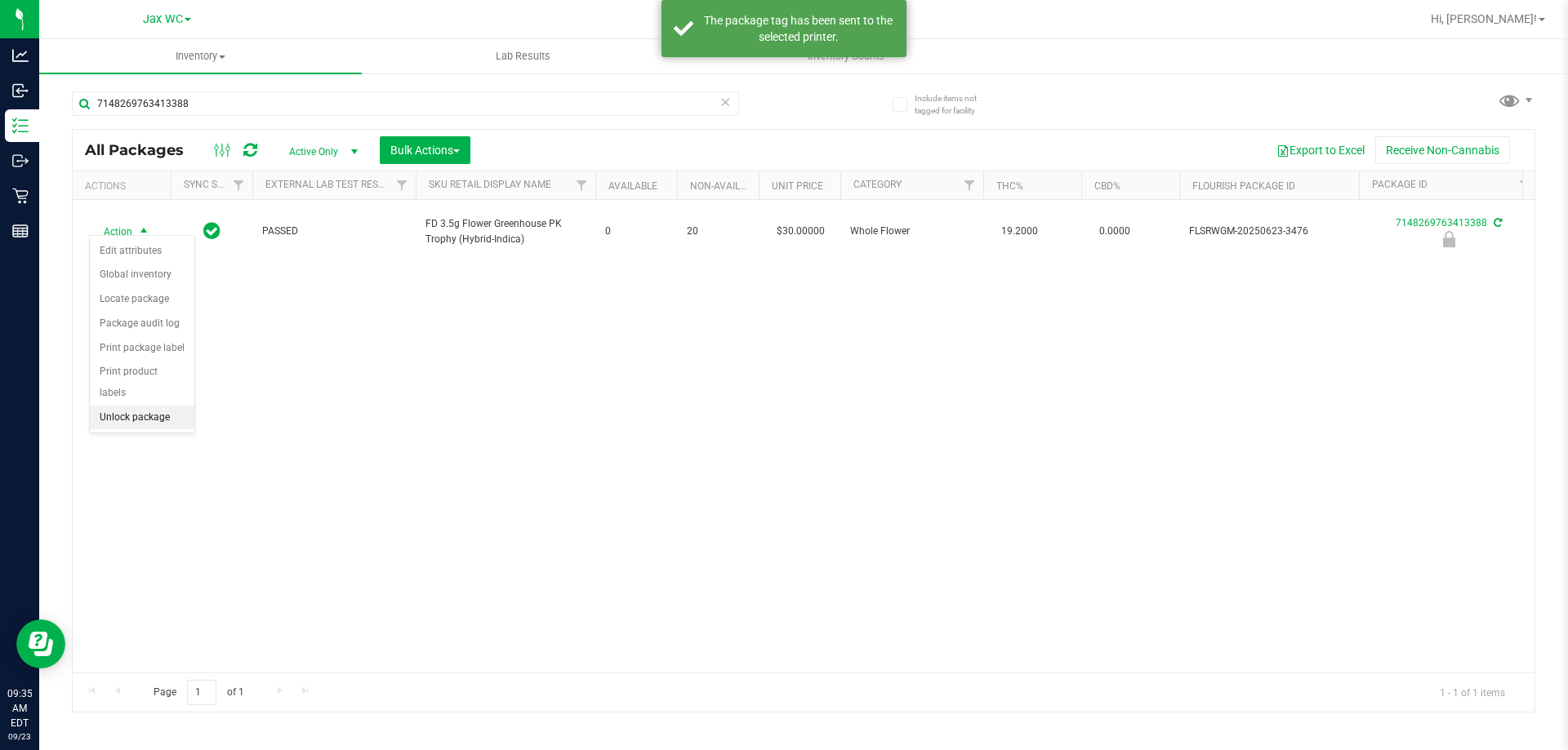
click at [182, 406] on li "Unlock package" at bounding box center [142, 418] width 105 height 25
